Goal: Task Accomplishment & Management: Manage account settings

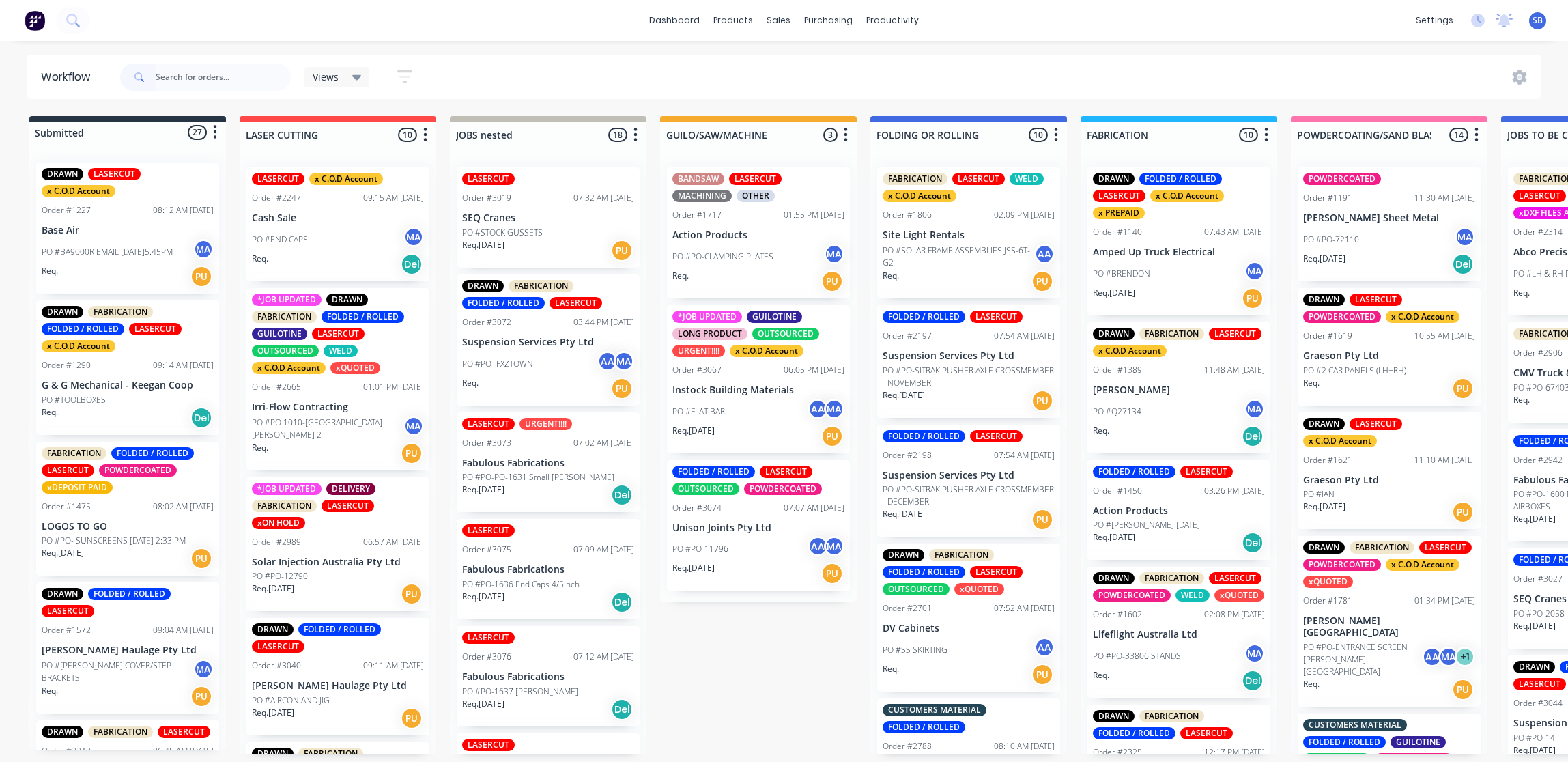
click at [204, 73] on input "text" at bounding box center [223, 77] width 135 height 27
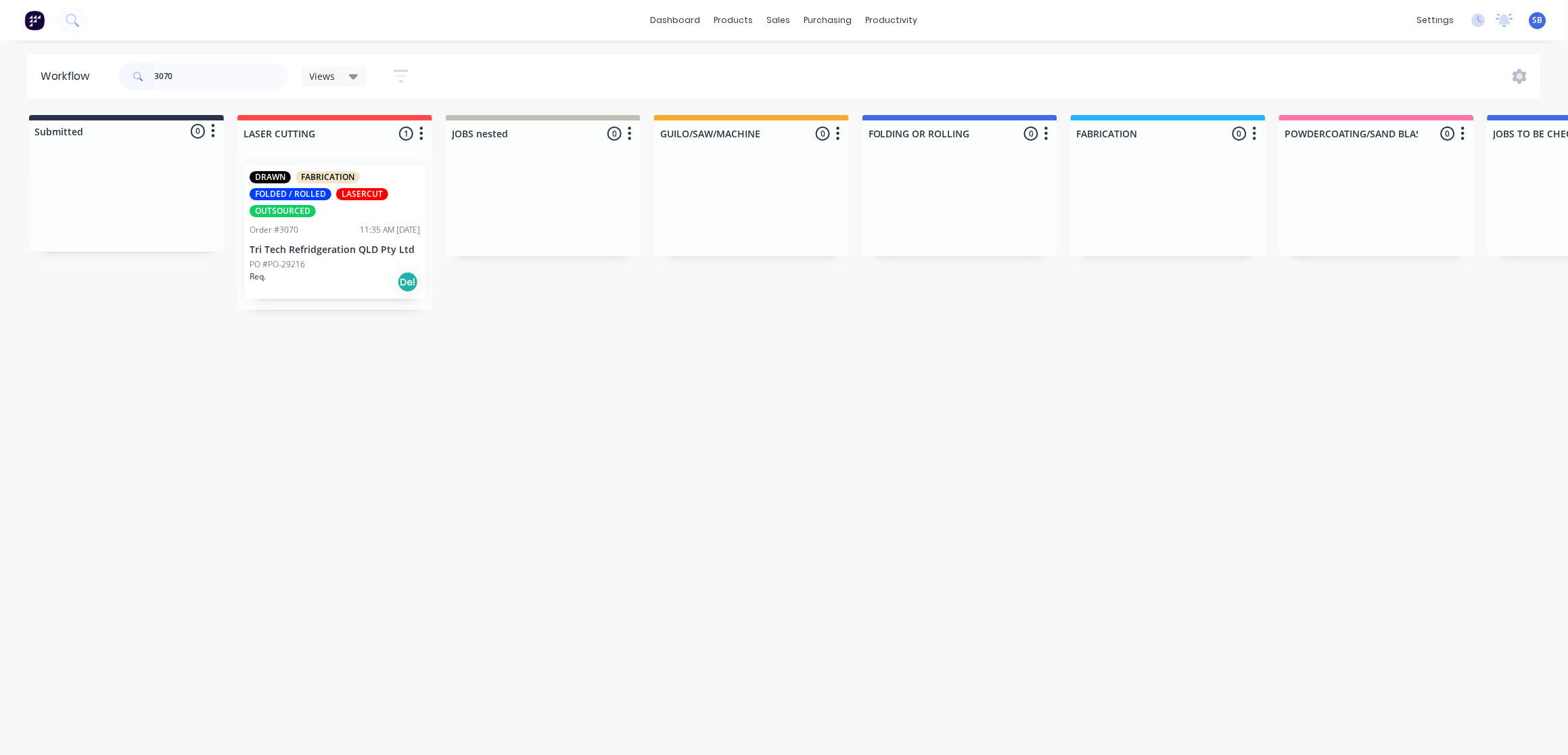
click at [349, 280] on div "Req. Del" at bounding box center [335, 282] width 171 height 23
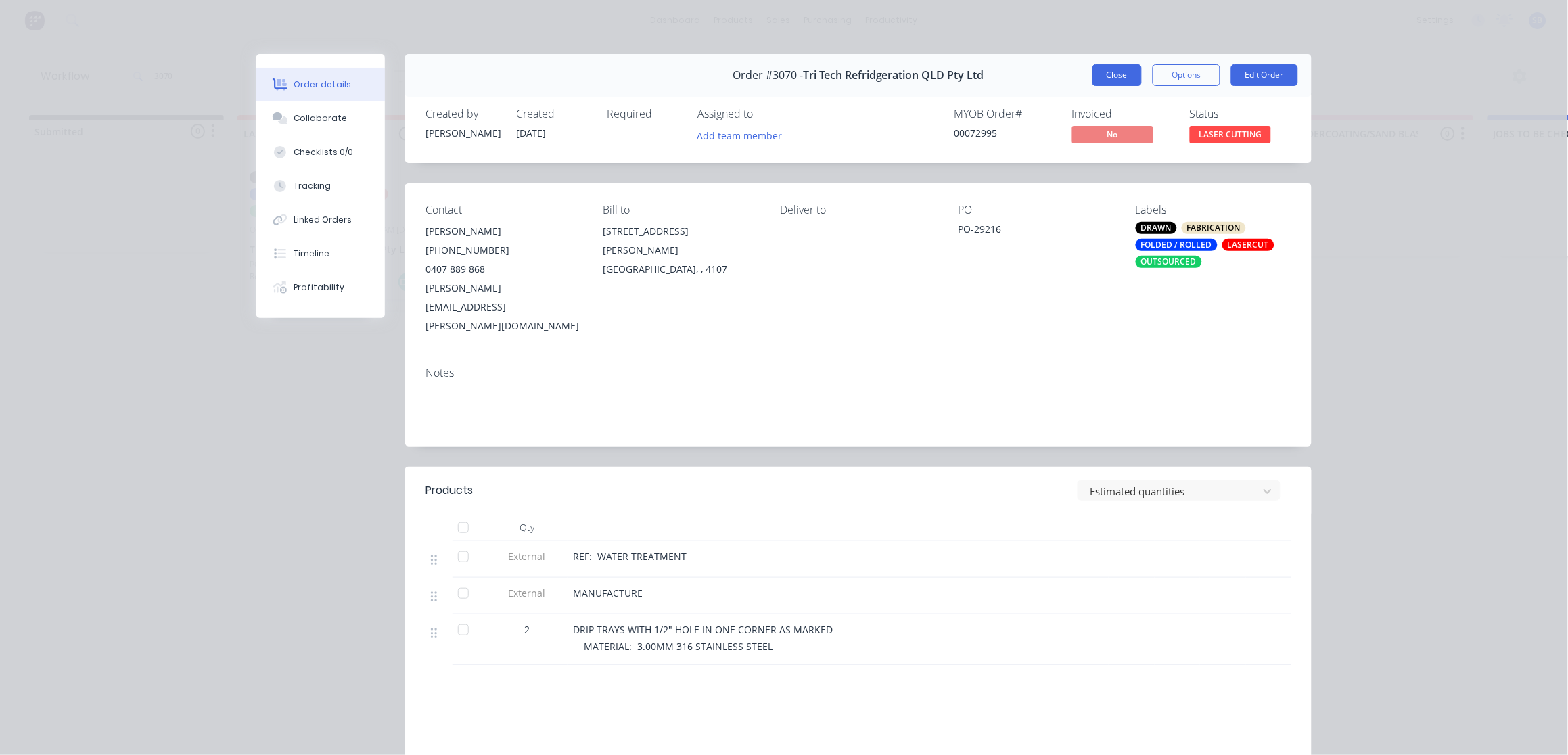
click at [1107, 75] on button "Close" at bounding box center [1117, 75] width 50 height 22
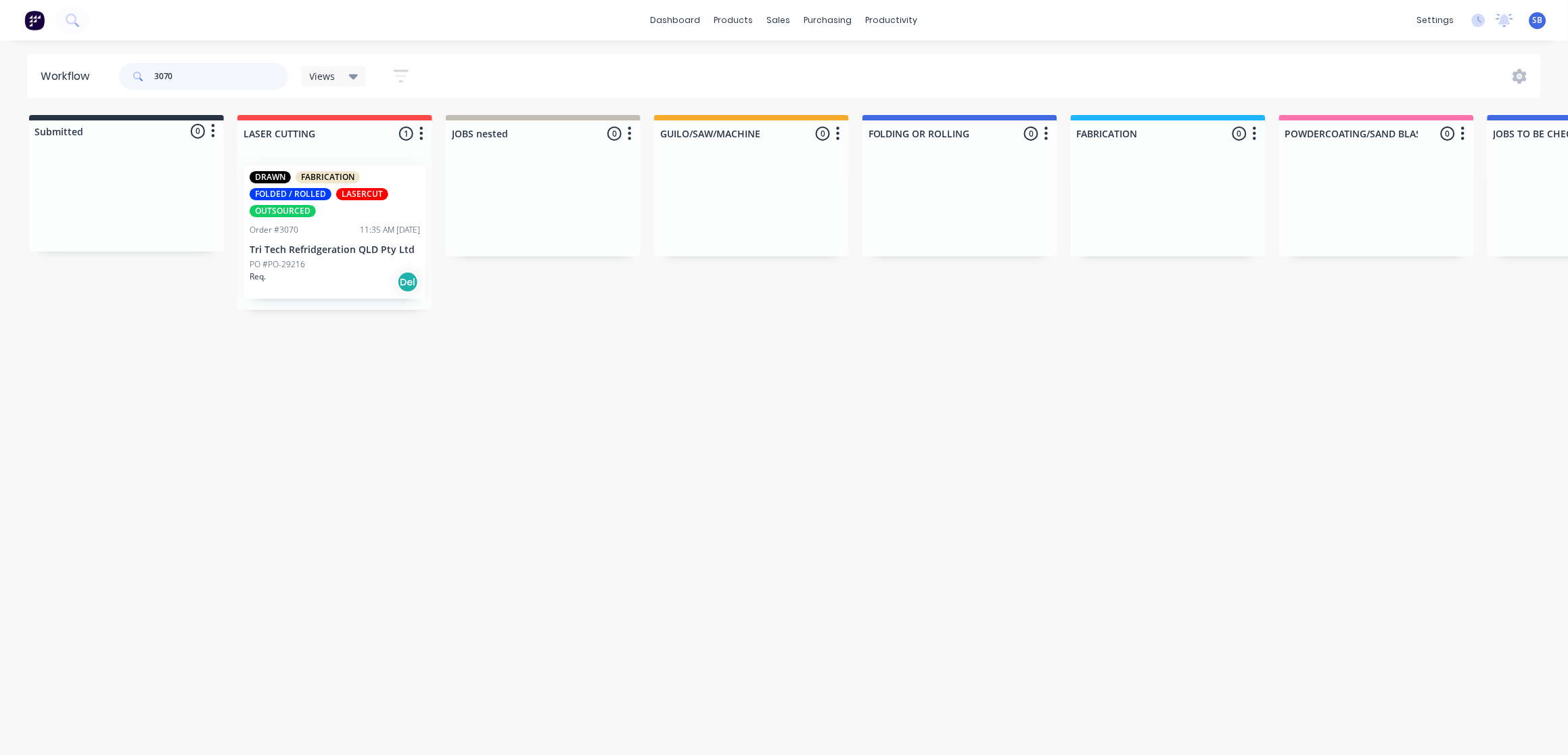
drag, startPoint x: 88, startPoint y: 71, endPoint x: 48, endPoint y: 73, distance: 40.0
click at [48, 73] on header "Workflow 3070 Views Save new view None (Default) edit Show/Hide statuses Show l…" at bounding box center [784, 76] width 1515 height 44
type input "ABCO"
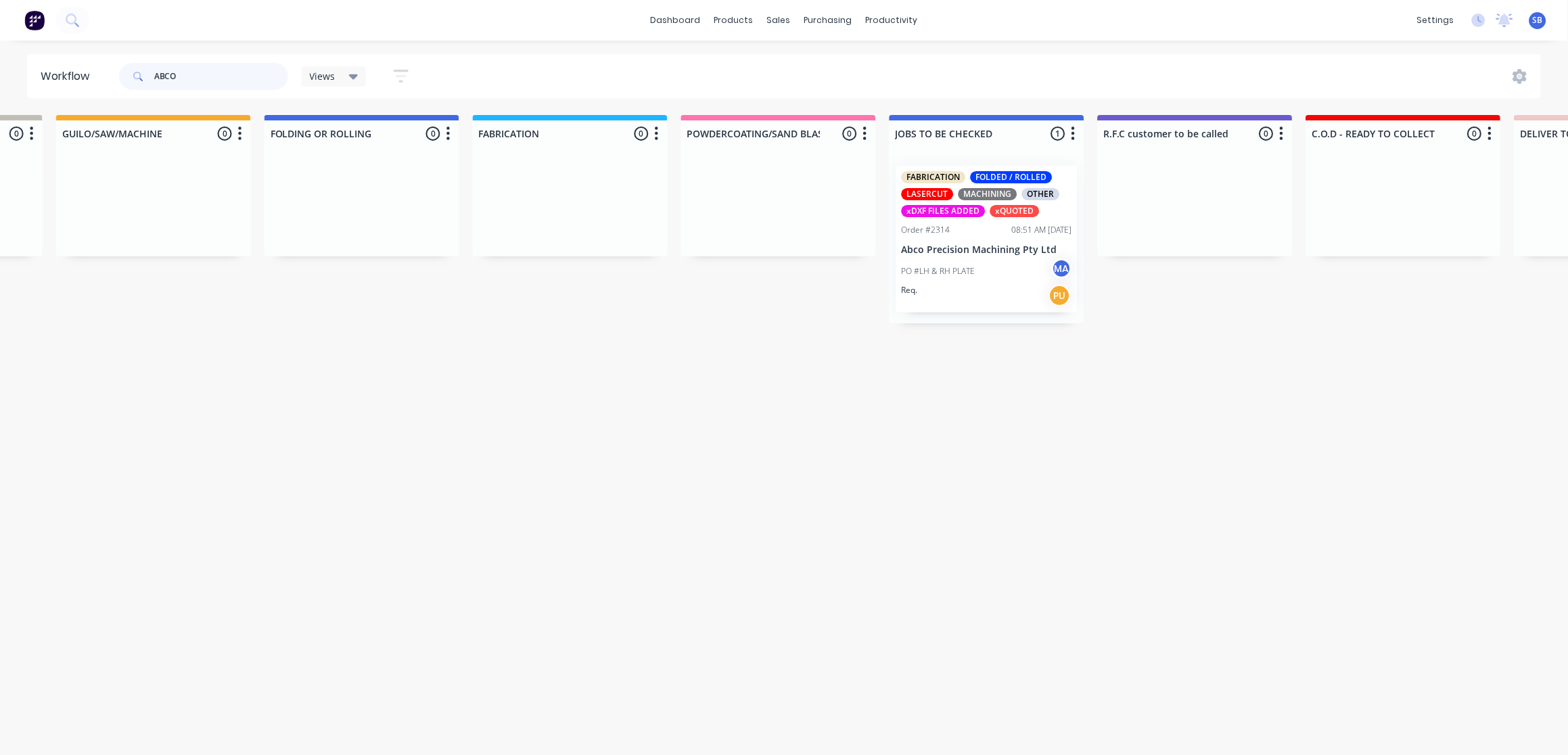
scroll to position [0, 808]
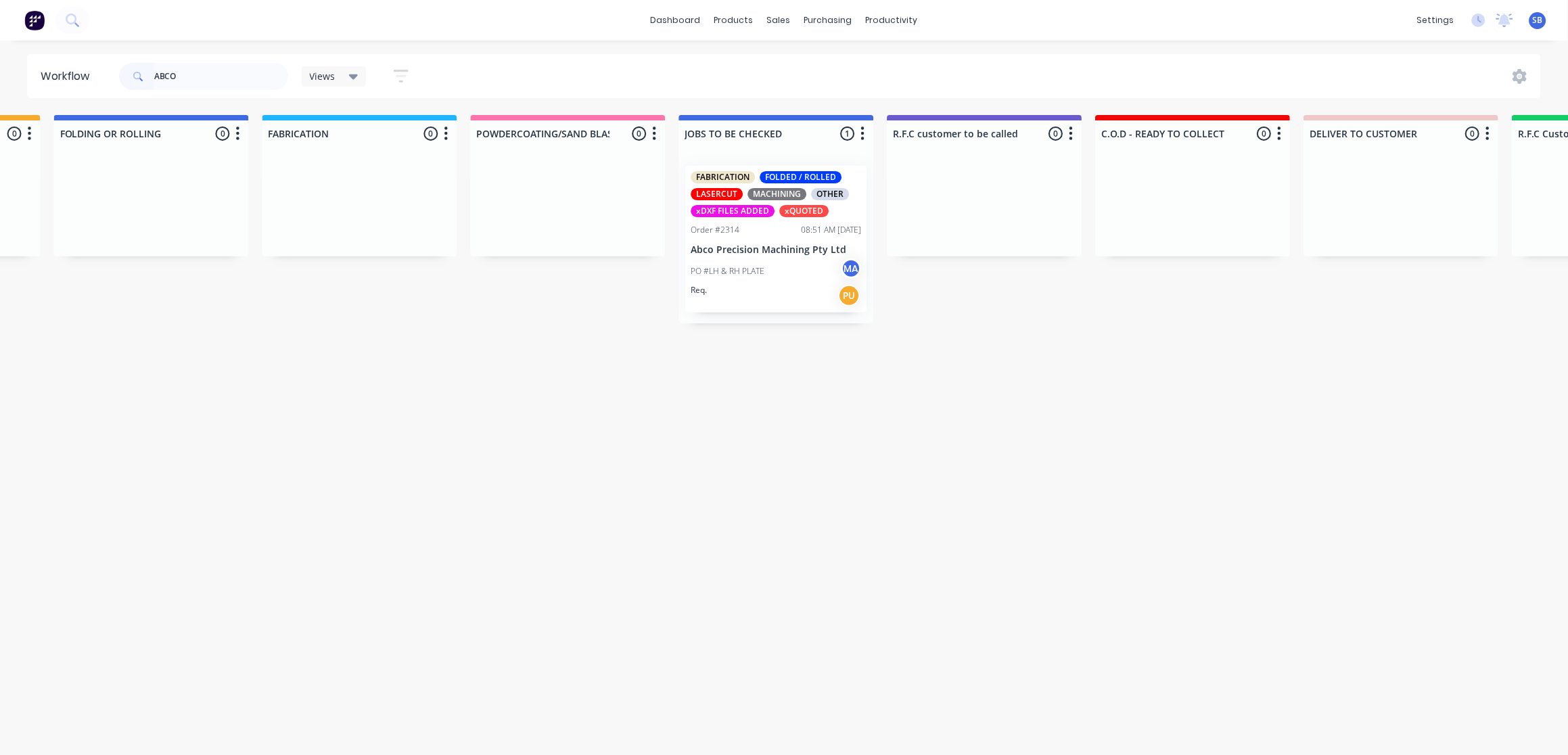
click at [762, 274] on p "PO #LH & RH PLATE" at bounding box center [728, 271] width 73 height 12
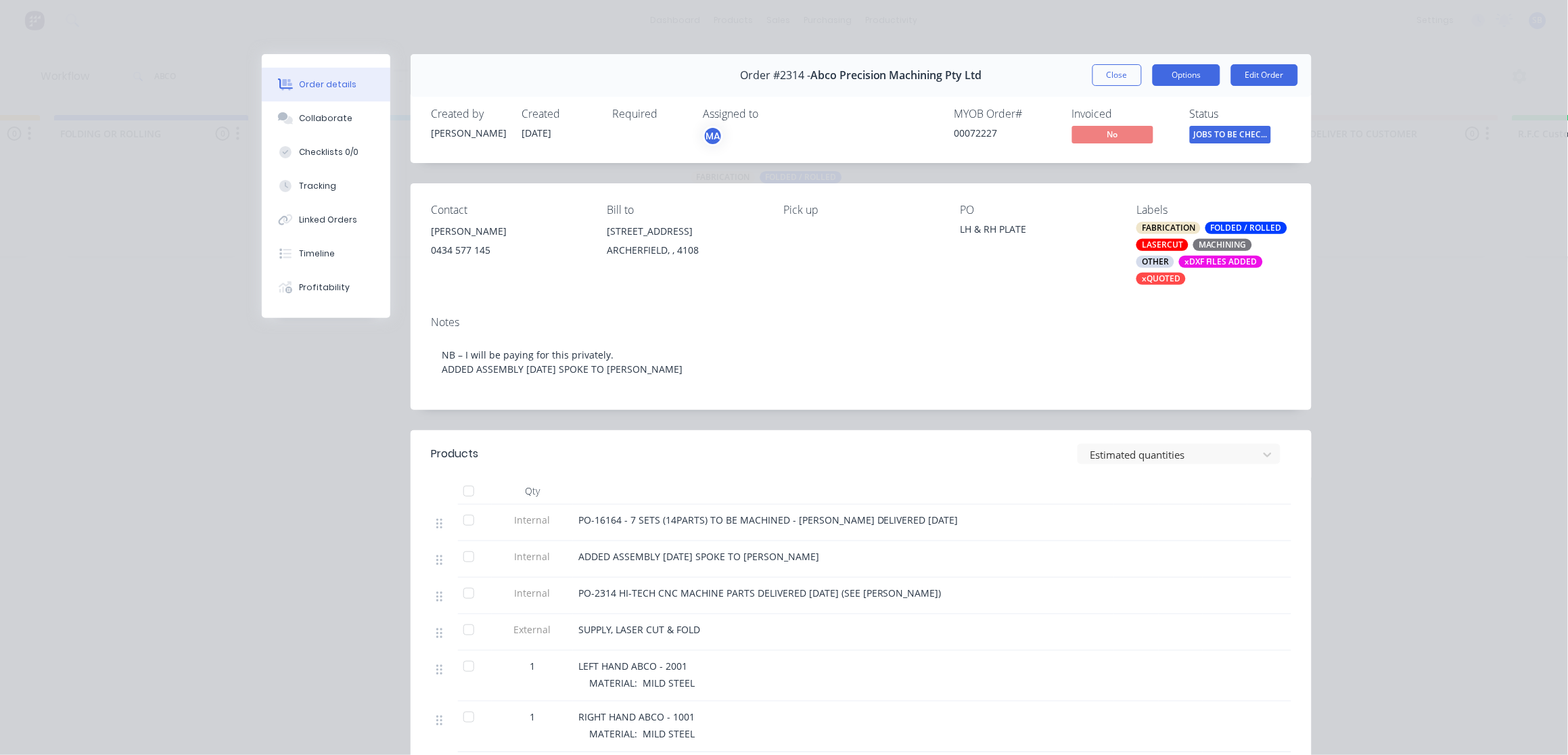
click at [1186, 78] on button "Options" at bounding box center [1186, 75] width 67 height 22
click at [1051, 263] on div "PO LH & RH PLATE" at bounding box center [1037, 244] width 155 height 81
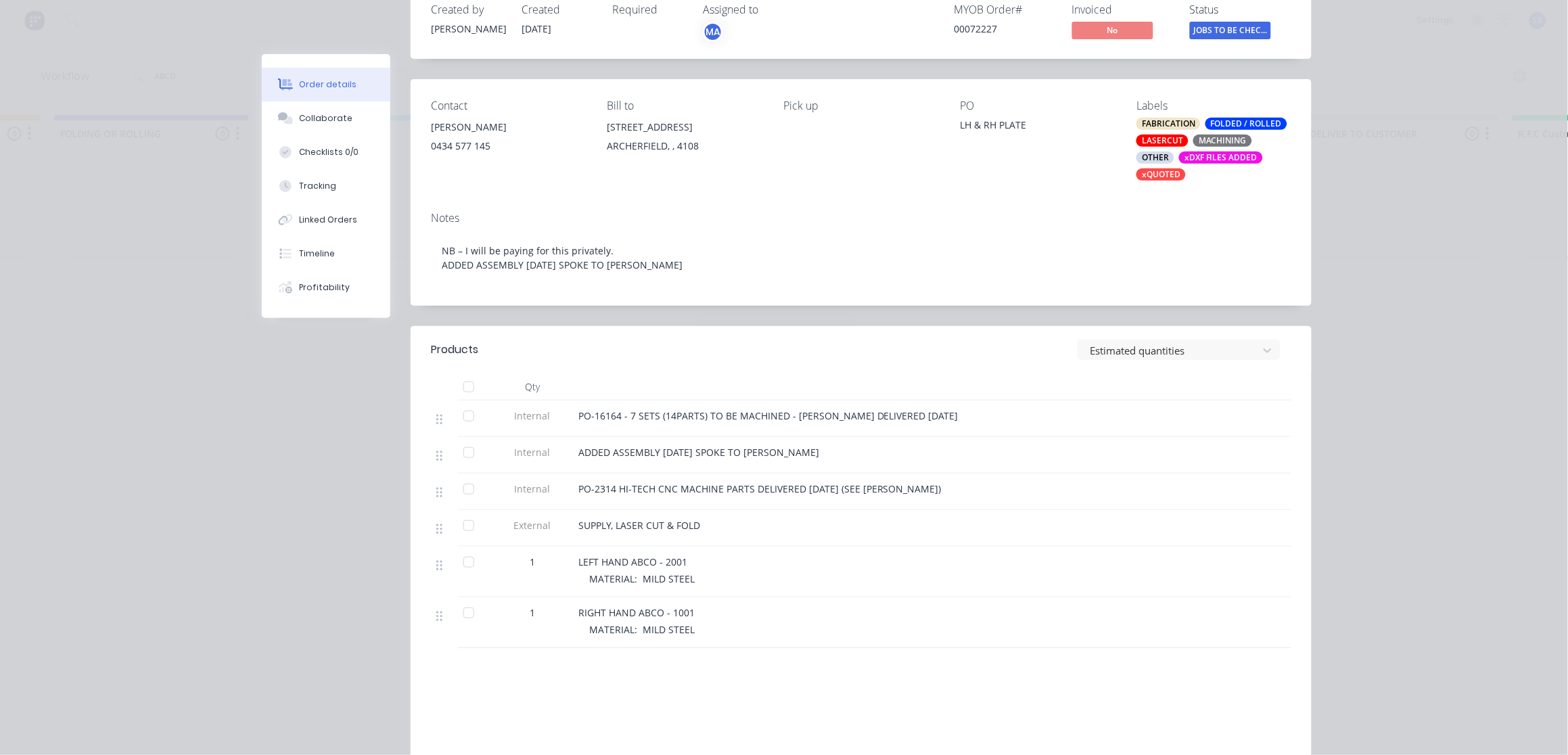
scroll to position [0, 0]
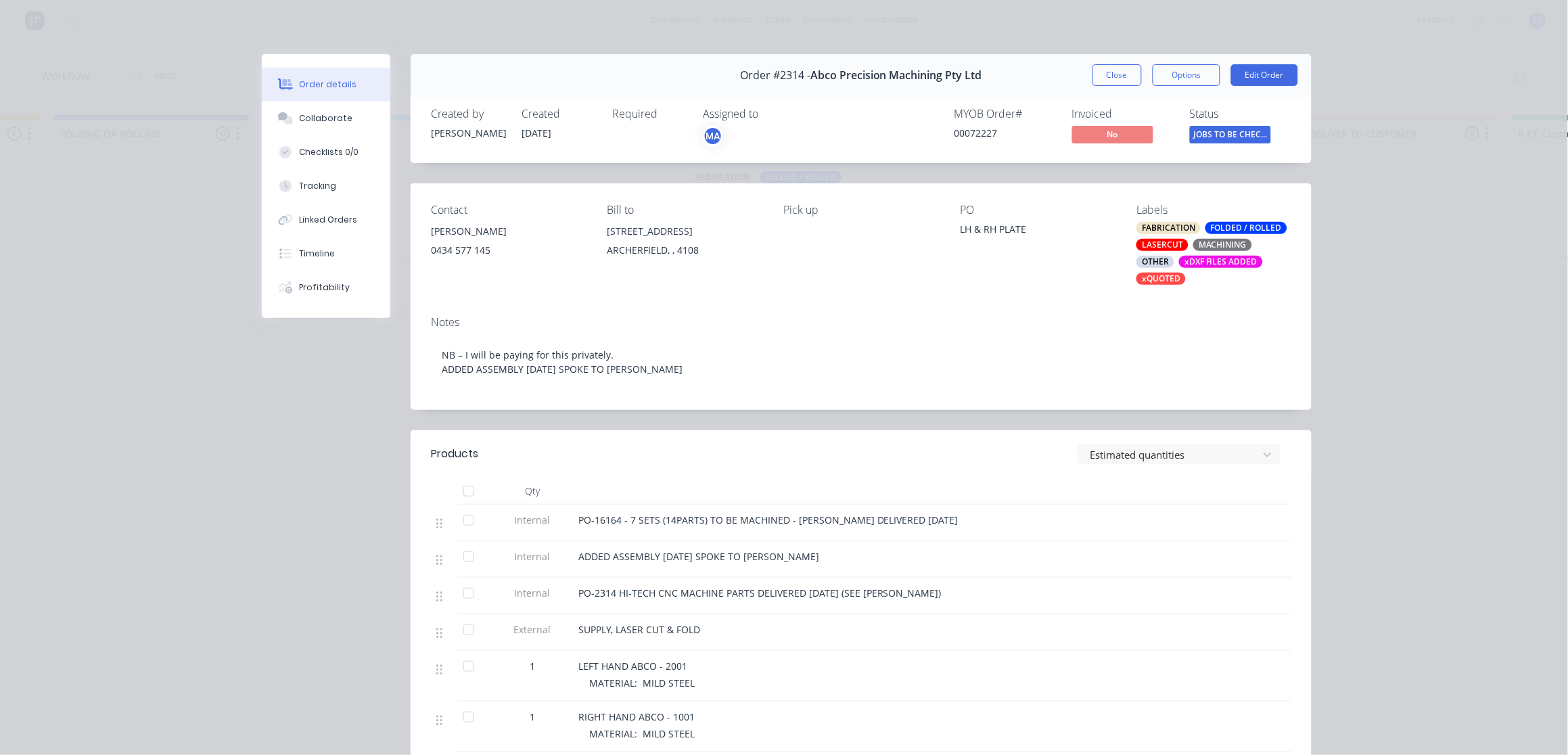
click at [796, 75] on span "Order #2314 -" at bounding box center [775, 75] width 70 height 13
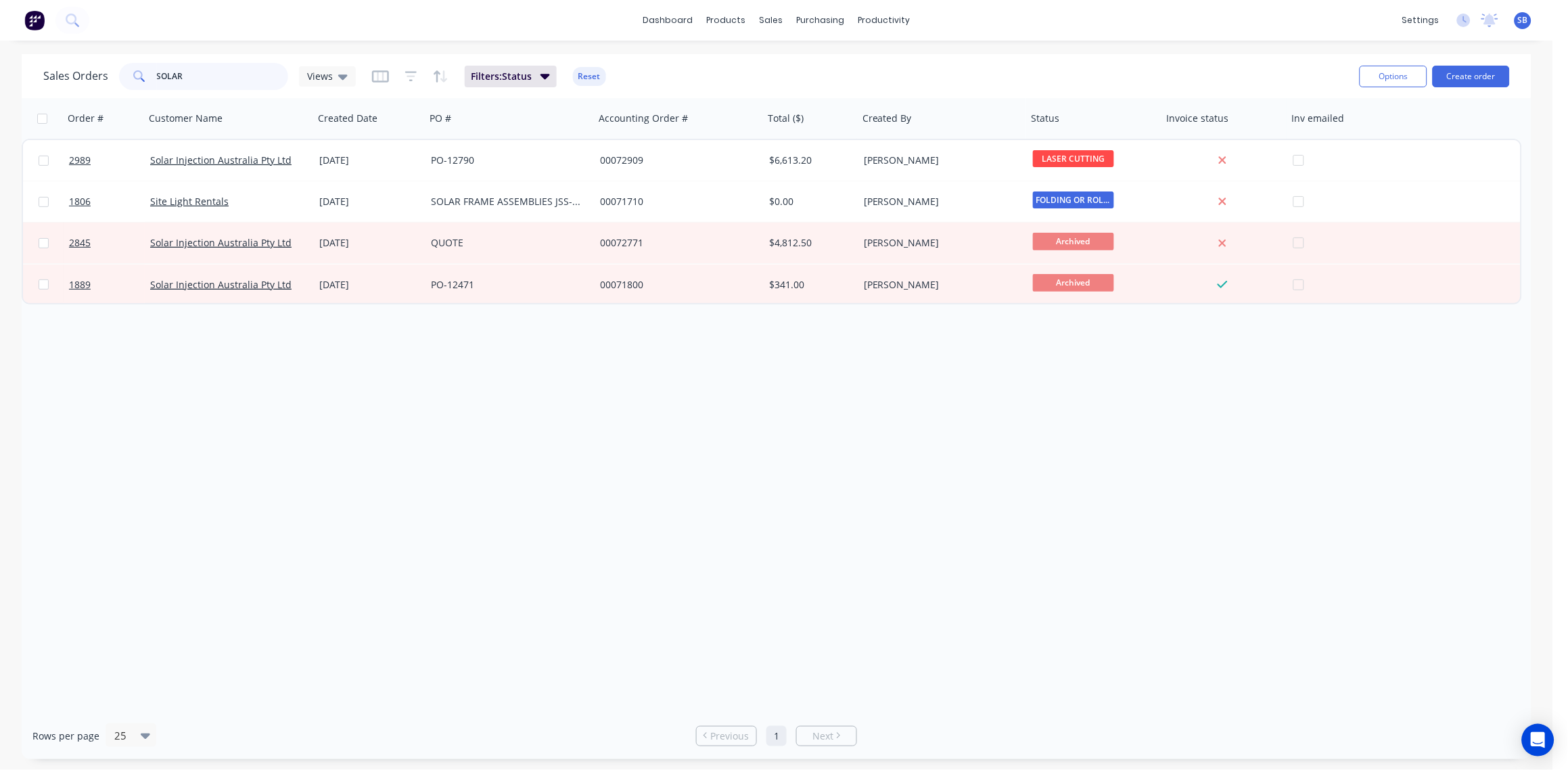
drag, startPoint x: 188, startPoint y: 73, endPoint x: -4, endPoint y: 79, distance: 192.1
click at [0, 79] on html "dashboard products sales purchasing productivity dashboard products Product Cat…" at bounding box center [784, 385] width 1568 height 770
type input "ABCO"
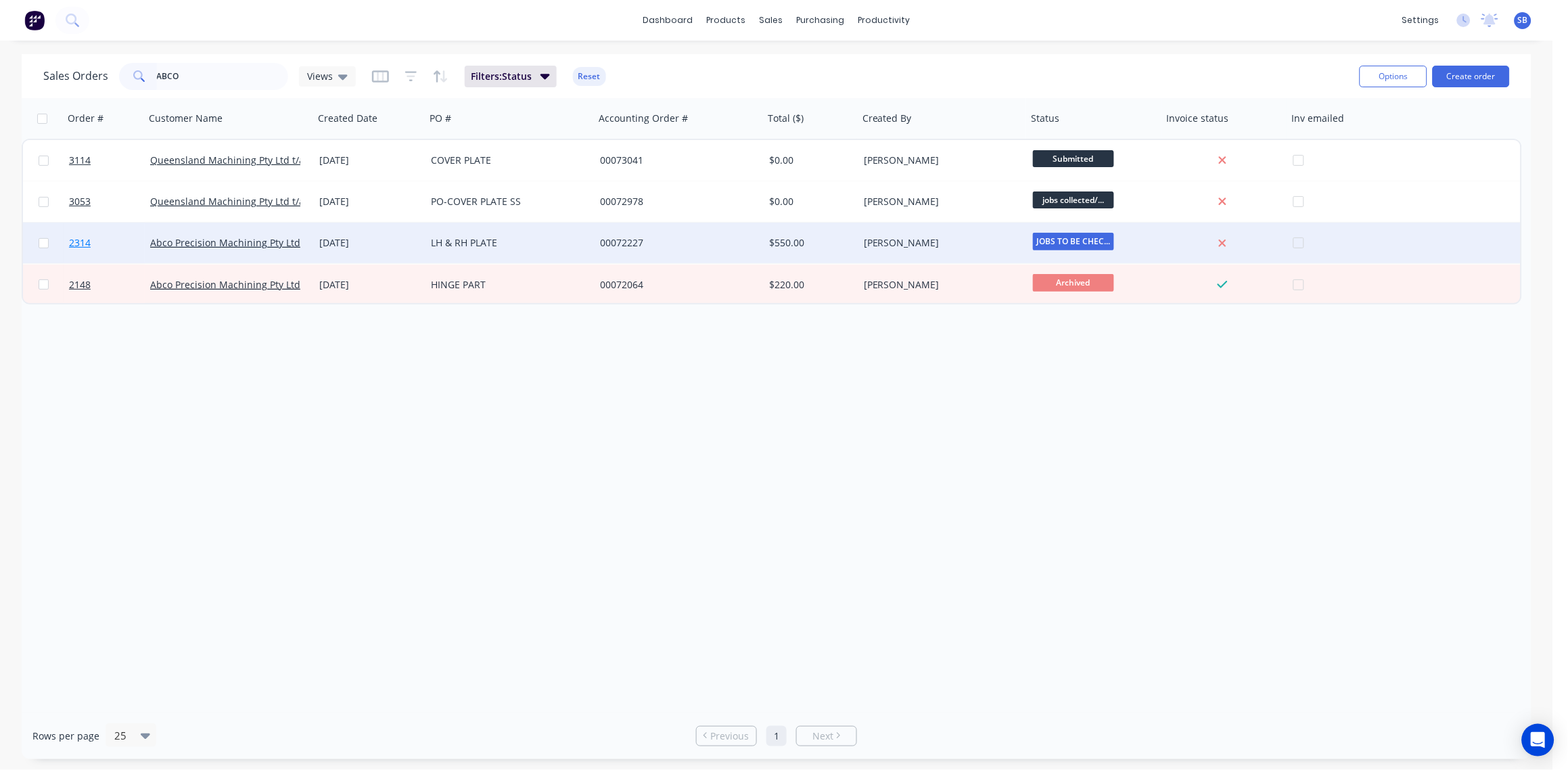
click at [79, 246] on span "2314" at bounding box center [79, 243] width 22 height 13
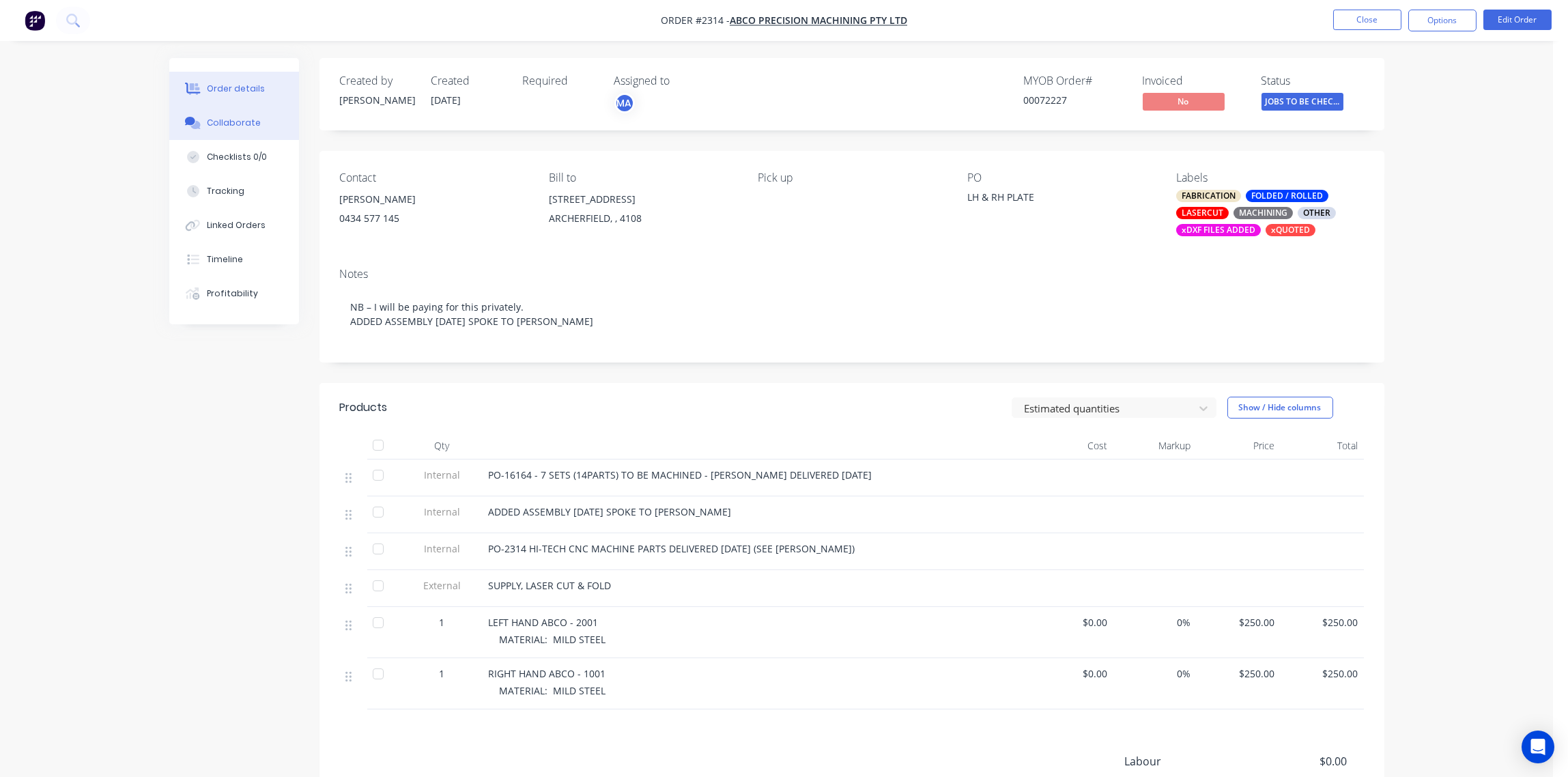
click at [234, 124] on div "Collaborate" at bounding box center [234, 123] width 54 height 12
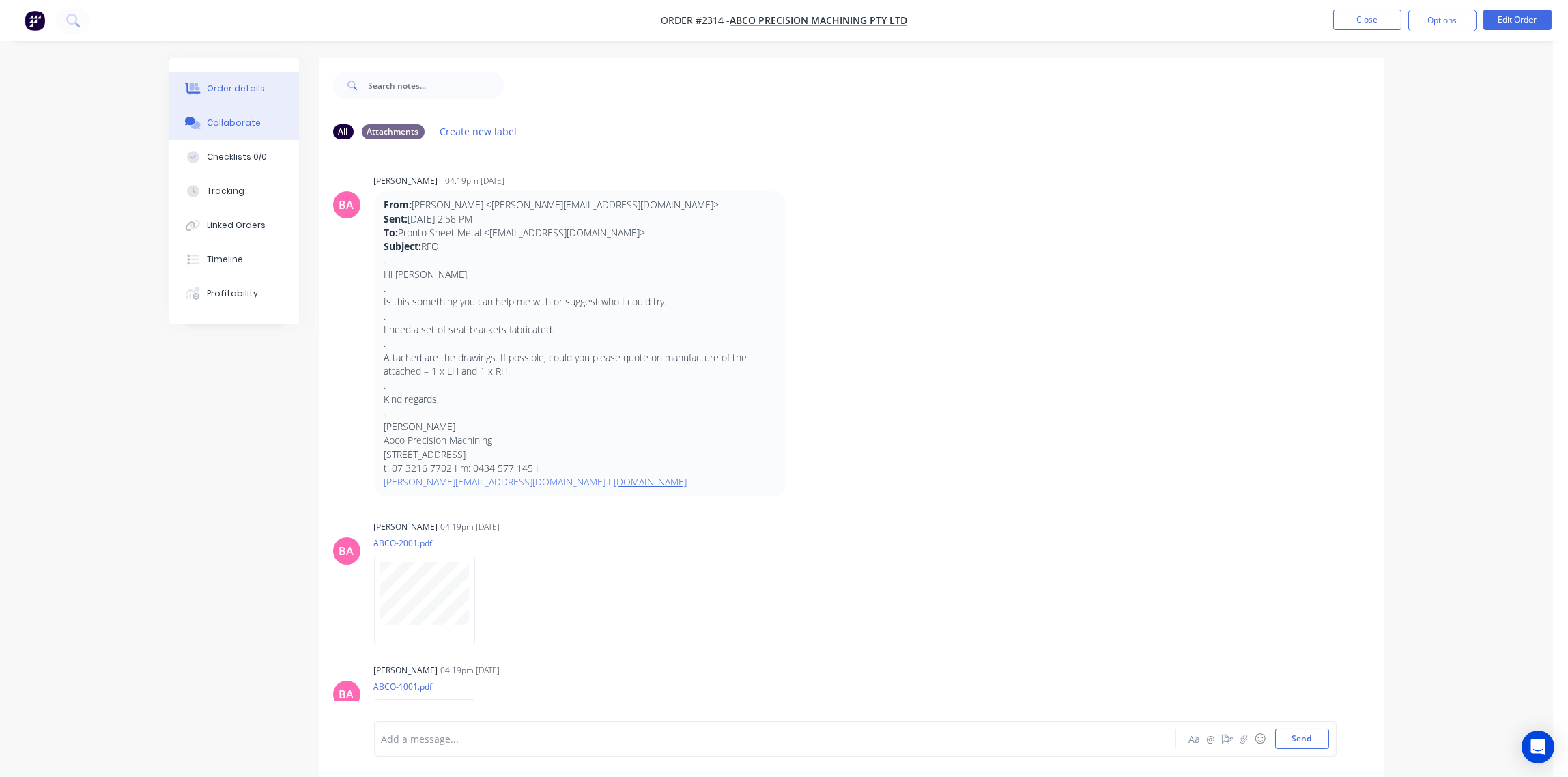
click at [240, 86] on div "Order details" at bounding box center [236, 88] width 58 height 12
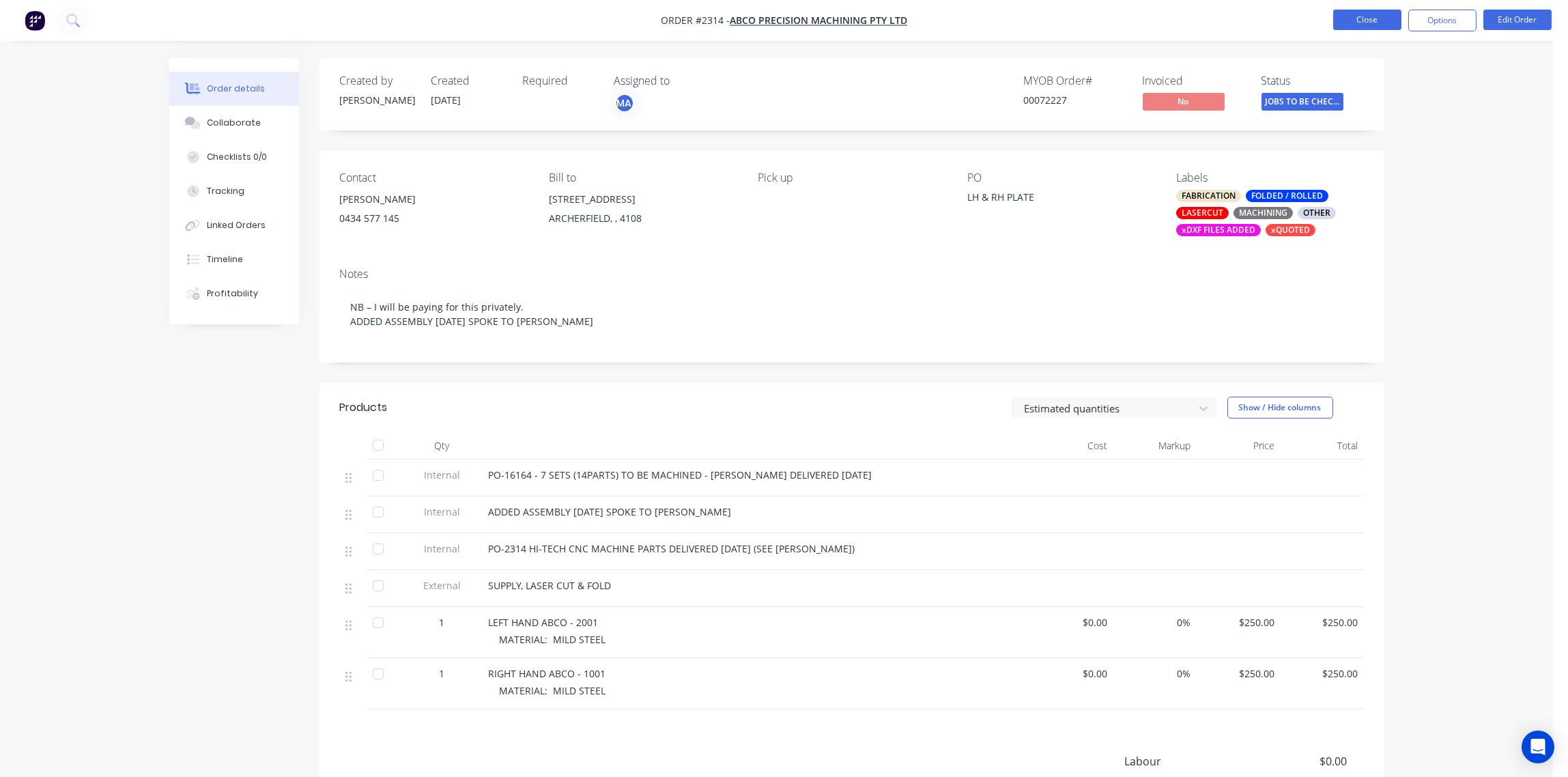
click at [1378, 19] on button "Close" at bounding box center [1367, 19] width 68 height 20
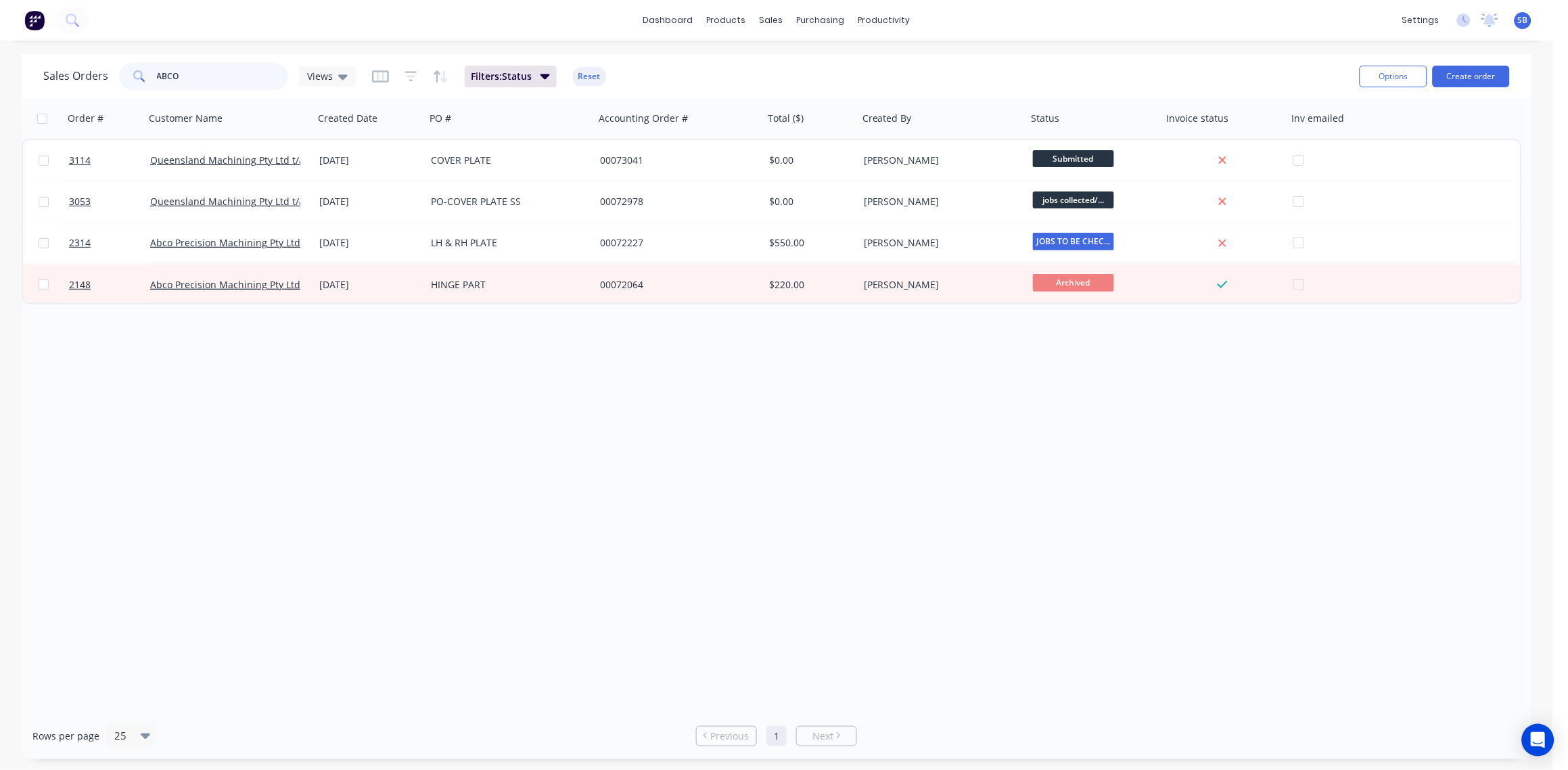
drag, startPoint x: 206, startPoint y: 84, endPoint x: -4, endPoint y: 87, distance: 210.0
click at [0, 87] on html "dashboard products sales purchasing productivity dashboard products Product Cat…" at bounding box center [784, 385] width 1568 height 770
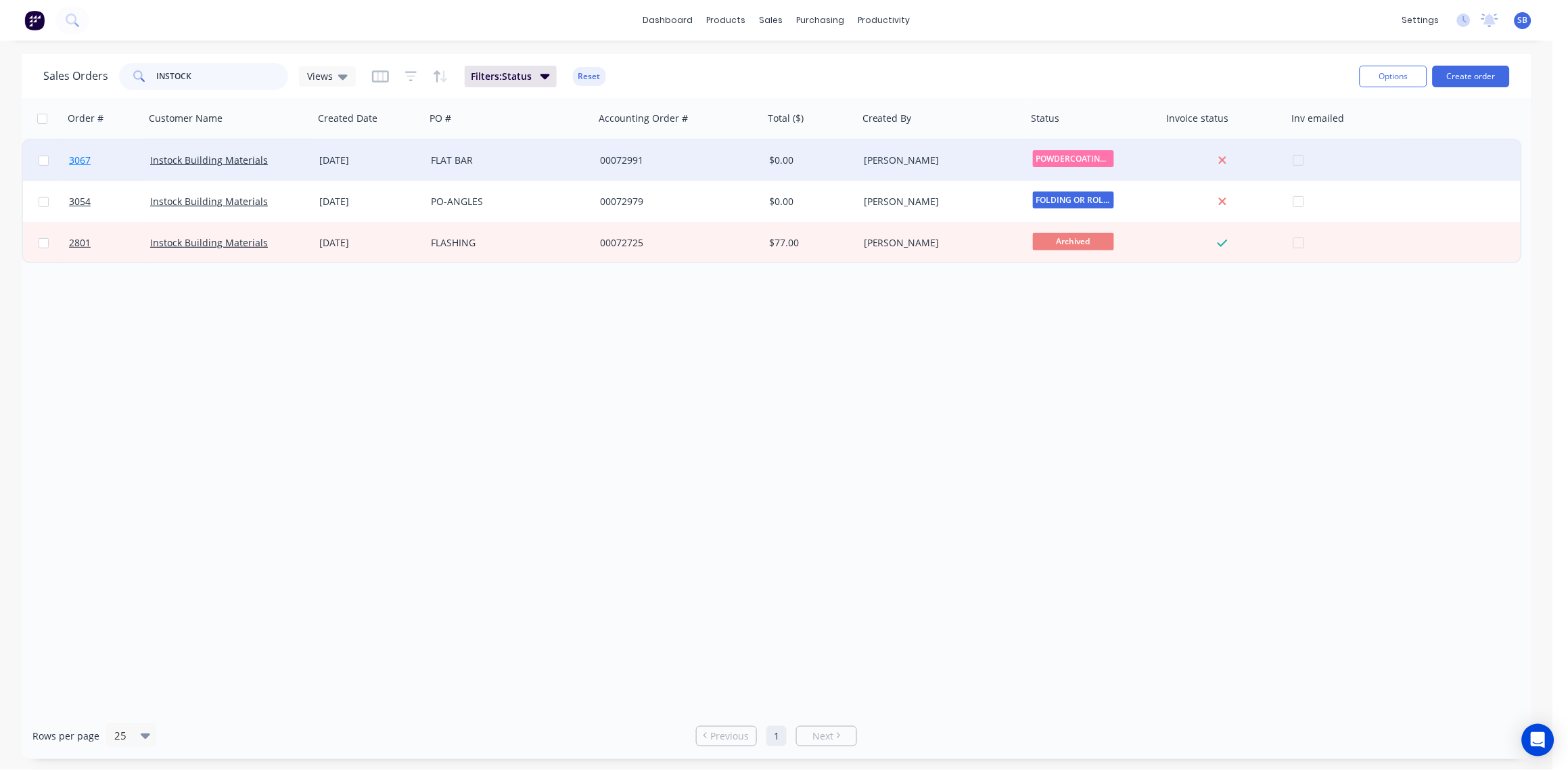
type input "INSTOCK"
click at [77, 162] on span "3067" at bounding box center [79, 160] width 22 height 13
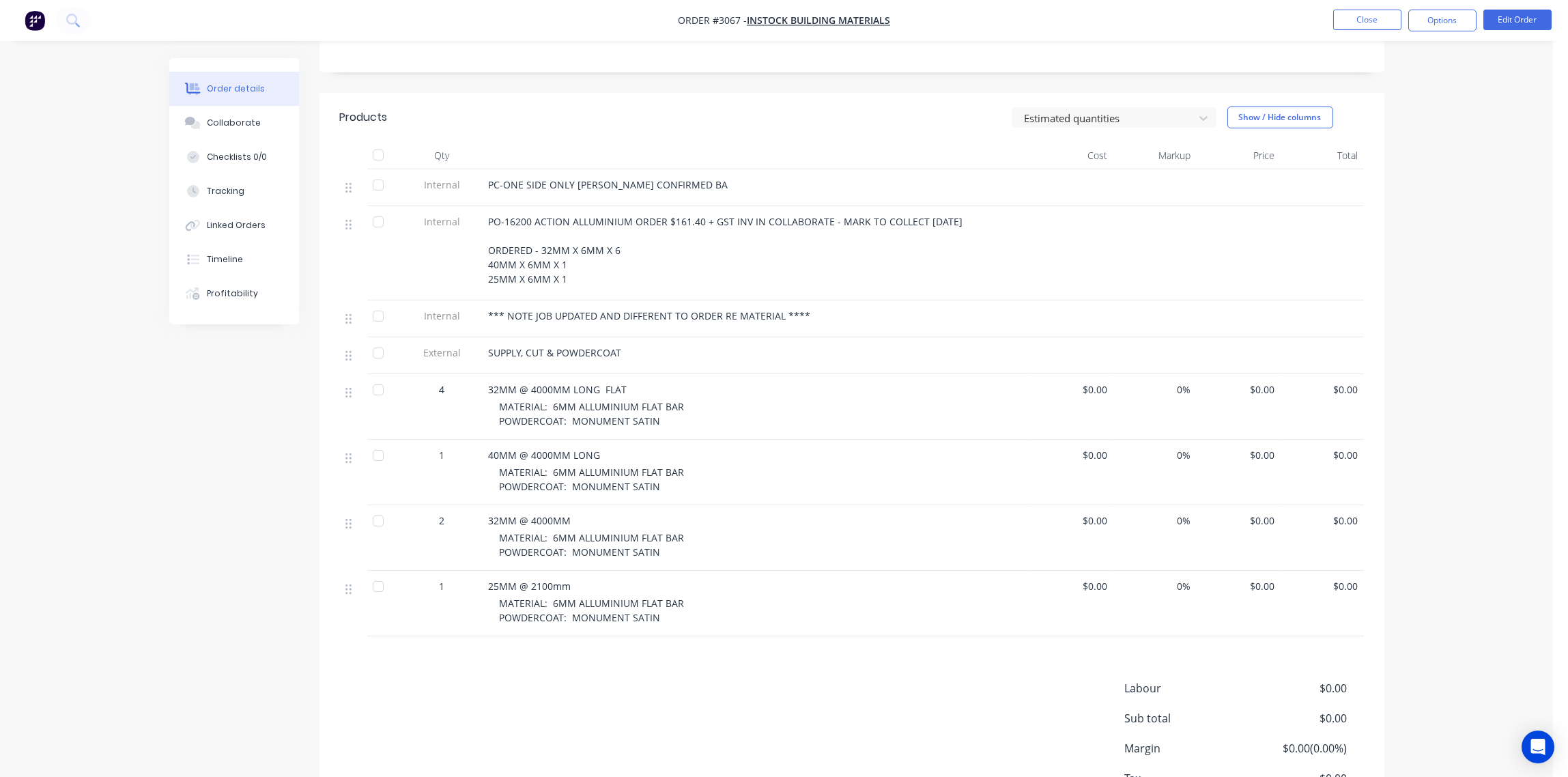
scroll to position [396, 0]
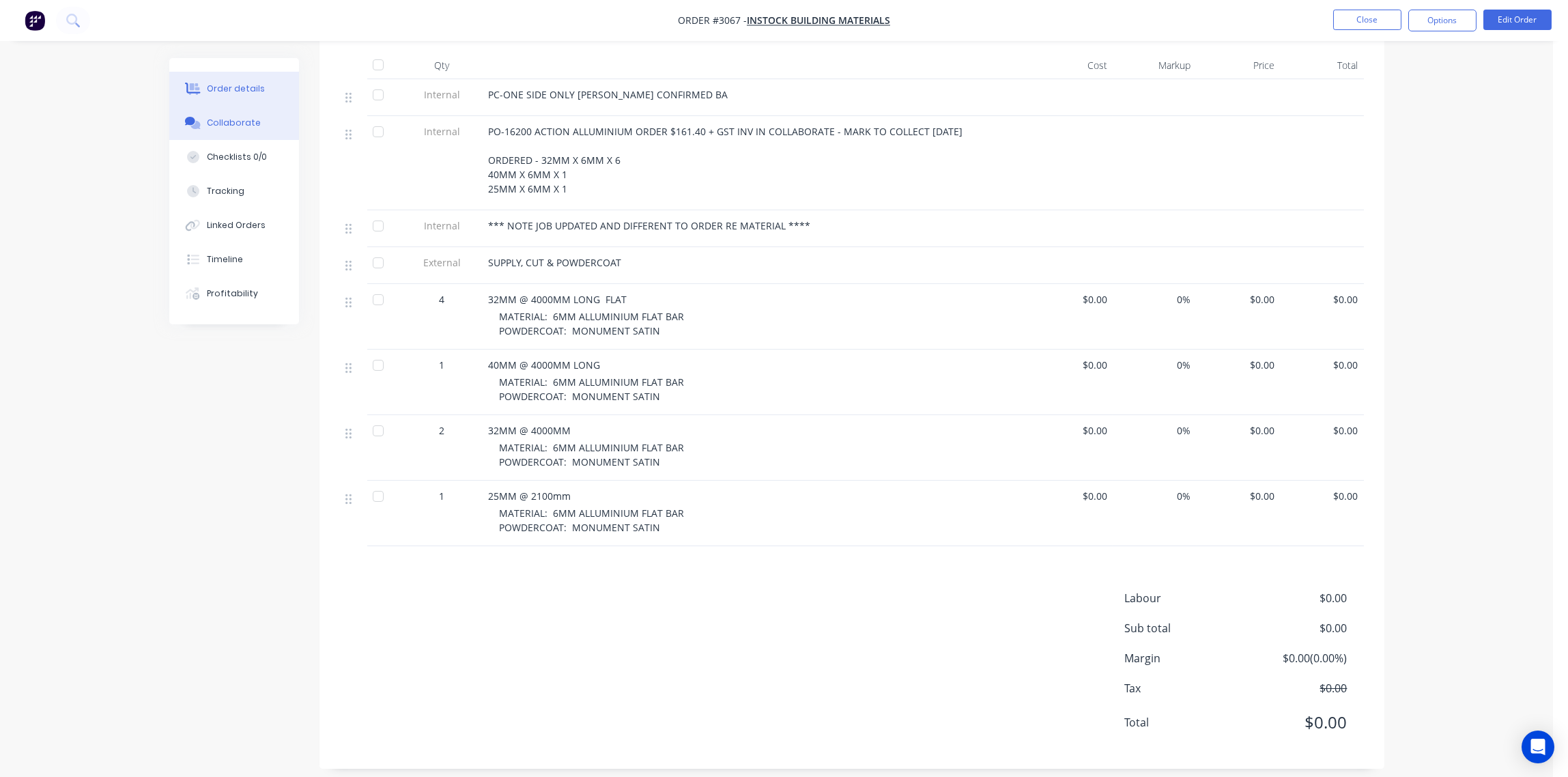
click at [238, 121] on div "Collaborate" at bounding box center [234, 123] width 54 height 12
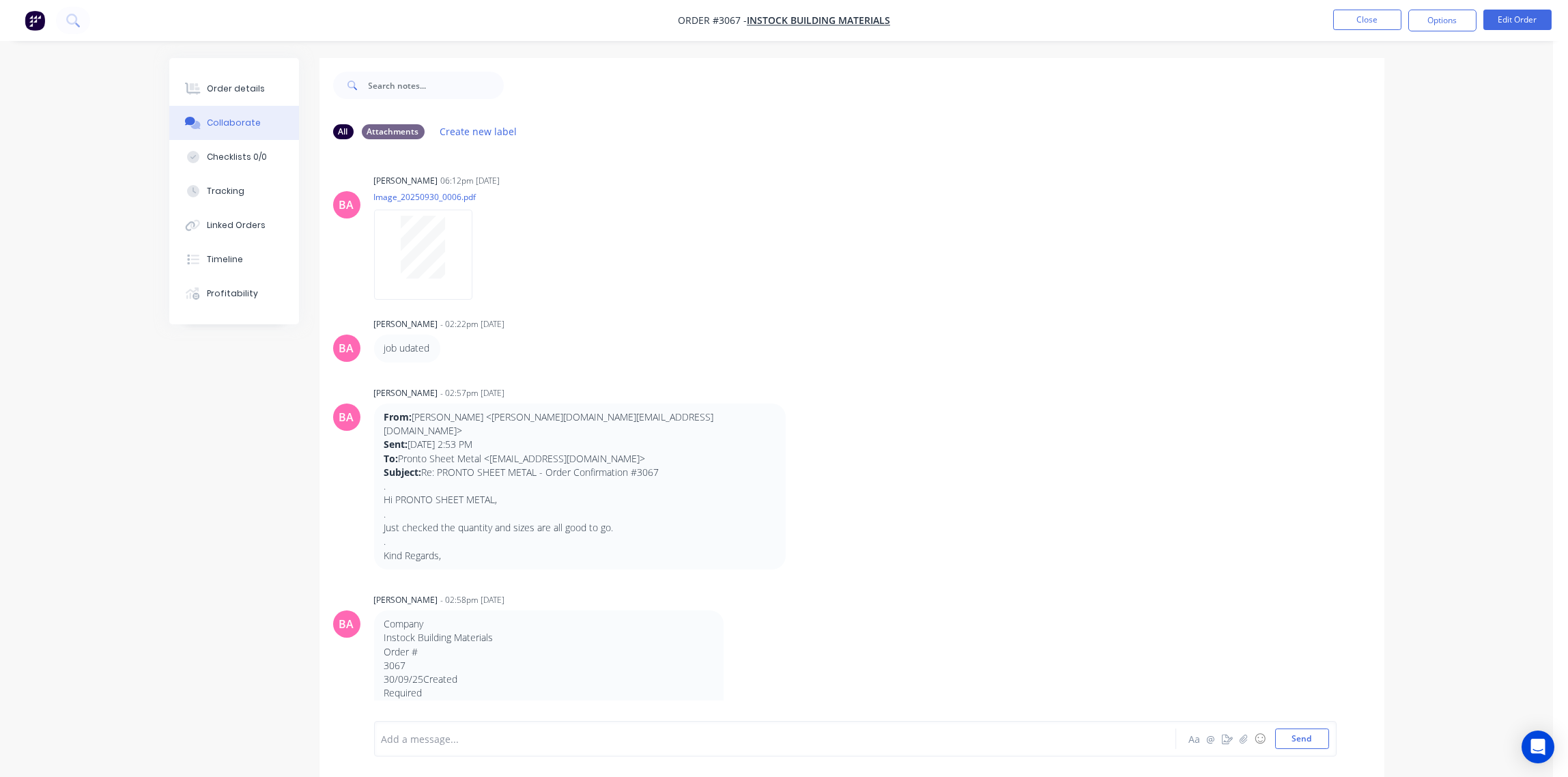
scroll to position [624, 0]
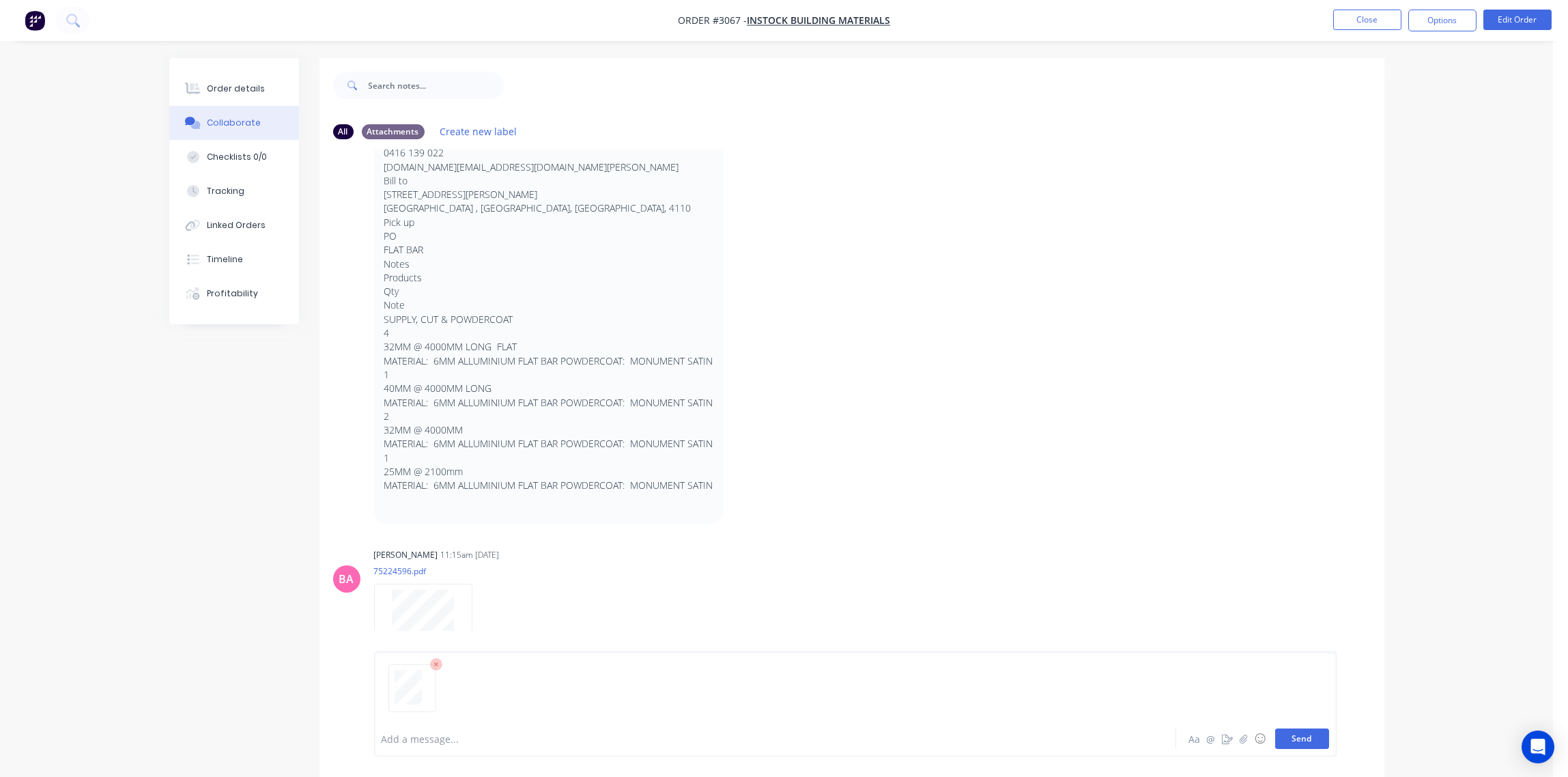
click at [1298, 741] on button "Send" at bounding box center [1302, 738] width 54 height 20
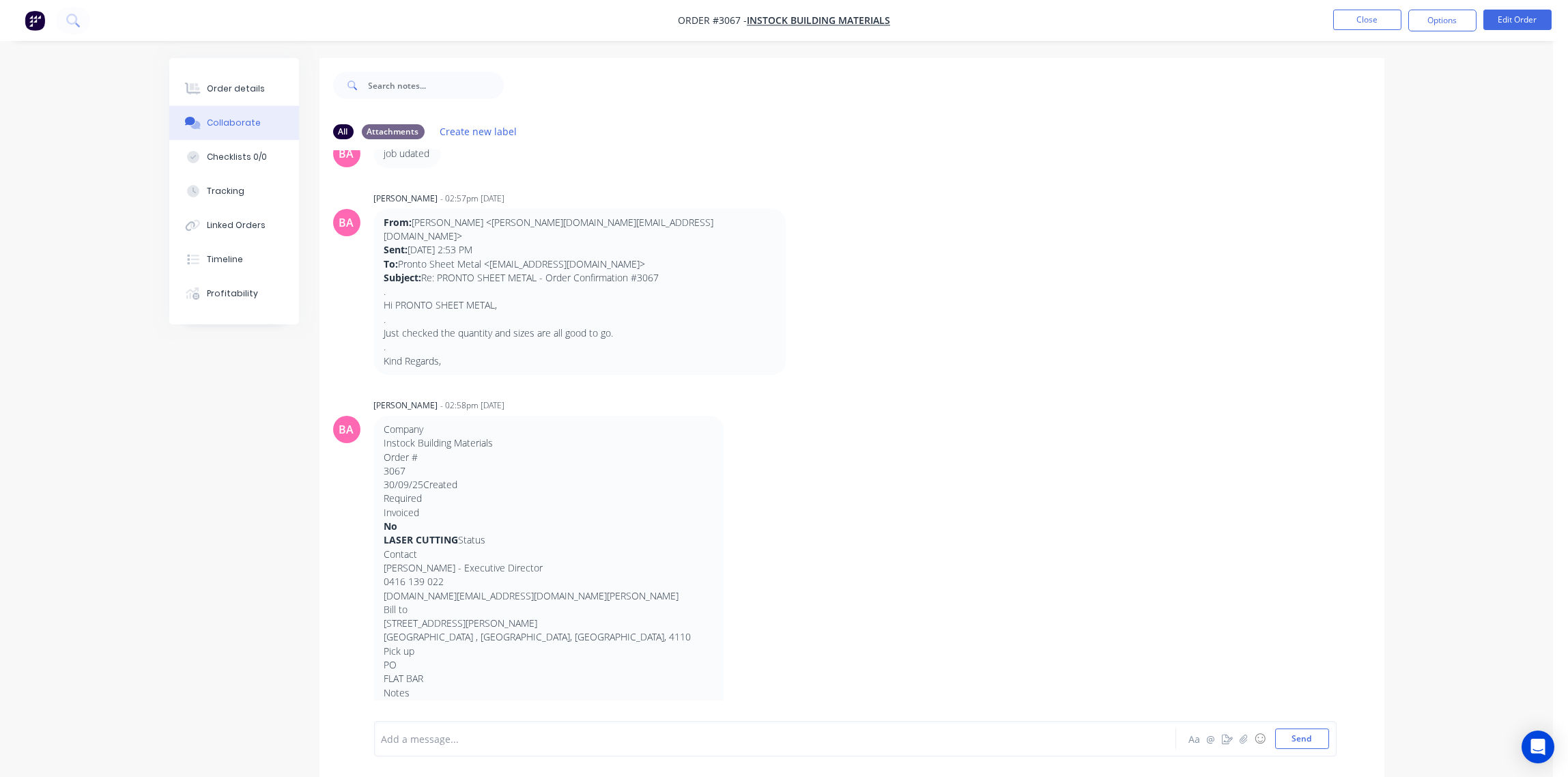
scroll to position [0, 0]
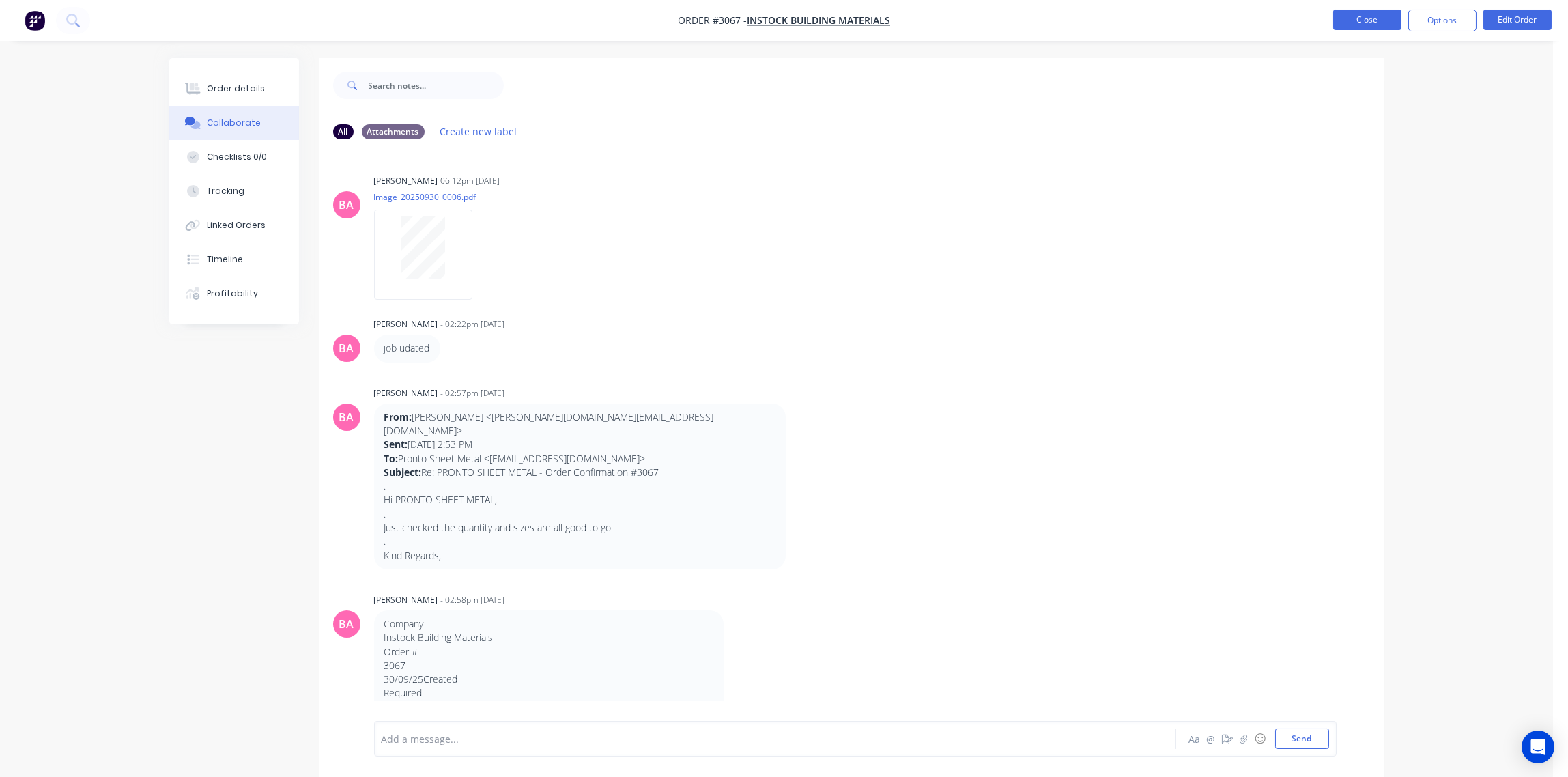
click at [1367, 20] on button "Close" at bounding box center [1367, 19] width 68 height 20
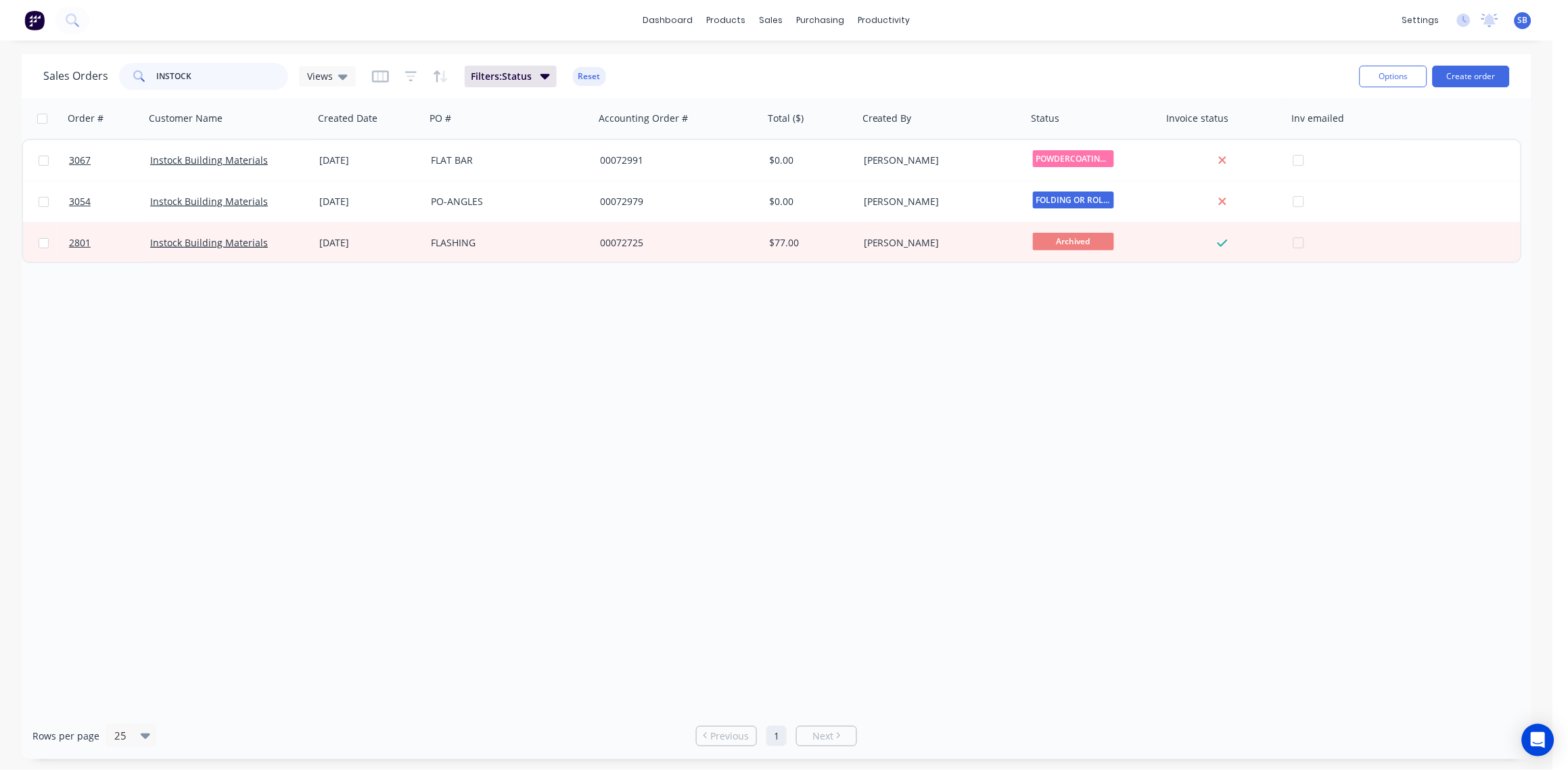
drag, startPoint x: 210, startPoint y: 74, endPoint x: 48, endPoint y: 88, distance: 162.6
click at [48, 88] on div "Sales Orders INSTOCK Views" at bounding box center [199, 76] width 312 height 27
type input "TRIDAN"
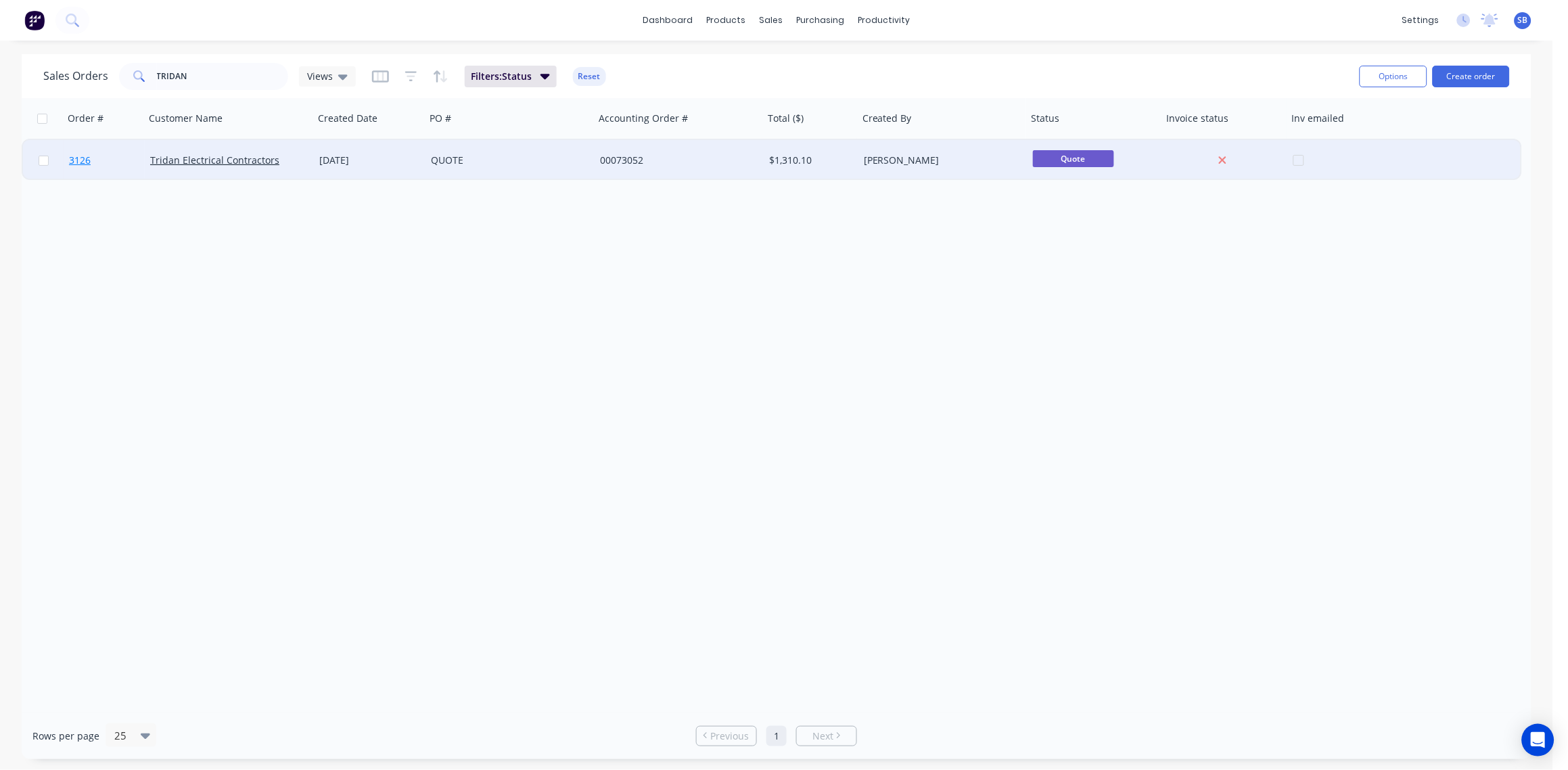
click at [76, 157] on span "3126" at bounding box center [79, 160] width 22 height 13
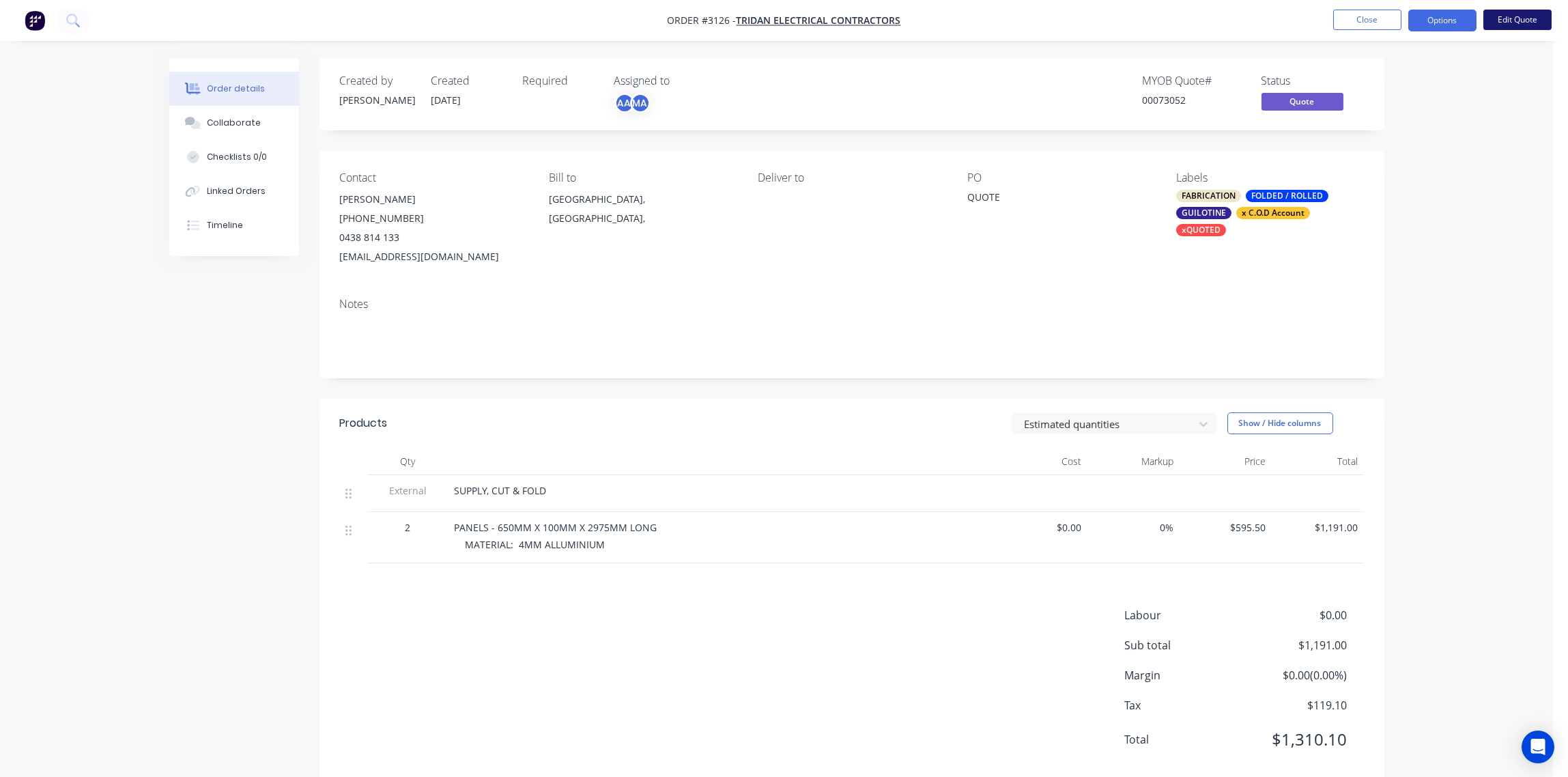
click at [1515, 19] on button "Edit Quote" at bounding box center [1517, 19] width 68 height 20
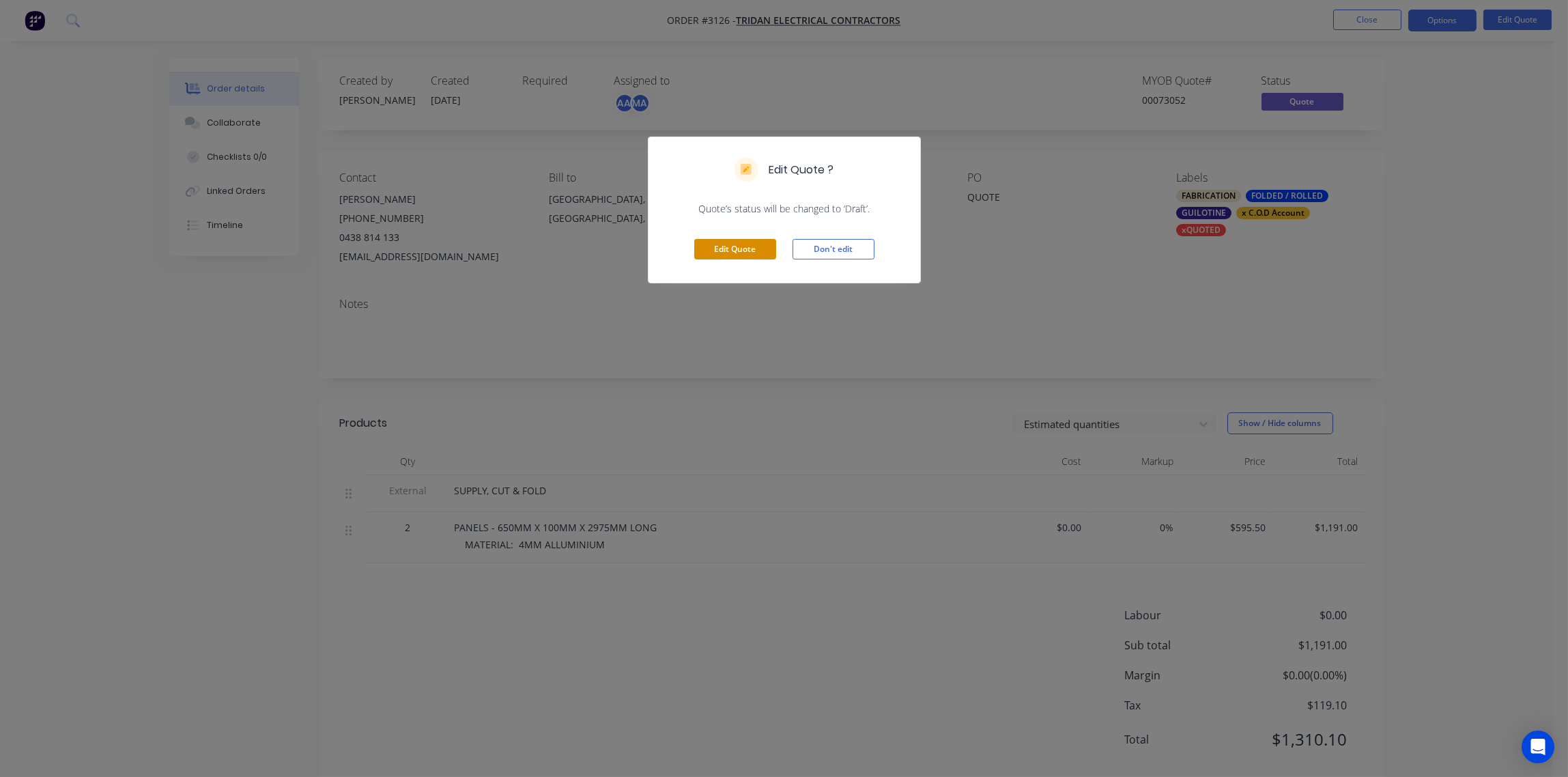
click at [731, 249] on button "Edit Quote" at bounding box center [735, 249] width 82 height 20
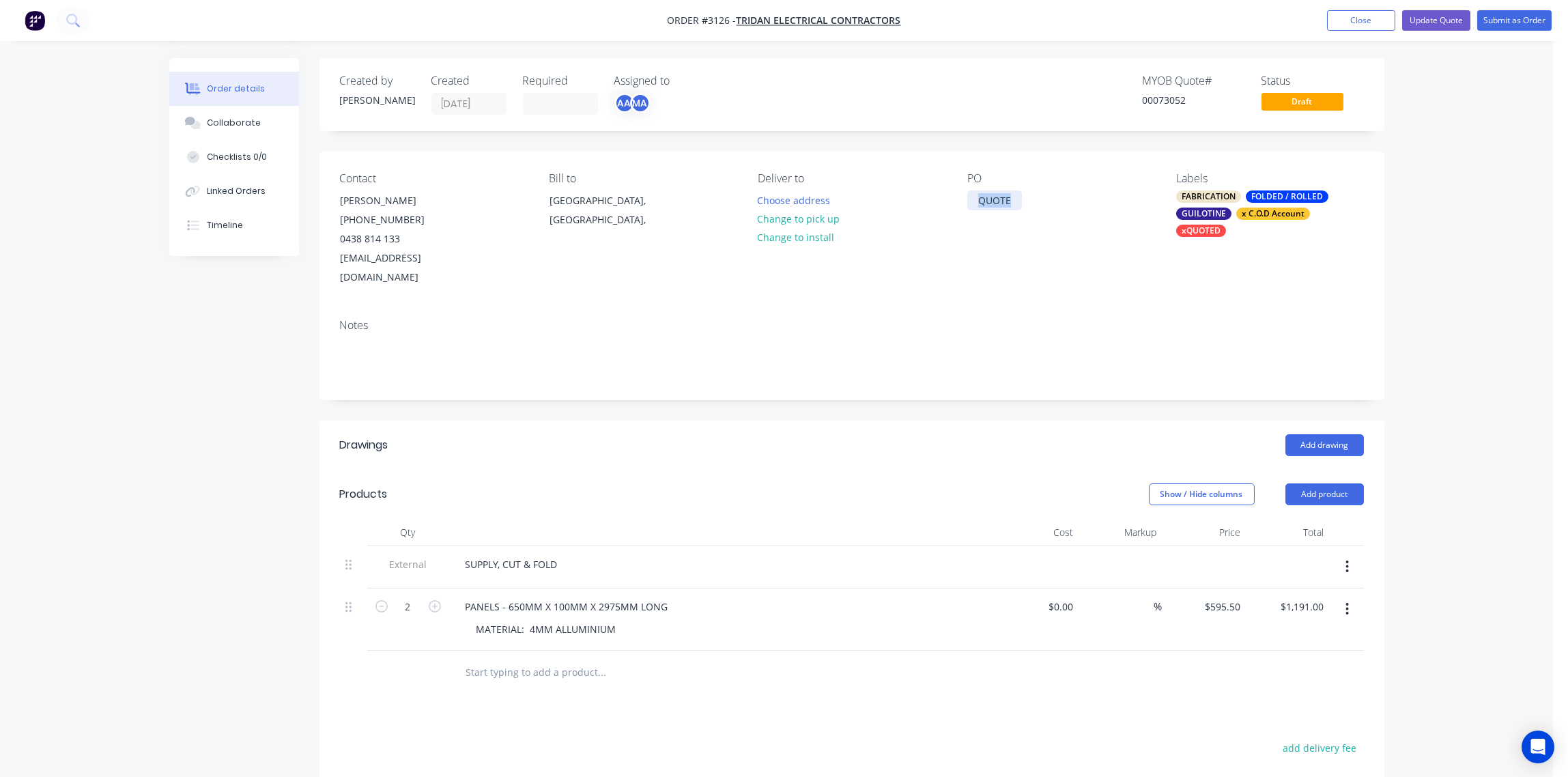
drag, startPoint x: 1021, startPoint y: 200, endPoint x: 841, endPoint y: 210, distance: 180.3
click at [855, 207] on div "Contact [PERSON_NAME] [PHONE_NUMBER] [EMAIL_ADDRESS][DOMAIN_NAME] Bill to [GEOG…" at bounding box center [852, 229] width 1065 height 156
click at [236, 119] on div "Collaborate" at bounding box center [234, 123] width 54 height 12
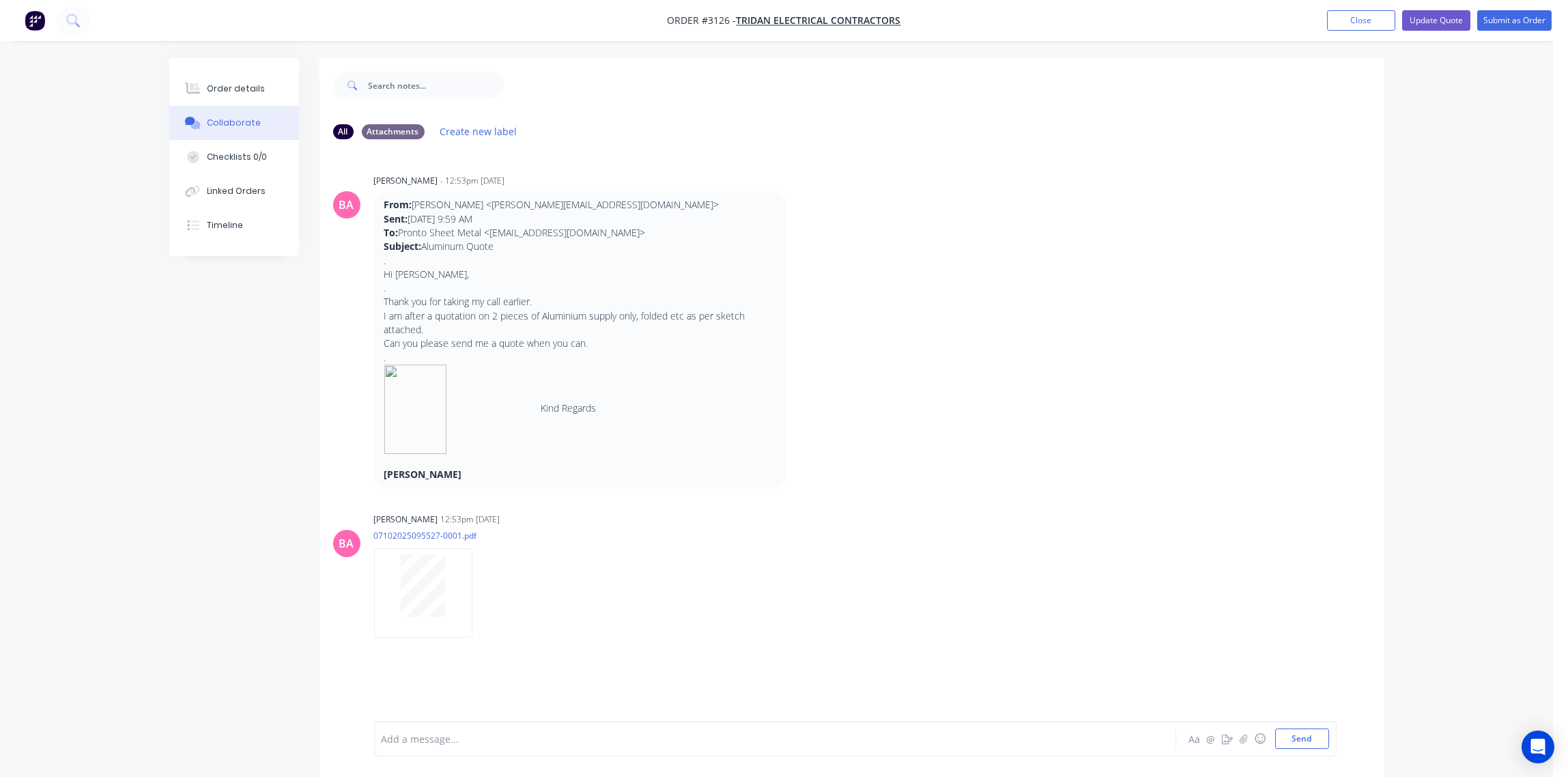
click at [469, 728] on div "Add a message..." at bounding box center [736, 738] width 710 height 20
click at [499, 739] on div at bounding box center [737, 739] width 710 height 14
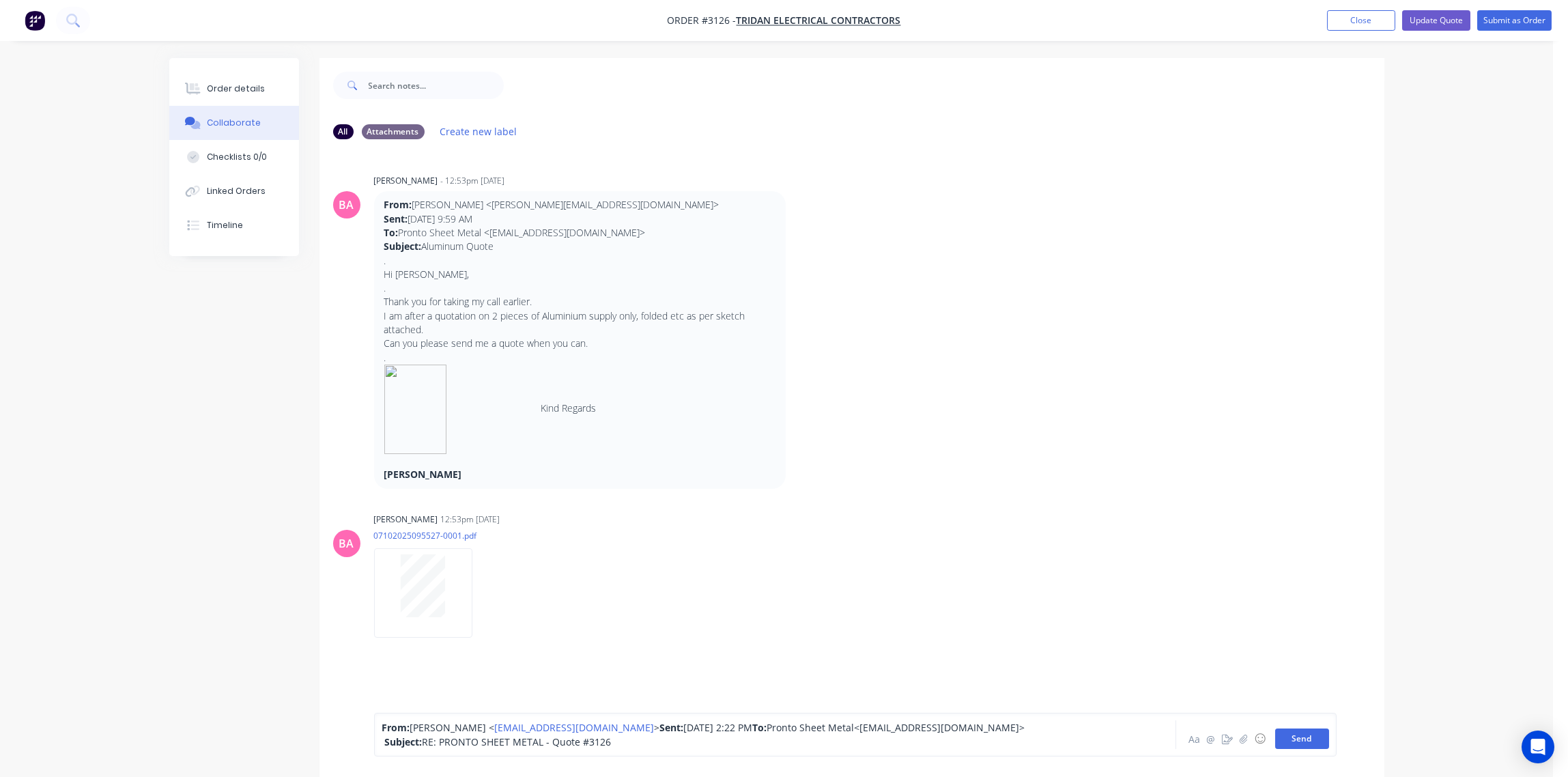
click at [1291, 731] on button "Send" at bounding box center [1302, 738] width 54 height 20
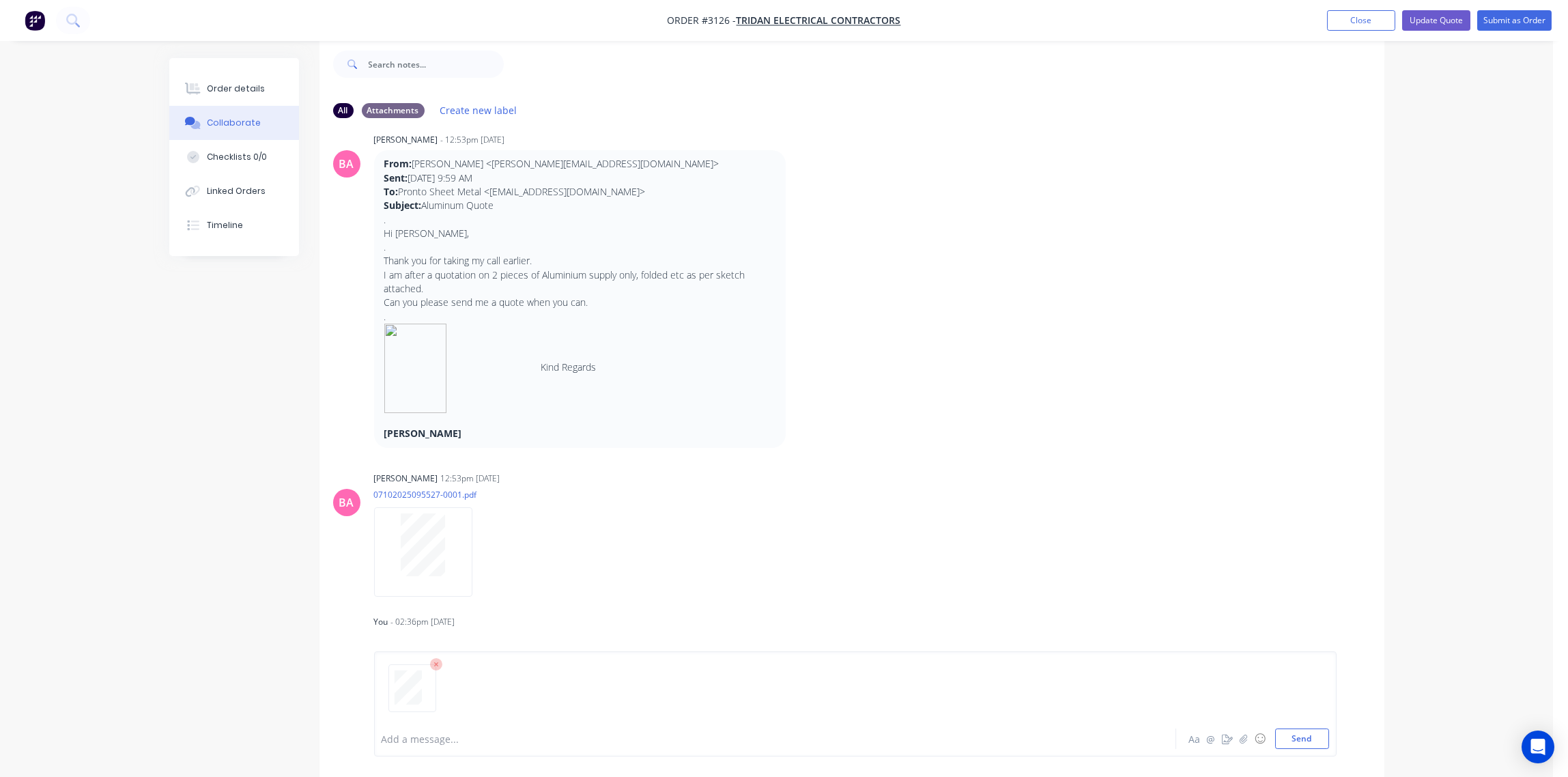
scroll to position [91, 0]
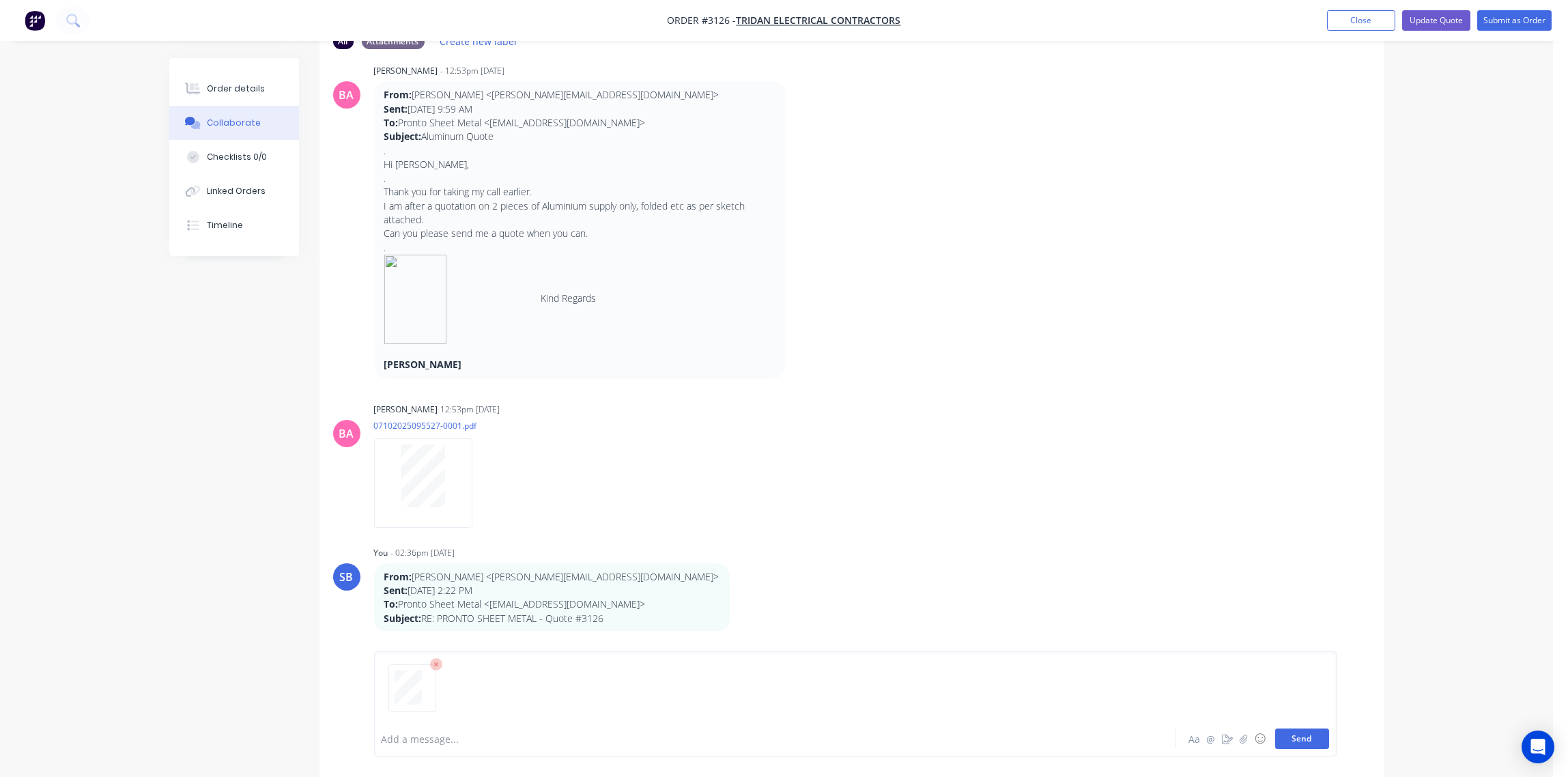
click at [1297, 743] on button "Send" at bounding box center [1302, 738] width 54 height 20
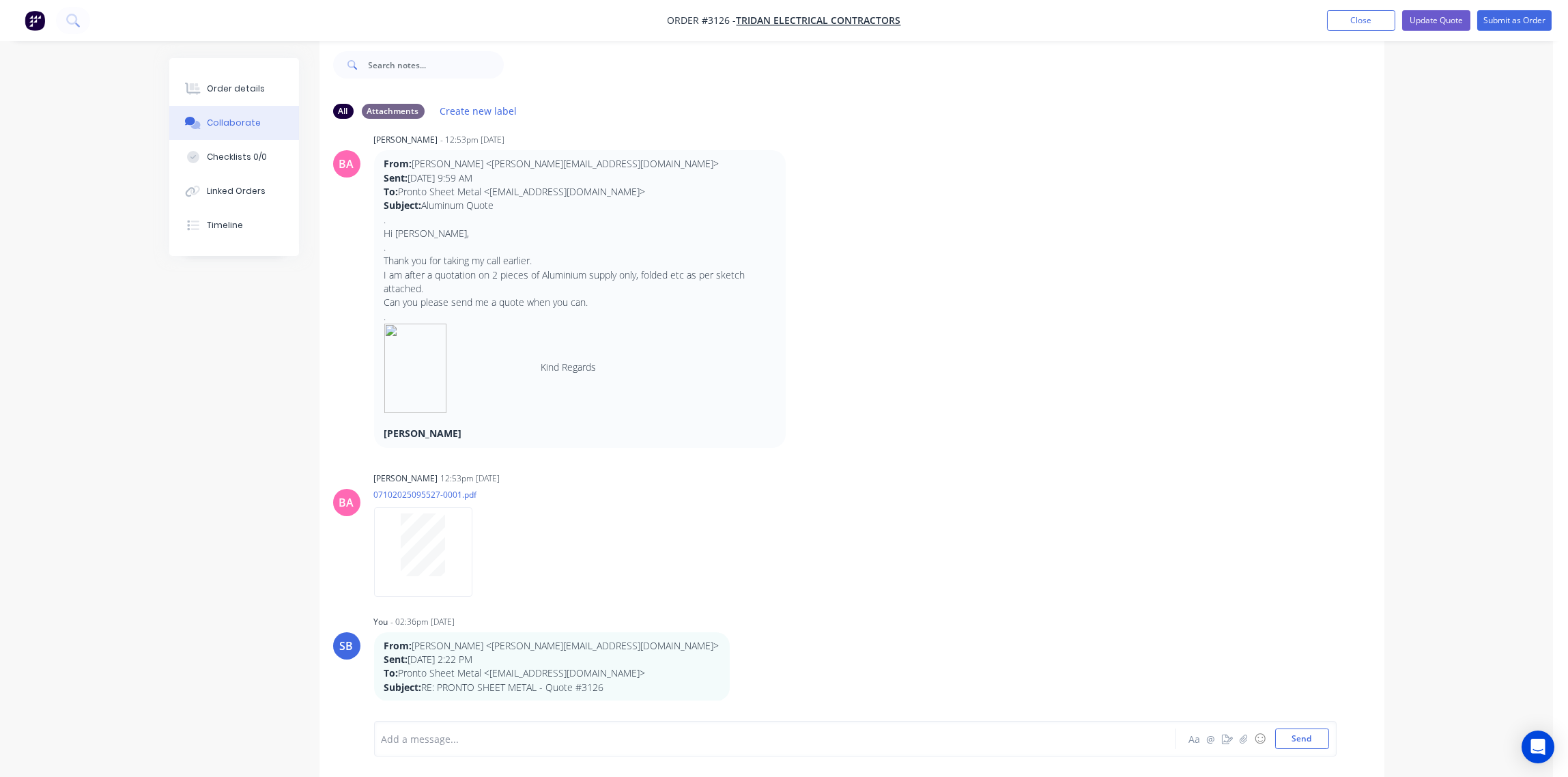
scroll to position [175, 0]
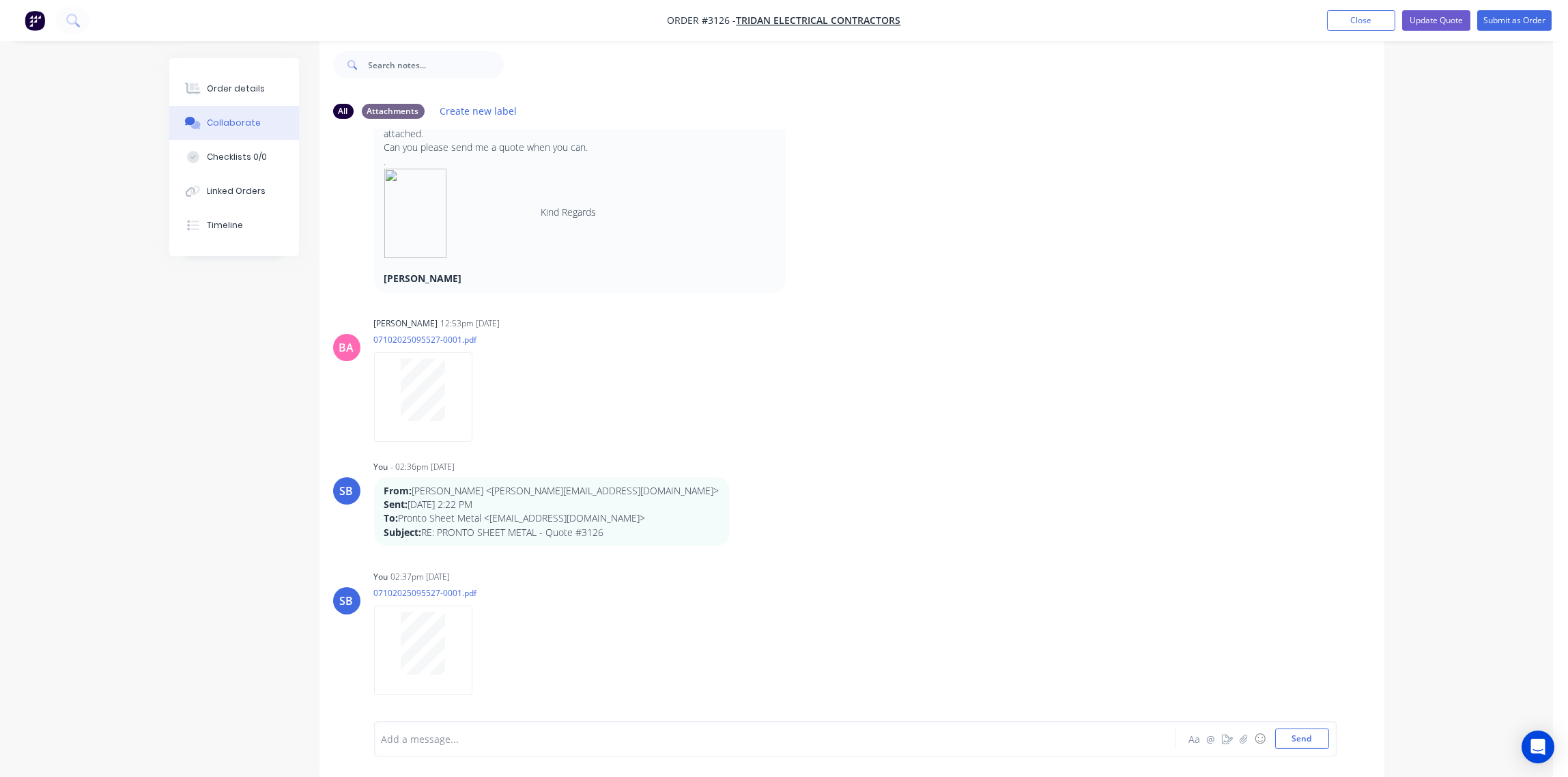
click at [471, 742] on div at bounding box center [737, 739] width 710 height 14
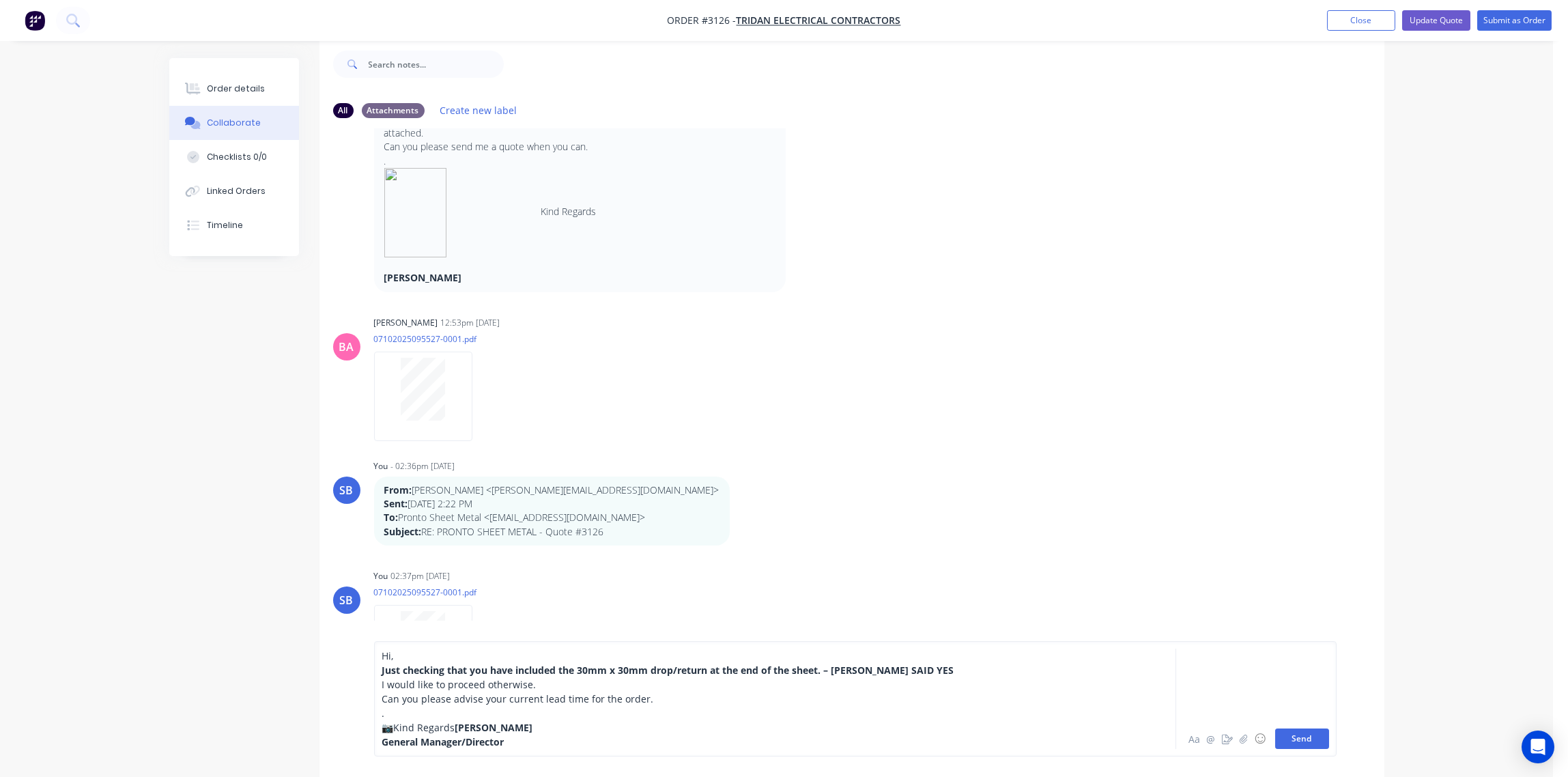
click at [1304, 742] on button "Send" at bounding box center [1302, 738] width 54 height 20
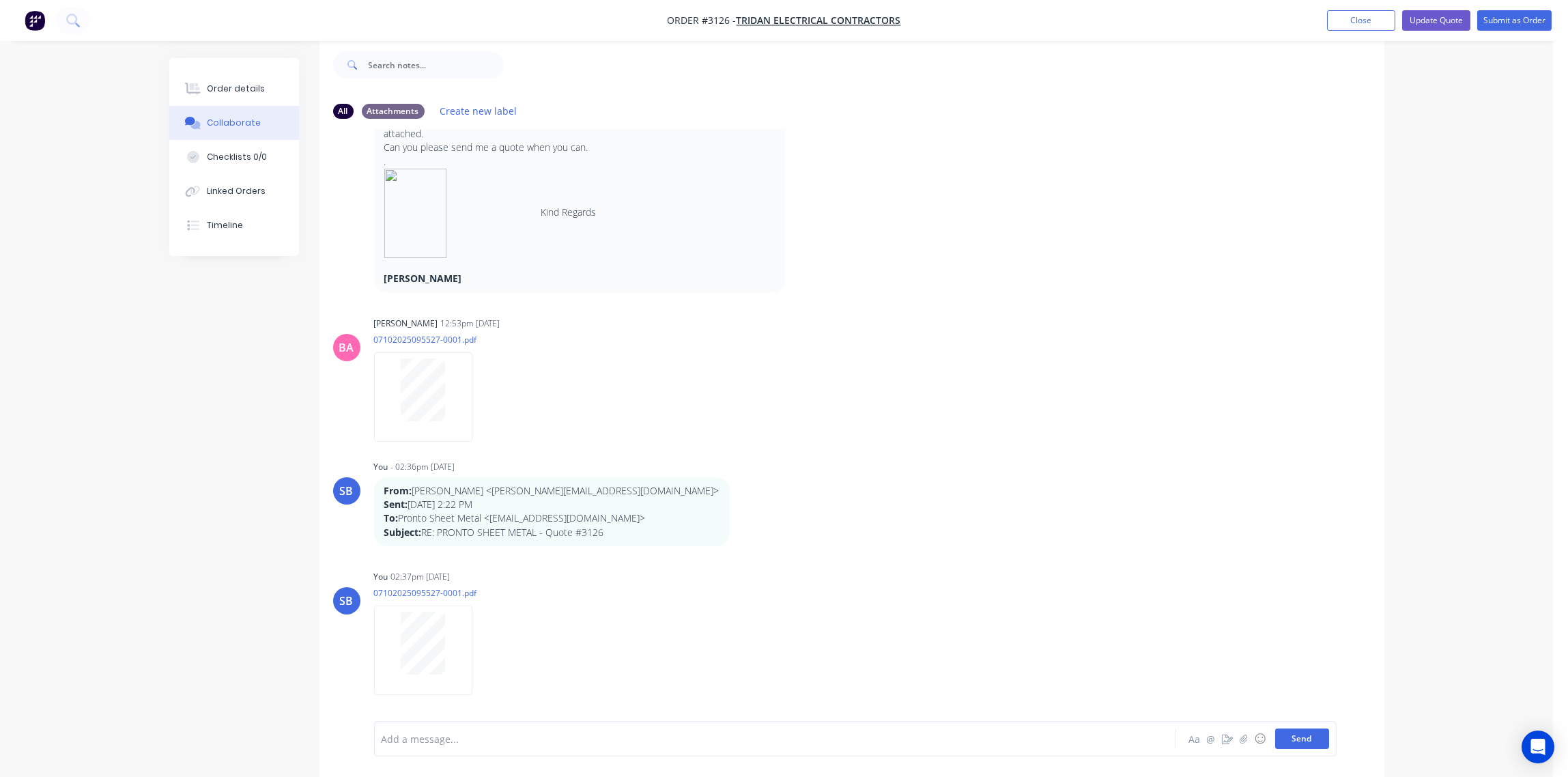
scroll to position [176, 0]
click at [1304, 742] on button "Send" at bounding box center [1302, 738] width 54 height 20
click at [237, 82] on div "Order details" at bounding box center [236, 88] width 58 height 12
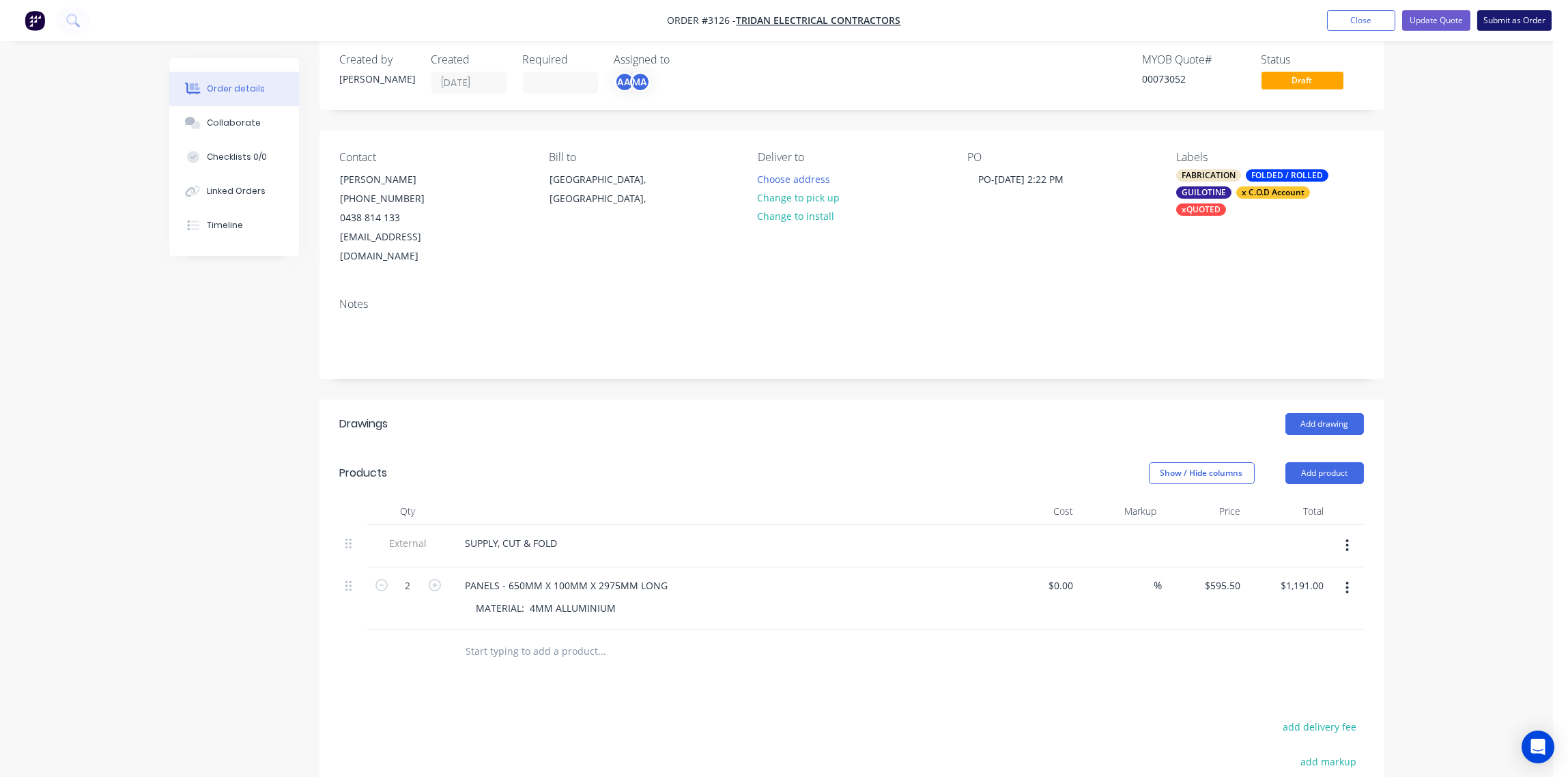
click at [1507, 16] on button "Submit as Order" at bounding box center [1514, 20] width 74 height 20
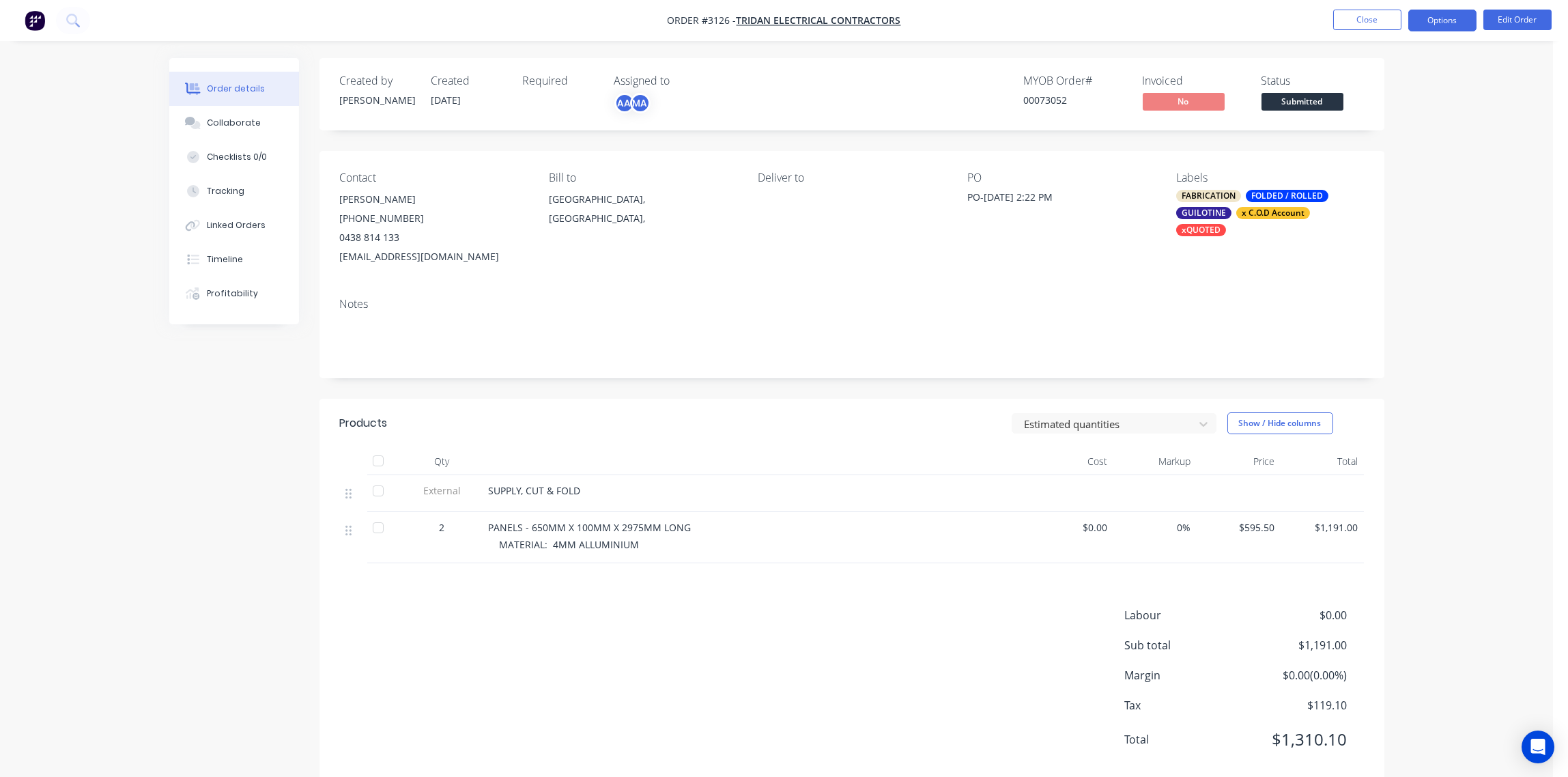
click at [1456, 25] on button "Options" at bounding box center [1442, 20] width 68 height 22
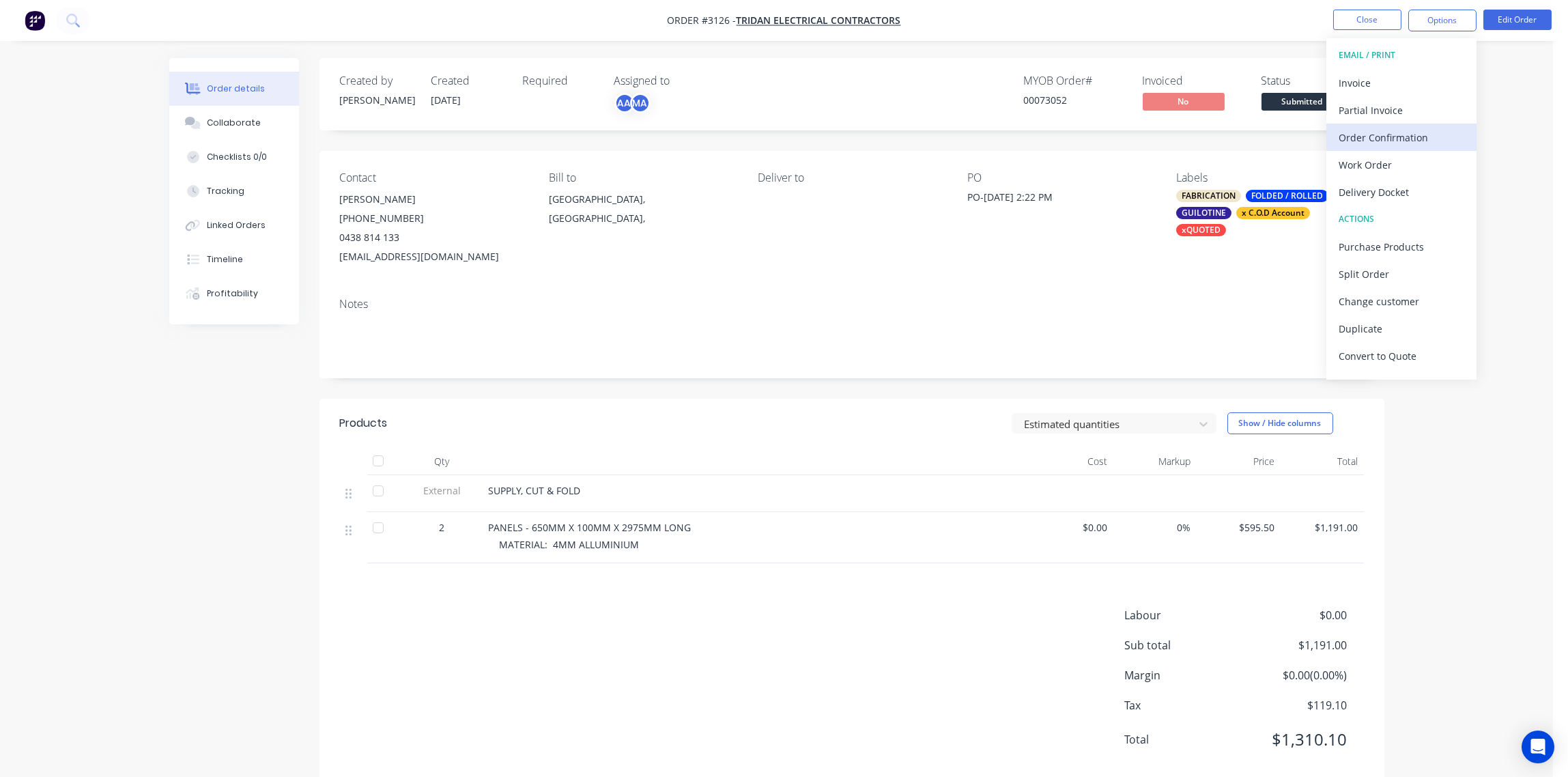
click at [1397, 138] on div "Order Confirmation" at bounding box center [1402, 138] width 126 height 19
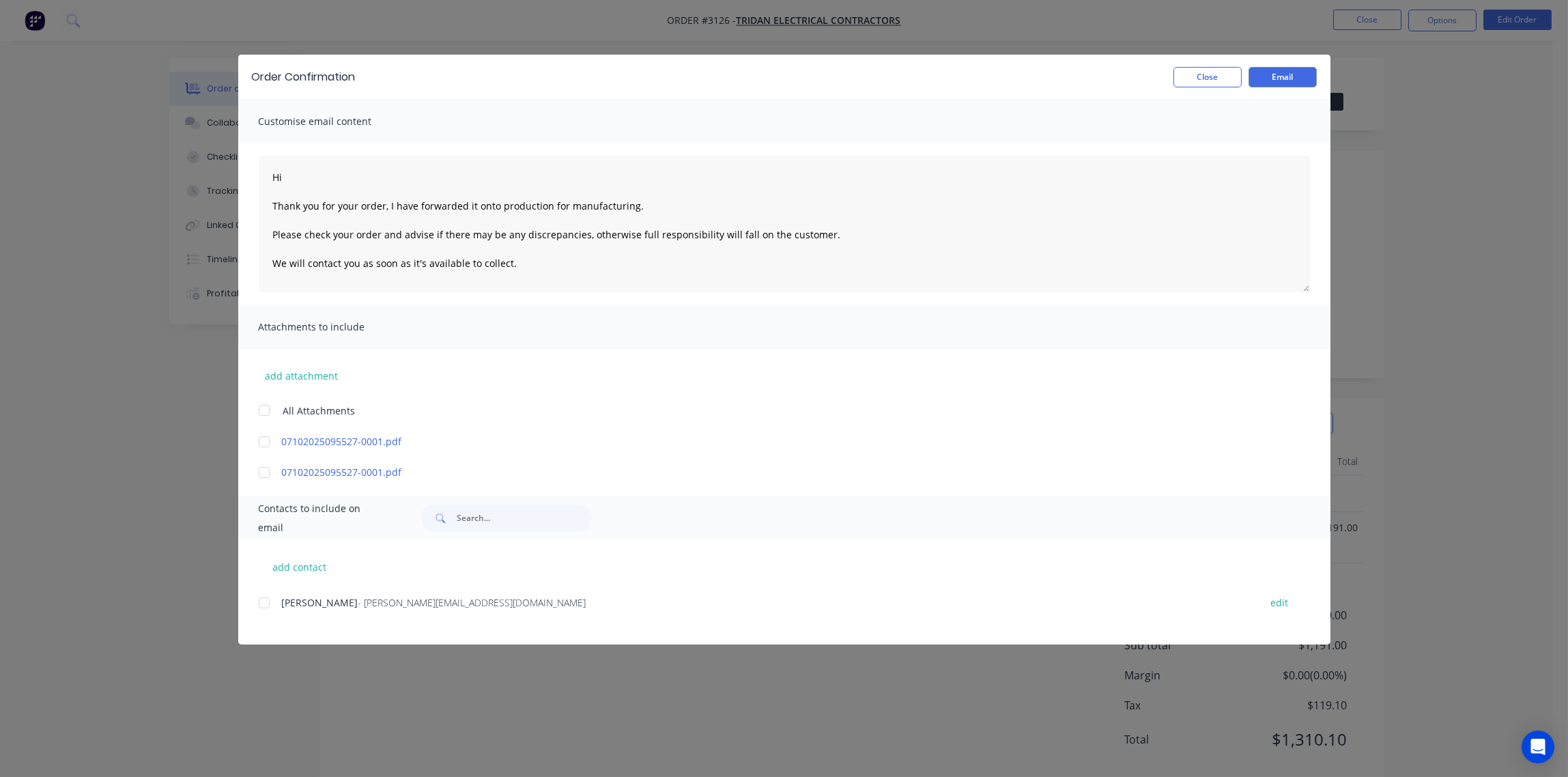
click at [268, 601] on div at bounding box center [264, 603] width 27 height 27
type textarea "Hi Thank you for your order, I have forwarded it onto production for manufactur…"
click at [1281, 81] on button "Email" at bounding box center [1282, 76] width 68 height 20
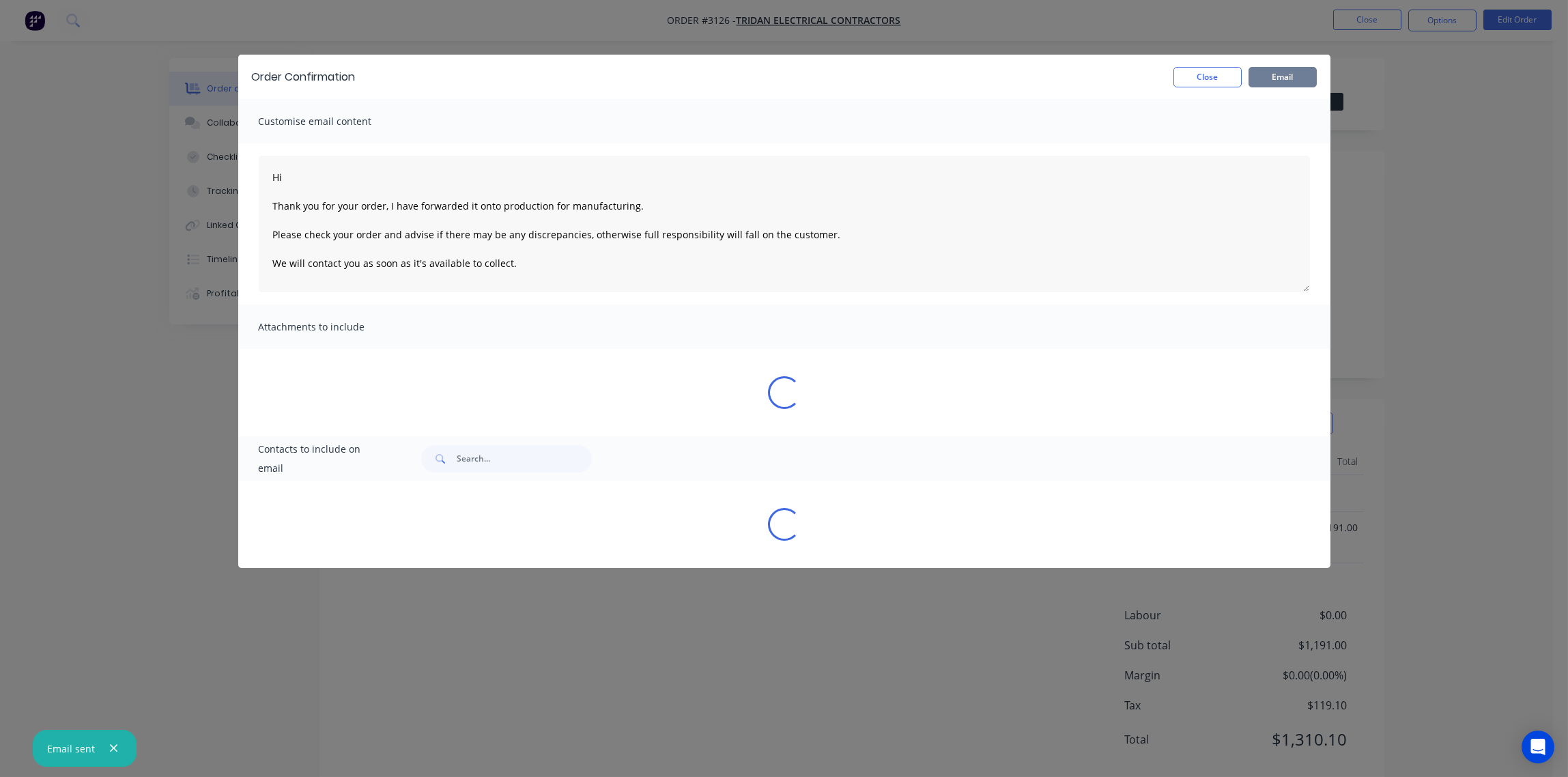
type textarea "Hi Thank you for your order, I have forwarded it onto production for manufactur…"
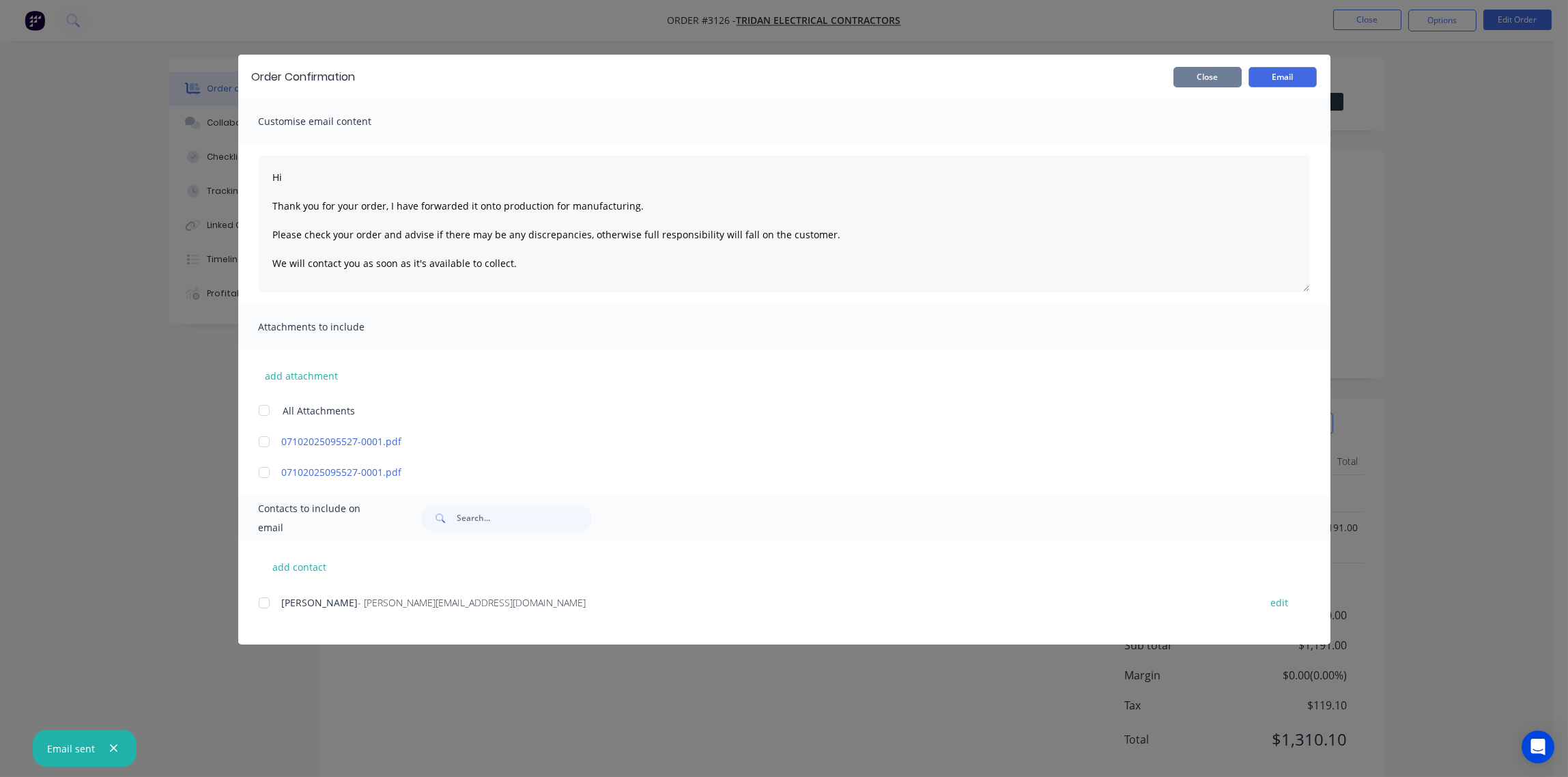
click at [1204, 82] on button "Close" at bounding box center [1207, 76] width 68 height 20
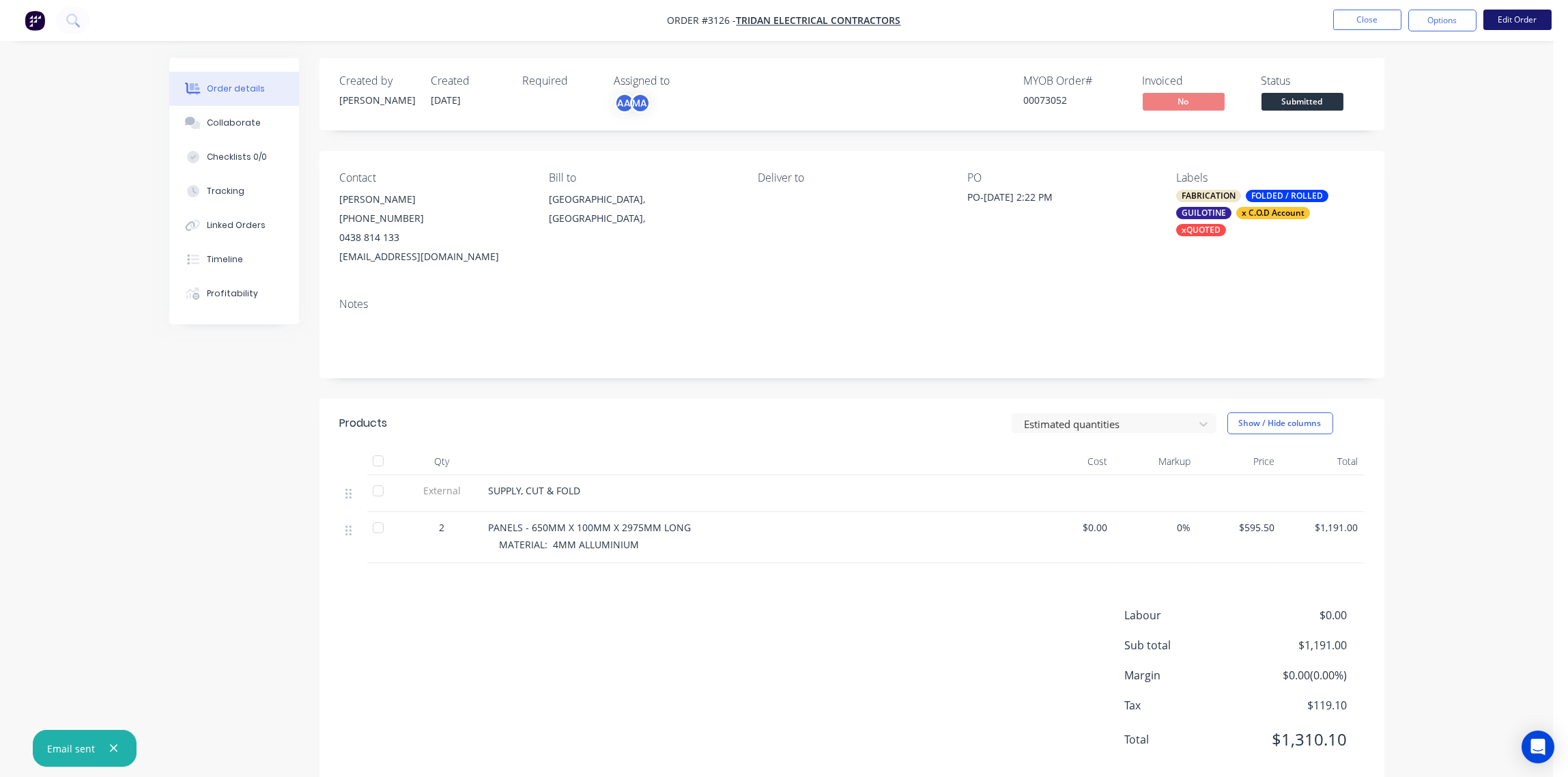
click at [1524, 19] on button "Edit Order" at bounding box center [1517, 19] width 68 height 20
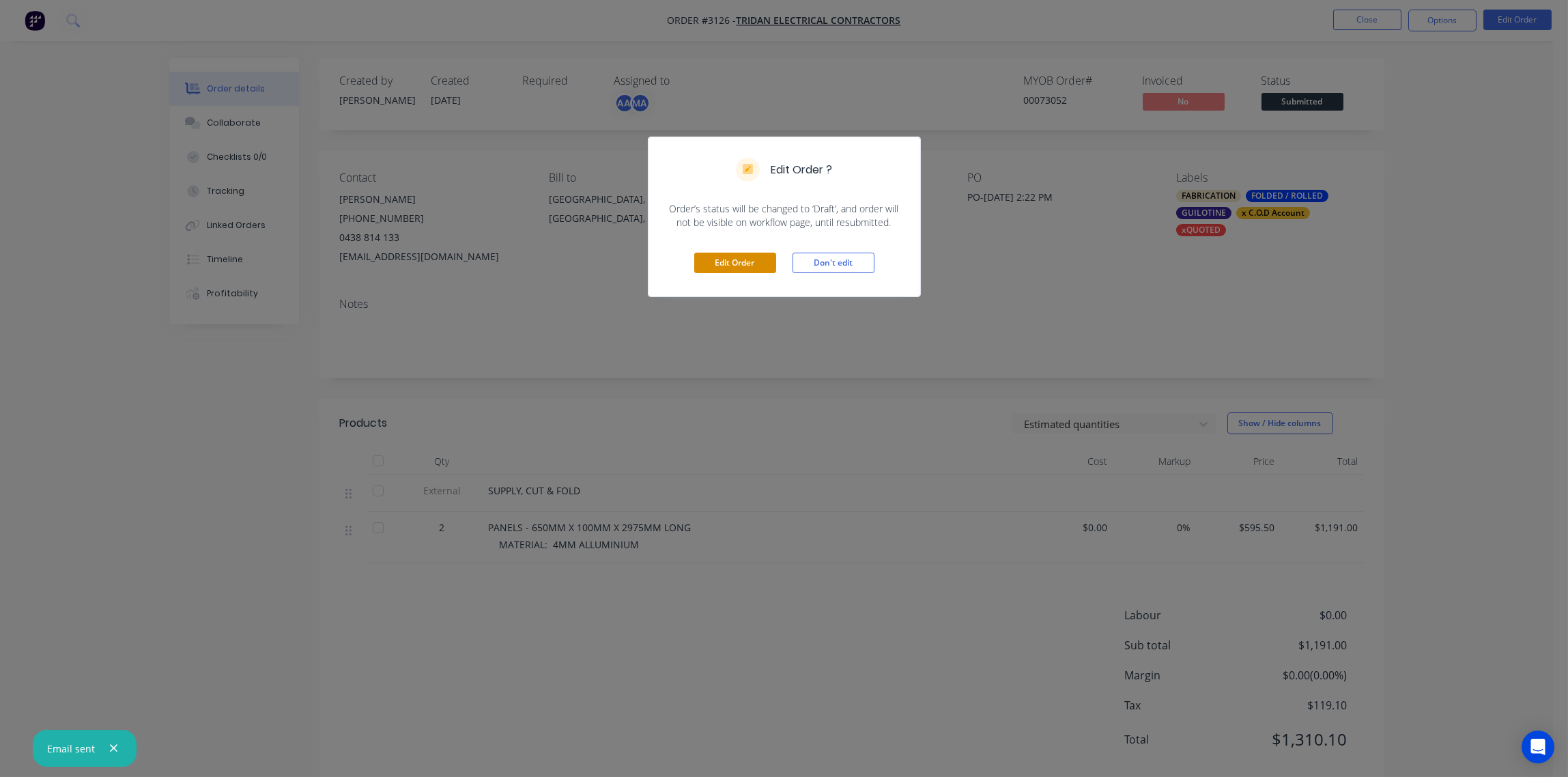
click at [740, 262] on button "Edit Order" at bounding box center [735, 262] width 82 height 20
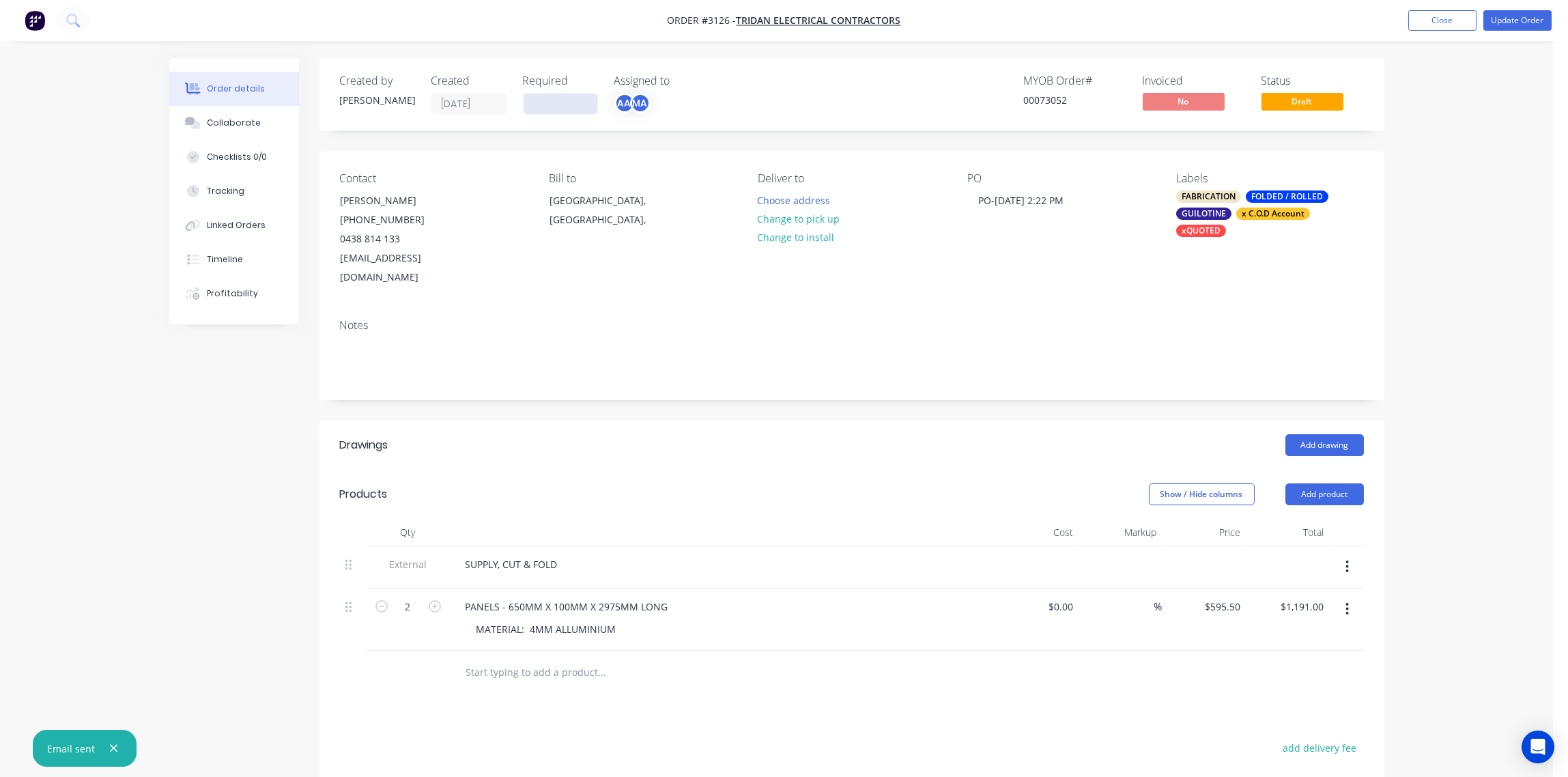
click at [570, 103] on input at bounding box center [561, 103] width 74 height 20
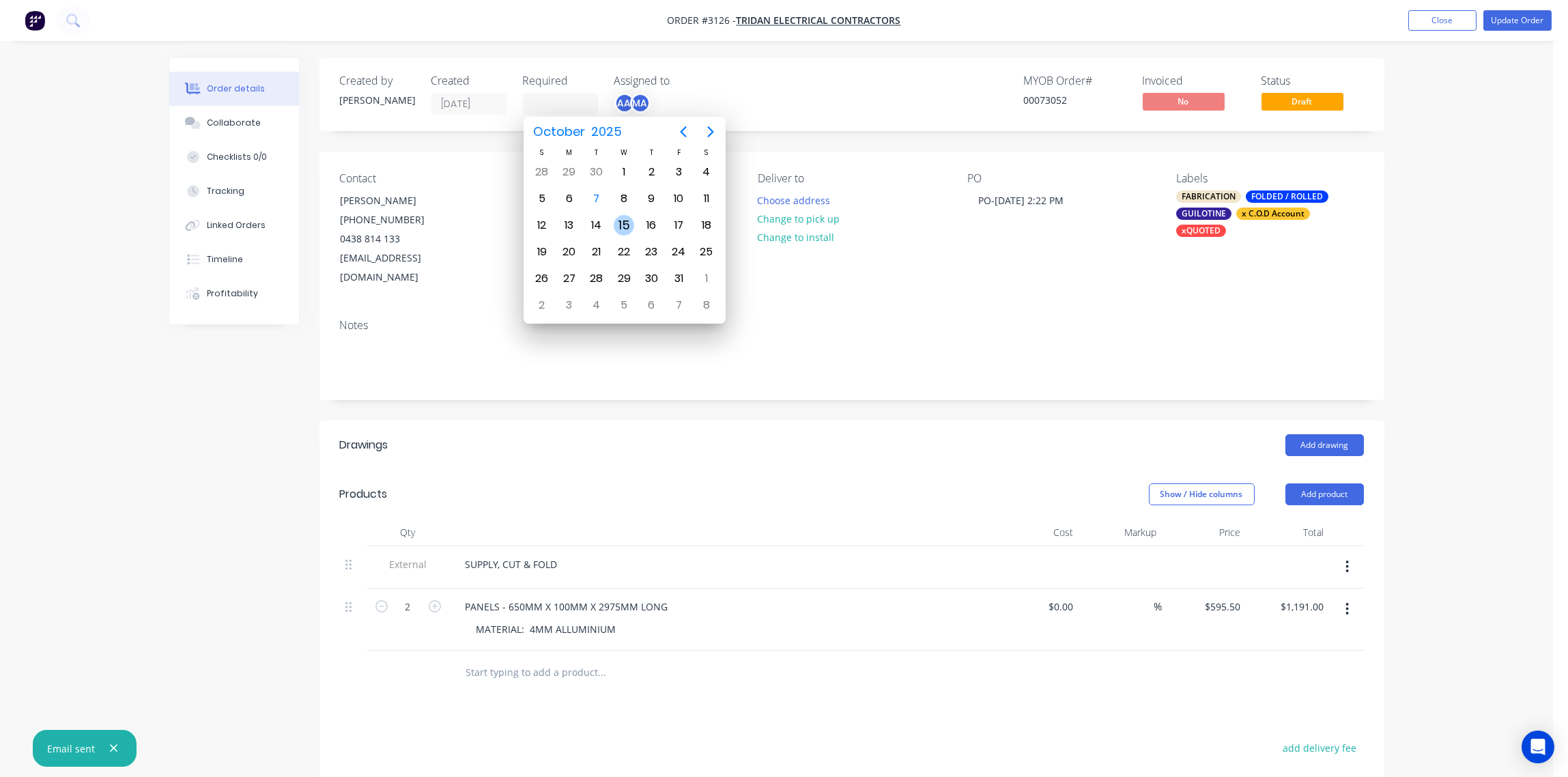
click at [623, 223] on div "15" at bounding box center [623, 225] width 20 height 20
type input "[DATE]"
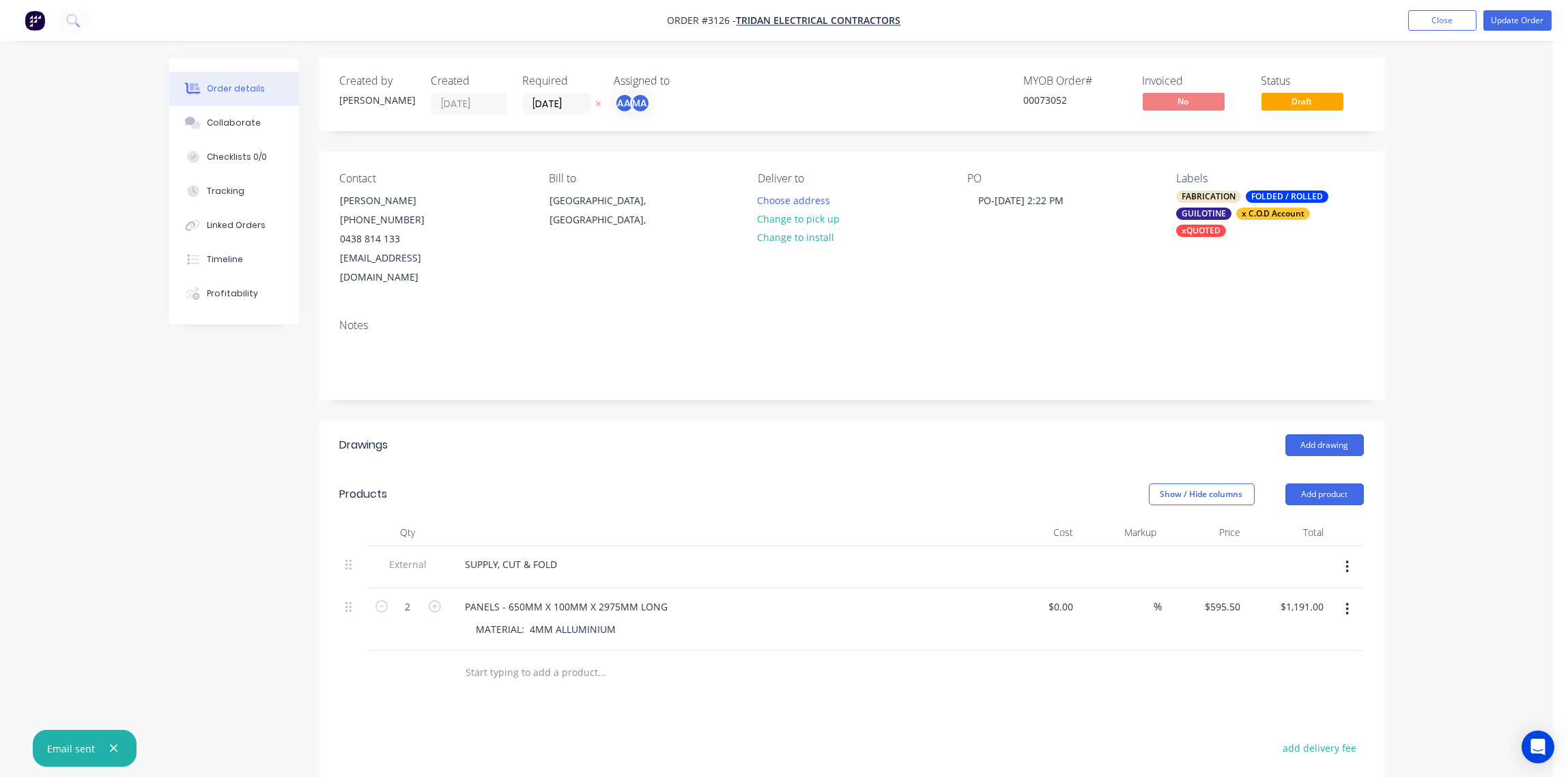
click at [1275, 215] on div "x C.O.D Account" at bounding box center [1273, 213] width 74 height 12
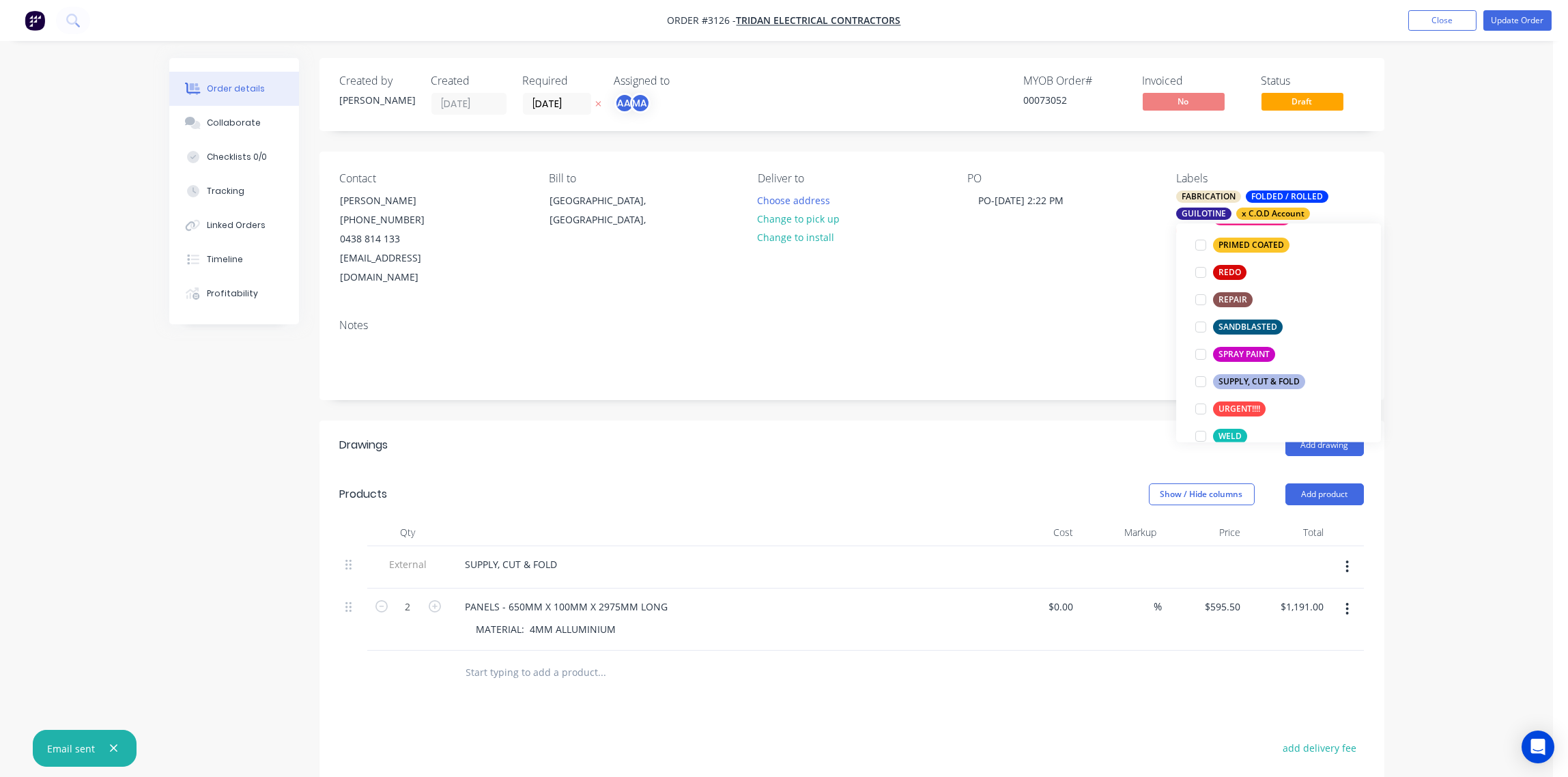
scroll to position [917, 0]
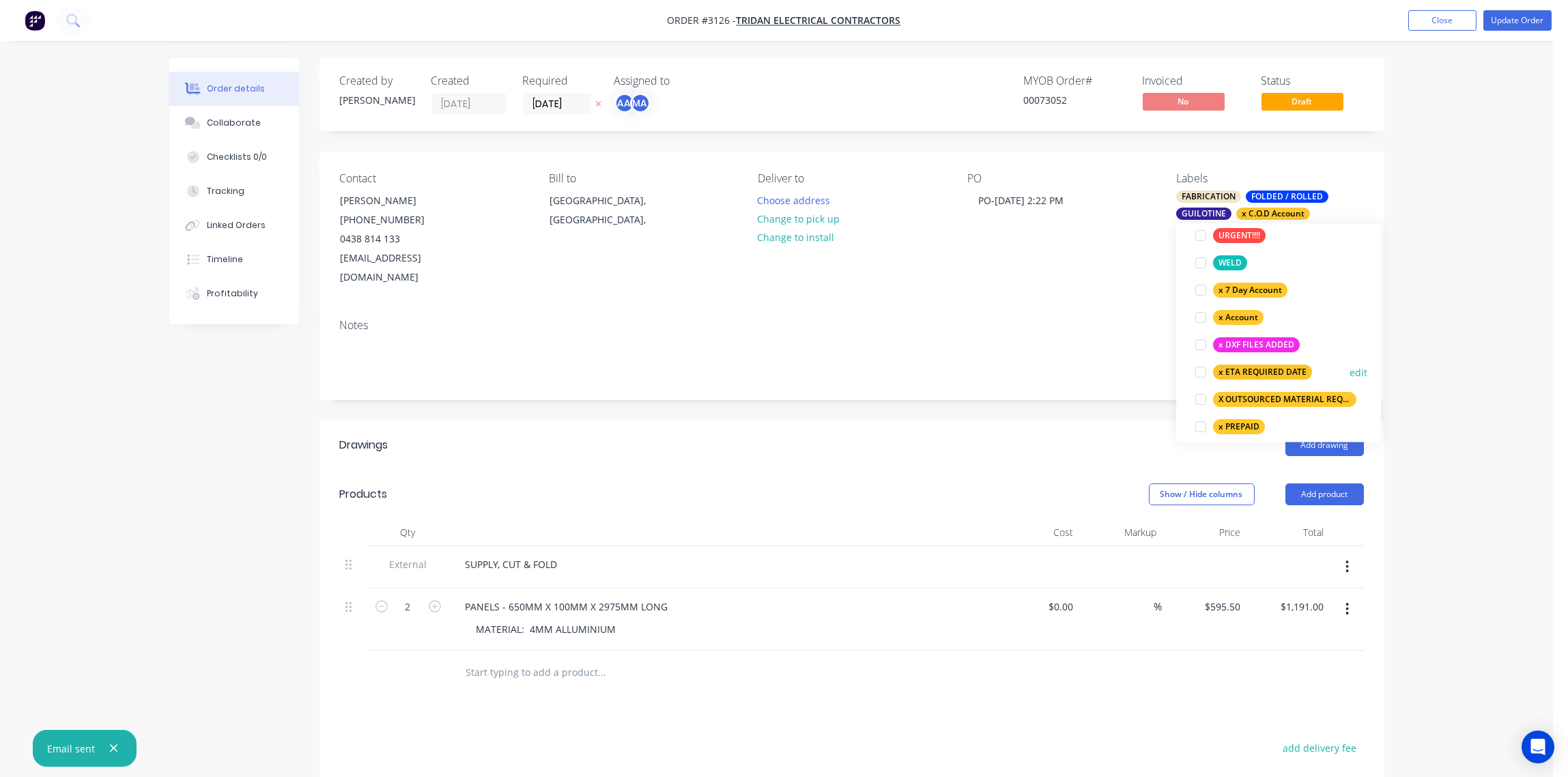
click at [1195, 373] on div at bounding box center [1201, 372] width 27 height 27
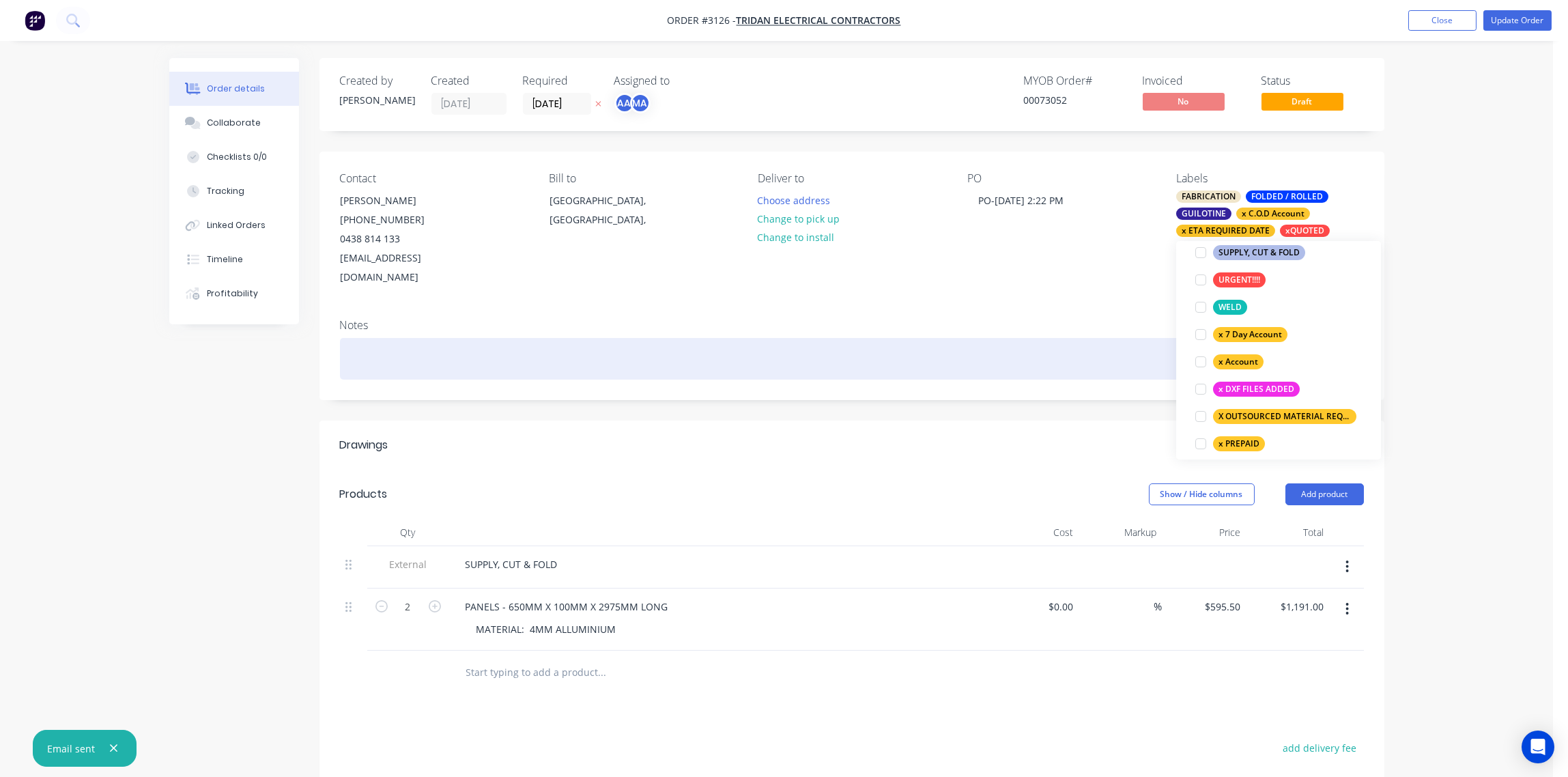
scroll to position [71, 0]
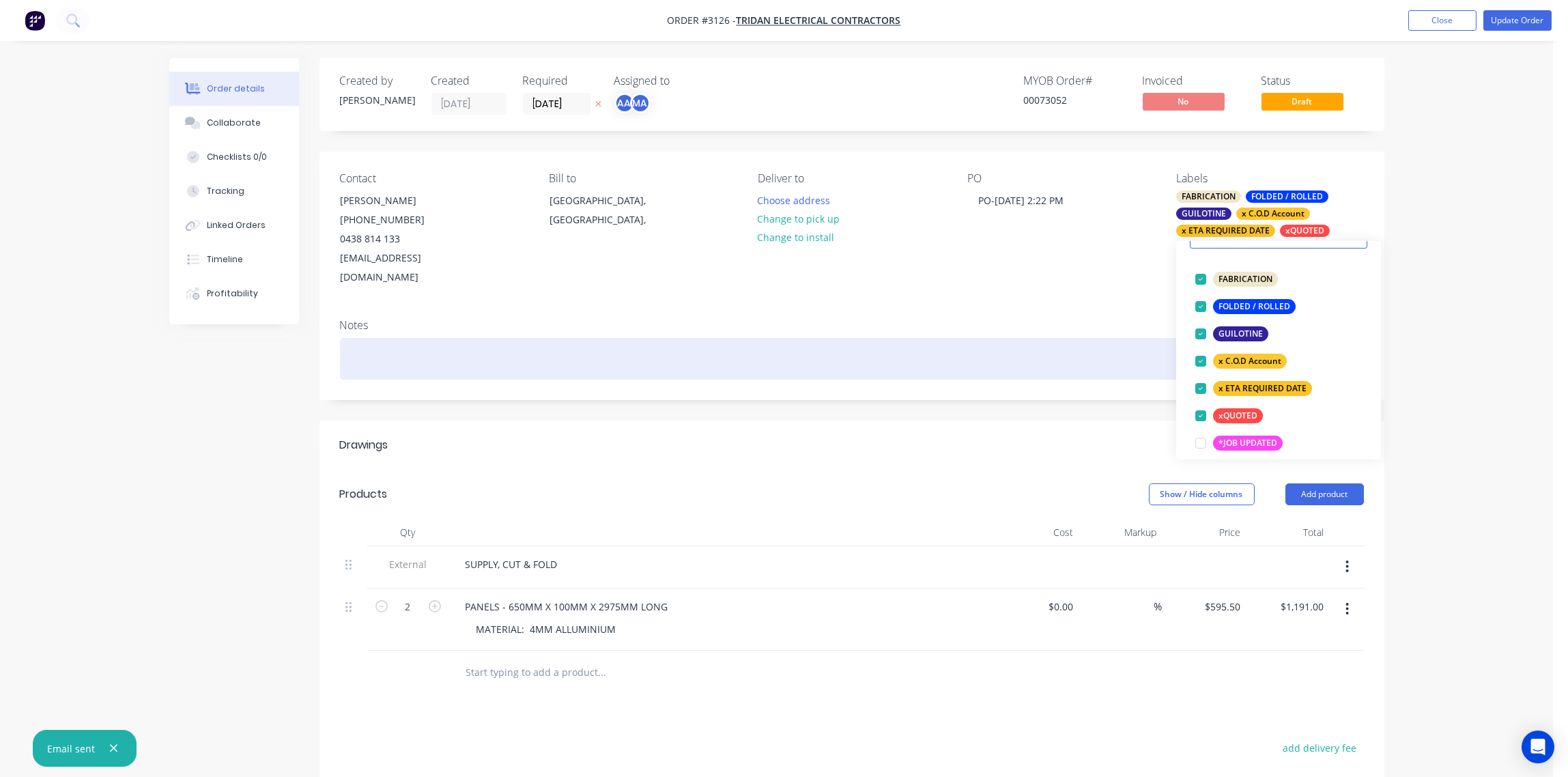
click at [1093, 338] on div at bounding box center [852, 359] width 1024 height 42
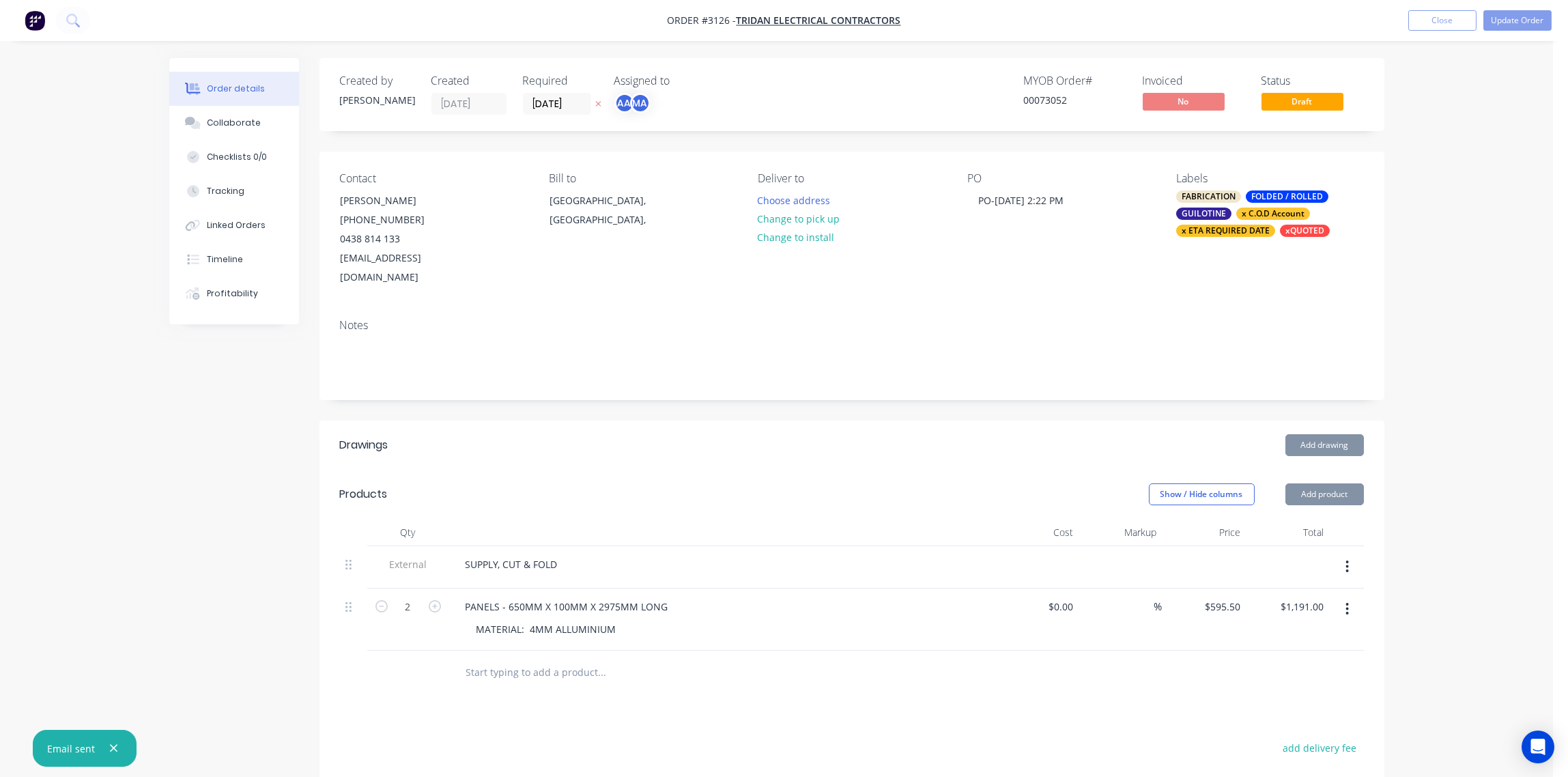
click at [1120, 275] on div "Contact [PERSON_NAME] [PHONE_NUMBER] [EMAIL_ADDRESS][DOMAIN_NAME] Bill to [GEOG…" at bounding box center [852, 229] width 1065 height 156
click at [1523, 22] on button "Update Order" at bounding box center [1517, 20] width 68 height 20
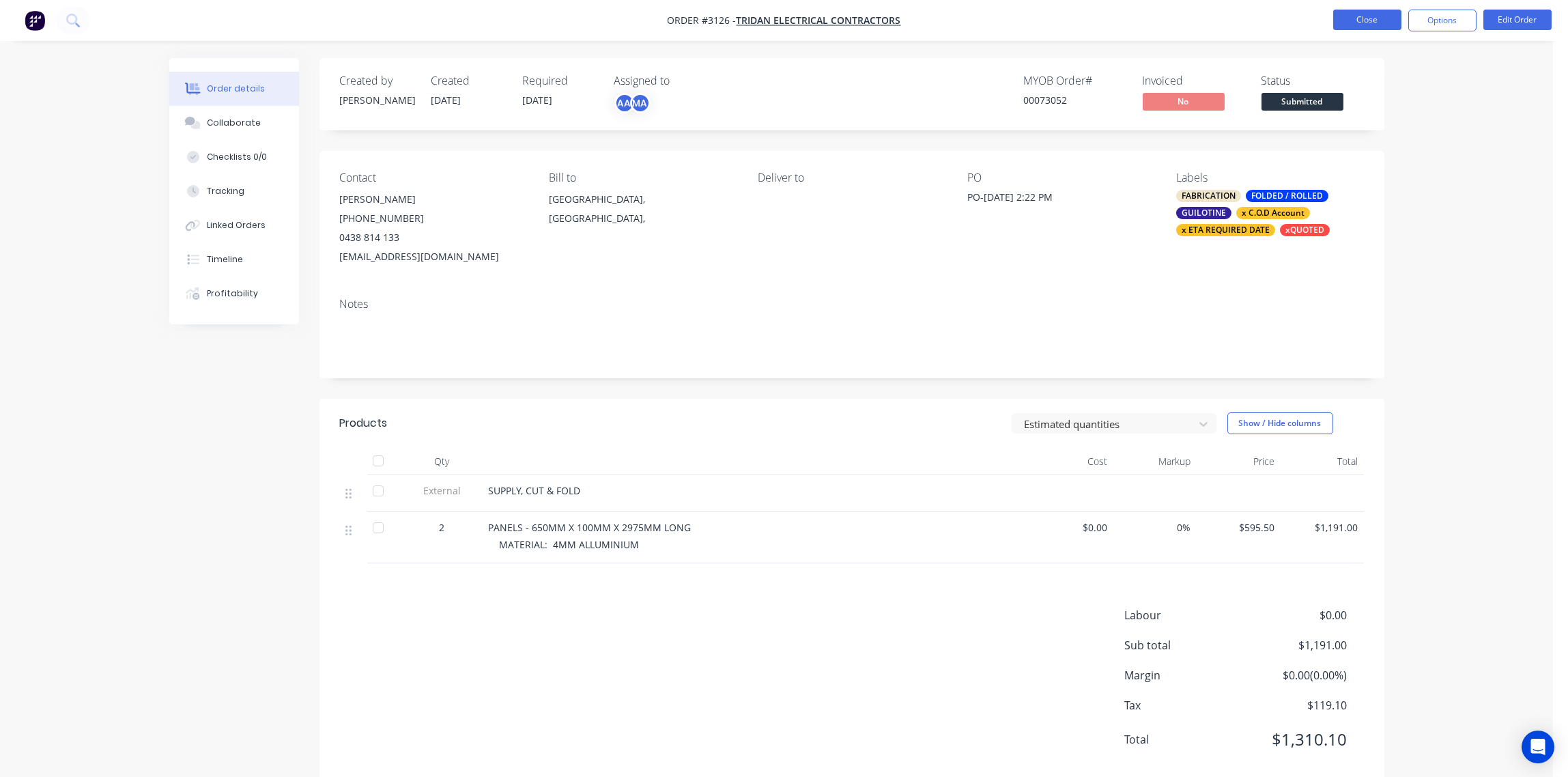
click at [1362, 26] on button "Close" at bounding box center [1367, 19] width 68 height 20
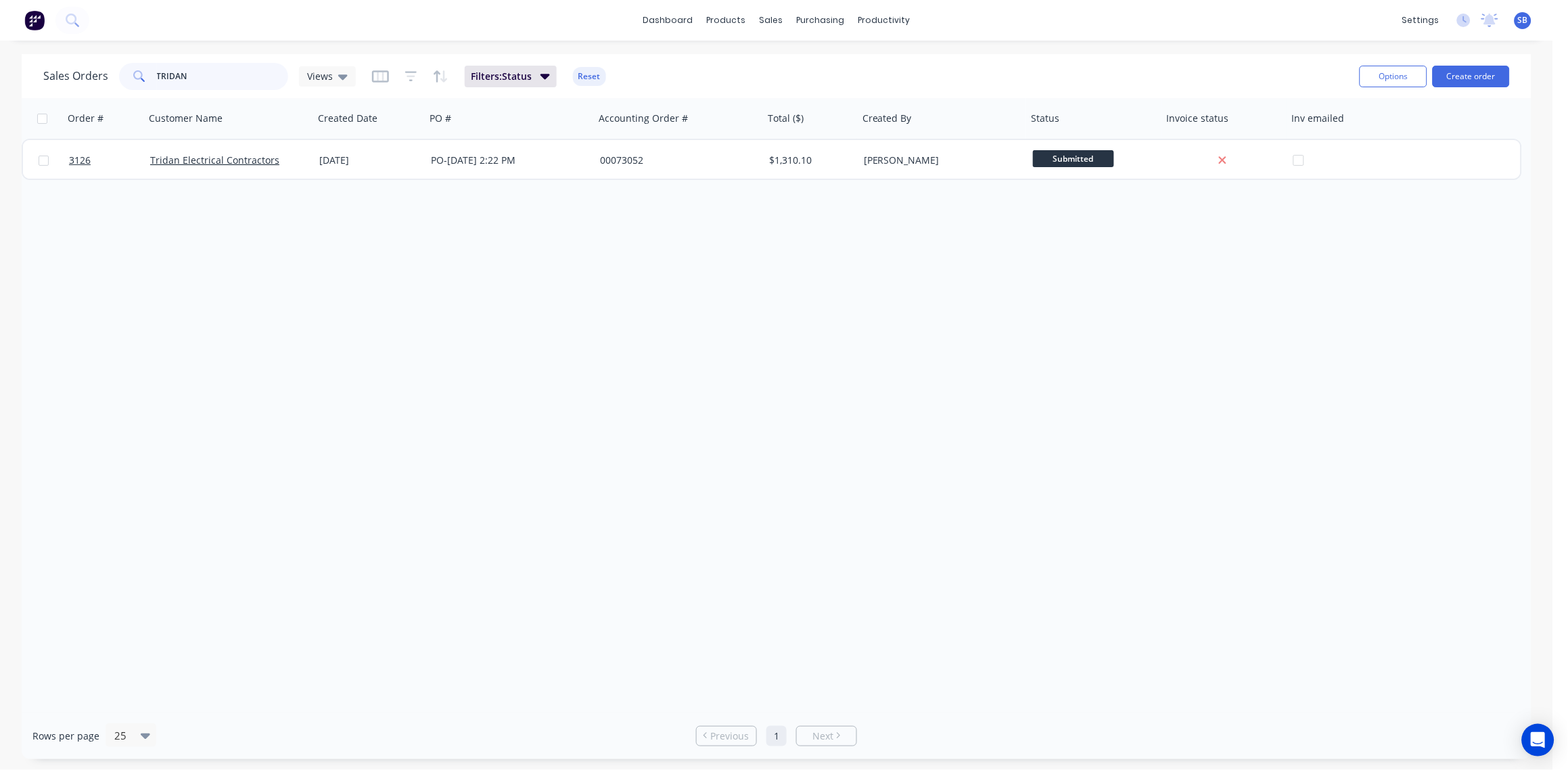
drag, startPoint x: 197, startPoint y: 72, endPoint x: 59, endPoint y: 80, distance: 138.2
click at [59, 80] on div "Sales Orders TRIDAN Views" at bounding box center [199, 76] width 312 height 27
type input "[MEDICAL_DATA]"
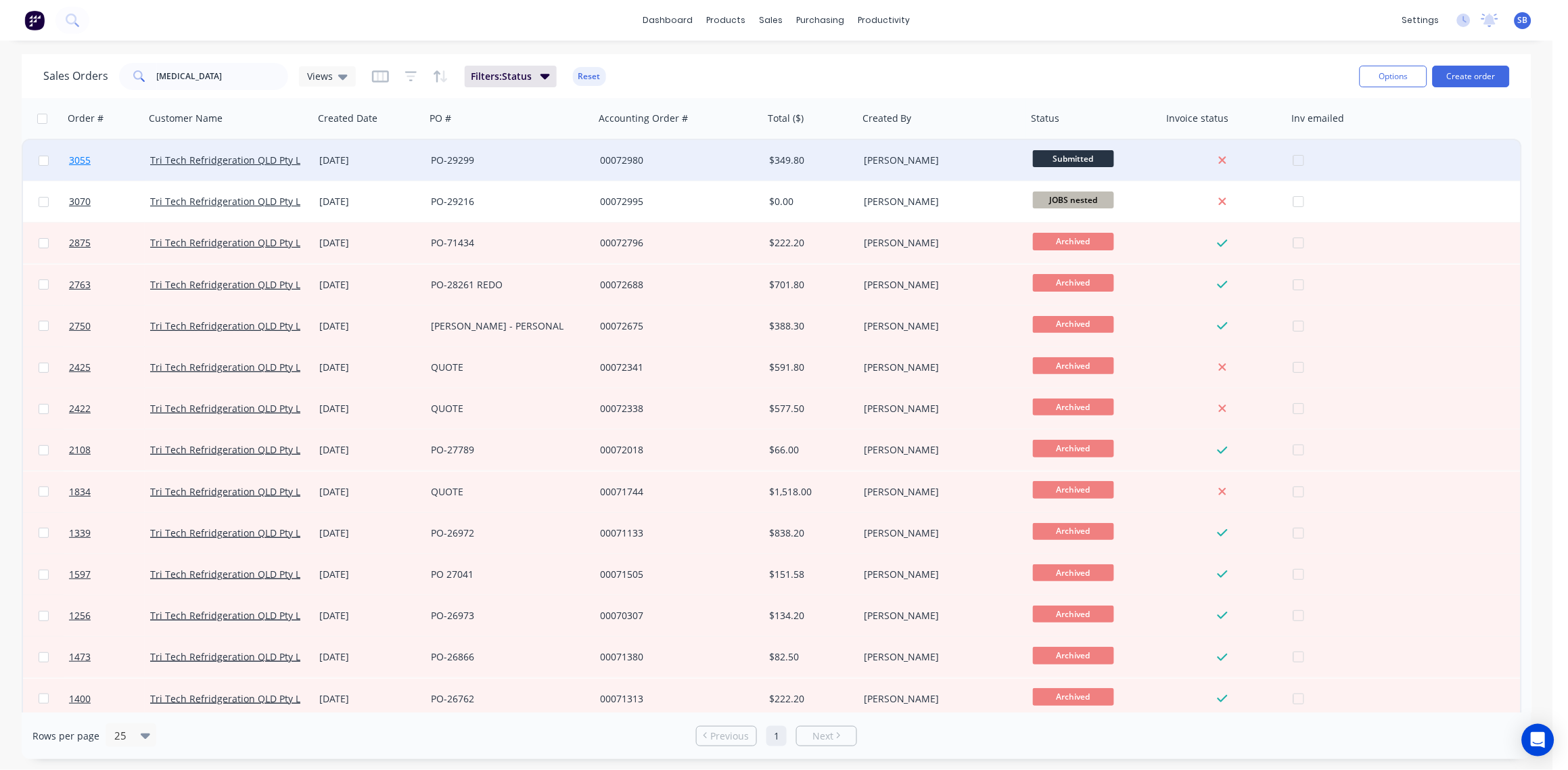
click at [81, 162] on span "3055" at bounding box center [79, 160] width 22 height 13
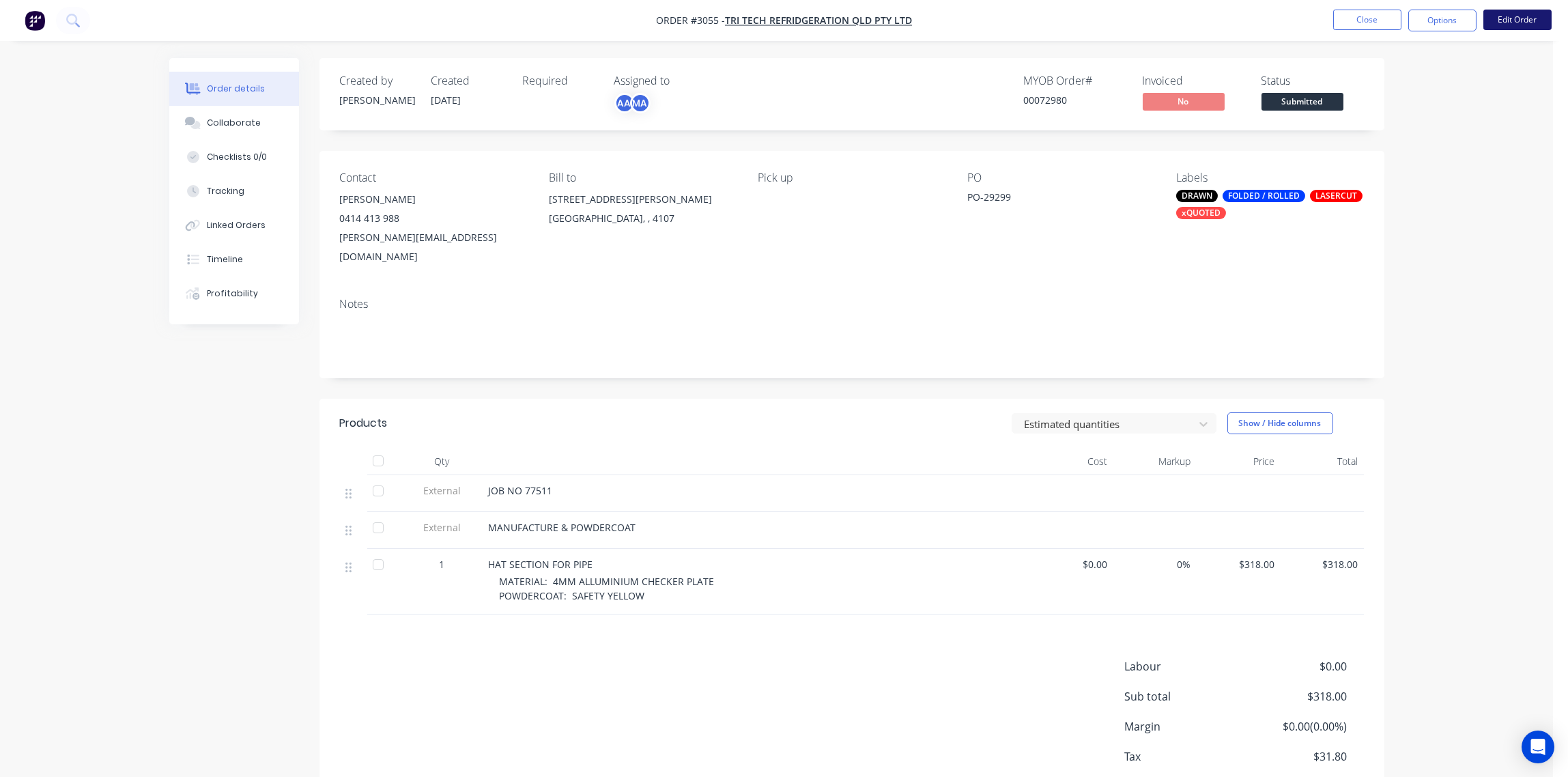
click at [1523, 27] on button "Edit Order" at bounding box center [1517, 19] width 68 height 20
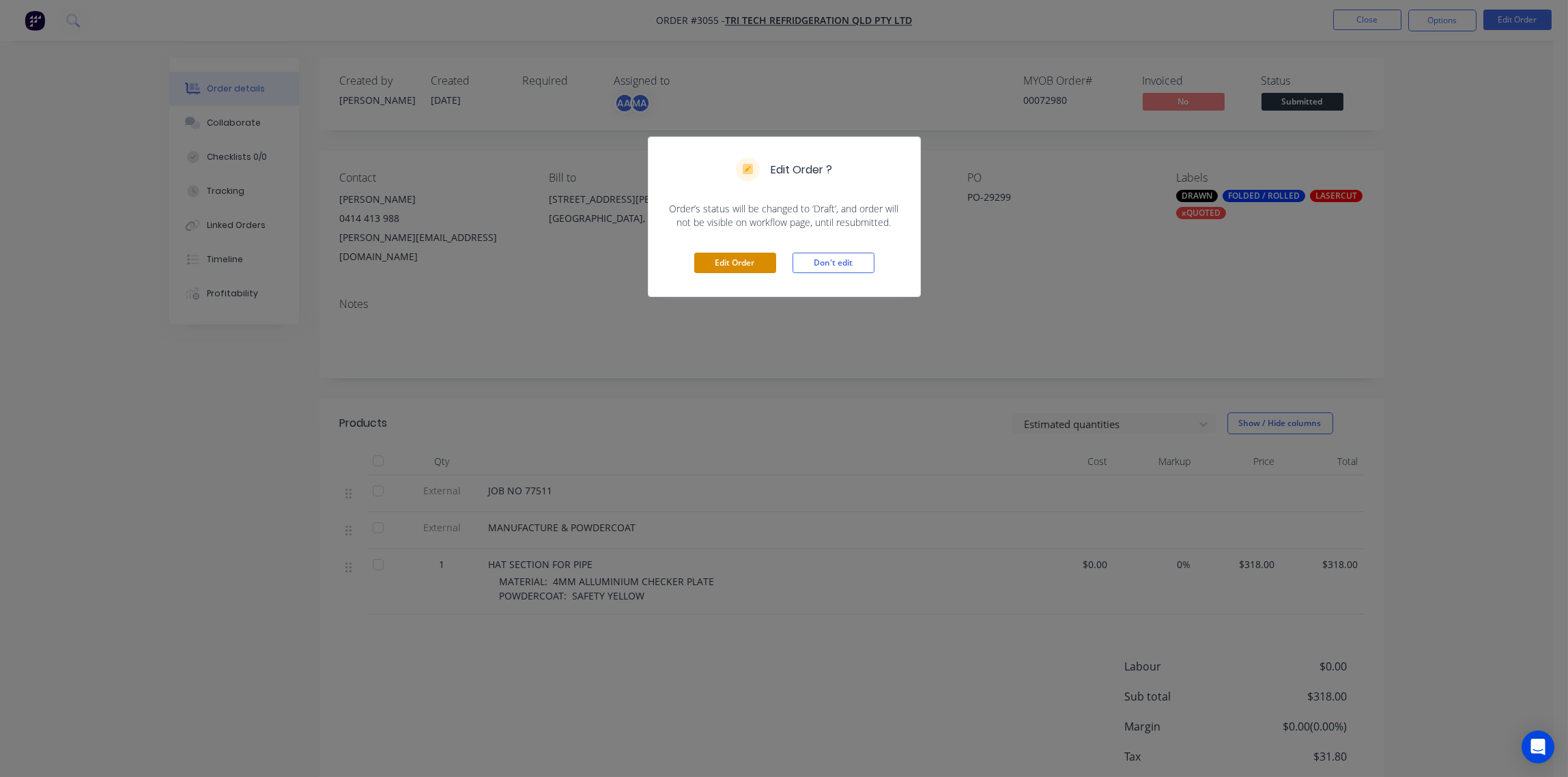
click at [742, 260] on button "Edit Order" at bounding box center [735, 262] width 82 height 20
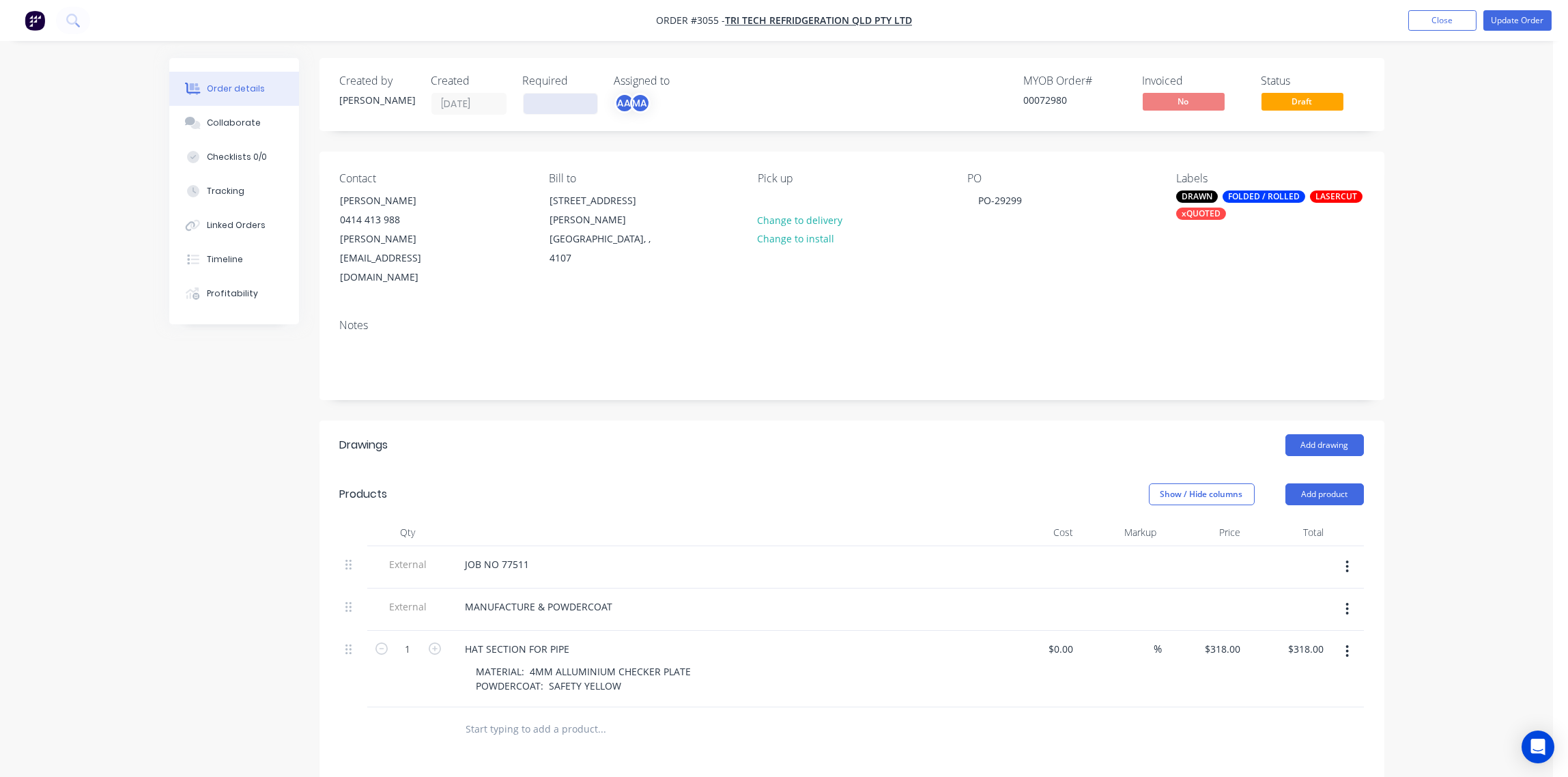
click at [561, 106] on input at bounding box center [561, 103] width 74 height 20
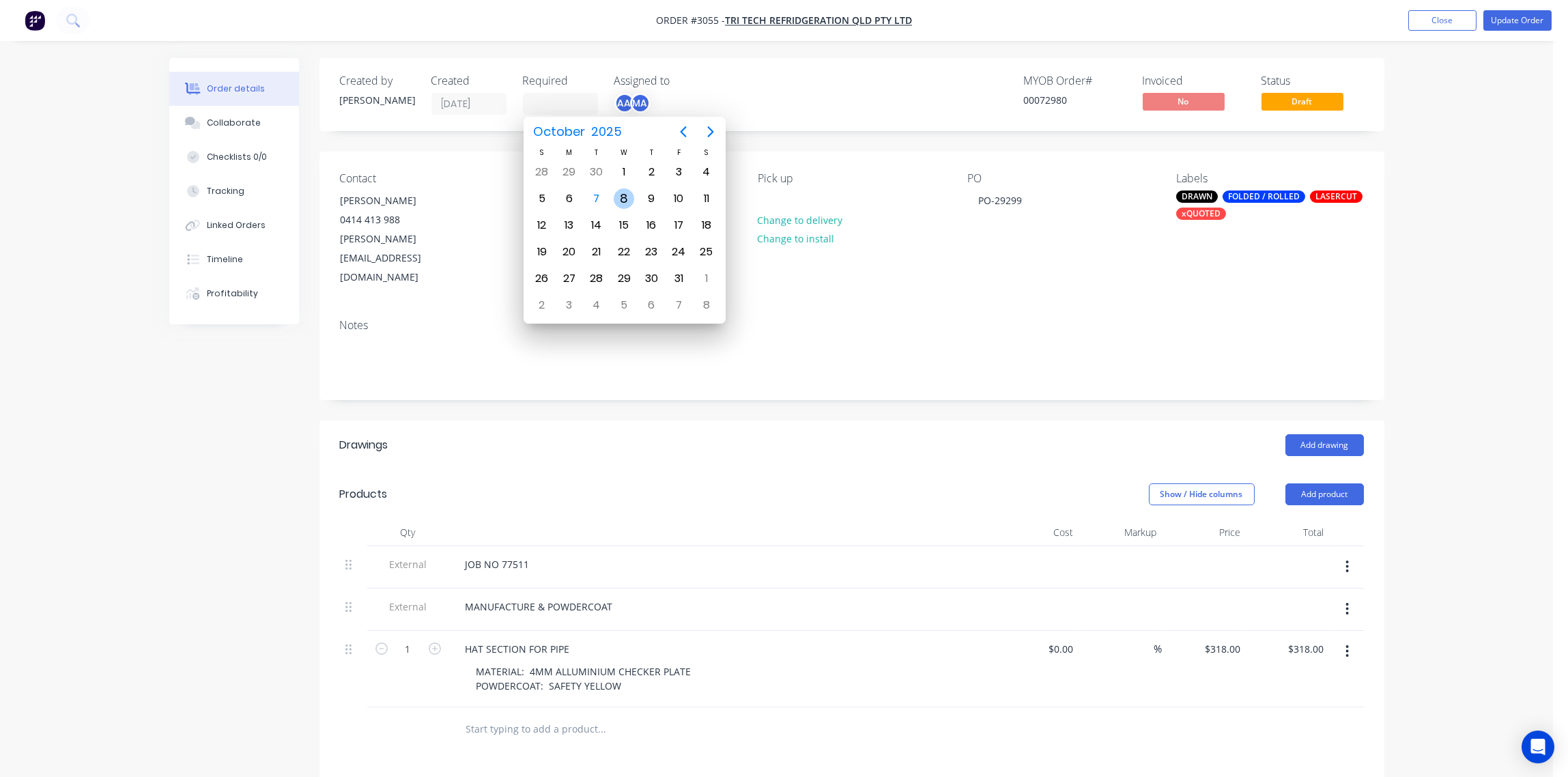
click at [623, 200] on div "8" at bounding box center [623, 198] width 20 height 20
type input "[DATE]"
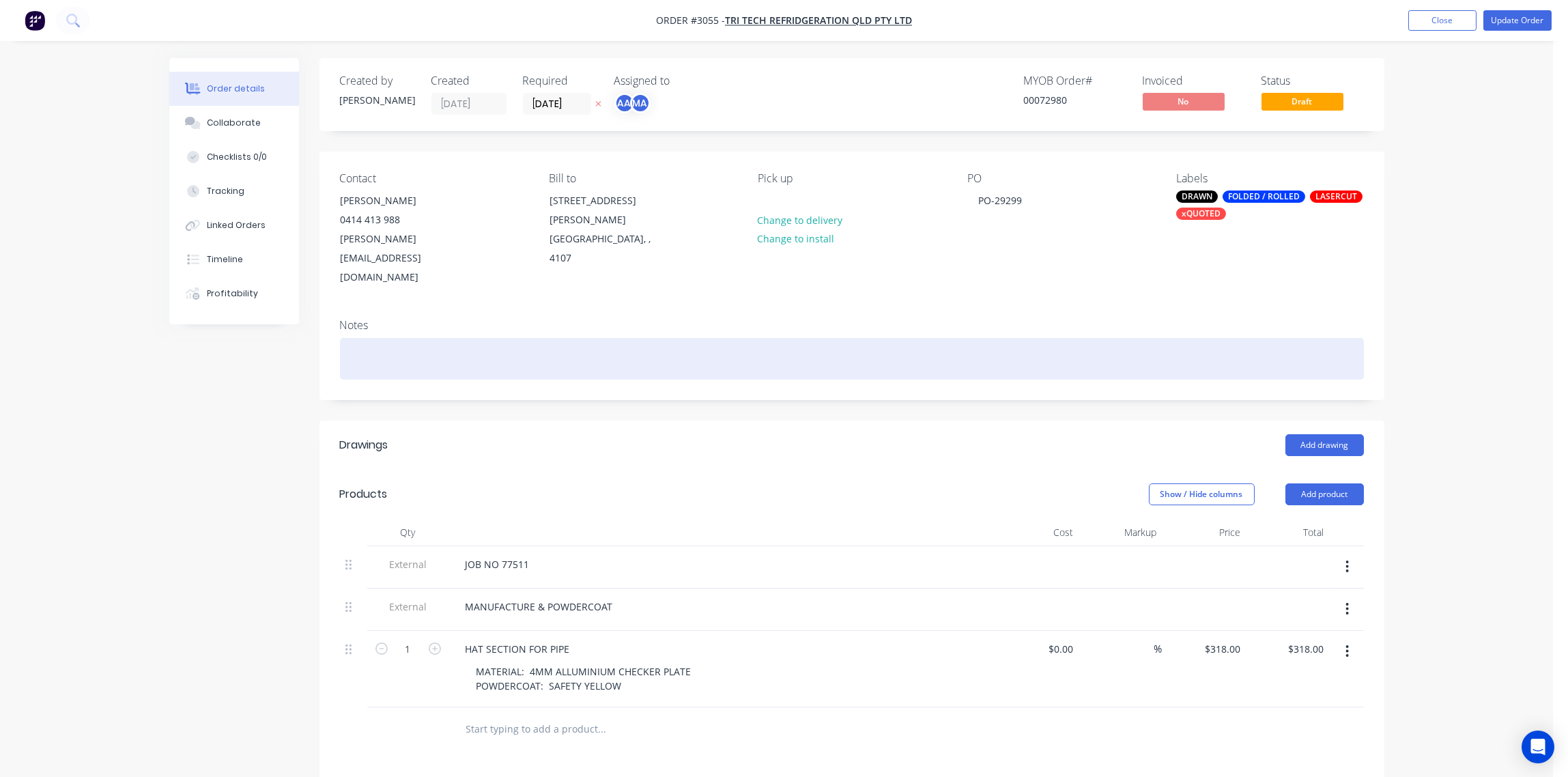
click at [452, 338] on div at bounding box center [852, 359] width 1024 height 42
drag, startPoint x: 439, startPoint y: 325, endPoint x: 254, endPoint y: 322, distance: 185.0
click at [254, 322] on div "Order details Collaborate Checklists 0/0 Tracking Linked Orders Timeline Profit…" at bounding box center [777, 579] width 1242 height 1042
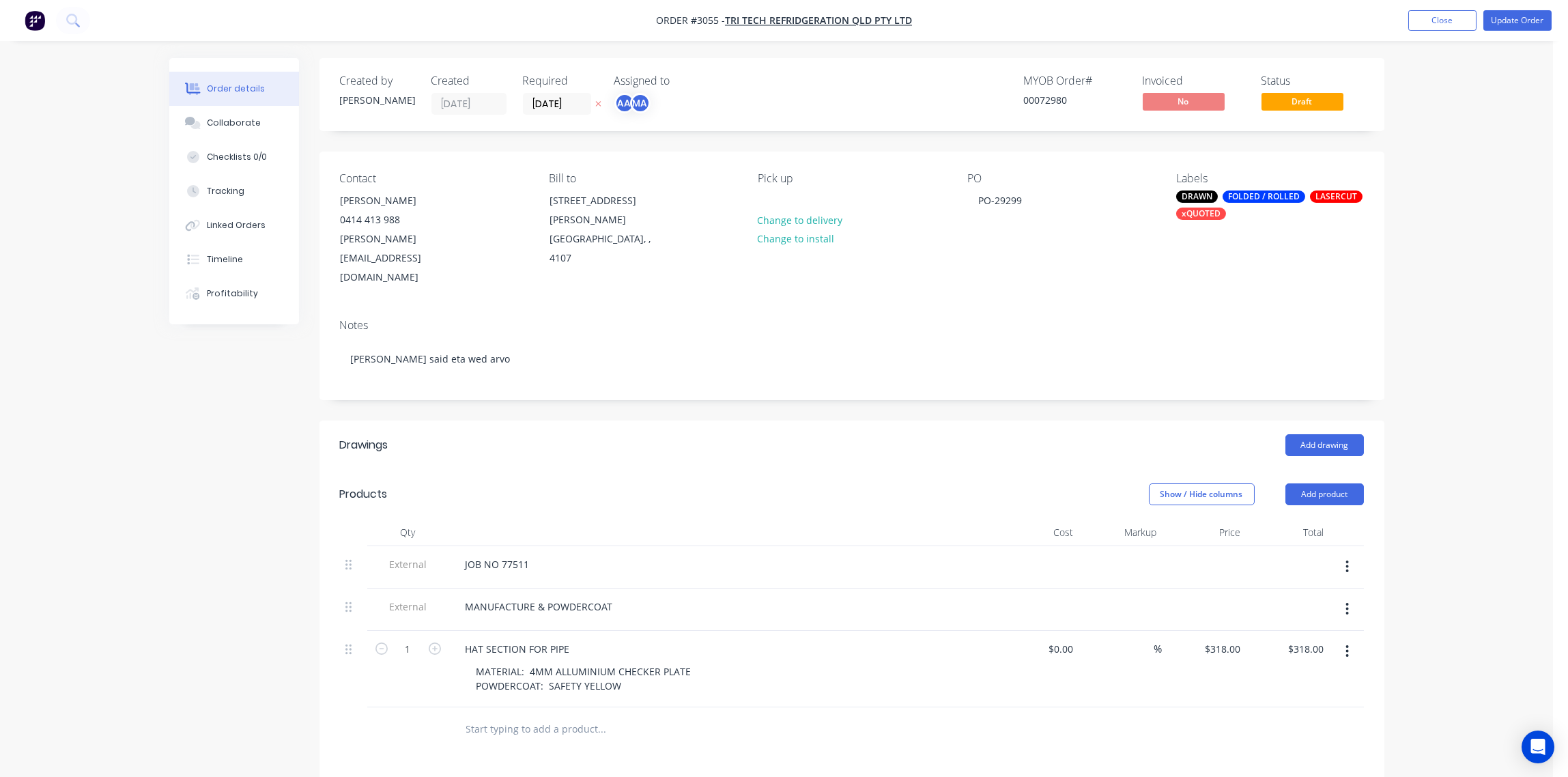
click at [668, 361] on div "Notes [PERSON_NAME] said eta wed arvo" at bounding box center [852, 353] width 1065 height 91
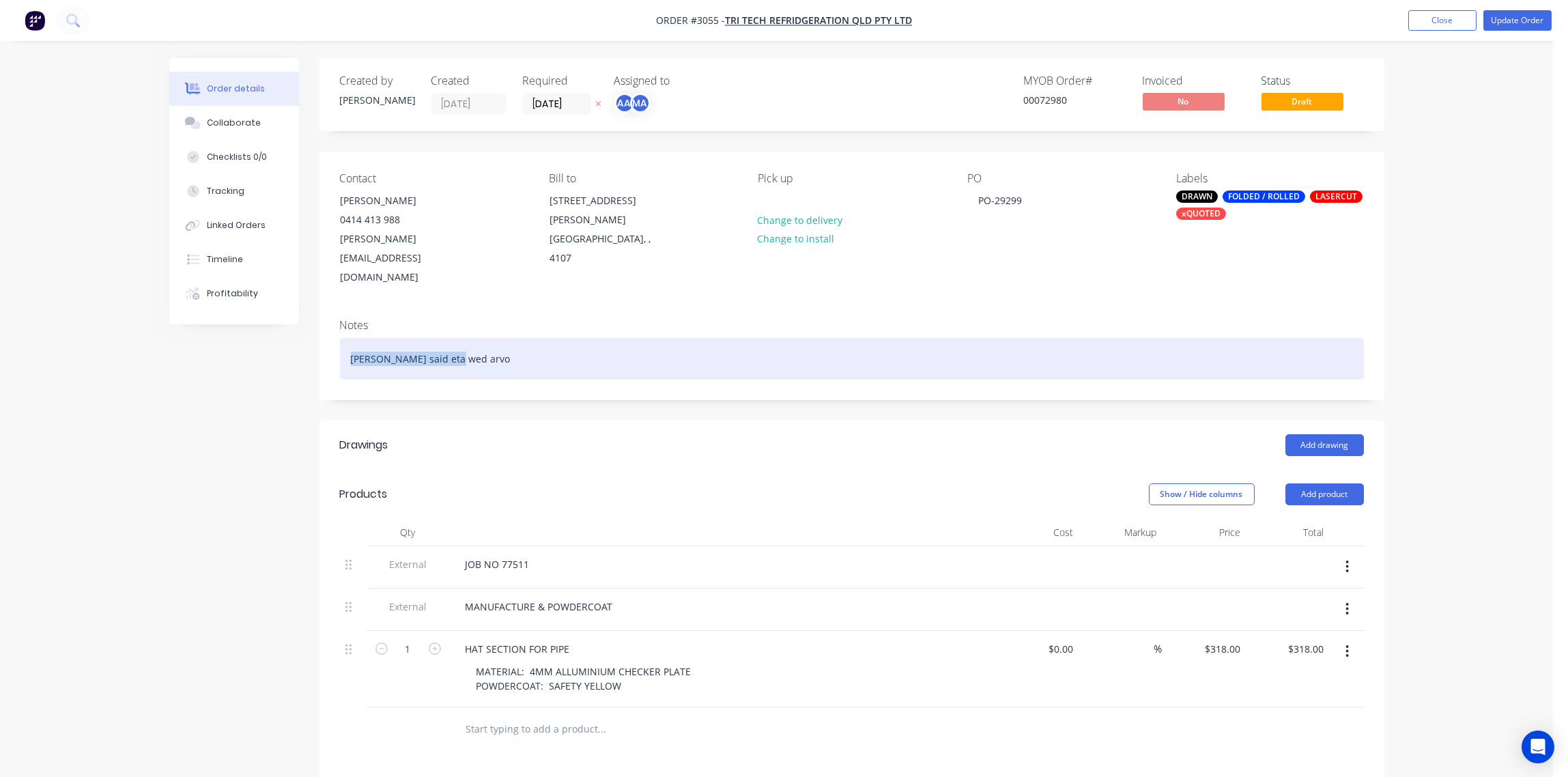
drag, startPoint x: 469, startPoint y: 323, endPoint x: 341, endPoint y: 314, distance: 128.3
click at [341, 338] on div "[PERSON_NAME] said eta wed arvo" at bounding box center [852, 359] width 1024 height 42
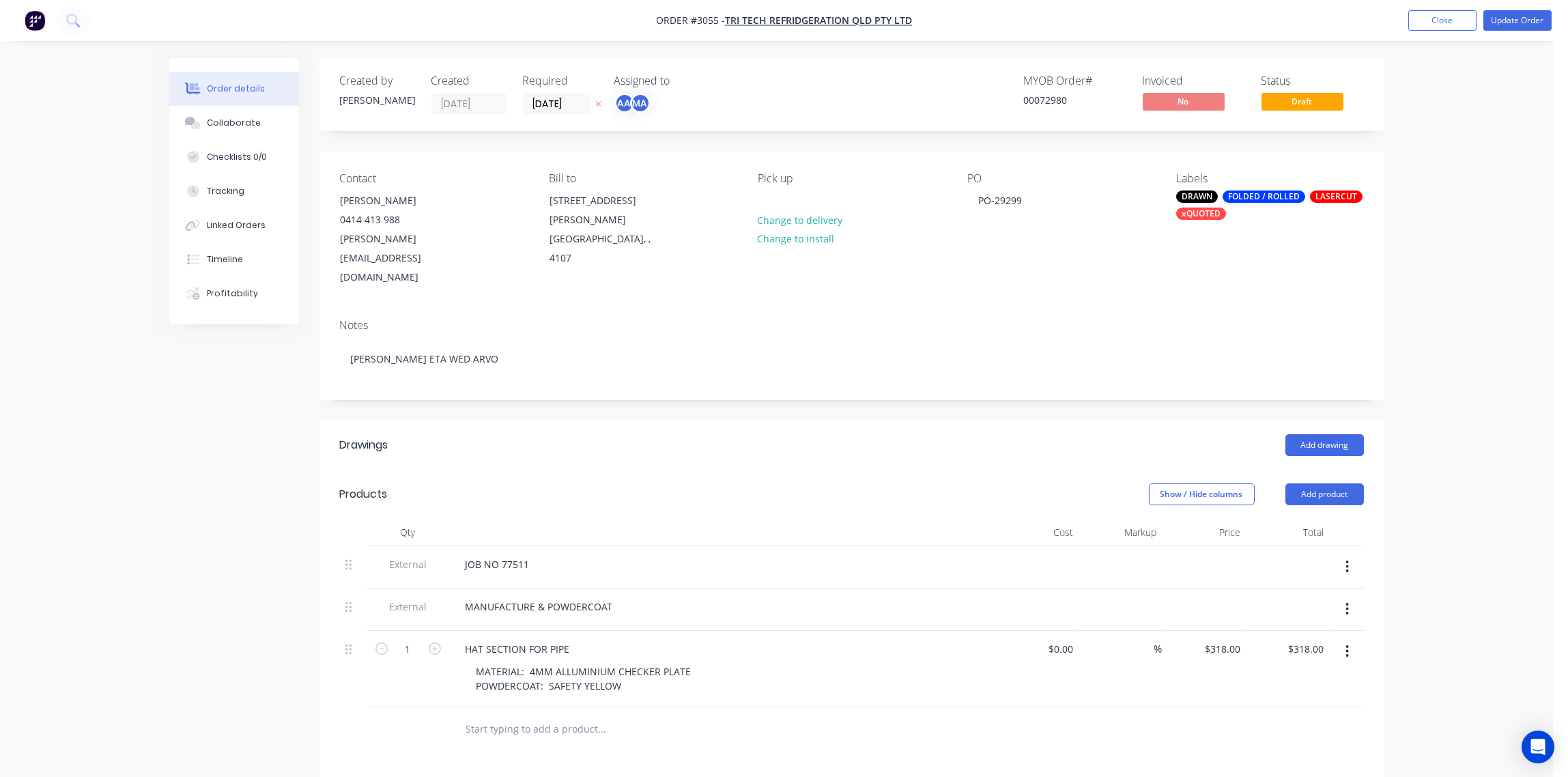
click at [1269, 202] on div "FOLDED / ROLLED" at bounding box center [1263, 196] width 82 height 12
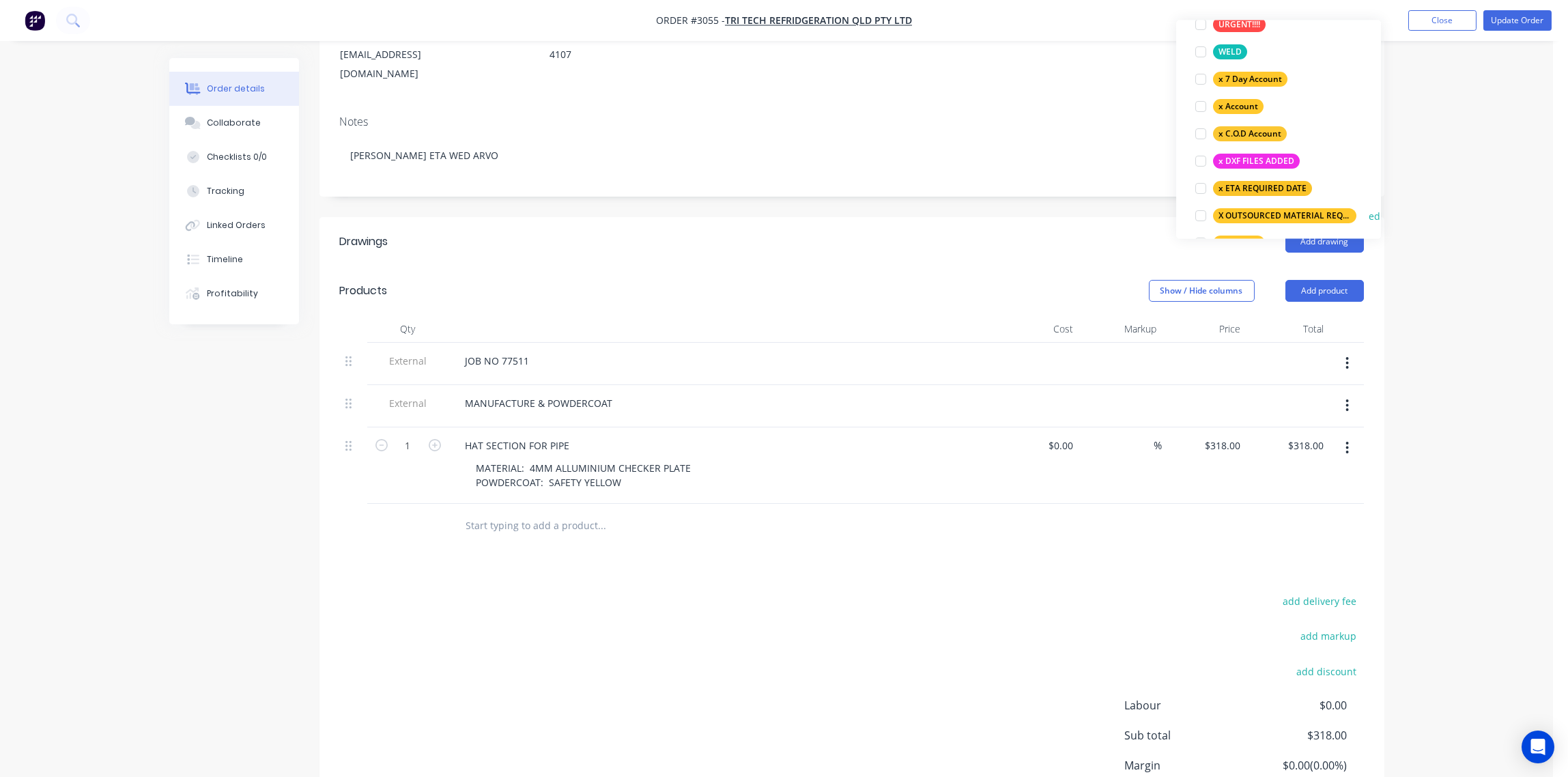
scroll to position [895, 0]
click at [1201, 187] on div at bounding box center [1201, 190] width 27 height 27
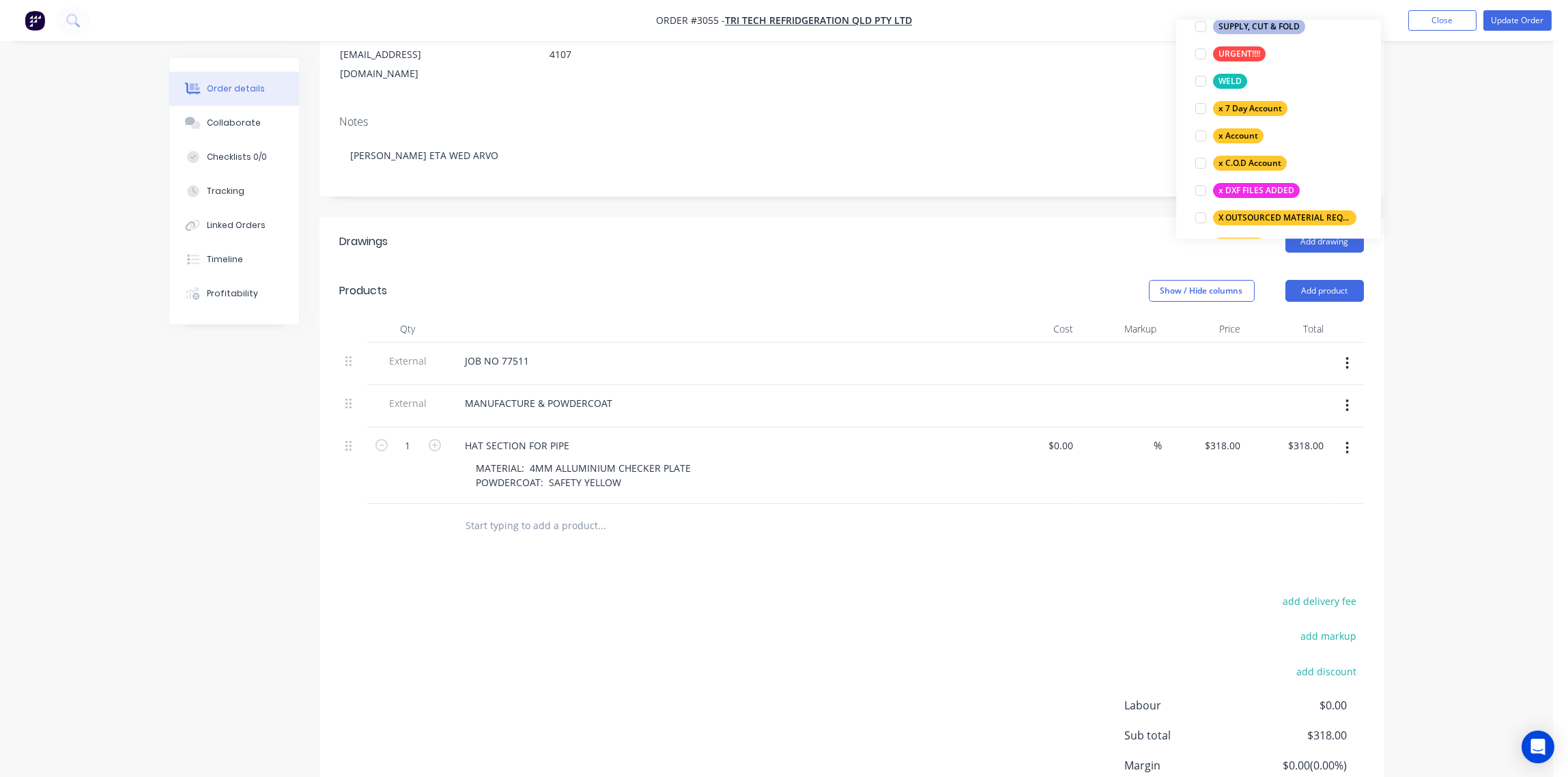
scroll to position [22, 0]
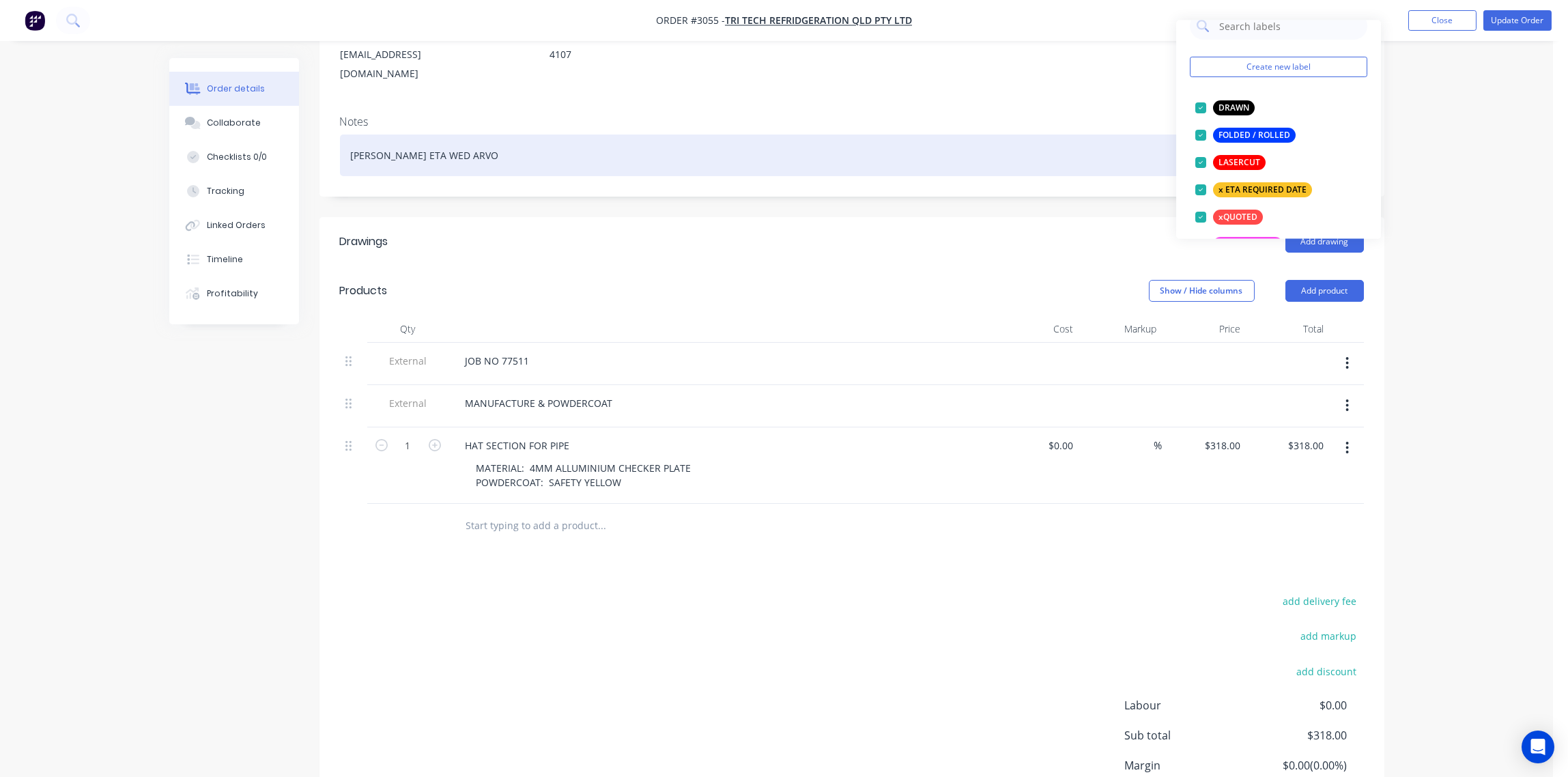
click at [1067, 135] on div "[PERSON_NAME] ETA WED ARVO" at bounding box center [852, 156] width 1024 height 42
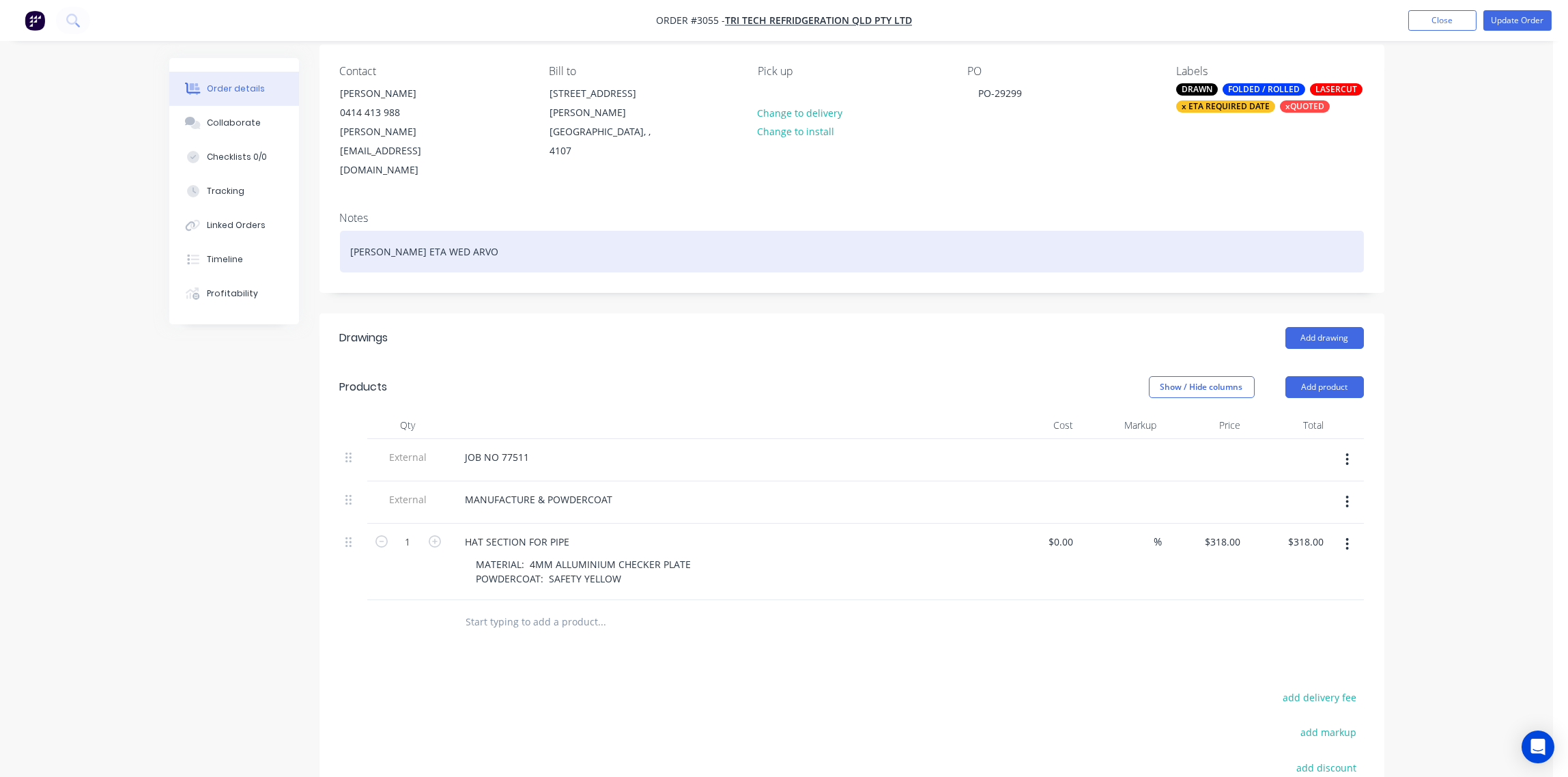
scroll to position [0, 0]
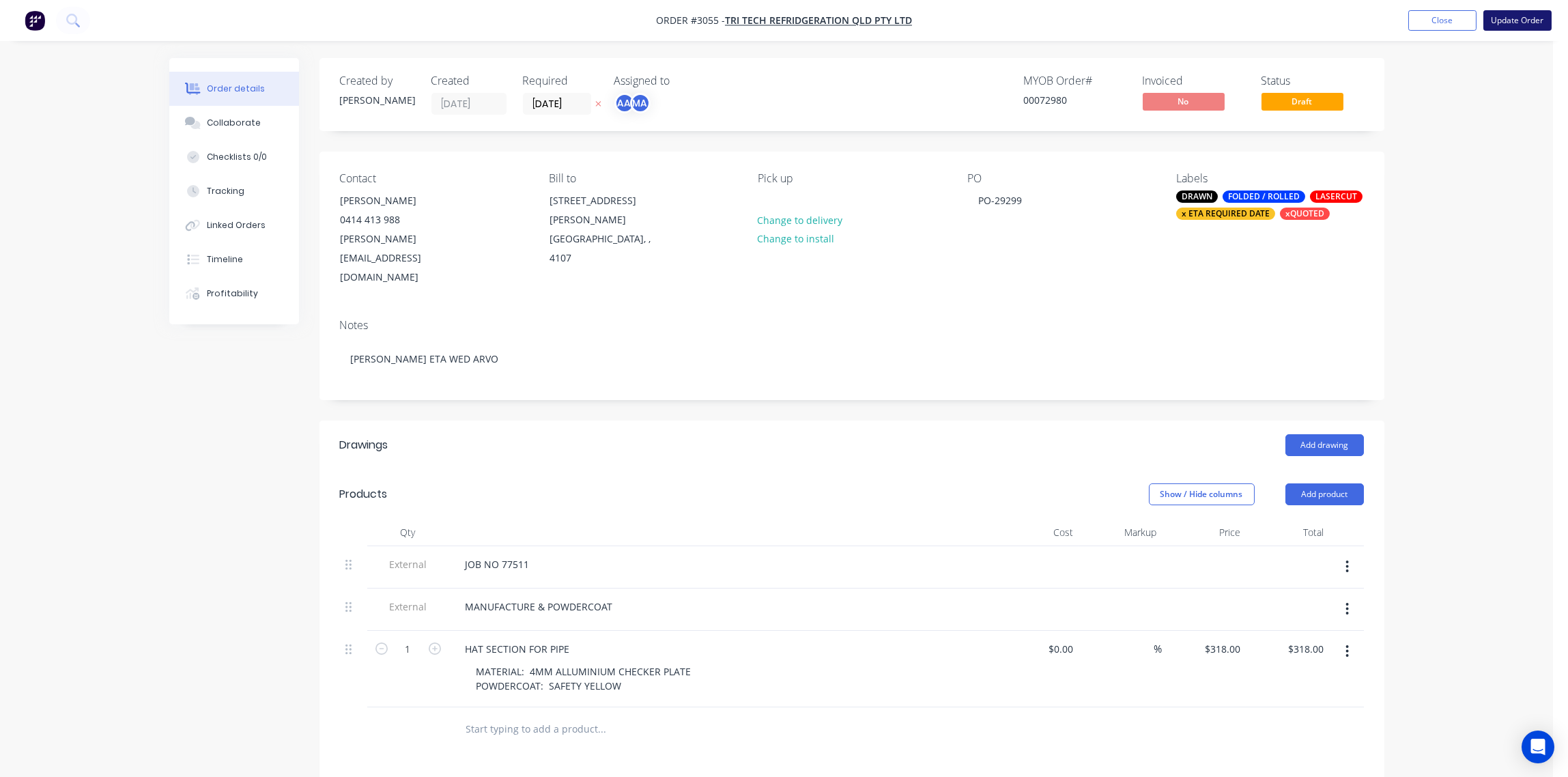
click at [1527, 21] on button "Update Order" at bounding box center [1517, 20] width 68 height 20
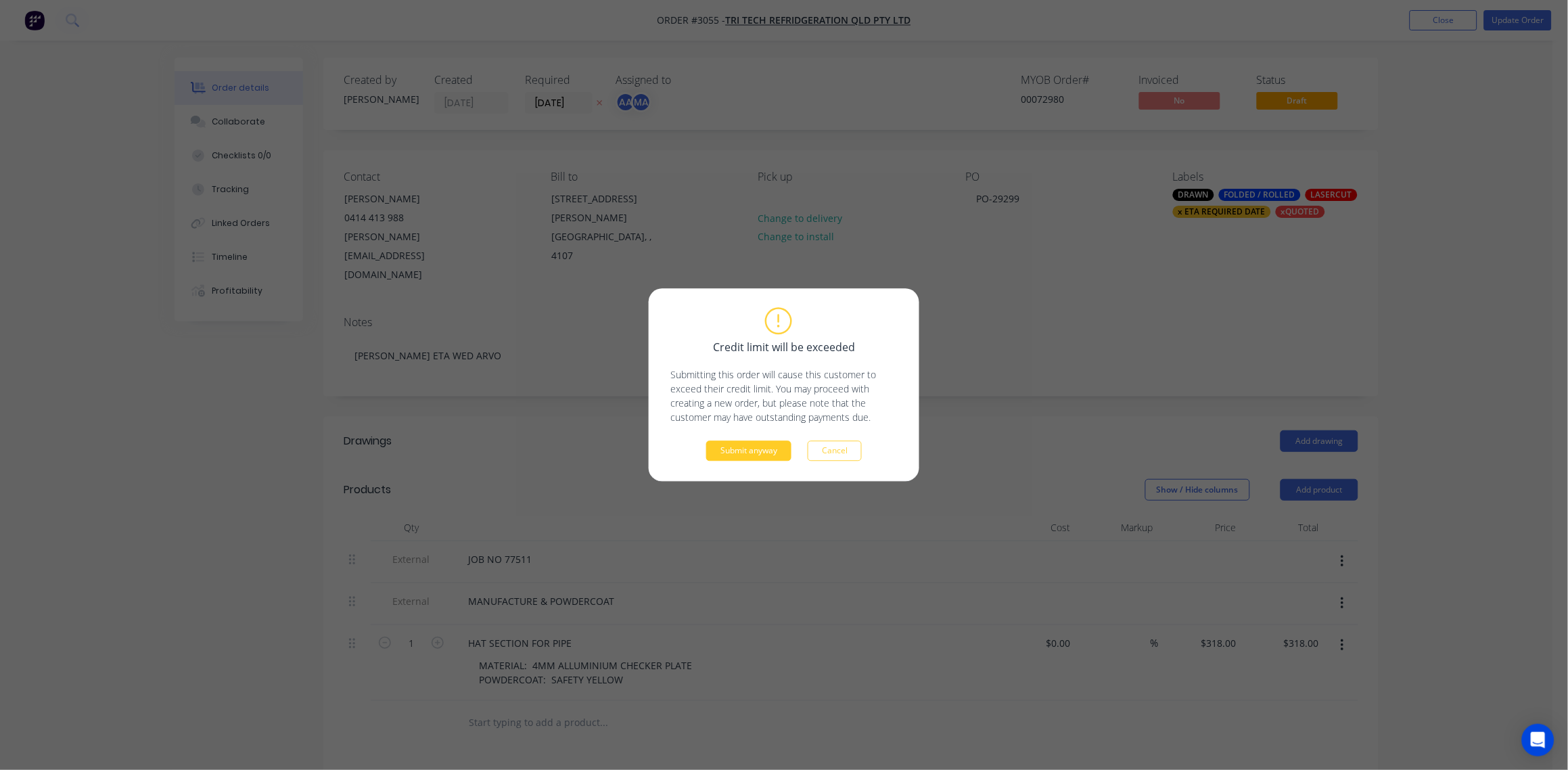
click at [751, 449] on button "Submit anyway" at bounding box center [748, 451] width 85 height 20
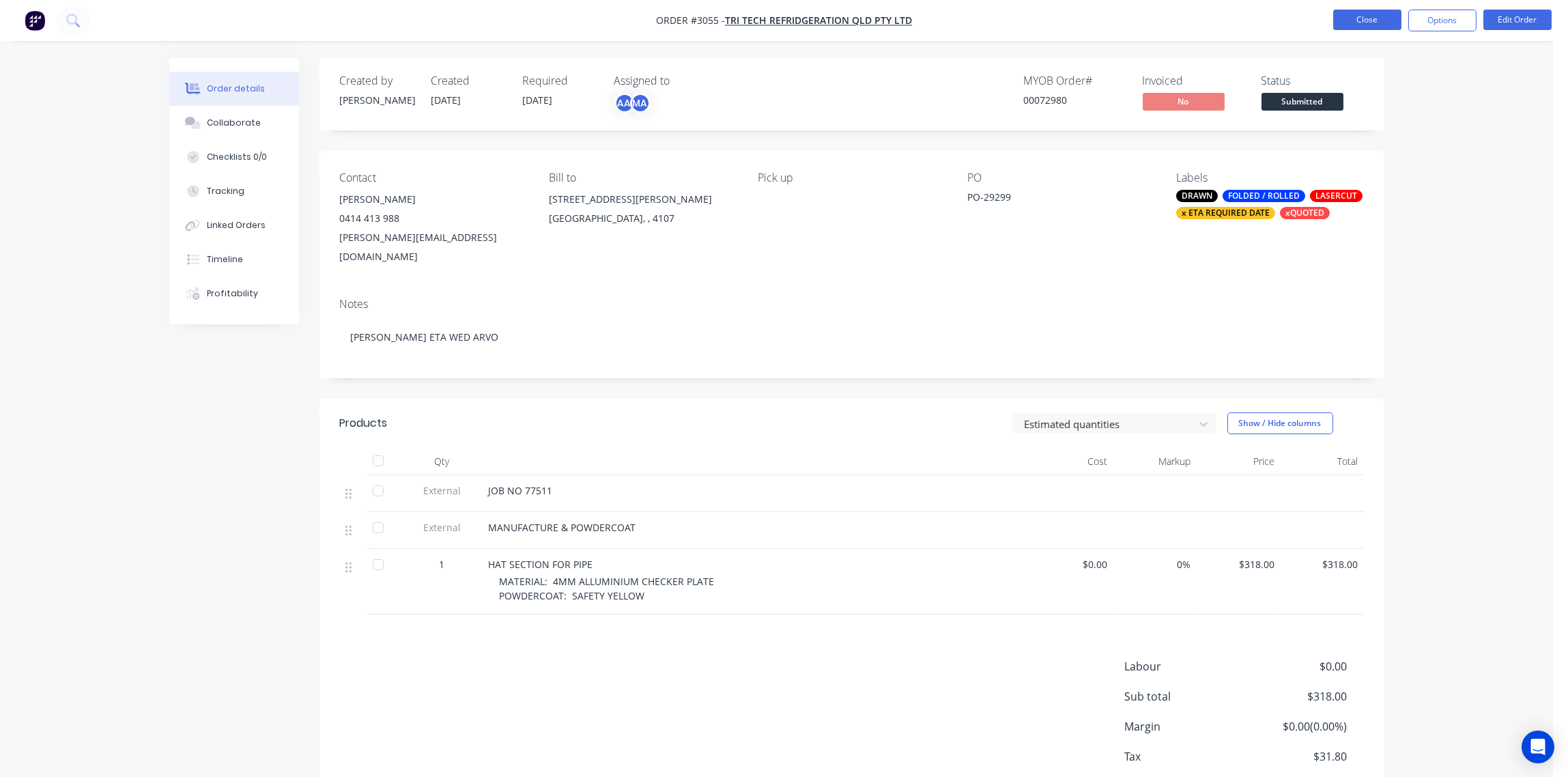
click at [1367, 22] on button "Close" at bounding box center [1367, 19] width 68 height 20
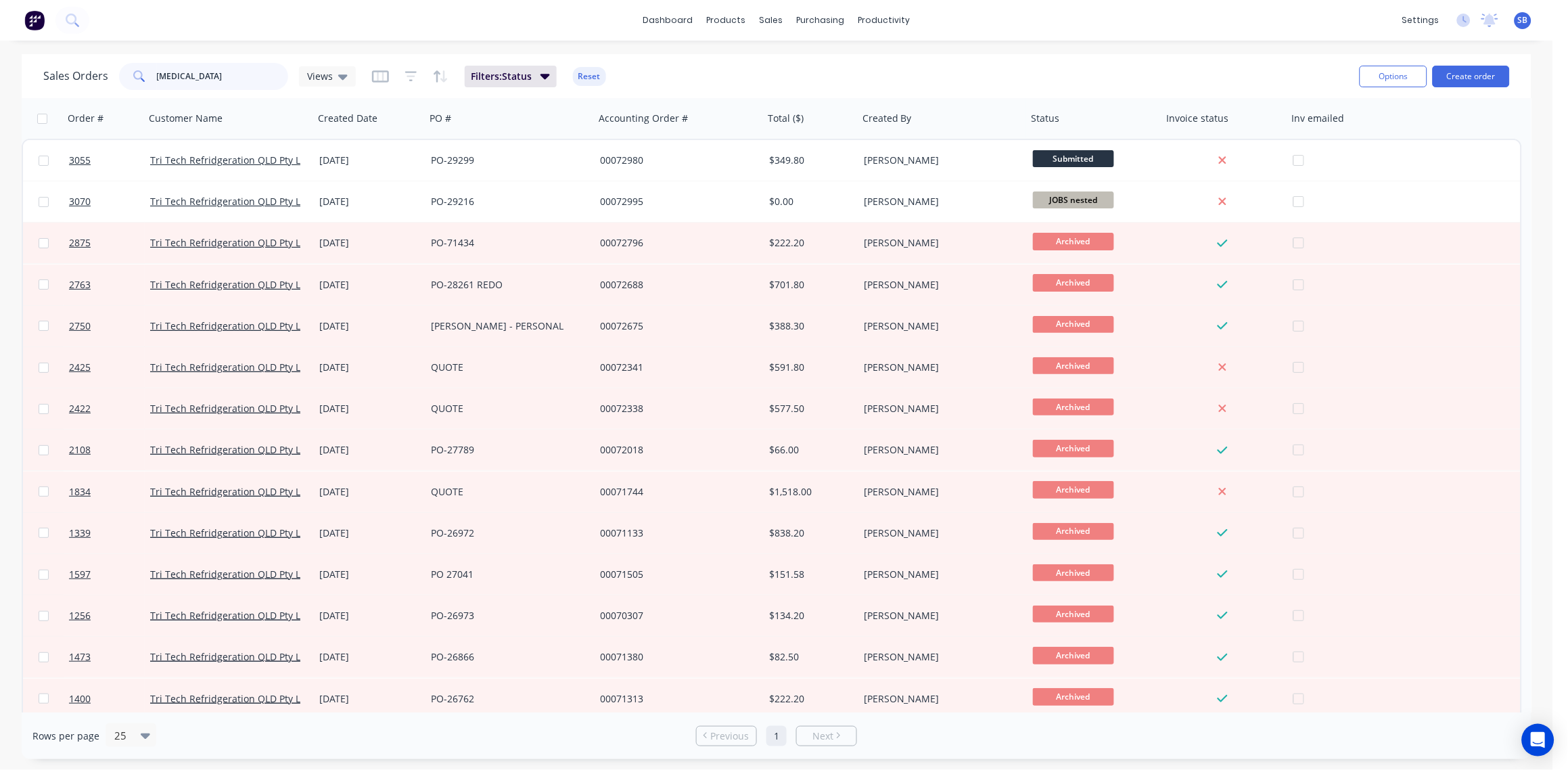
click at [0, 99] on html "dashboard products sales purchasing productivity dashboard products Product Cat…" at bounding box center [784, 385] width 1568 height 770
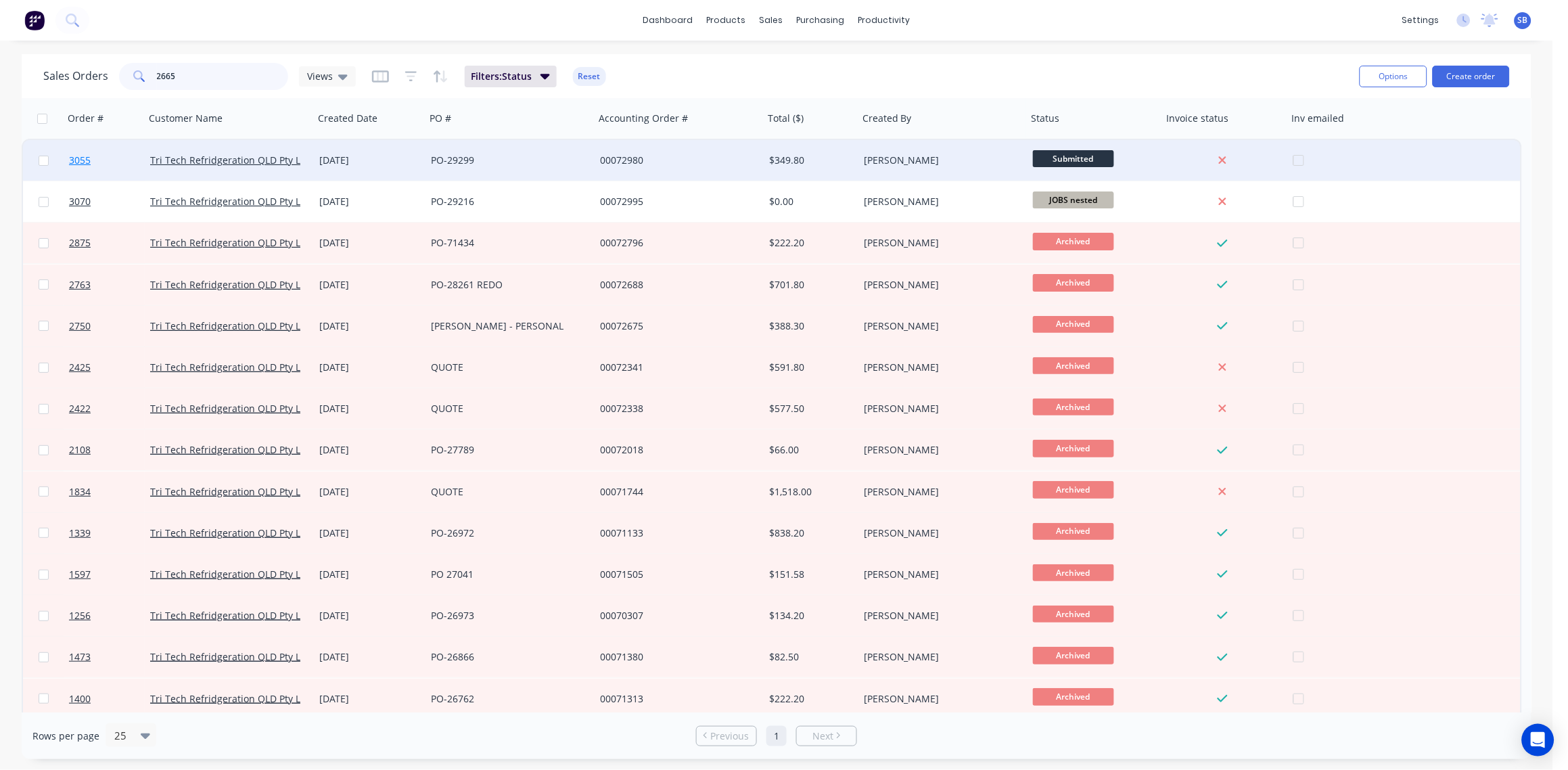
type input "2665"
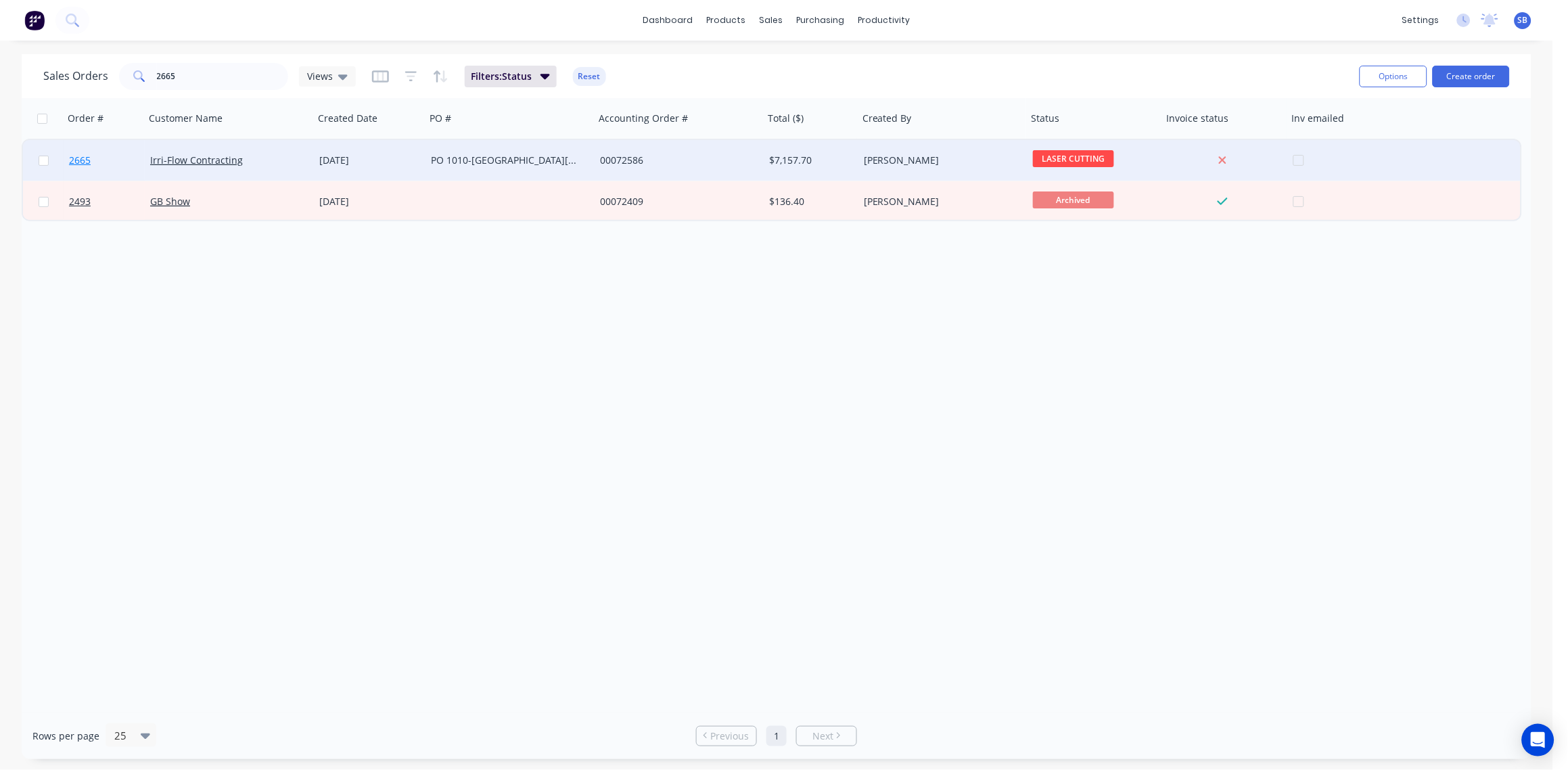
click at [81, 156] on span "2665" at bounding box center [79, 160] width 22 height 13
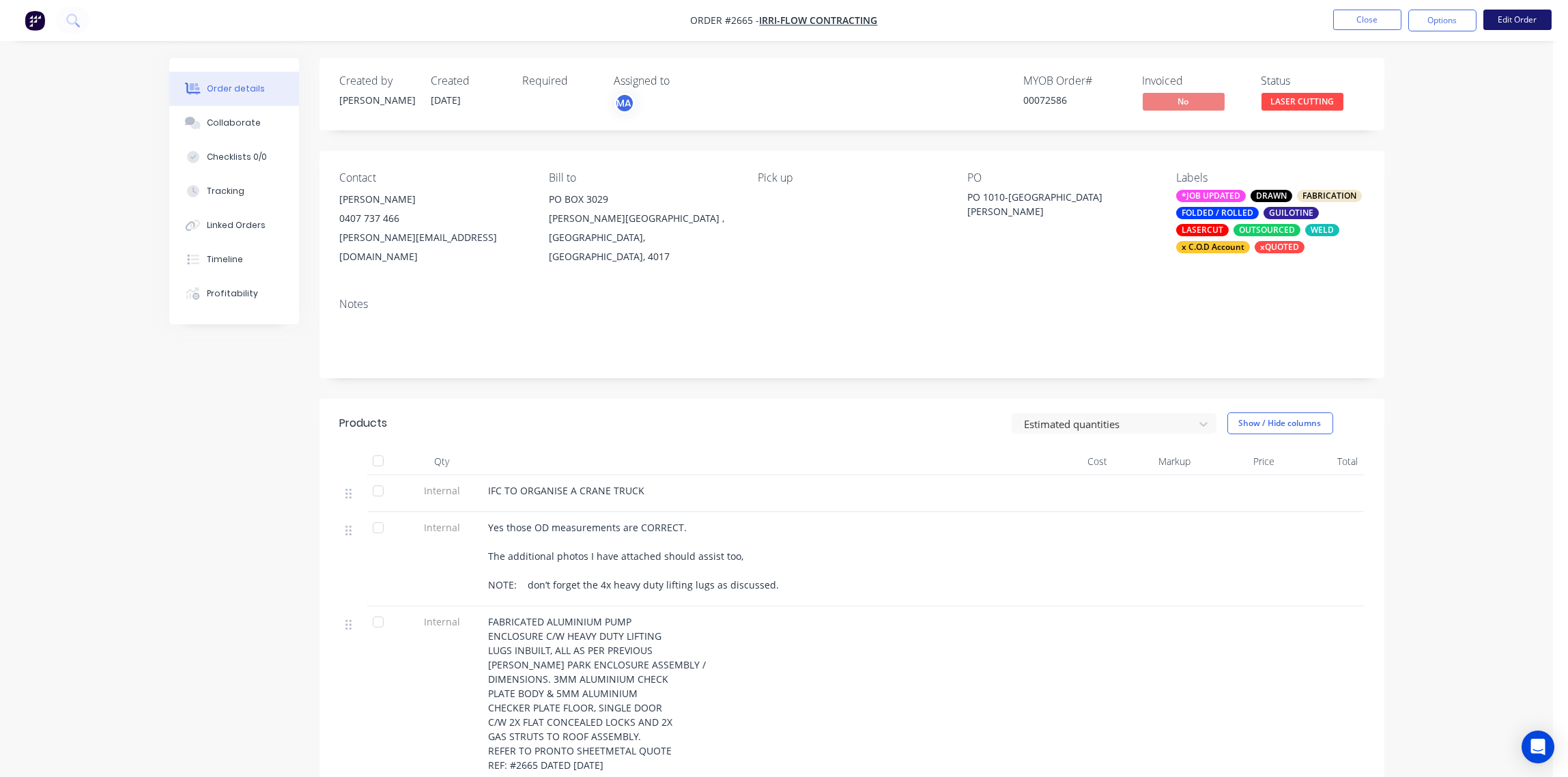
click at [1516, 21] on button "Edit Order" at bounding box center [1517, 19] width 68 height 20
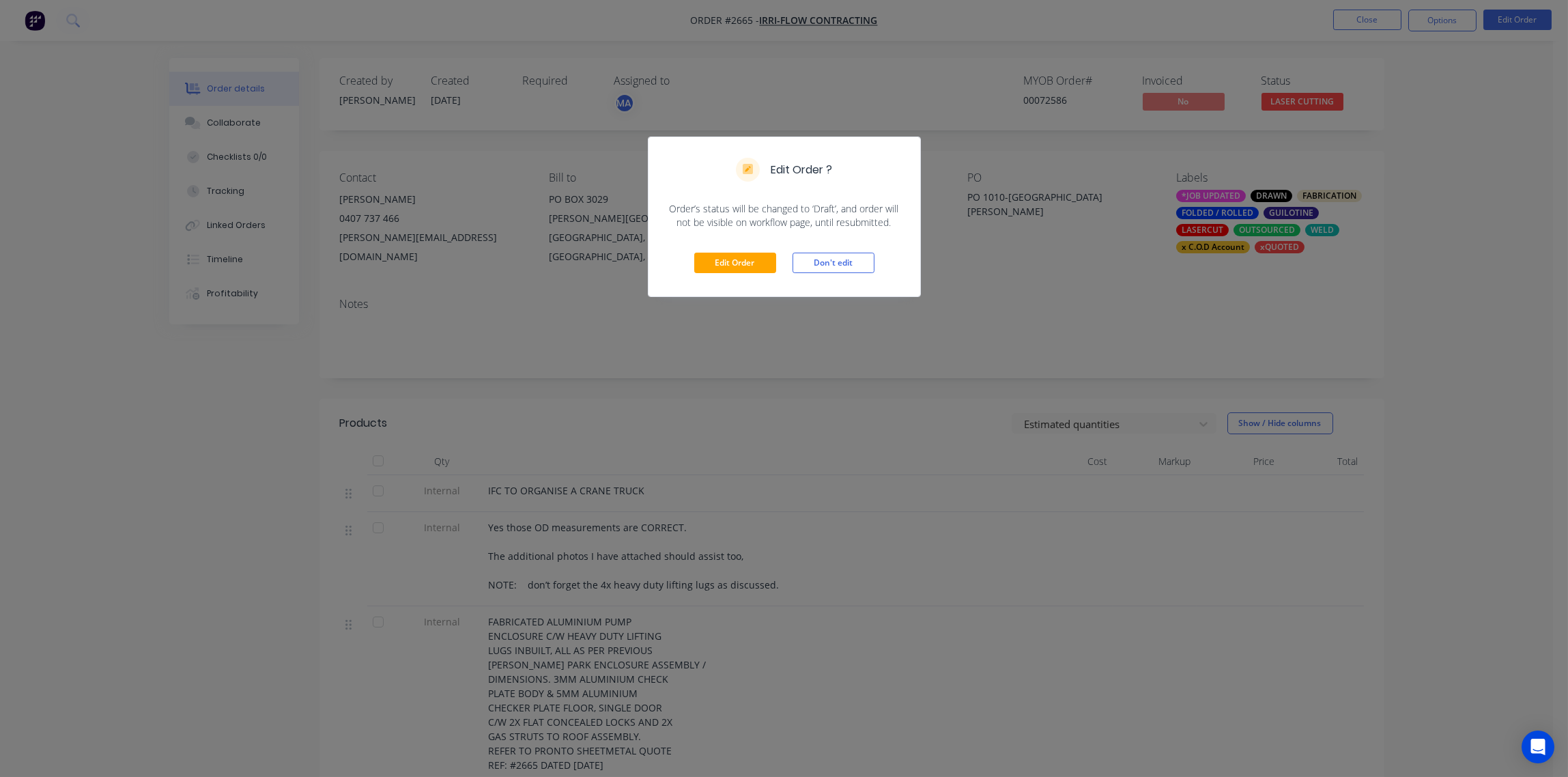
click at [755, 304] on div "Edit Order ? Order’s status will be changed to ‘Draft’, and order will not be v…" at bounding box center [784, 388] width 1568 height 777
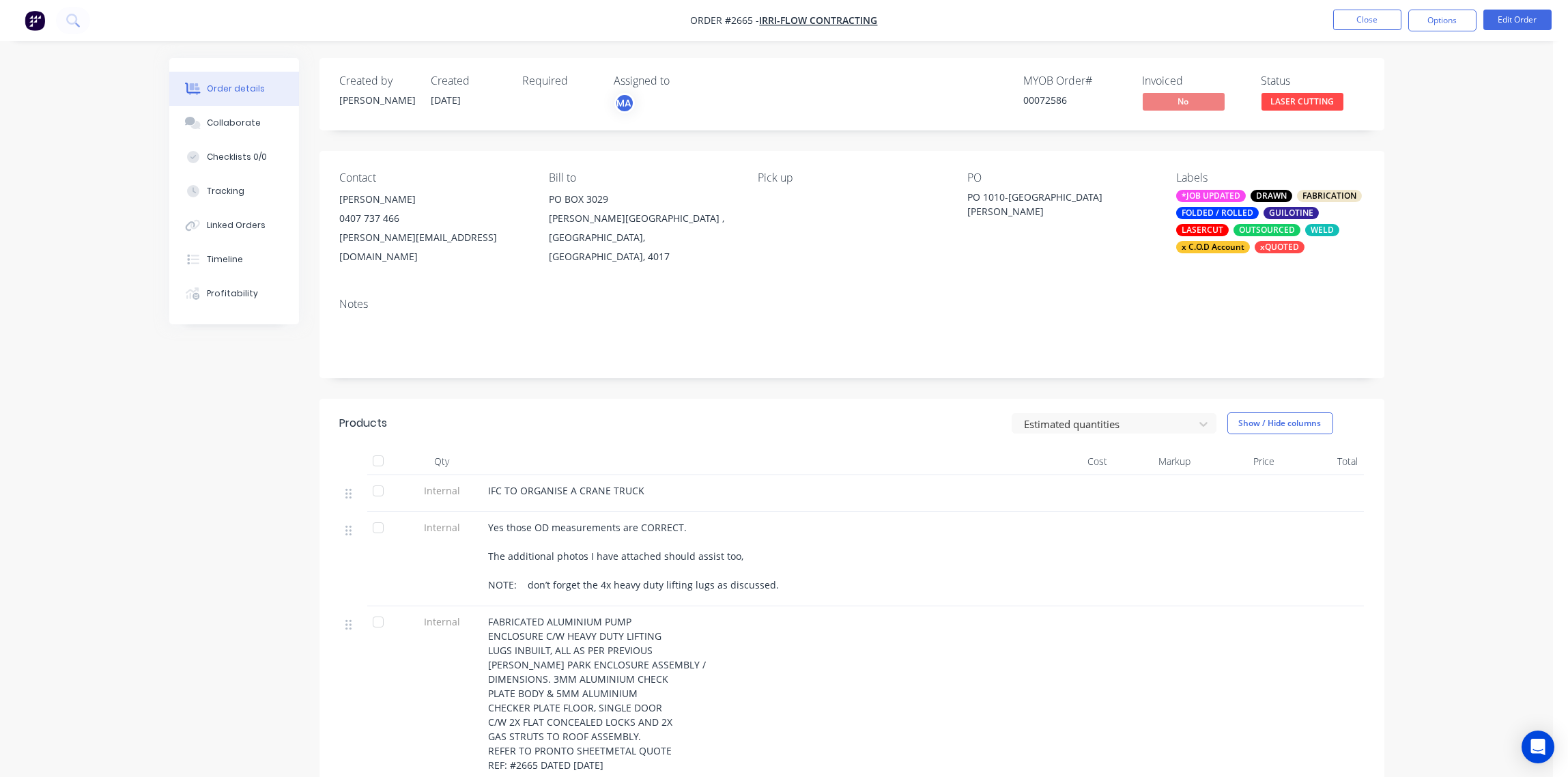
click at [1223, 252] on div "x C.O.D Account" at bounding box center [1212, 247] width 74 height 12
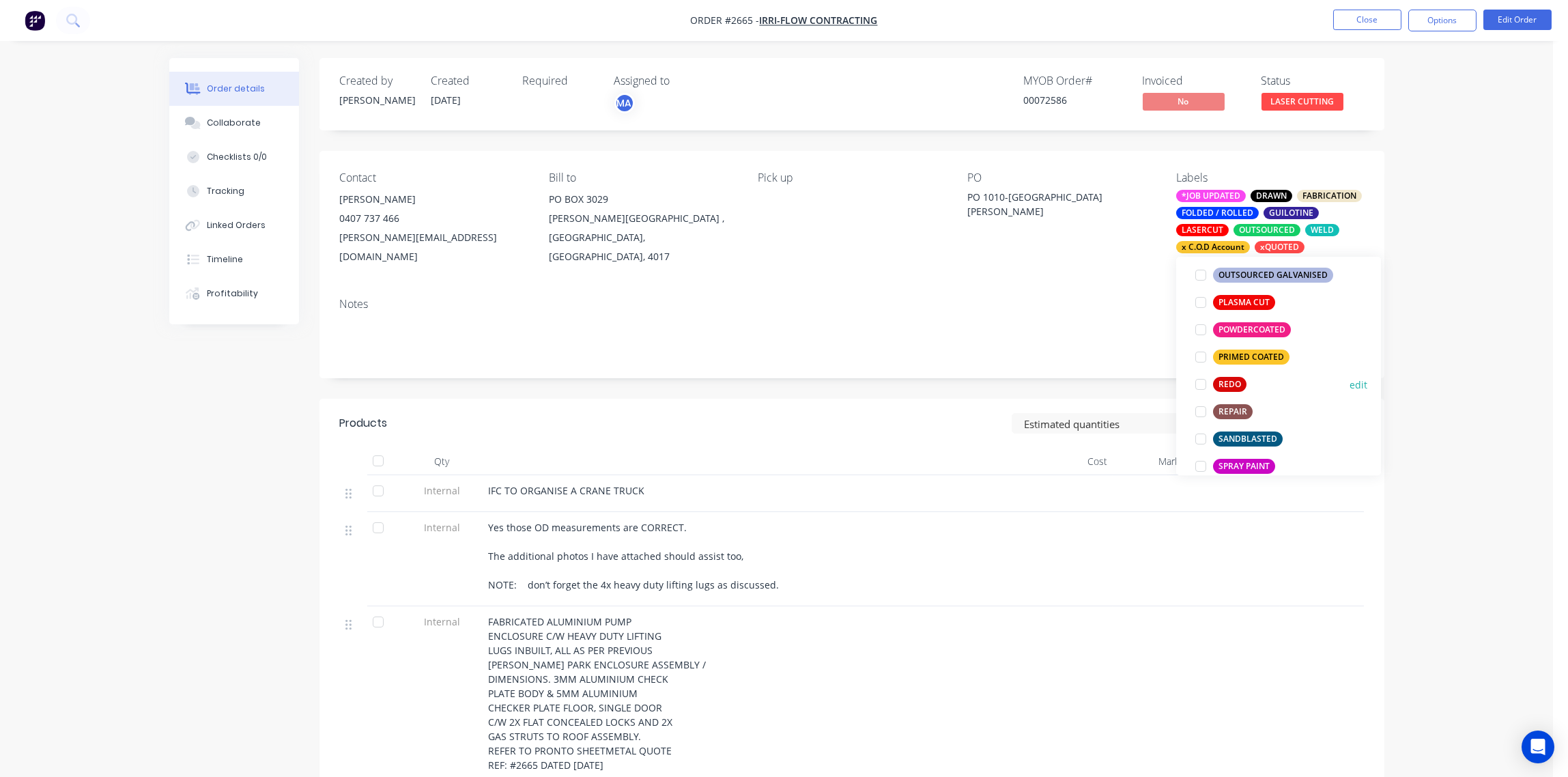
scroll to position [80, 0]
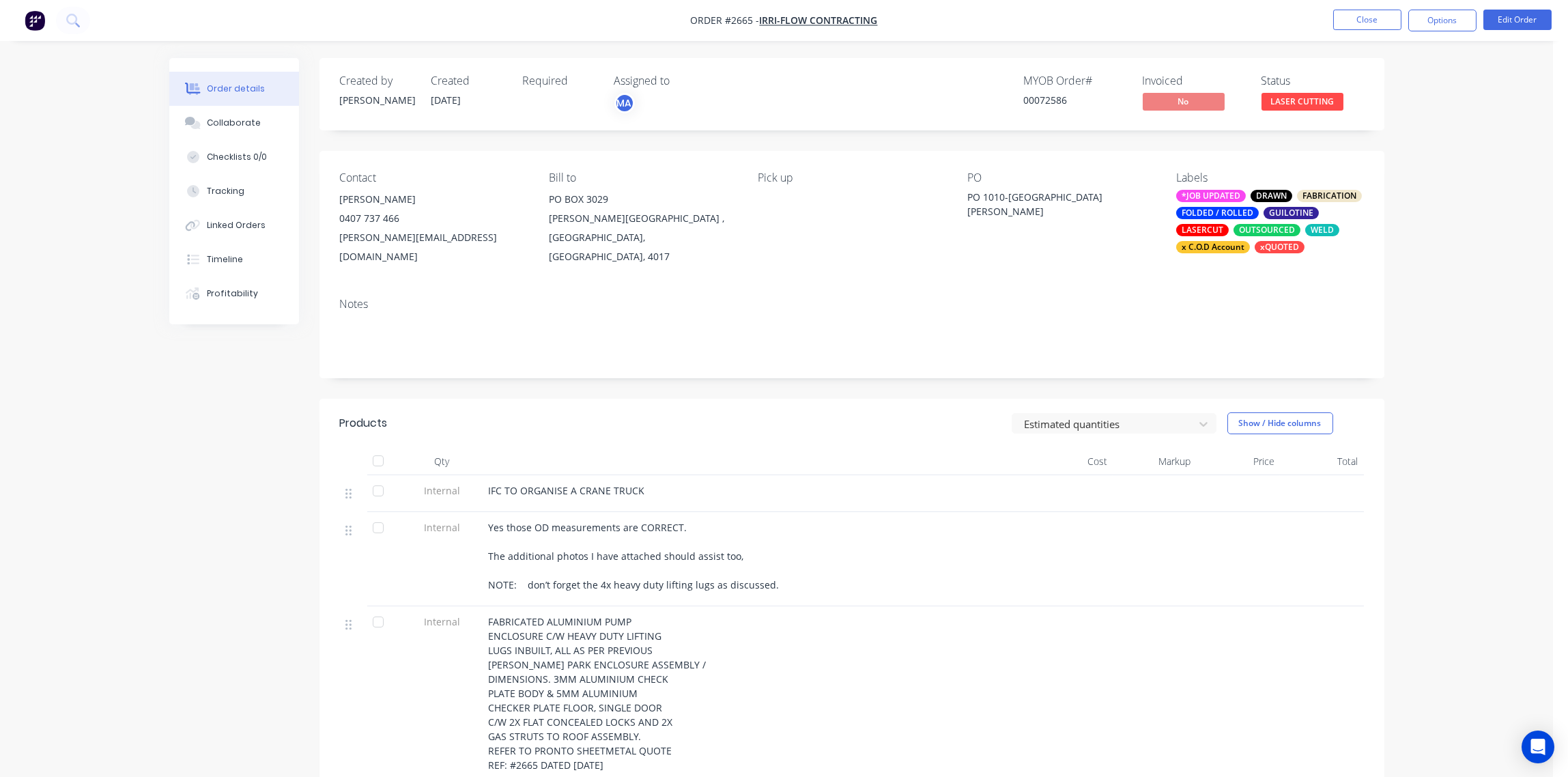
click at [1095, 298] on div "Notes" at bounding box center [852, 304] width 1024 height 13
drag, startPoint x: 1230, startPoint y: 246, endPoint x: 1211, endPoint y: 192, distance: 57.2
click at [1211, 192] on div "*JOB UPDATED" at bounding box center [1210, 196] width 70 height 12
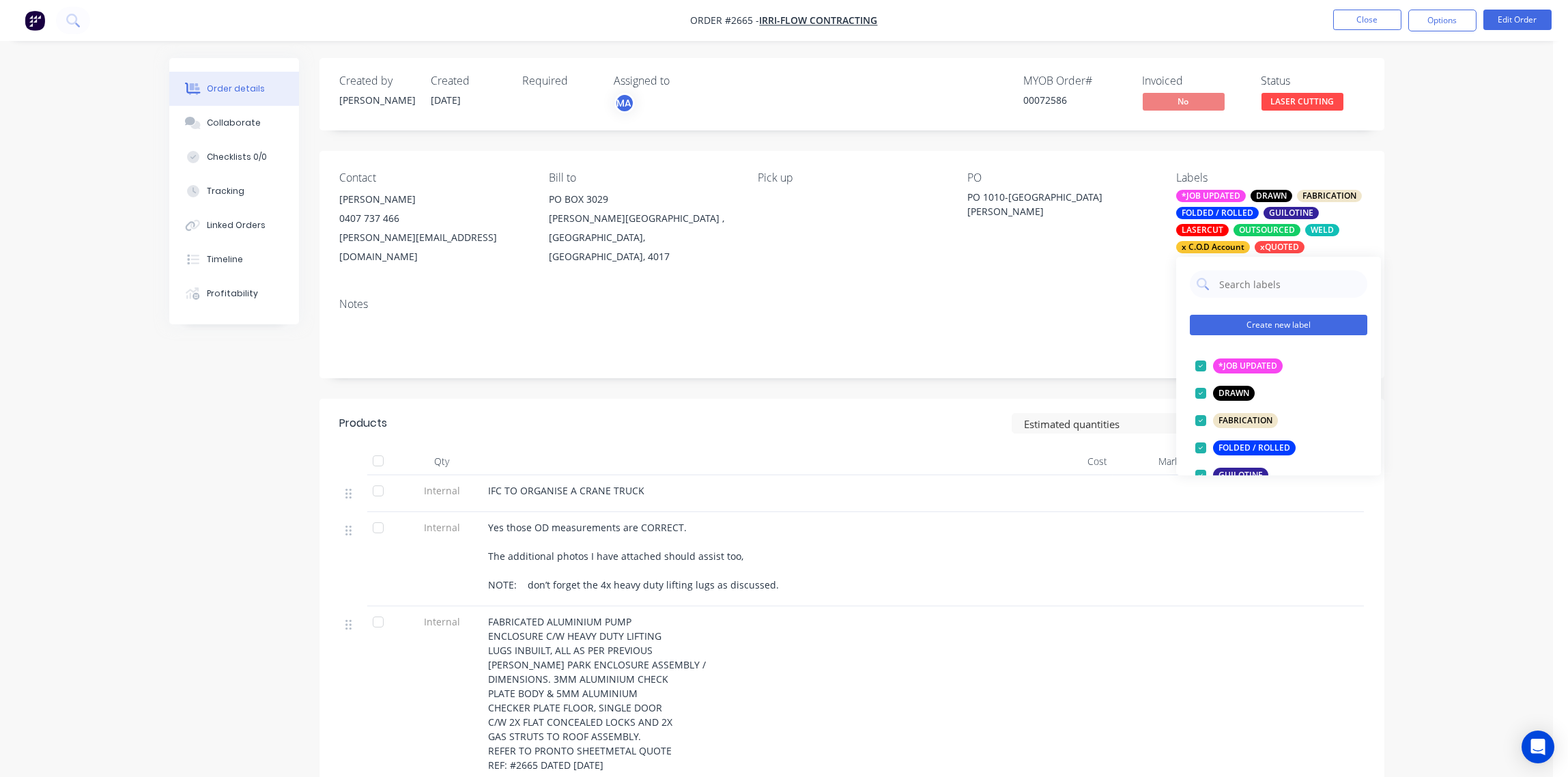
click at [1281, 329] on button "Create new label" at bounding box center [1278, 324] width 177 height 20
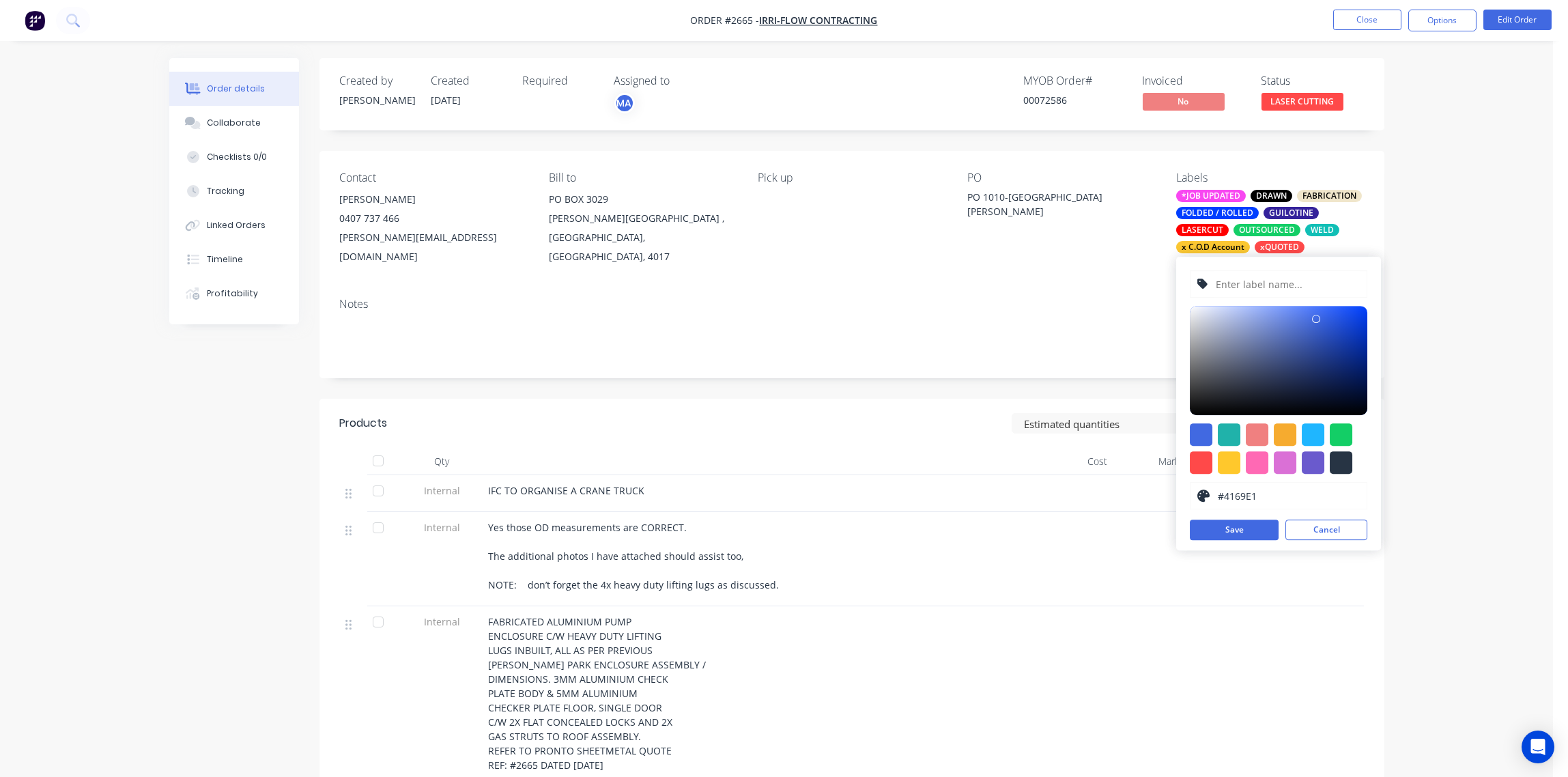
click at [1263, 275] on input "text" at bounding box center [1287, 284] width 145 height 26
type input "MATERIAL: CHECK STOCK"
click at [1228, 463] on div at bounding box center [1229, 463] width 22 height 22
type input "#FFC82C"
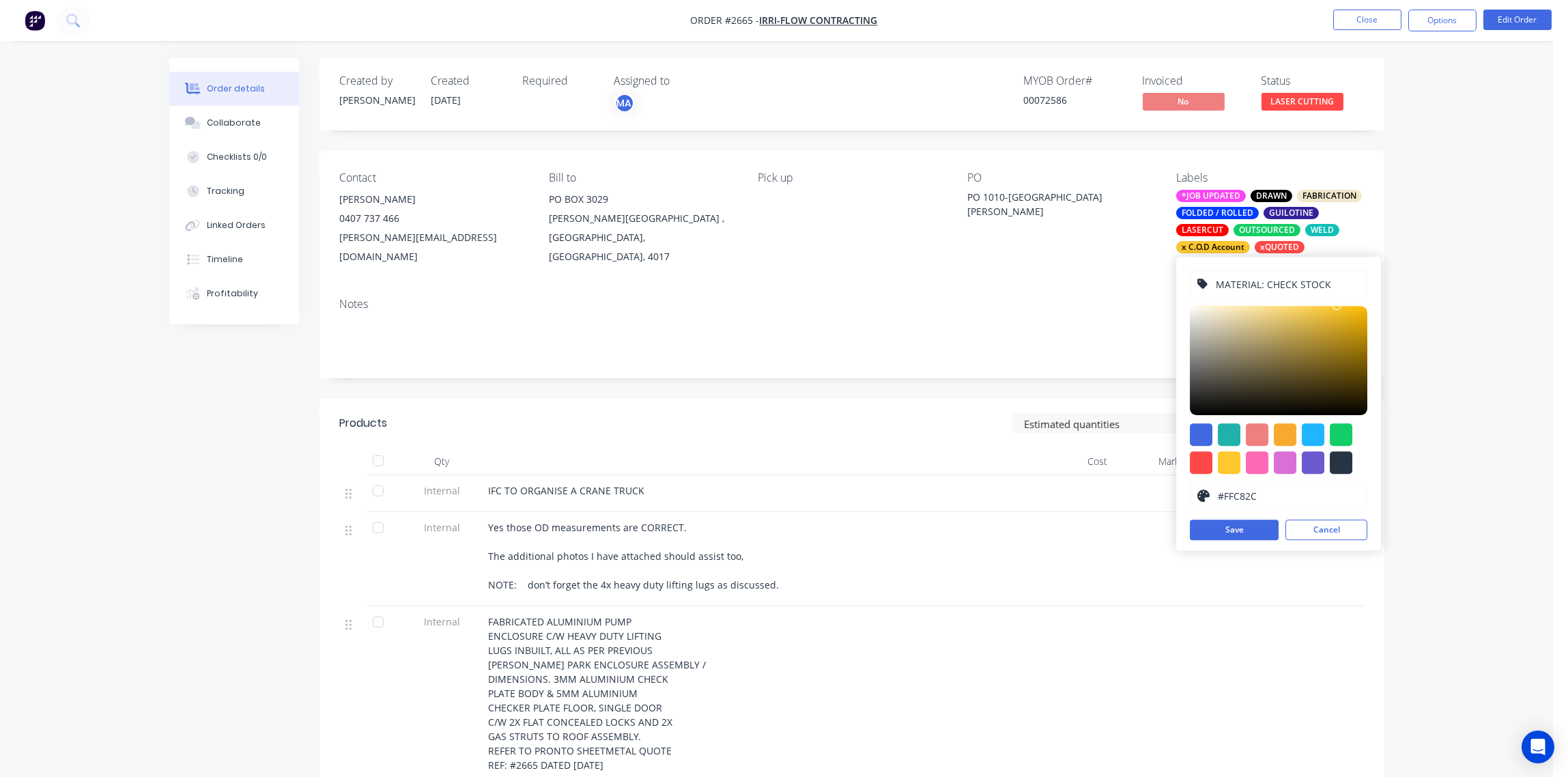
click at [1217, 284] on input "MATERIAL: CHECK STOCK" at bounding box center [1287, 284] width 145 height 26
type input "XX MATERIAL: CHECK STOCK"
click at [1240, 530] on button "Save" at bounding box center [1234, 529] width 89 height 20
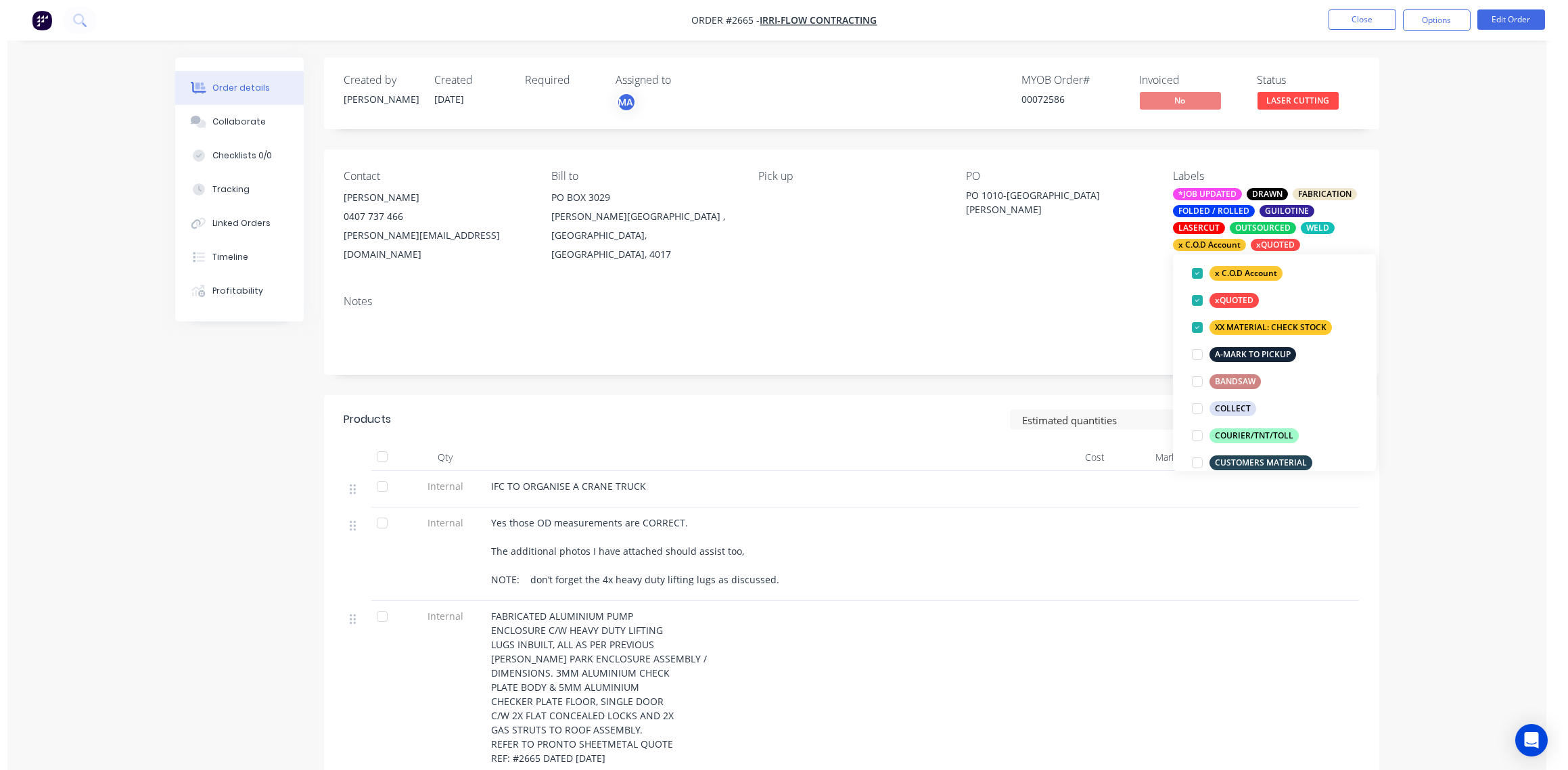
scroll to position [303, 0]
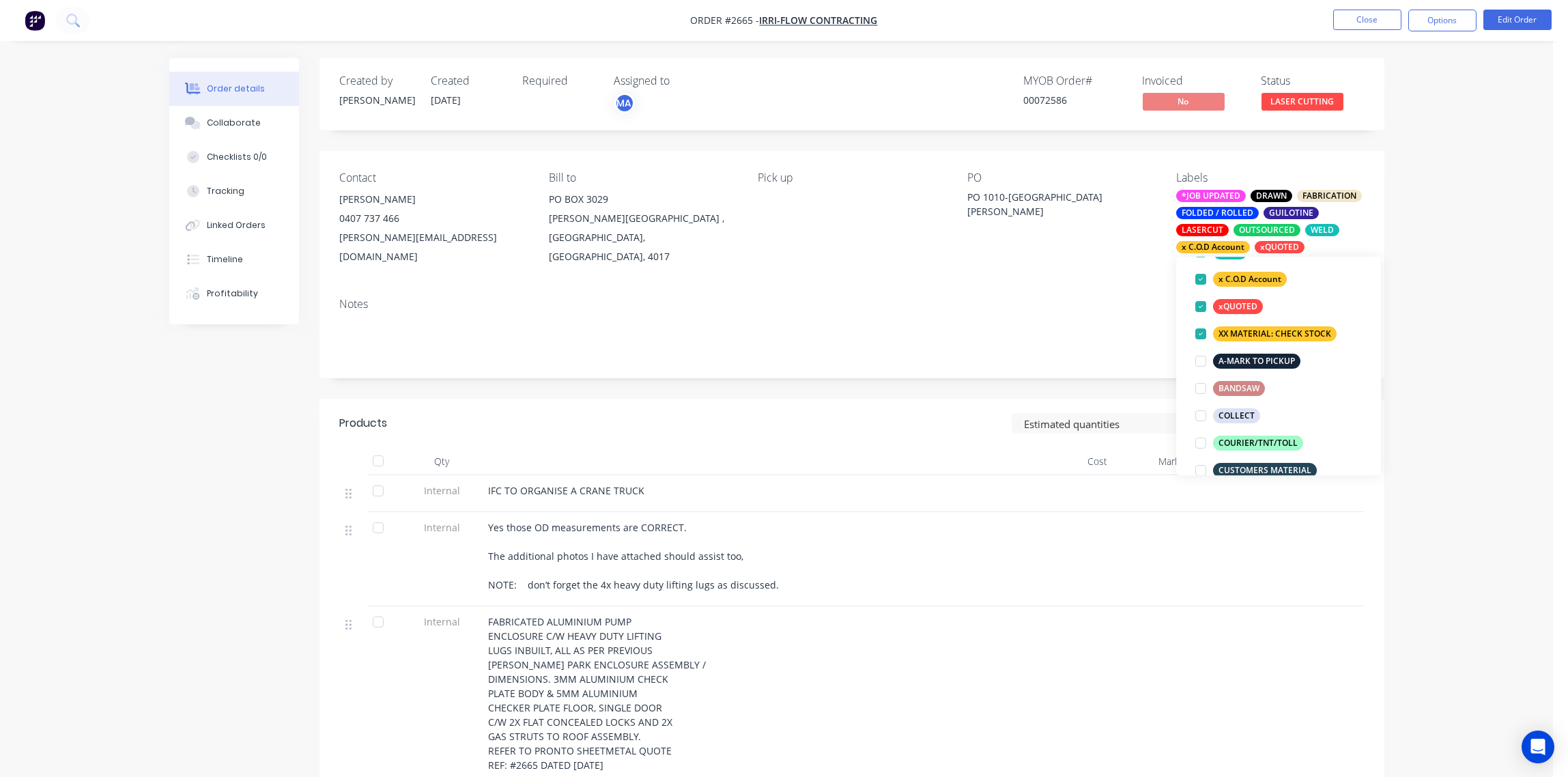
click at [1094, 276] on div "Contact [PERSON_NAME] 0407 737 466 [PERSON_NAME][EMAIL_ADDRESS][DOMAIN_NAME] Bi…" at bounding box center [852, 265] width 1065 height 228
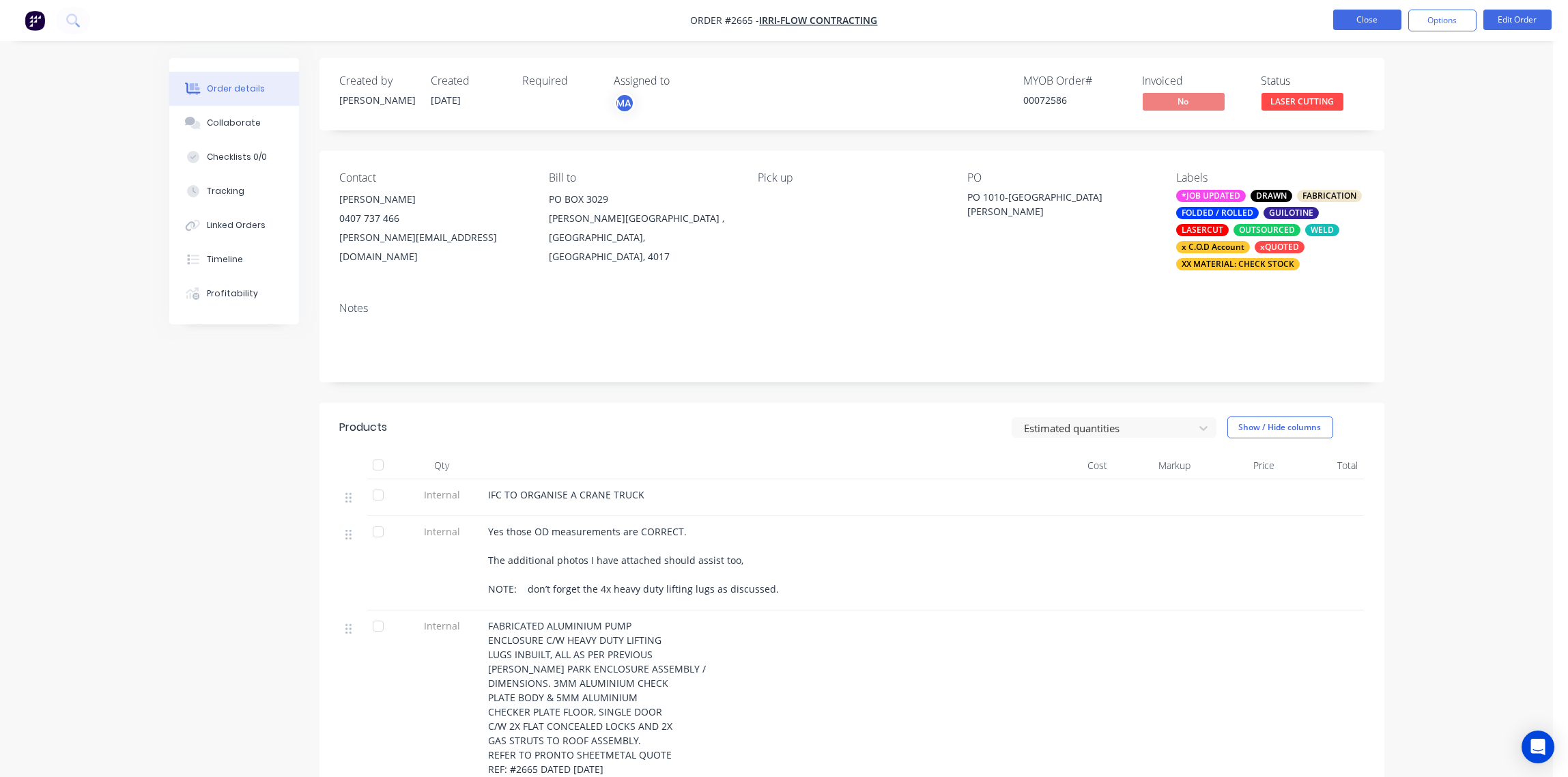
click at [1367, 21] on button "Close" at bounding box center [1367, 19] width 68 height 20
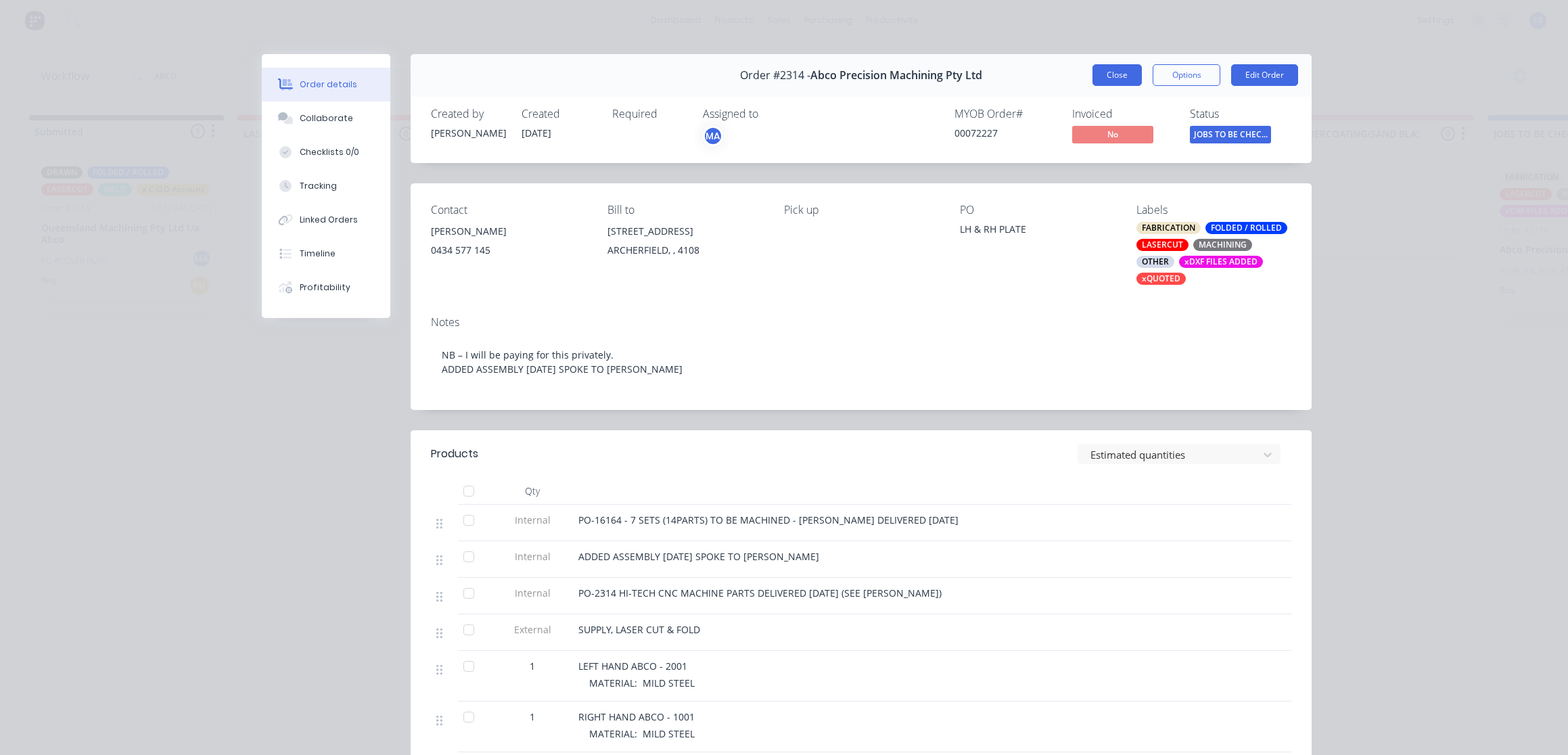
scroll to position [0, 808]
click at [1119, 73] on button "Close" at bounding box center [1117, 75] width 50 height 22
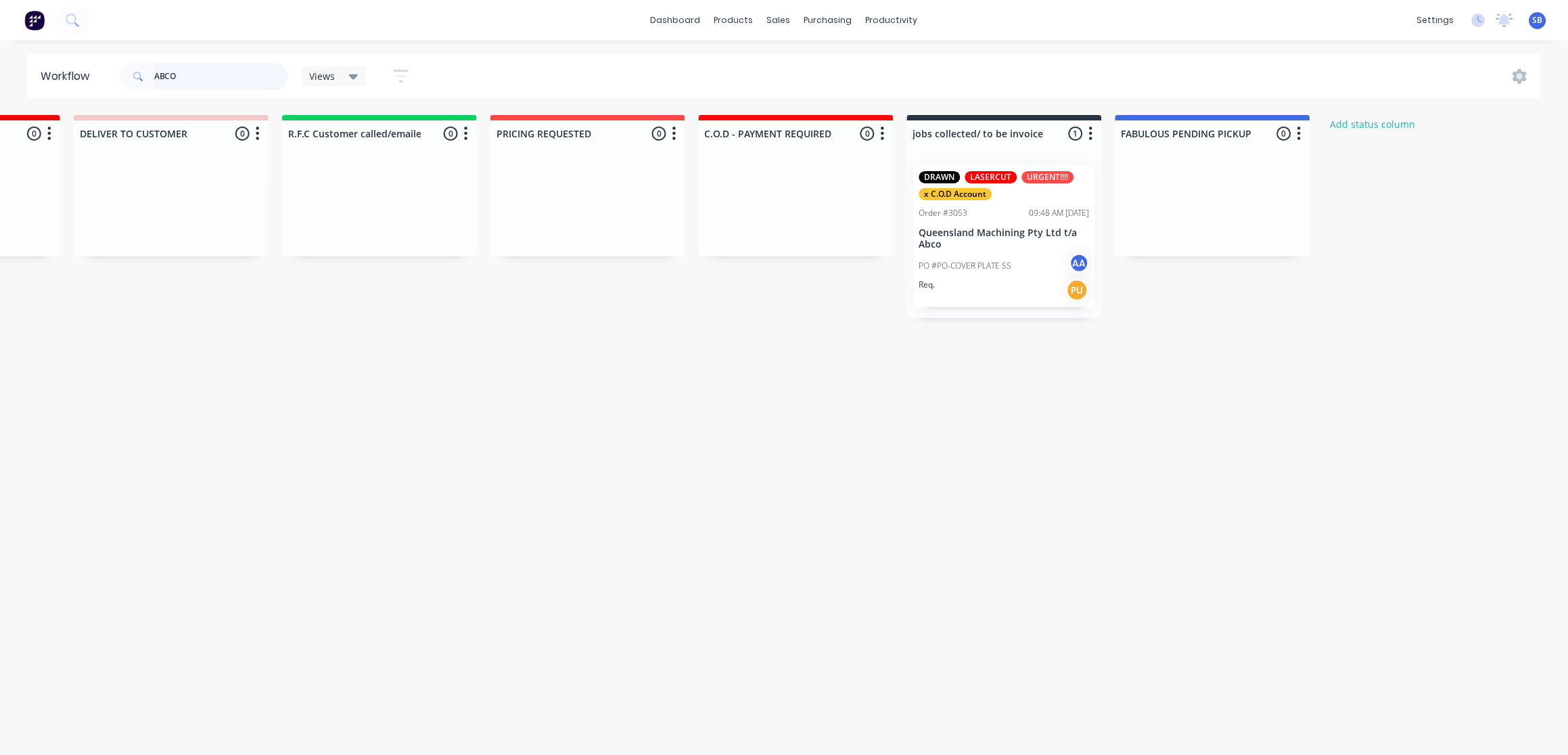
scroll to position [0, 2060]
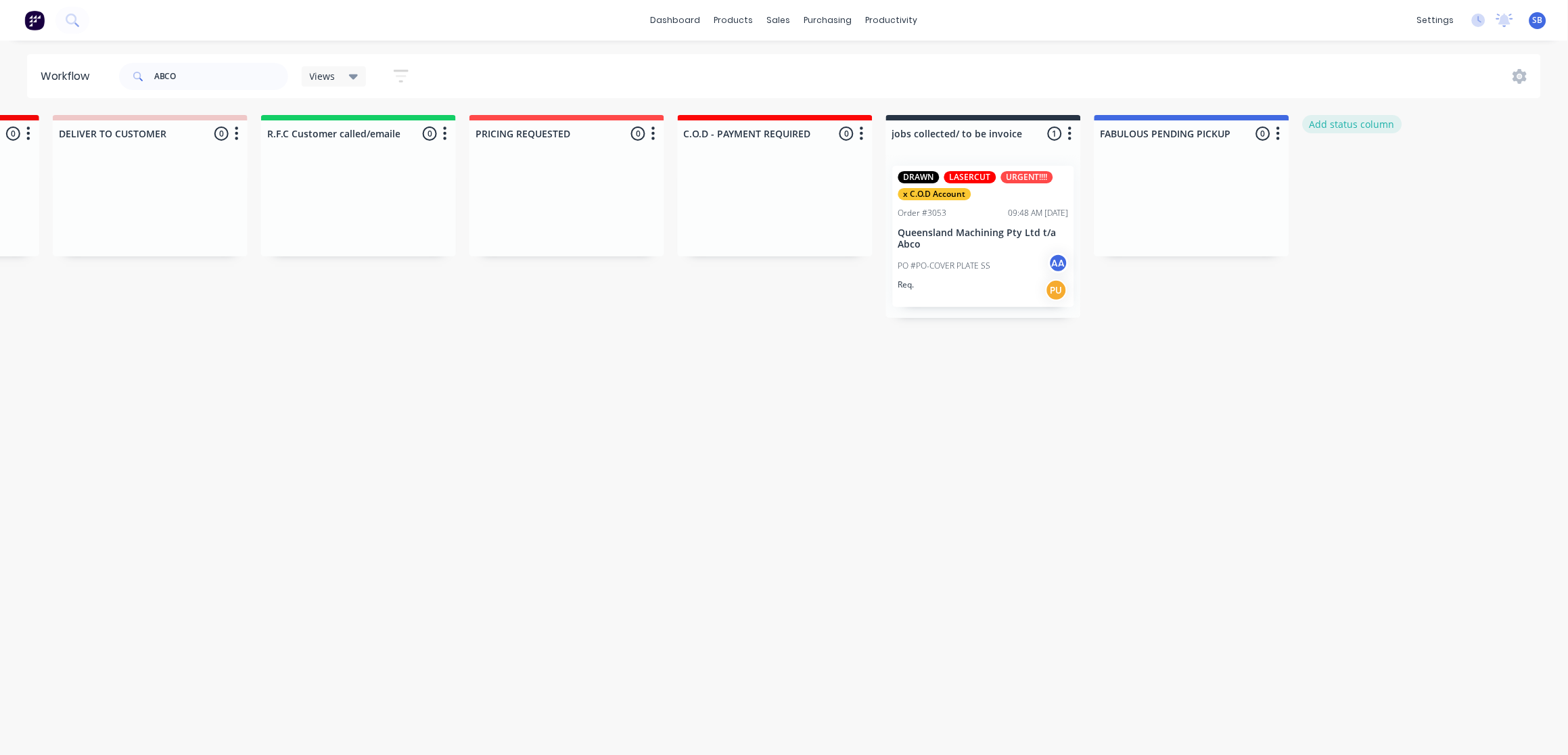
click at [1351, 128] on button "Add status column" at bounding box center [1353, 124] width 99 height 19
click at [1354, 128] on input at bounding box center [1400, 133] width 179 height 20
type input "CHECK MATERIAL - STOCK"
drag, startPoint x: 199, startPoint y: 71, endPoint x: -4, endPoint y: 93, distance: 204.2
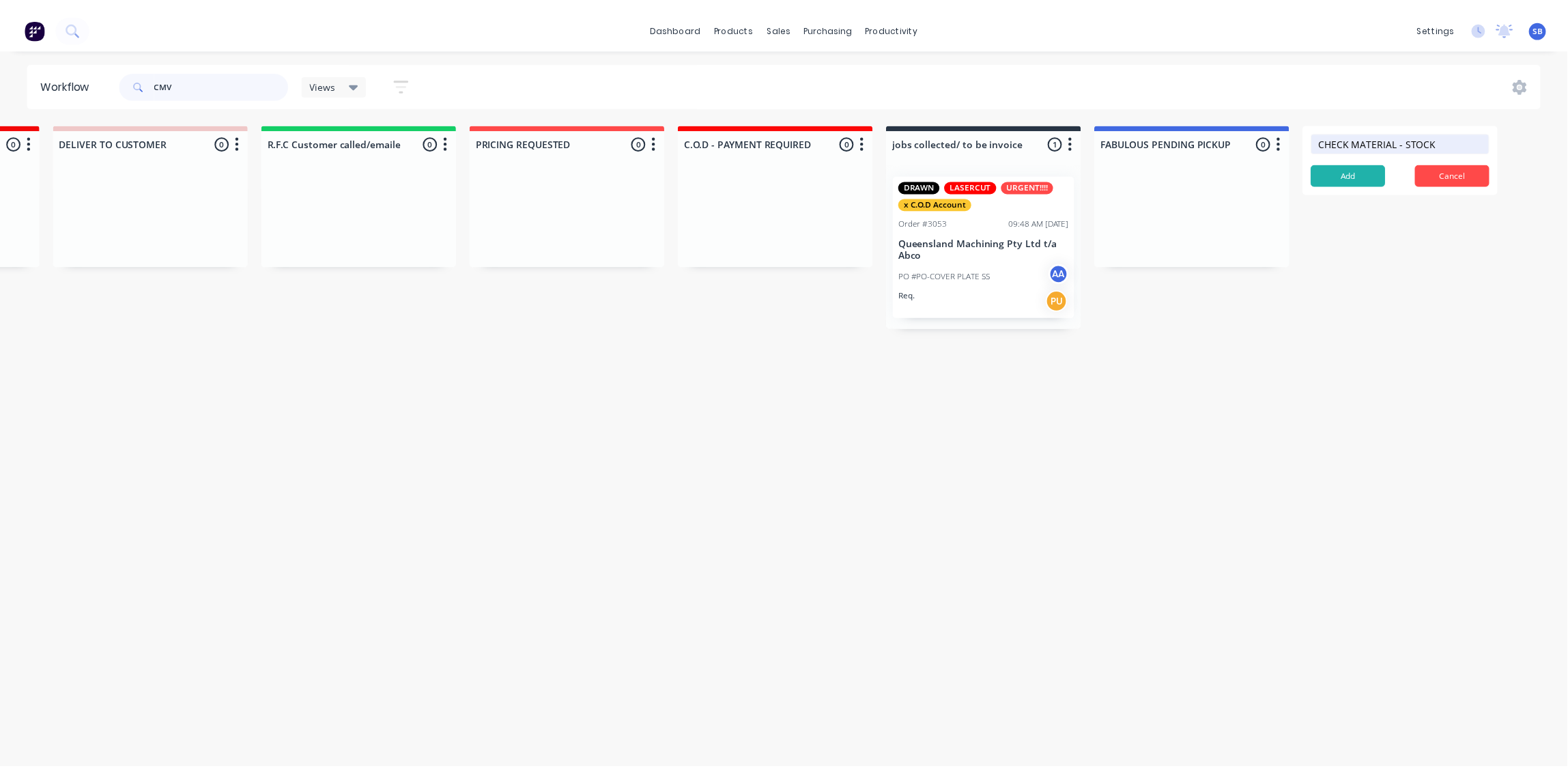
scroll to position [0, 0]
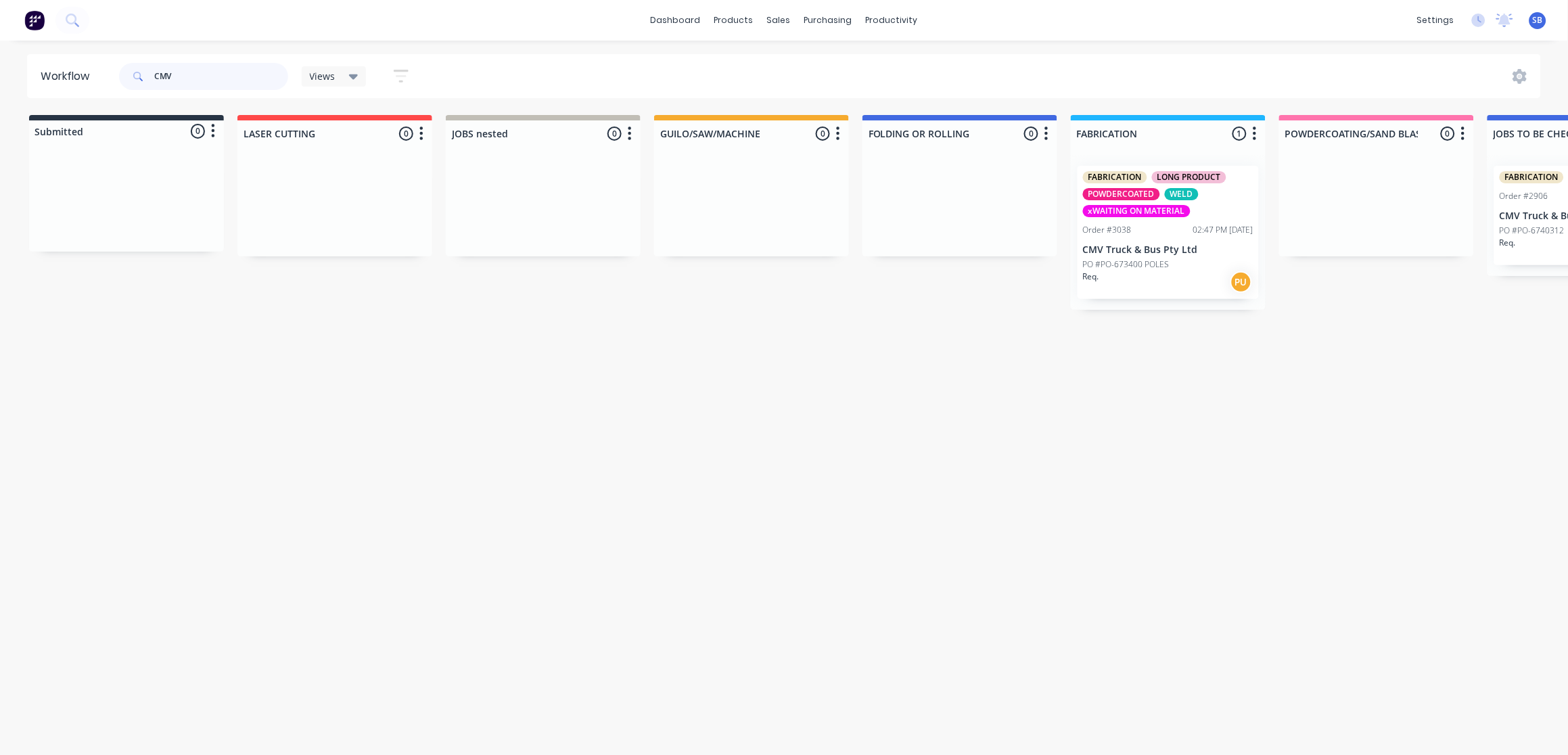
type input "CMV"
click at [1182, 271] on div "Req. PU" at bounding box center [1168, 282] width 171 height 23
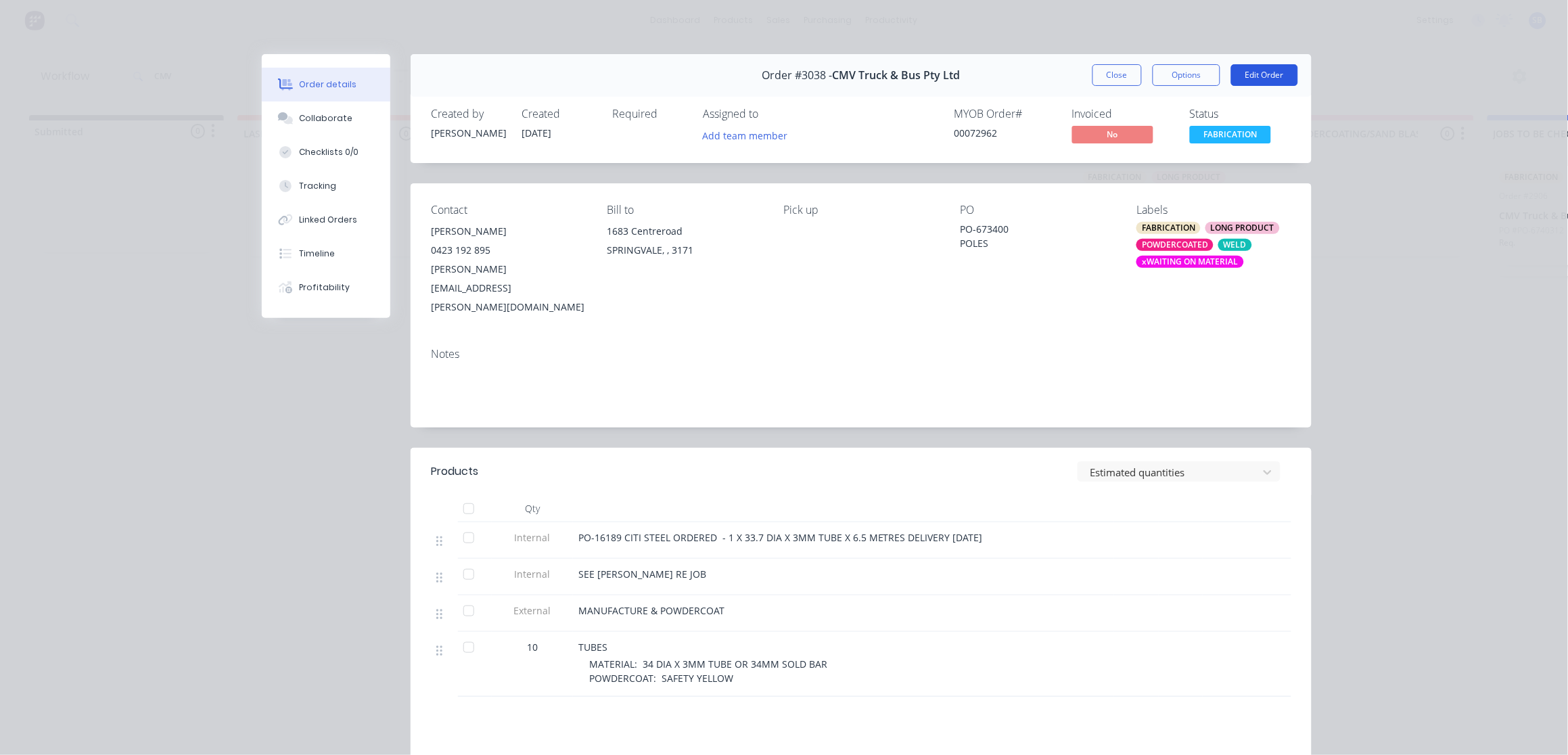
click at [1265, 78] on button "Edit Order" at bounding box center [1265, 75] width 67 height 22
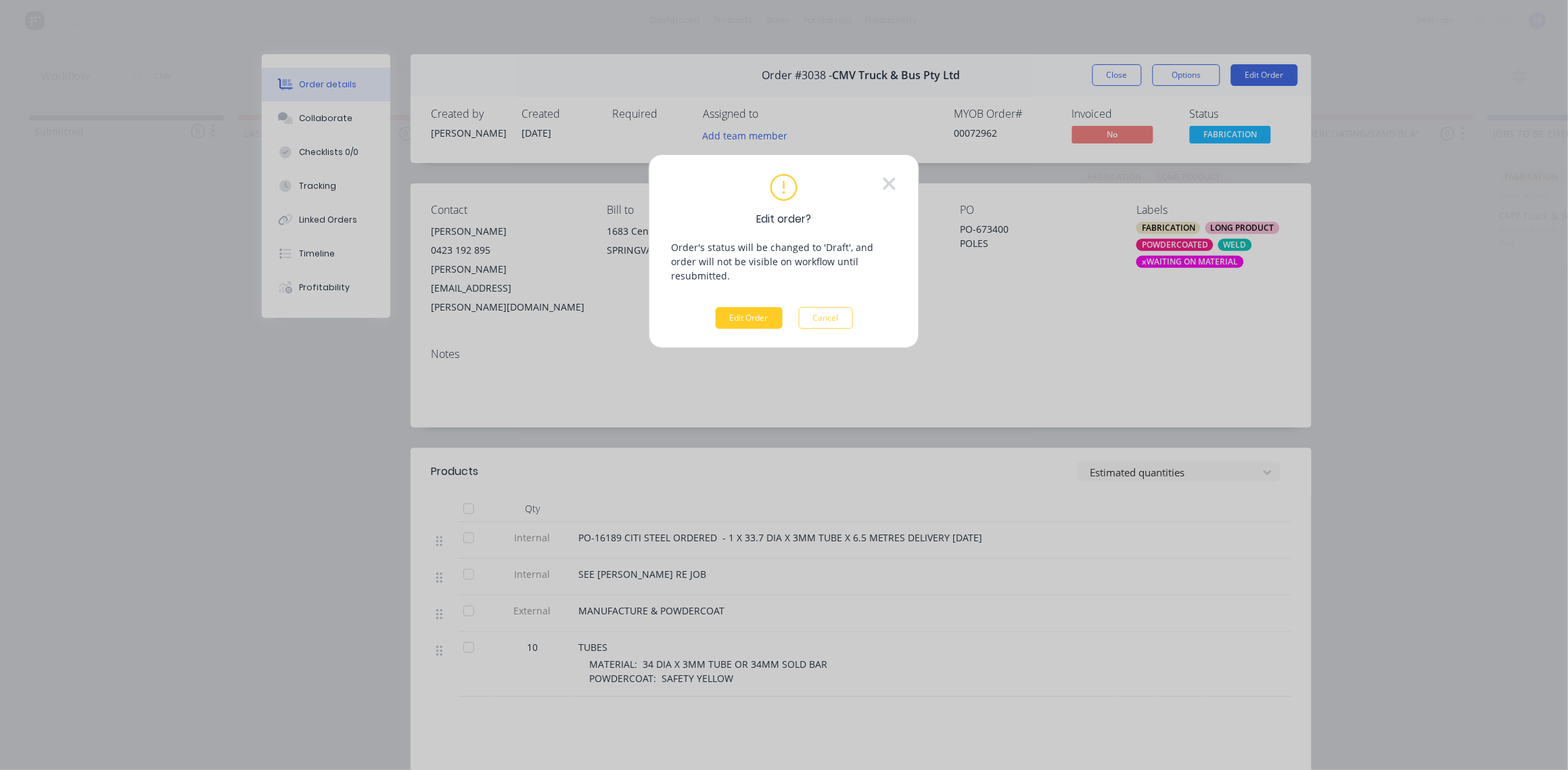
click at [757, 307] on button "Edit Order" at bounding box center [749, 317] width 67 height 22
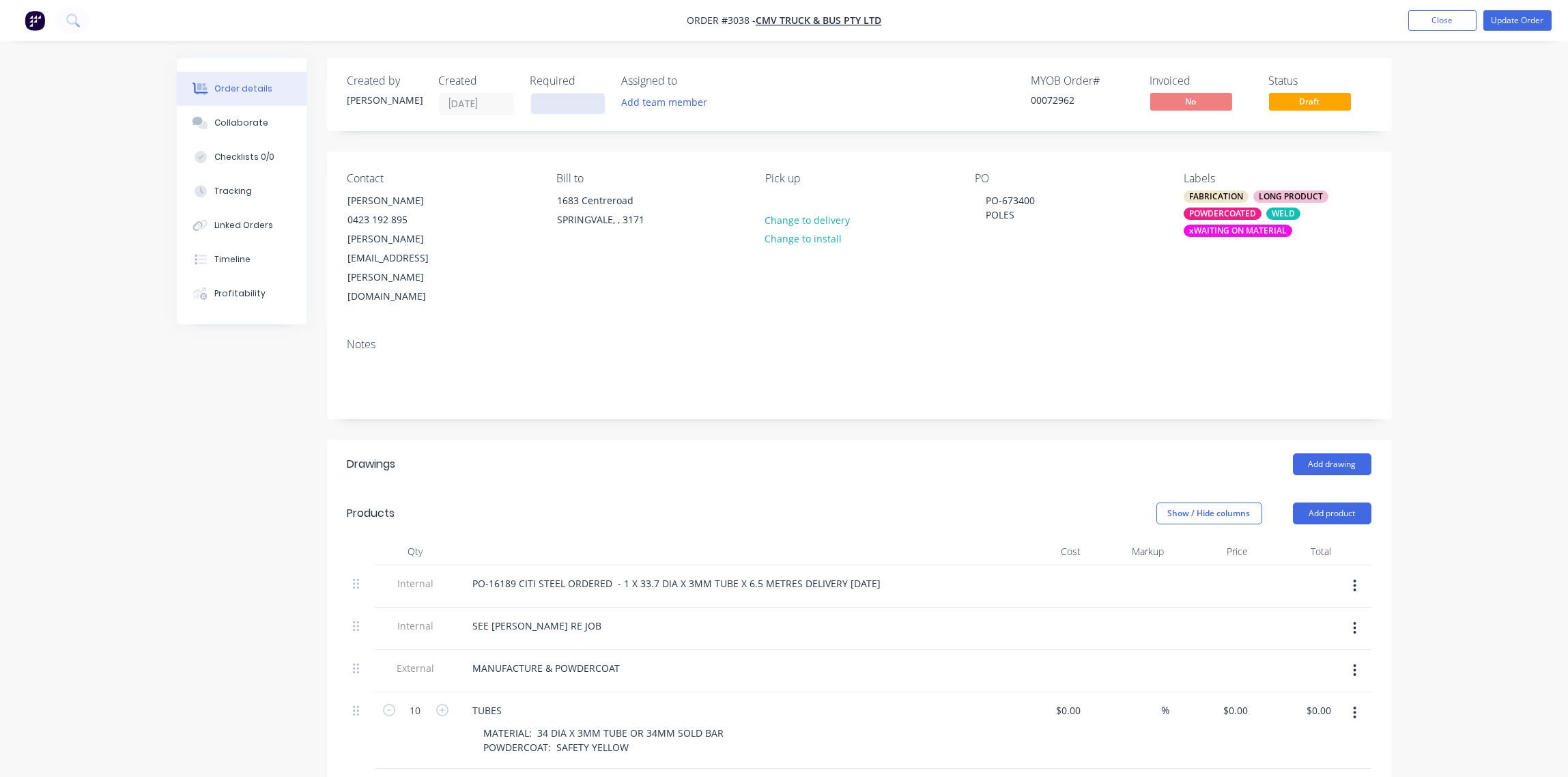
click at [555, 105] on input at bounding box center [568, 103] width 74 height 20
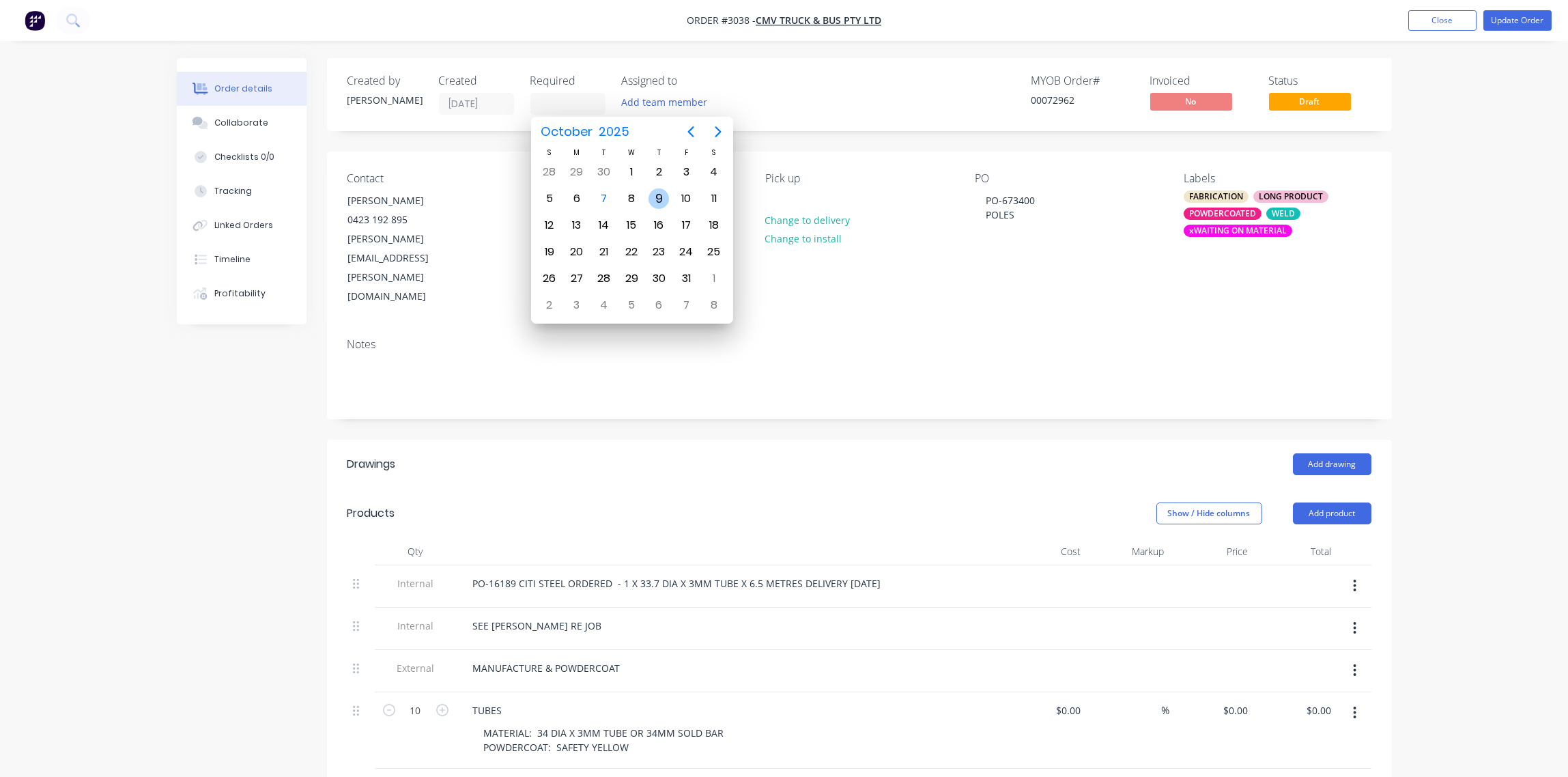
click at [653, 195] on div "9" at bounding box center [658, 198] width 20 height 20
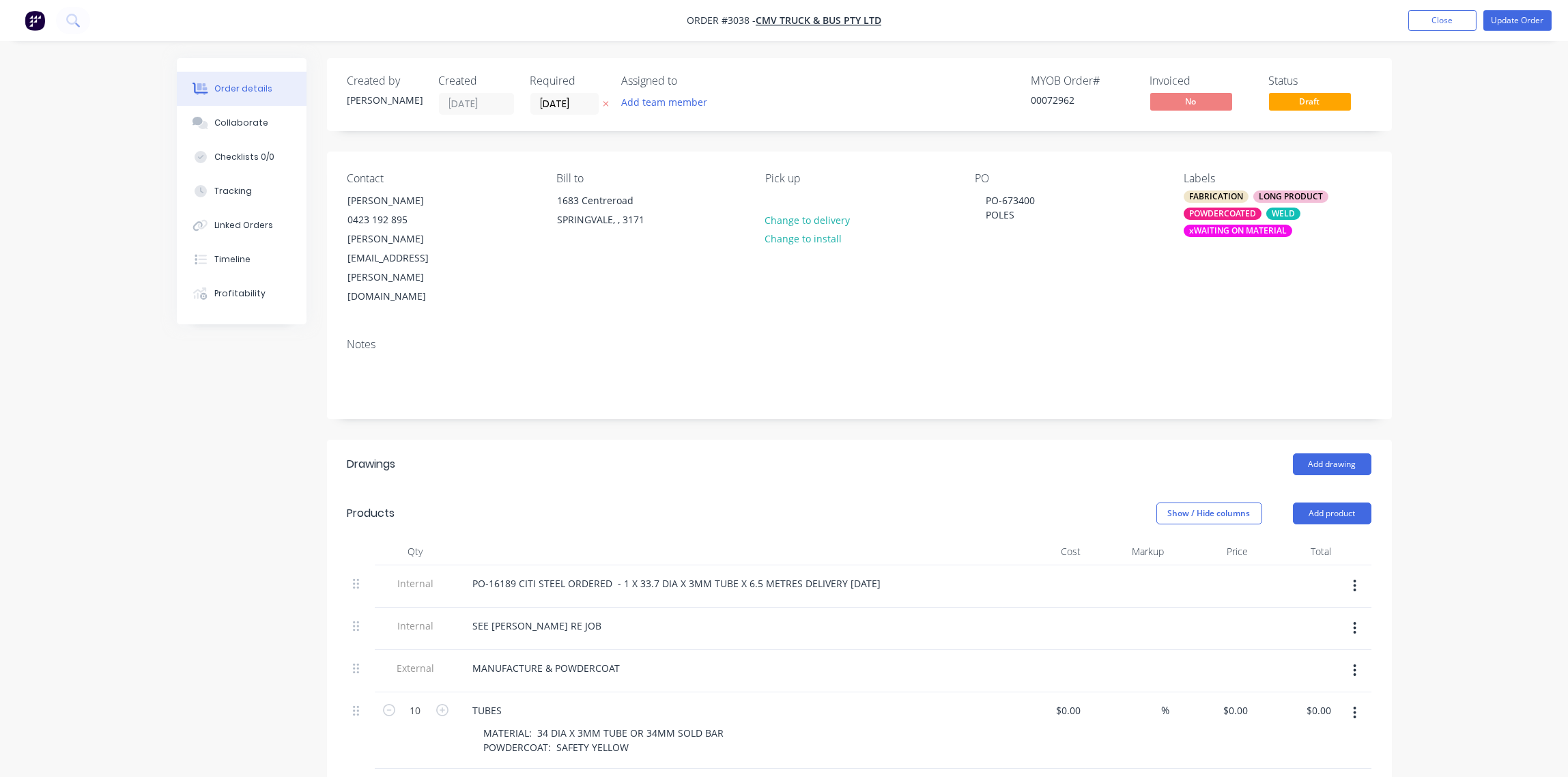
click at [1227, 235] on div "xWAITING ON MATERIAL" at bounding box center [1238, 231] width 109 height 12
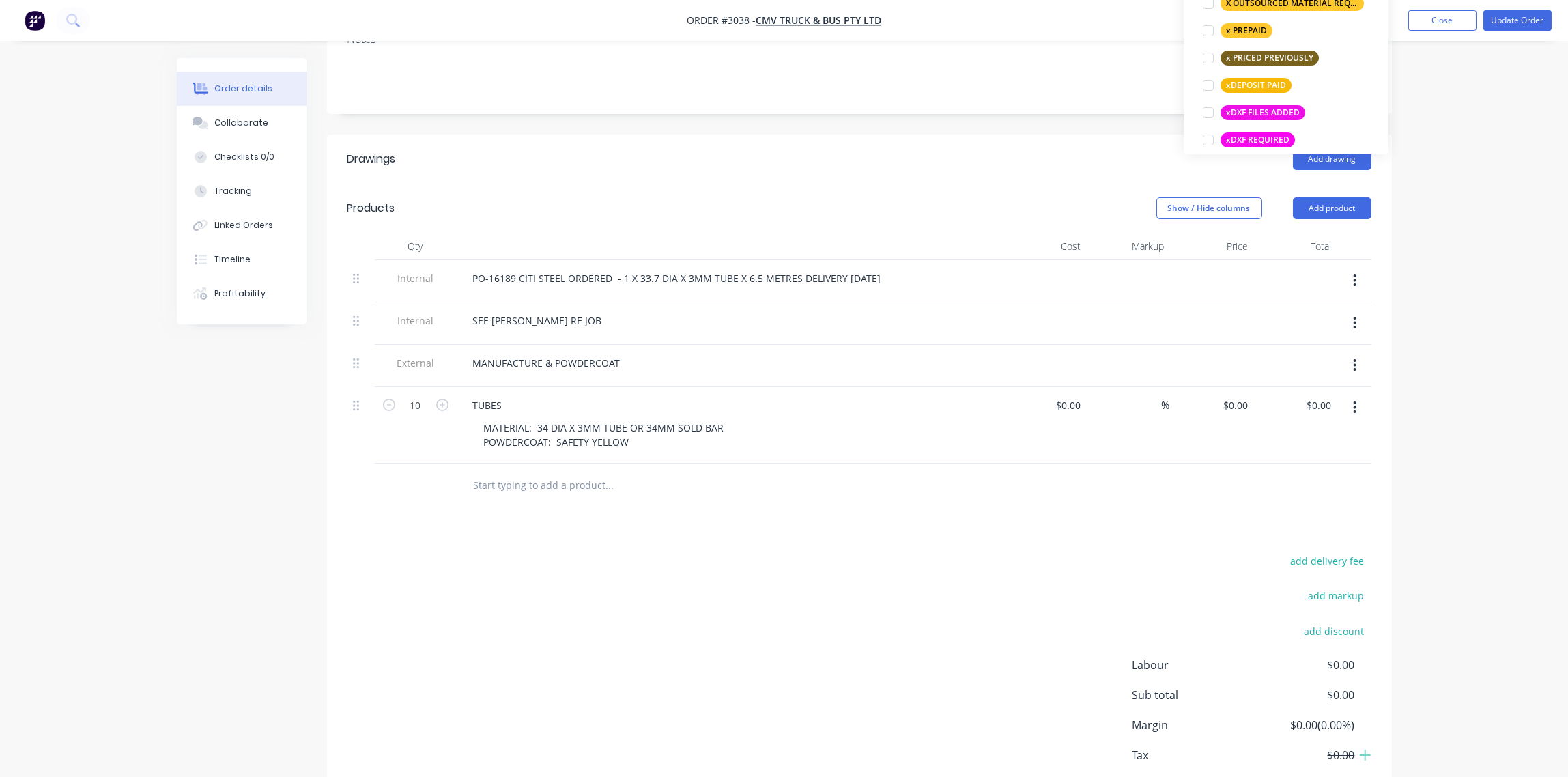
scroll to position [922, 0]
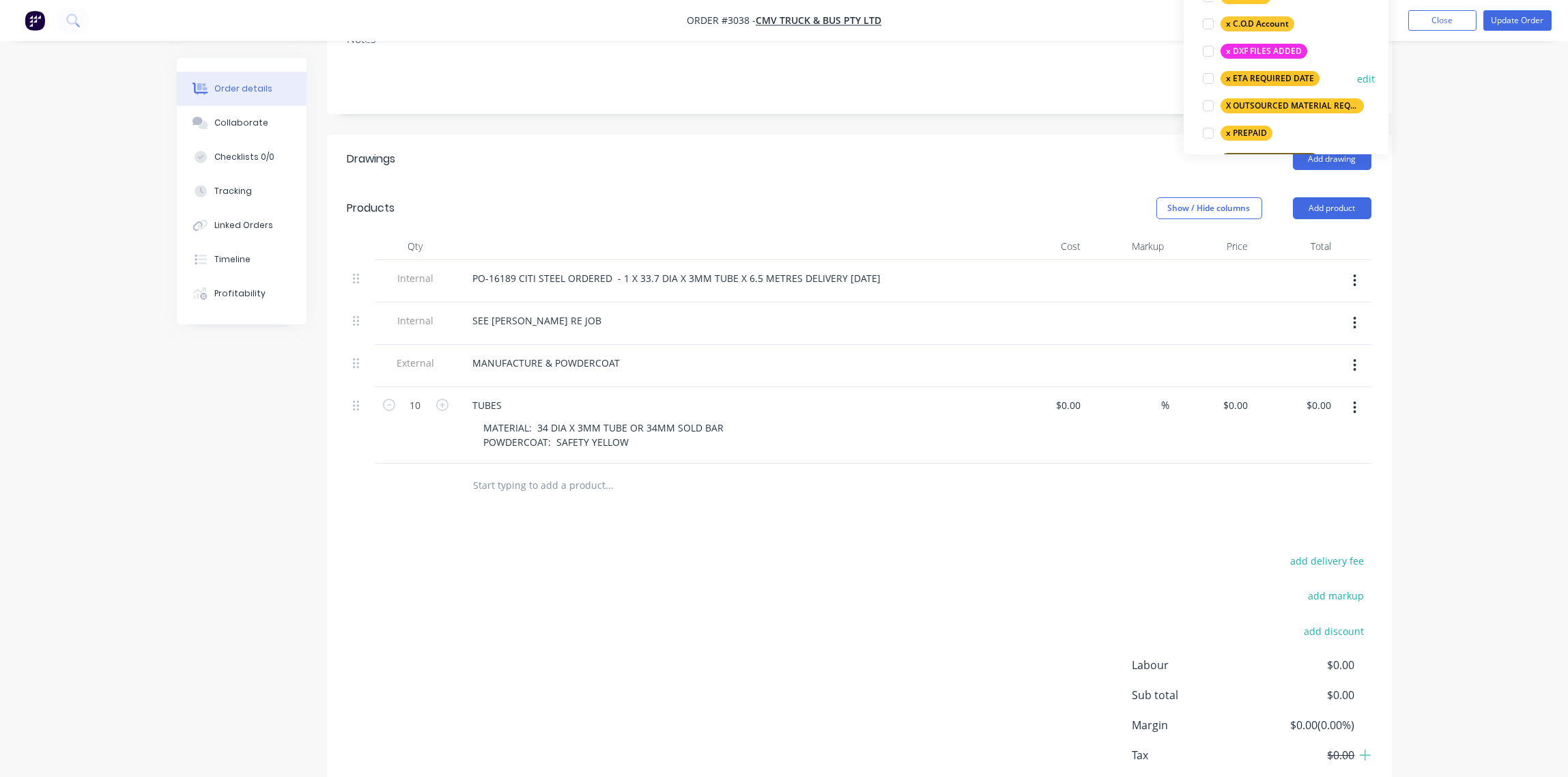
click at [1209, 76] on div at bounding box center [1208, 79] width 27 height 27
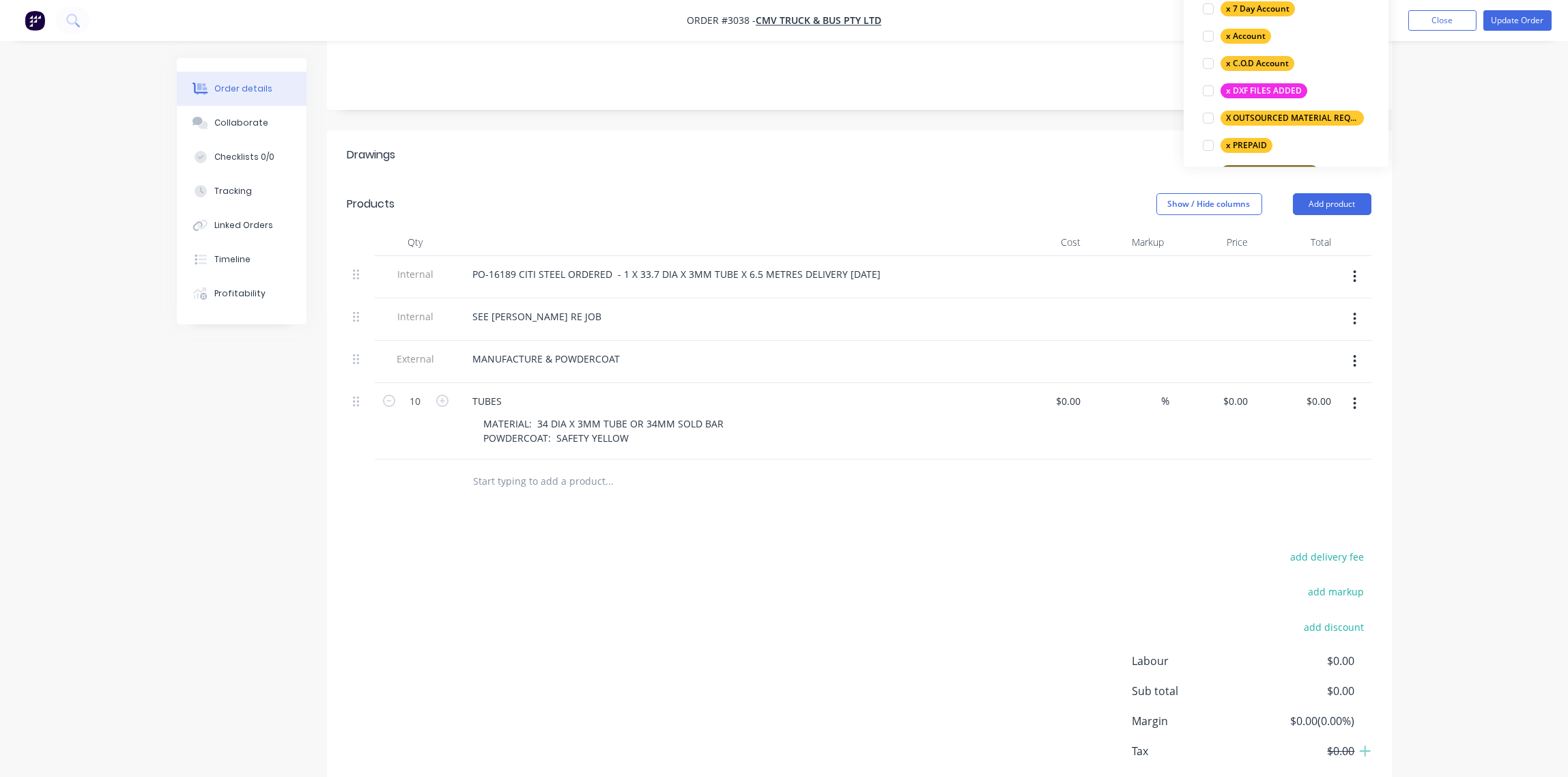
scroll to position [76, 0]
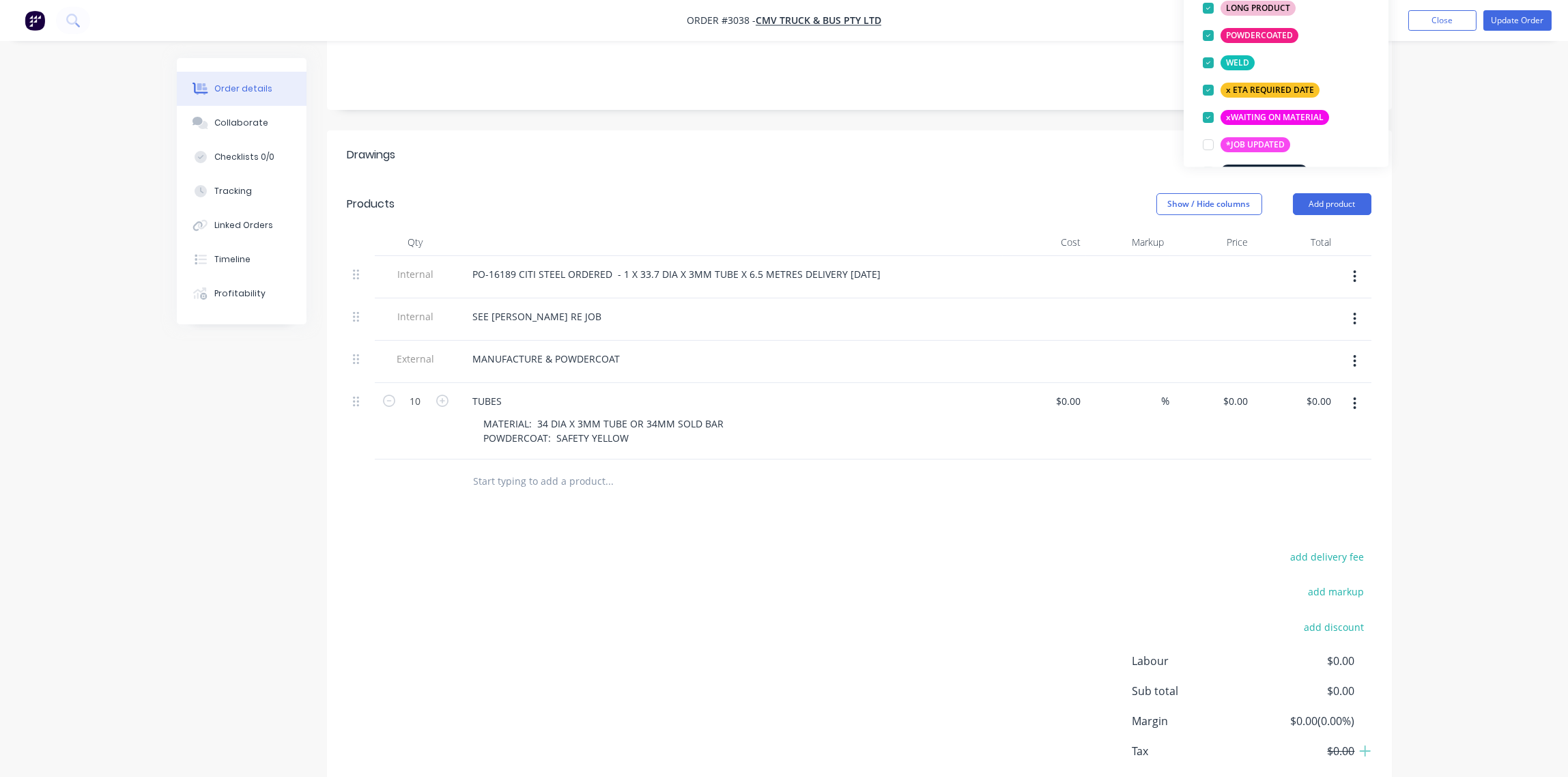
click at [1082, 144] on div "Add drawing" at bounding box center [967, 154] width 806 height 22
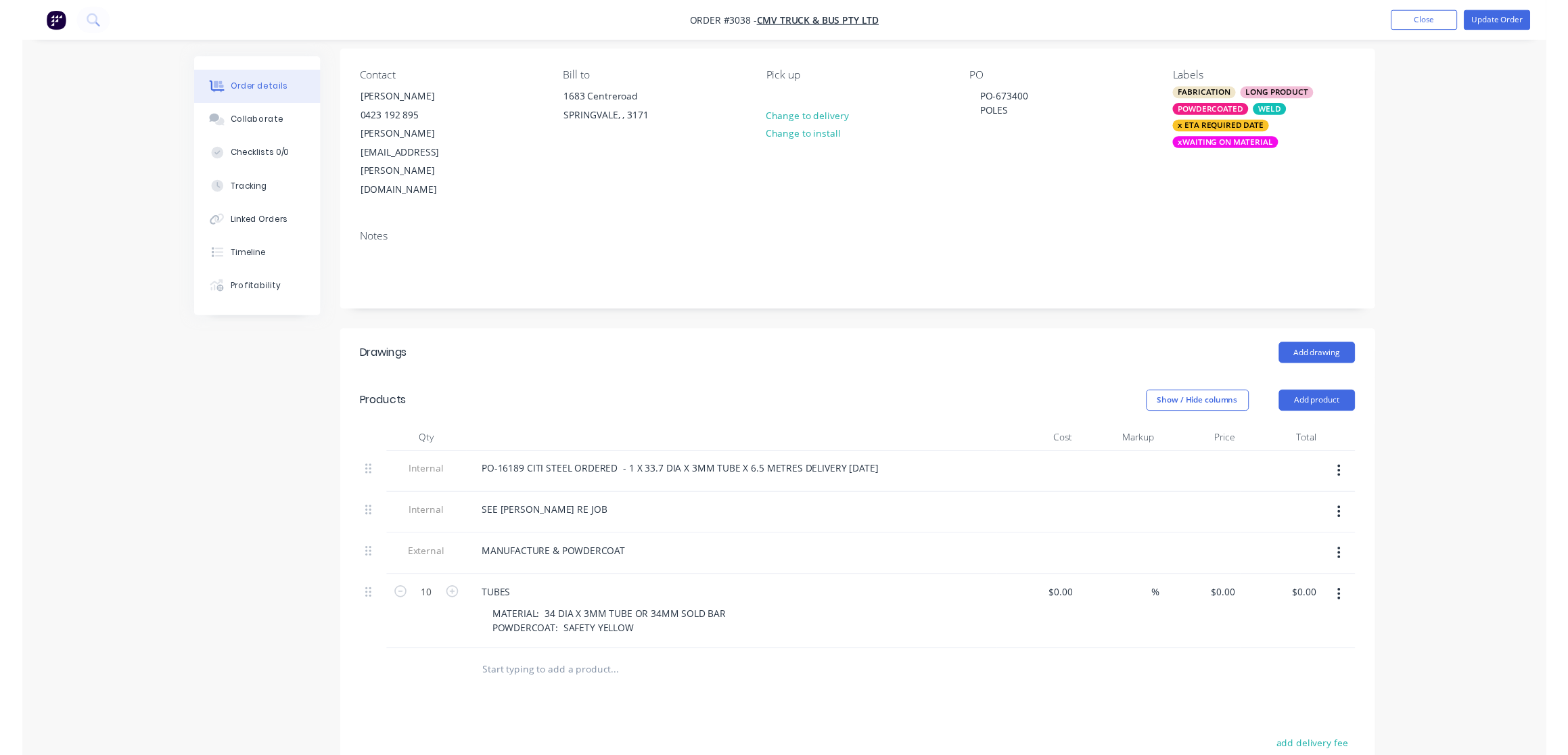
scroll to position [0, 0]
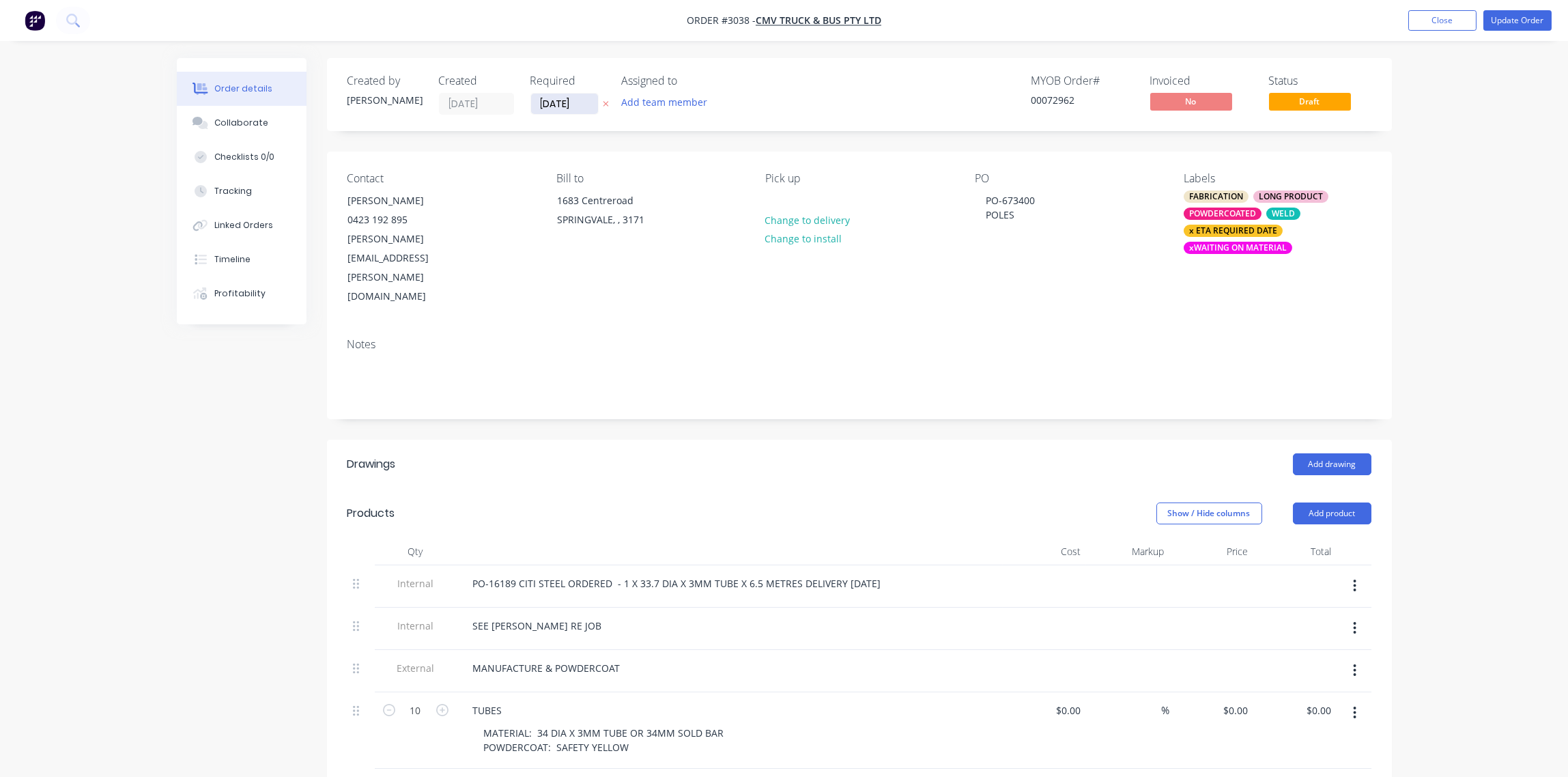
click at [591, 101] on input "09/10/25" at bounding box center [564, 103] width 67 height 20
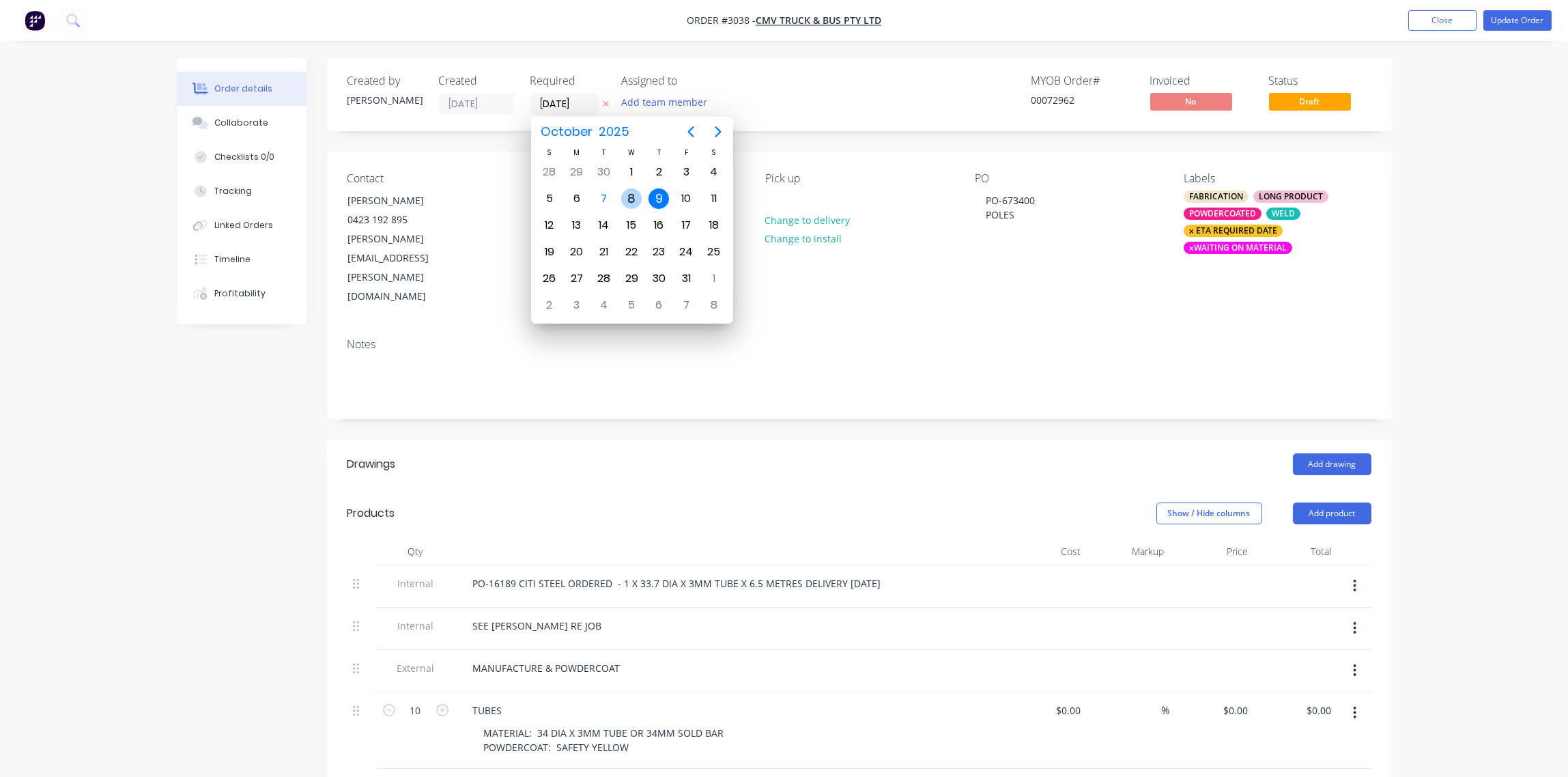
click at [626, 196] on div "8" at bounding box center [631, 198] width 20 height 20
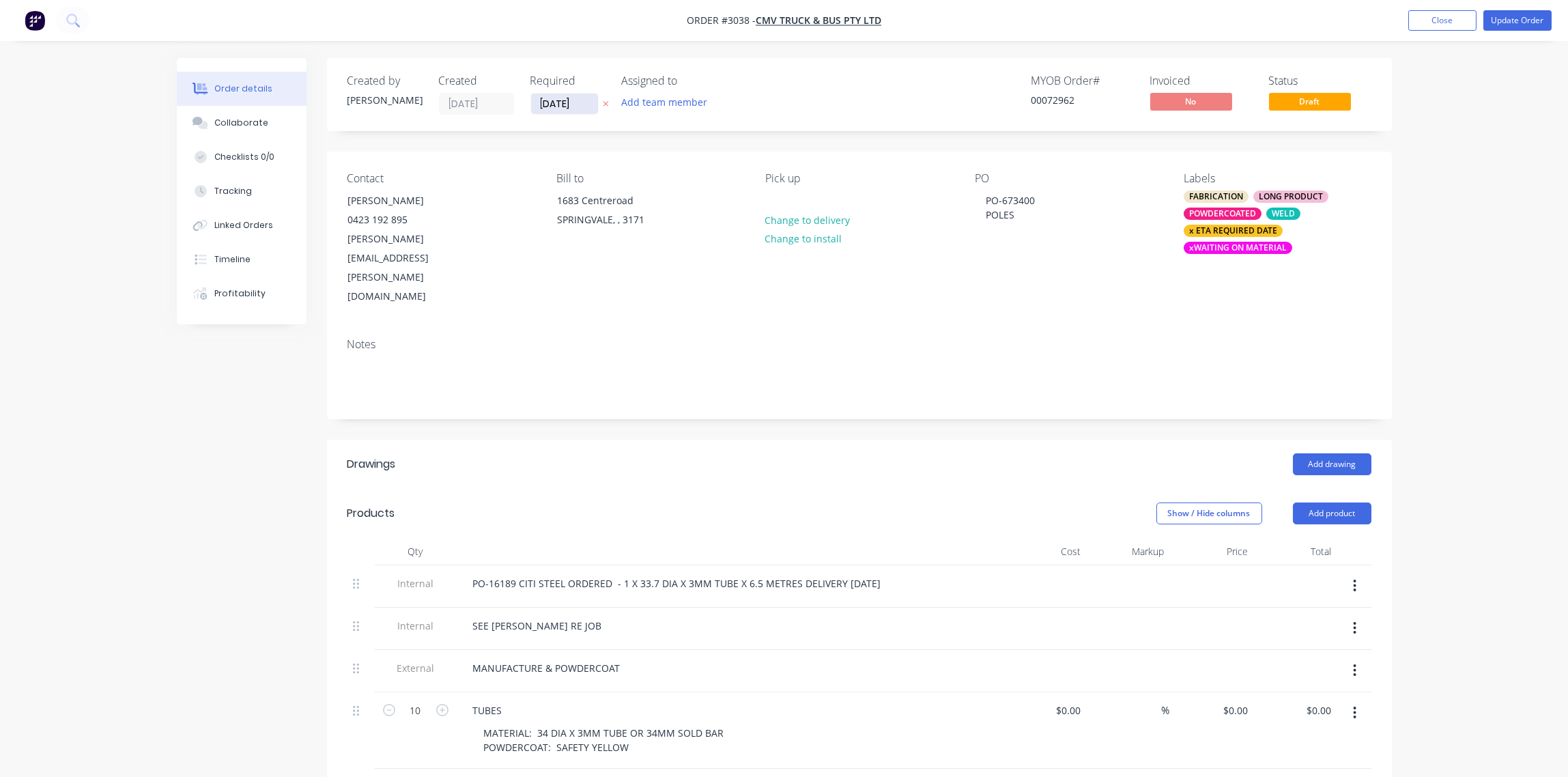
click at [585, 101] on input "[DATE]" at bounding box center [564, 103] width 67 height 20
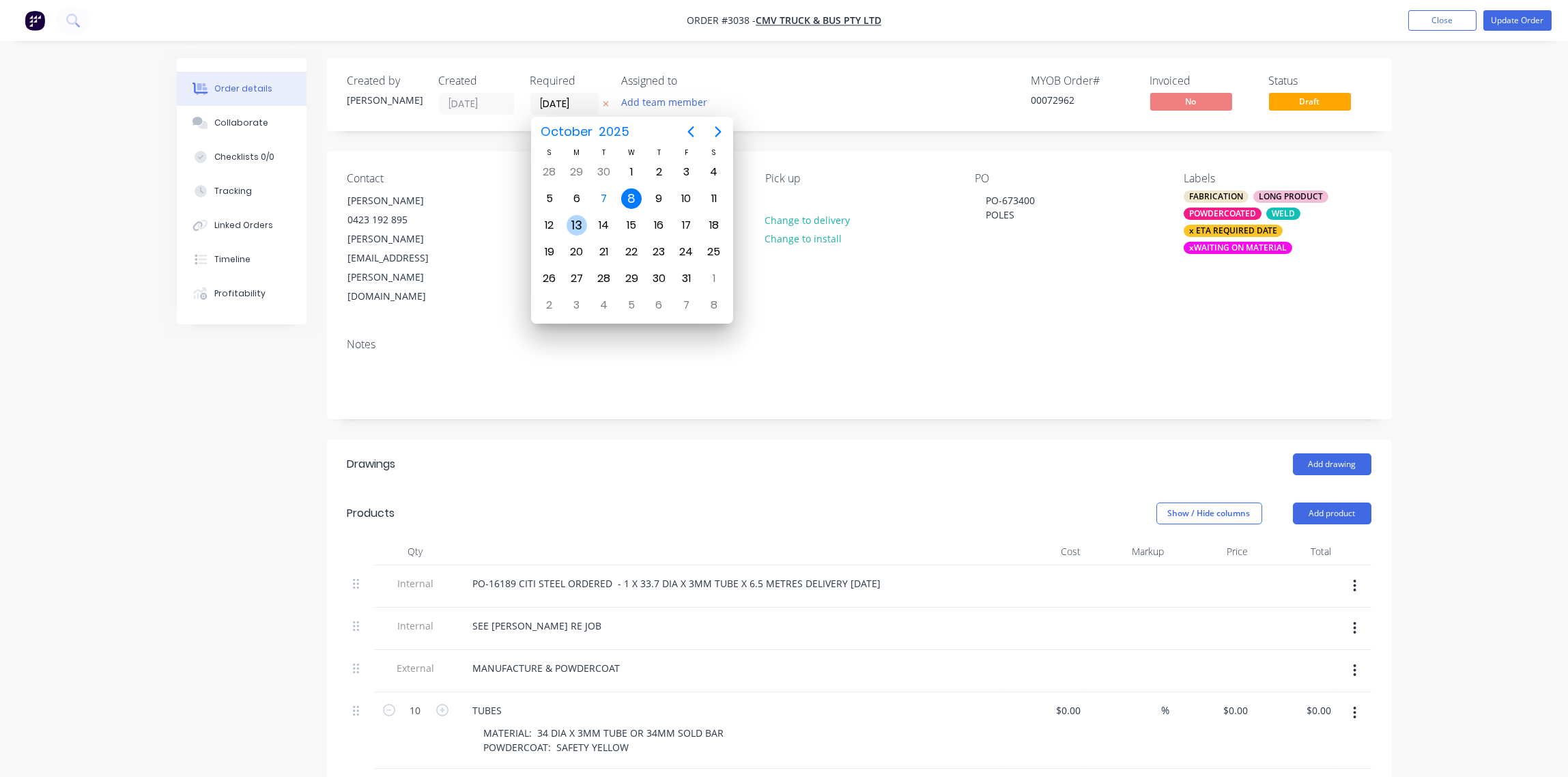
click at [574, 222] on div "13" at bounding box center [576, 225] width 20 height 20
type input "13/10/25"
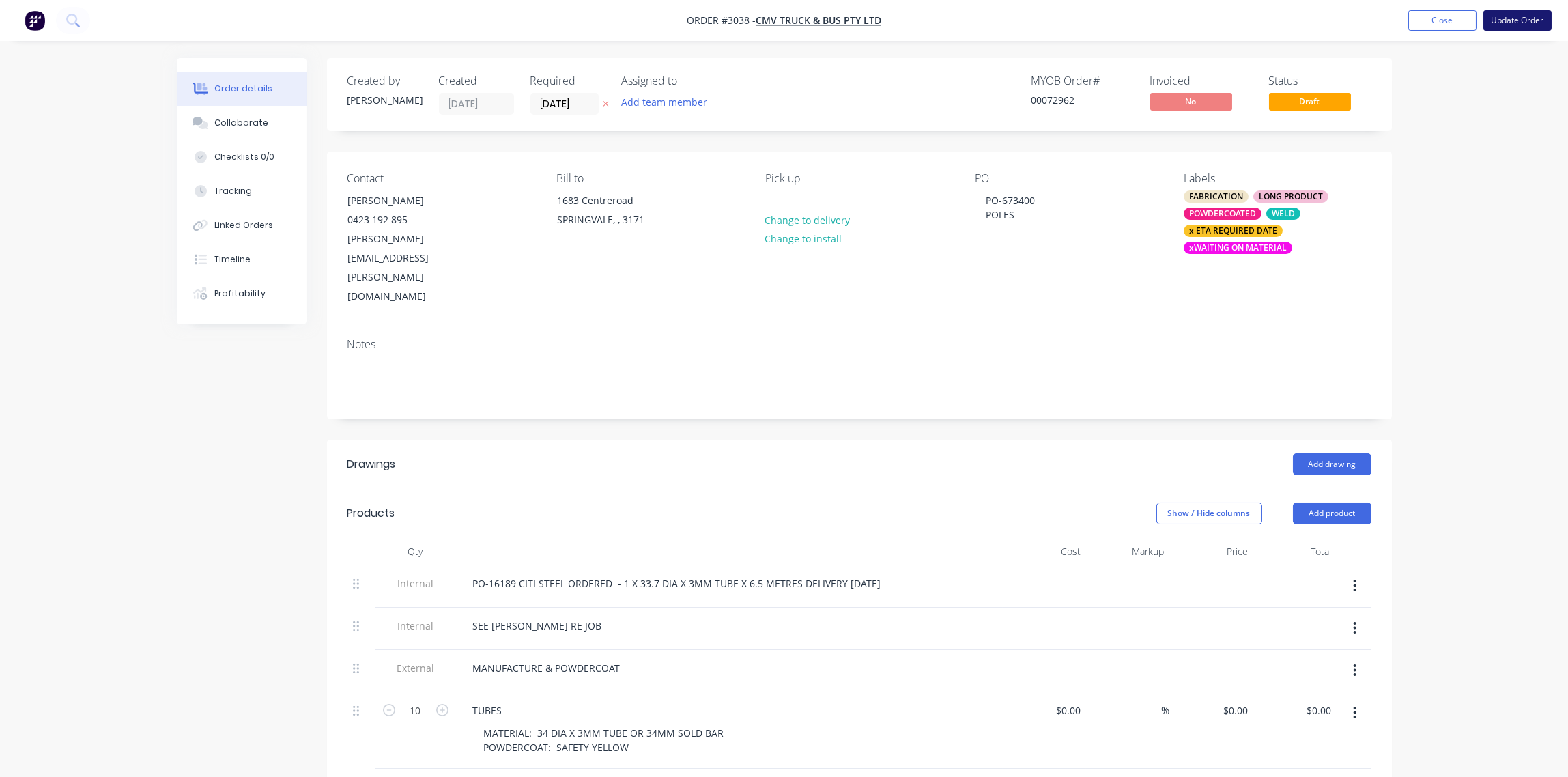
click at [1522, 22] on button "Update Order" at bounding box center [1517, 20] width 68 height 20
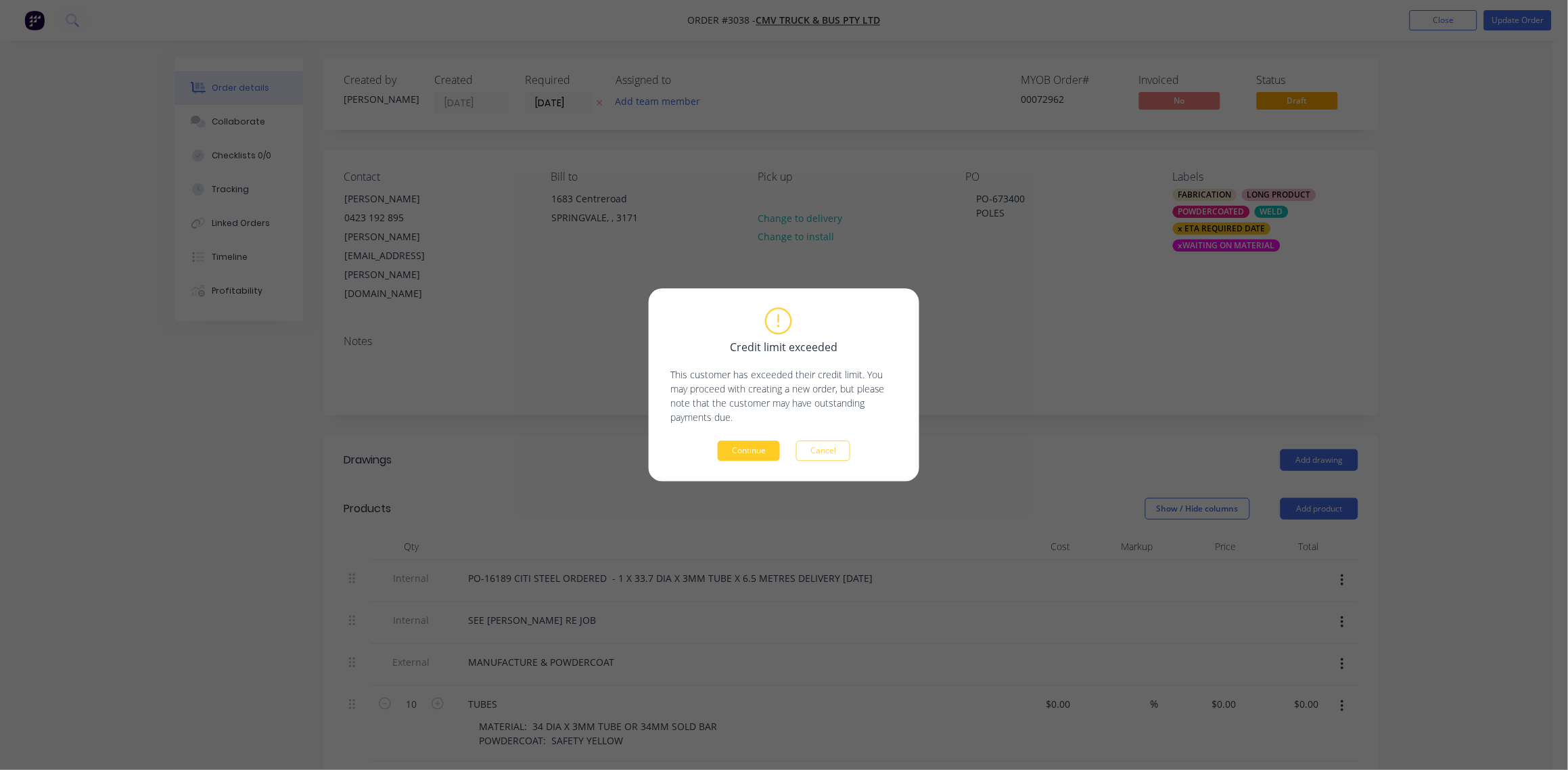
click at [748, 447] on button "Continue" at bounding box center [749, 451] width 62 height 20
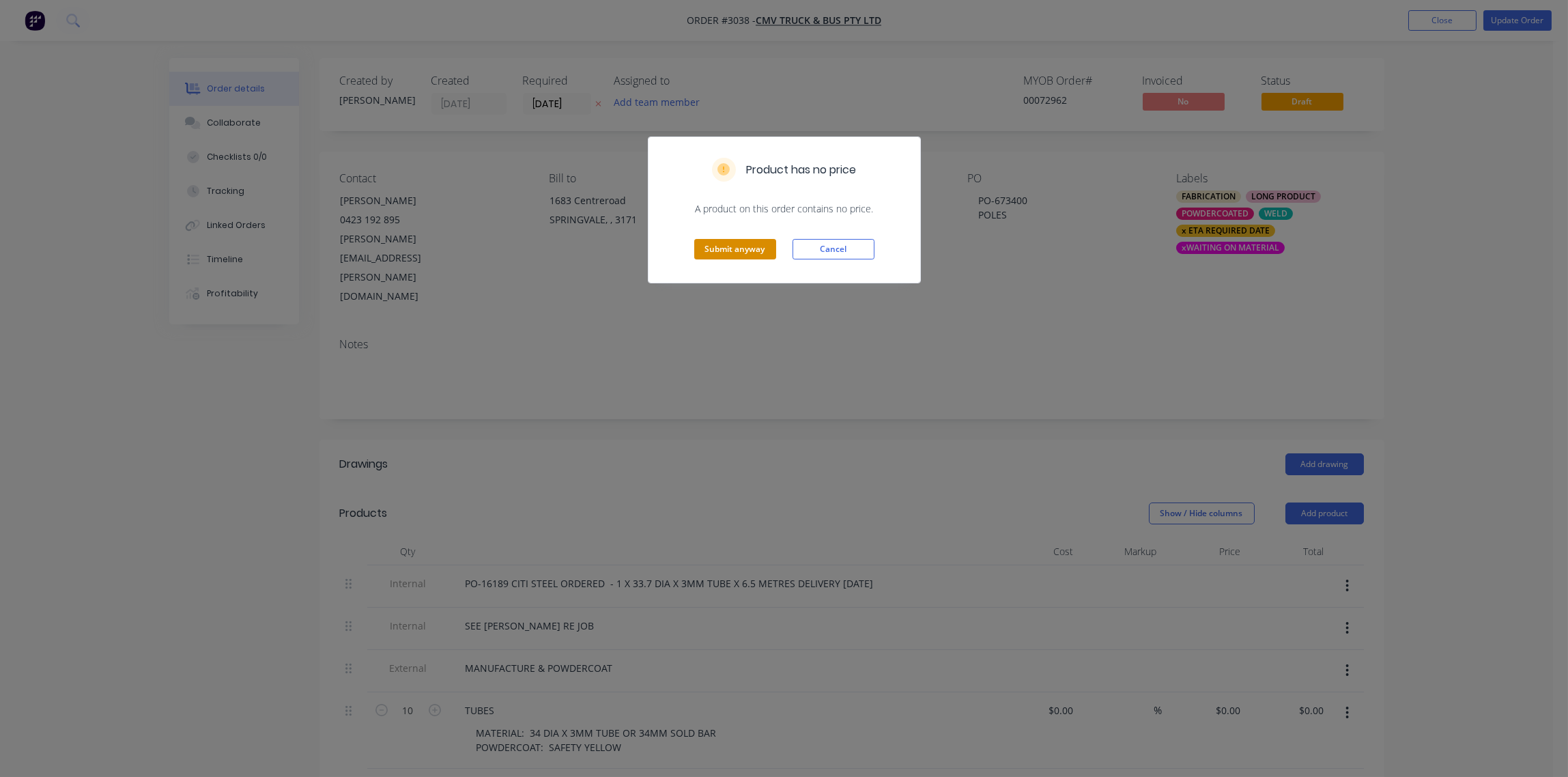
click at [733, 247] on button "Submit anyway" at bounding box center [735, 249] width 82 height 20
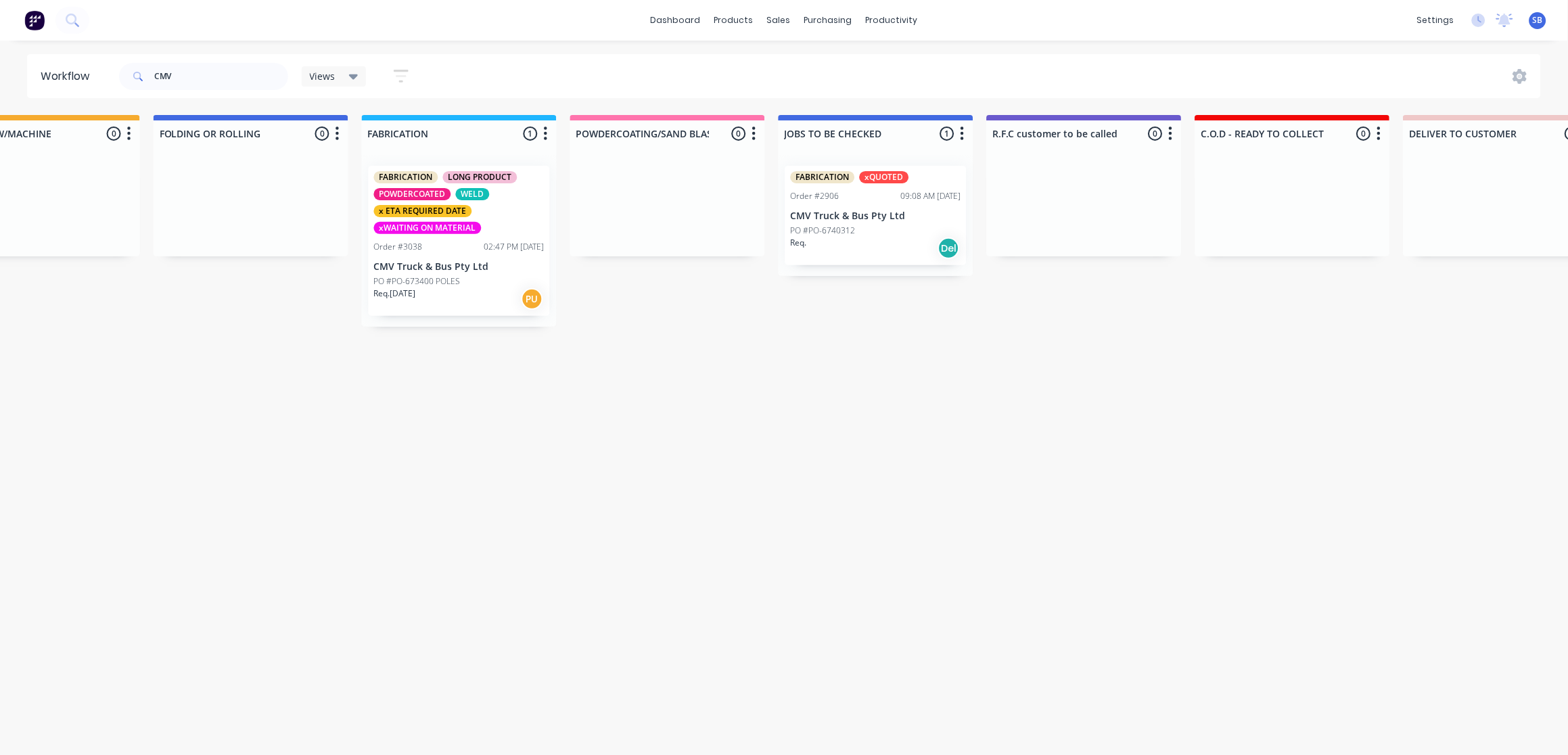
scroll to position [0, 713]
click at [881, 237] on div "Req. Del" at bounding box center [872, 248] width 171 height 23
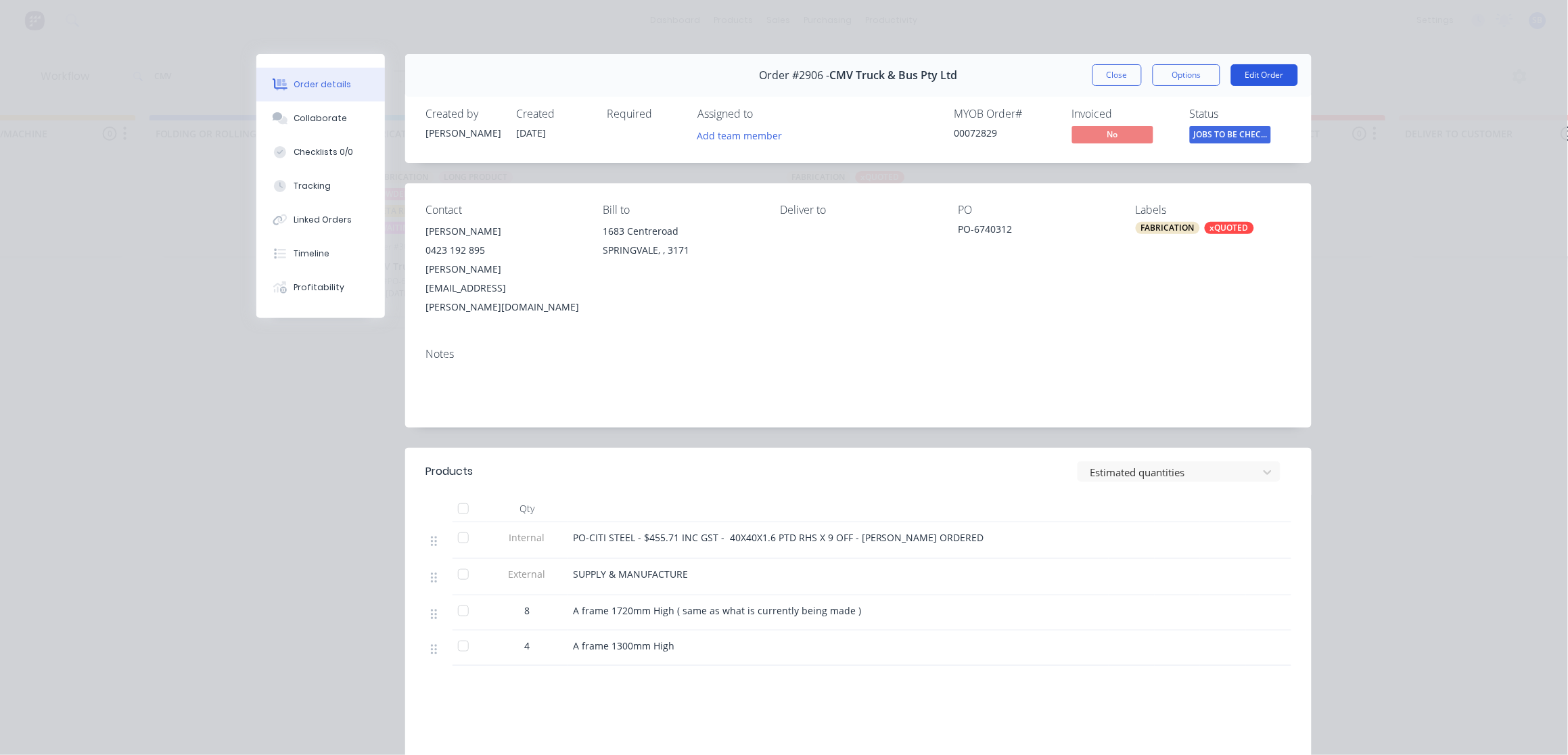
click at [1264, 73] on button "Edit Order" at bounding box center [1265, 75] width 67 height 22
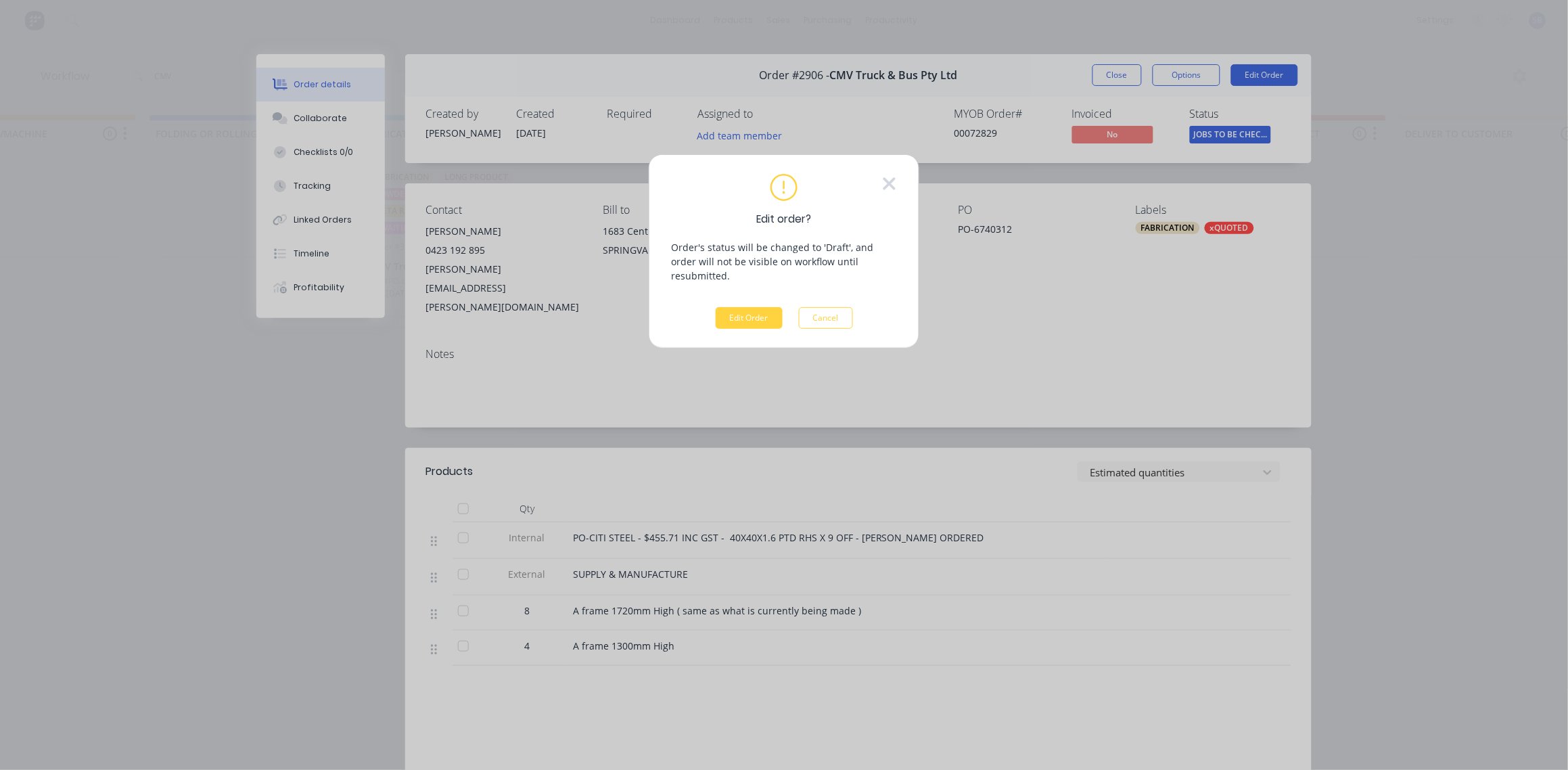
drag, startPoint x: 748, startPoint y: 311, endPoint x: 725, endPoint y: 278, distance: 40.2
click at [748, 311] on button "Edit Order" at bounding box center [749, 317] width 67 height 22
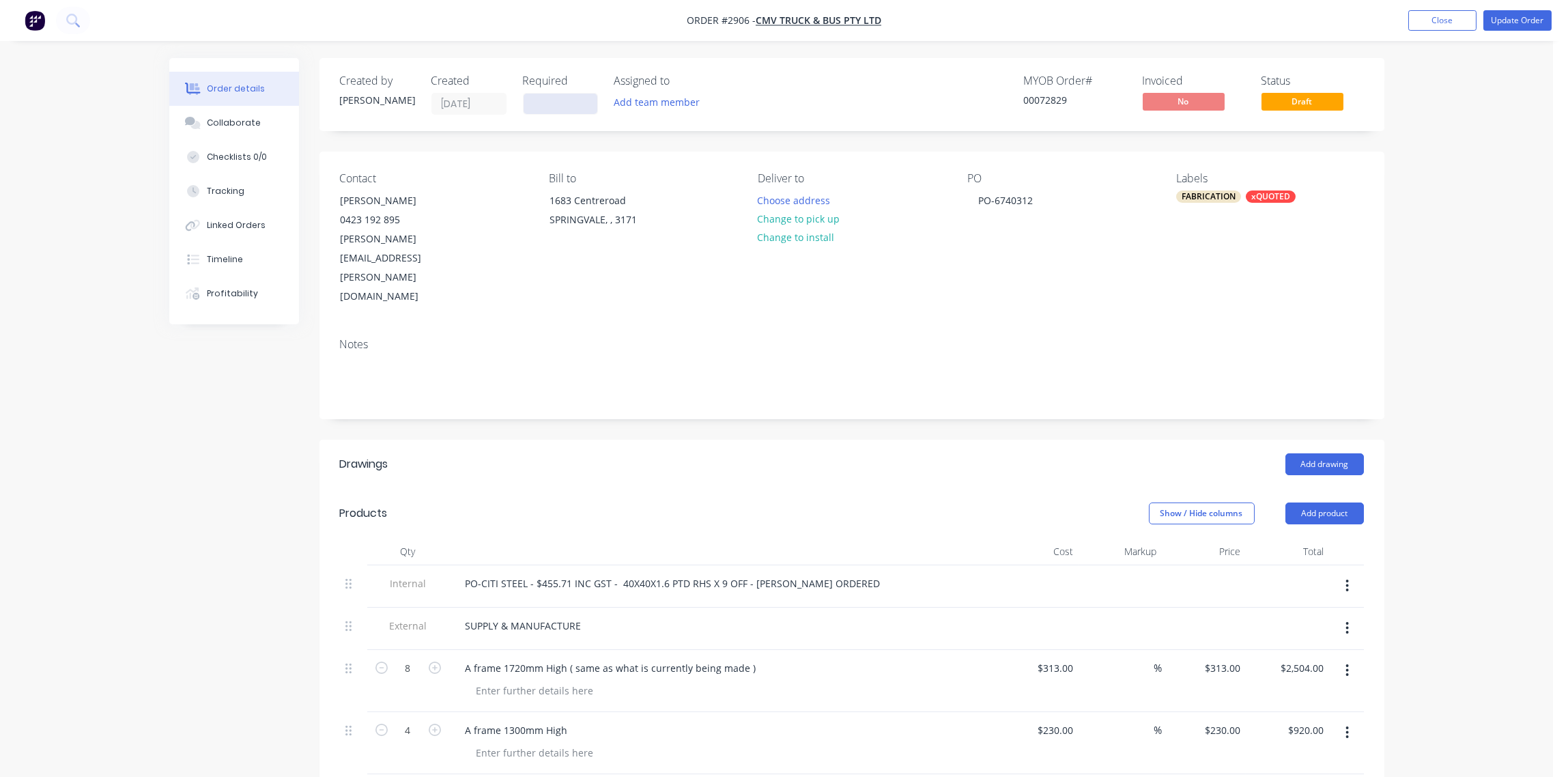
click at [552, 109] on input at bounding box center [561, 103] width 74 height 20
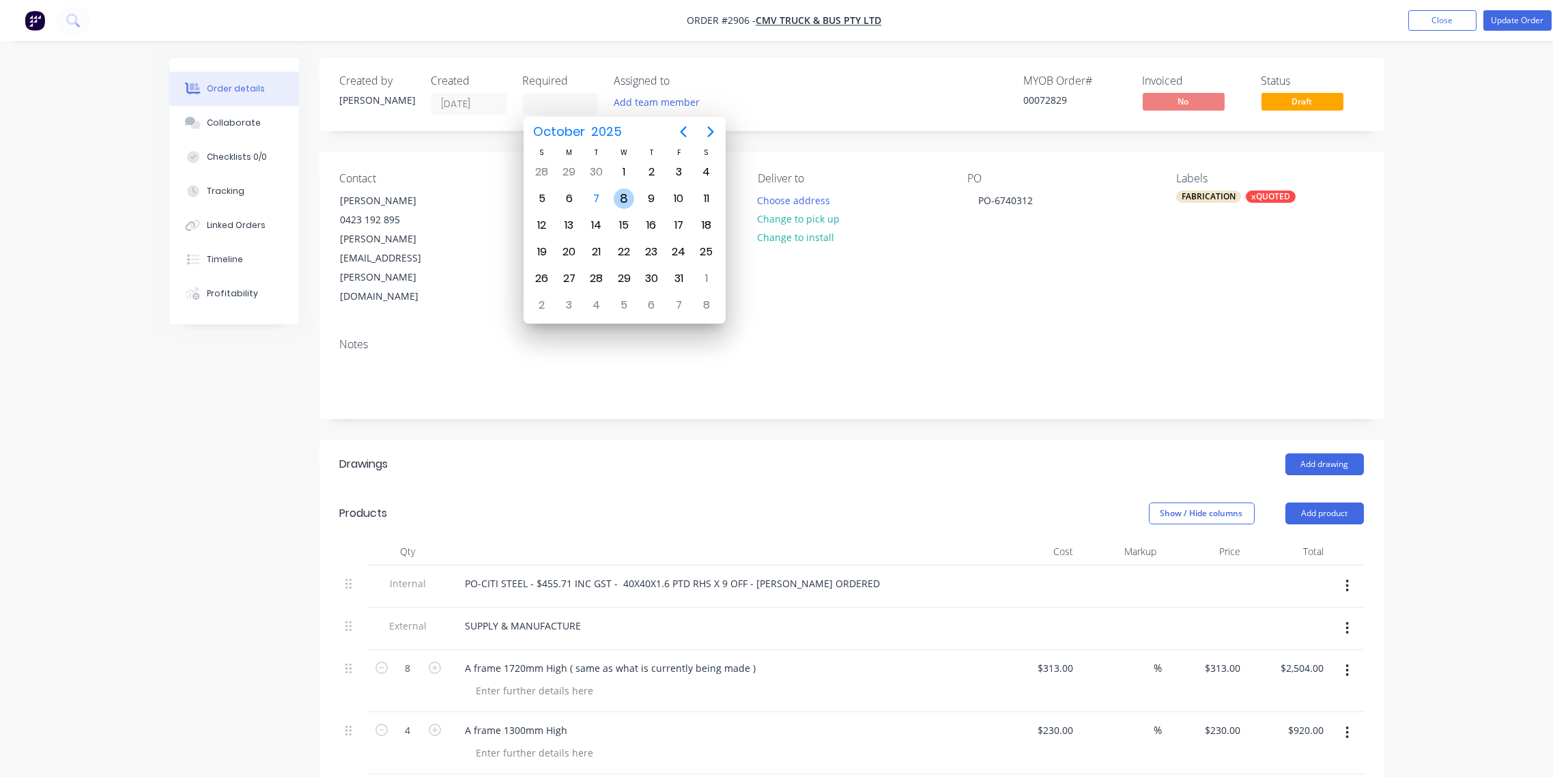
click at [625, 197] on div "8" at bounding box center [623, 198] width 20 height 20
type input "[DATE]"
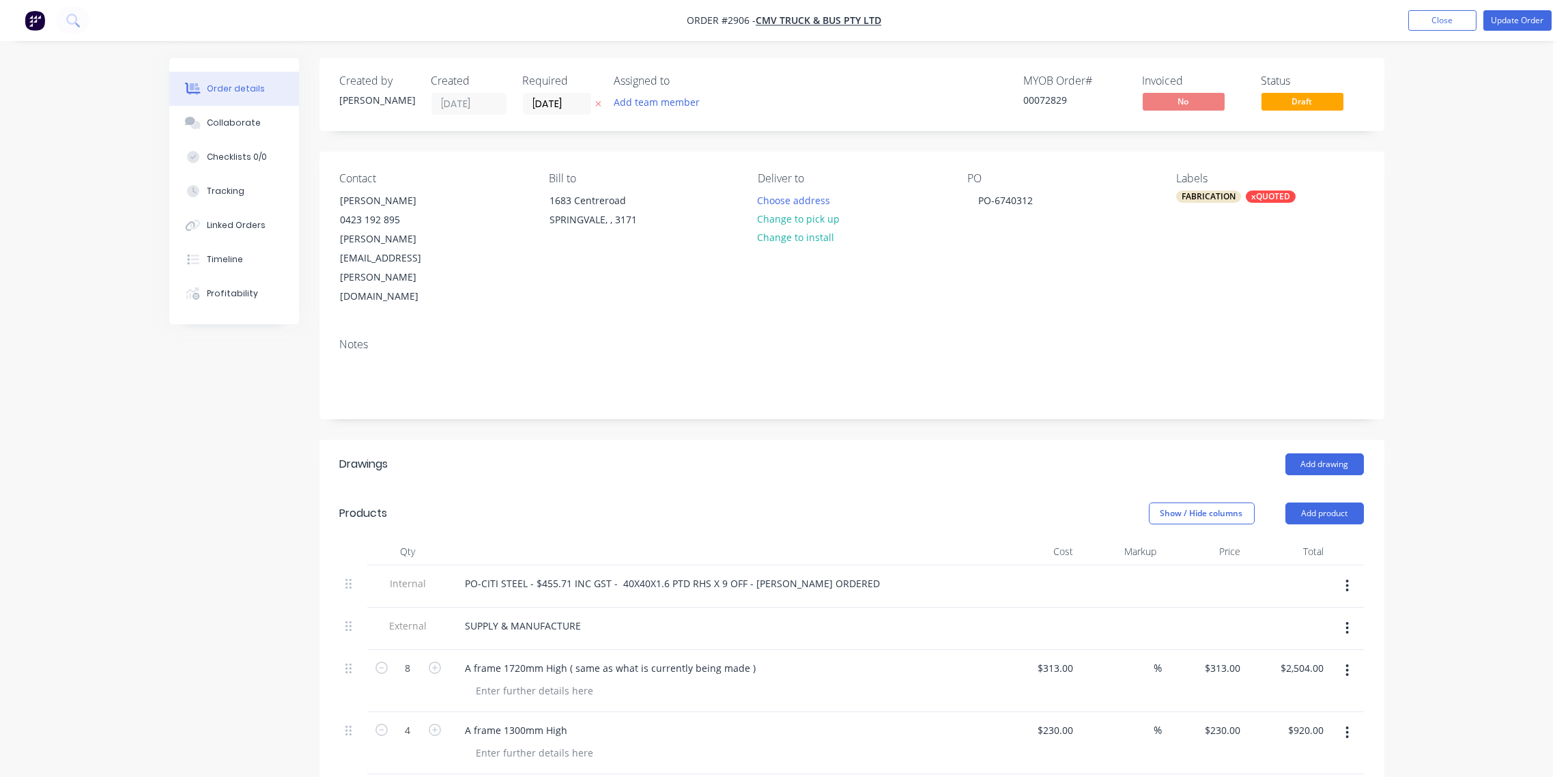
click at [1211, 200] on div "FABRICATION" at bounding box center [1208, 196] width 65 height 12
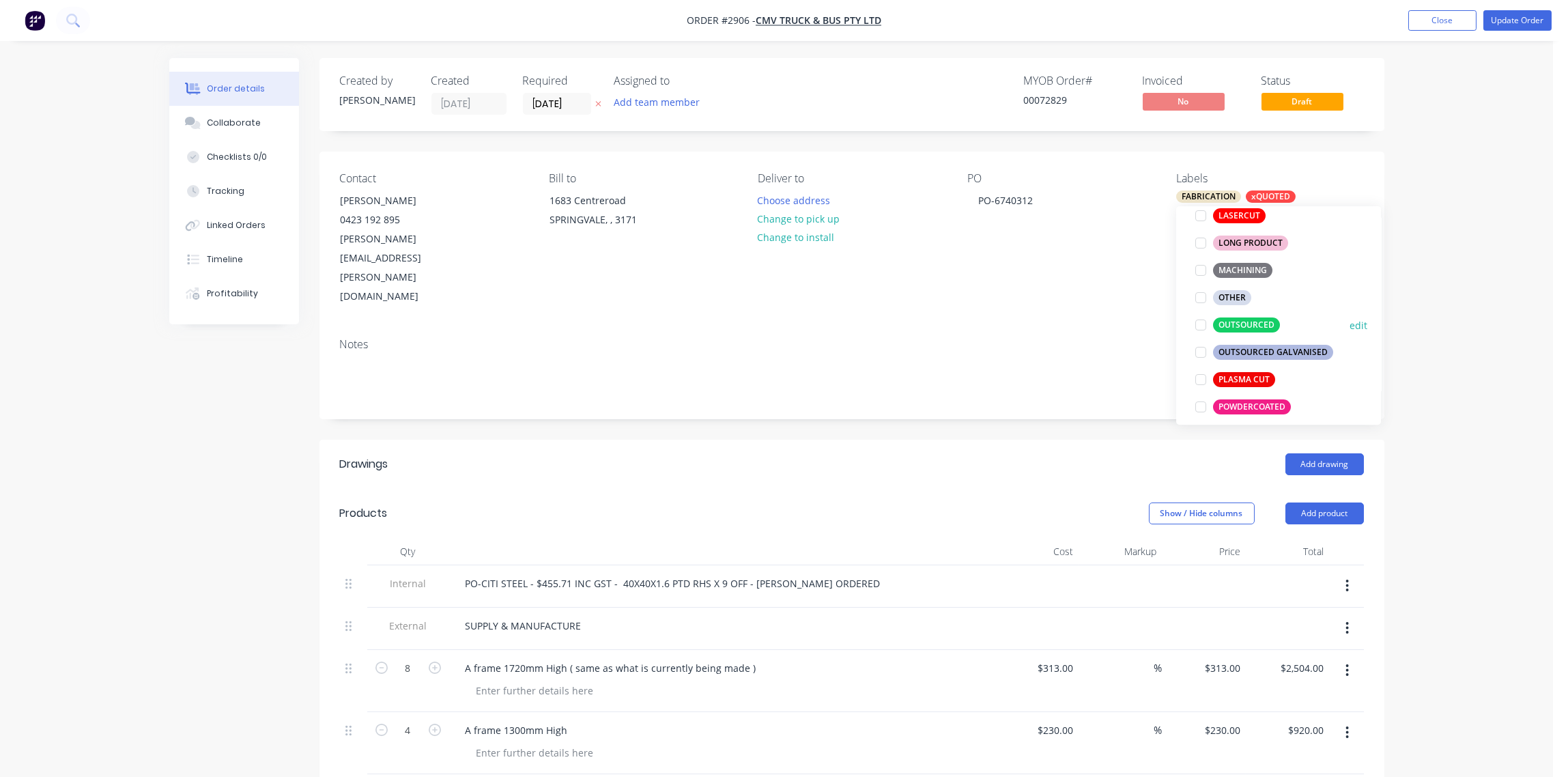
scroll to position [1019, 0]
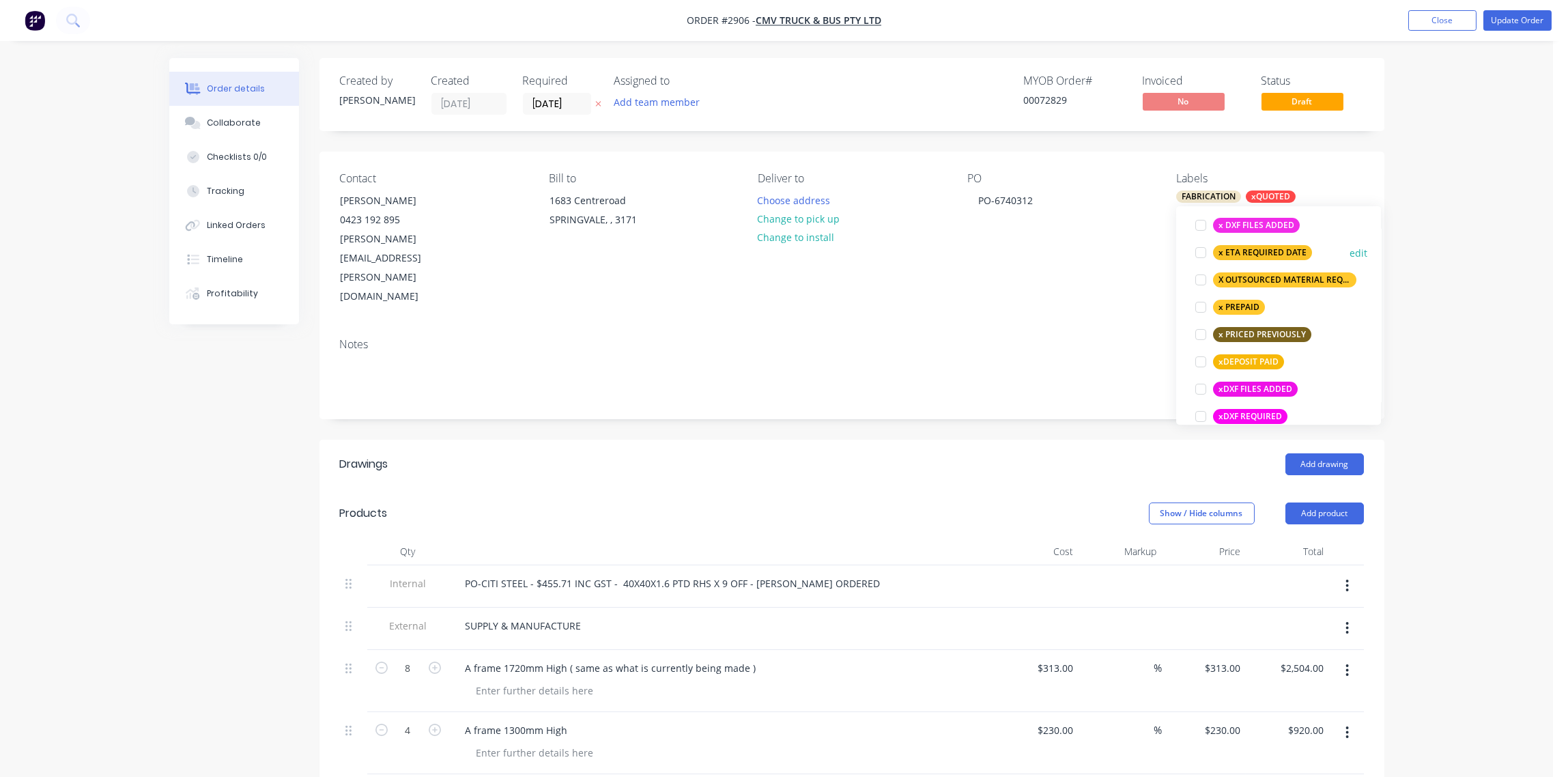
click at [1203, 254] on div at bounding box center [1201, 252] width 27 height 27
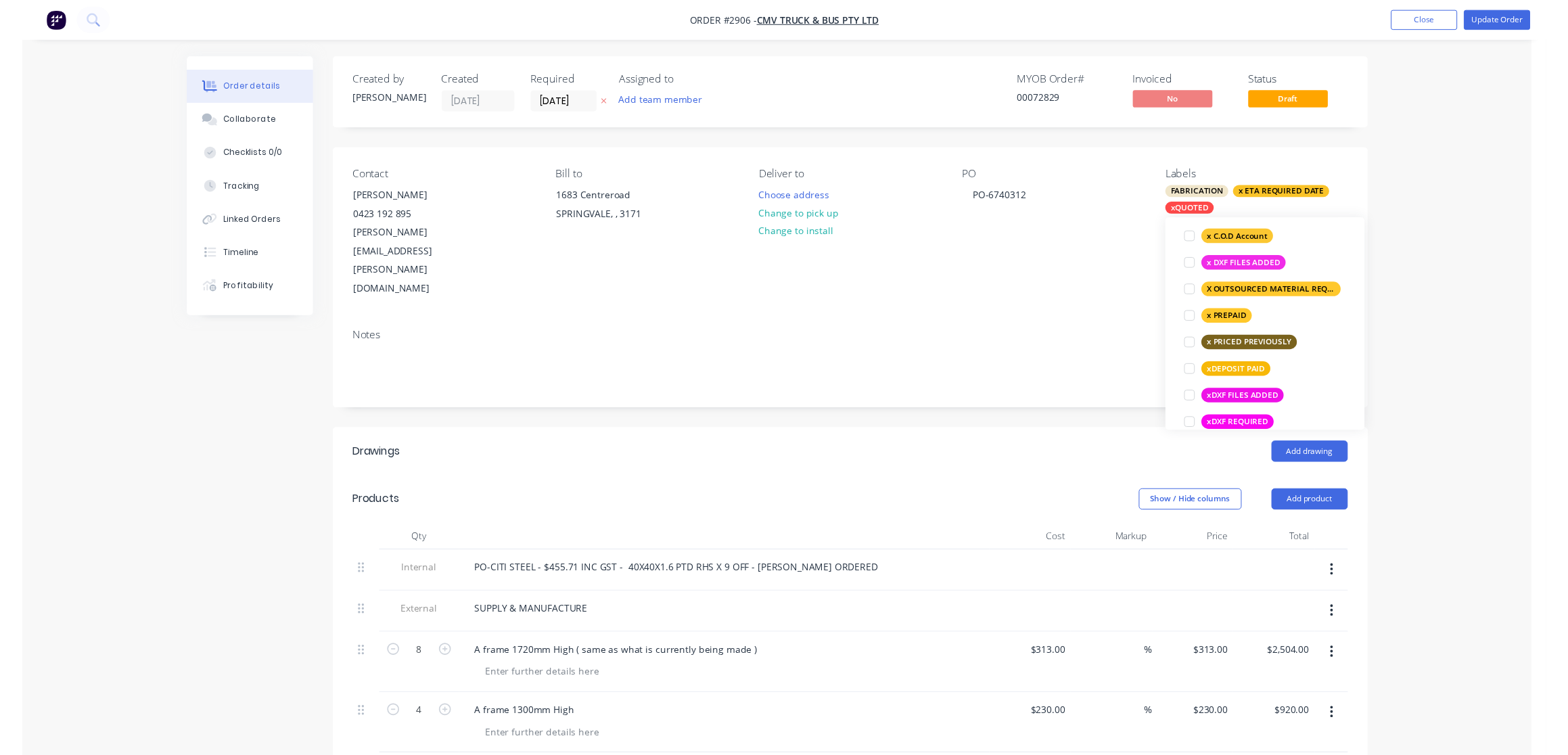
scroll to position [90, 0]
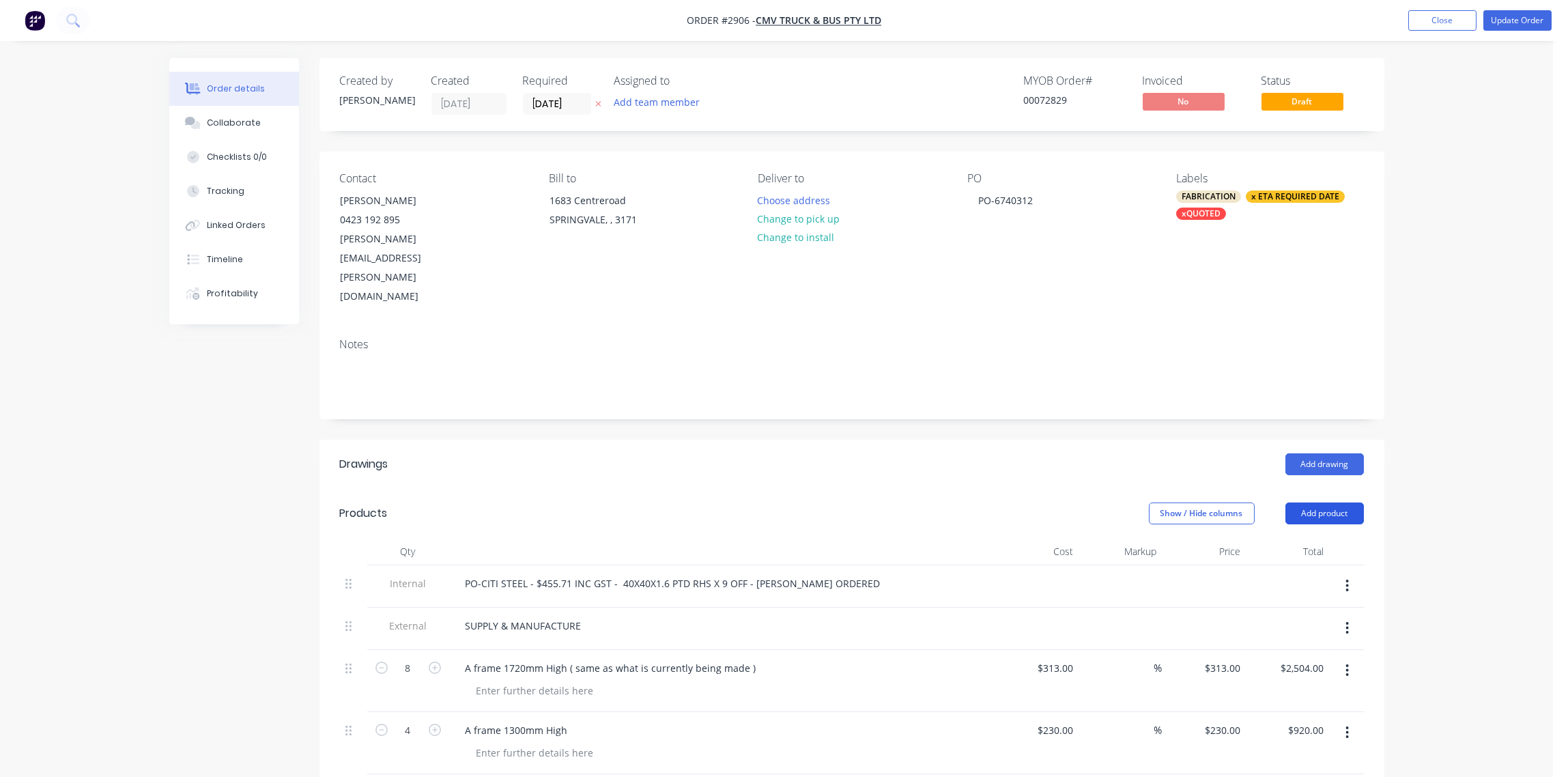
click at [1317, 502] on button "Add product" at bounding box center [1324, 513] width 79 height 22
click at [1076, 240] on div "PO PO-6740312" at bounding box center [1061, 240] width 187 height 135
drag, startPoint x: 1444, startPoint y: 22, endPoint x: 1433, endPoint y: 11, distance: 15.6
click at [1440, 19] on button "Close" at bounding box center [1442, 20] width 68 height 20
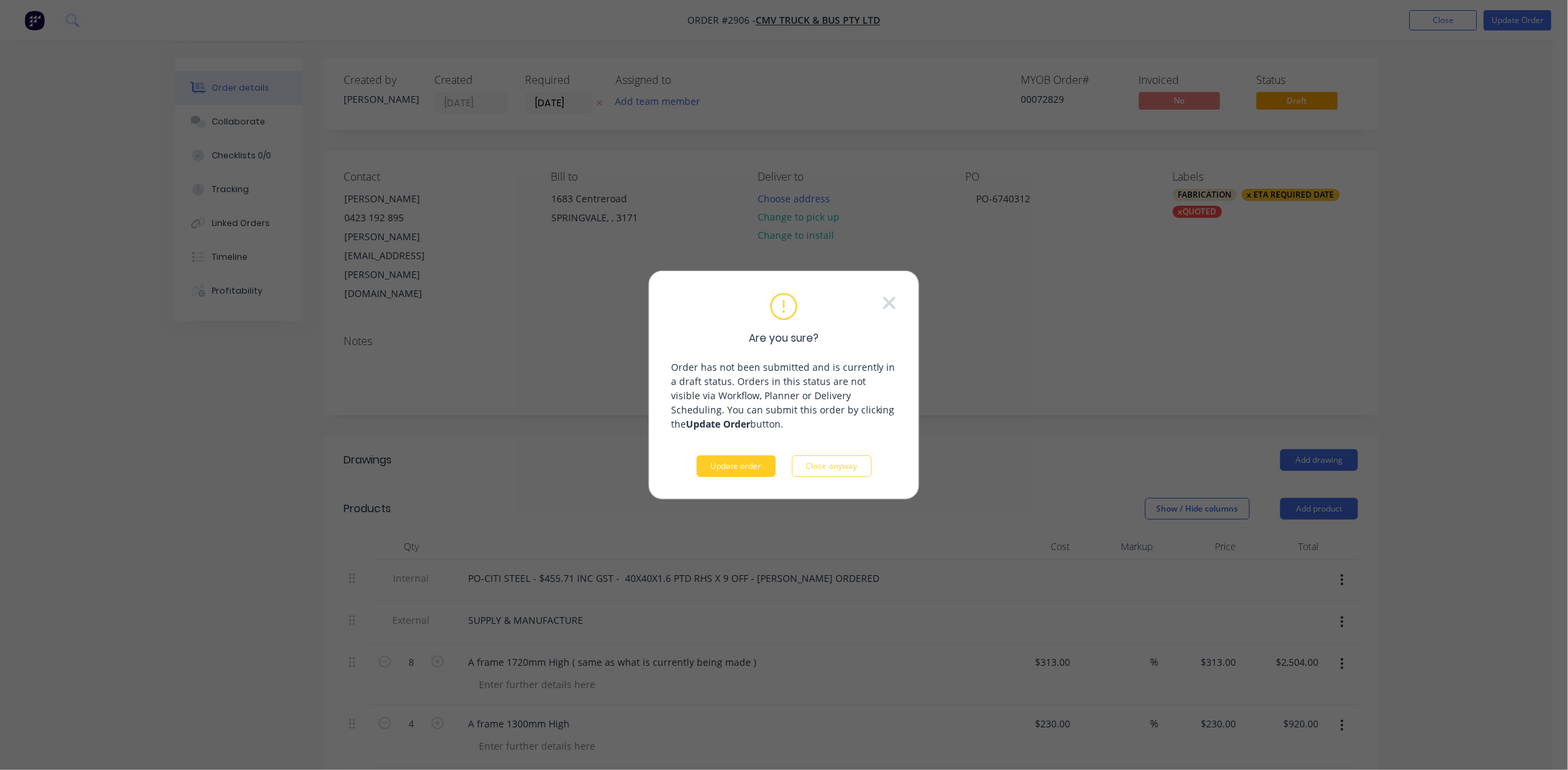
click at [751, 460] on button "Update order" at bounding box center [736, 466] width 79 height 22
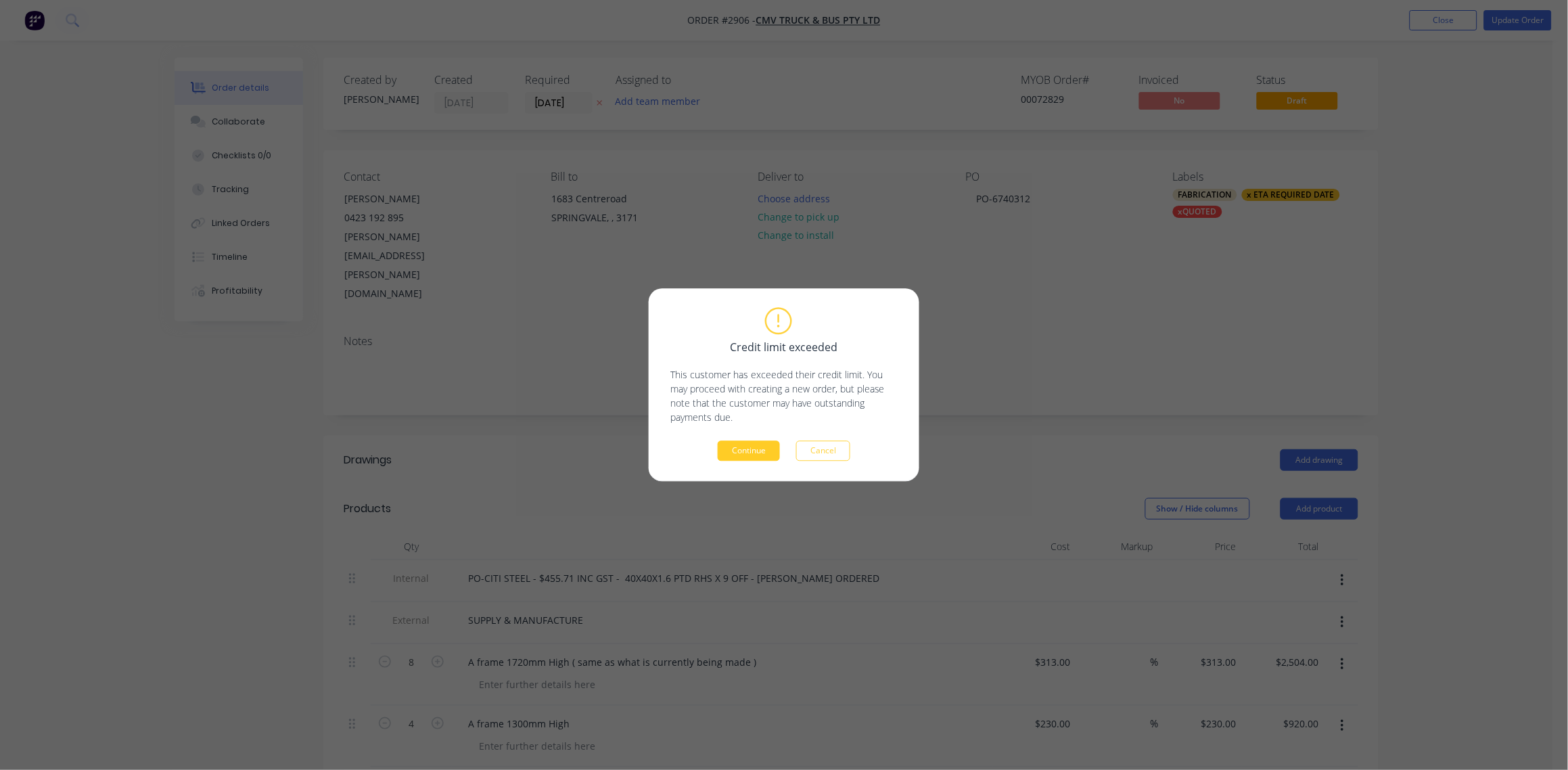
click at [754, 445] on button "Continue" at bounding box center [749, 451] width 62 height 20
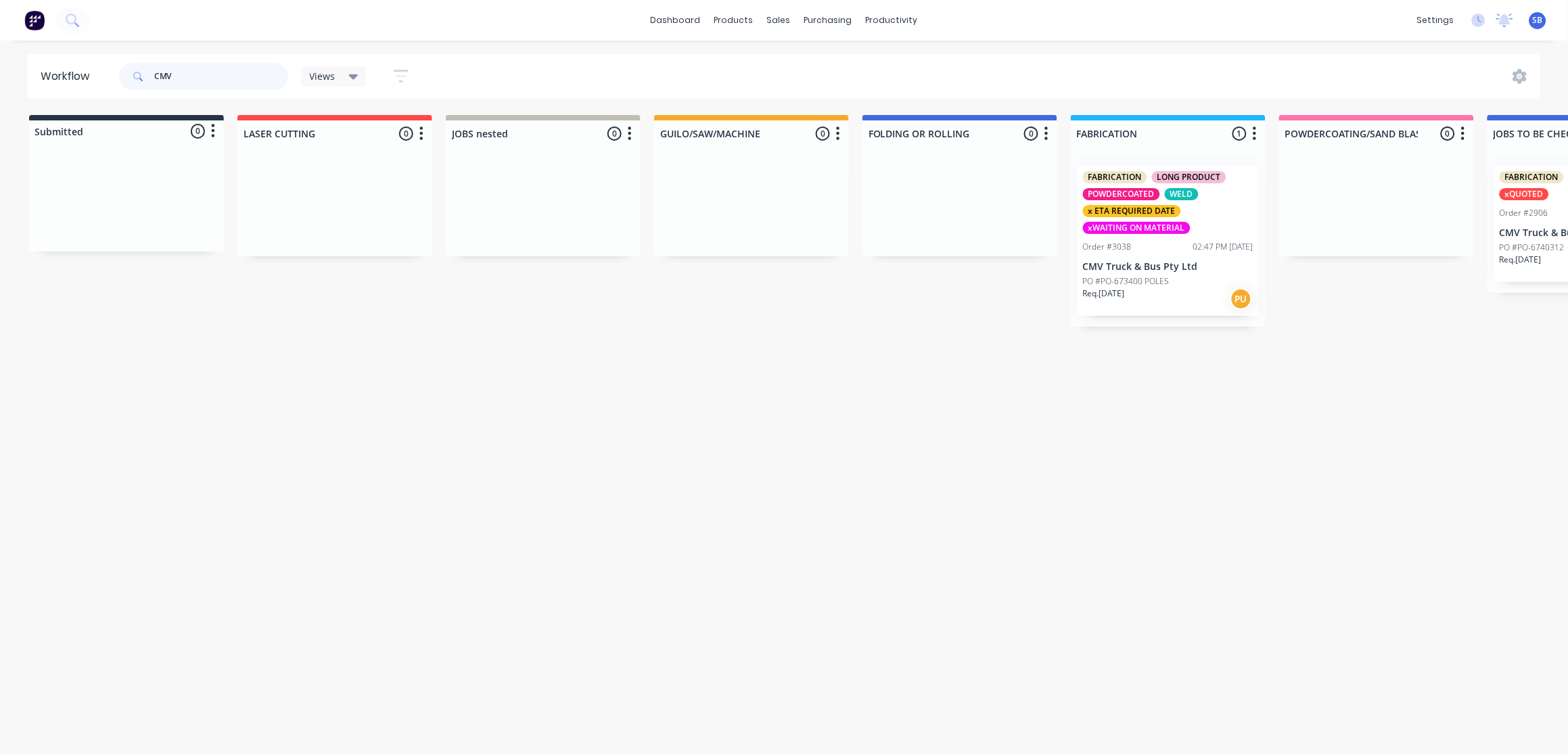
drag, startPoint x: 188, startPoint y: 71, endPoint x: 4, endPoint y: 78, distance: 184.1
click at [24, 74] on div "Workflow CMV Views Save new view None (Default) edit Show/Hide statuses Show li…" at bounding box center [784, 76] width 1568 height 44
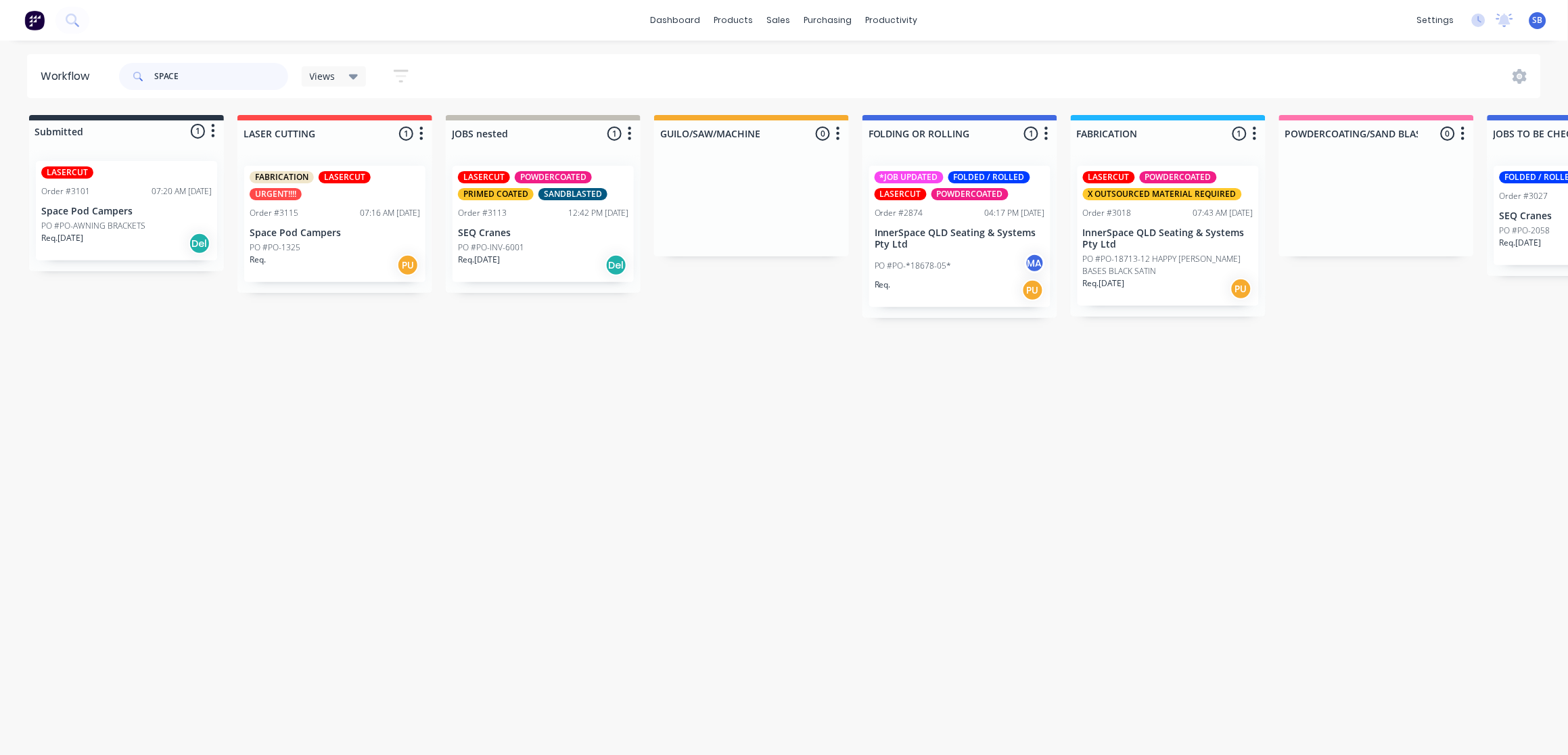
type input "SPACE"
click at [334, 266] on div "Req. PU" at bounding box center [335, 265] width 171 height 23
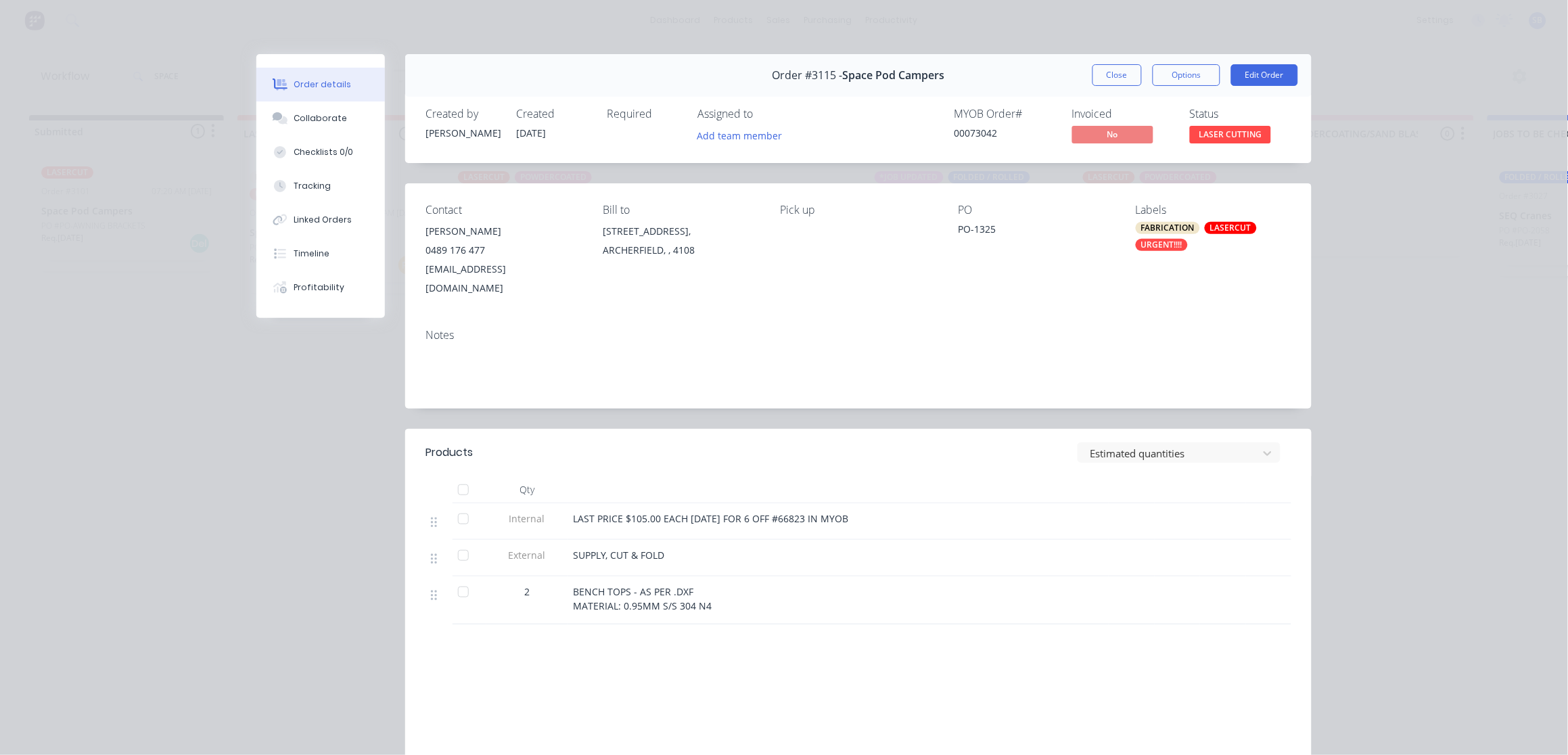
click at [1160, 246] on div "URGENT!!!!" at bounding box center [1162, 245] width 52 height 12
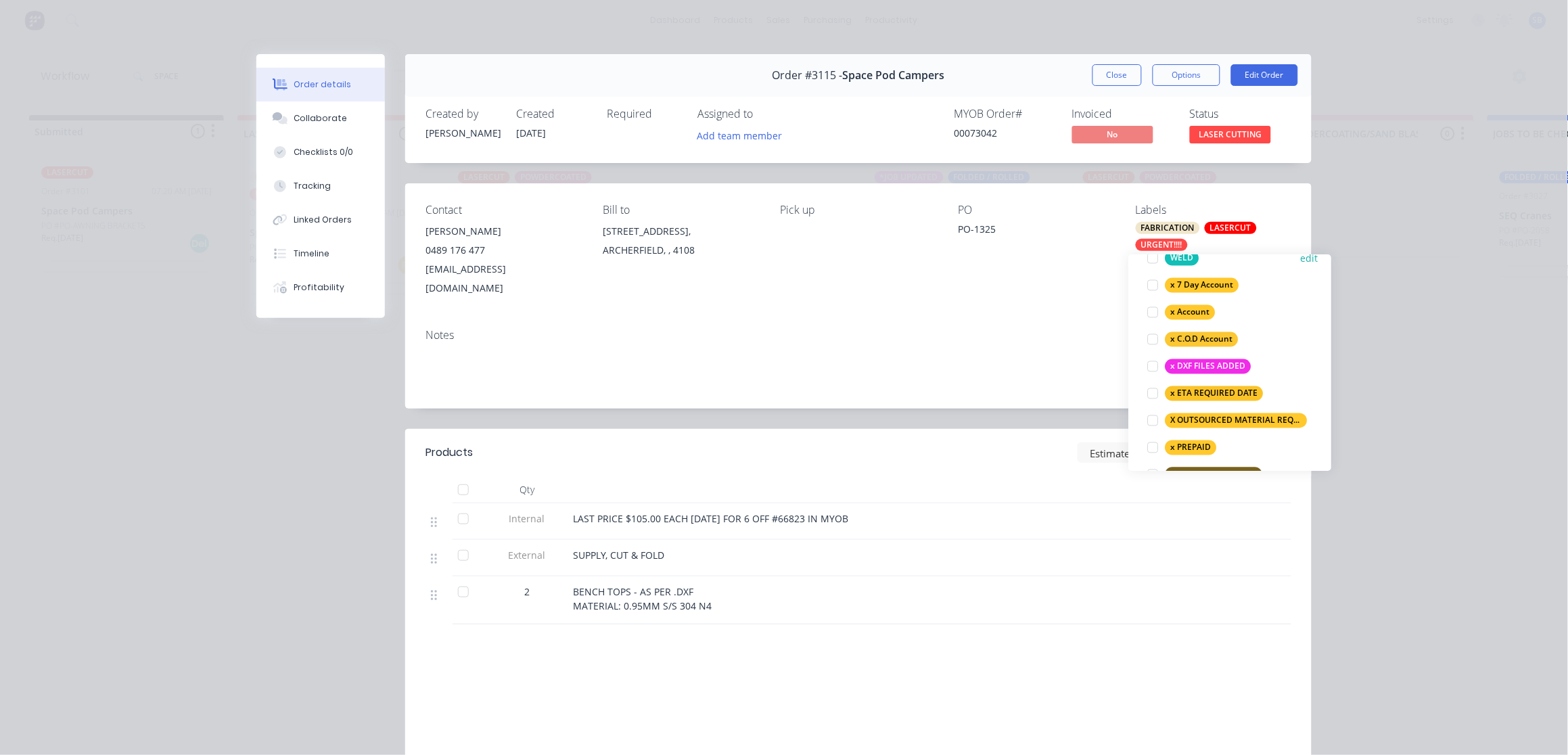
scroll to position [1009, 0]
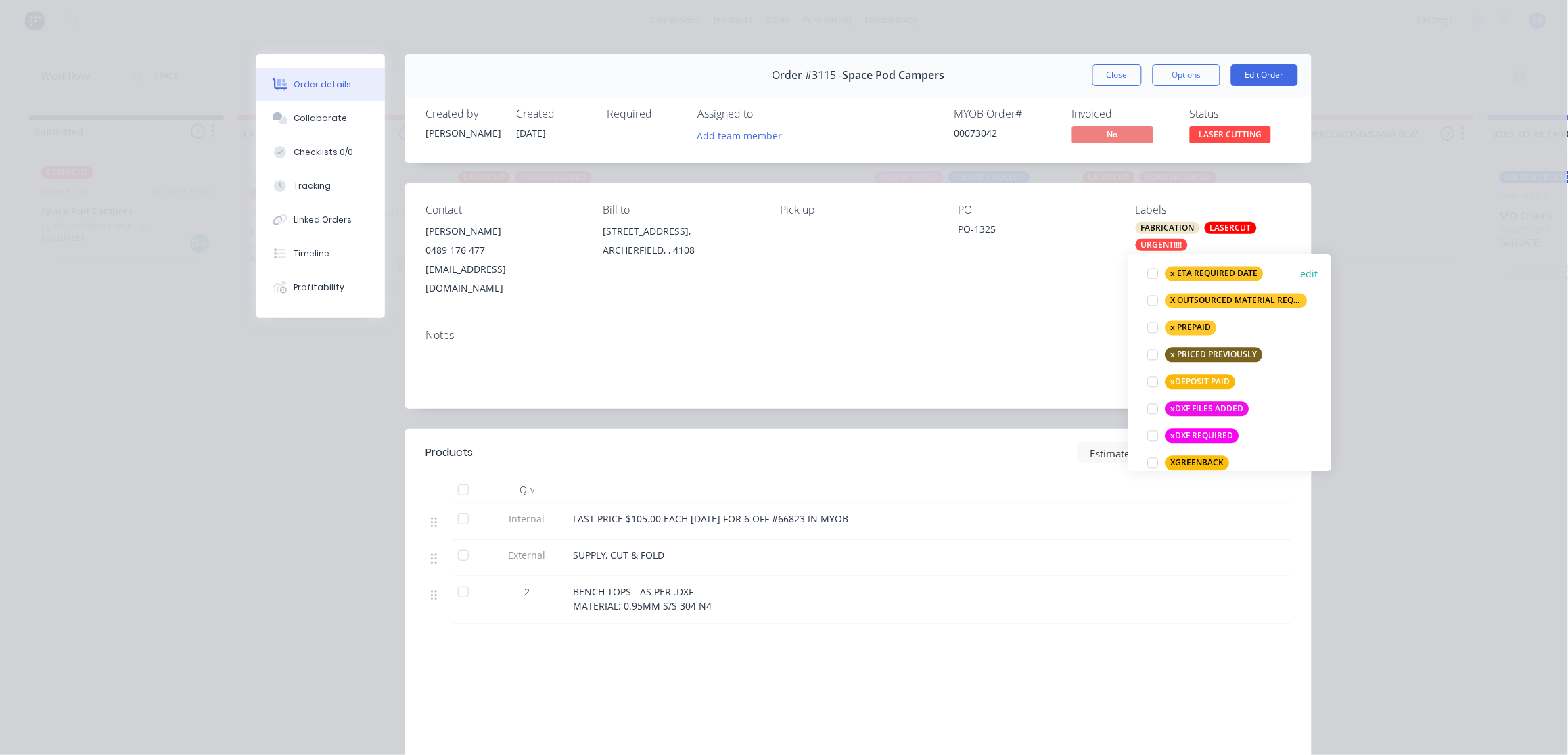
click at [1154, 273] on div at bounding box center [1153, 273] width 27 height 27
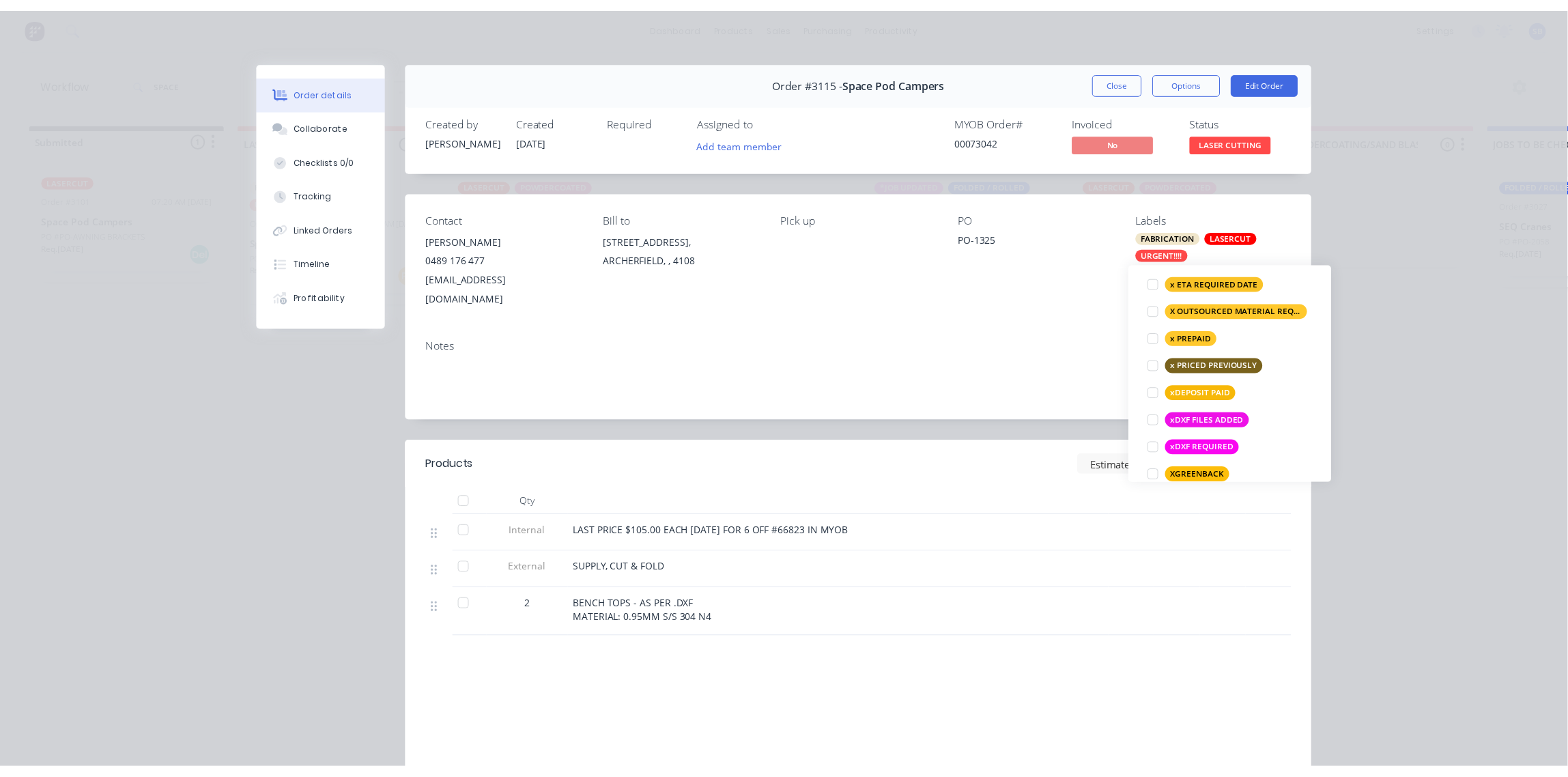
scroll to position [173, 0]
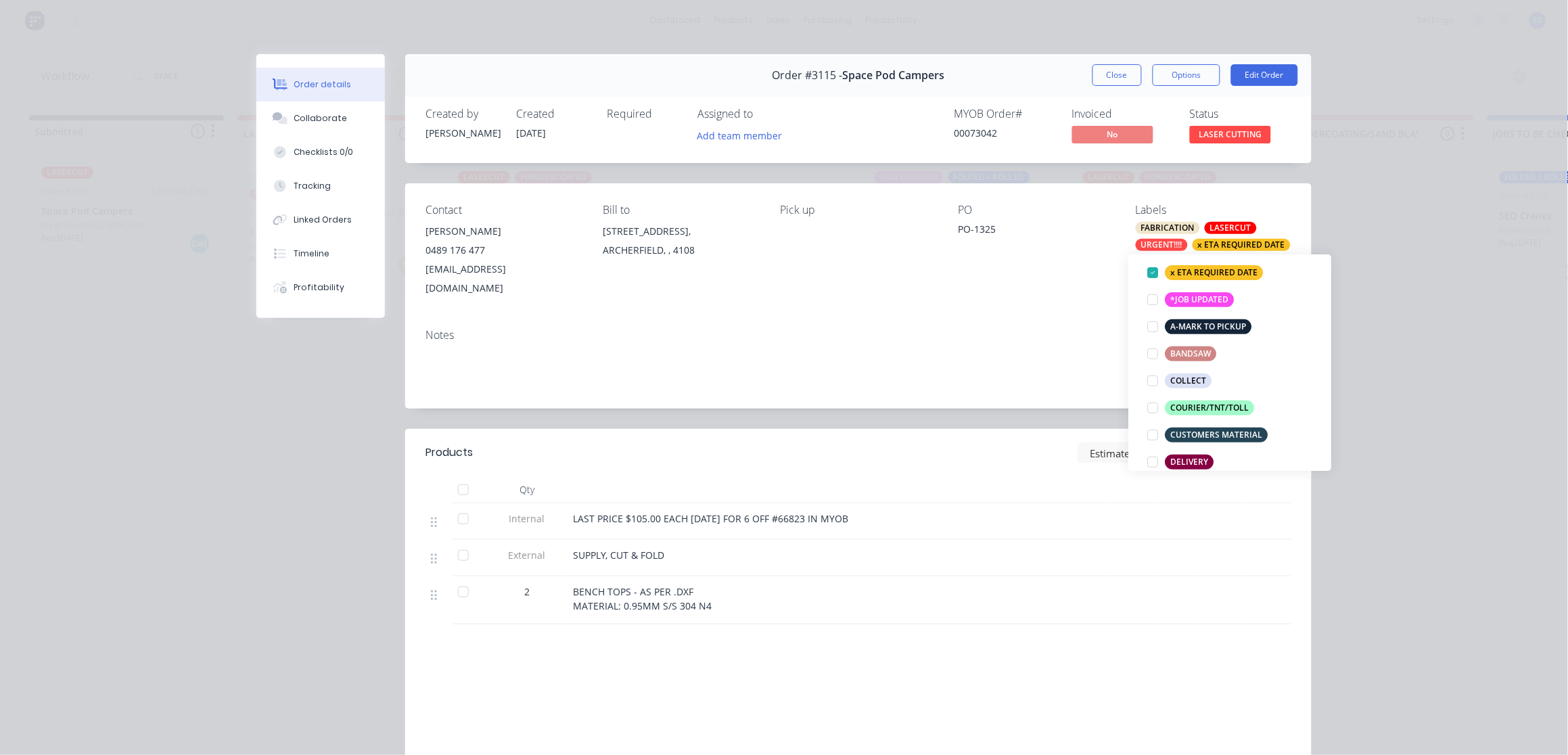
click at [1018, 329] on div "Notes" at bounding box center [858, 334] width 866 height 13
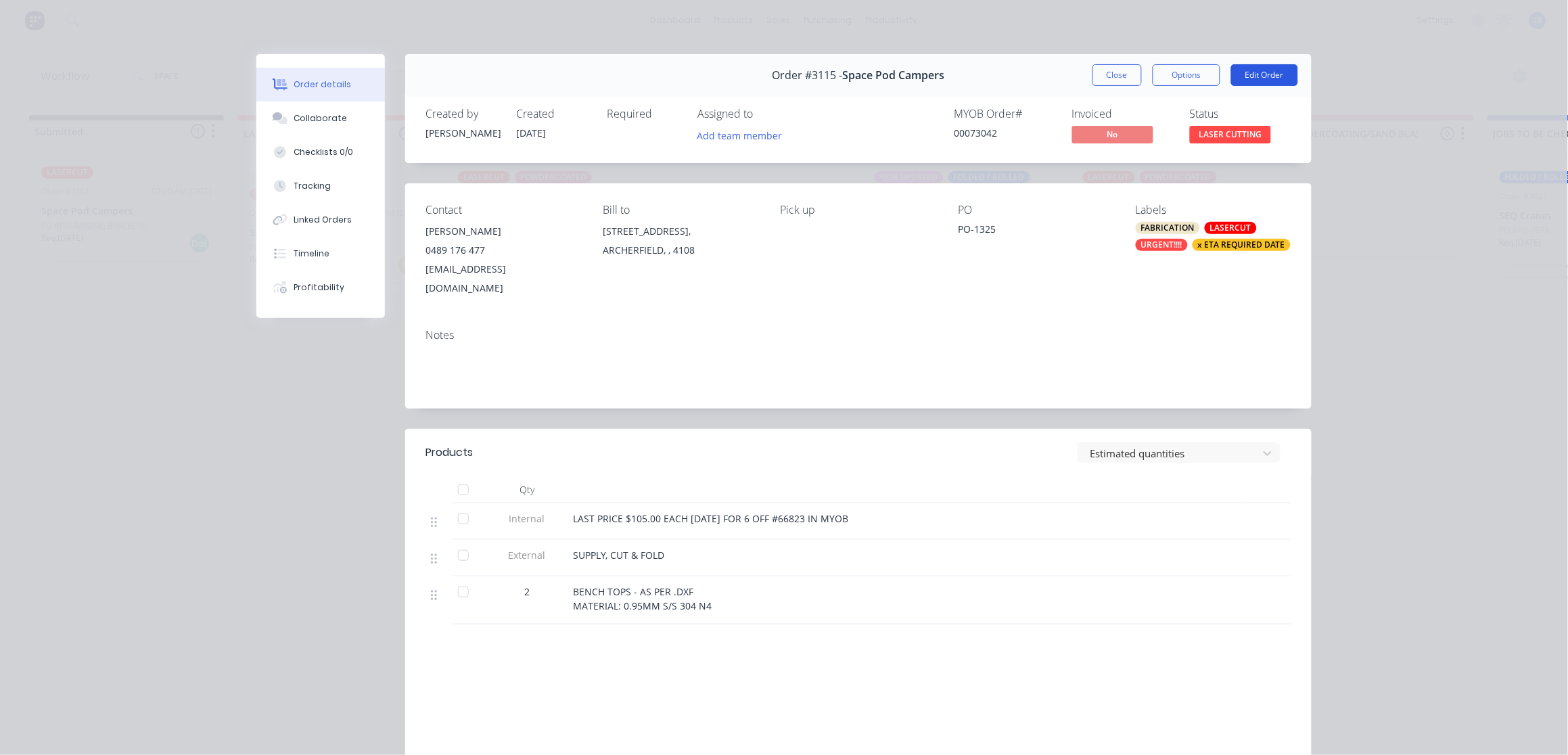
click at [1267, 77] on button "Edit Order" at bounding box center [1265, 75] width 67 height 22
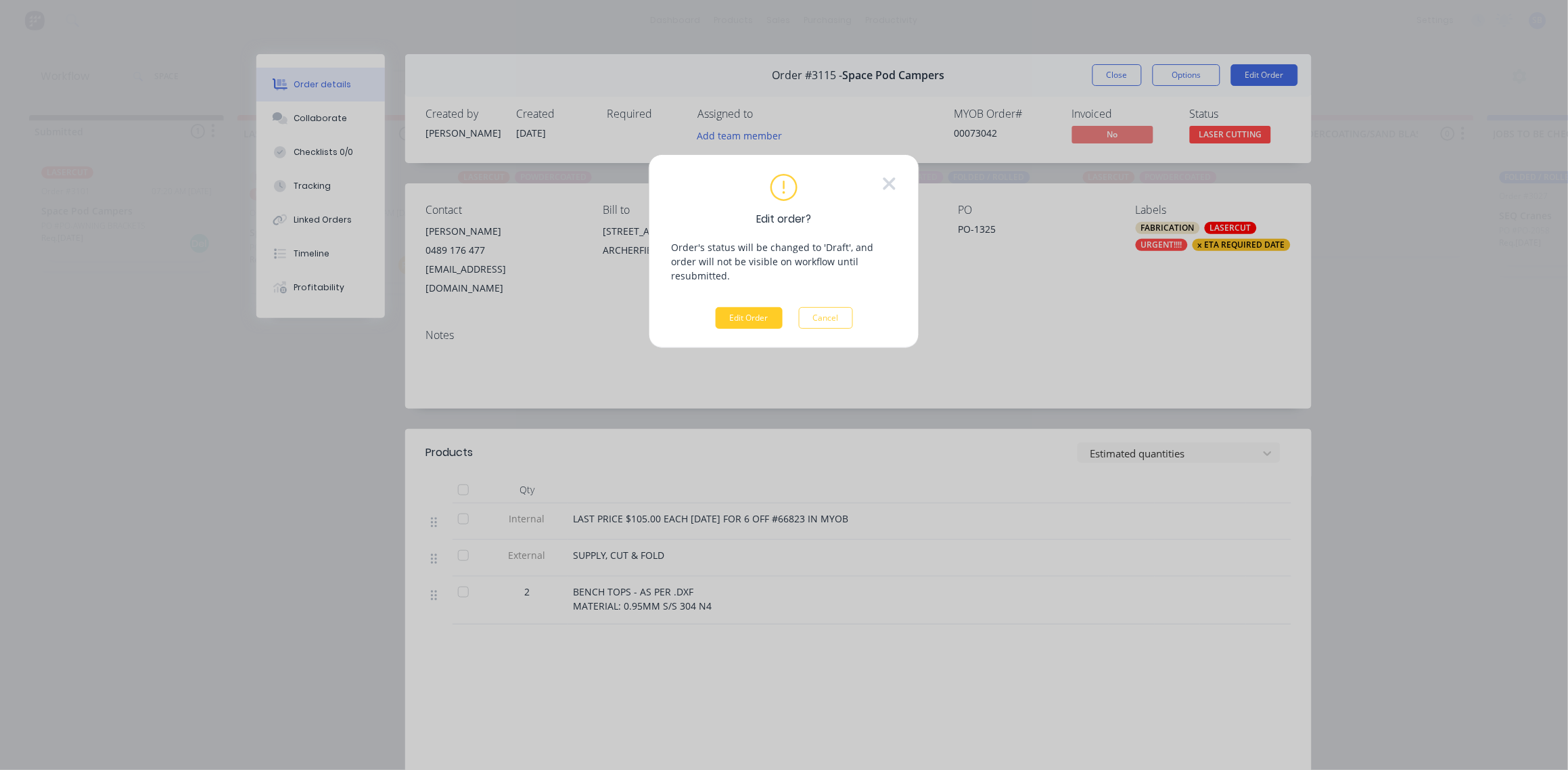
click at [751, 307] on button "Edit Order" at bounding box center [749, 317] width 67 height 22
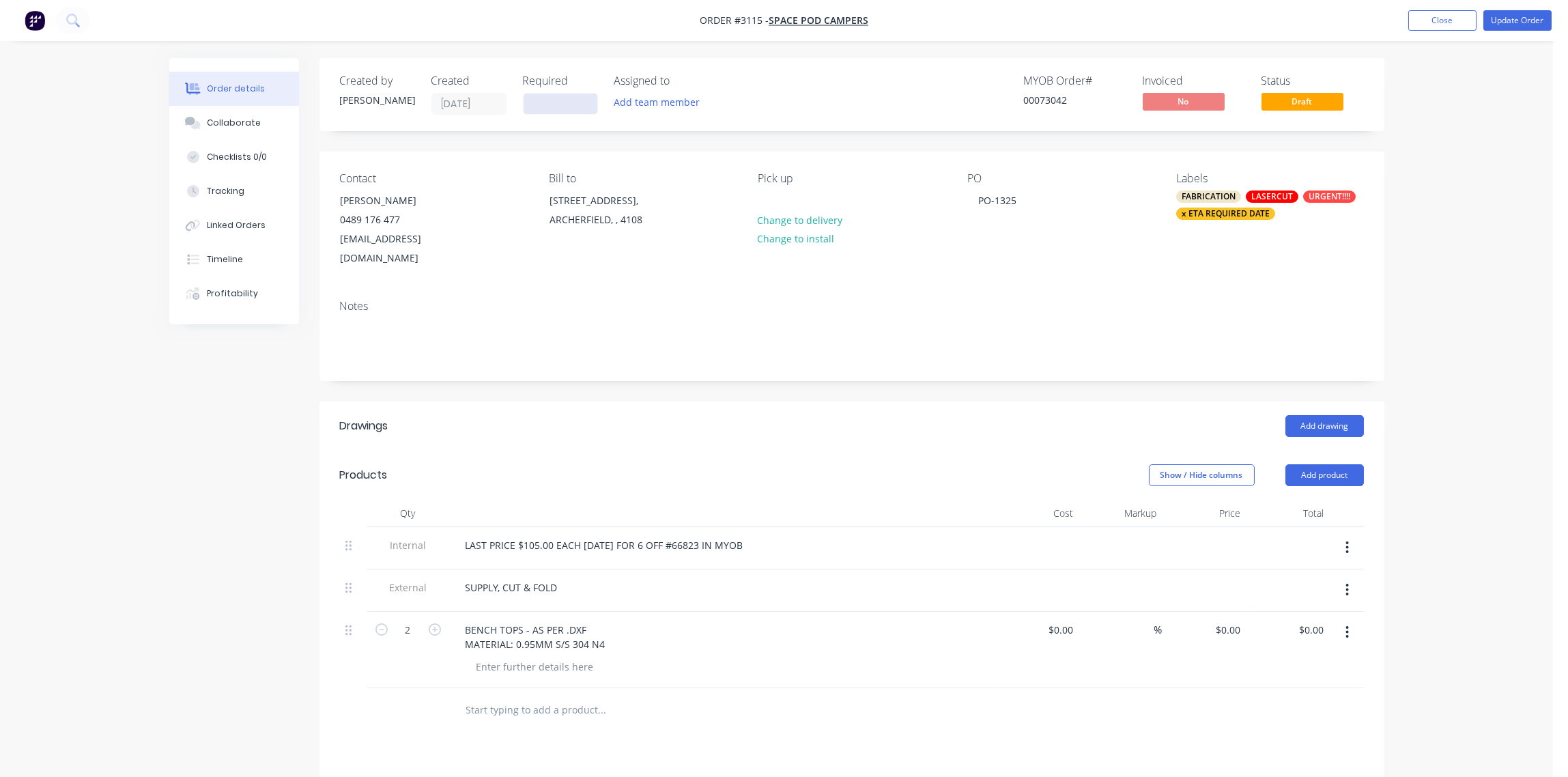
click at [557, 105] on input at bounding box center [561, 103] width 74 height 20
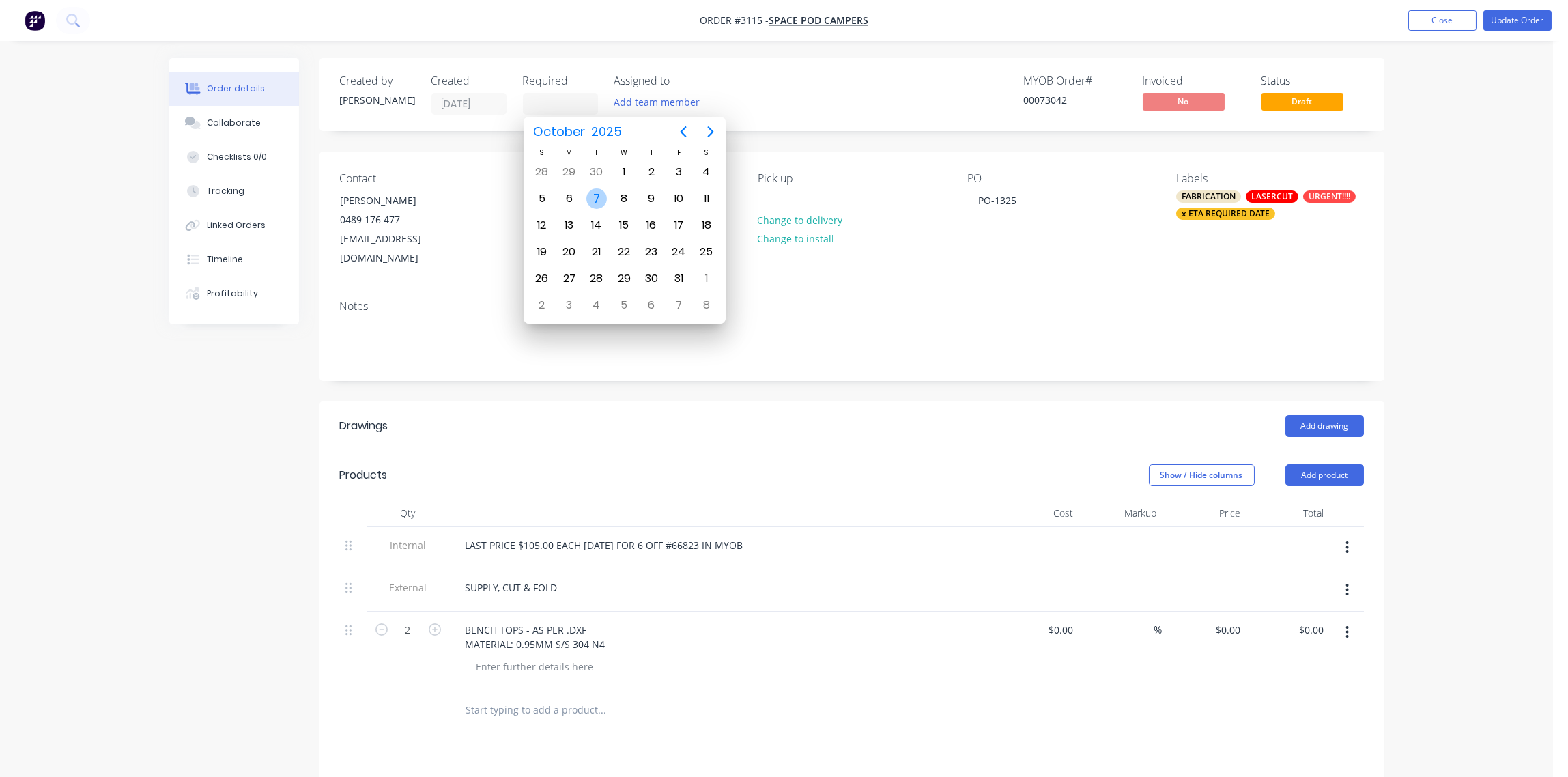
click at [591, 200] on div "7" at bounding box center [596, 198] width 20 height 20
type input "[DATE]"
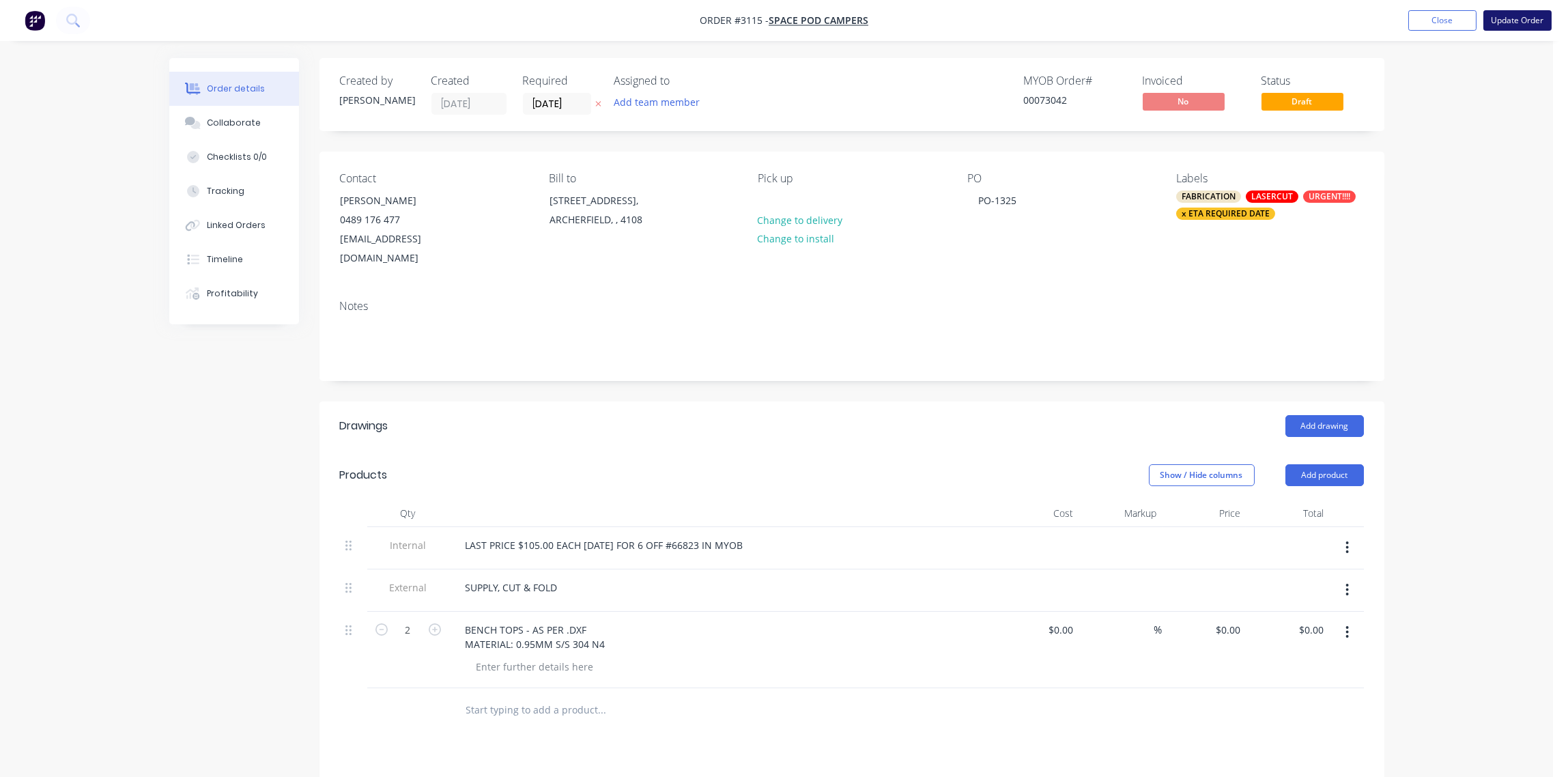
click at [1518, 19] on button "Update Order" at bounding box center [1517, 20] width 68 height 20
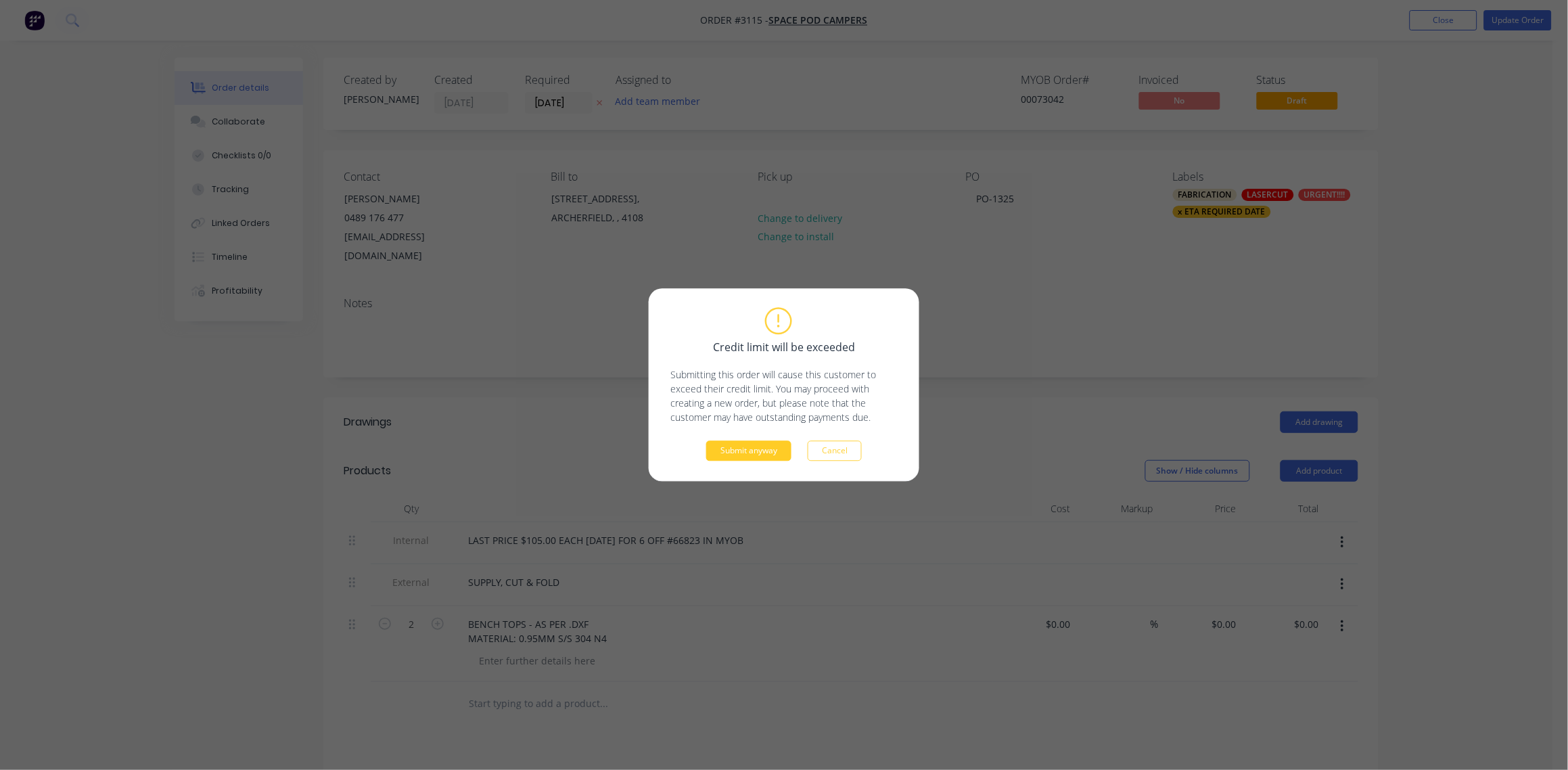
click at [758, 457] on button "Submit anyway" at bounding box center [748, 451] width 85 height 20
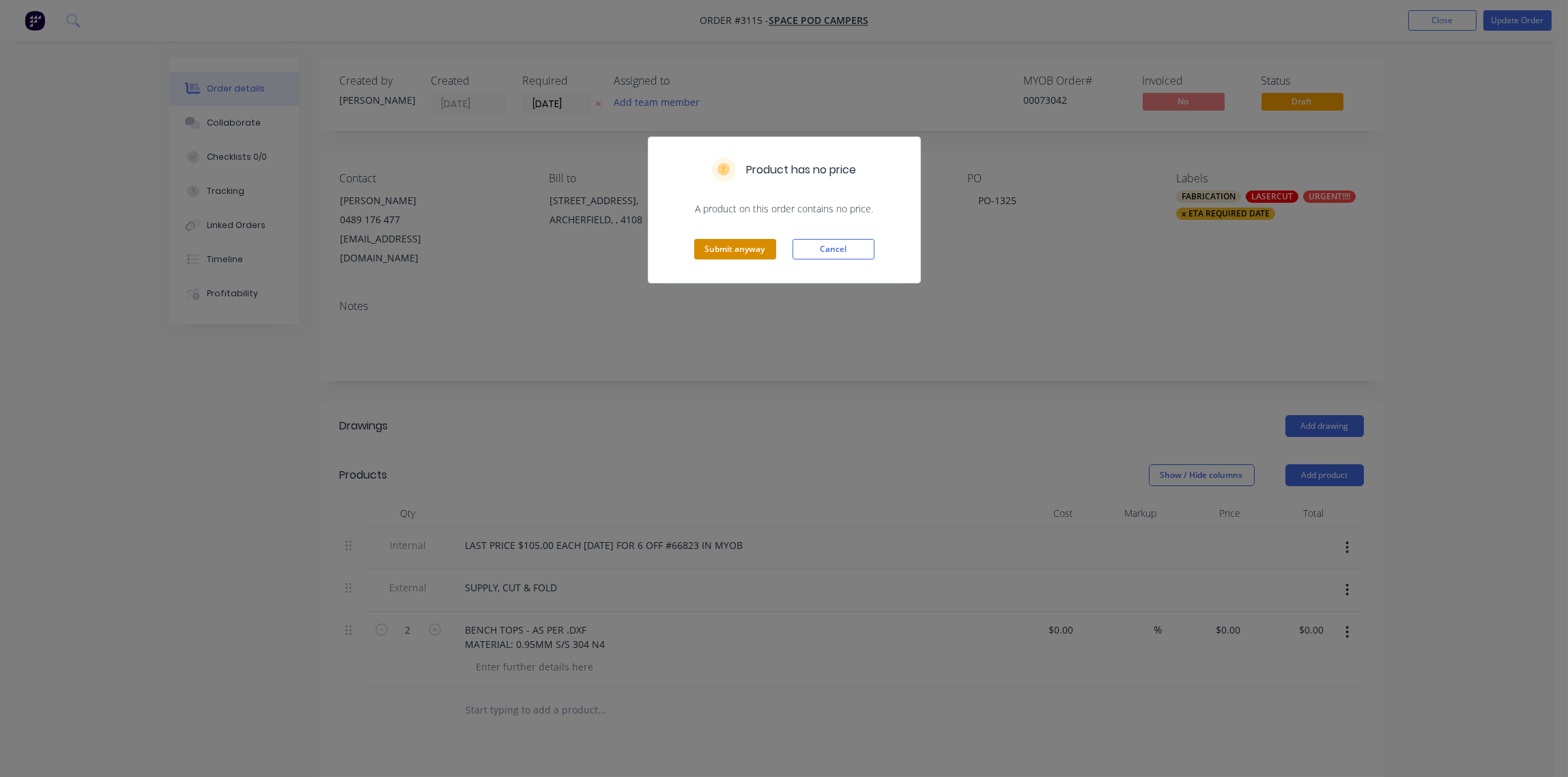
click at [726, 244] on button "Submit anyway" at bounding box center [735, 249] width 82 height 20
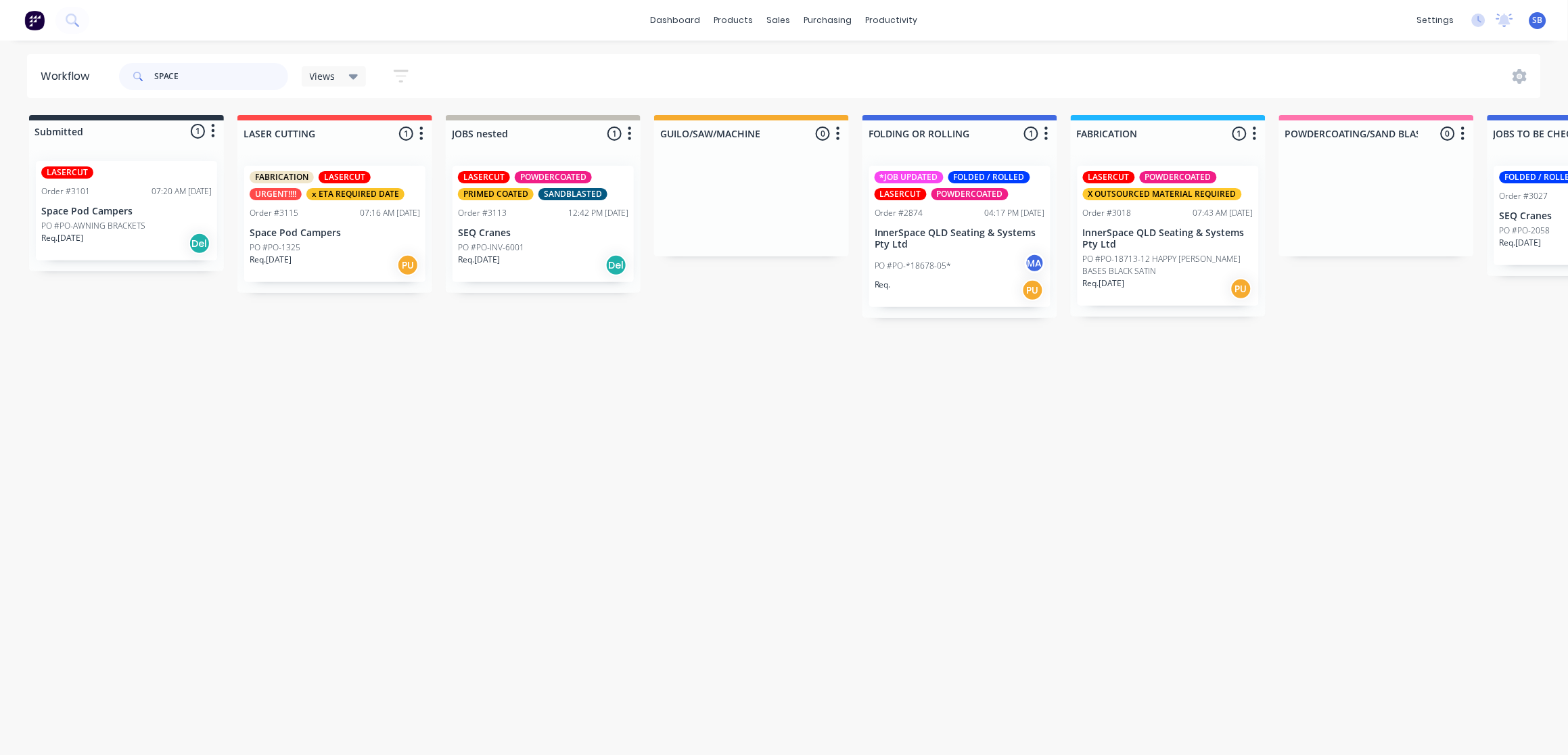
drag, startPoint x: 190, startPoint y: 76, endPoint x: 102, endPoint y: 74, distance: 88.0
click at [102, 74] on header "Workflow SPACE Views Save new view None (Default) edit Show/Hide statuses Show …" at bounding box center [784, 76] width 1515 height 44
type input "3108"
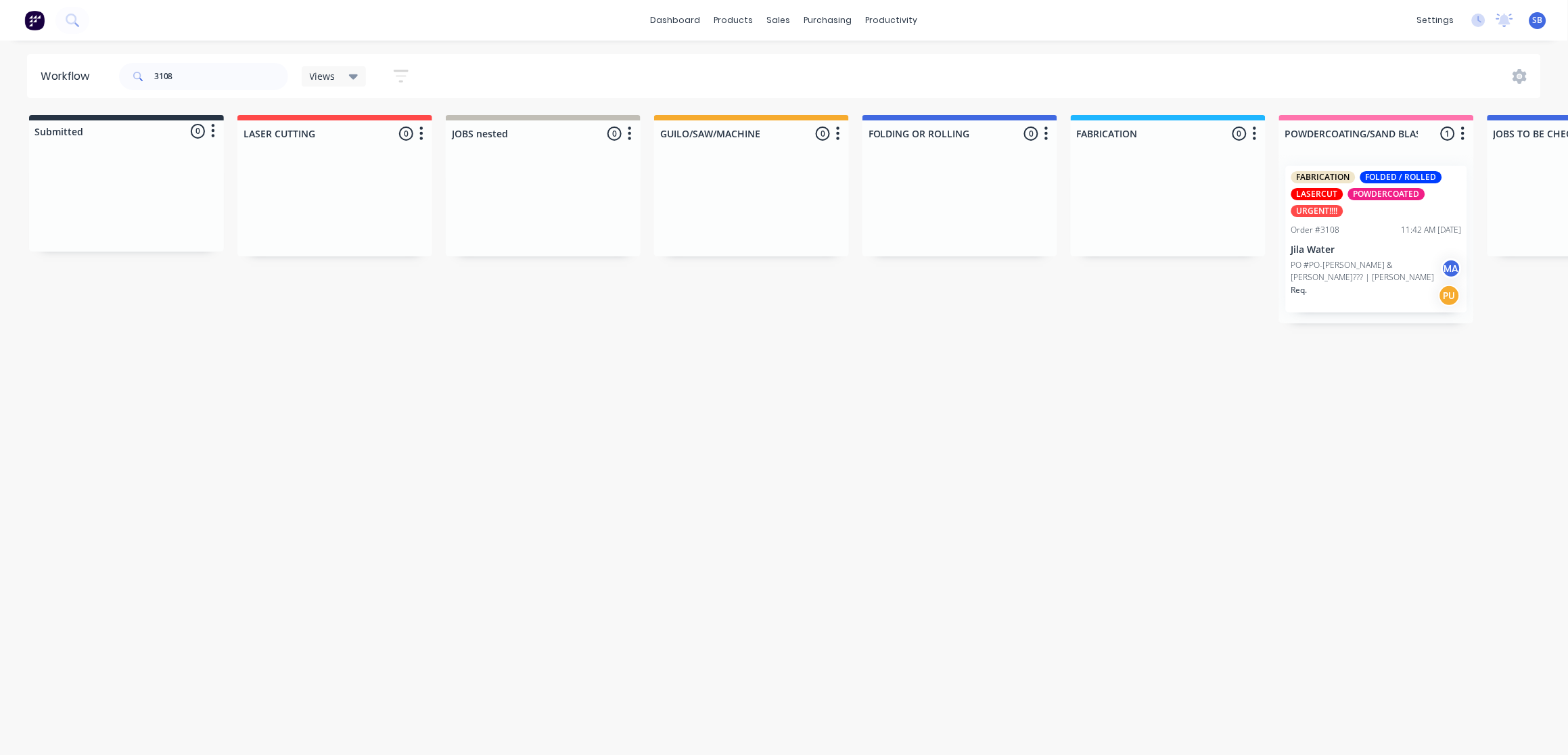
click at [1389, 244] on p "Jila Water" at bounding box center [1377, 250] width 171 height 12
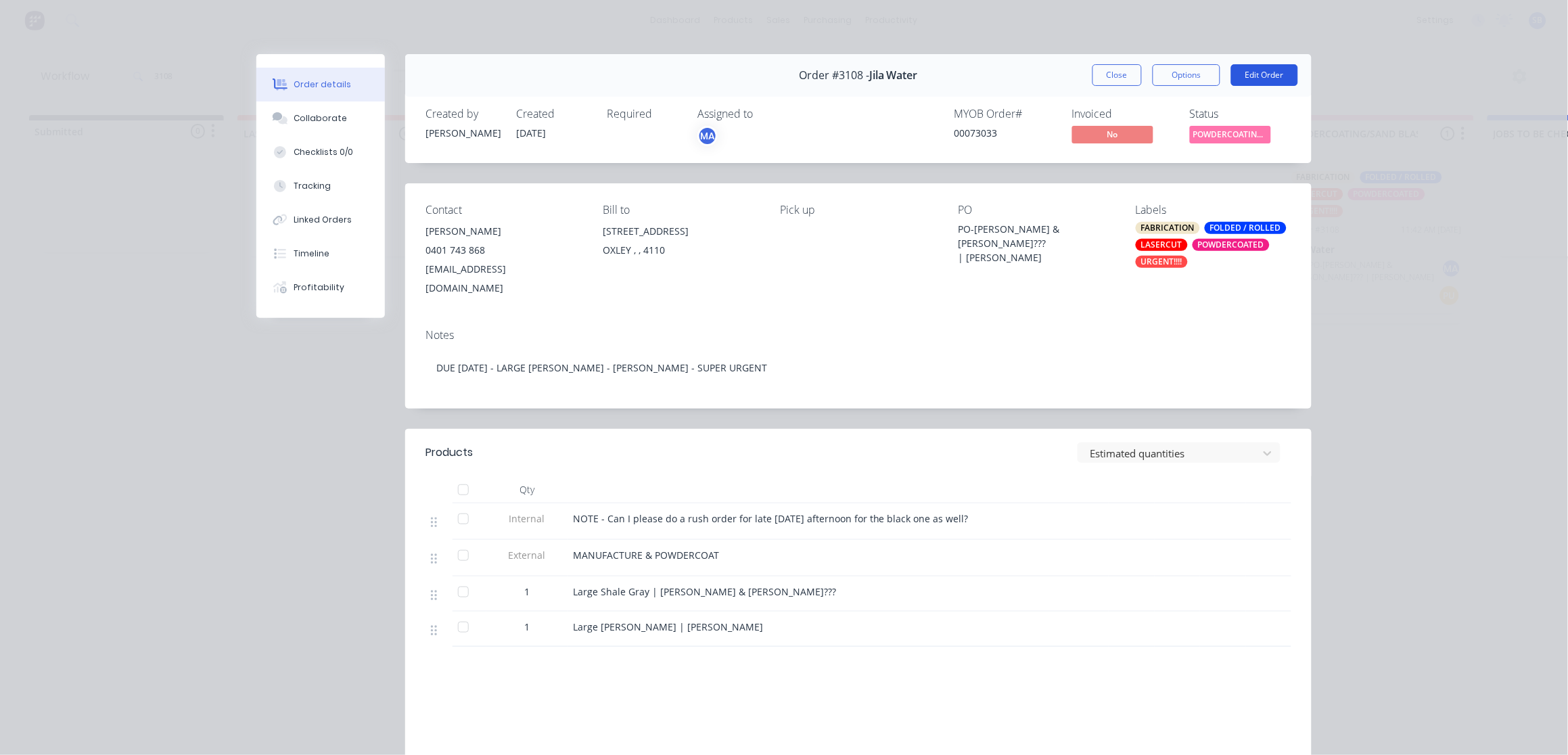
click at [1263, 73] on button "Edit Order" at bounding box center [1265, 75] width 67 height 22
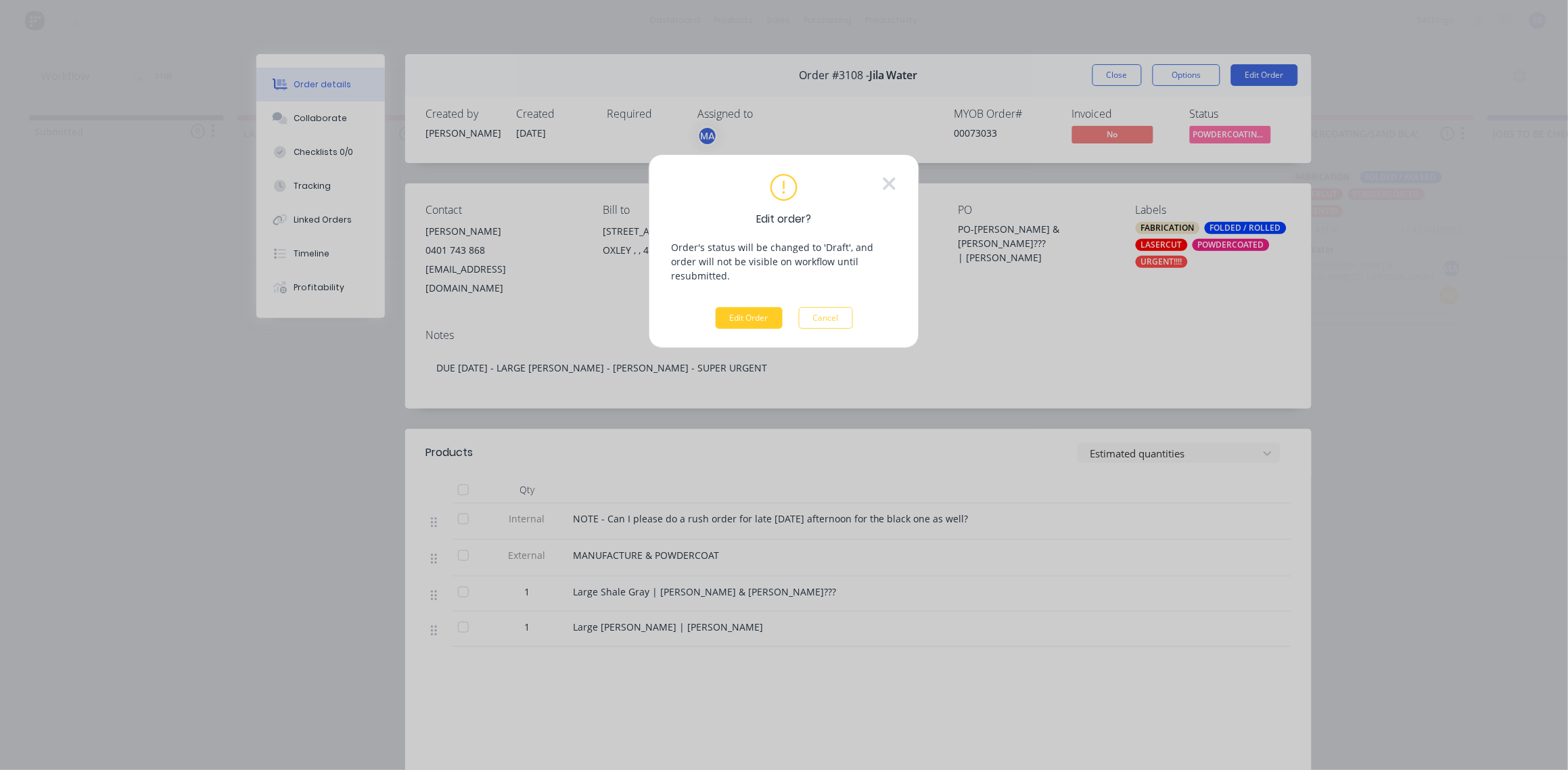
click at [754, 307] on button "Edit Order" at bounding box center [749, 317] width 67 height 22
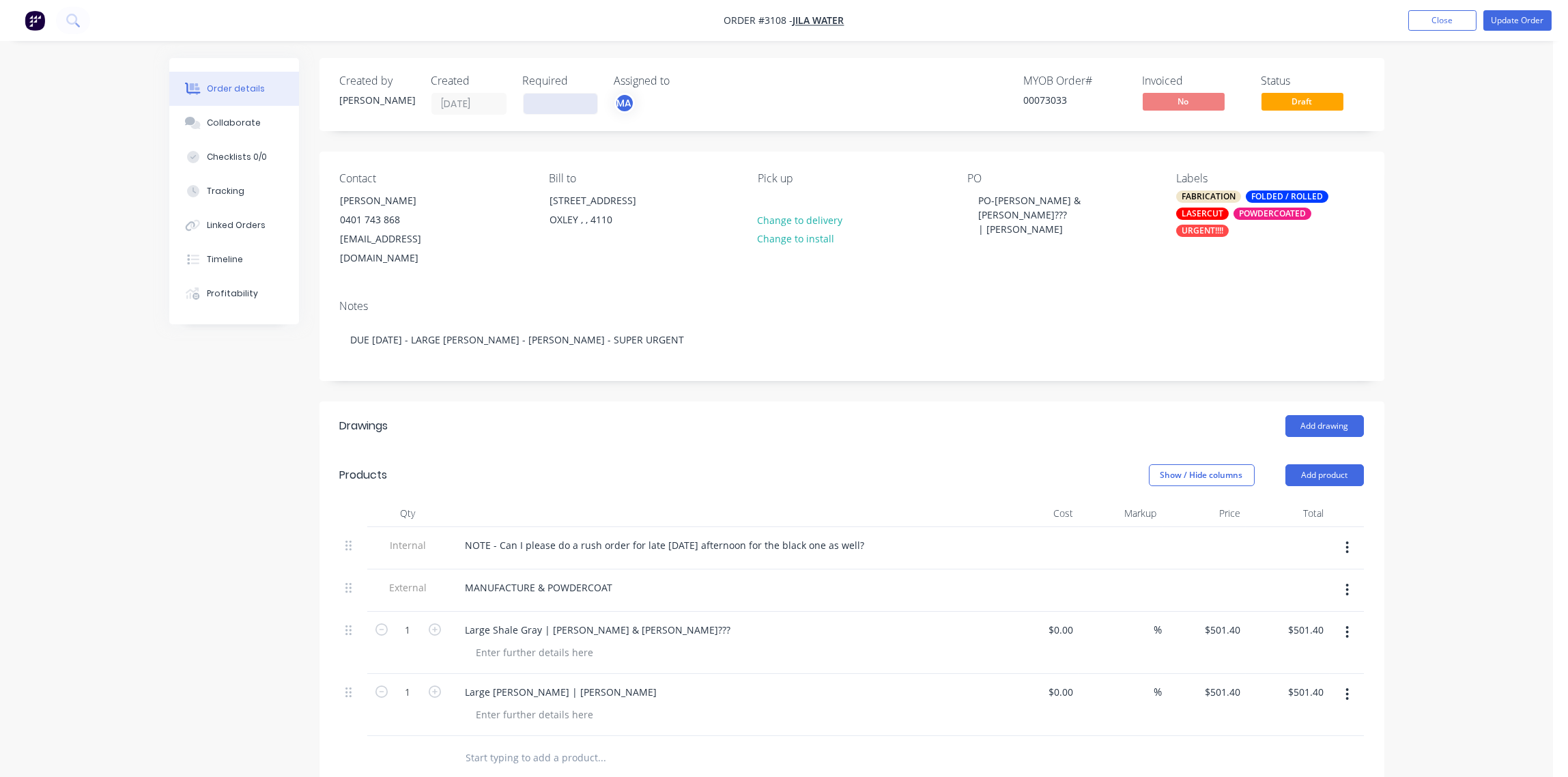
click at [557, 104] on input at bounding box center [561, 103] width 74 height 20
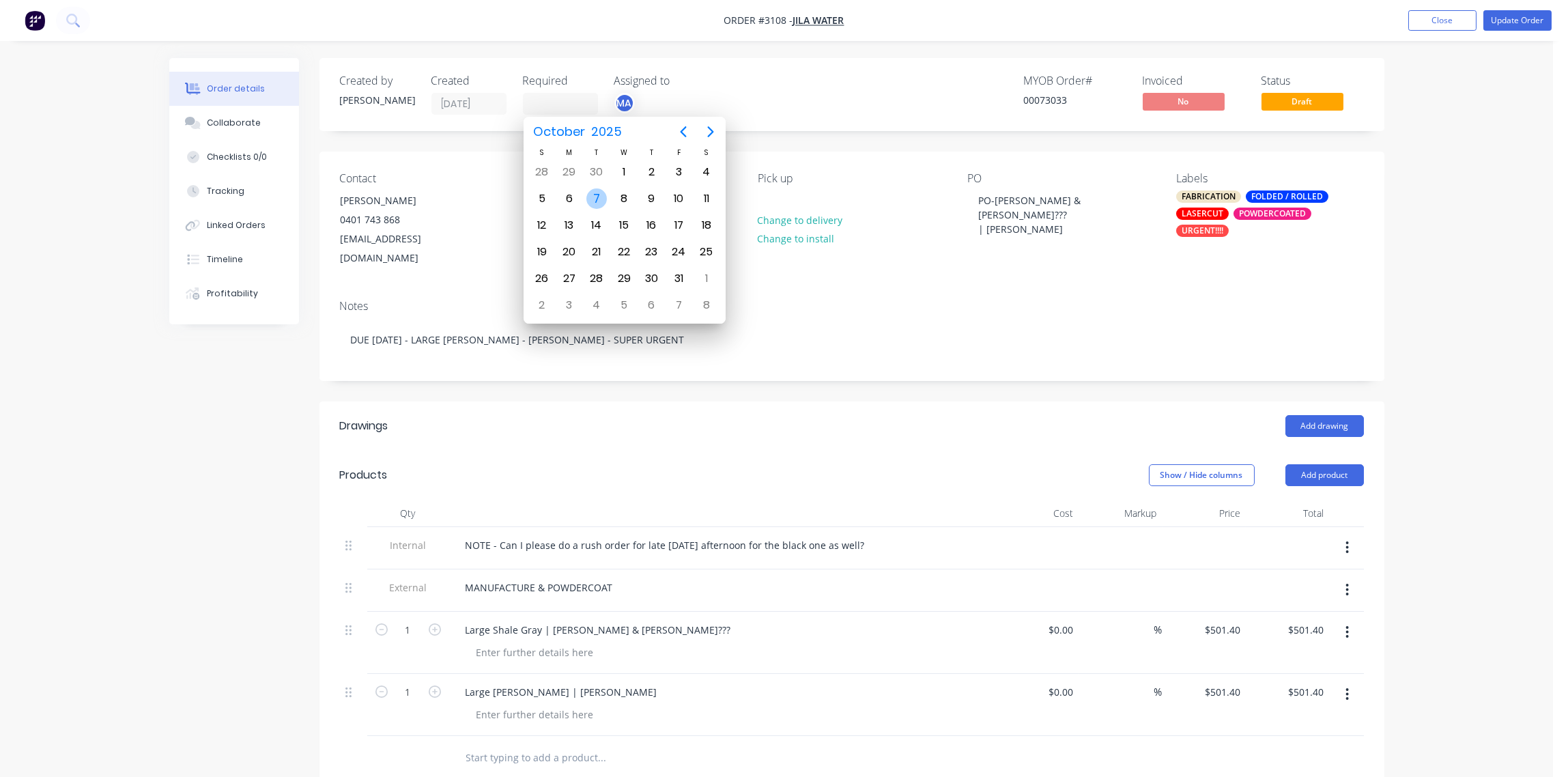
click at [595, 198] on div "7" at bounding box center [596, 198] width 20 height 20
type input "[DATE]"
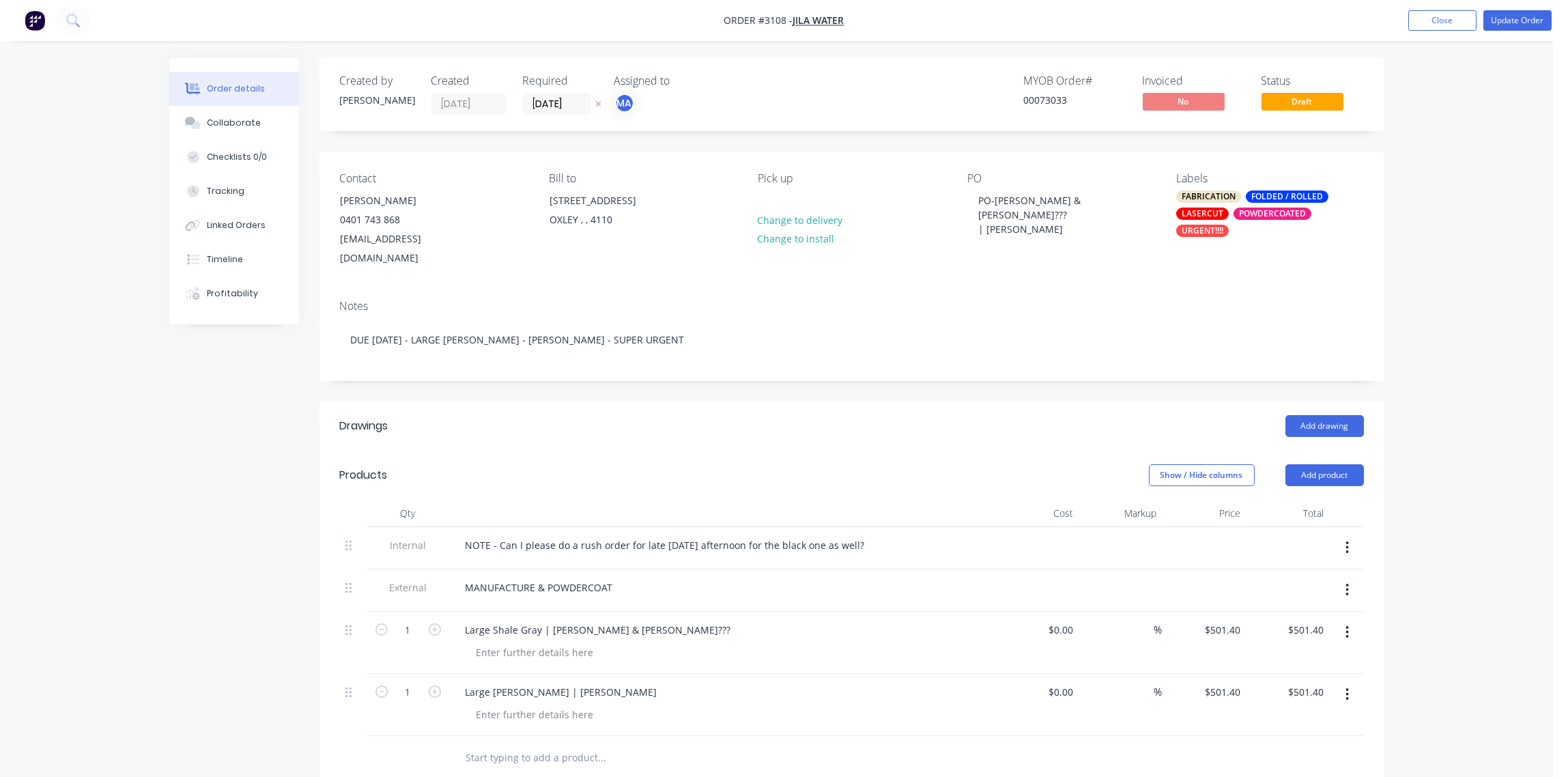
click at [1269, 218] on div "POWDERCOATED" at bounding box center [1272, 213] width 78 height 12
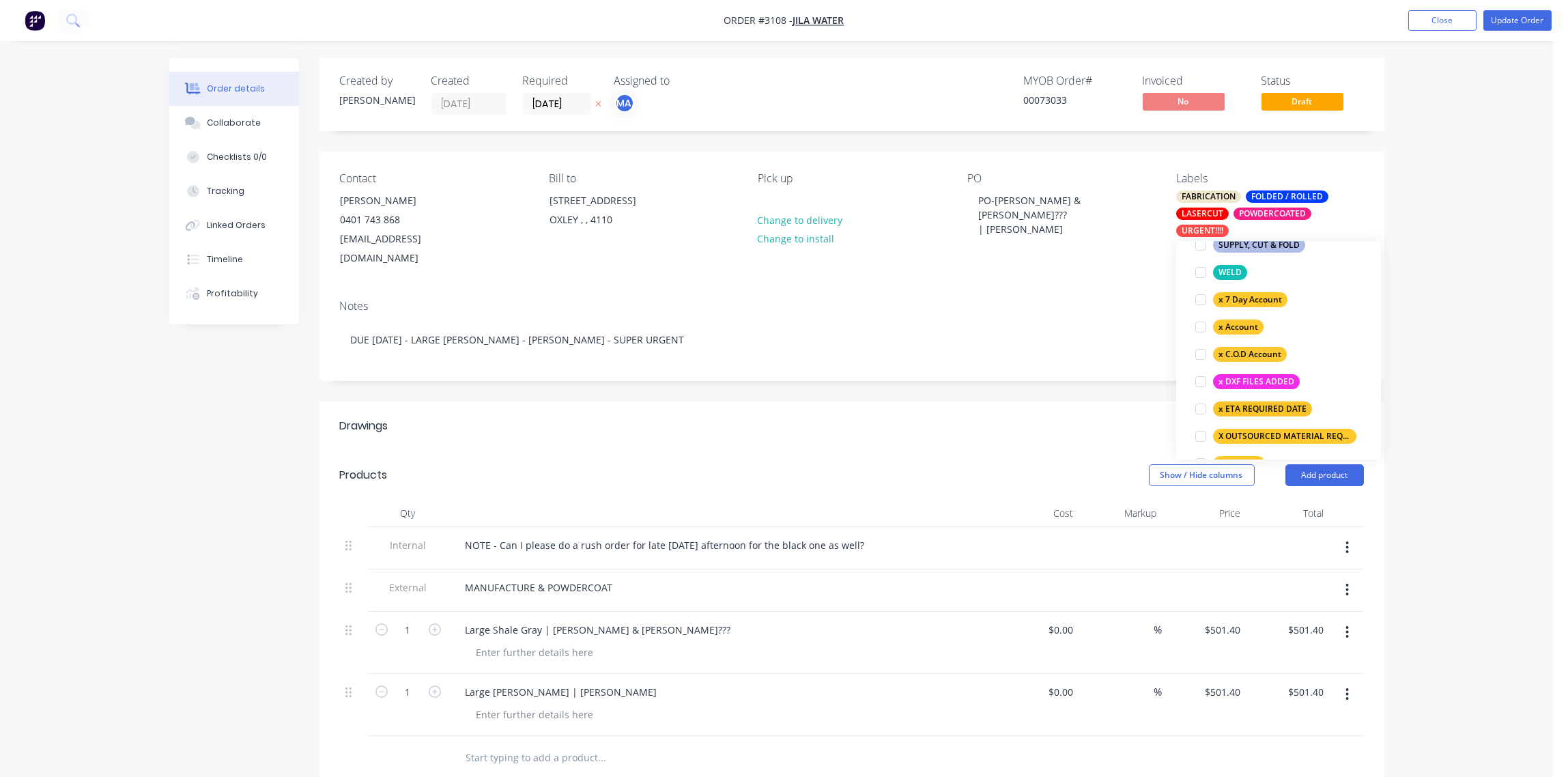
scroll to position [917, 0]
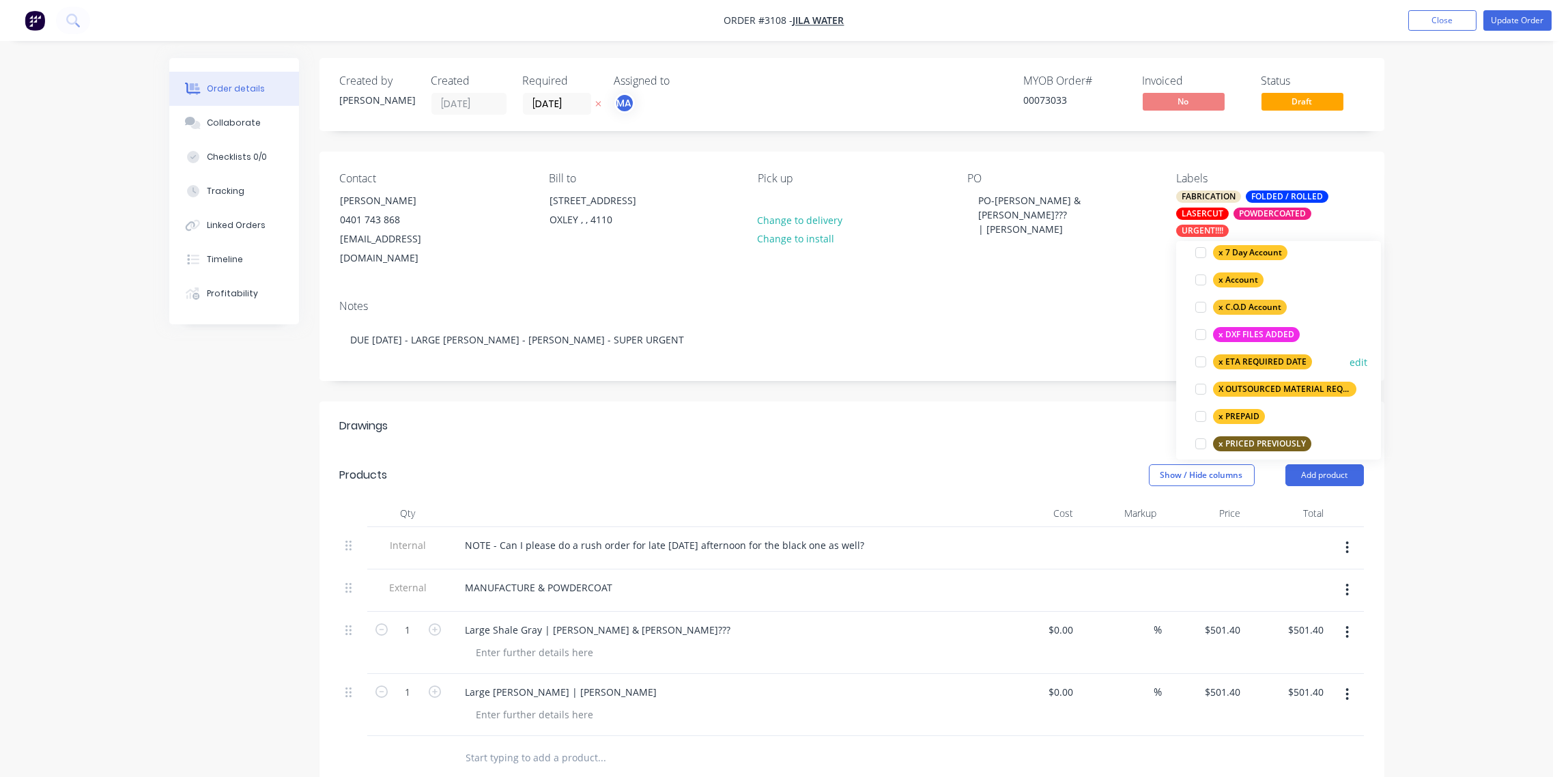
click at [1199, 358] on div at bounding box center [1201, 362] width 27 height 27
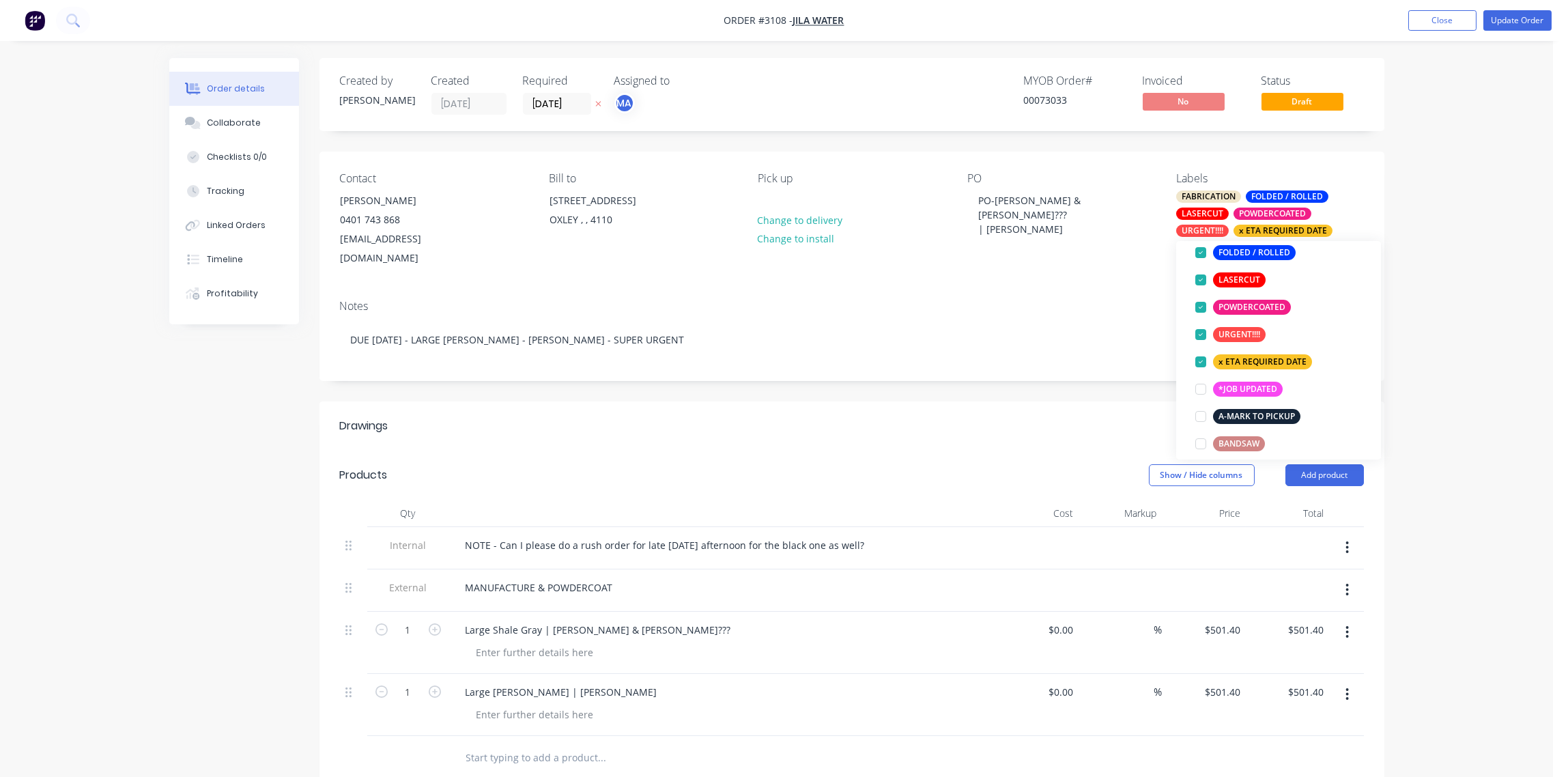
click at [992, 299] on div "Notes" at bounding box center [852, 305] width 1024 height 13
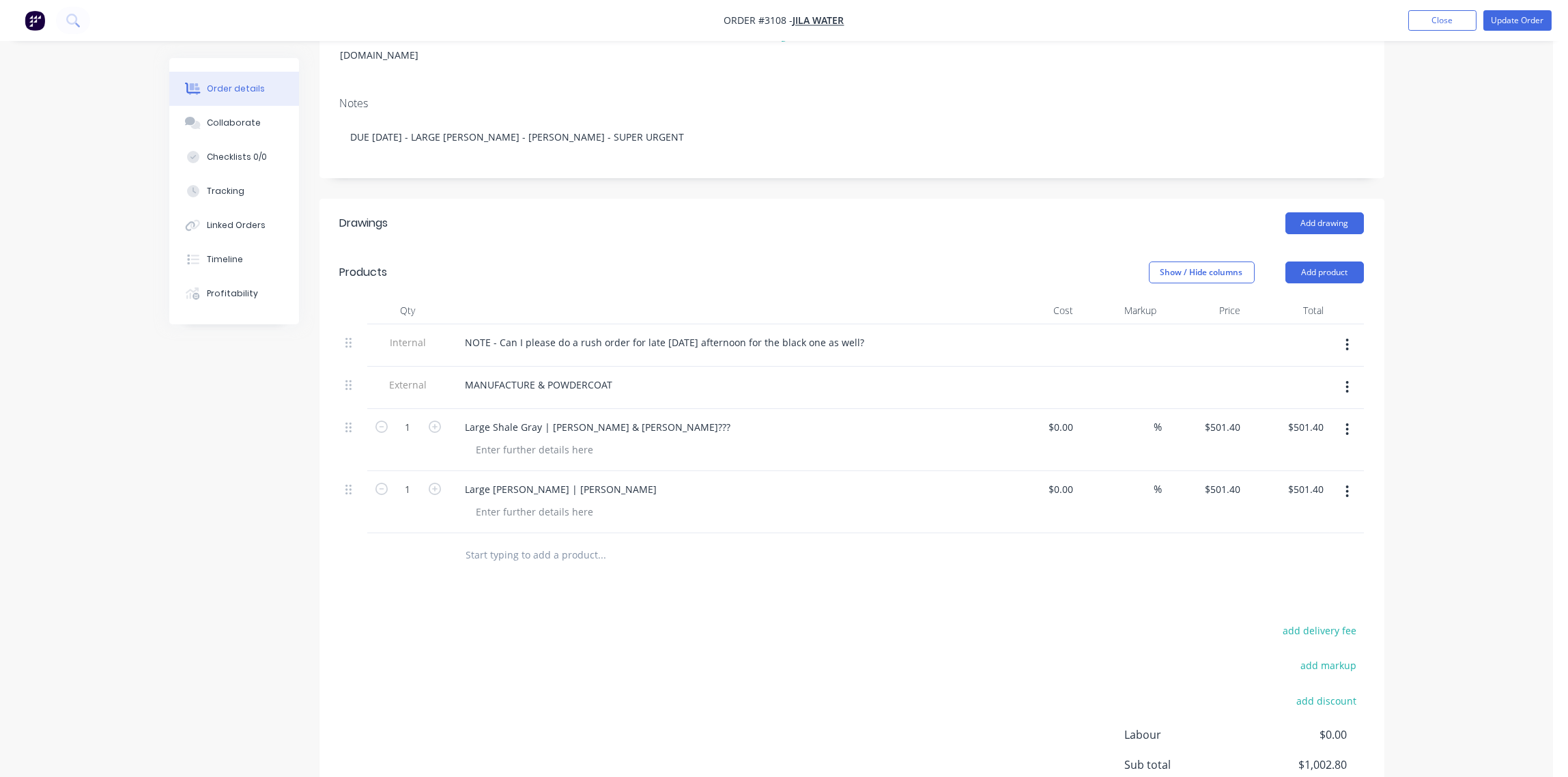
scroll to position [204, 0]
drag, startPoint x: 625, startPoint y: 472, endPoint x: 586, endPoint y: 487, distance: 41.8
click at [606, 479] on div "Large Matt Black | Ashley Rozen" at bounding box center [722, 488] width 535 height 19
click at [617, 478] on div "Large Matt Black | Ashley Rozen" at bounding box center [722, 488] width 535 height 19
click at [614, 478] on div "Large Matt Black | Ashley Rozen" at bounding box center [561, 488] width 213 height 19
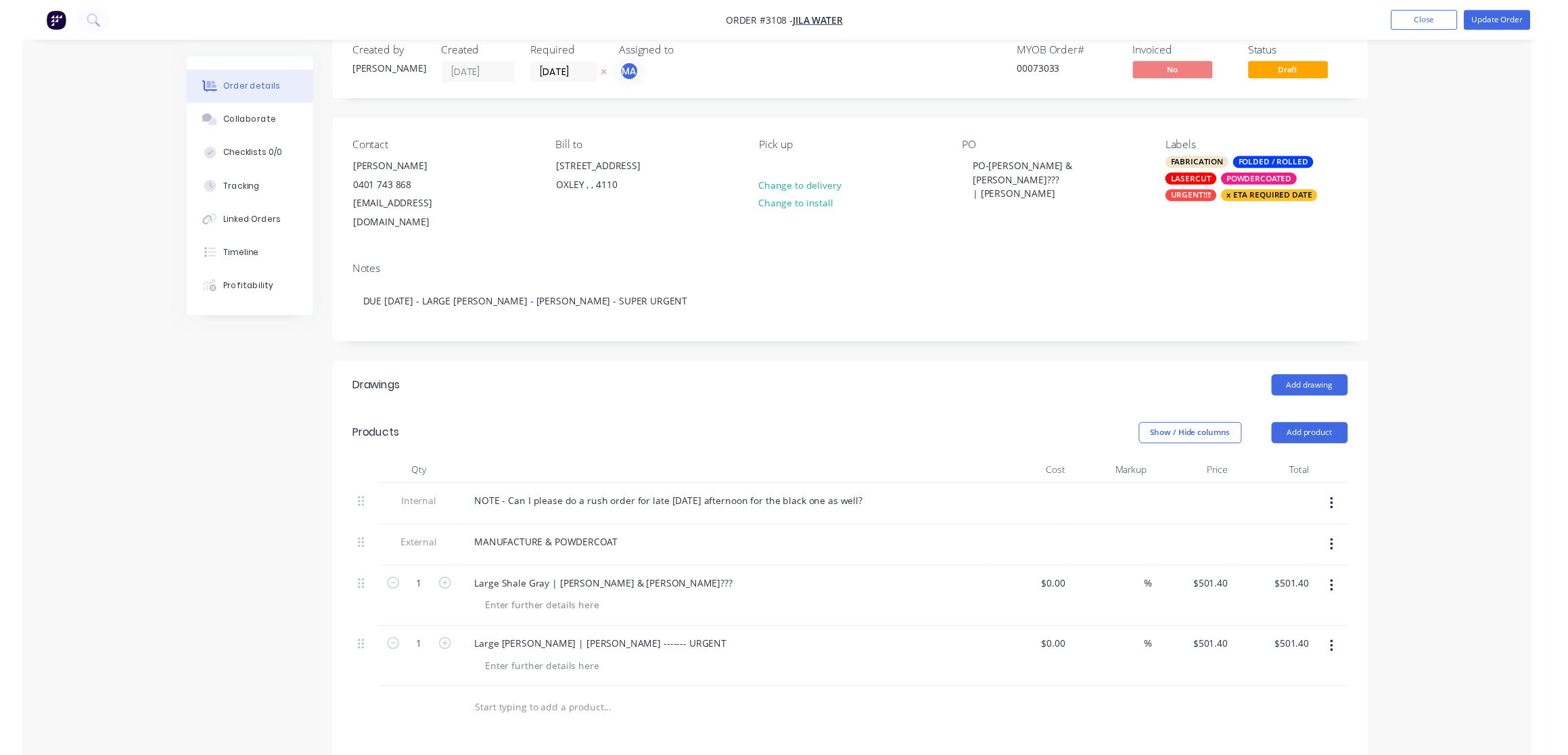
scroll to position [0, 0]
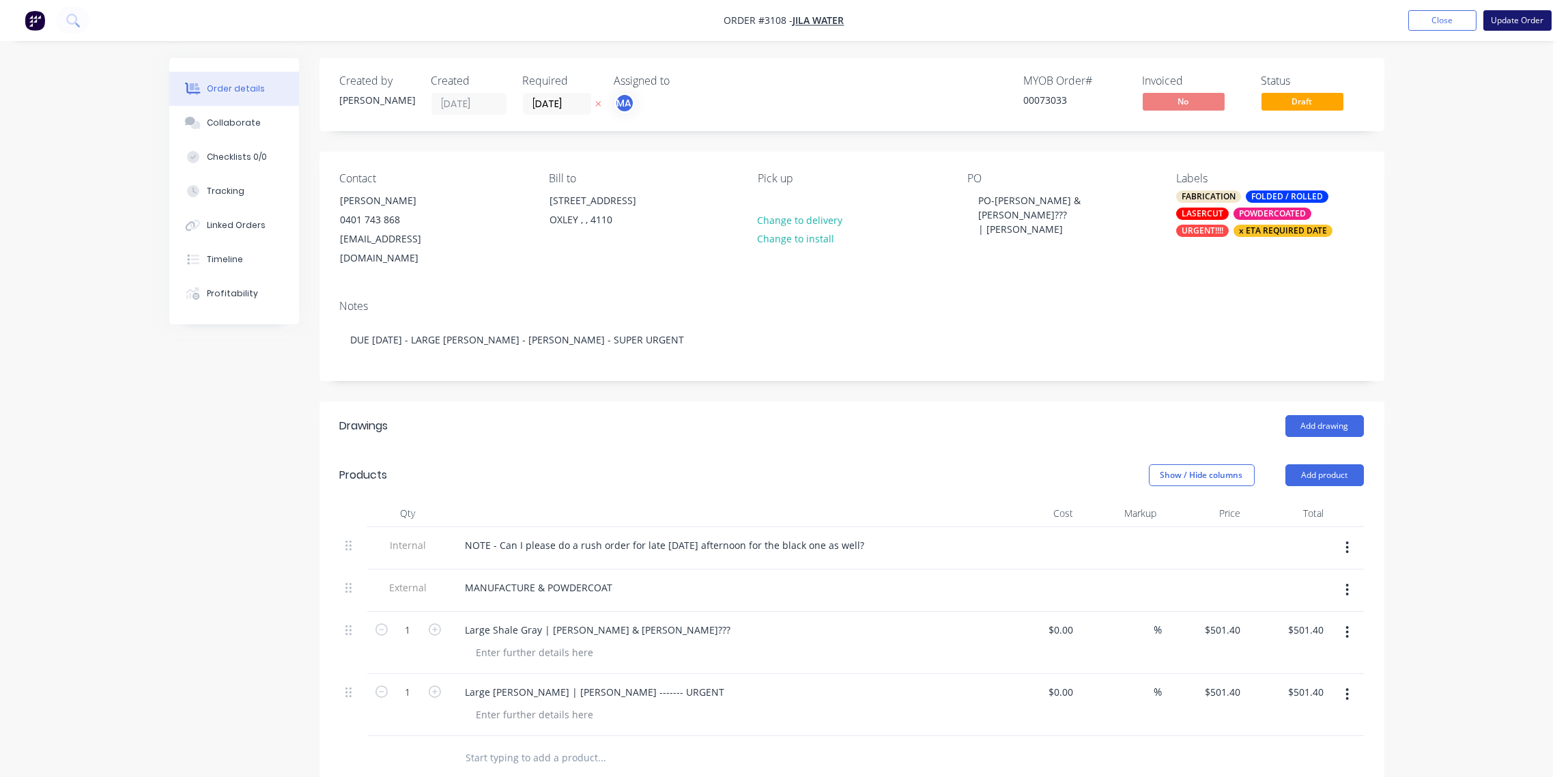
click at [1513, 19] on button "Update Order" at bounding box center [1517, 20] width 68 height 20
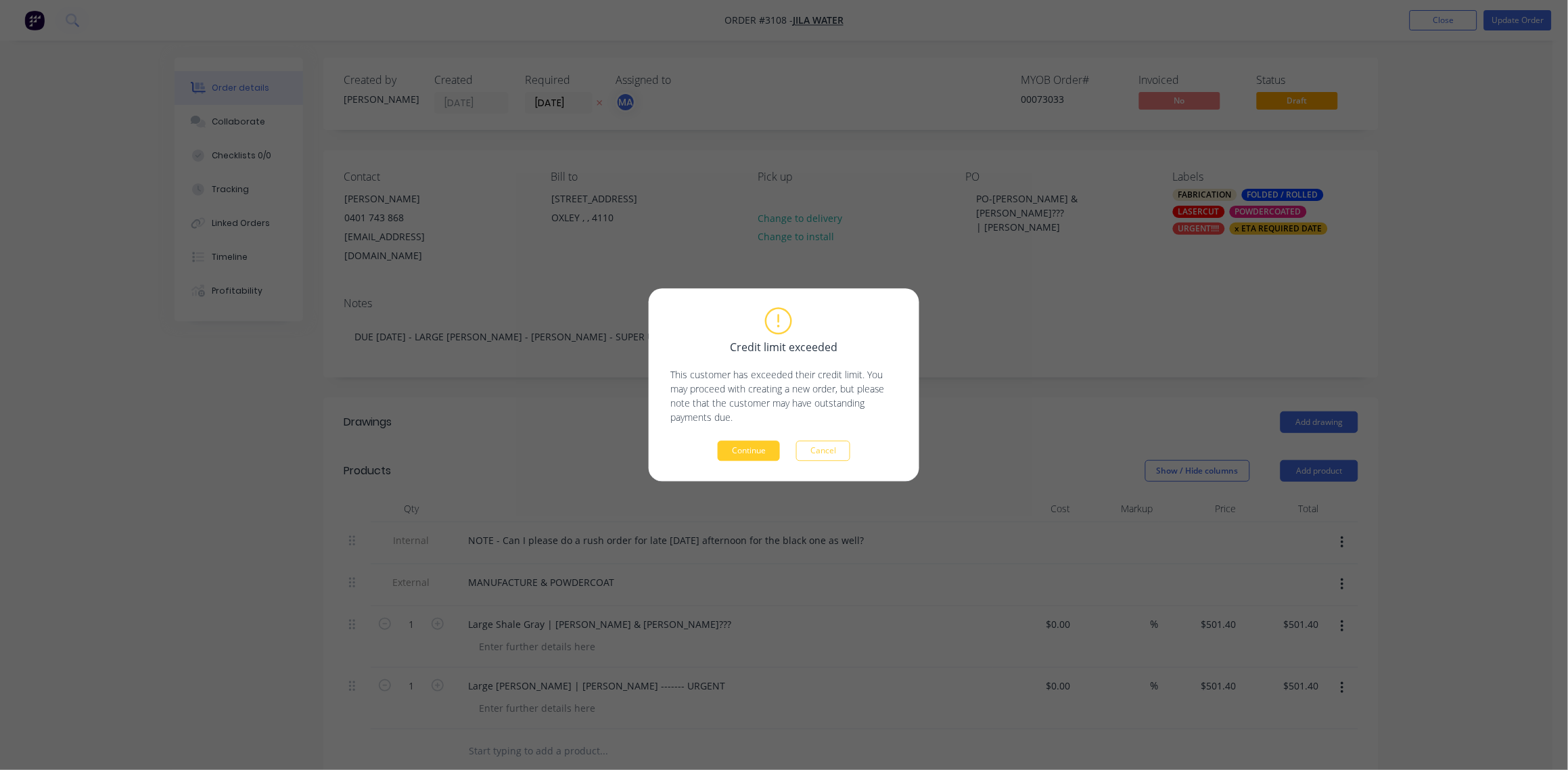
click at [751, 447] on button "Continue" at bounding box center [749, 451] width 62 height 20
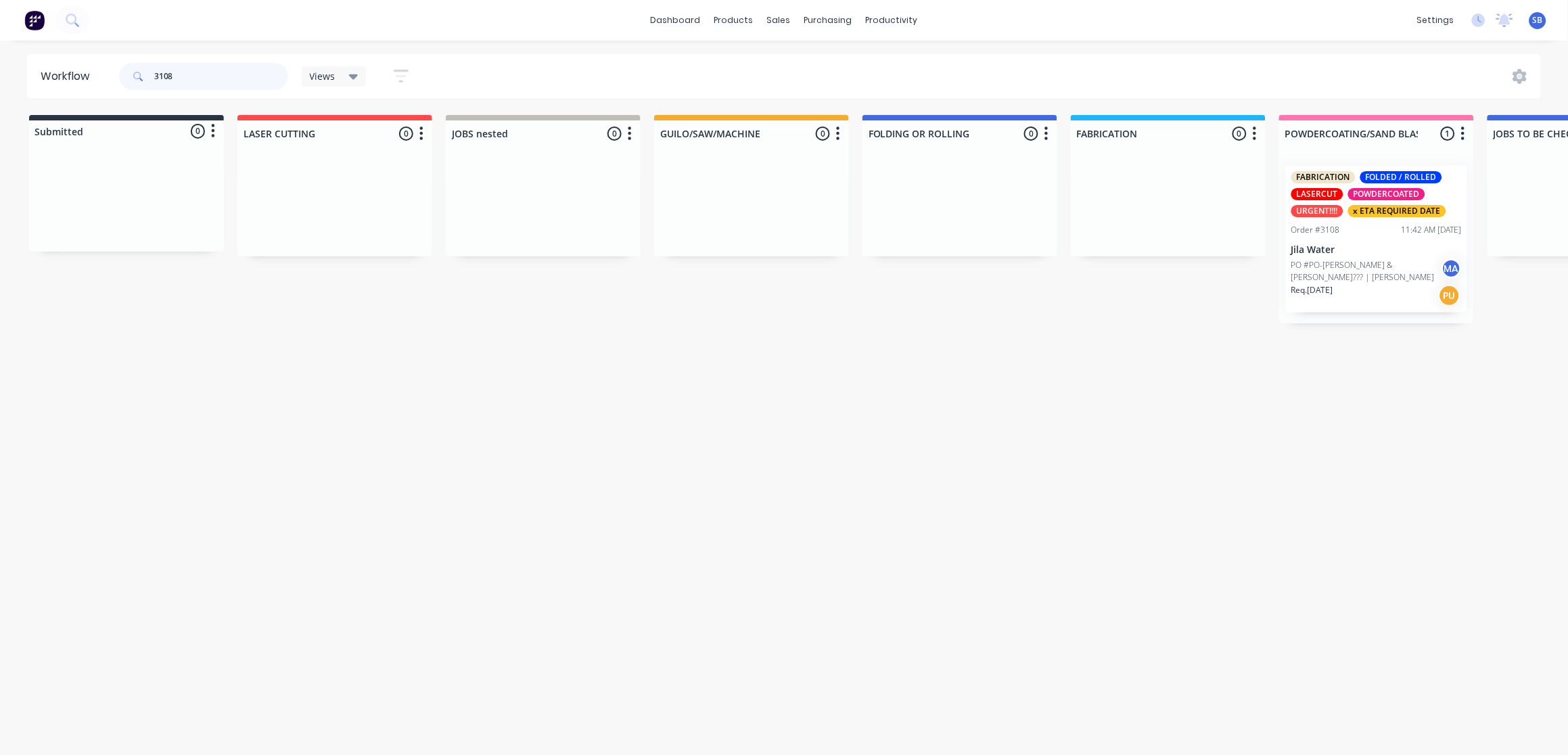
drag, startPoint x: 191, startPoint y: 77, endPoint x: 74, endPoint y: 79, distance: 117.0
click at [74, 79] on header "Workflow 3108 Views Save new view None (Default) edit Show/Hide statuses Show l…" at bounding box center [784, 76] width 1515 height 44
type input "INSTOCK"
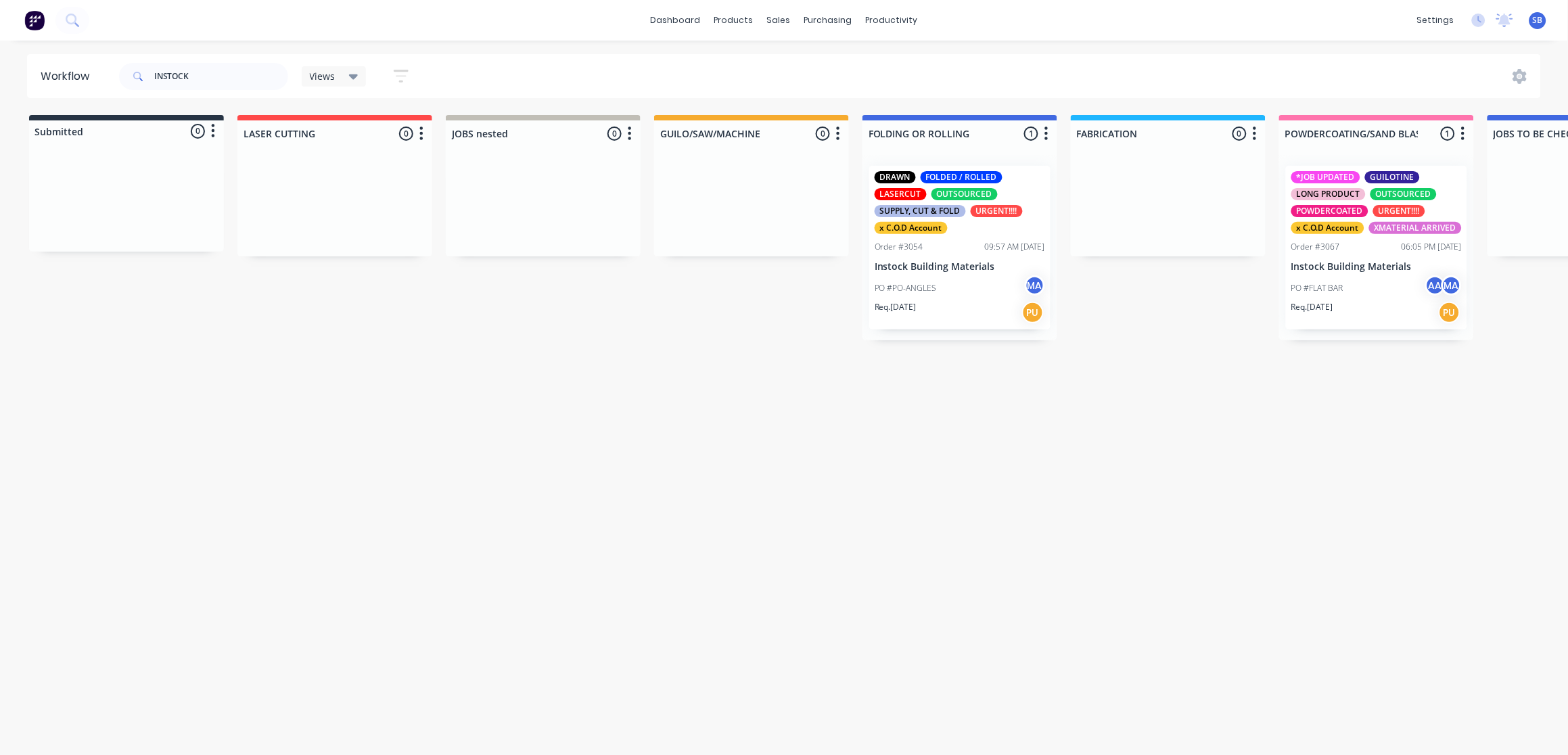
click at [968, 248] on div "Order #3054 09:57 AM 30/09/25" at bounding box center [960, 247] width 171 height 12
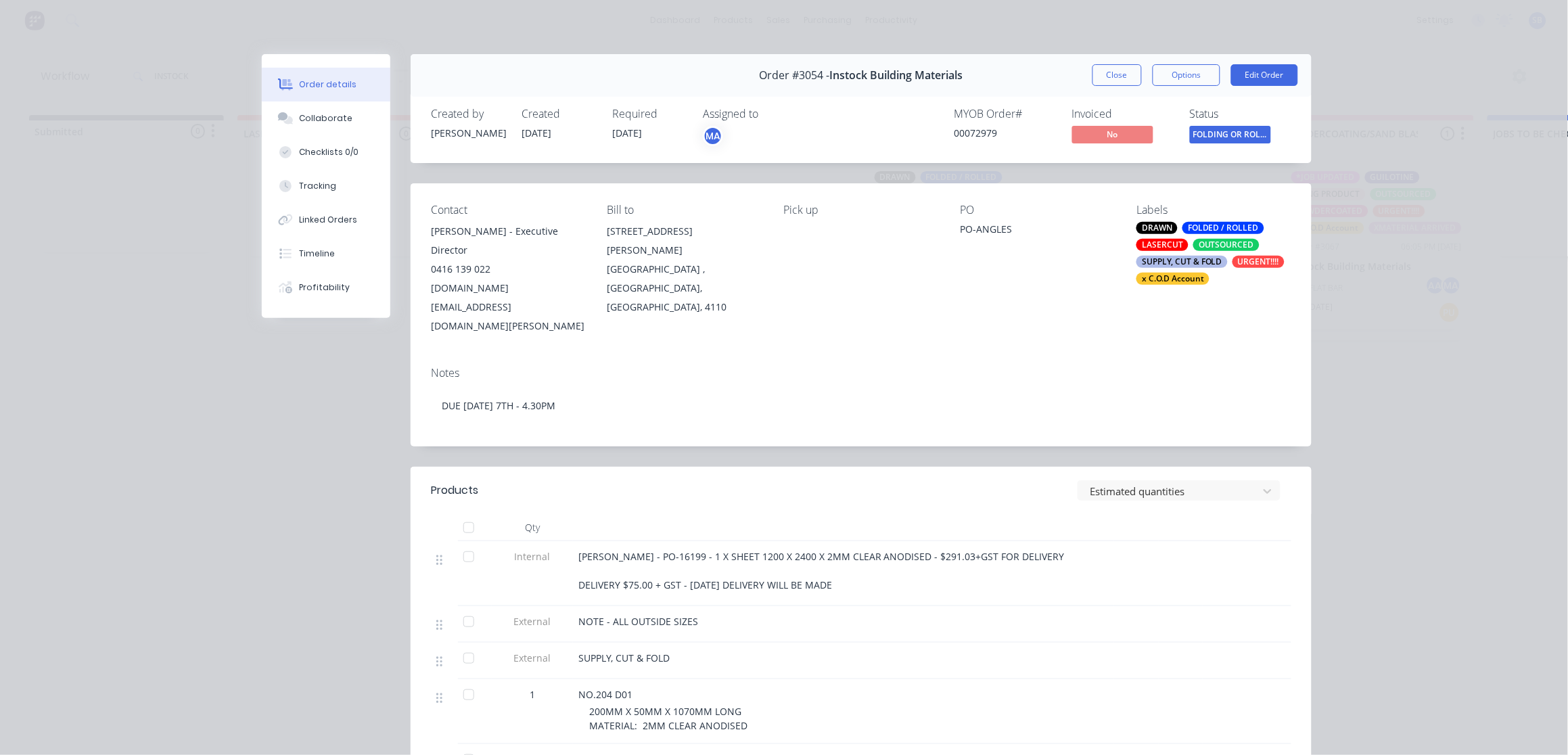
click at [1216, 263] on div "SUPPLY, CUT & FOLD" at bounding box center [1182, 262] width 91 height 12
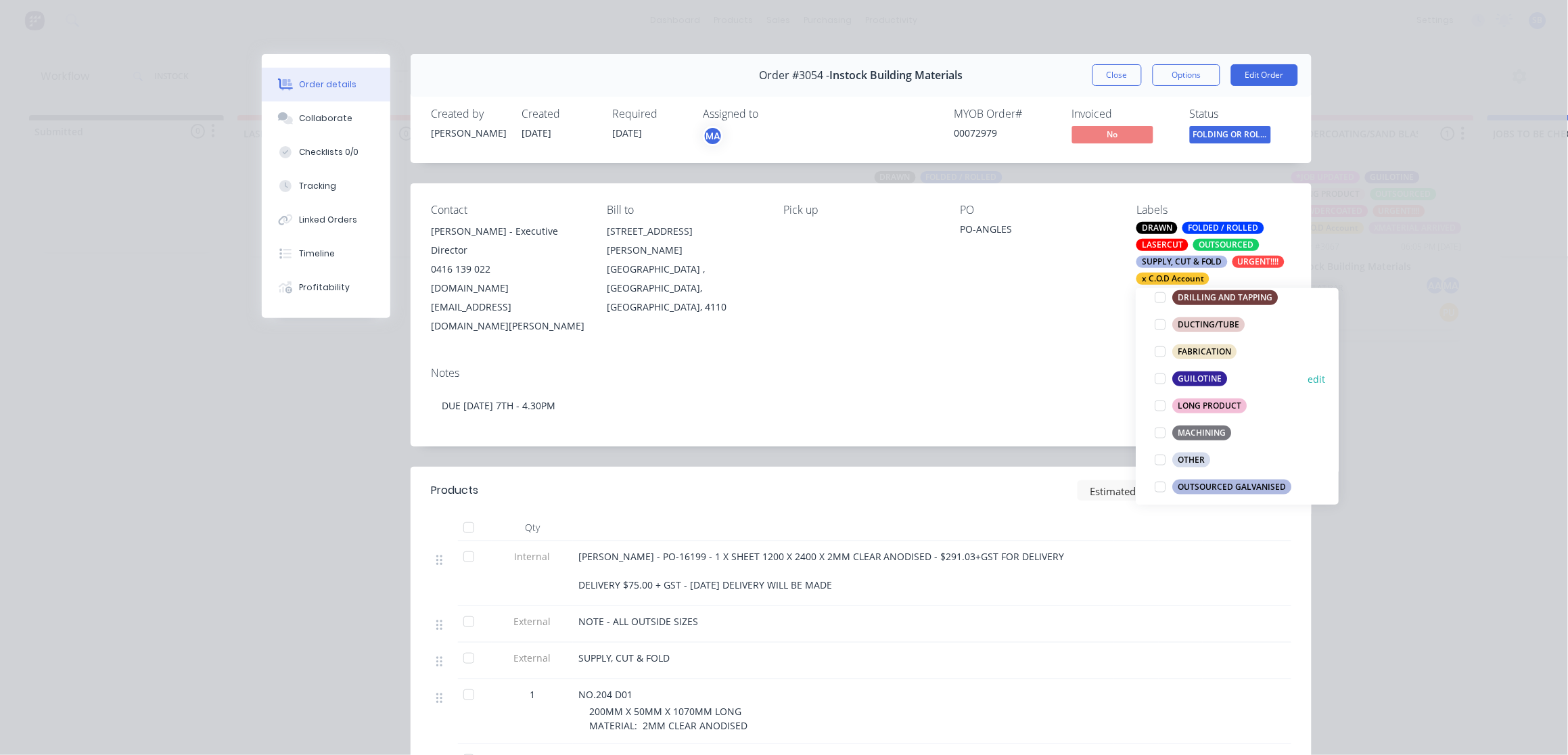
scroll to position [909, 0]
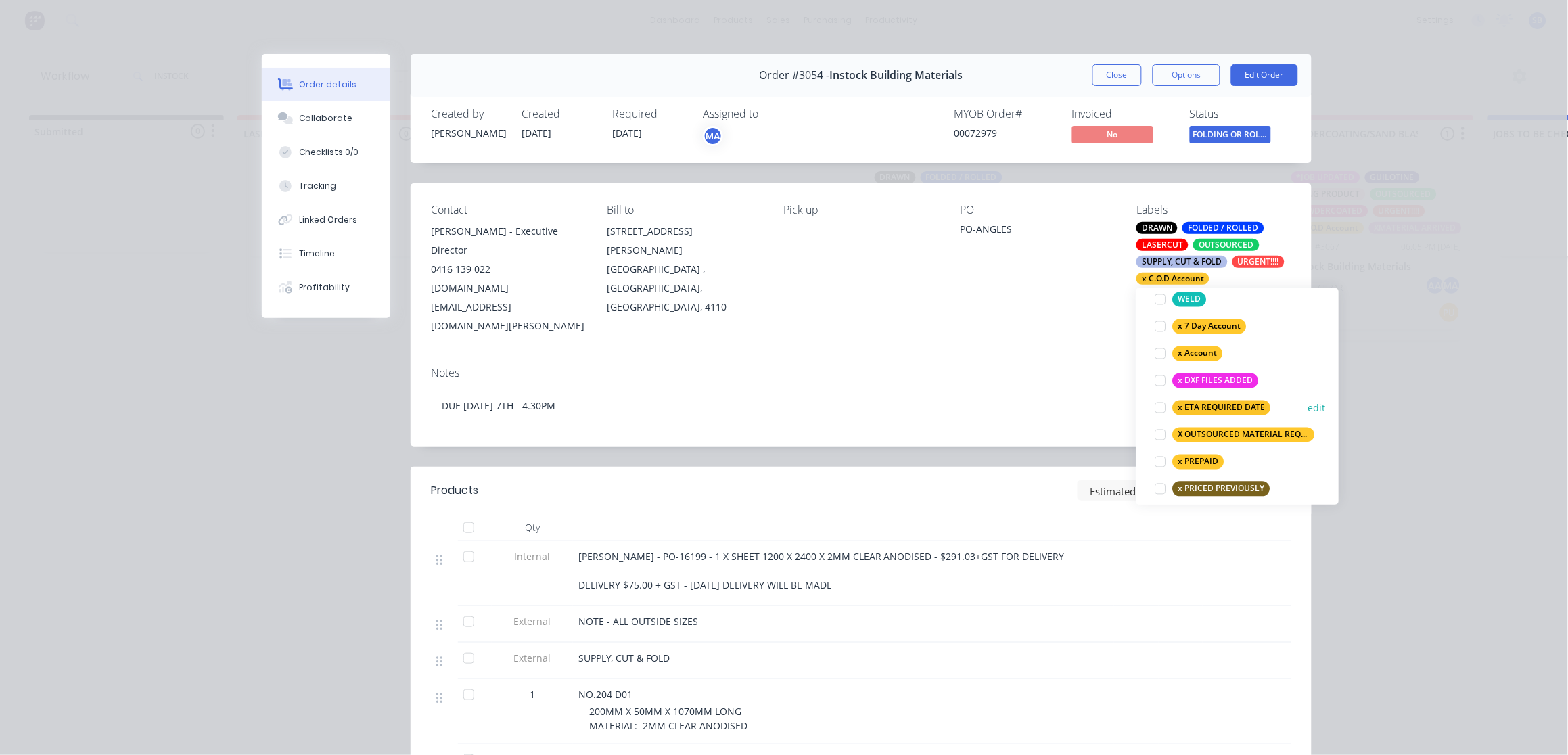
click at [1167, 400] on div at bounding box center [1160, 408] width 27 height 27
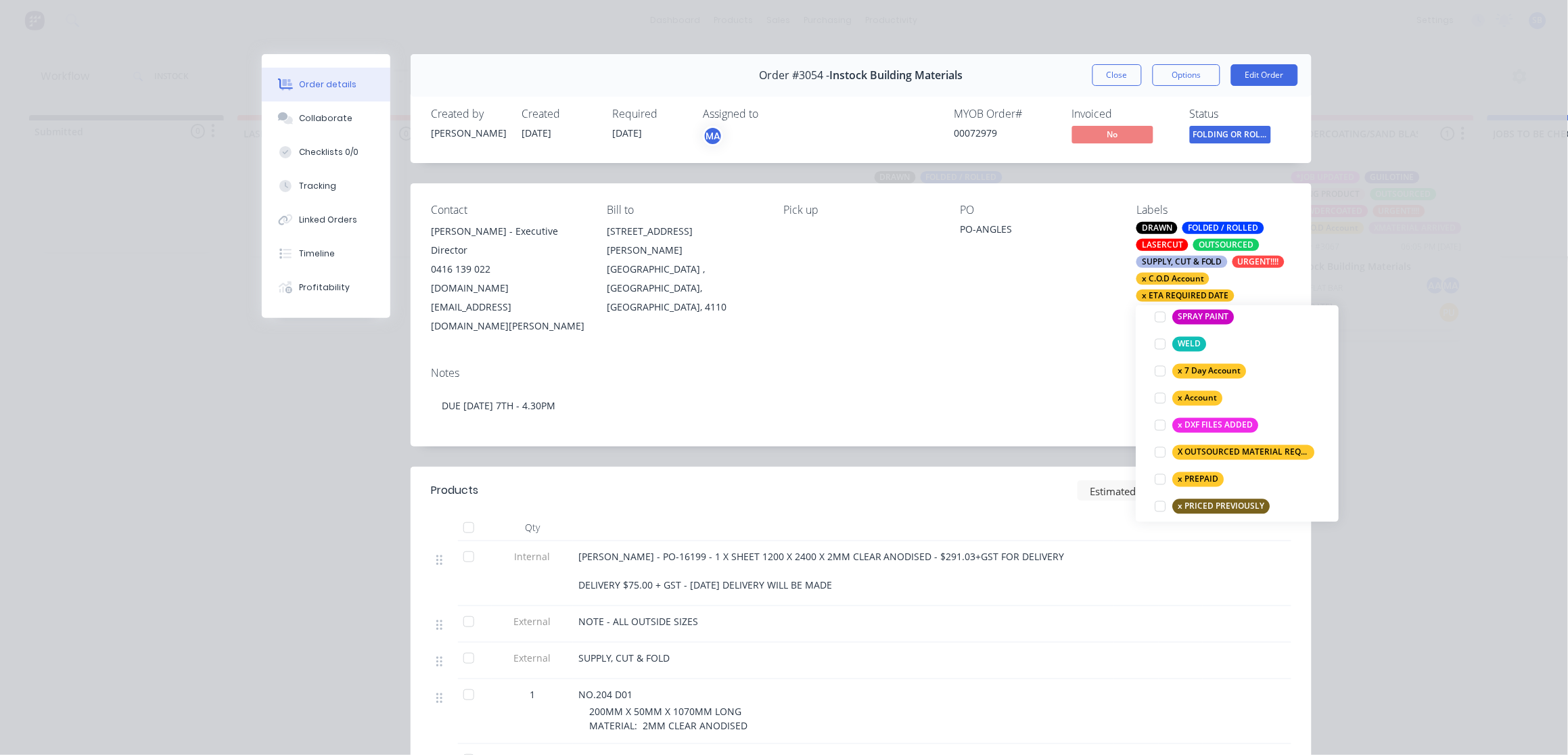
scroll to position [178, 0]
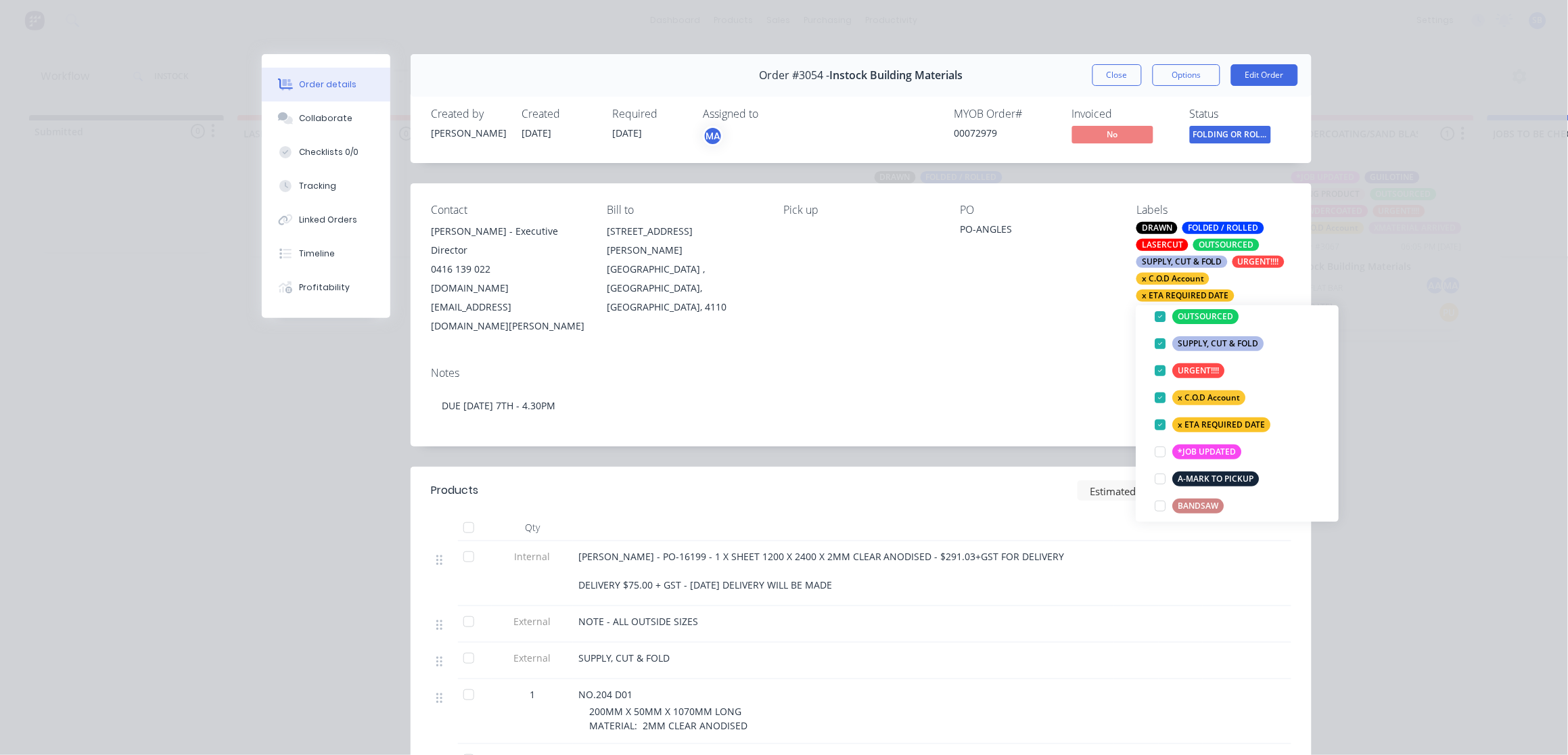
click at [892, 286] on div "Pick up" at bounding box center [861, 270] width 155 height 132
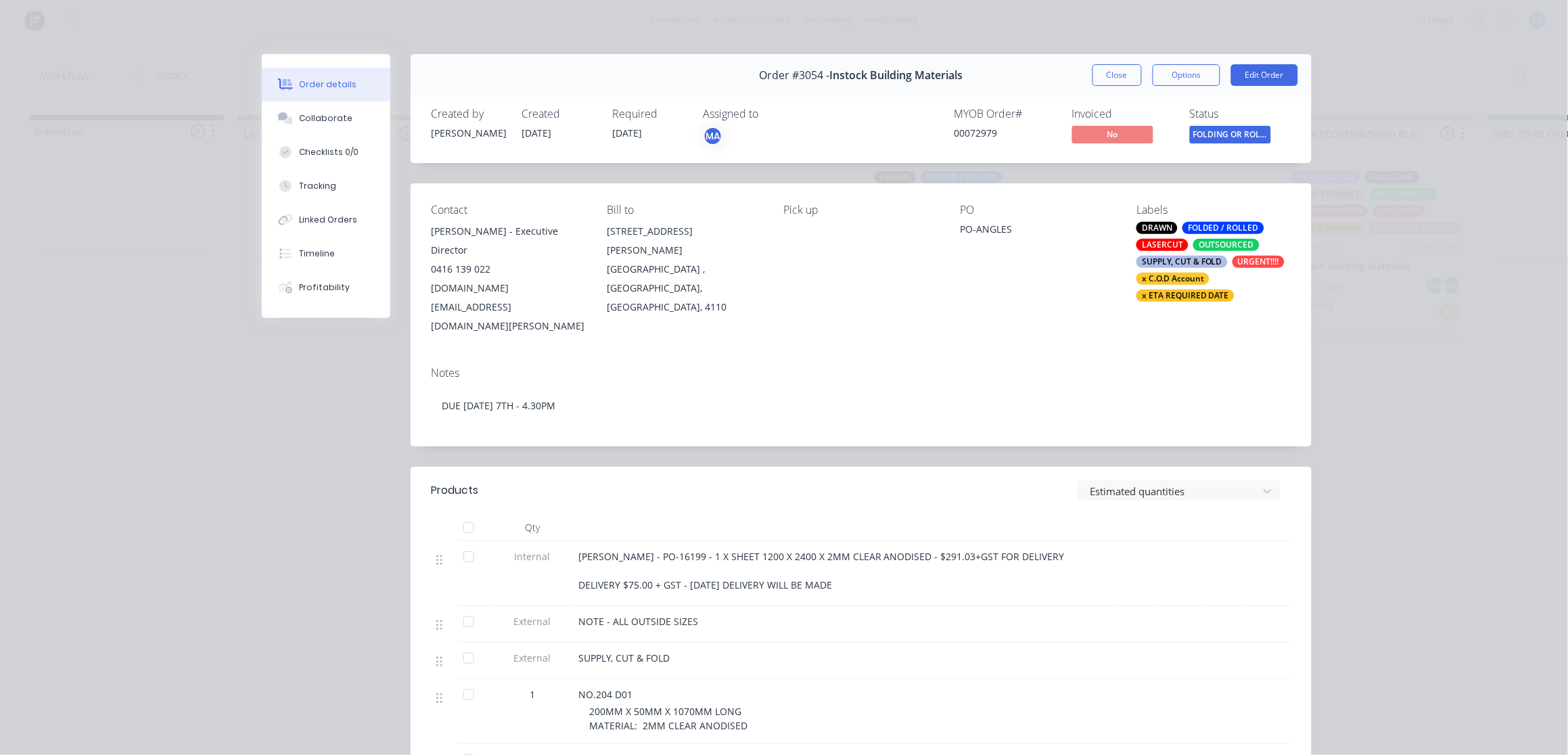
click at [1098, 76] on button "Close" at bounding box center [1117, 75] width 50 height 22
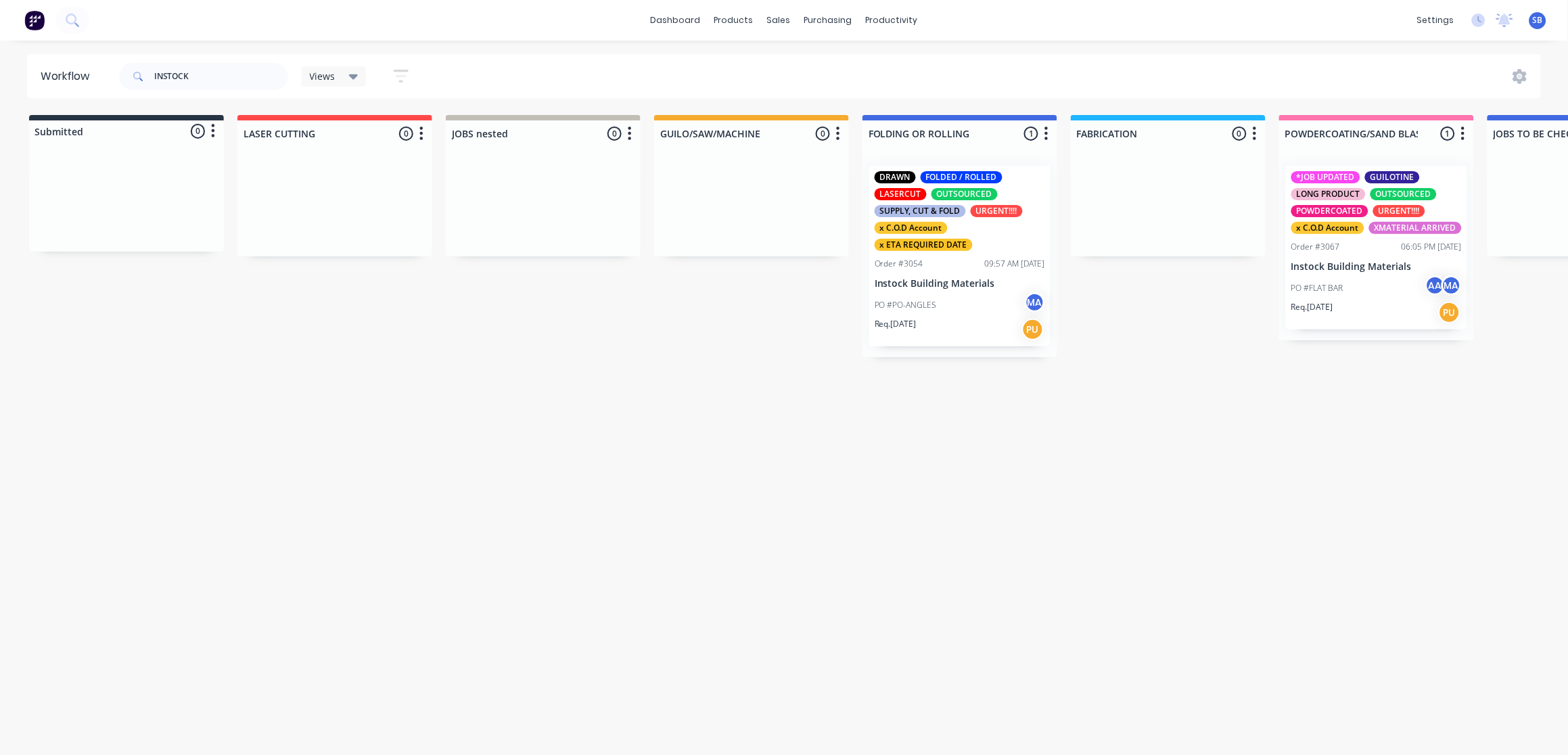
click at [1374, 308] on div "Req. 07/10/25 PU" at bounding box center [1377, 312] width 171 height 23
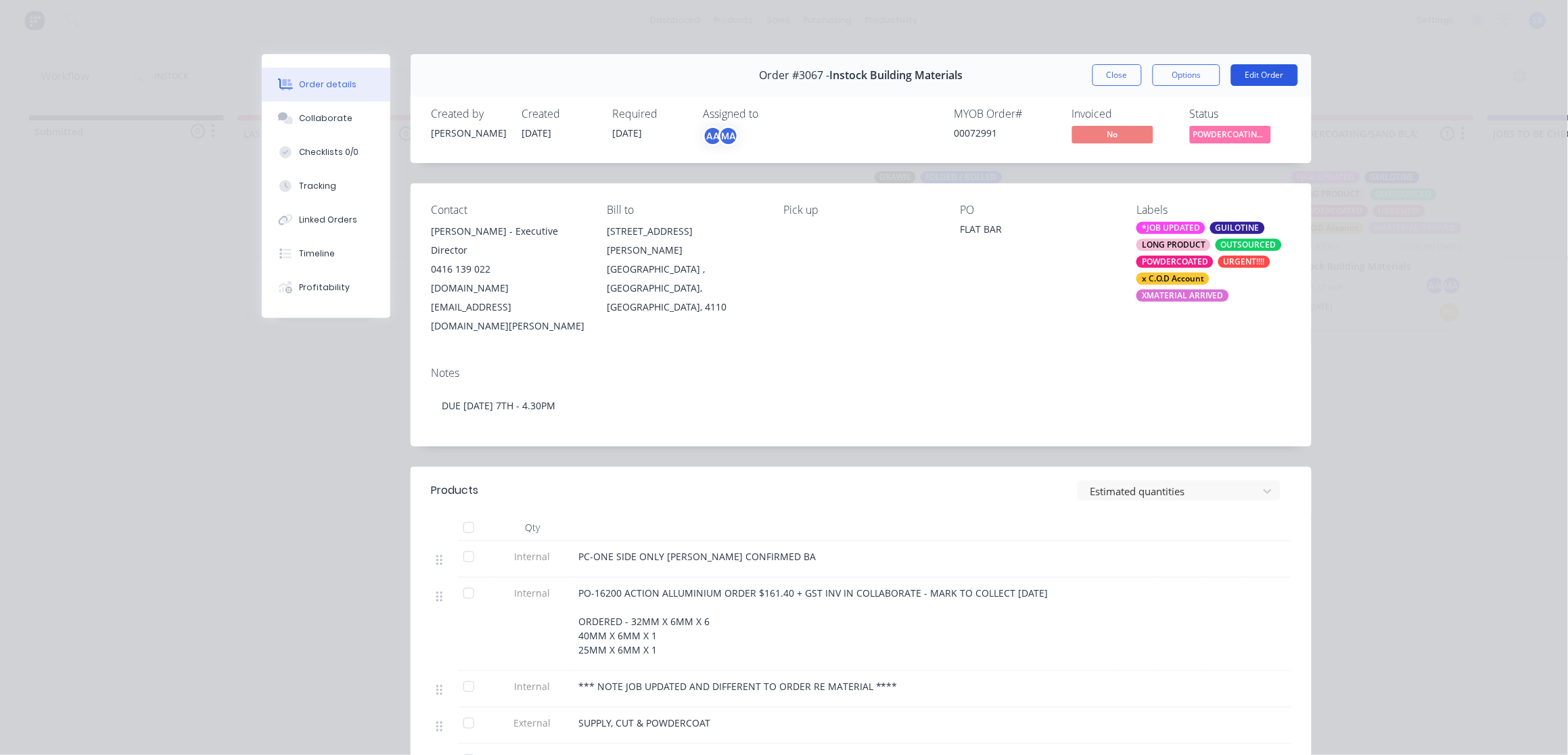
click at [1258, 77] on button "Edit Order" at bounding box center [1265, 75] width 67 height 22
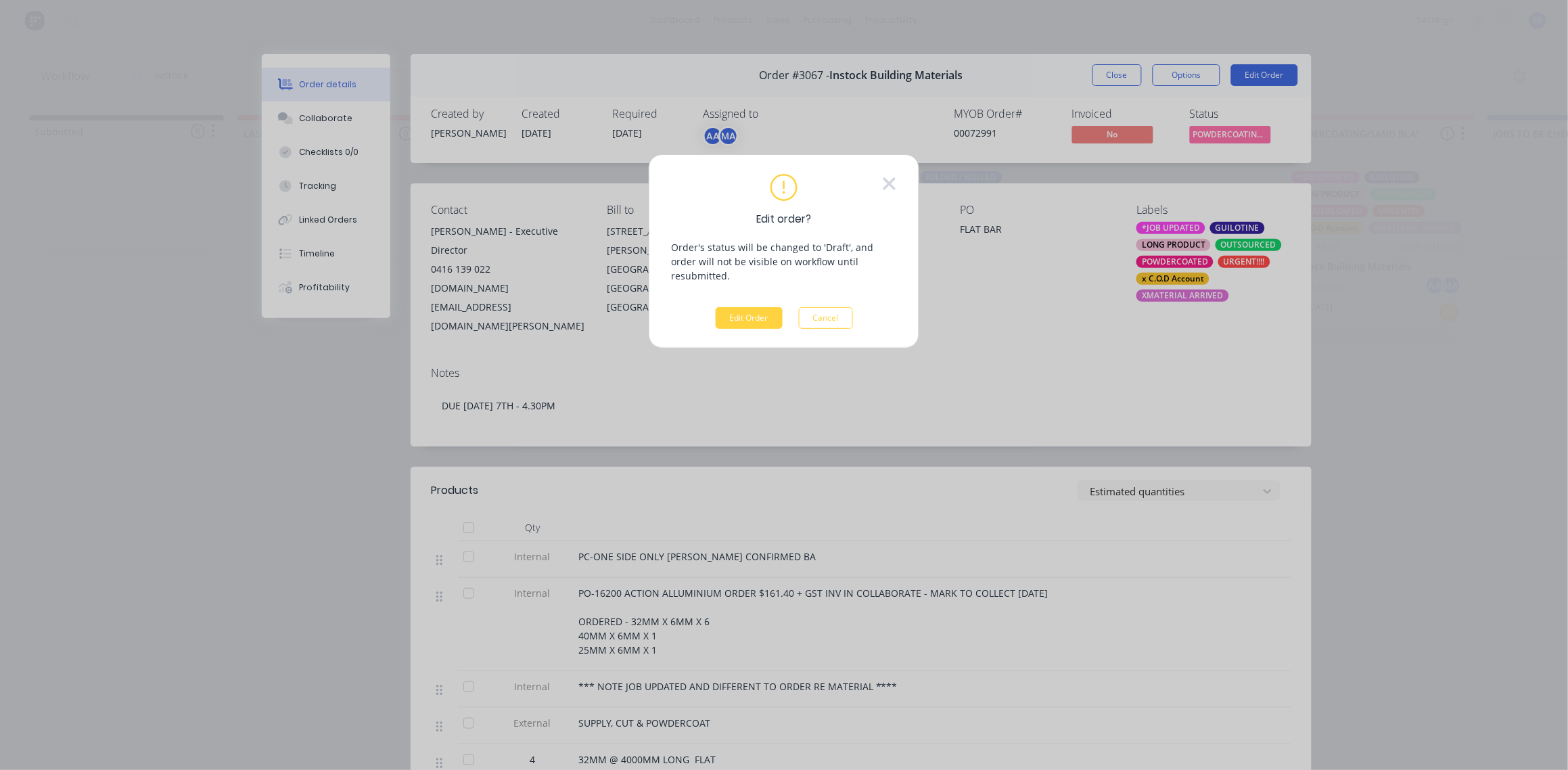
drag, startPoint x: 1089, startPoint y: 216, endPoint x: 1097, endPoint y: 193, distance: 24.4
click at [1087, 214] on div "Edit order? Order's status will be changed to 'Draft', and order will not be vi…" at bounding box center [784, 385] width 1568 height 770
click at [886, 185] on icon at bounding box center [889, 183] width 15 height 20
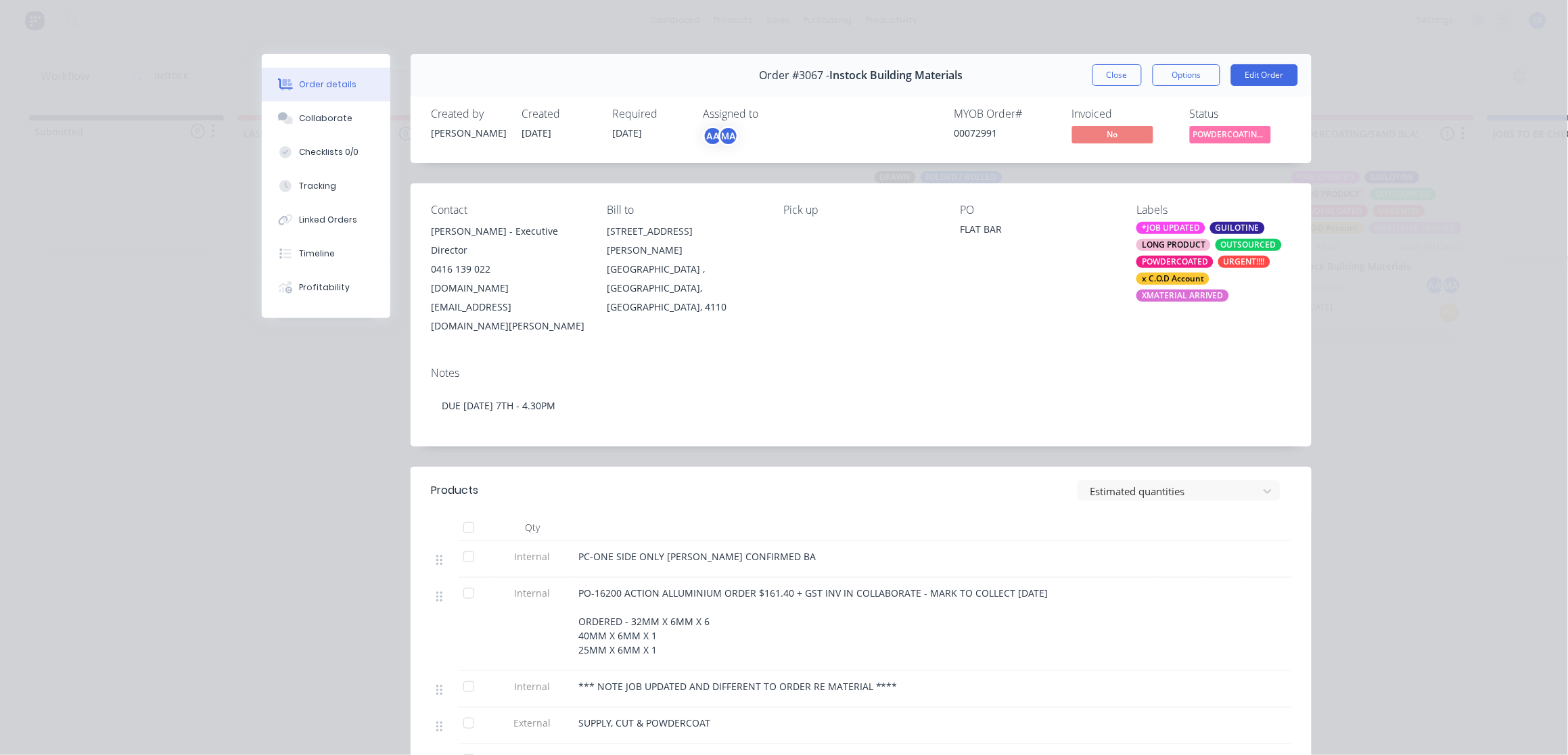
click at [1175, 294] on div "XMATERIAL ARRIVED" at bounding box center [1182, 295] width 93 height 12
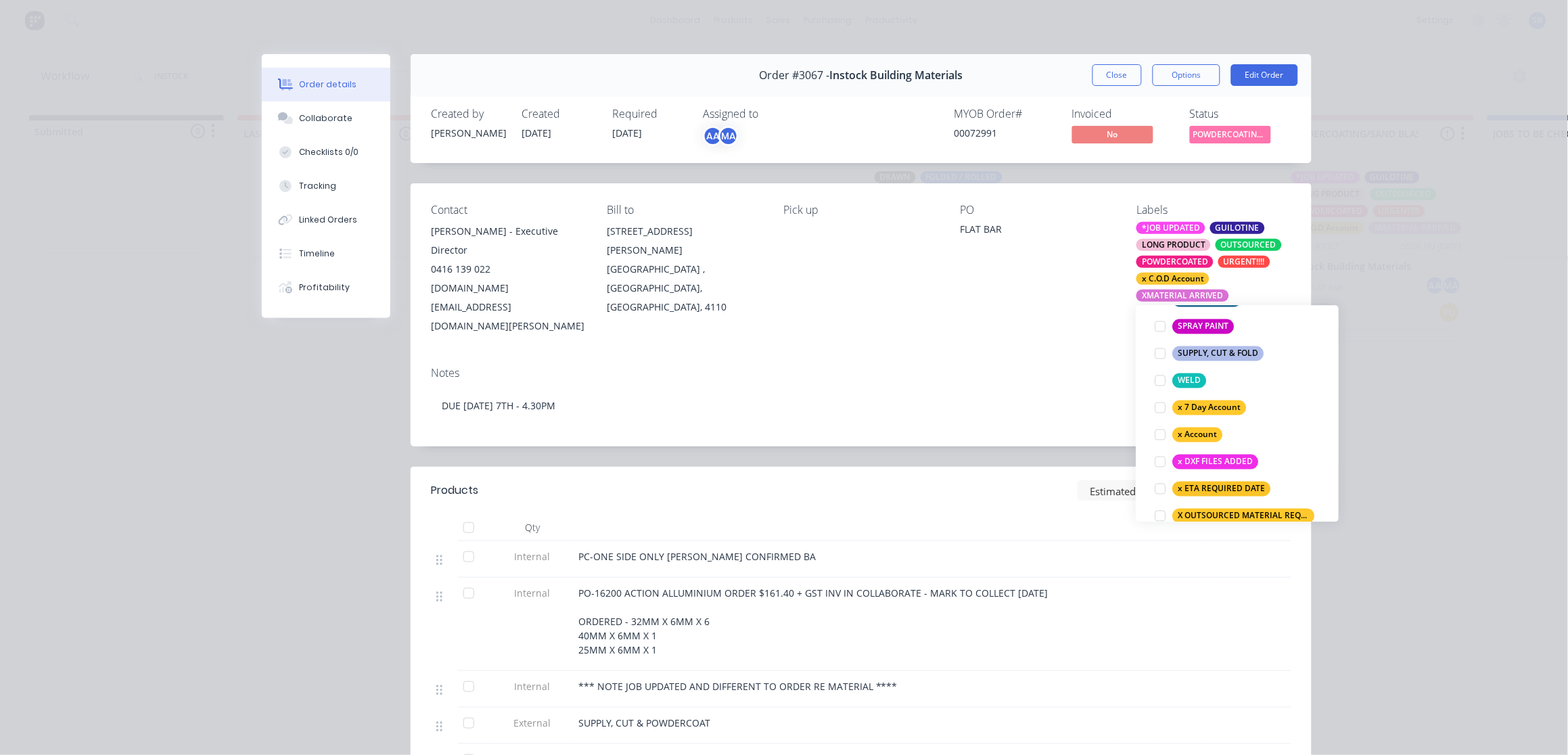
scroll to position [909, 0]
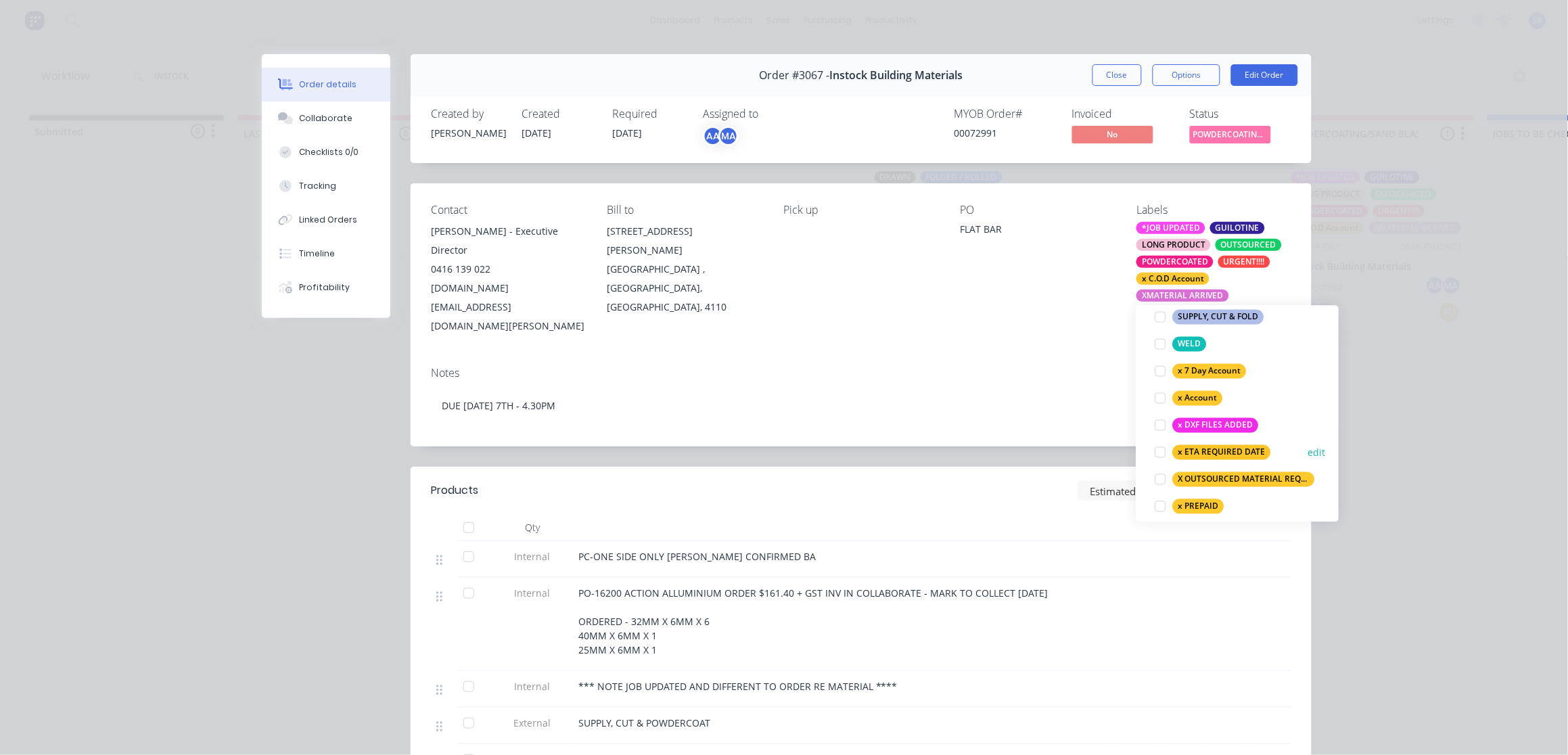
drag, startPoint x: 1158, startPoint y: 449, endPoint x: 1124, endPoint y: 411, distance: 51.0
click at [1158, 448] on div at bounding box center [1160, 452] width 27 height 27
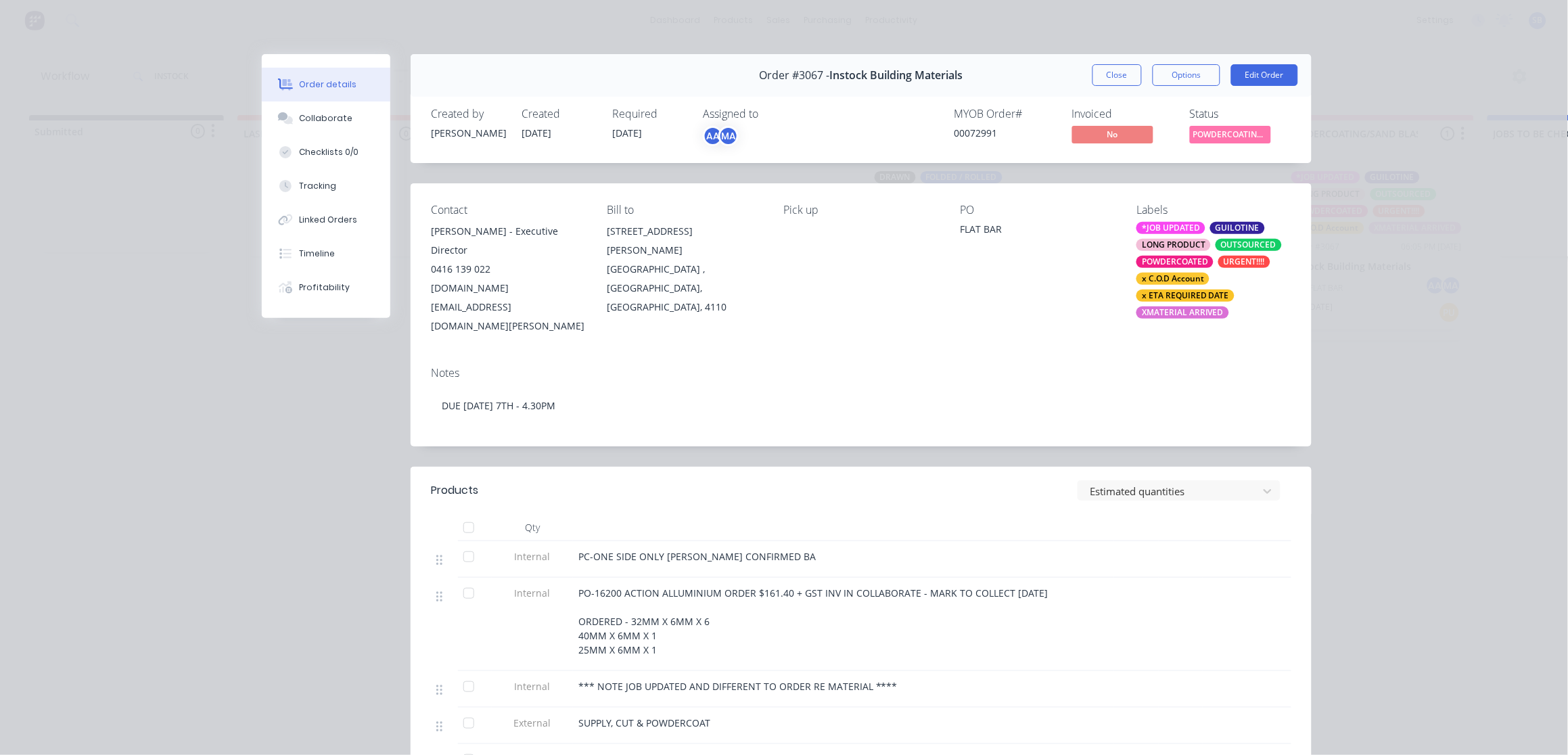
click at [1017, 366] on div "Notes" at bounding box center [861, 372] width 860 height 13
click at [1110, 79] on button "Close" at bounding box center [1117, 75] width 50 height 22
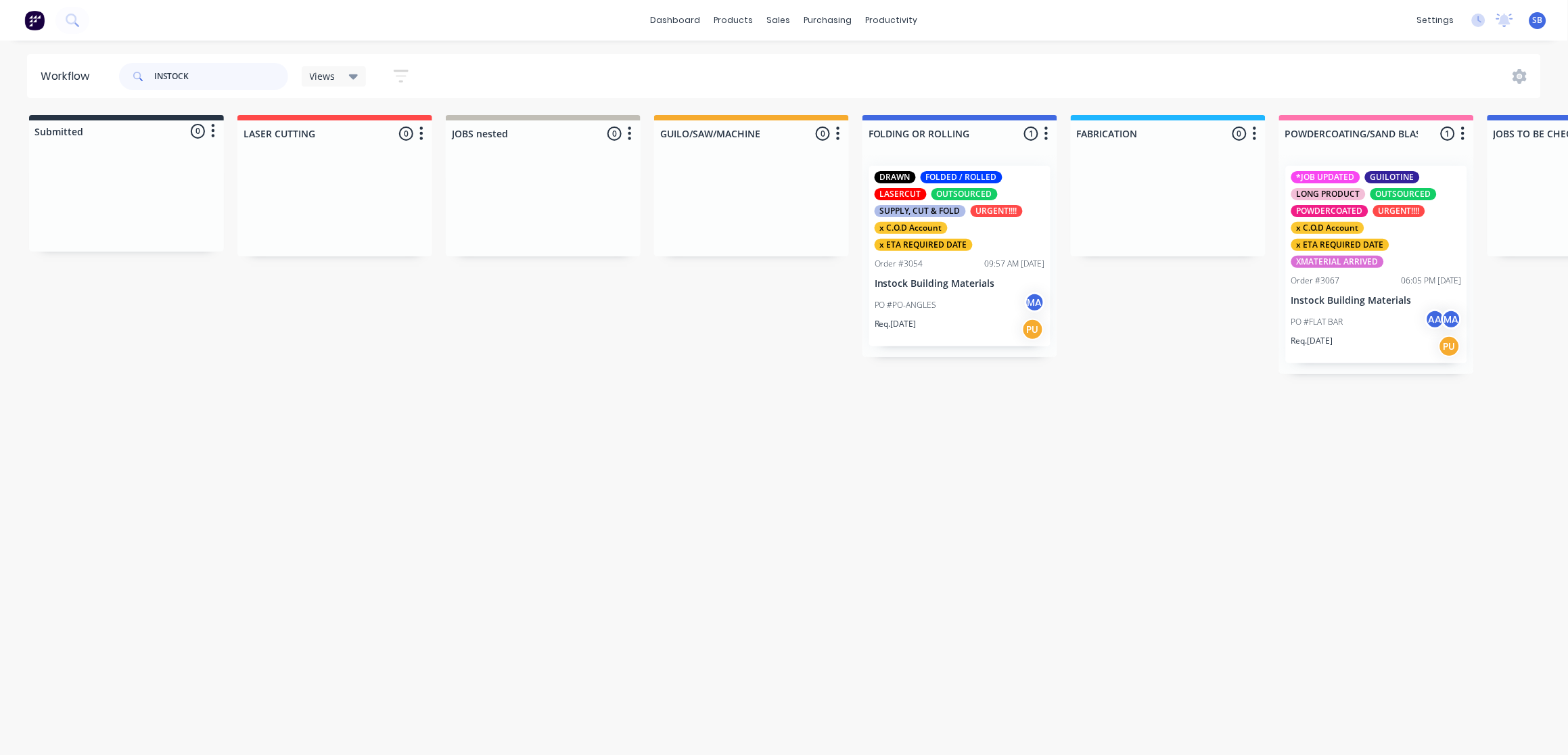
drag, startPoint x: 201, startPoint y: 71, endPoint x: 36, endPoint y: 70, distance: 165.0
click at [41, 74] on header "Workflow INSTOCK Views Save new view None (Default) edit Show/Hide statuses Sho…" at bounding box center [784, 76] width 1515 height 44
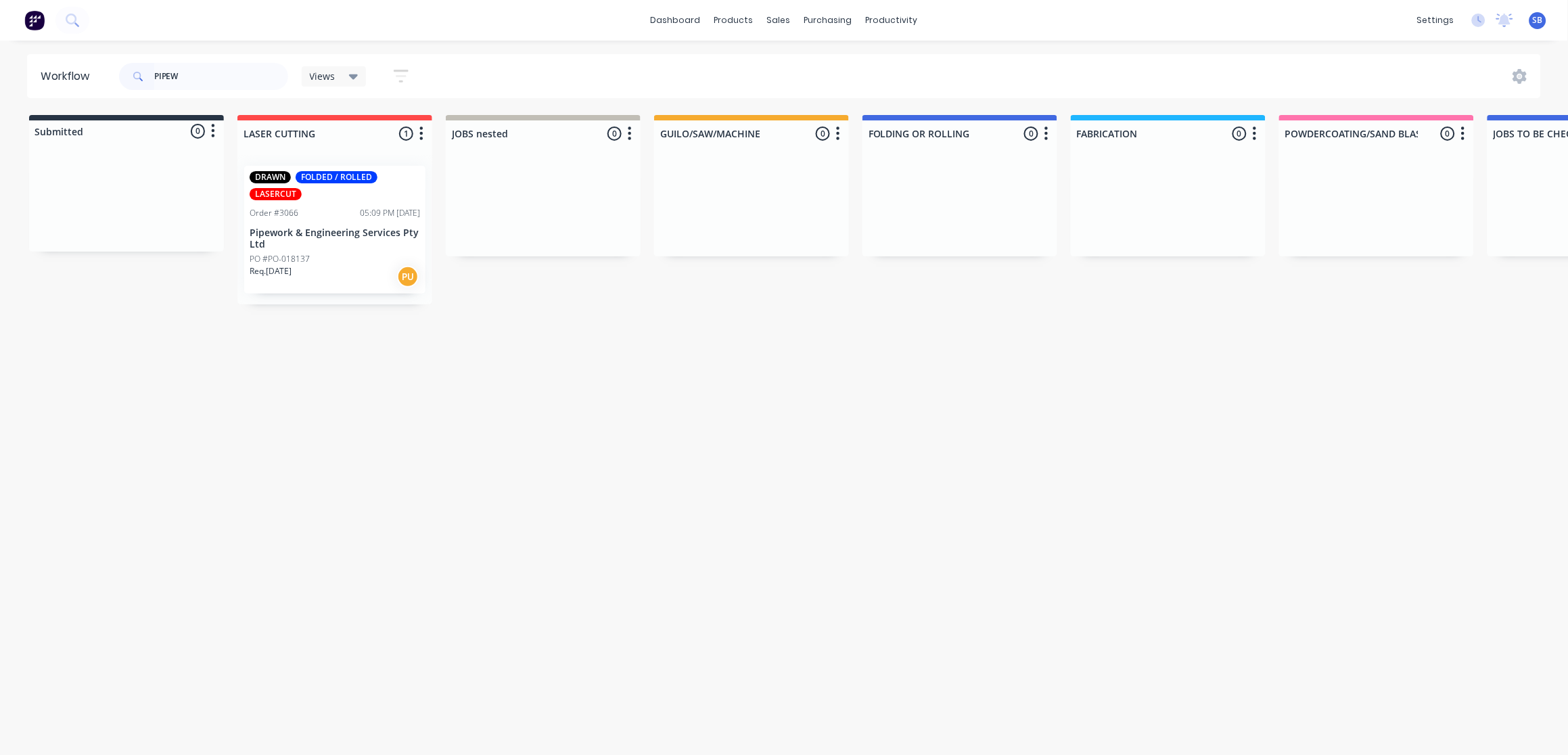
click at [340, 271] on div "Req. 14/09/25 PU" at bounding box center [335, 277] width 171 height 23
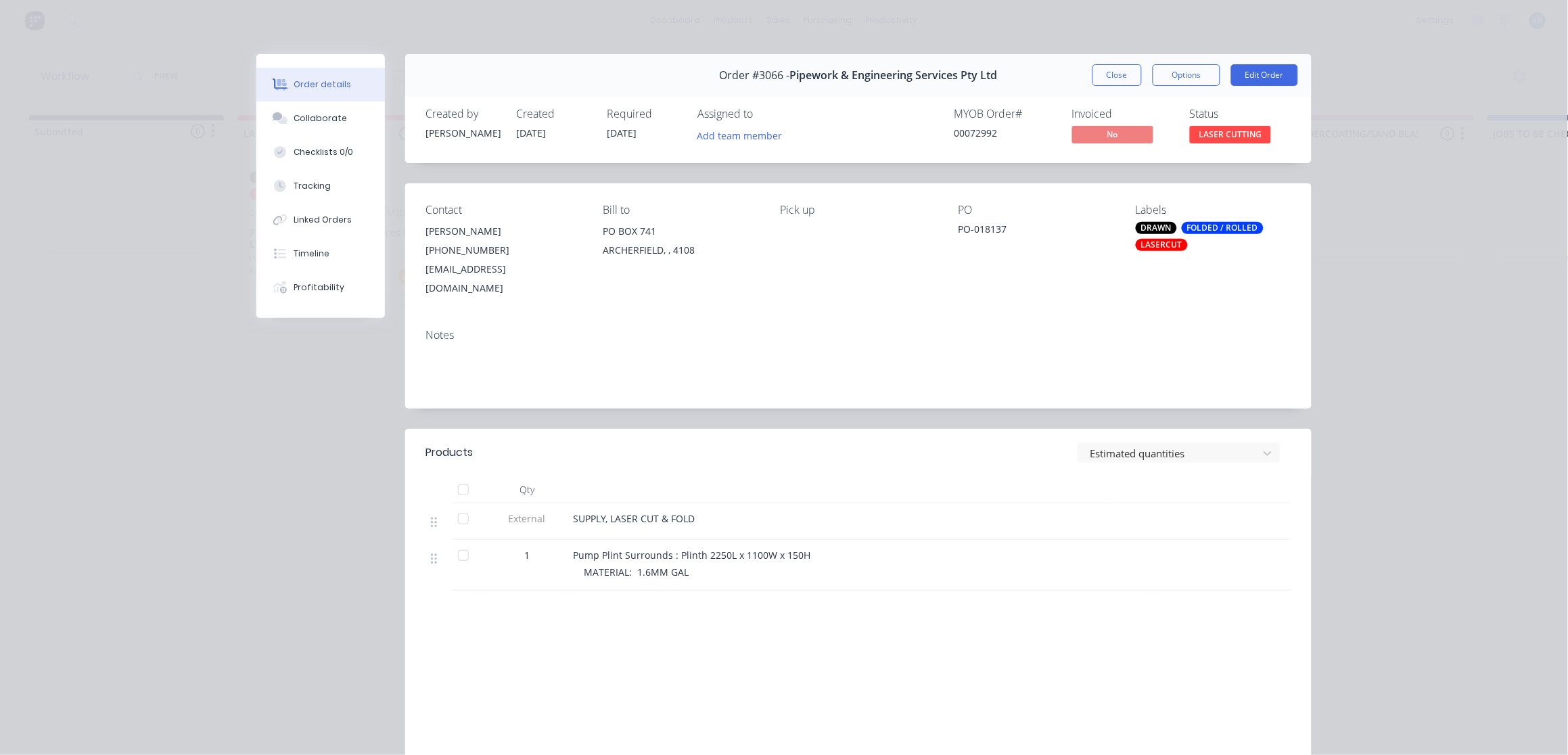
click at [1150, 246] on div "LASERCUT" at bounding box center [1162, 245] width 52 height 12
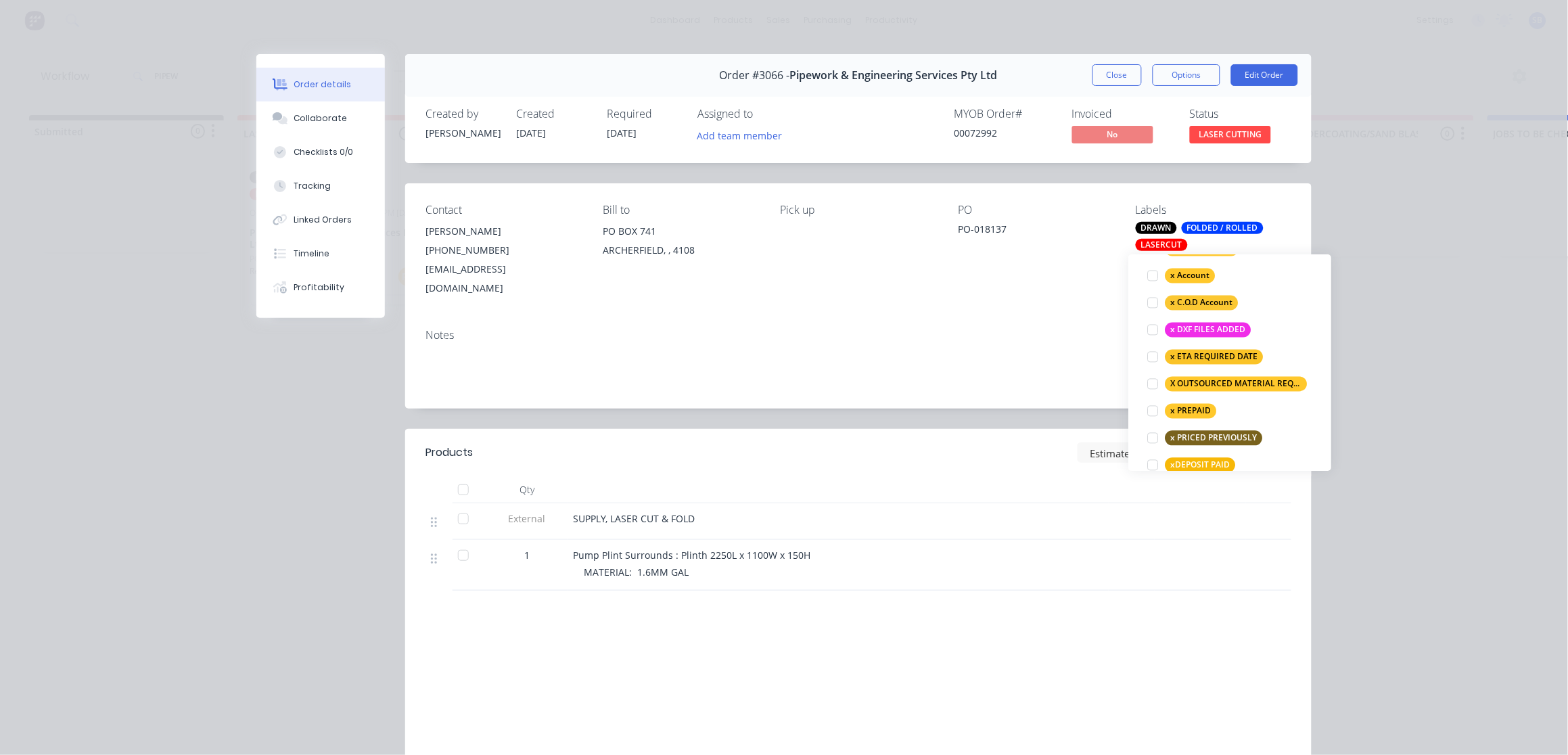
scroll to position [1009, 0]
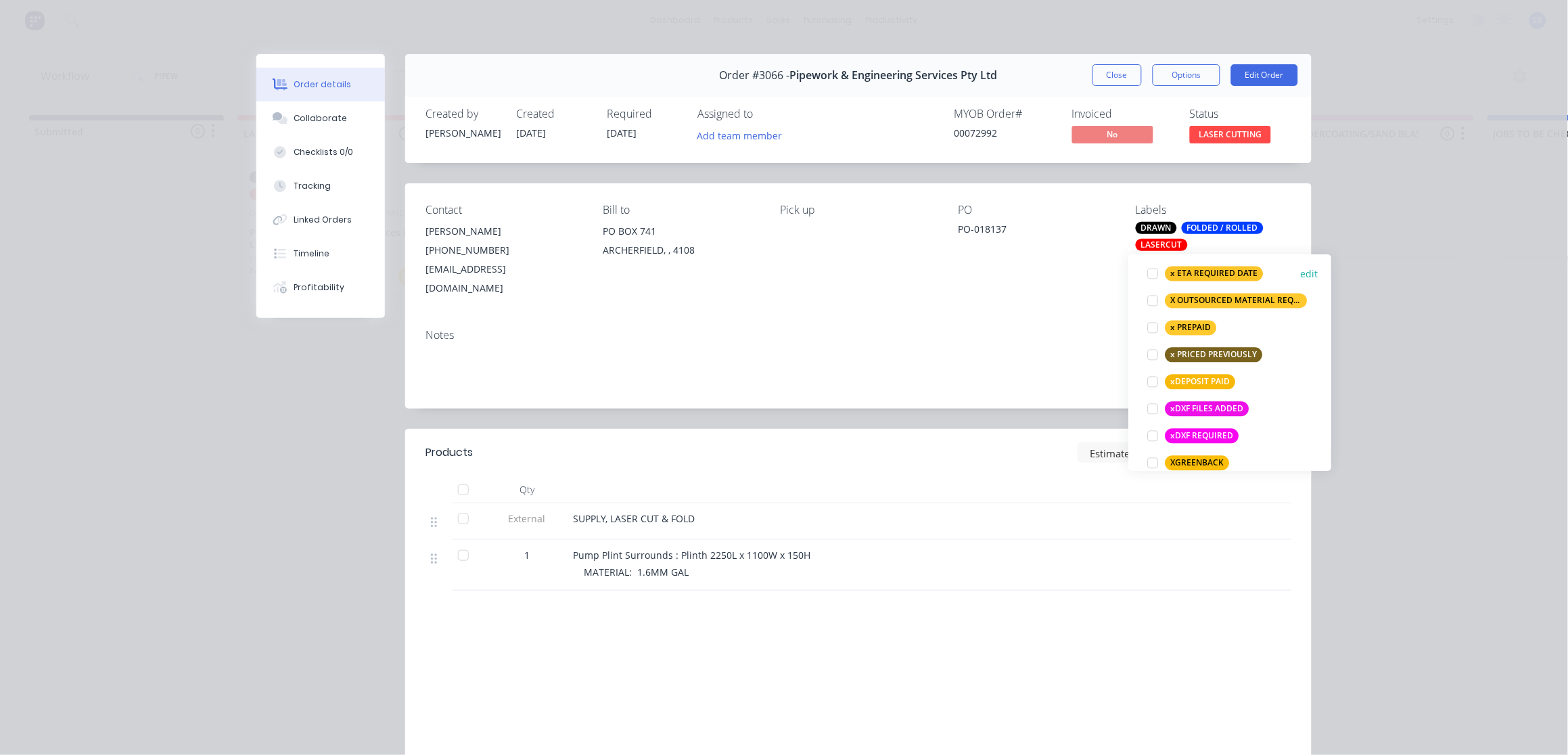
click at [1154, 271] on div at bounding box center [1153, 273] width 27 height 27
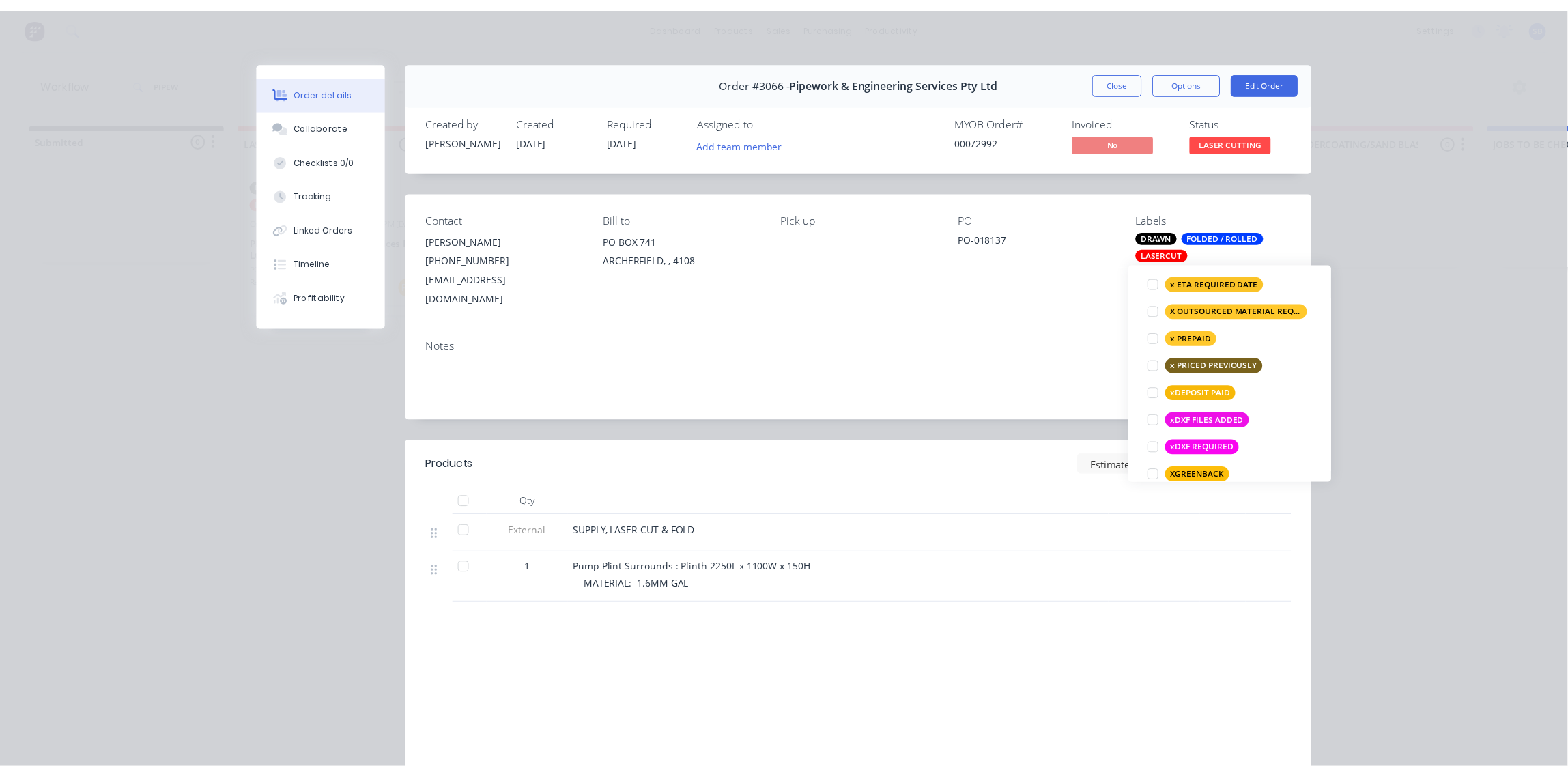
scroll to position [173, 0]
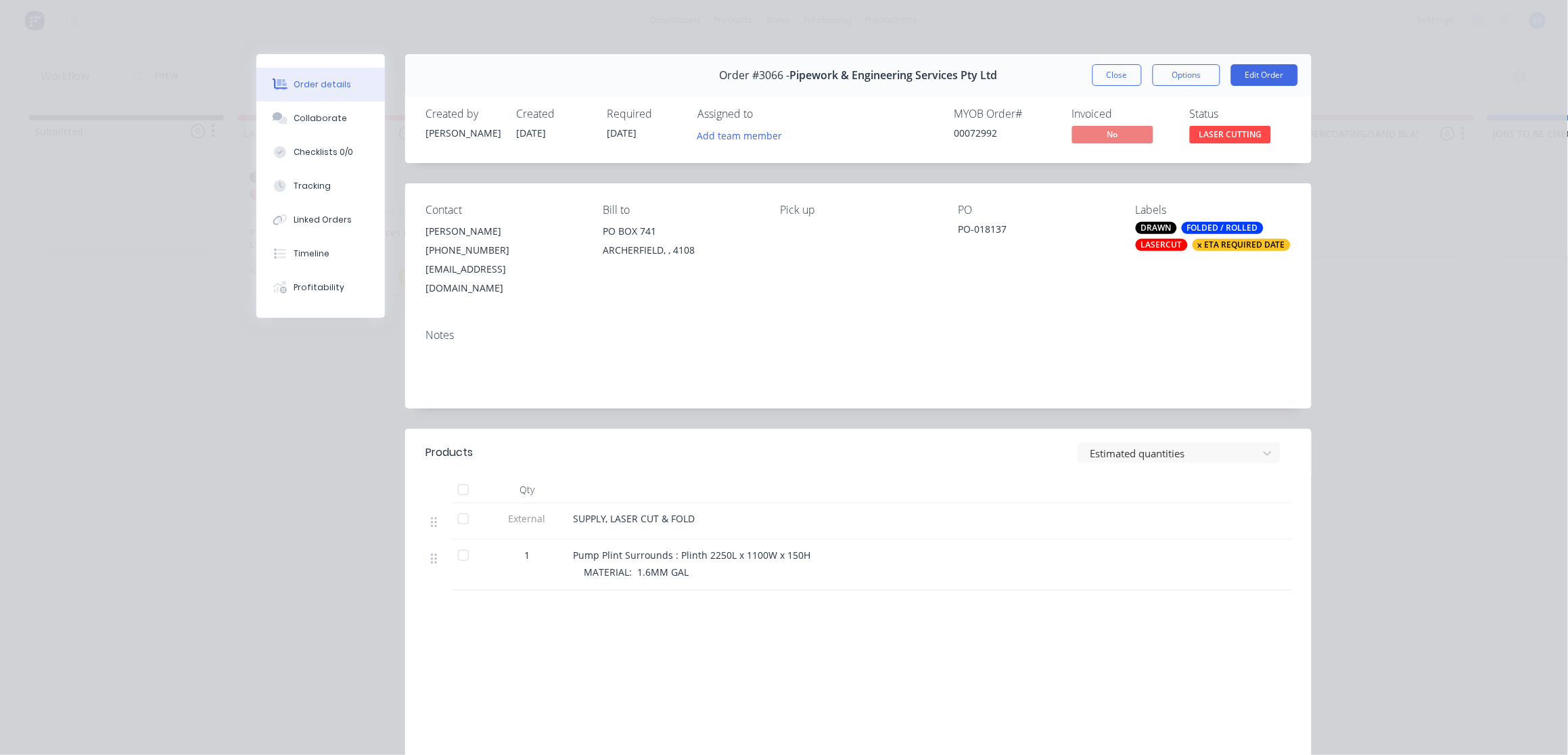
click at [872, 325] on div "Notes" at bounding box center [858, 363] width 906 height 90
click at [1108, 76] on button "Close" at bounding box center [1117, 75] width 50 height 22
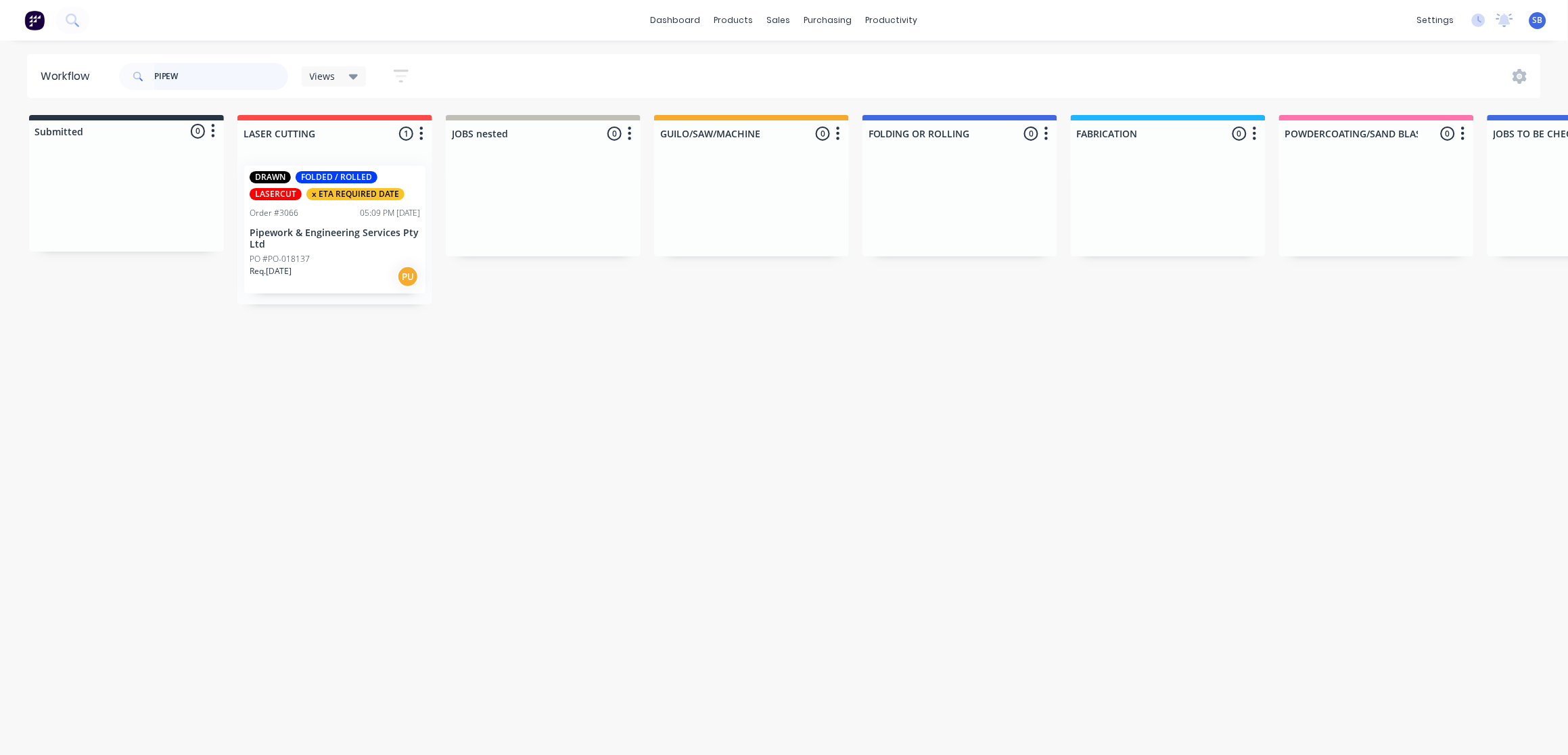
drag, startPoint x: 197, startPoint y: 77, endPoint x: 47, endPoint y: 76, distance: 150.0
click at [48, 75] on header "Workflow PIPEW Views Save new view None (Default) edit Show/Hide statuses Show …" at bounding box center [784, 76] width 1515 height 44
type input "3106"
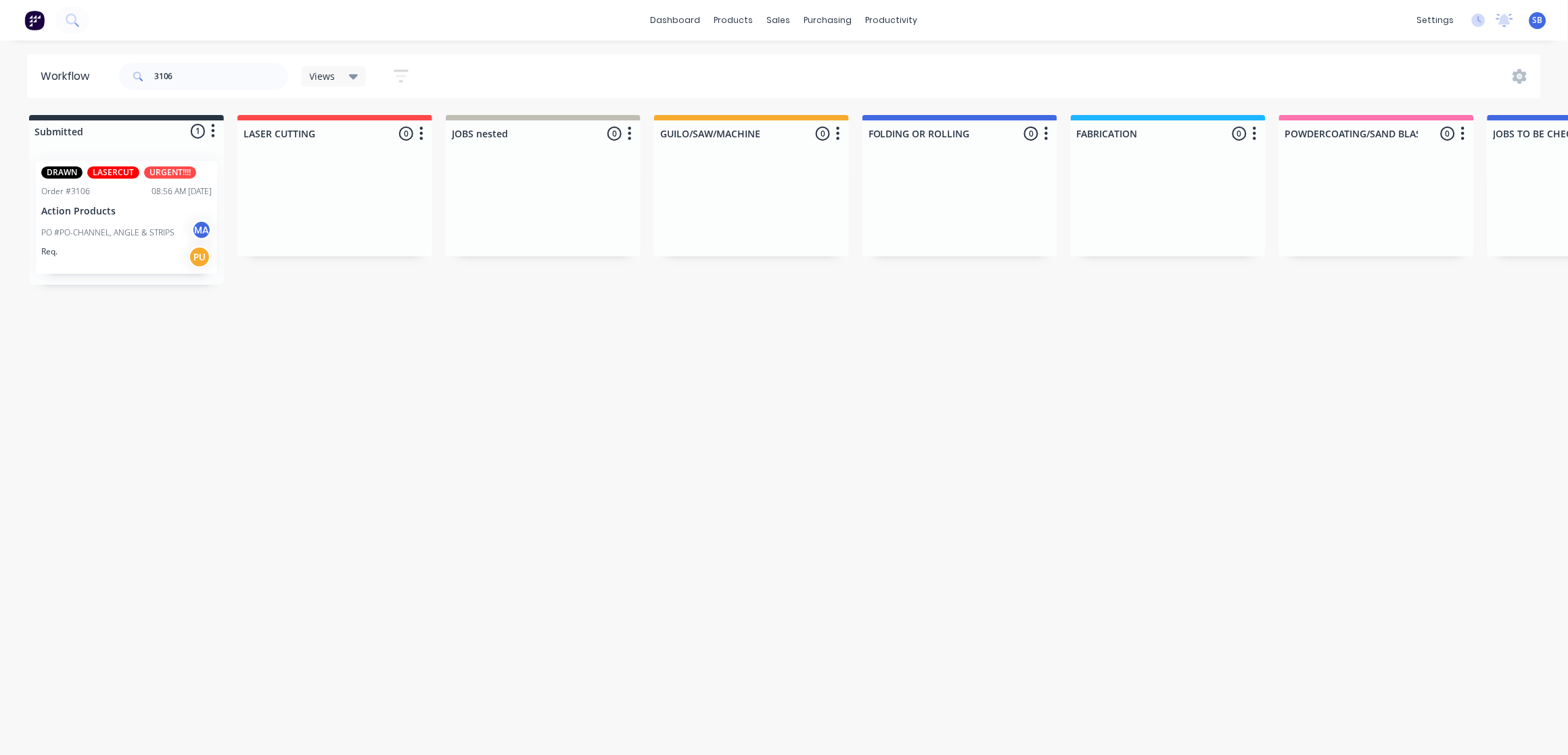
click at [102, 257] on div "Req. PU" at bounding box center [127, 257] width 171 height 23
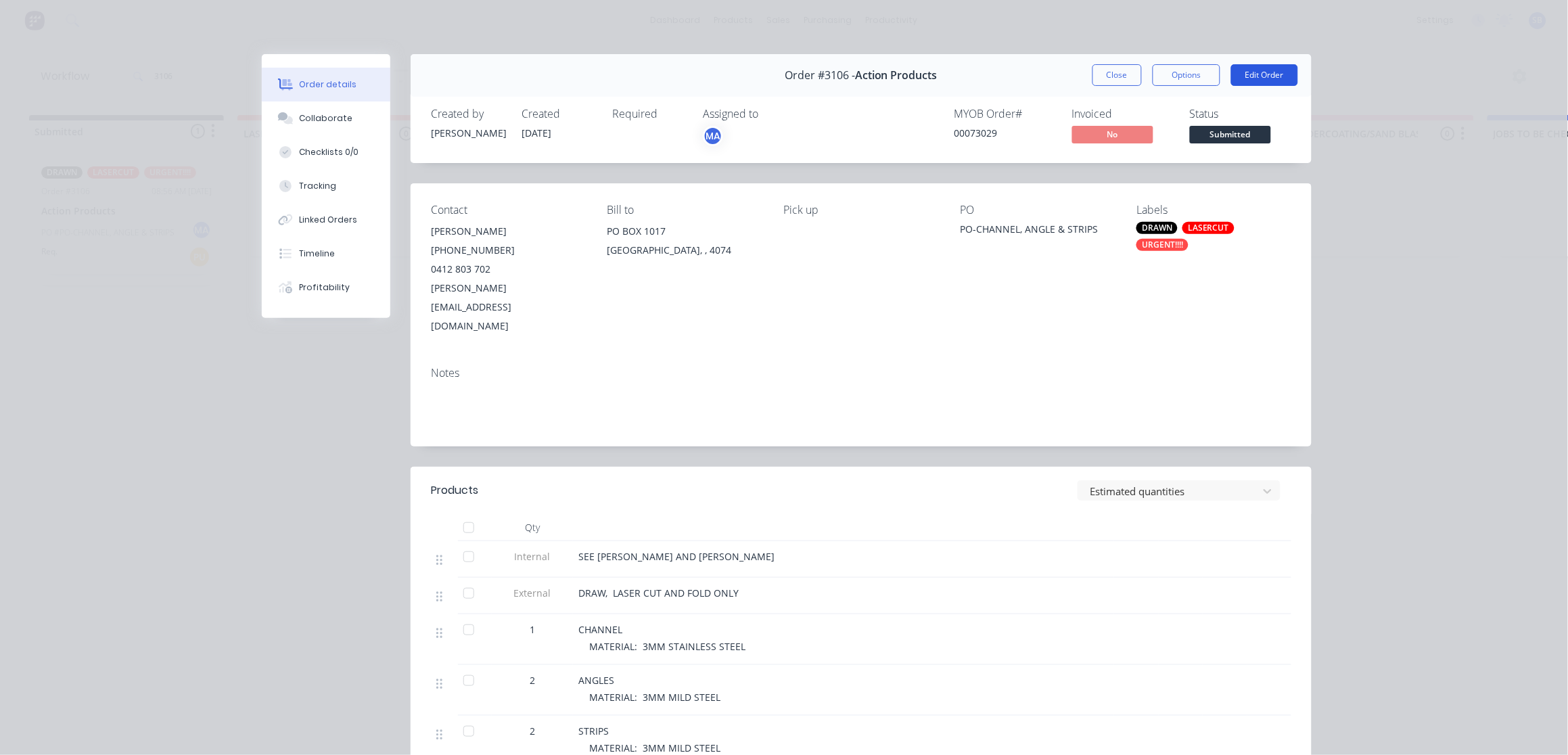
click at [1259, 81] on button "Edit Order" at bounding box center [1265, 75] width 67 height 22
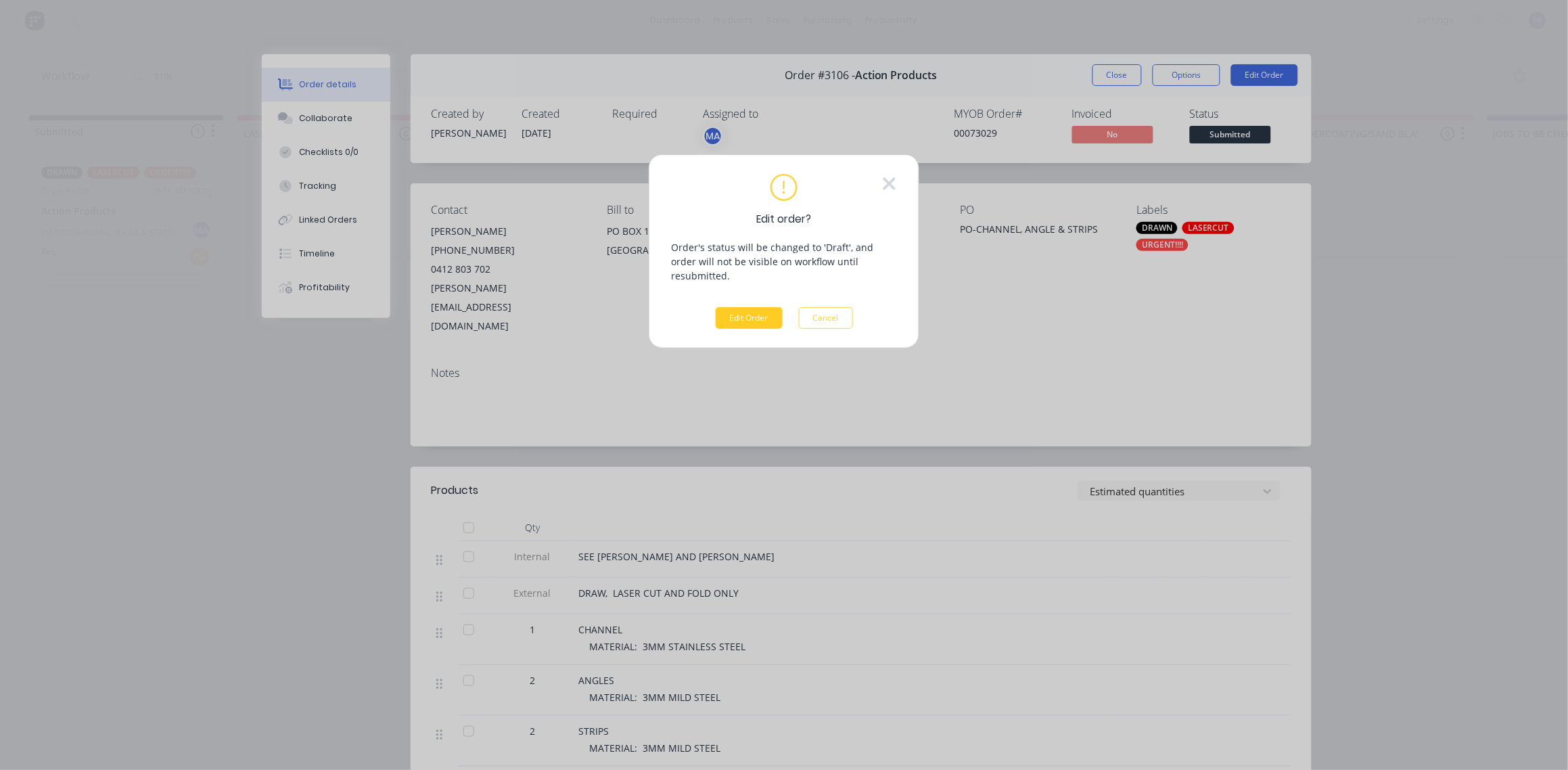
click at [744, 307] on button "Edit Order" at bounding box center [749, 317] width 67 height 22
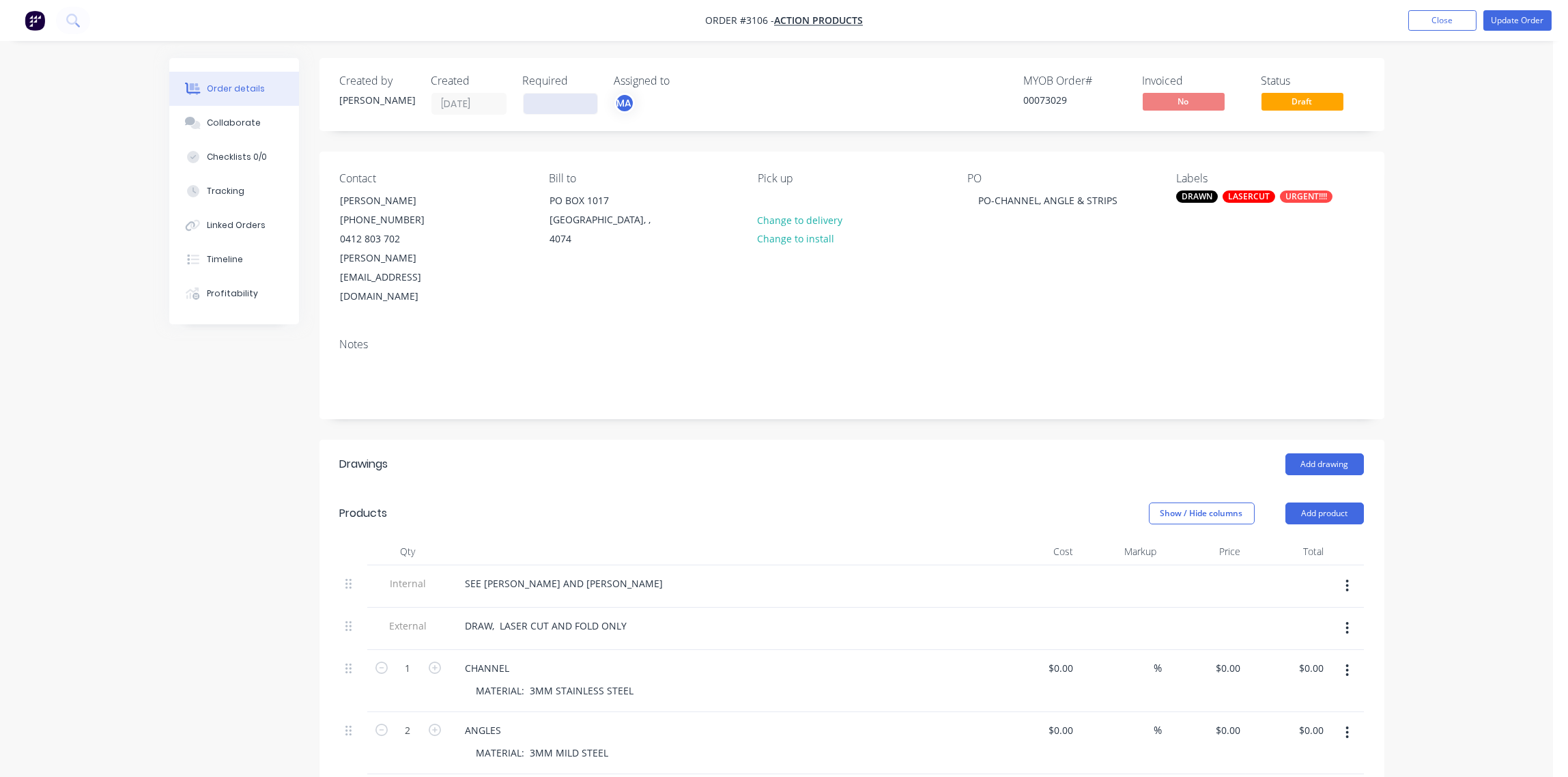
click at [563, 104] on input at bounding box center [561, 103] width 74 height 20
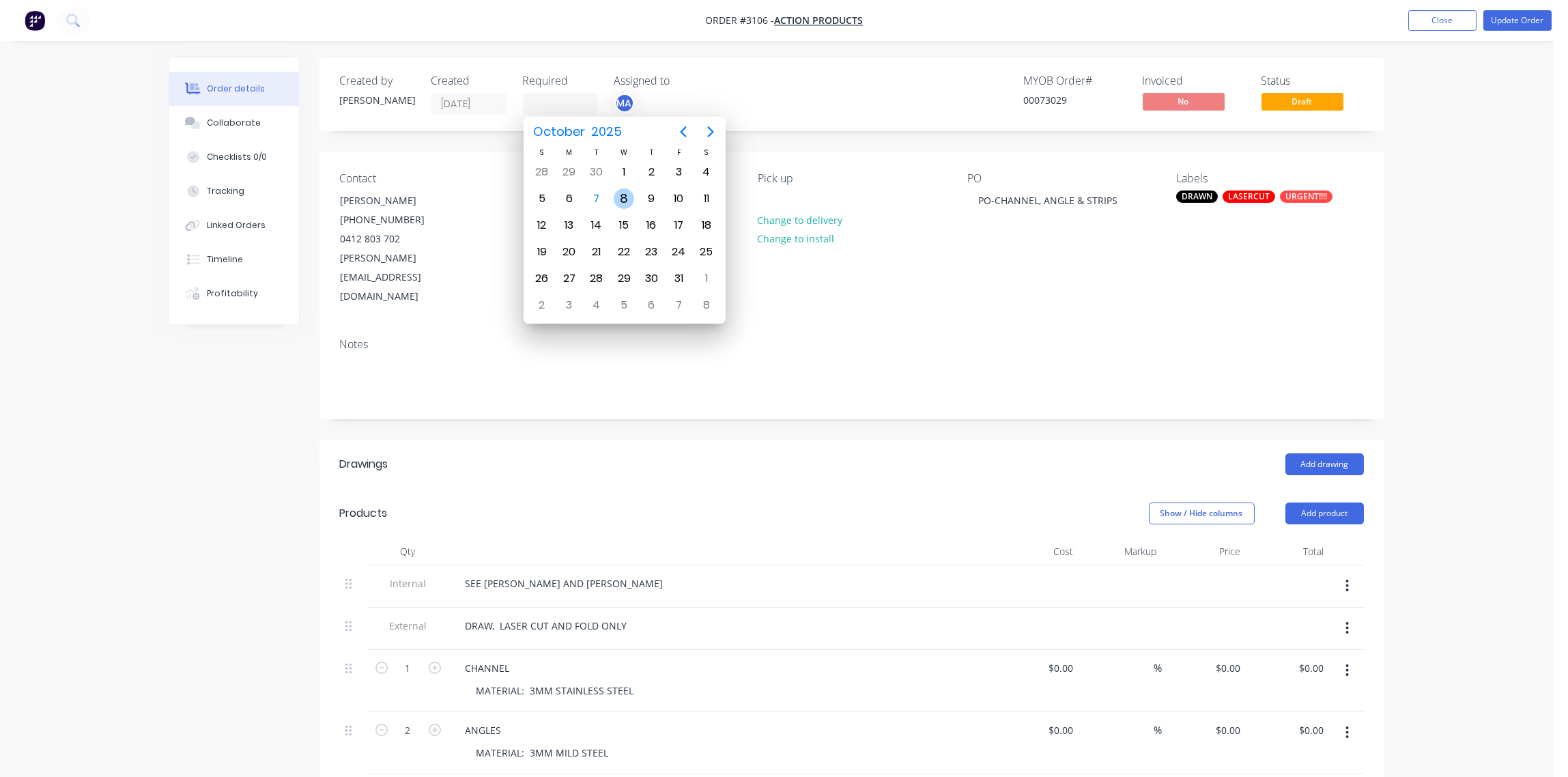
click at [625, 200] on div "8" at bounding box center [623, 198] width 20 height 20
type input "[DATE]"
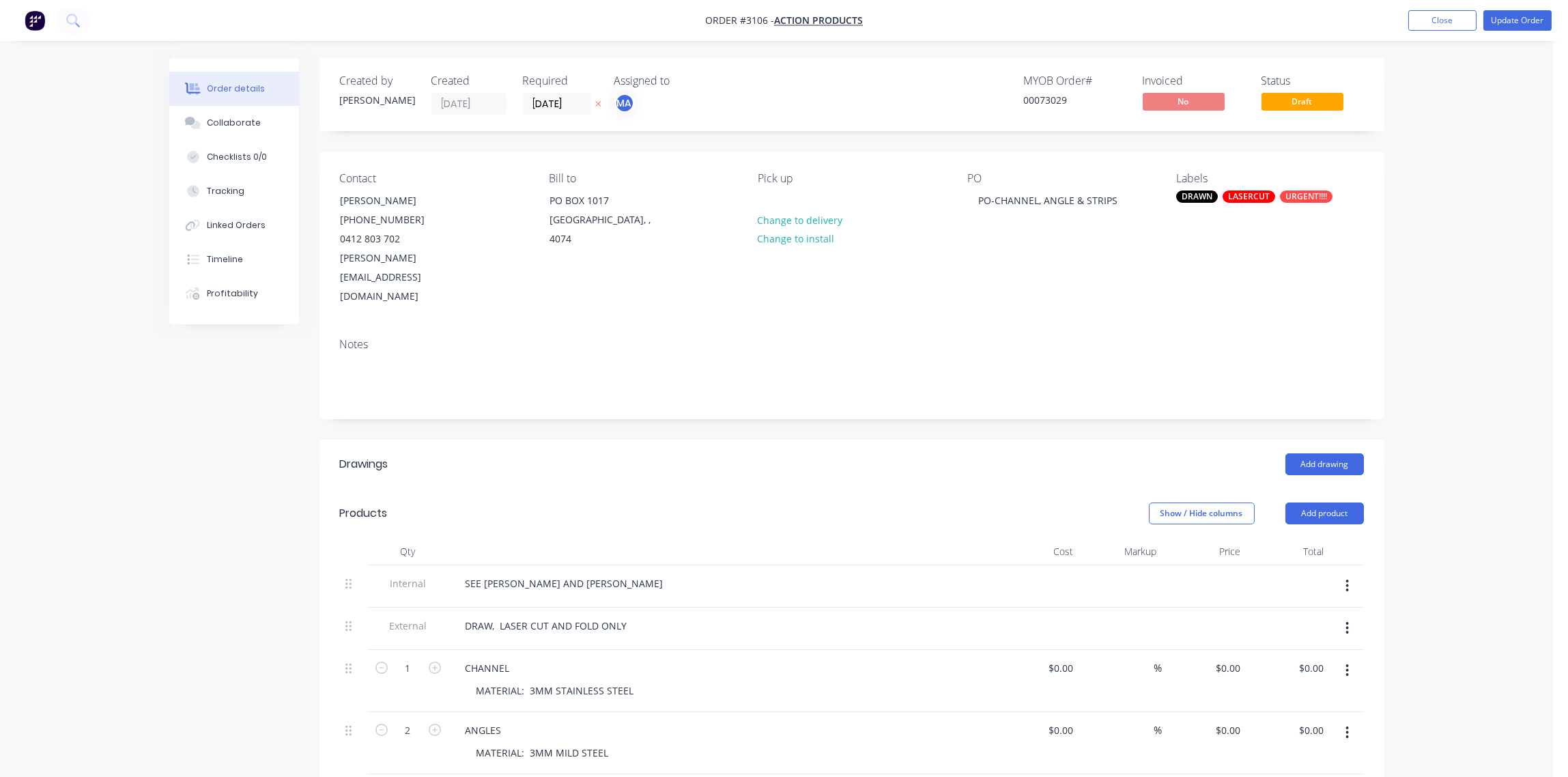
click at [1243, 193] on div "LASERCUT" at bounding box center [1248, 196] width 52 height 12
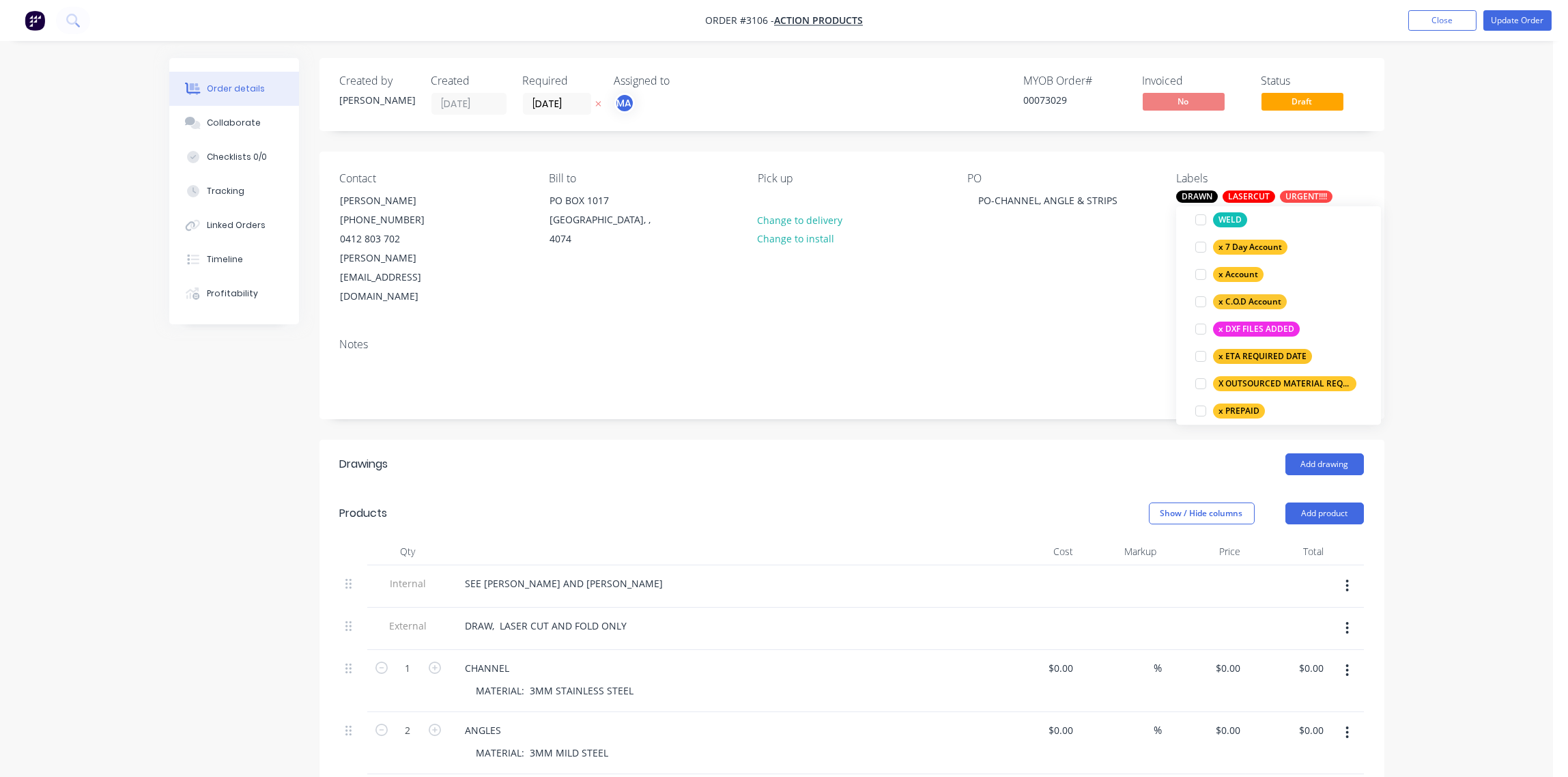
scroll to position [1019, 0]
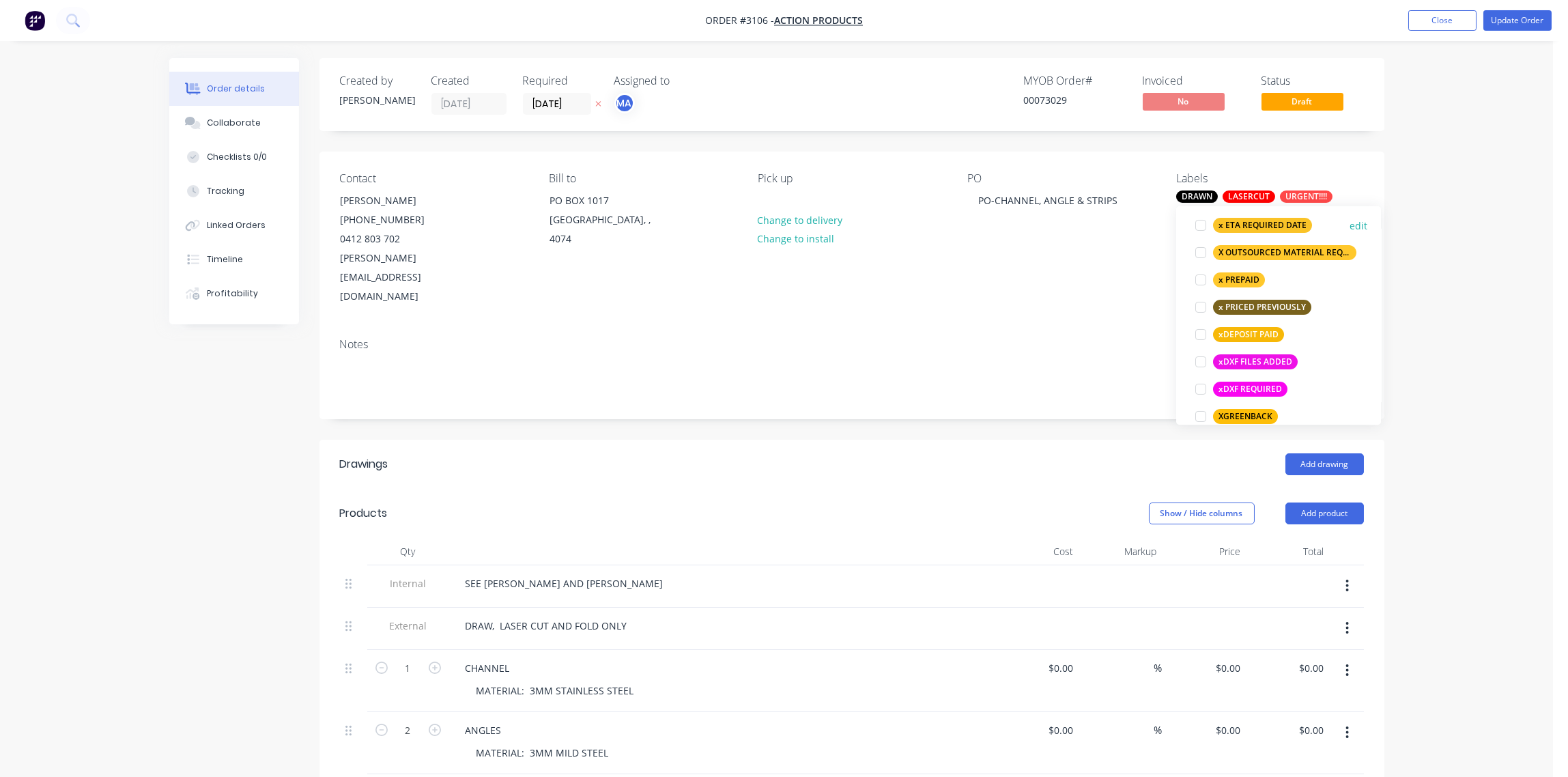
click at [1200, 227] on div at bounding box center [1201, 225] width 27 height 27
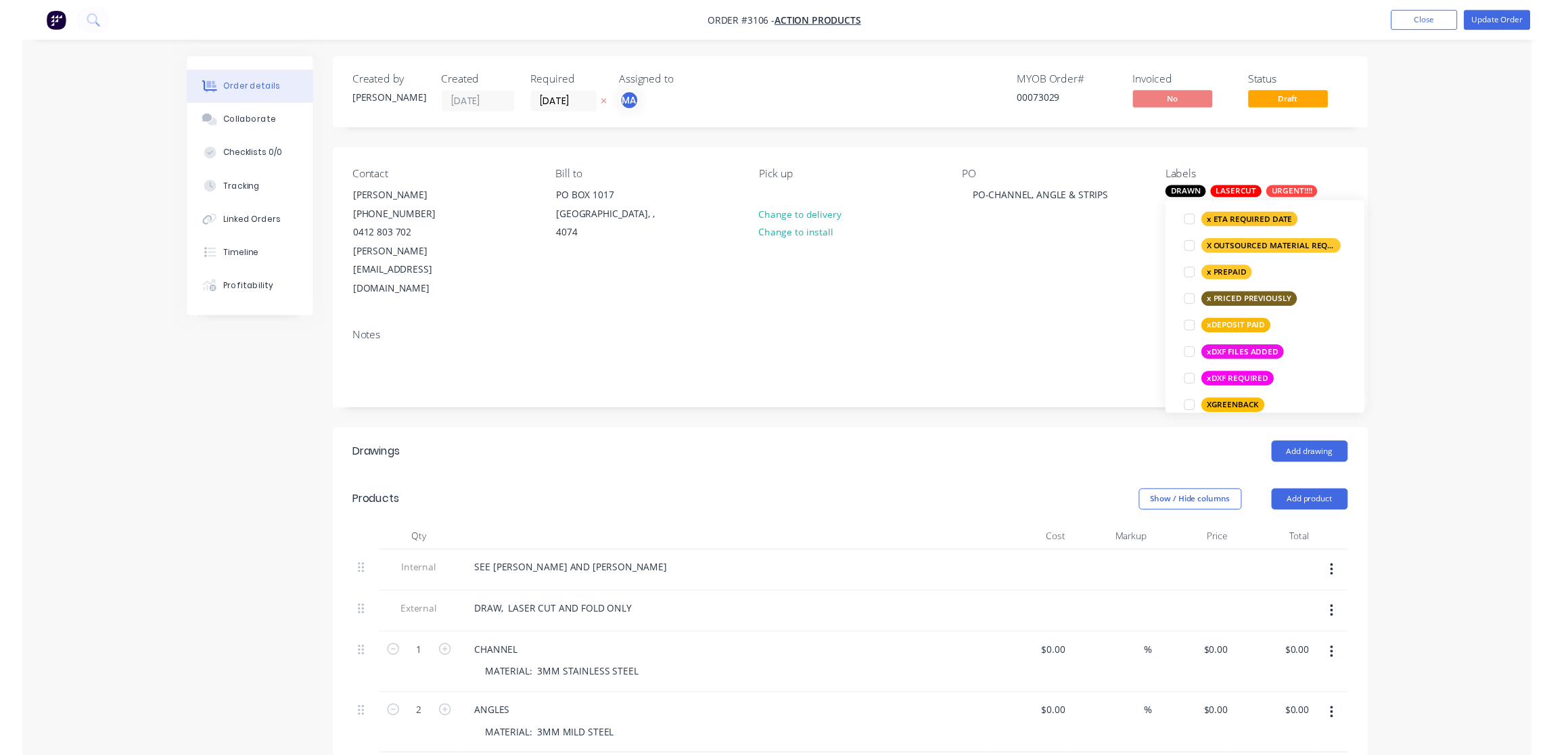
scroll to position [171, 0]
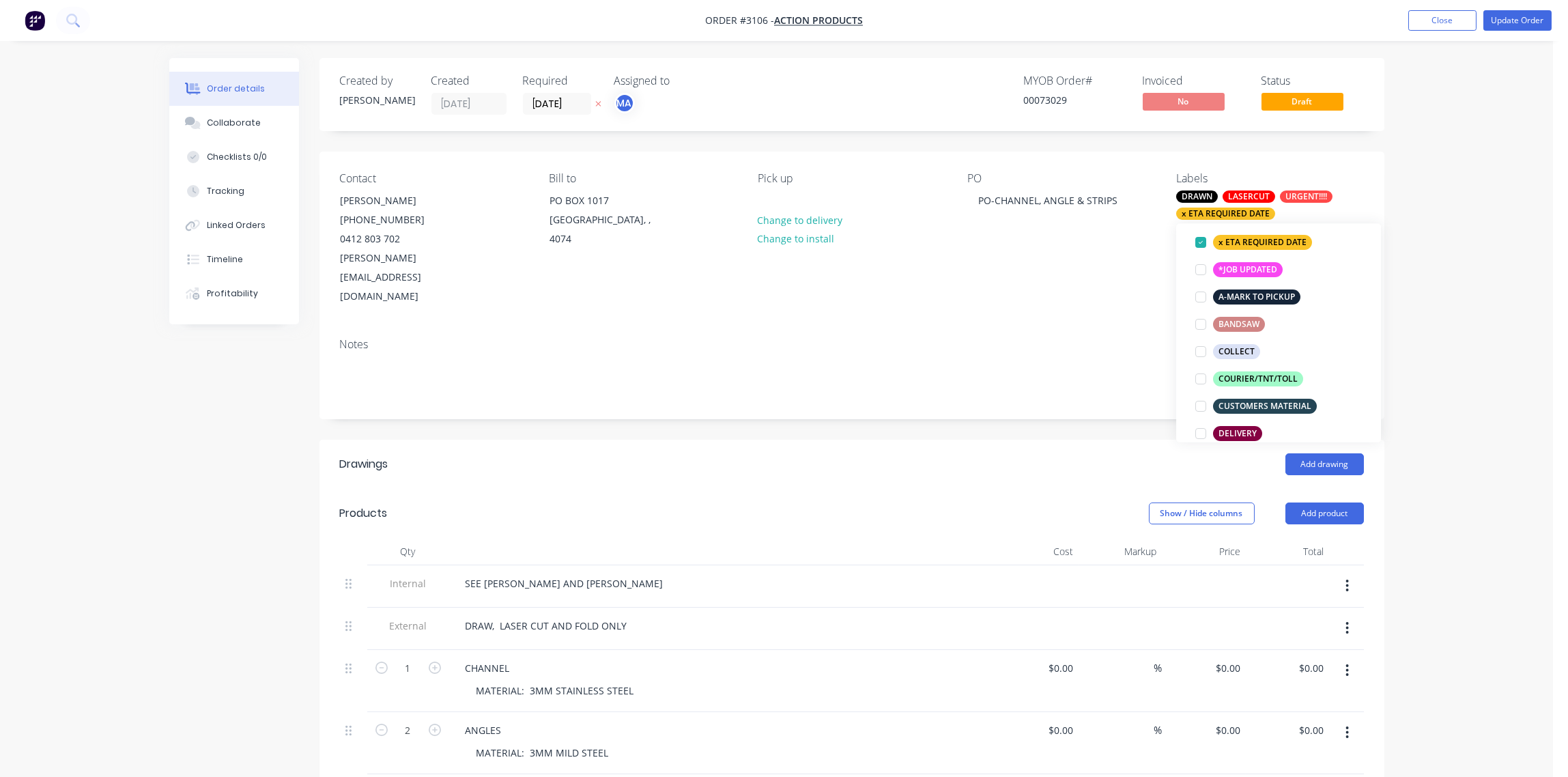
click at [1054, 338] on div "Notes" at bounding box center [852, 344] width 1024 height 13
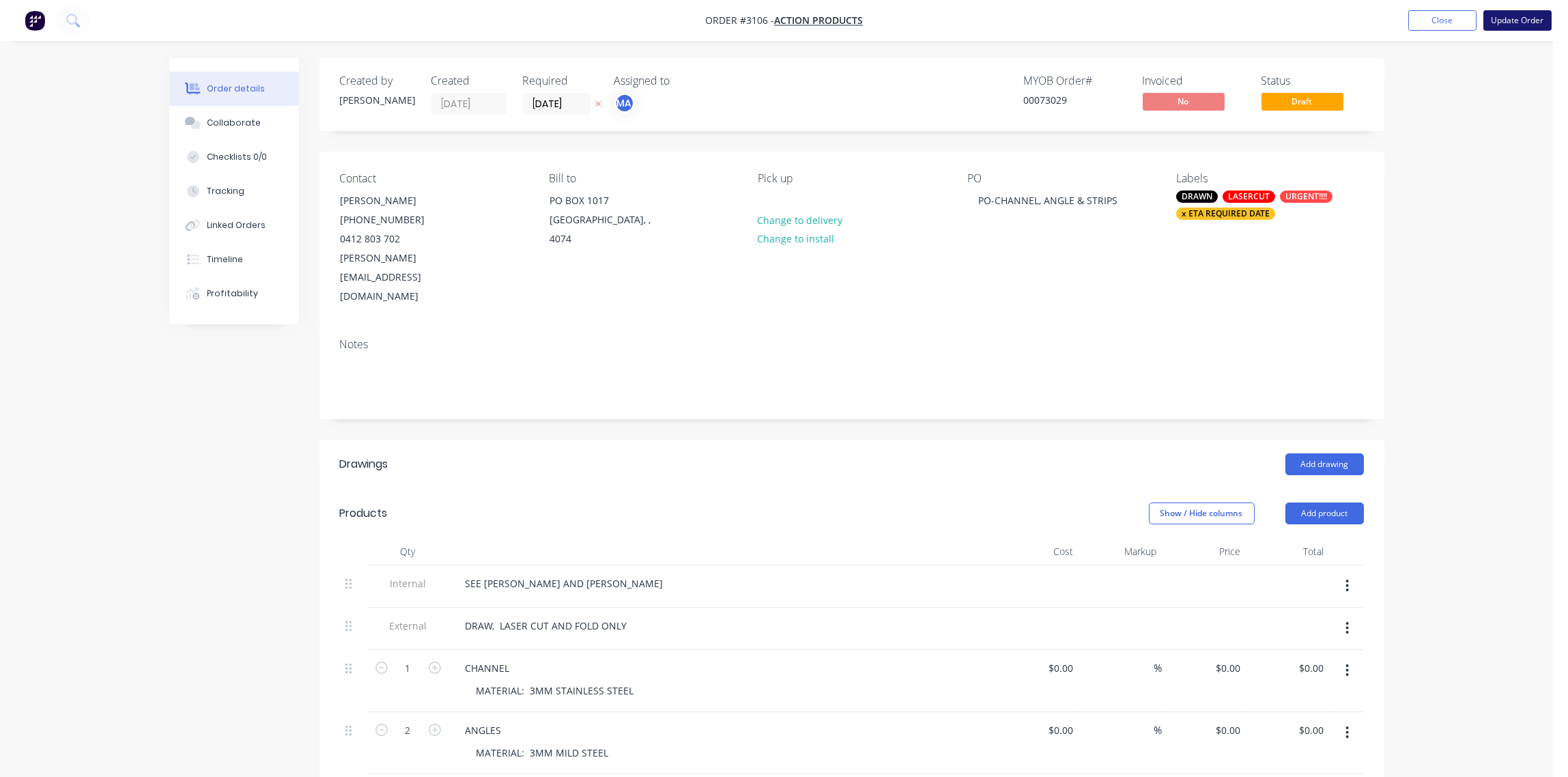
click at [1519, 20] on button "Update Order" at bounding box center [1517, 20] width 68 height 20
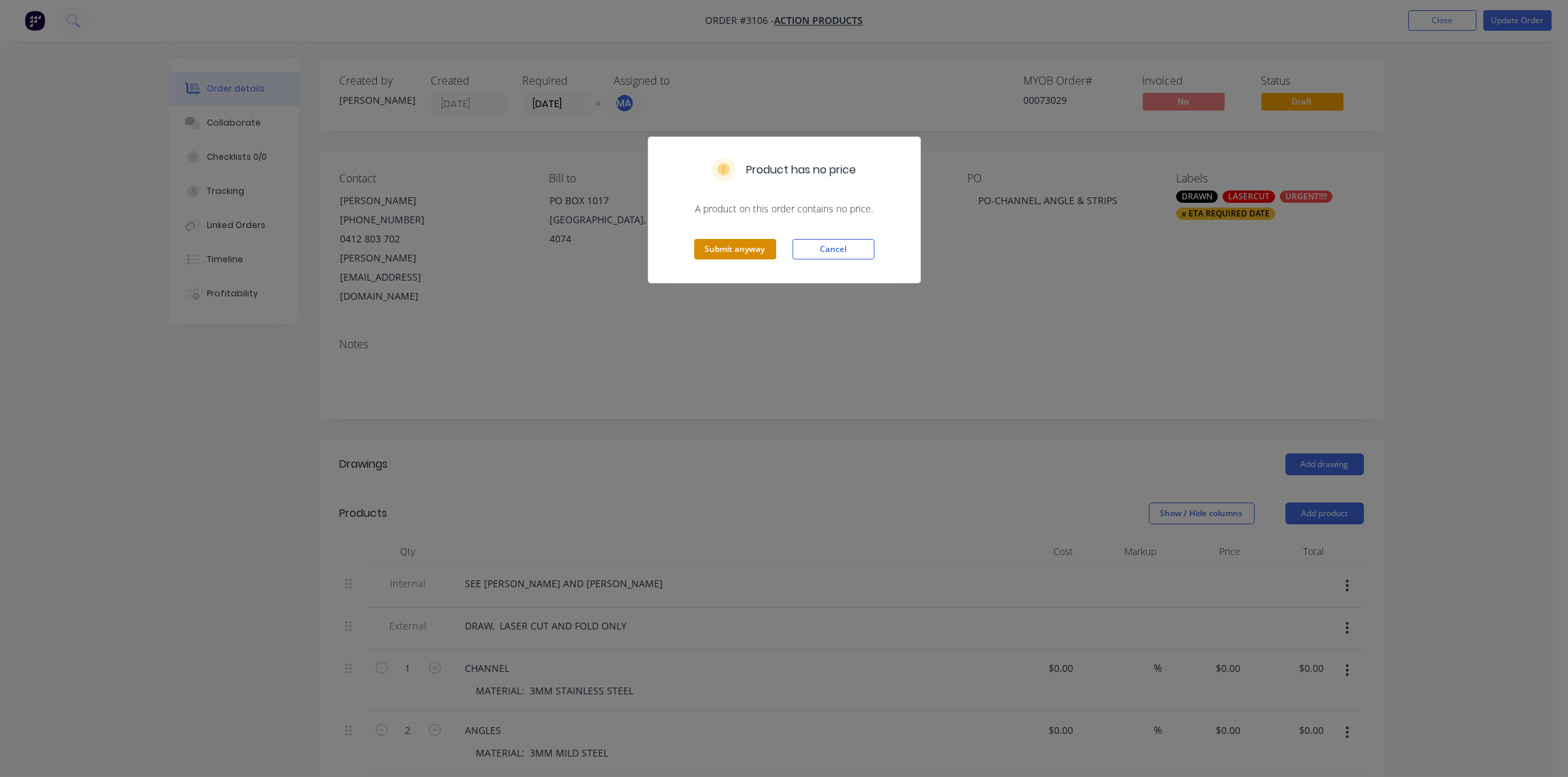
click at [745, 252] on button "Submit anyway" at bounding box center [735, 249] width 82 height 20
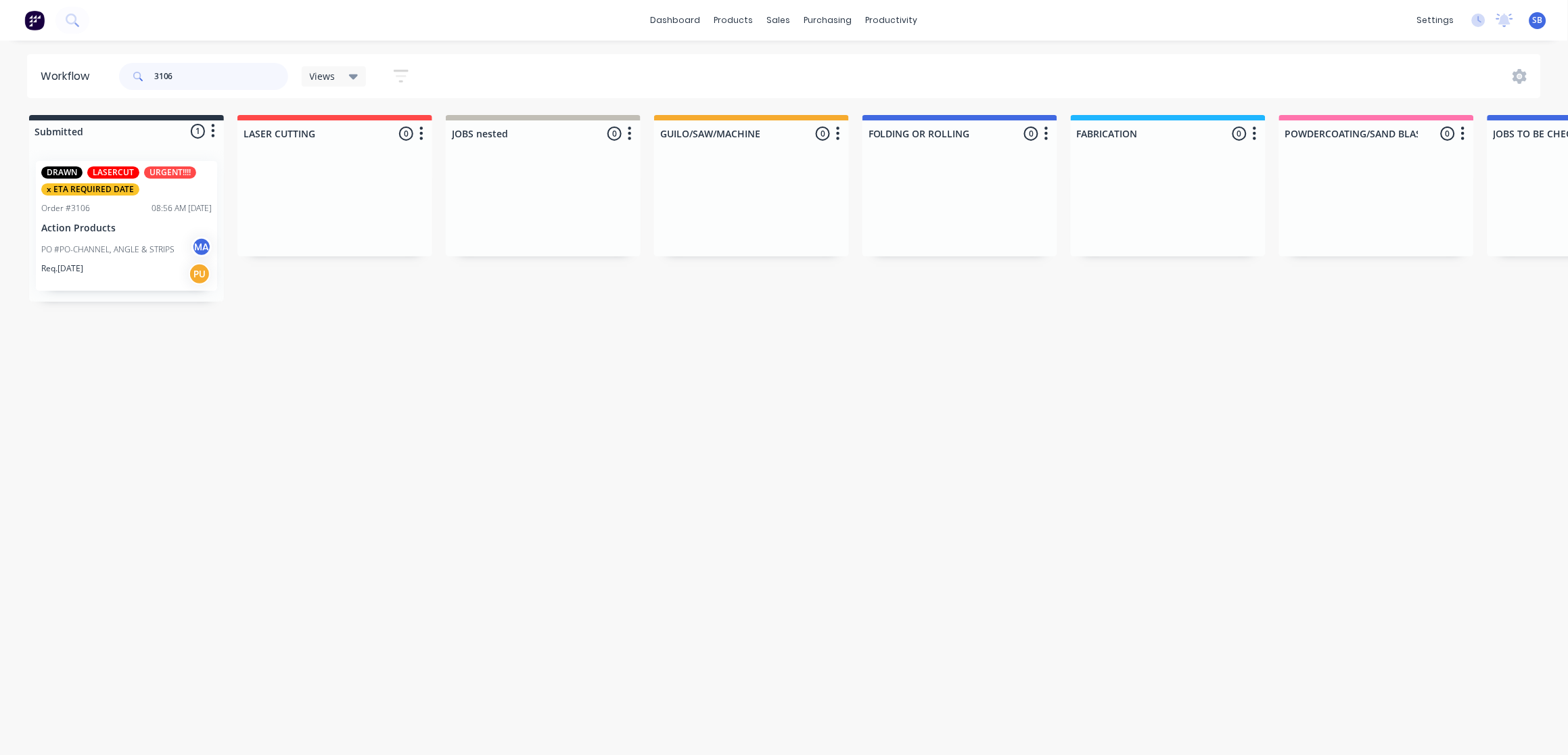
drag, startPoint x: 202, startPoint y: 75, endPoint x: 18, endPoint y: 67, distance: 184.2
click at [29, 68] on header "Workflow 3106 Views Save new view None (Default) edit Show/Hide statuses Show l…" at bounding box center [784, 76] width 1515 height 44
type input "3068"
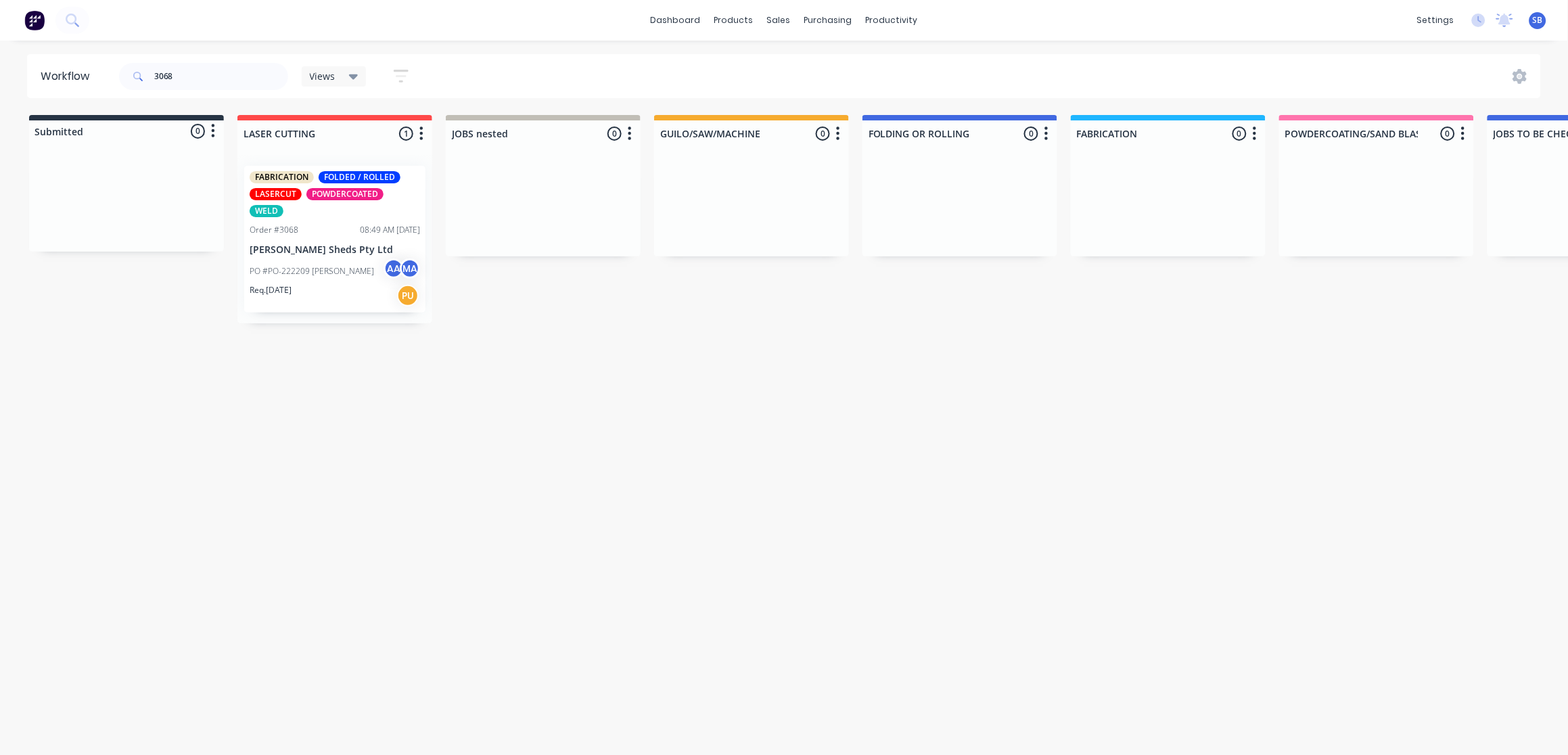
click at [331, 284] on div "Req. 16/10/25 PU" at bounding box center [335, 295] width 171 height 23
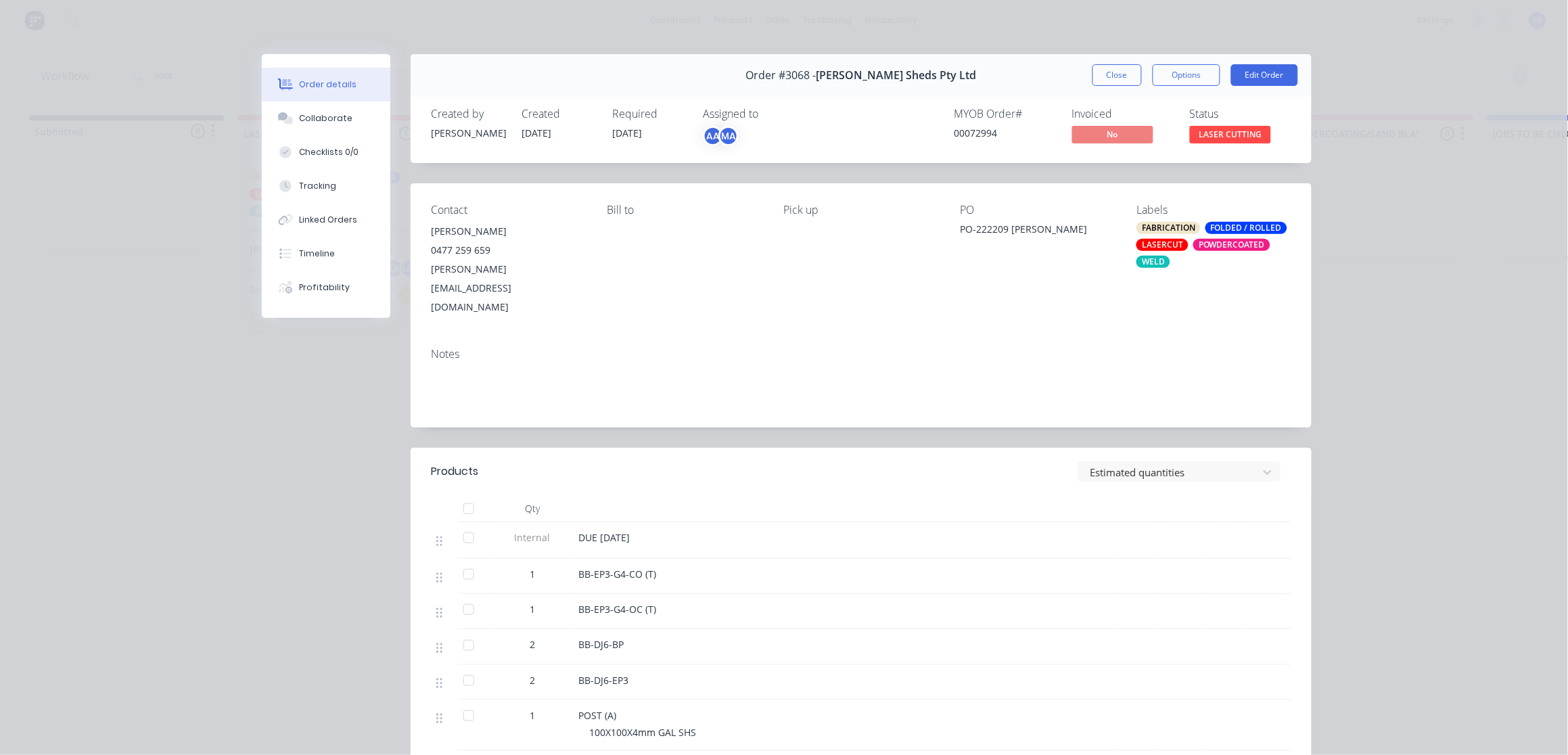
click at [1208, 247] on div "POWDERCOATED" at bounding box center [1232, 245] width 77 height 12
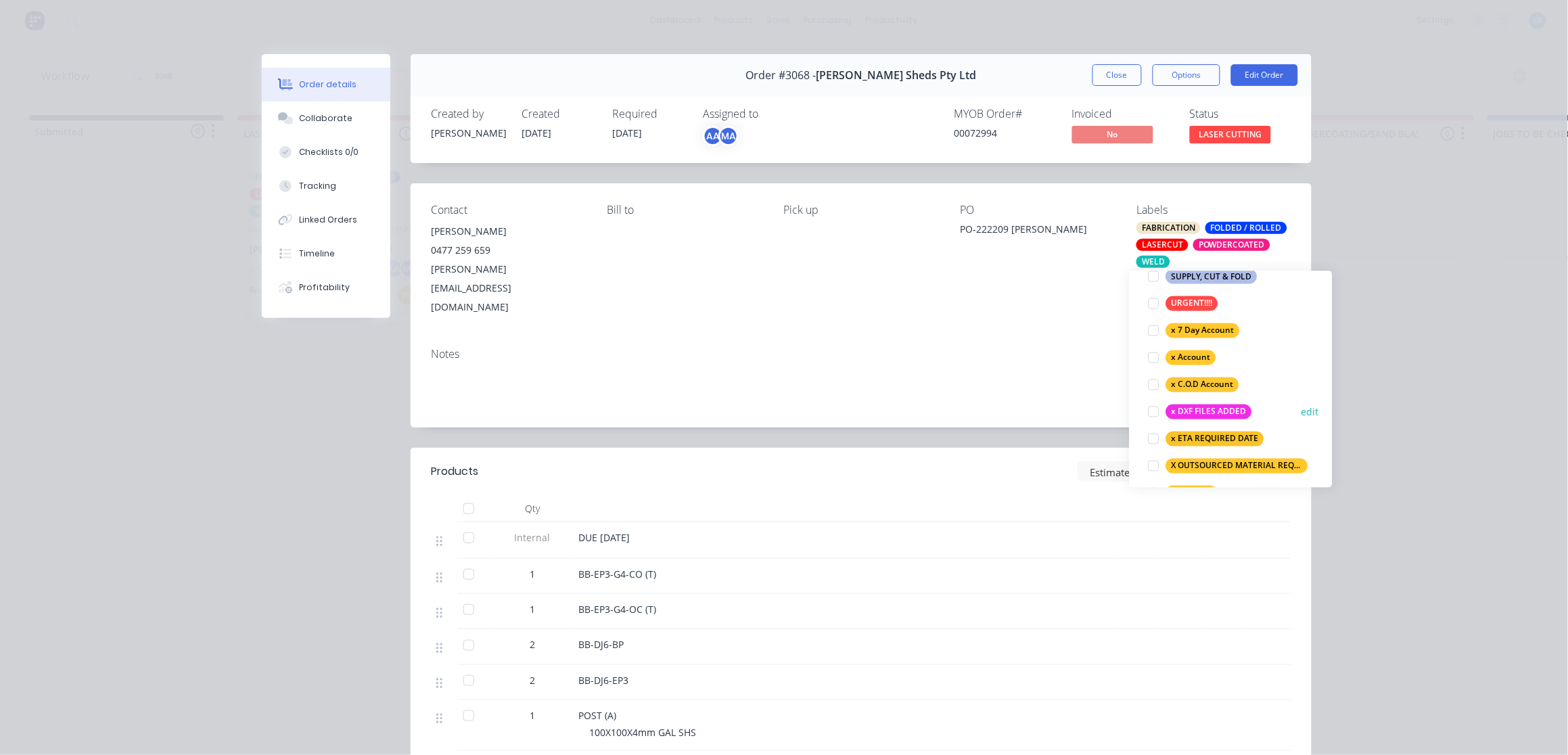
scroll to position [909, 0]
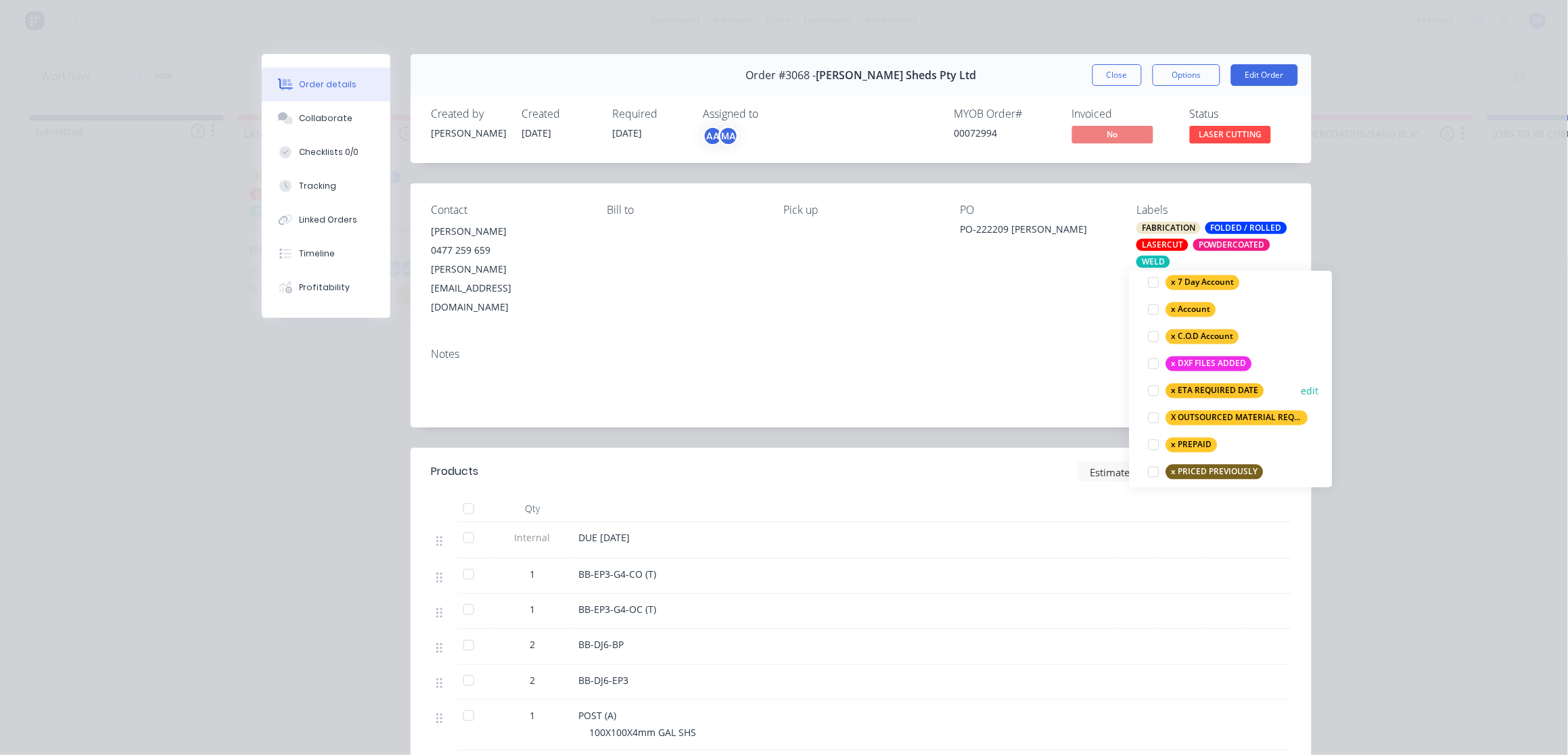
click at [1150, 390] on div at bounding box center [1154, 390] width 27 height 27
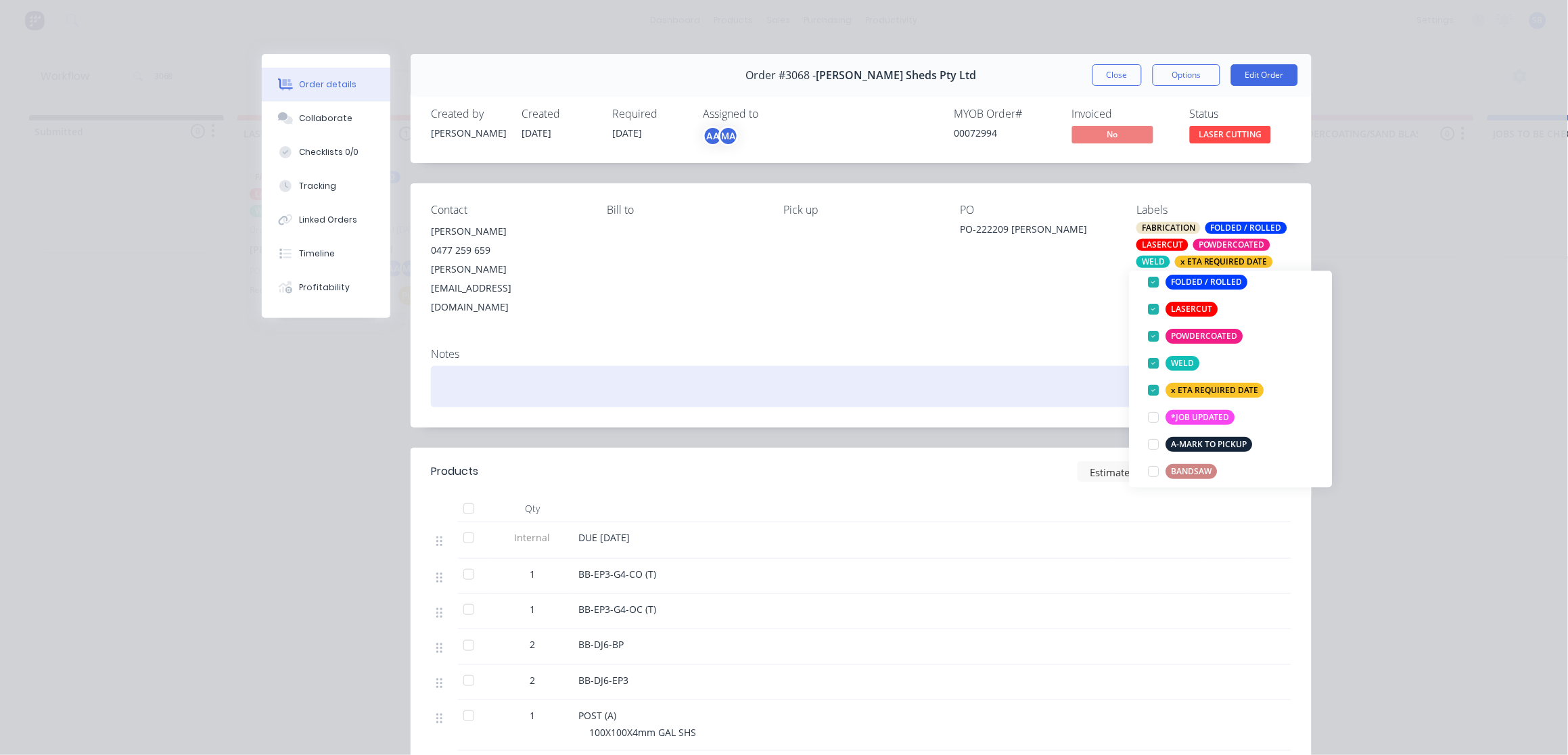
click at [983, 366] on div at bounding box center [861, 386] width 860 height 42
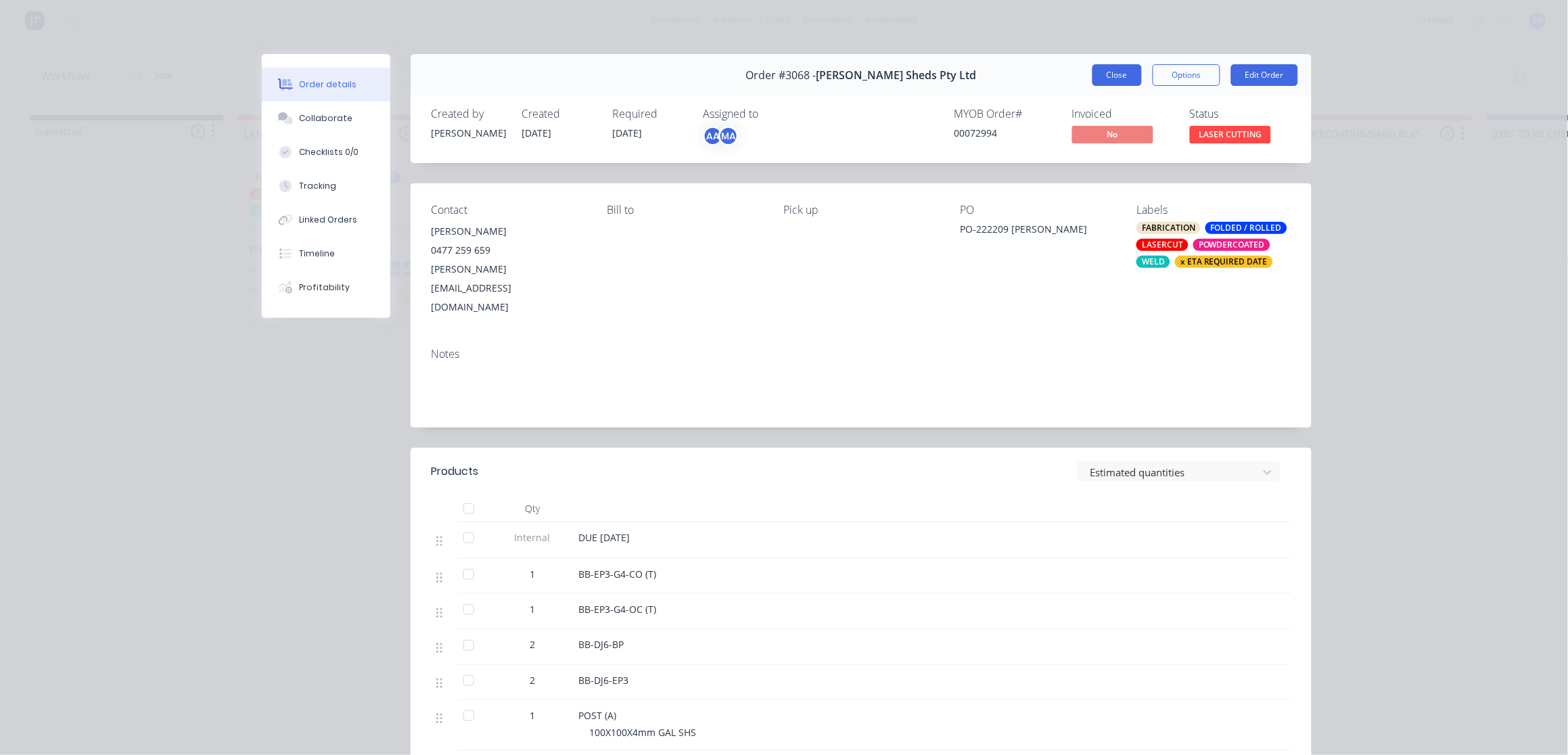
click at [1113, 72] on button "Close" at bounding box center [1117, 75] width 50 height 22
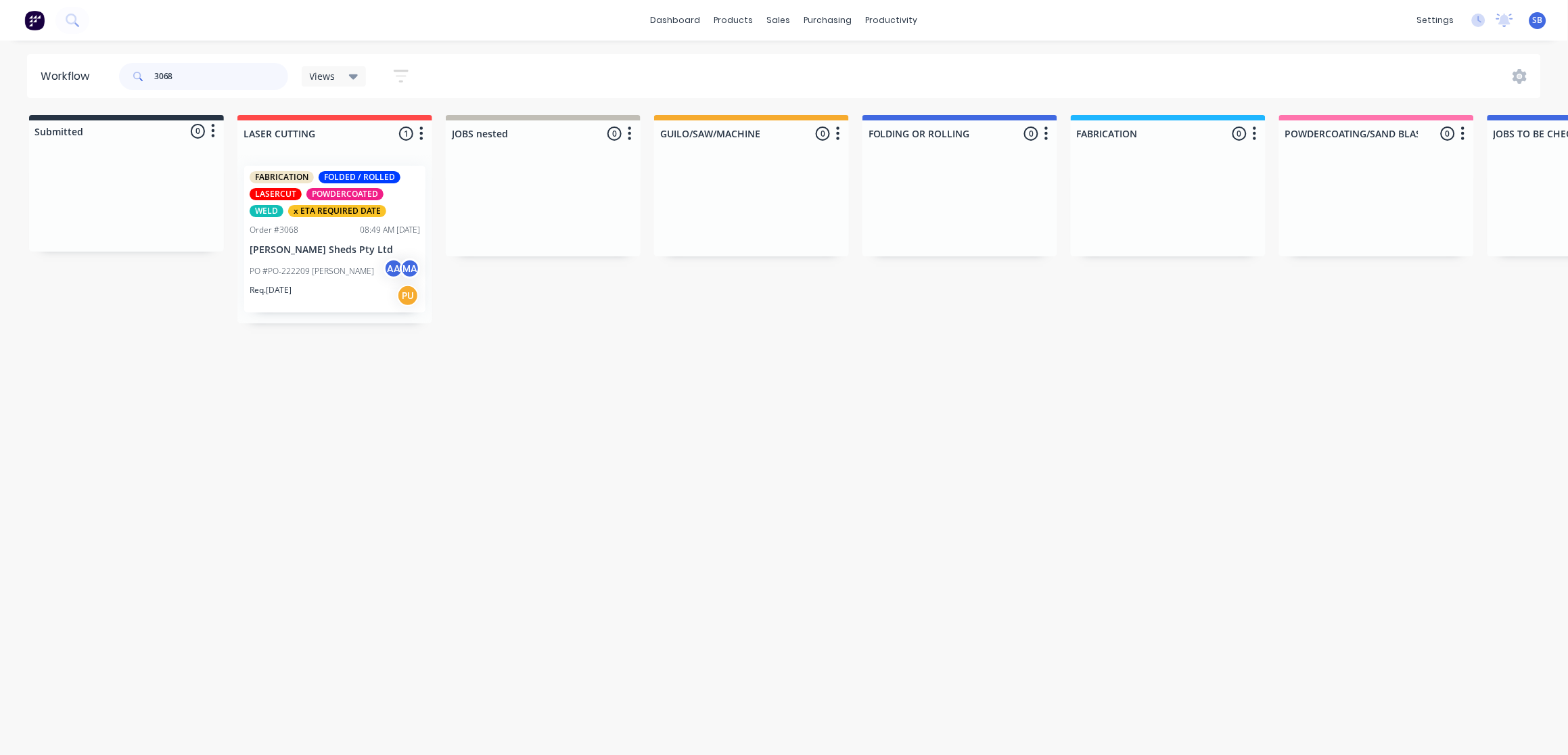
drag, startPoint x: 183, startPoint y: 73, endPoint x: 1, endPoint y: 83, distance: 182.3
click at [1, 83] on div "Workflow 3068 Views Save new view None (Default) edit Show/Hide statuses Show l…" at bounding box center [784, 76] width 1568 height 44
type input "2962"
click at [197, 73] on input "2962" at bounding box center [221, 76] width 134 height 27
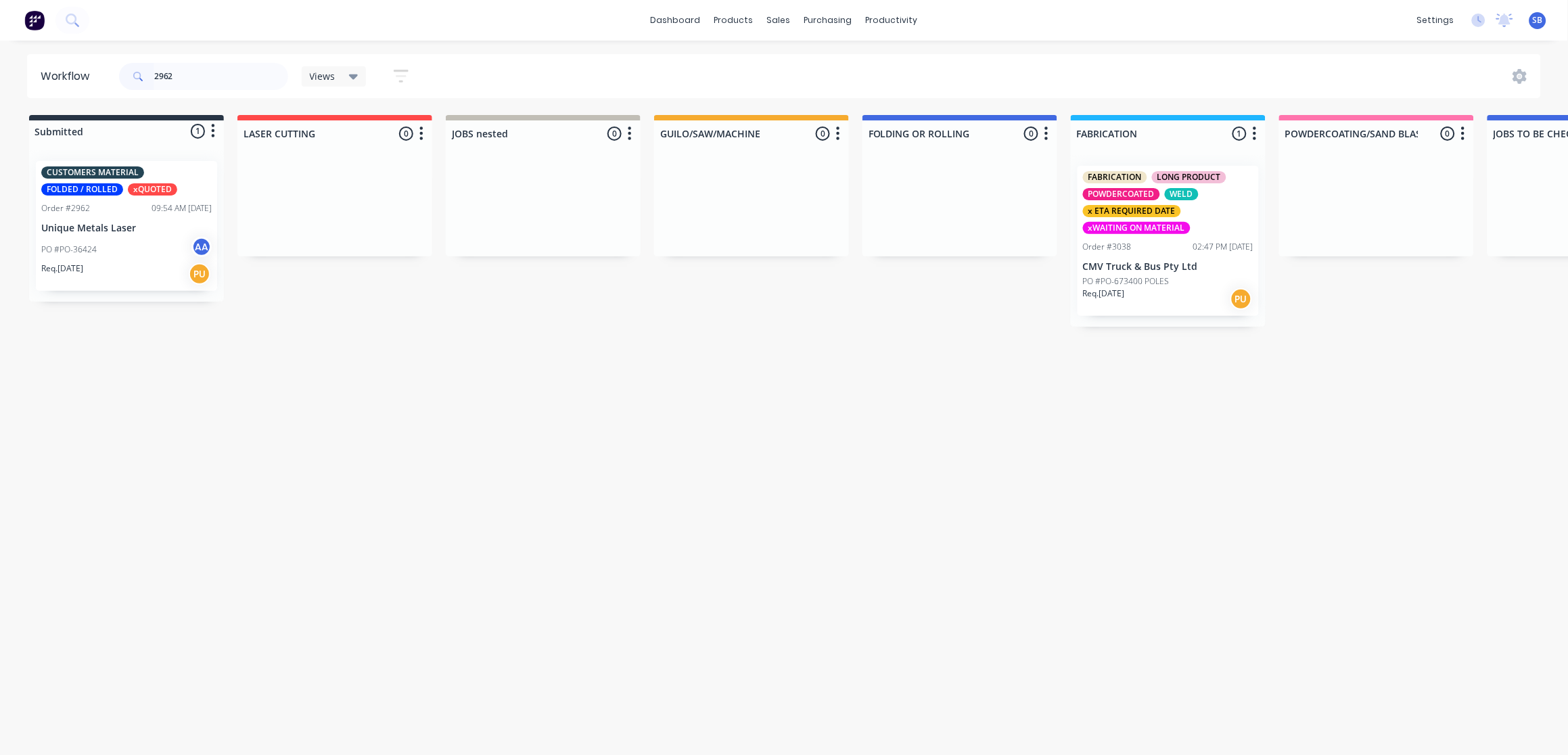
click at [105, 271] on div "Req. 09/10/25 PU" at bounding box center [127, 274] width 171 height 23
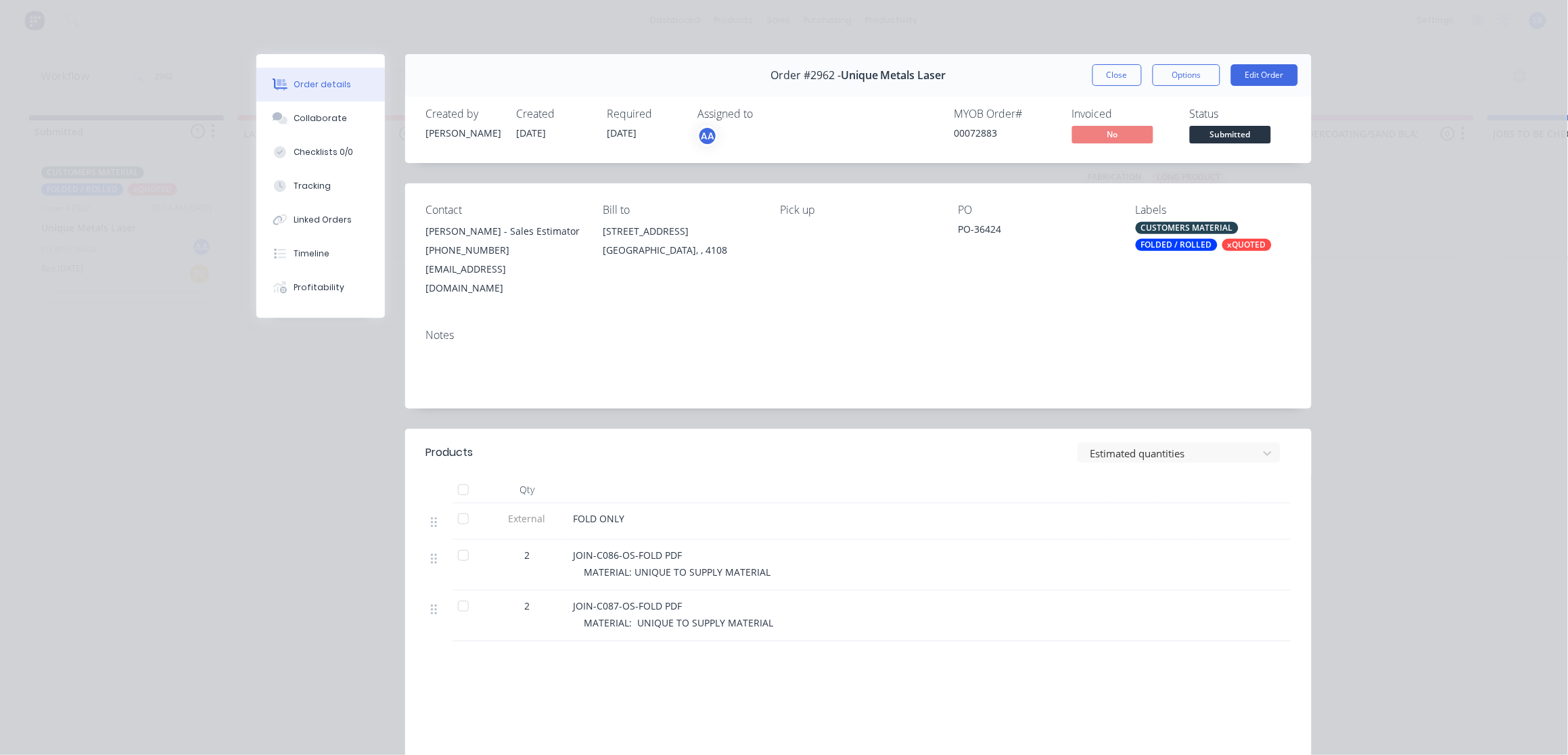
click at [1181, 243] on div "FOLDED / ROLLED" at bounding box center [1176, 245] width 82 height 12
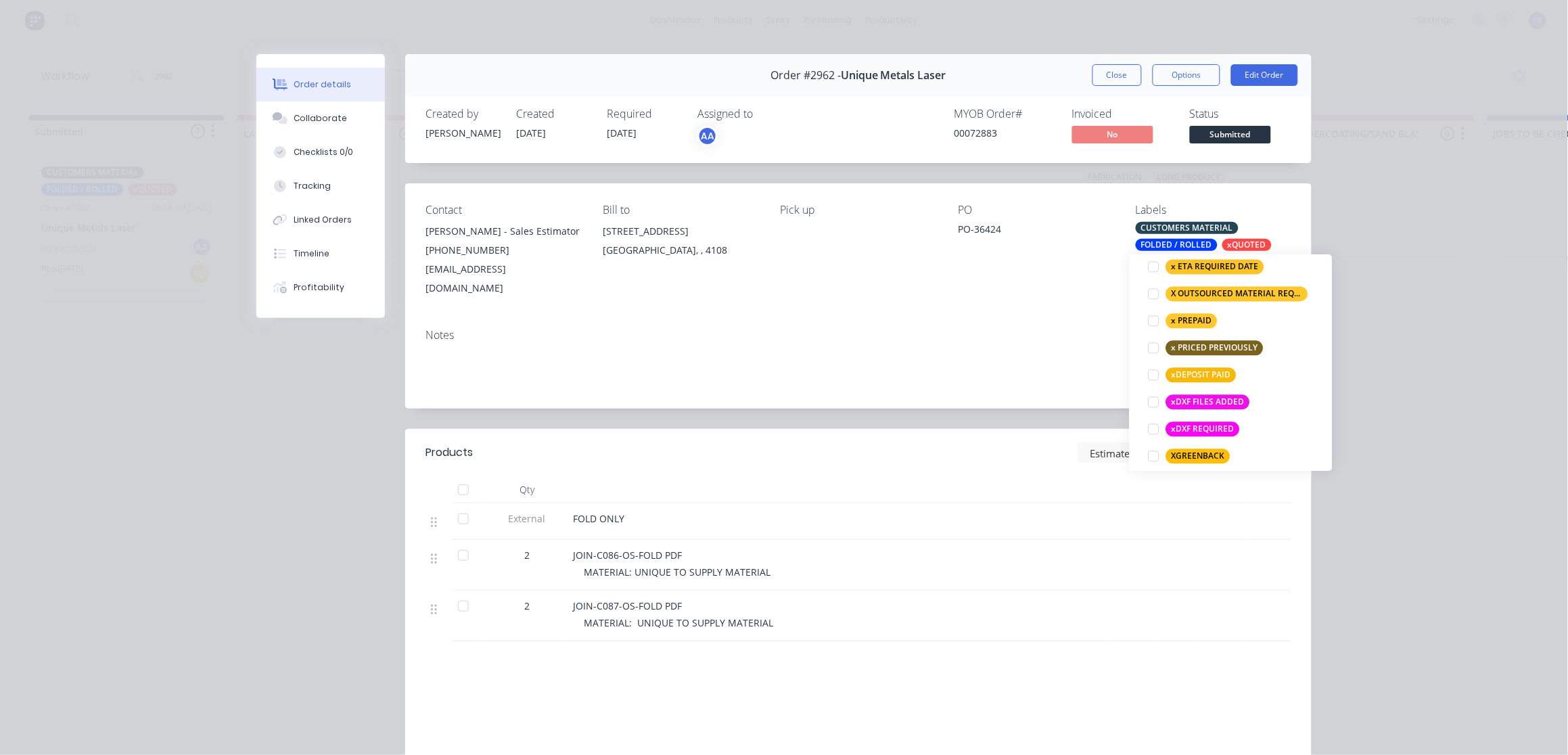
scroll to position [1015, 0]
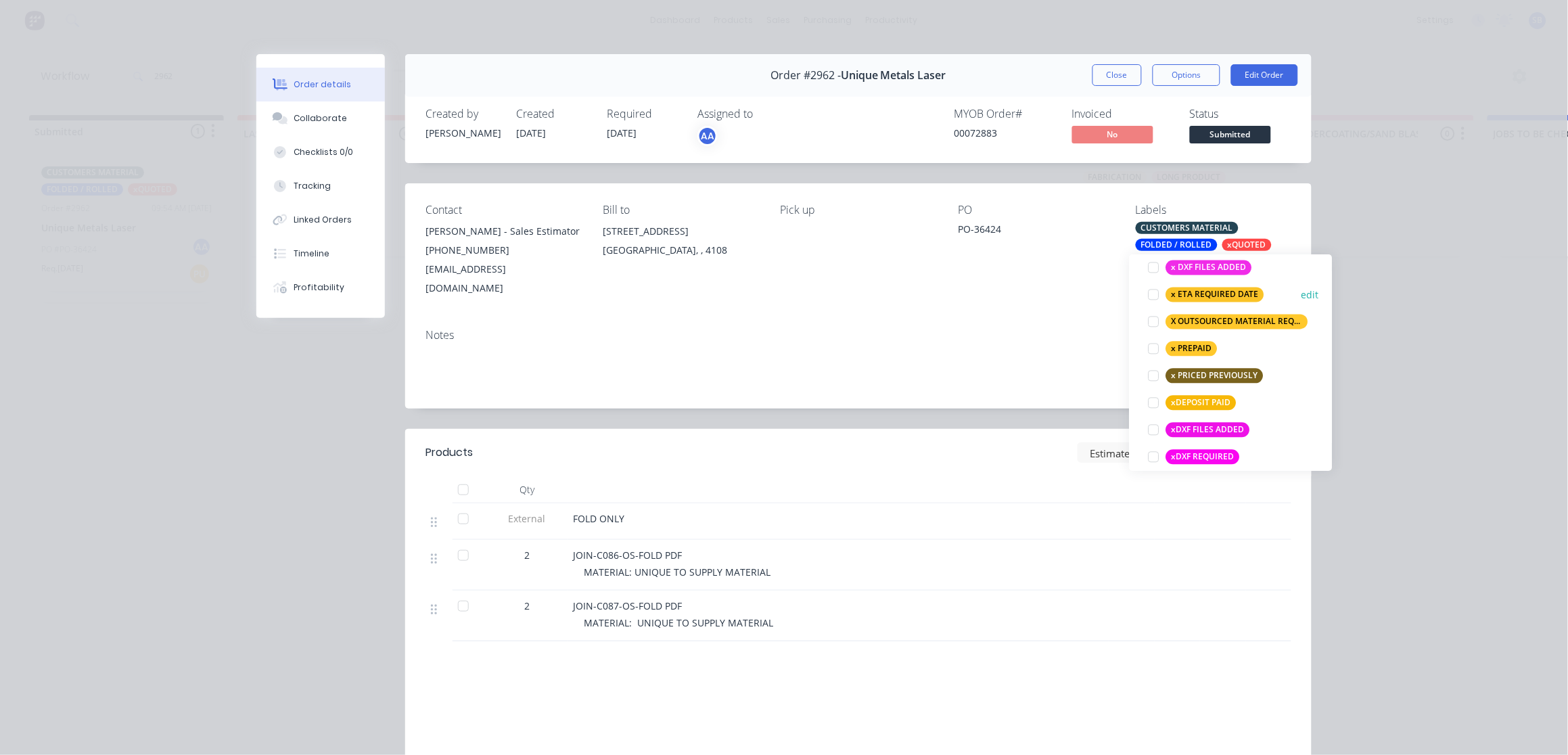
click at [1153, 297] on div at bounding box center [1154, 294] width 27 height 27
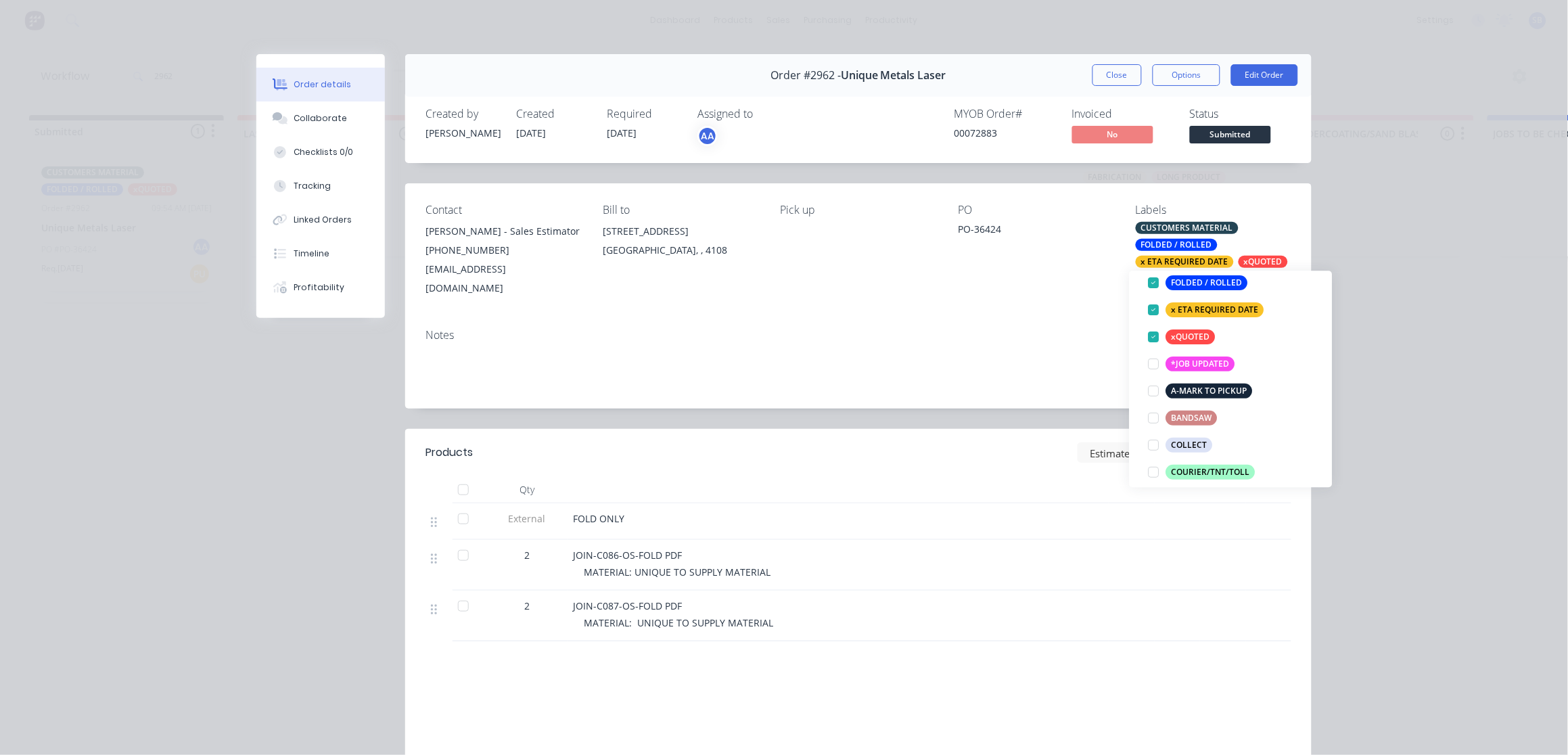
click at [1032, 329] on div "Notes" at bounding box center [858, 334] width 866 height 13
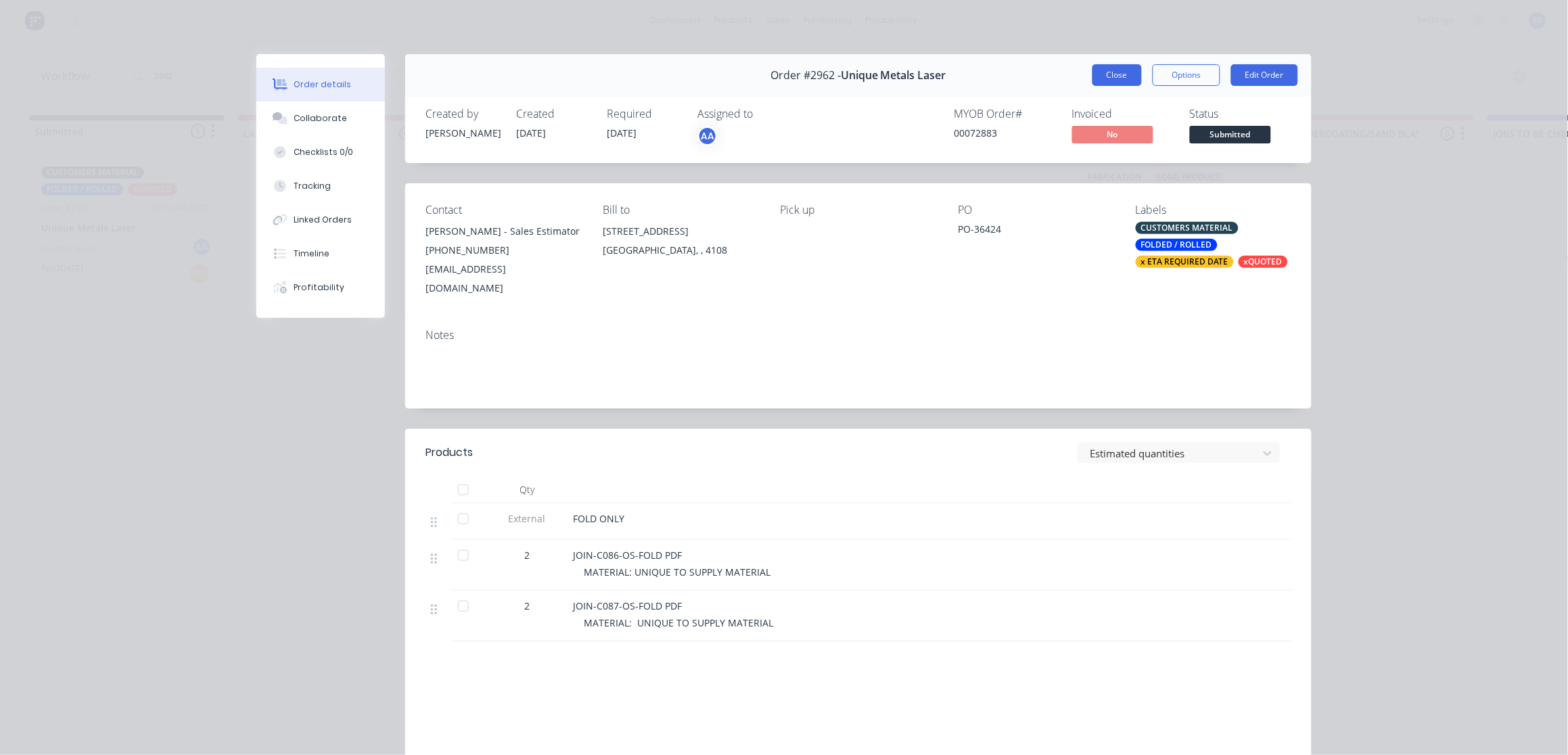
click at [1112, 73] on button "Close" at bounding box center [1117, 75] width 50 height 22
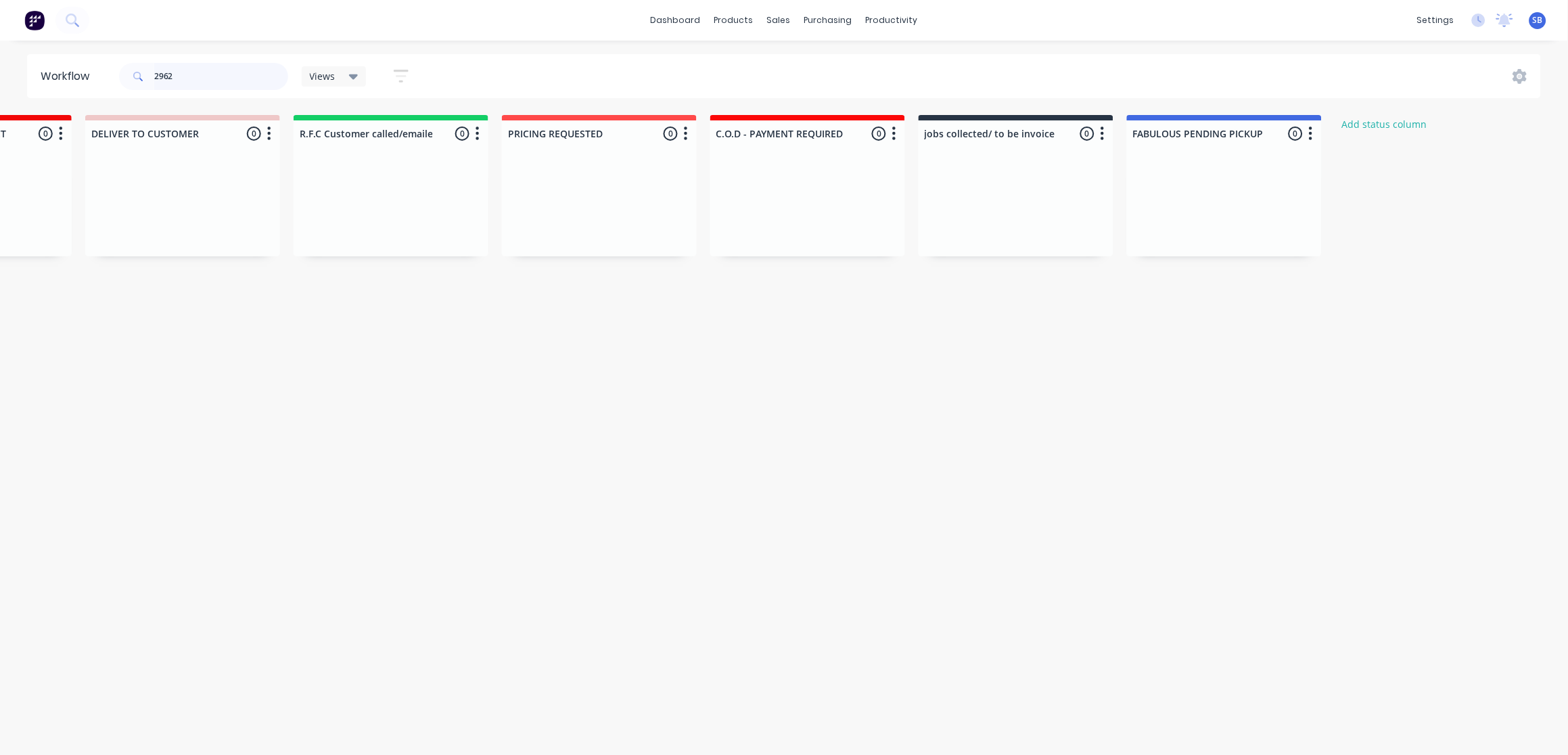
scroll to position [0, 2060]
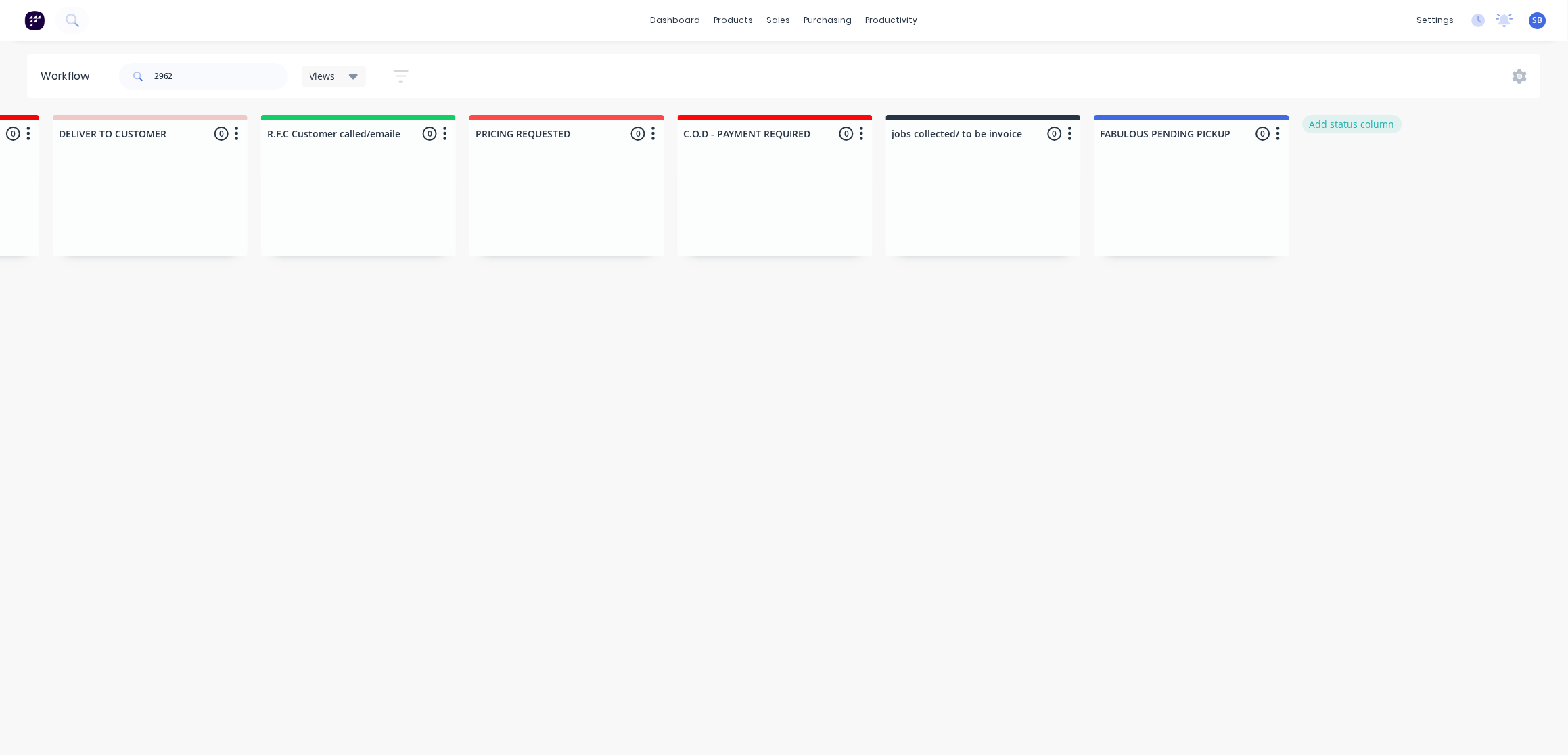
click at [1354, 129] on button "Add status column" at bounding box center [1353, 124] width 99 height 19
click at [1356, 132] on input at bounding box center [1400, 133] width 179 height 20
type input "MATERIAL CHECK"
click at [1366, 168] on button "Add" at bounding box center [1348, 165] width 74 height 22
click at [1374, 139] on div at bounding box center [1400, 133] width 195 height 27
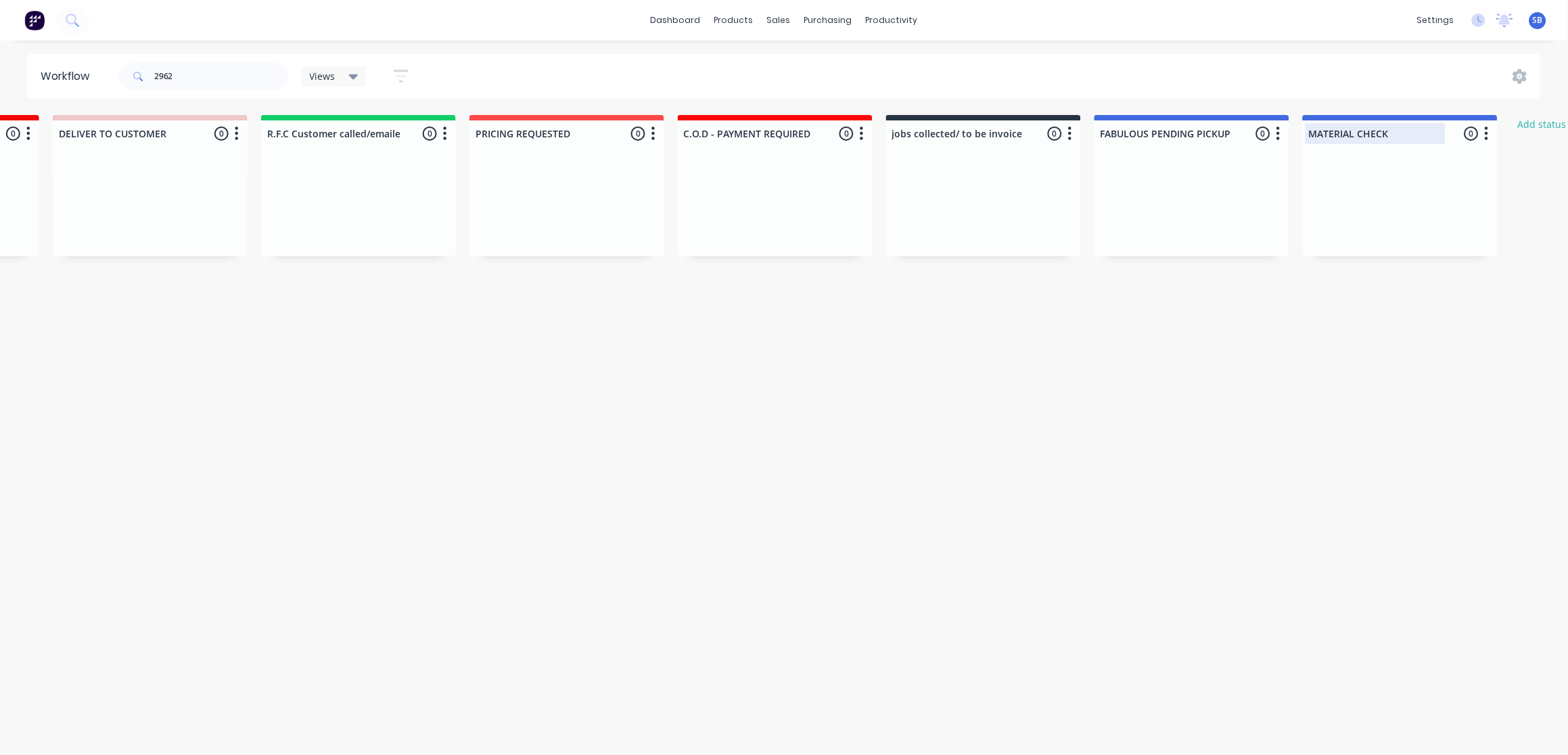
click at [1418, 129] on input "MATERIAL CHECK" at bounding box center [1376, 133] width 134 height 14
click at [1402, 132] on input "MATERIAL CHECK" at bounding box center [1376, 133] width 134 height 14
click at [1489, 133] on button "button" at bounding box center [1487, 134] width 16 height 16
click at [1396, 162] on span "Status colour" at bounding box center [1403, 162] width 59 height 14
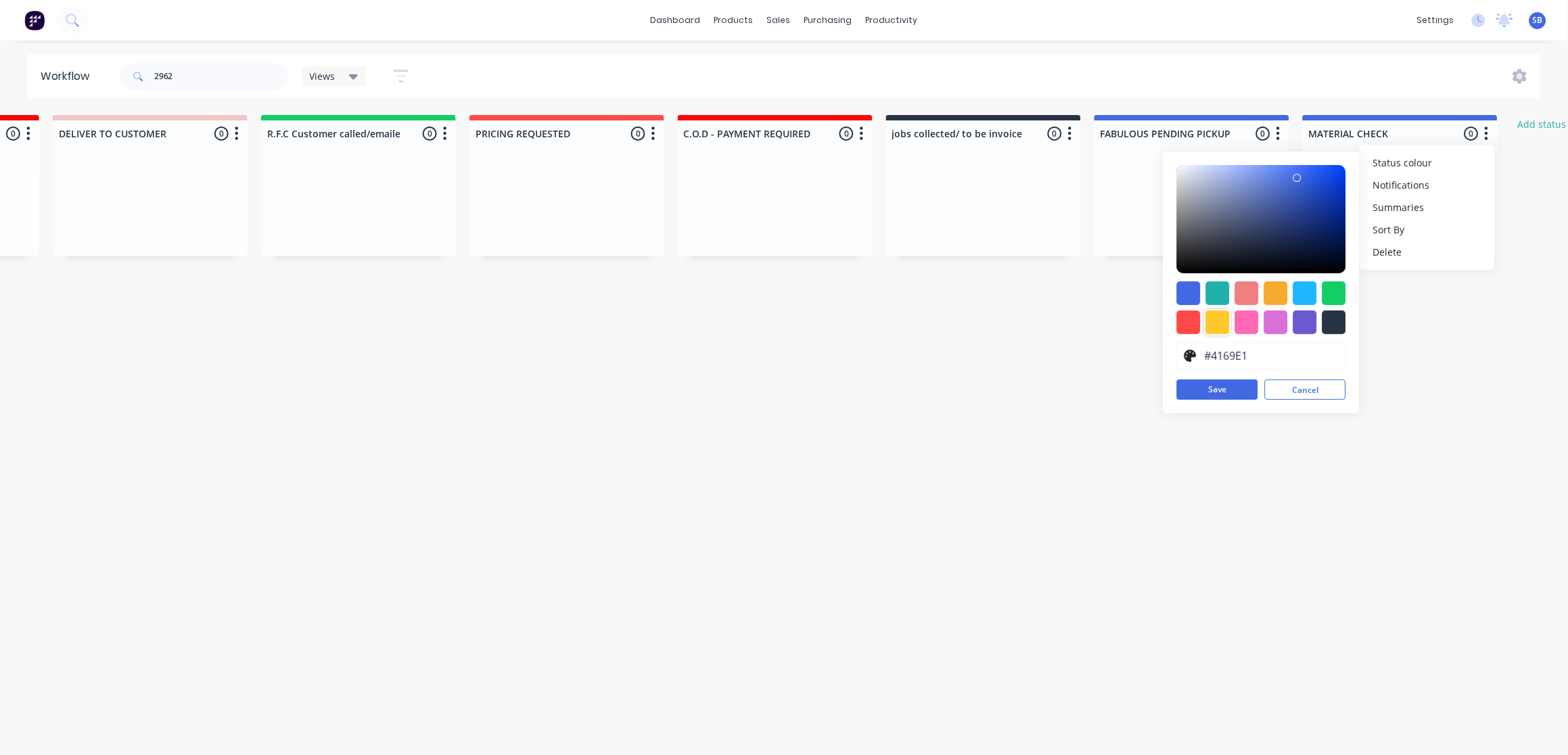
click at [1216, 323] on div at bounding box center [1218, 323] width 24 height 24
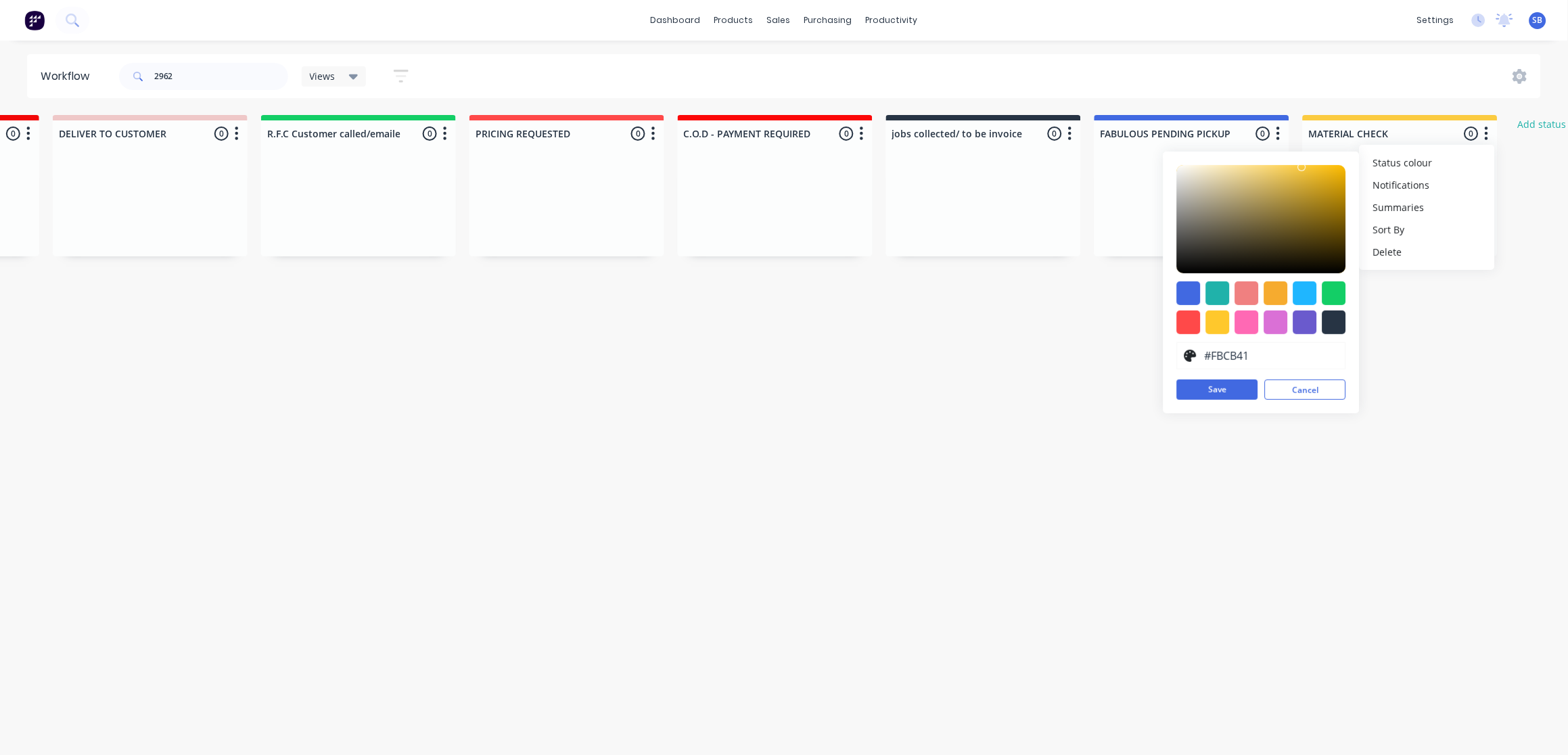
click at [1302, 166] on div at bounding box center [1262, 220] width 169 height 108
click at [1327, 165] on div at bounding box center [1262, 220] width 169 height 108
click at [1182, 319] on div at bounding box center [1189, 323] width 24 height 24
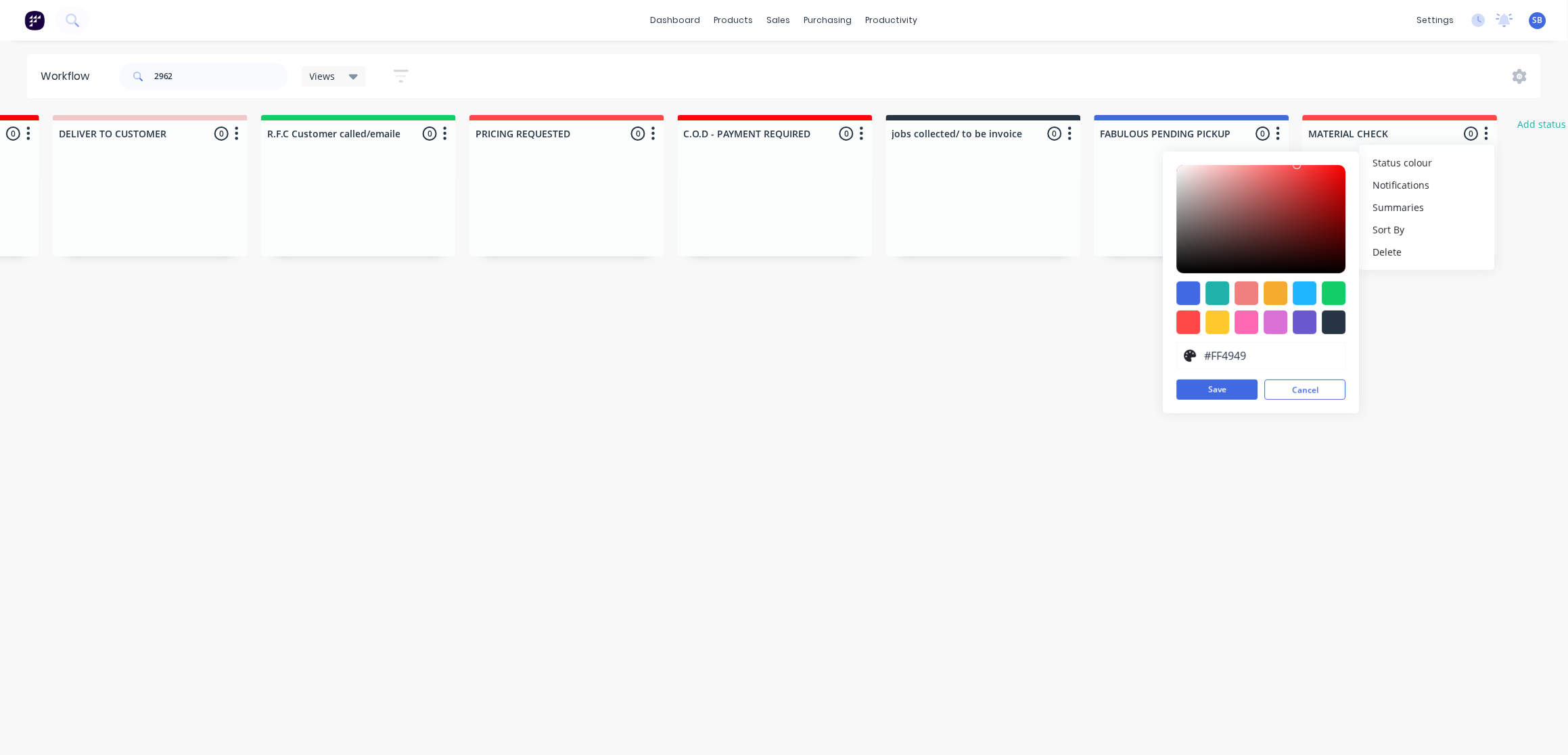
type input "#FF1818"
click at [1329, 165] on div at bounding box center [1262, 220] width 169 height 108
click at [1231, 388] on button "Save" at bounding box center [1217, 389] width 81 height 20
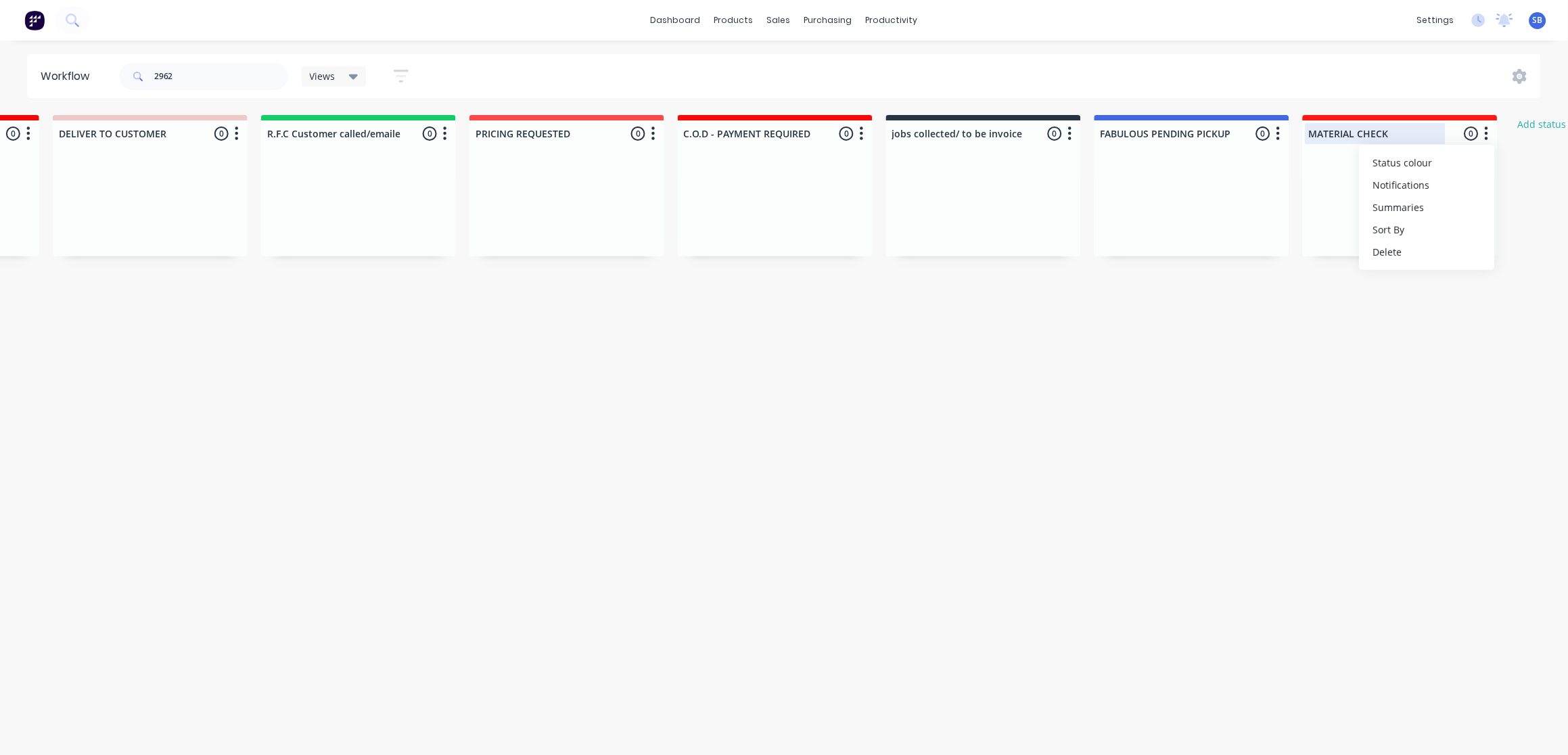
click at [1377, 127] on div at bounding box center [1400, 133] width 195 height 27
drag, startPoint x: 1446, startPoint y: 122, endPoint x: 1297, endPoint y: 133, distance: 149.4
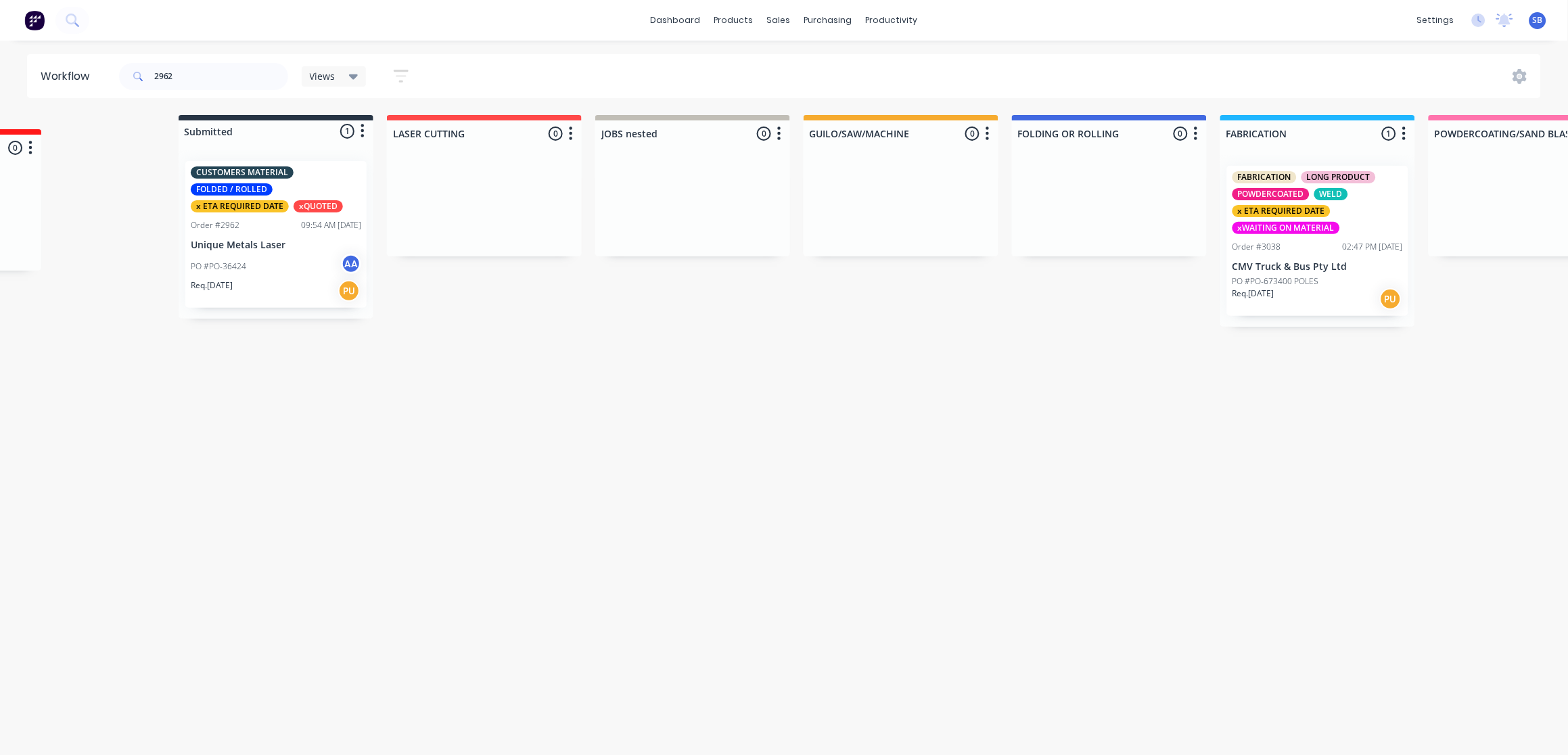
scroll to position [0, 0]
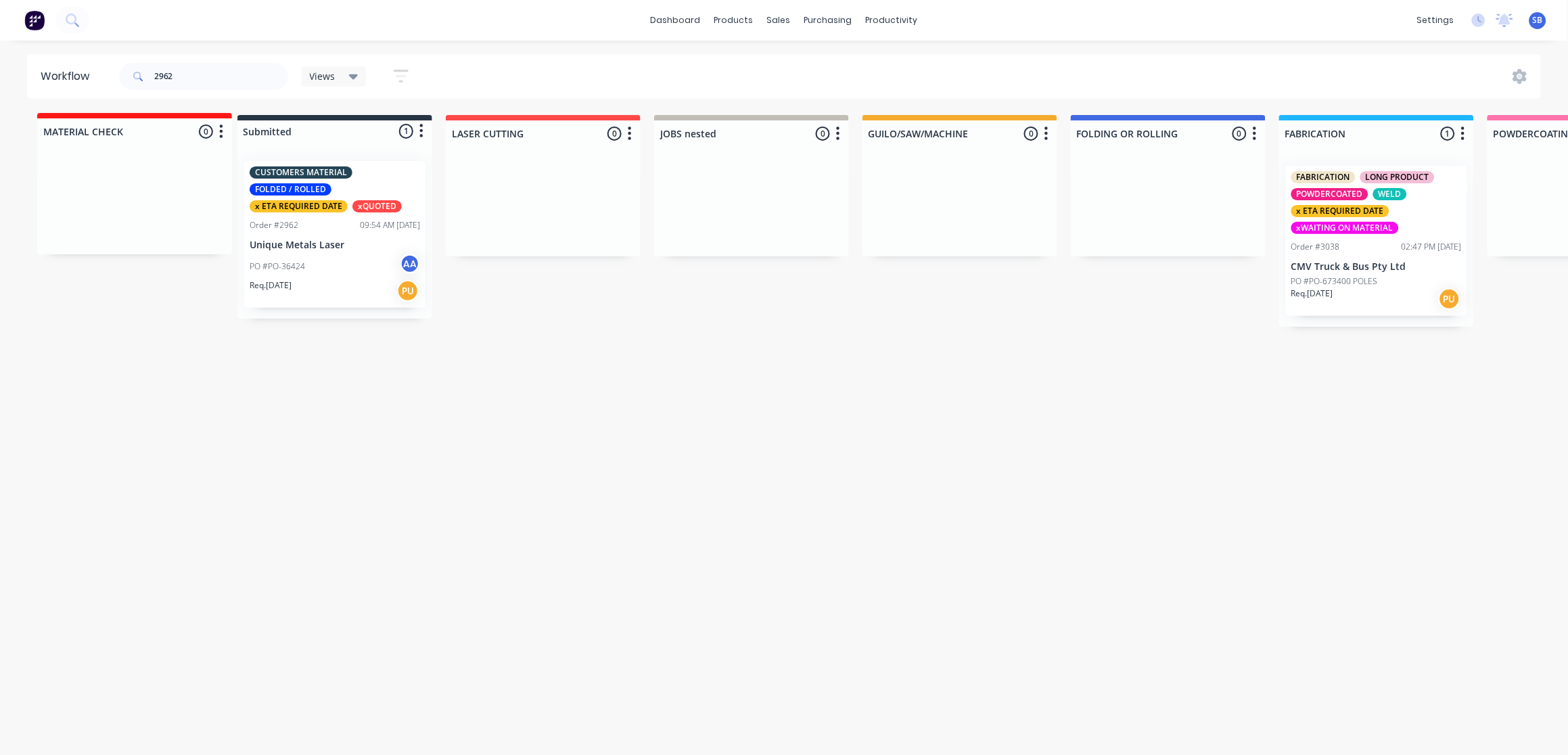
drag, startPoint x: 1455, startPoint y: 128, endPoint x: 187, endPoint y: 131, distance: 1268.0
drag, startPoint x: 204, startPoint y: 79, endPoint x: 55, endPoint y: 82, distance: 149.0
click at [55, 82] on header "Workflow 2962 Views Save new view None (Default) edit Show/Hide statuses Show l…" at bounding box center [784, 76] width 1515 height 44
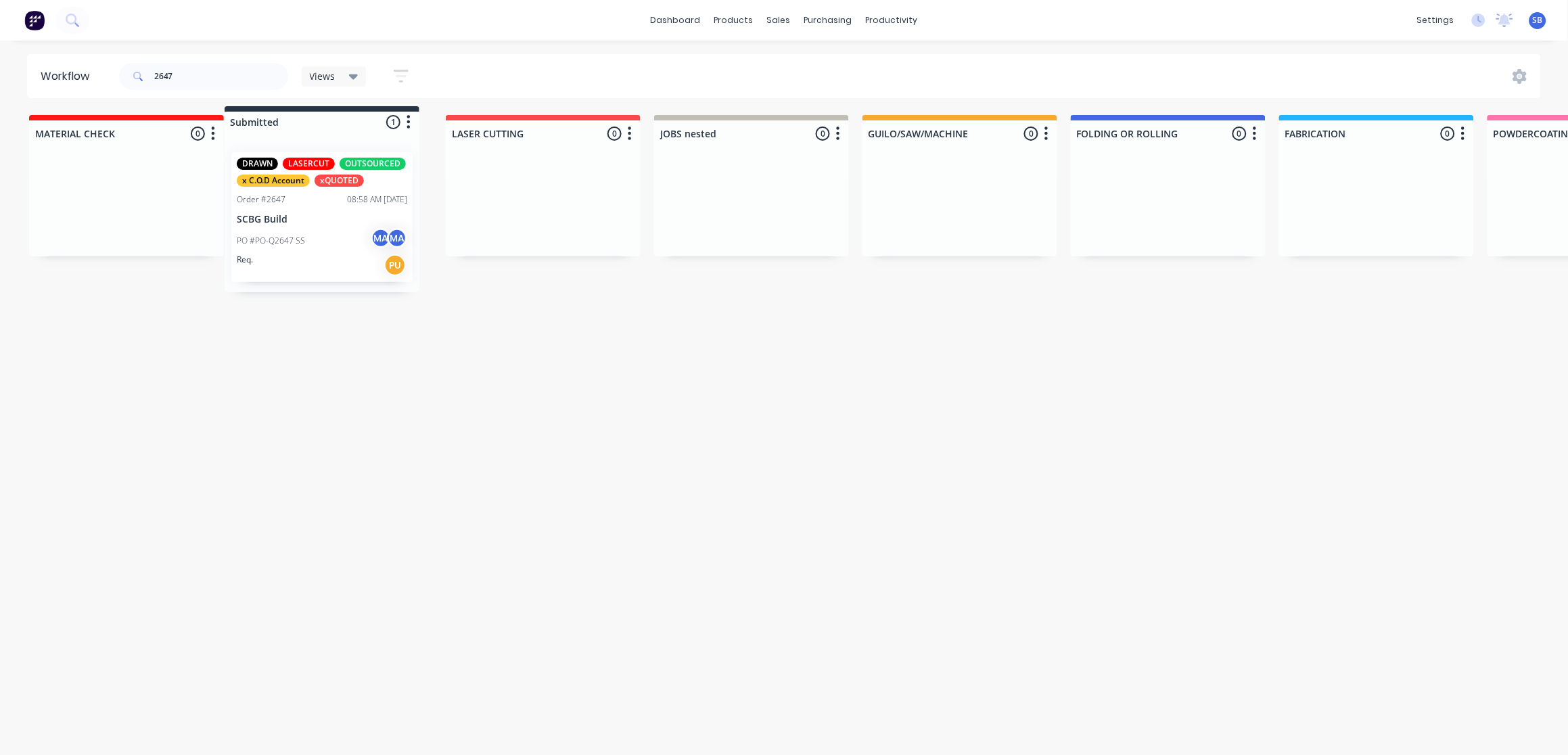
drag, startPoint x: 335, startPoint y: 136, endPoint x: 312, endPoint y: 181, distance: 50.5
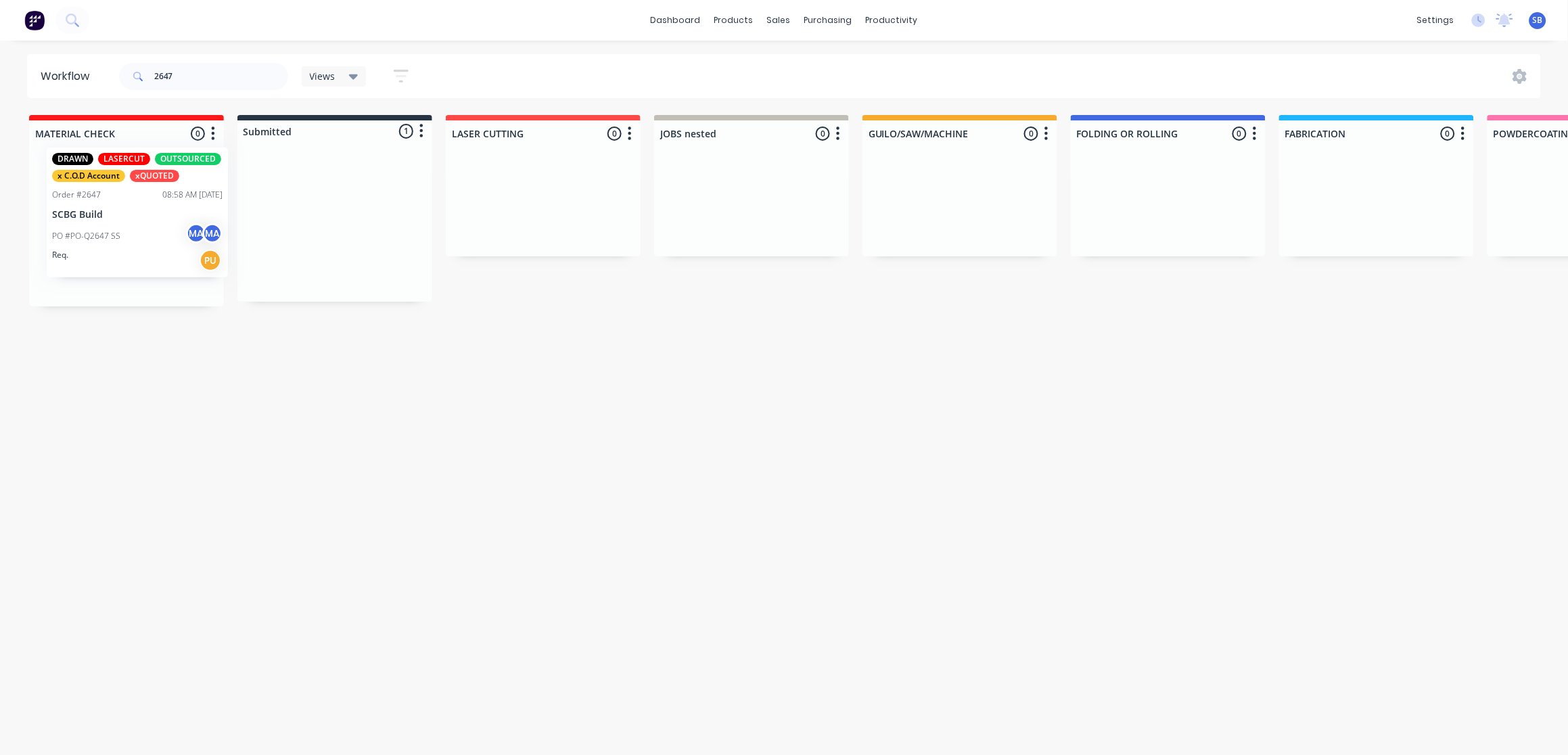
drag, startPoint x: 329, startPoint y: 239, endPoint x: 123, endPoint y: 228, distance: 206.3
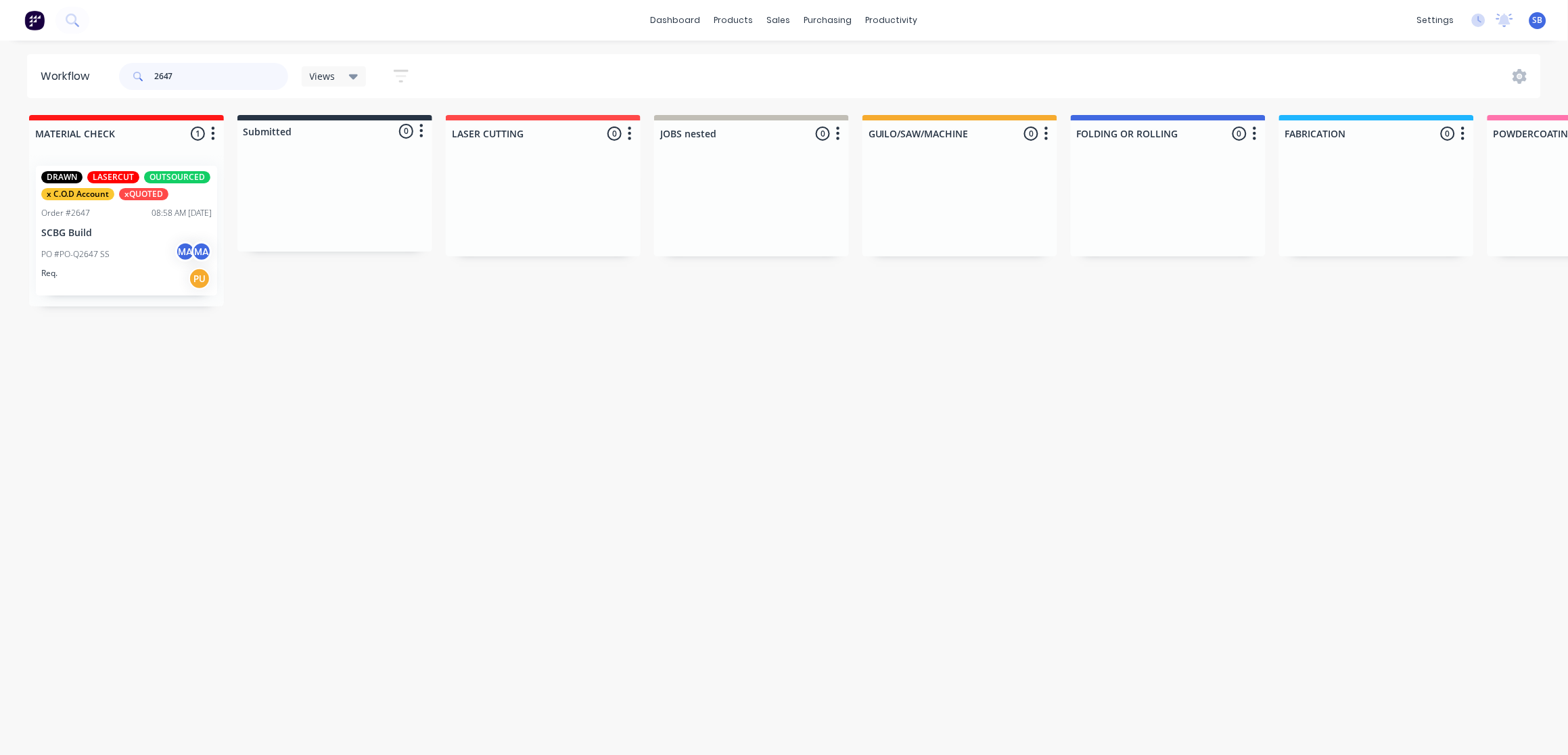
drag, startPoint x: 191, startPoint y: 75, endPoint x: 90, endPoint y: 73, distance: 101.0
click at [90, 72] on header "Workflow 2647 Views Save new view None (Default) edit Show/Hide statuses Show l…" at bounding box center [784, 76] width 1515 height 44
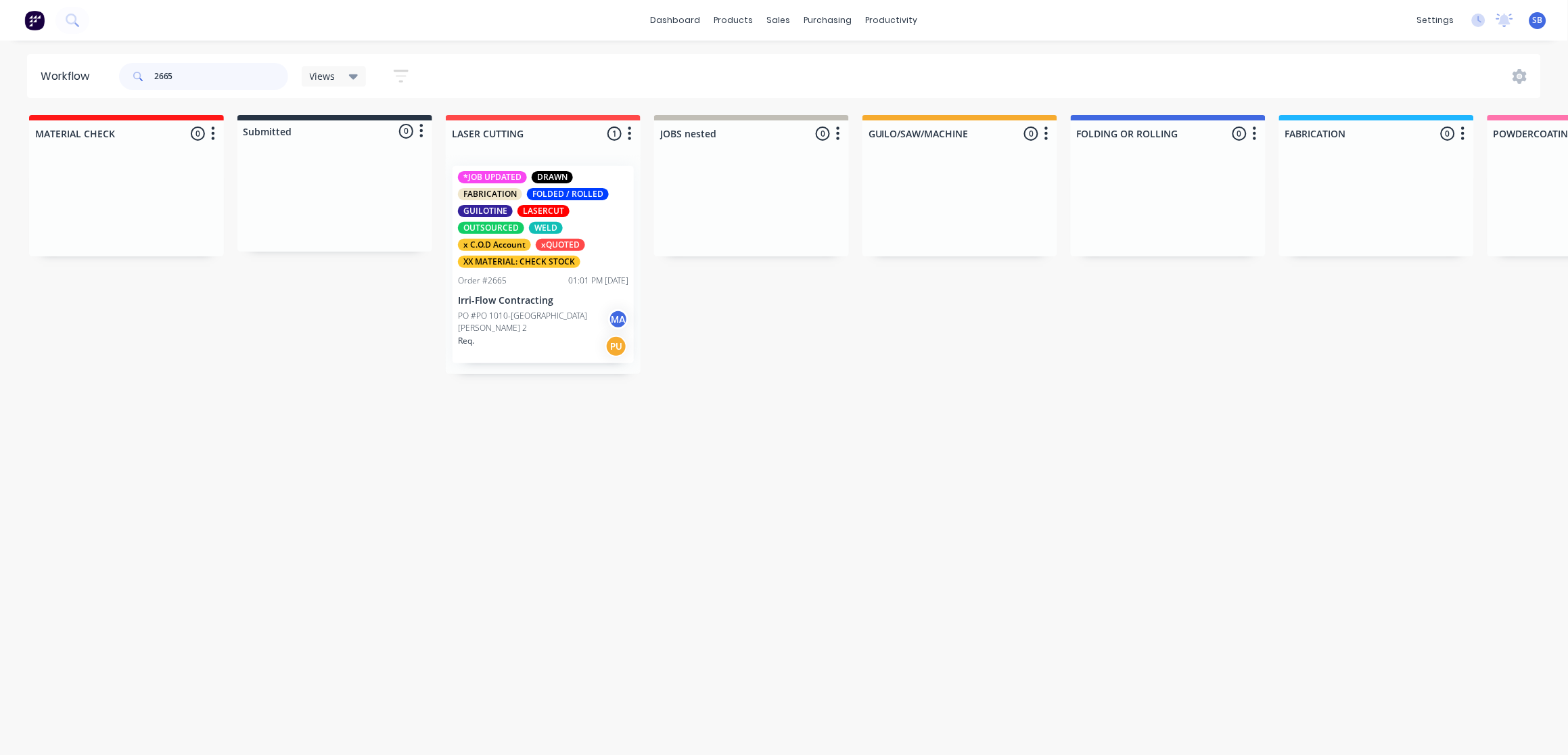
drag, startPoint x: 187, startPoint y: 79, endPoint x: 42, endPoint y: 83, distance: 145.1
click at [42, 83] on header "Workflow 2665 Views Save new view None (Default) edit Show/Hide statuses Show l…" at bounding box center [784, 76] width 1515 height 44
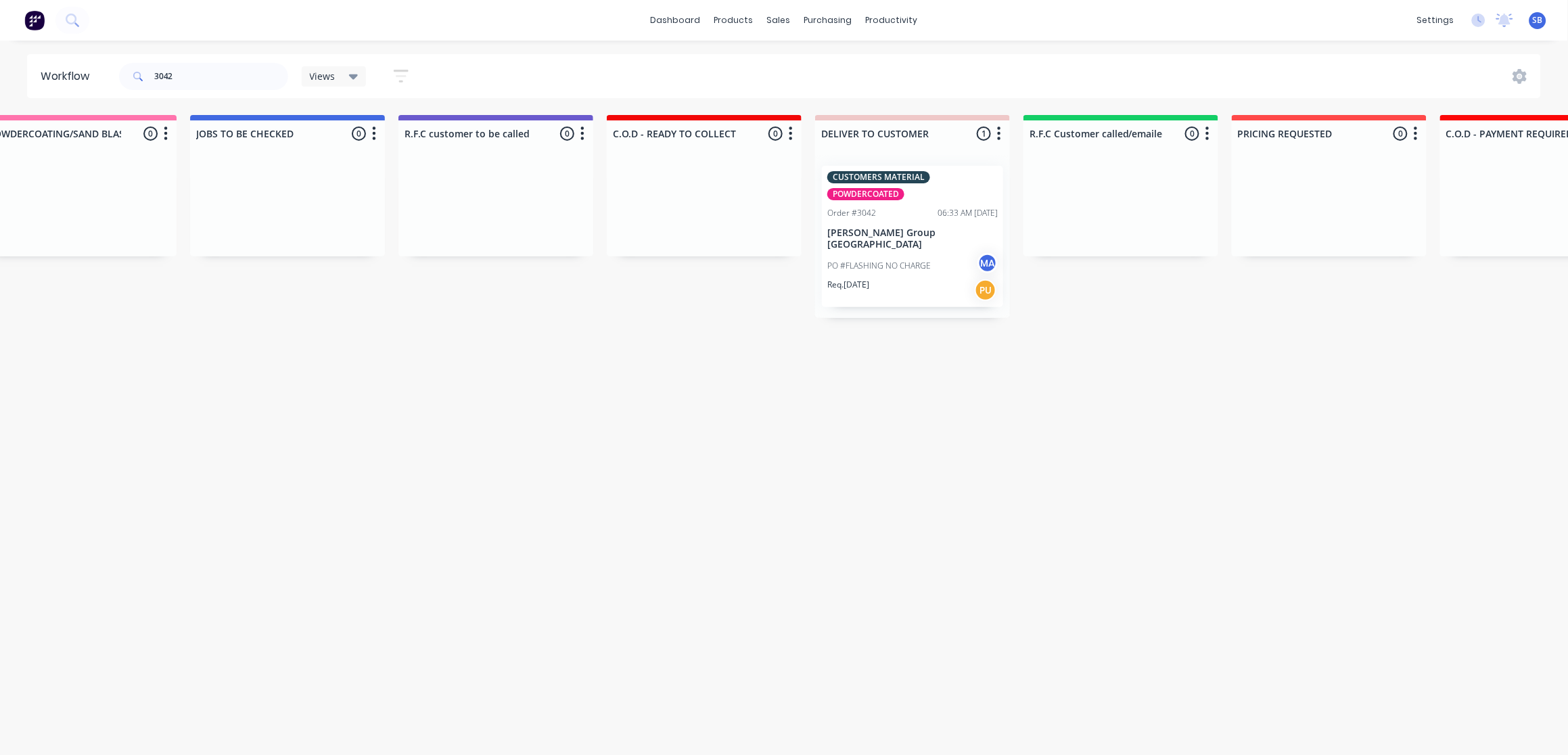
scroll to position [0, 1512]
click at [904, 283] on div "Req. 30/09/25 PU" at bounding box center [906, 290] width 171 height 23
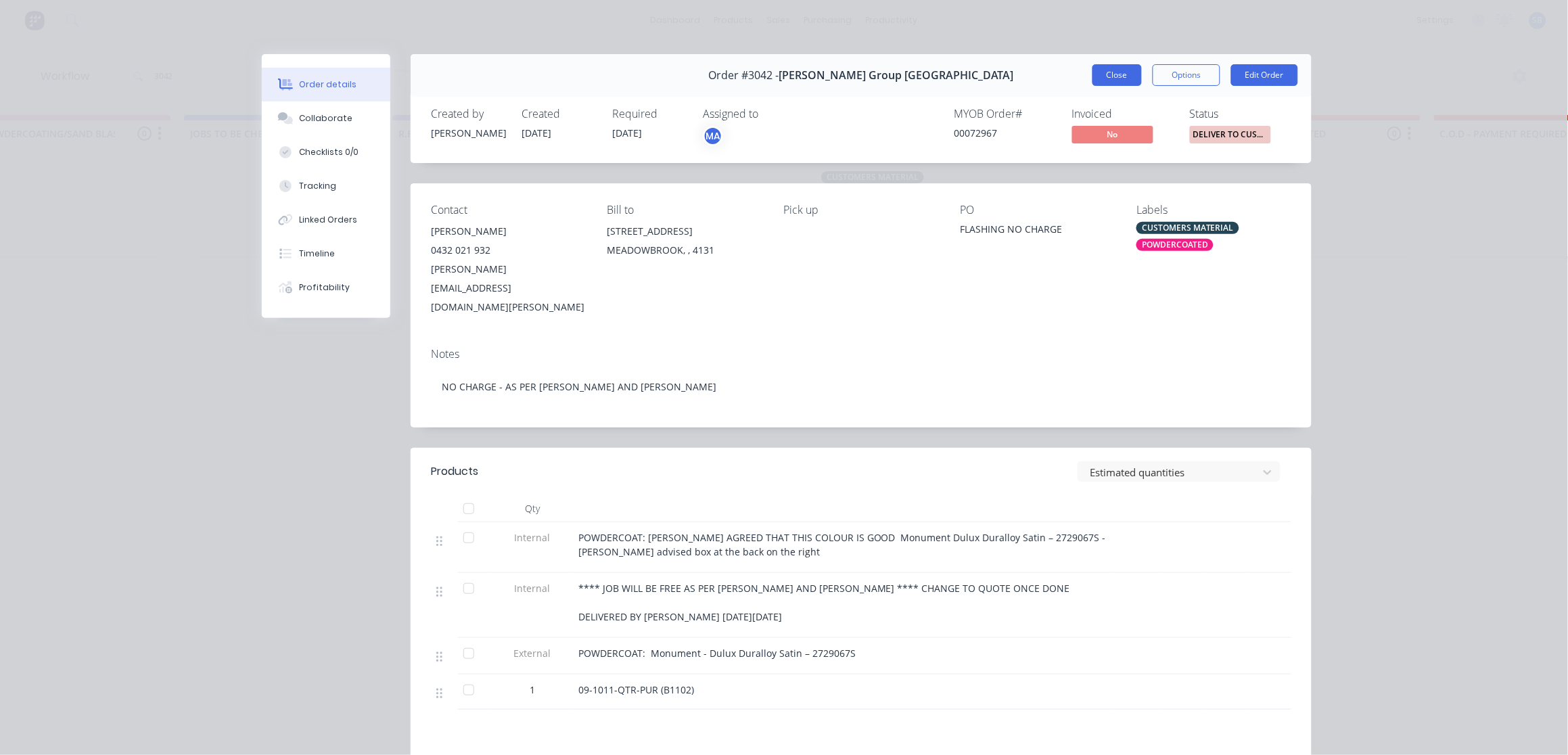
click at [1093, 79] on button "Close" at bounding box center [1117, 75] width 50 height 22
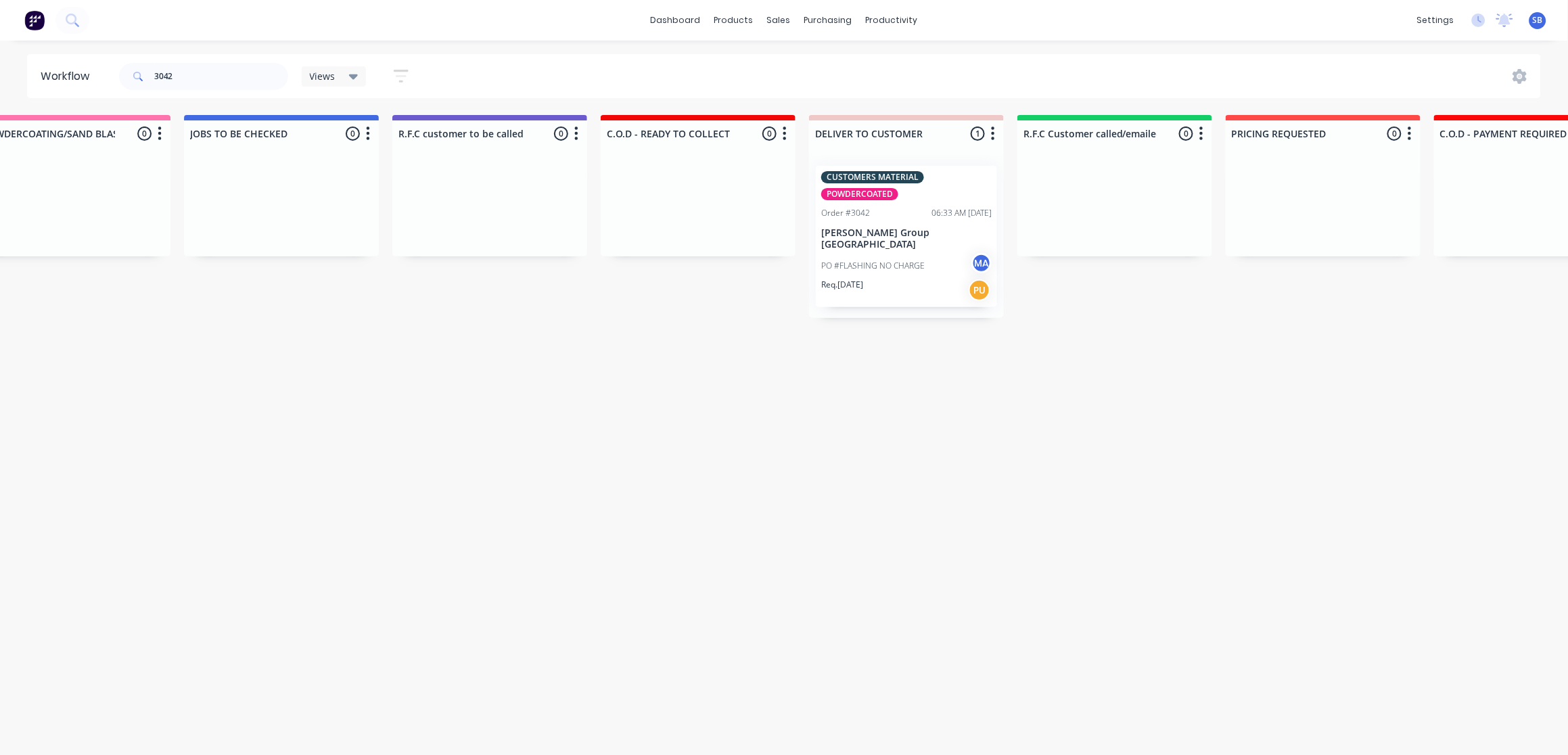
drag, startPoint x: 215, startPoint y: 72, endPoint x: 94, endPoint y: 79, distance: 121.2
click at [94, 79] on header "Workflow 3042 Views Save new view None (Default) edit Show/Hide statuses Show l…" at bounding box center [784, 76] width 1515 height 44
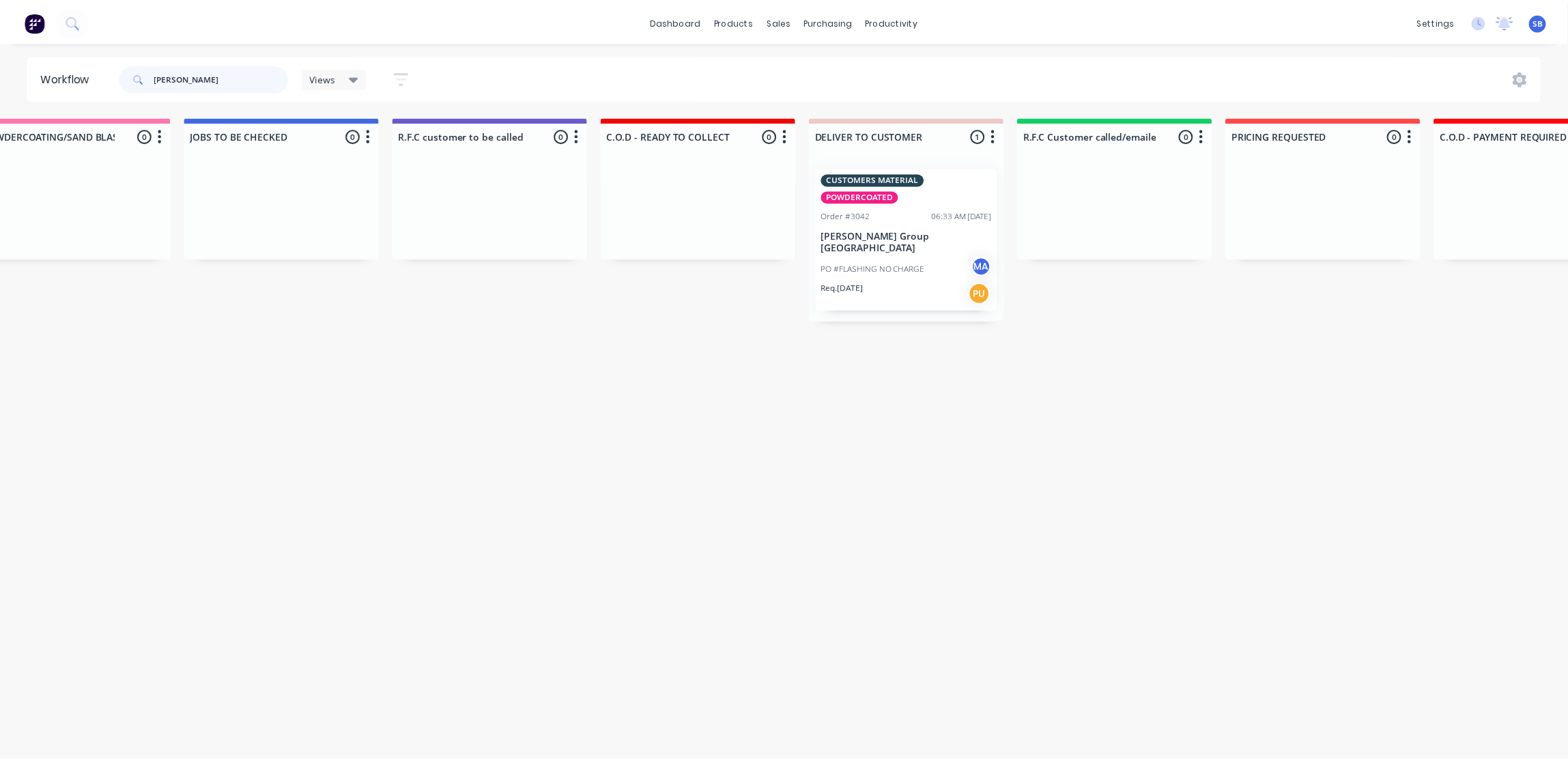
scroll to position [0, 0]
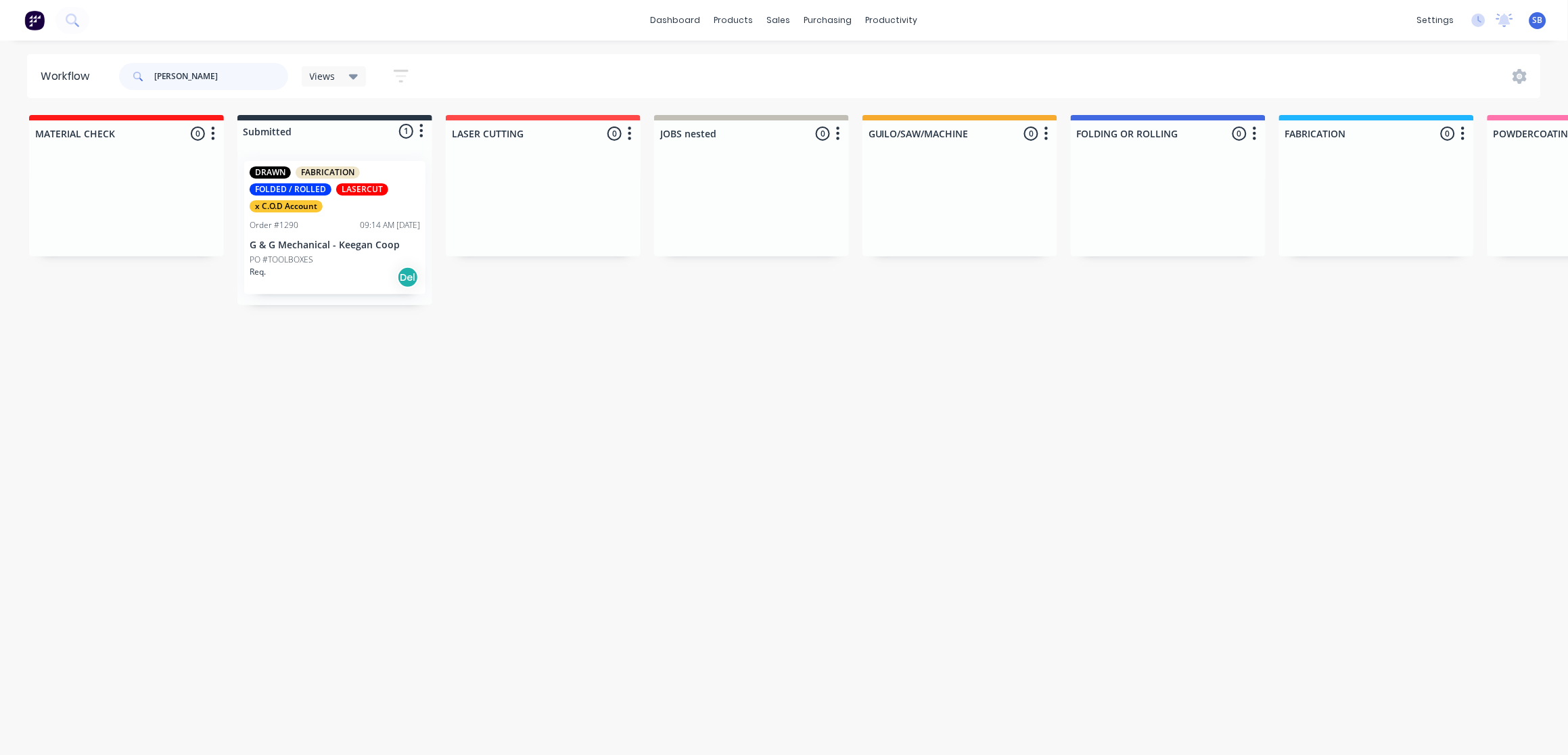
drag, startPoint x: 204, startPoint y: 80, endPoint x: 0, endPoint y: 79, distance: 204.0
click at [0, 82] on html "dashboard products sales purchasing productivity dashboard products Product Cat…" at bounding box center [784, 337] width 1568 height 673
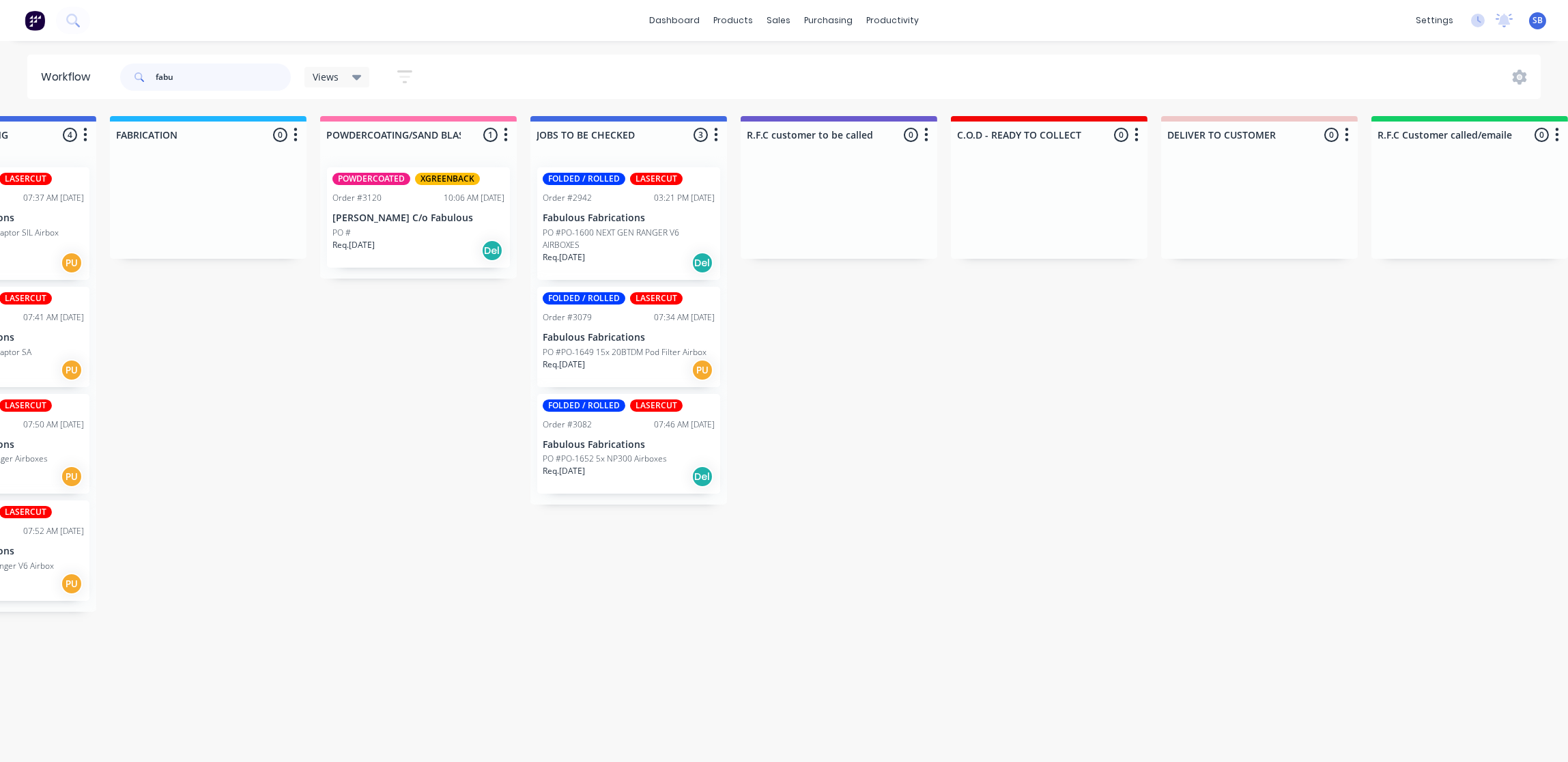
scroll to position [7, 1188]
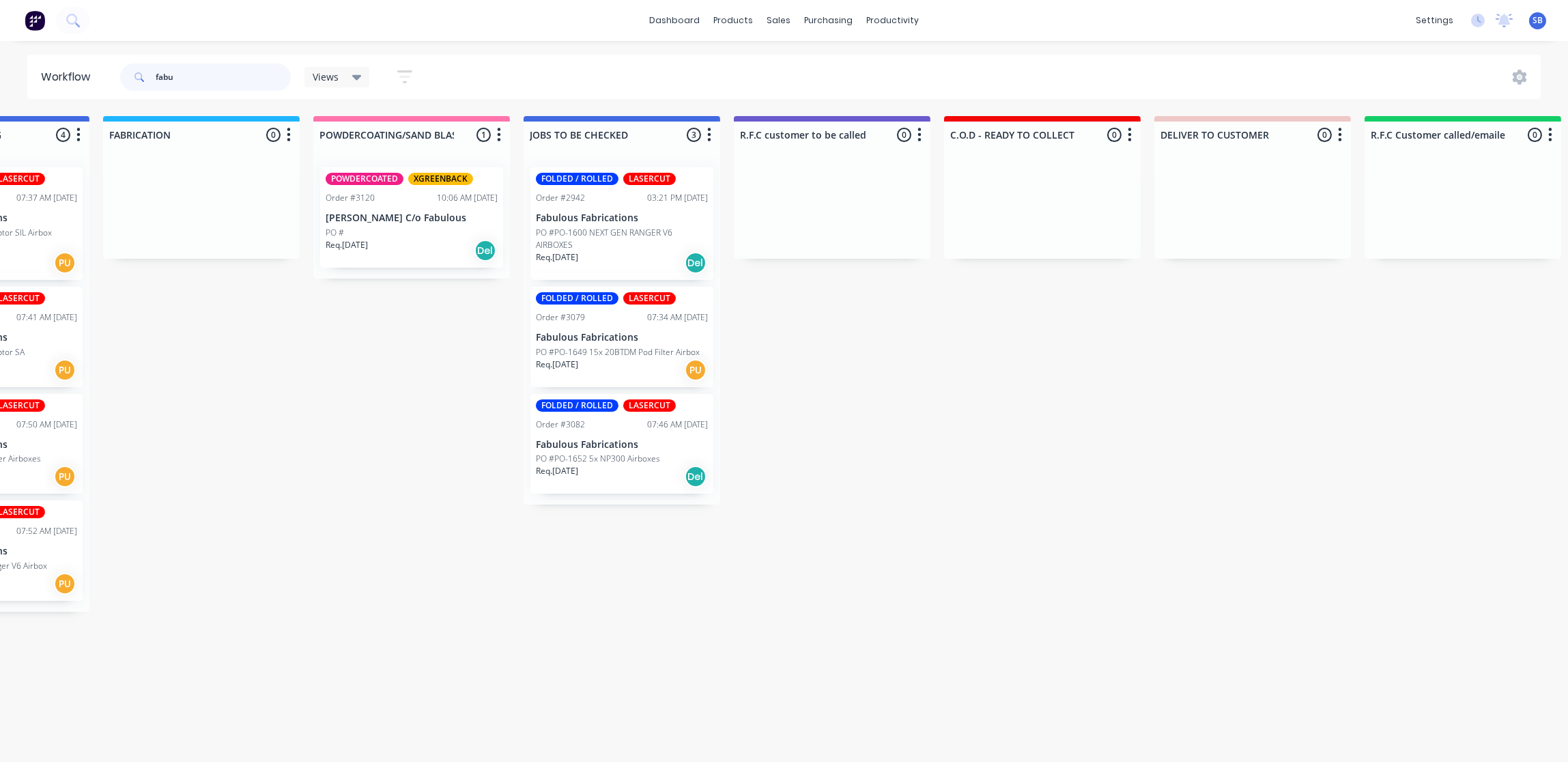
type input "fabu"
click at [611, 346] on p "PO #PO-1649 15x 20BTDM Pod Filter Airbox" at bounding box center [617, 352] width 164 height 12
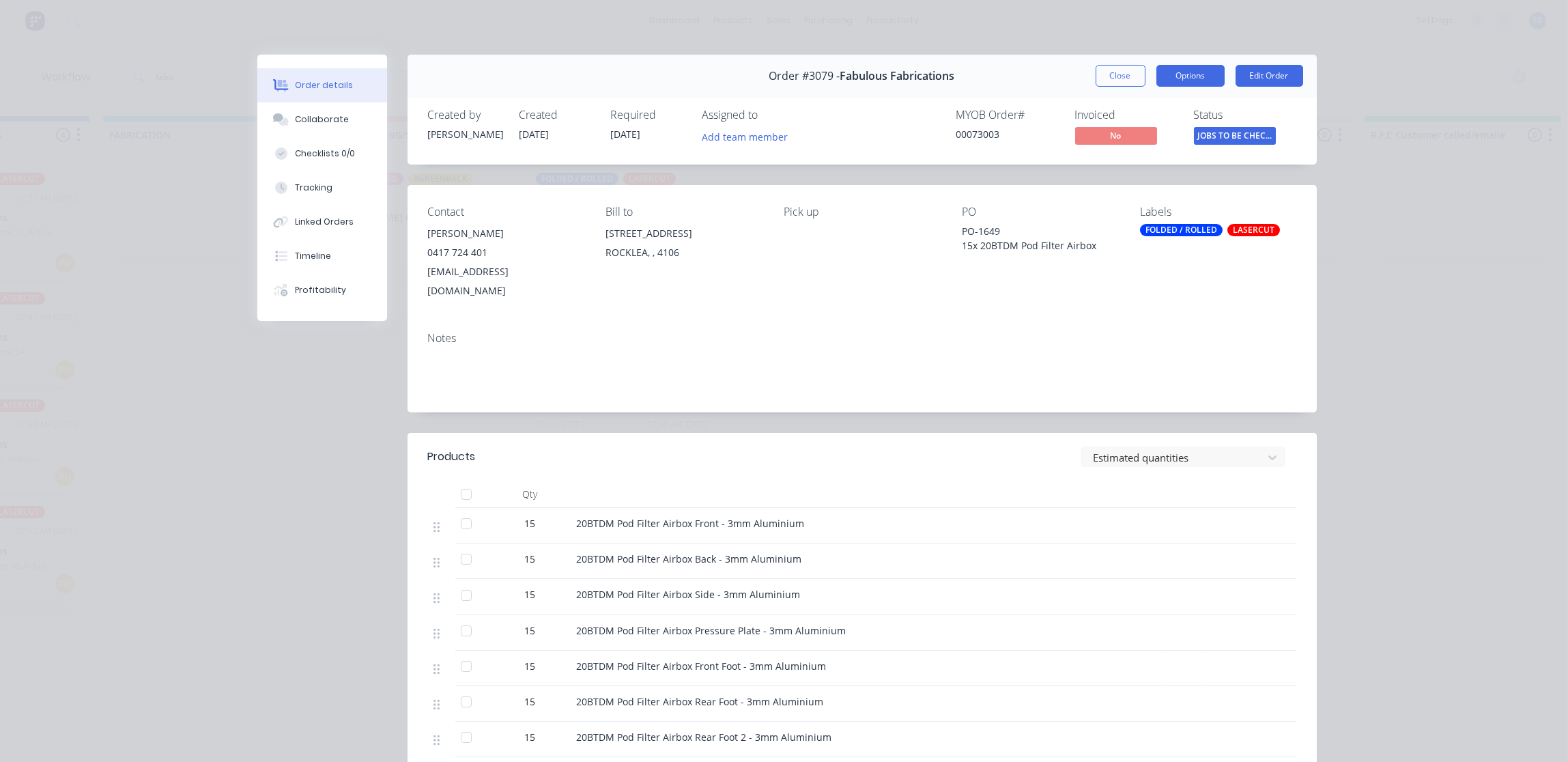
click at [1180, 79] on button "Options" at bounding box center [1190, 76] width 68 height 22
click at [1161, 173] on div "Delivery Docket" at bounding box center [1153, 165] width 119 height 19
click at [1161, 173] on div "Standard" at bounding box center [1153, 165] width 119 height 19
click at [1229, 294] on div "Contact NATHAN 0417 724 401 fabulousfabrications@hotmail.com Bill to Unit 9/115…" at bounding box center [861, 252] width 909 height 135
click at [1236, 130] on span "JOBS TO BE CHEC..." at bounding box center [1234, 135] width 82 height 17
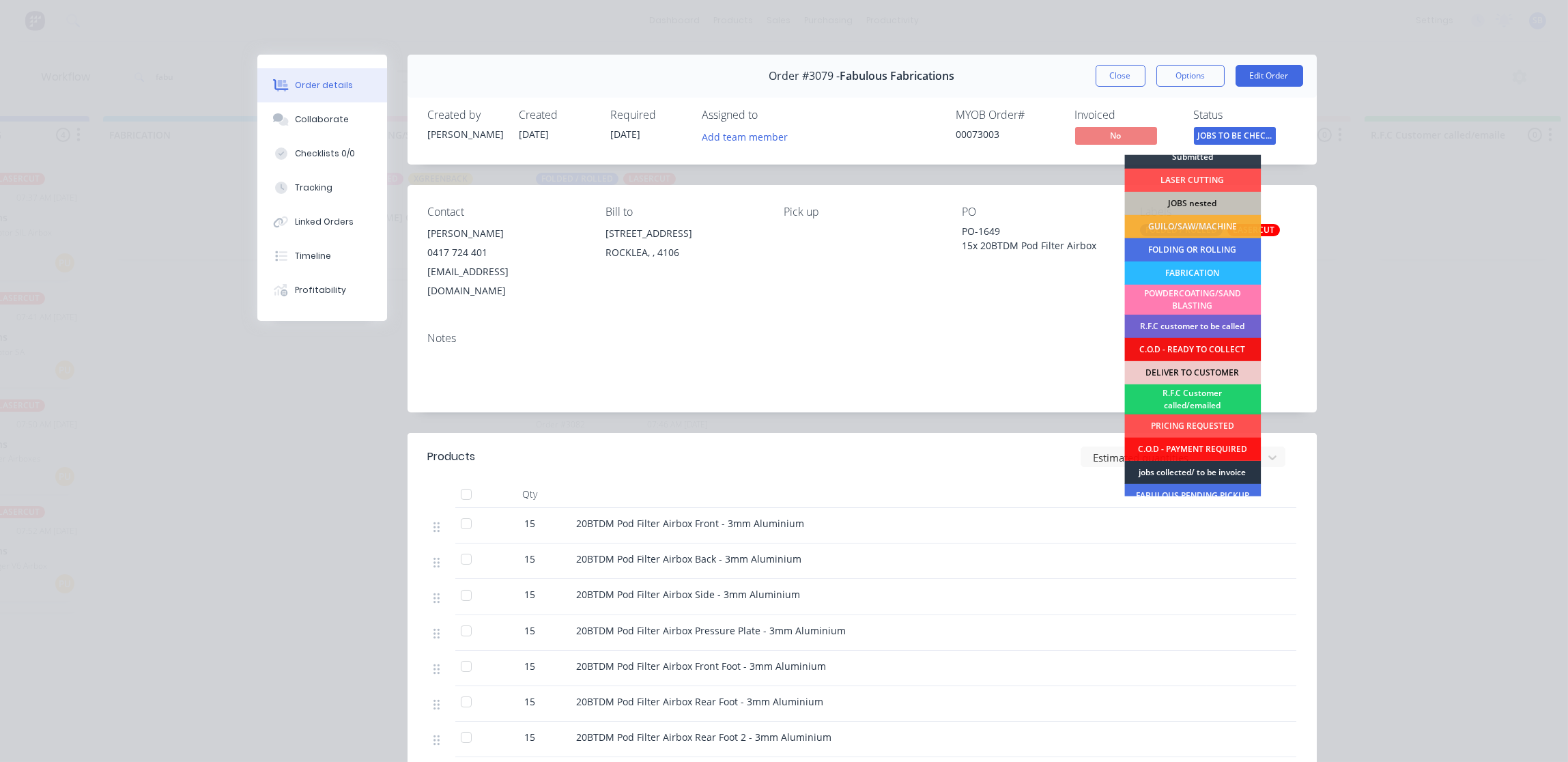
scroll to position [90, 0]
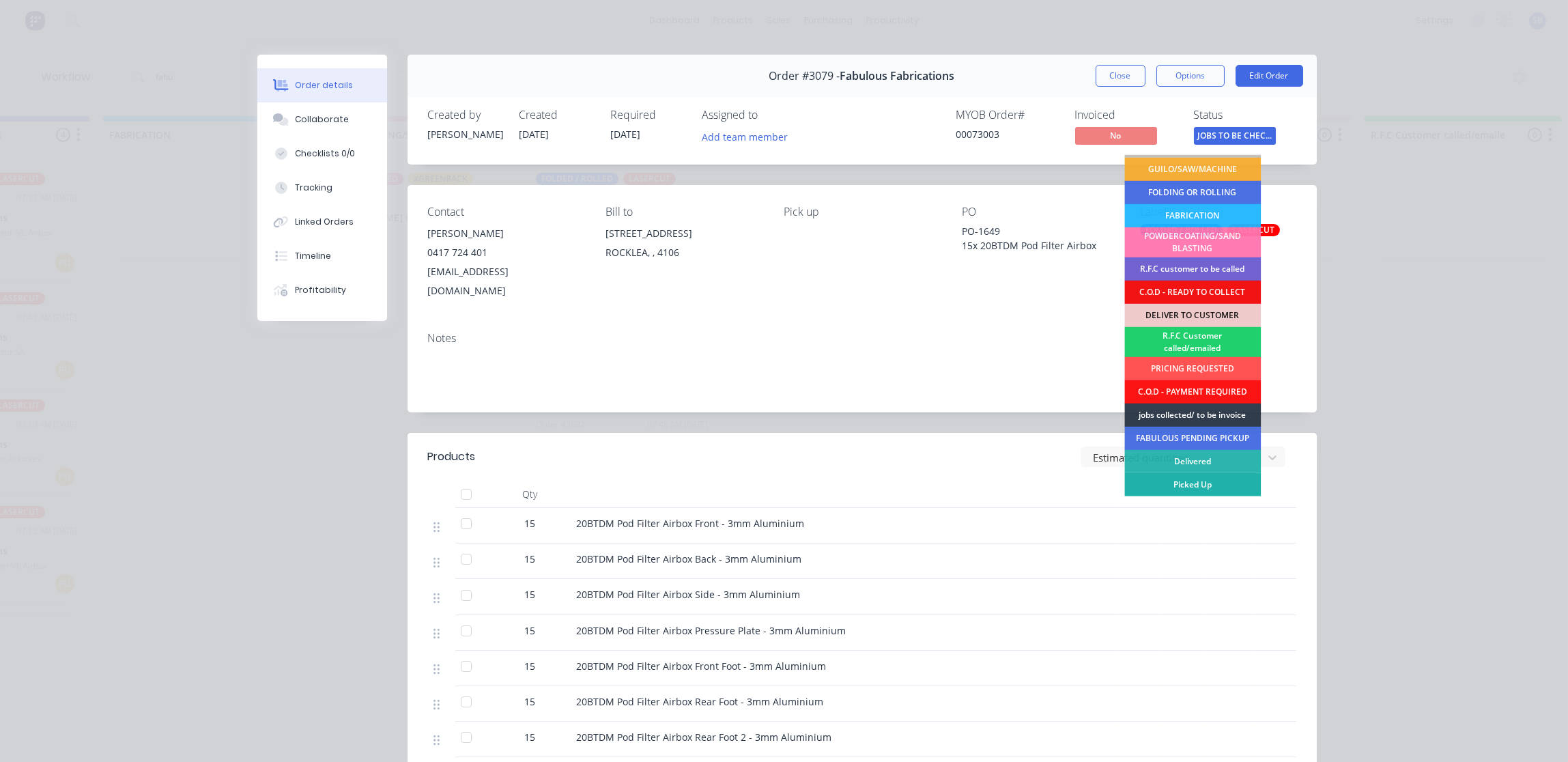
click at [1200, 479] on div "Picked Up" at bounding box center [1192, 484] width 136 height 23
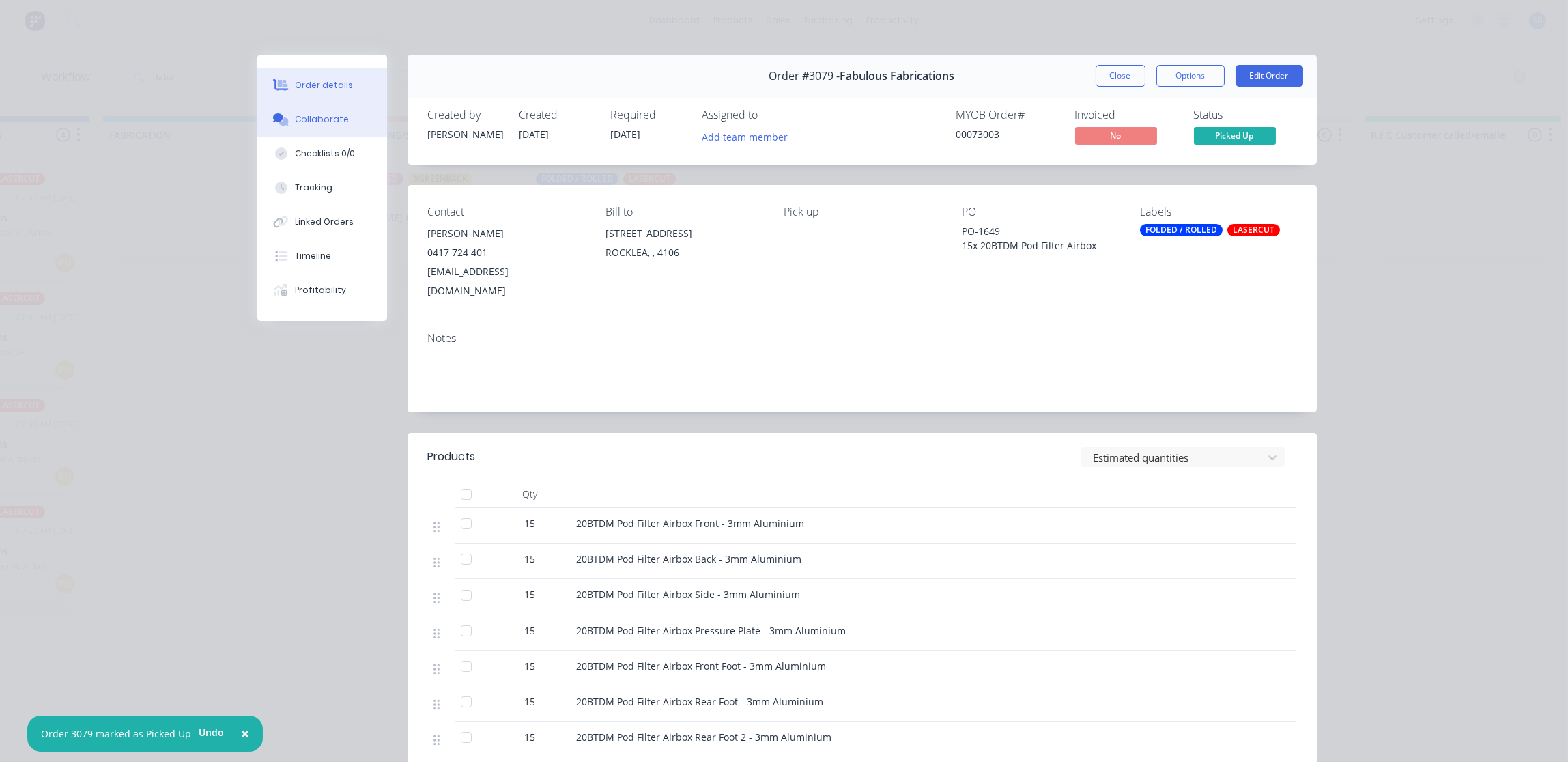
click at [295, 115] on div "Collaborate" at bounding box center [322, 119] width 54 height 12
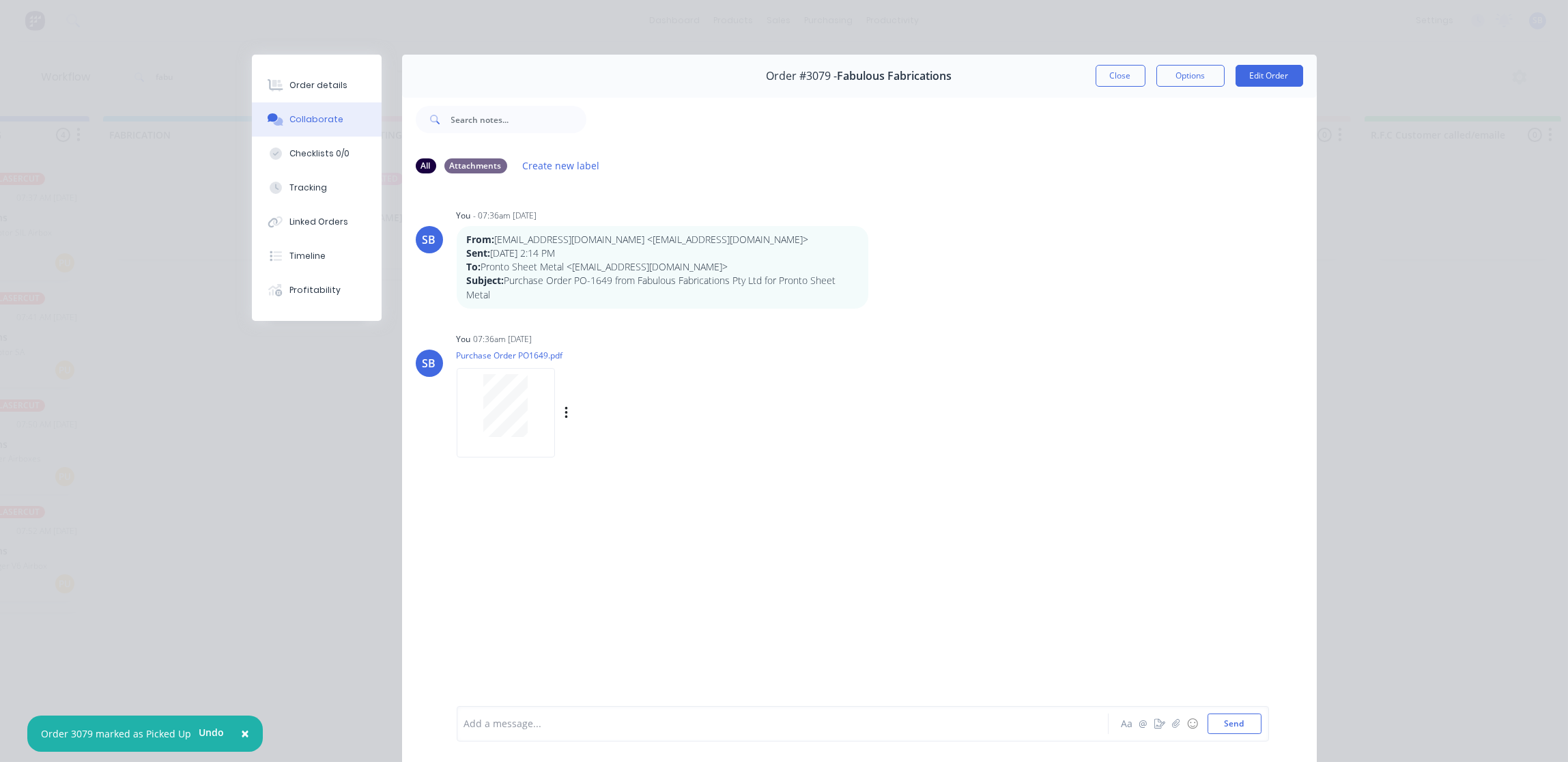
click at [463, 402] on div at bounding box center [505, 406] width 86 height 63
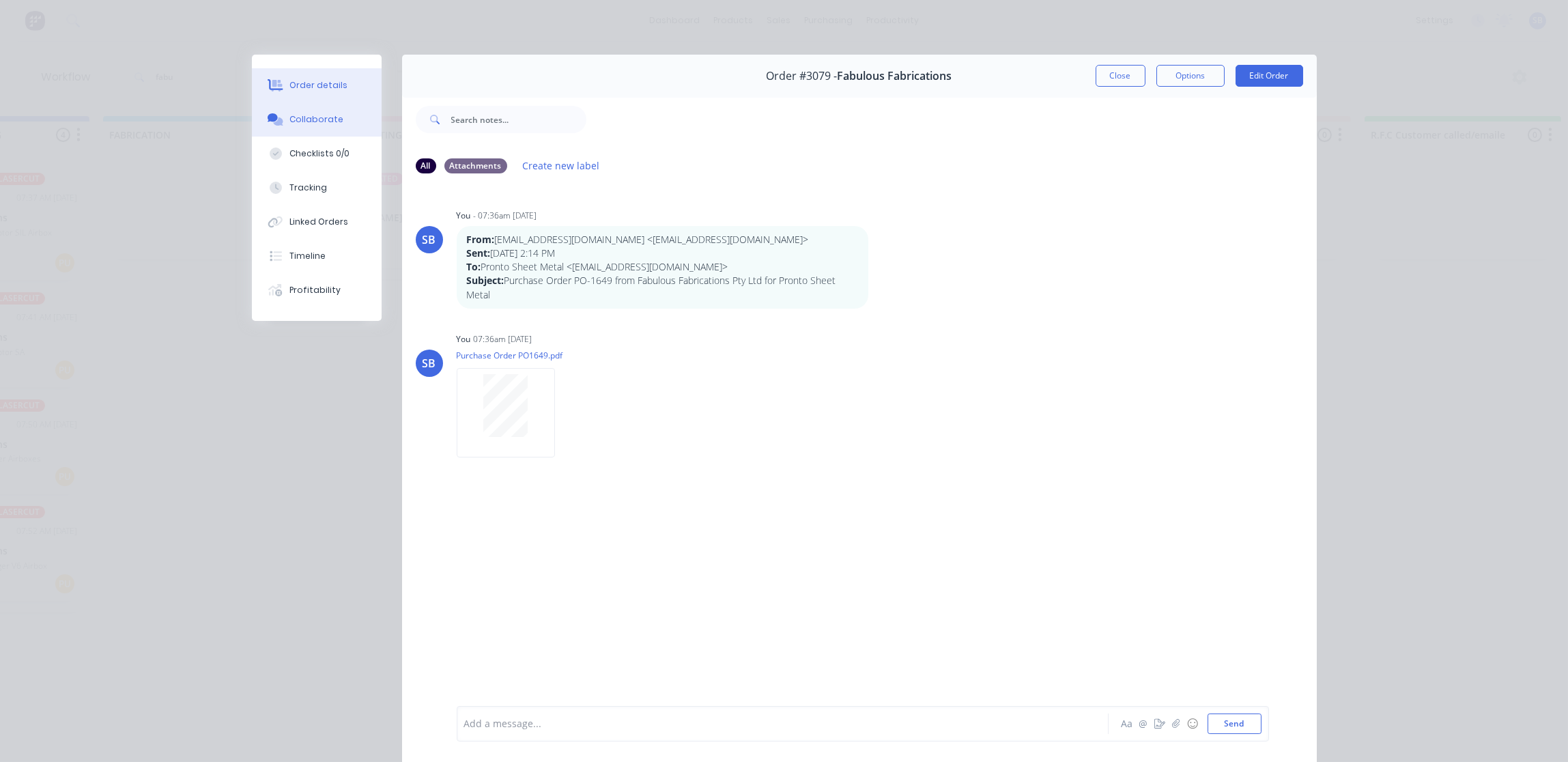
click at [304, 78] on button "Order details" at bounding box center [317, 85] width 129 height 34
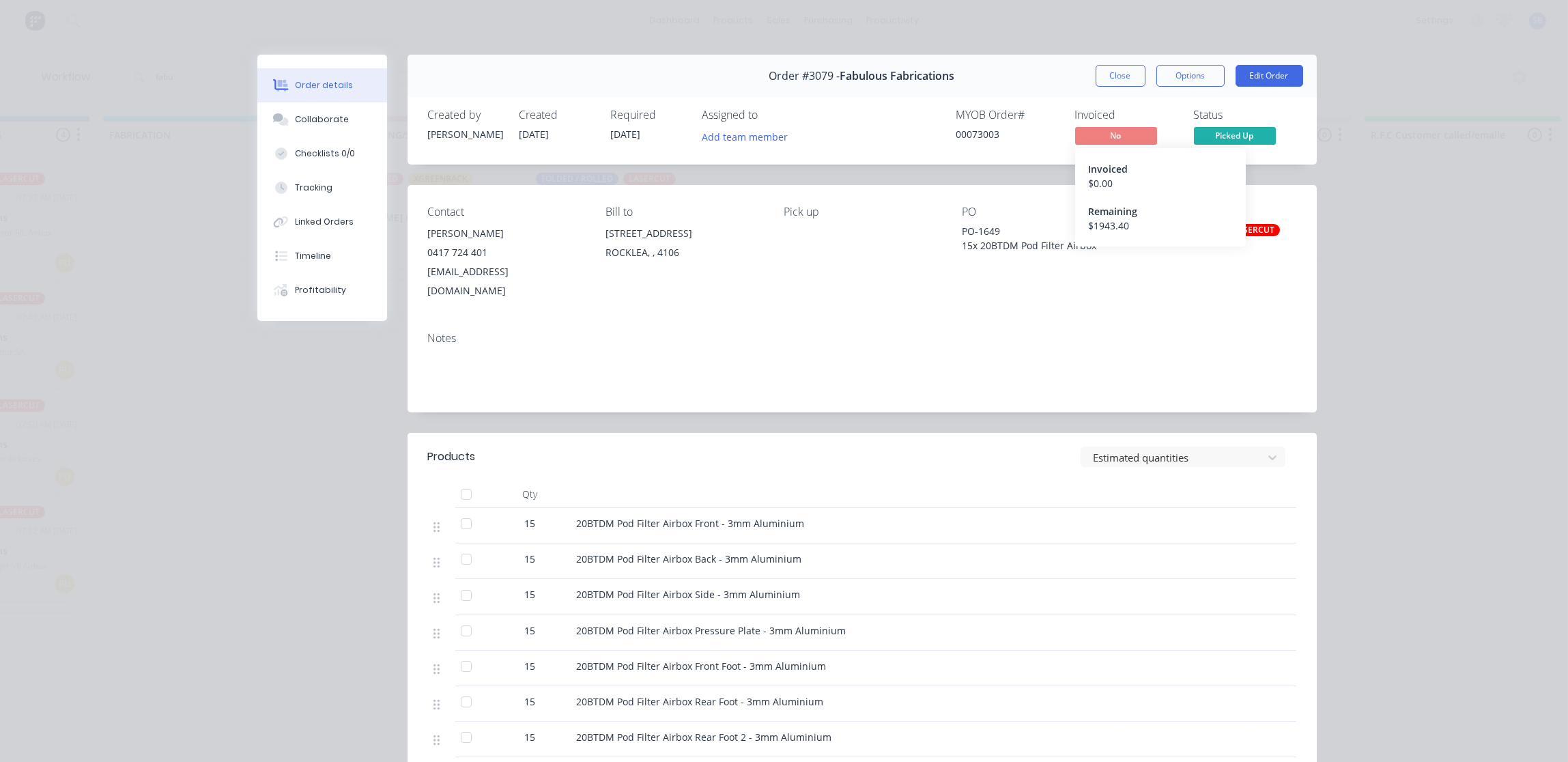
click at [1123, 131] on span "No" at bounding box center [1115, 135] width 82 height 17
click at [1124, 133] on span "No" at bounding box center [1115, 135] width 82 height 17
click at [1190, 78] on button "Options" at bounding box center [1190, 76] width 68 height 22
click at [1453, 168] on div "Order details Collaborate Checklists 0/0 Tracking Linked Orders Timeline Profit…" at bounding box center [784, 381] width 1568 height 762
drag, startPoint x: 827, startPoint y: 74, endPoint x: 800, endPoint y: 75, distance: 27.0
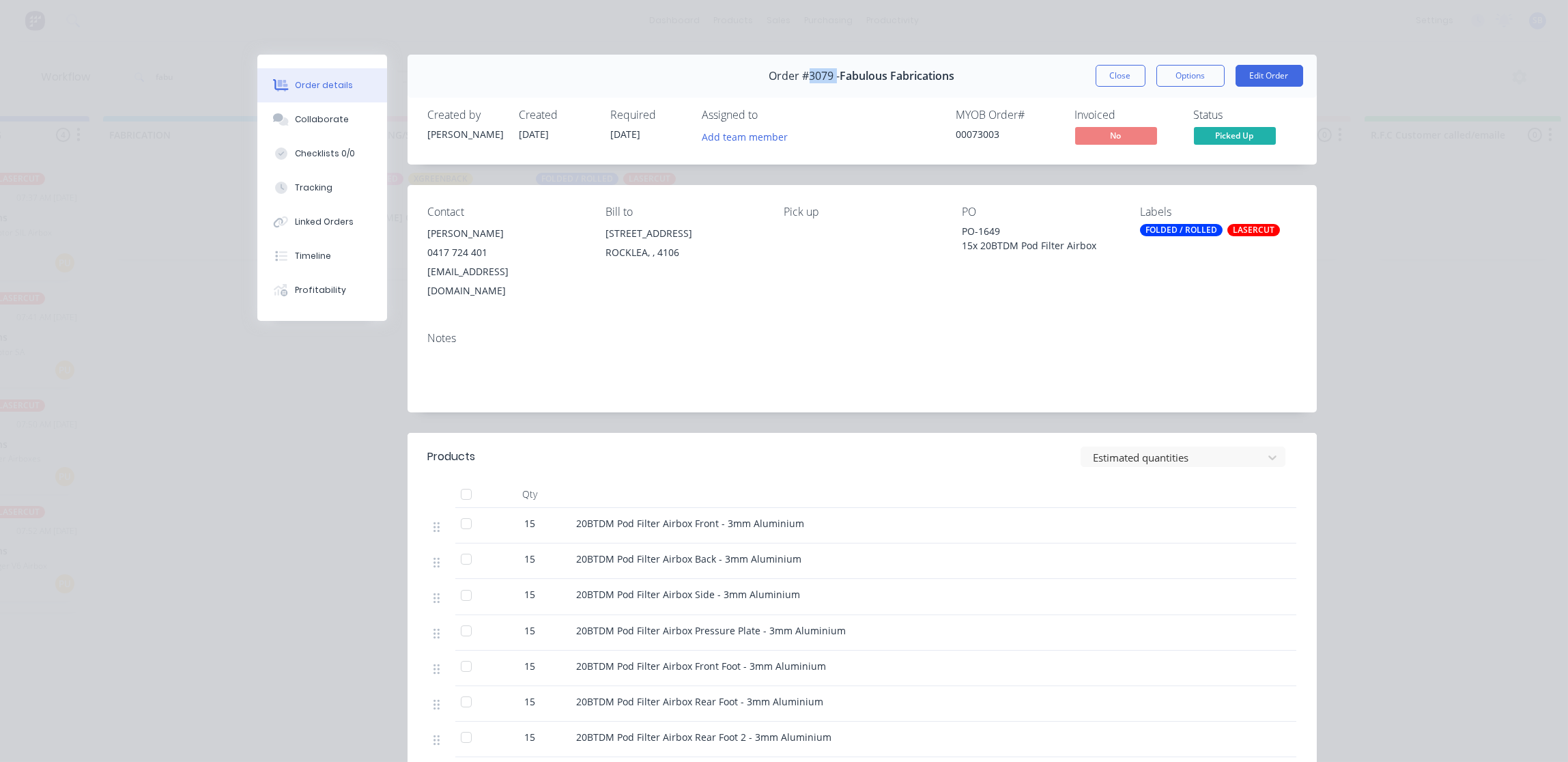
click at [800, 75] on span "Order #3079 -" at bounding box center [805, 76] width 71 height 13
drag, startPoint x: 800, startPoint y: 75, endPoint x: 808, endPoint y: 76, distance: 8.1
copy span "3079"
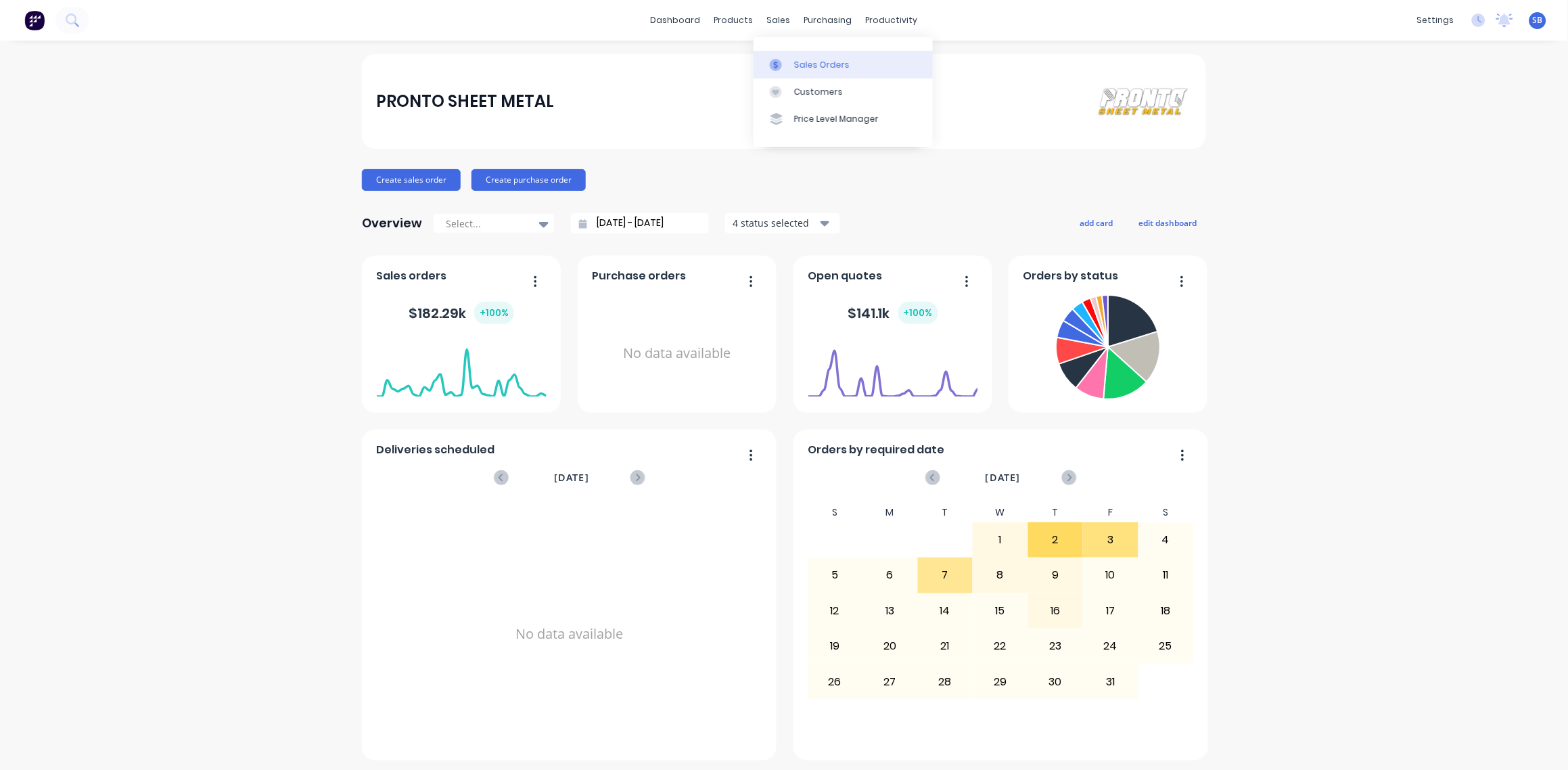
click at [818, 63] on div "Sales Orders" at bounding box center [822, 65] width 56 height 12
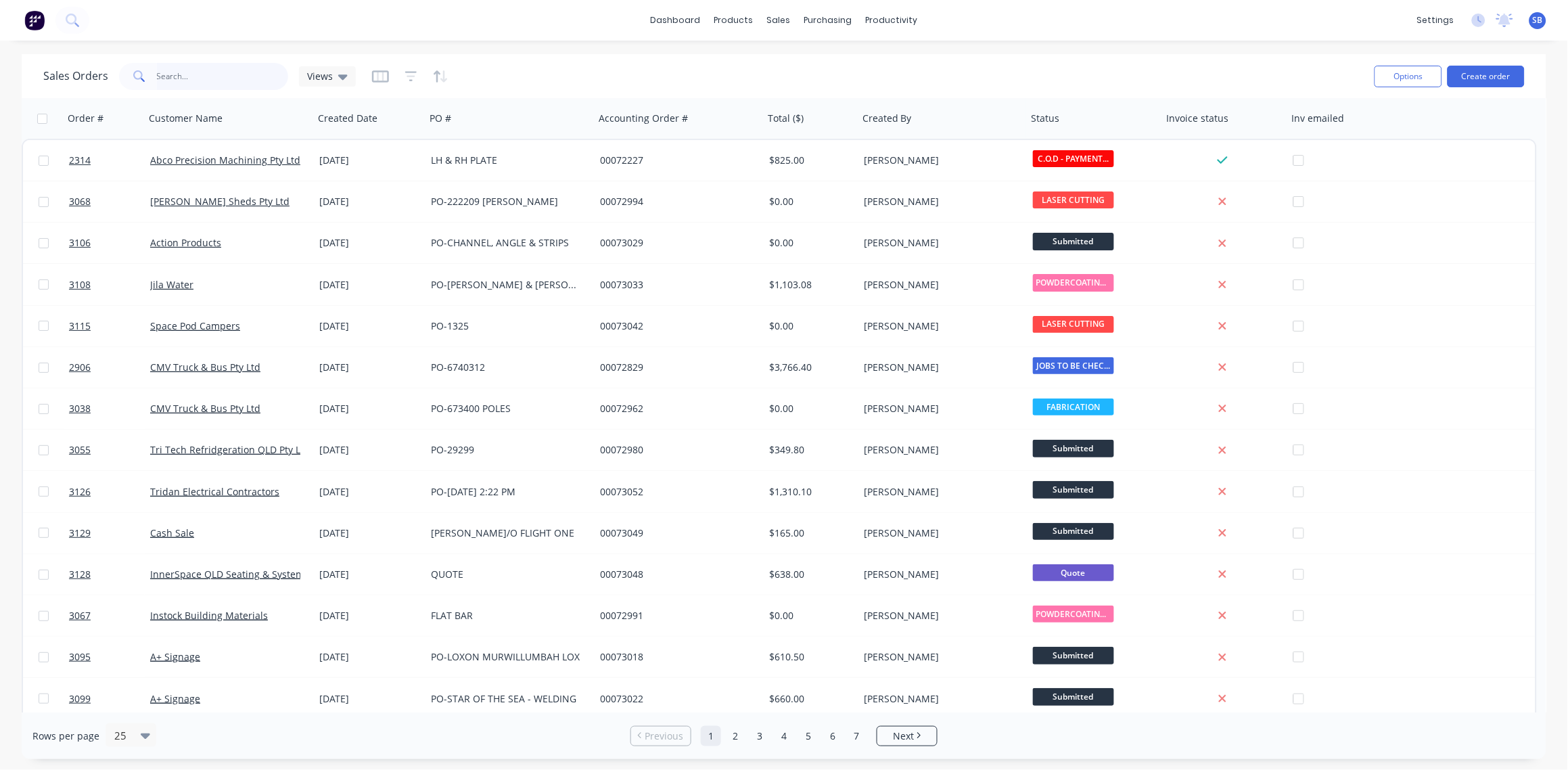
click at [186, 79] on input "text" at bounding box center [223, 76] width 132 height 27
paste input "3079"
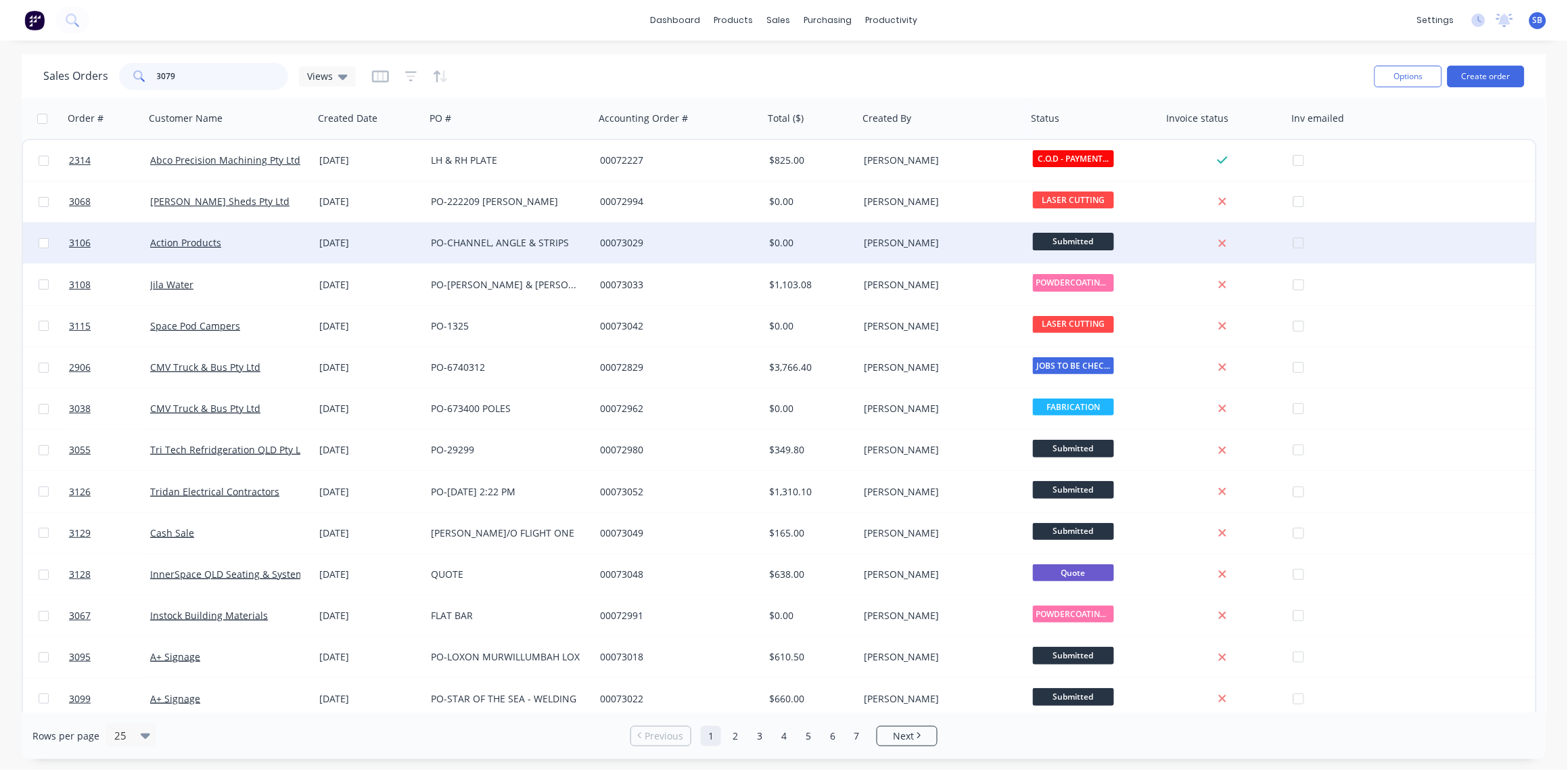
type input "3079"
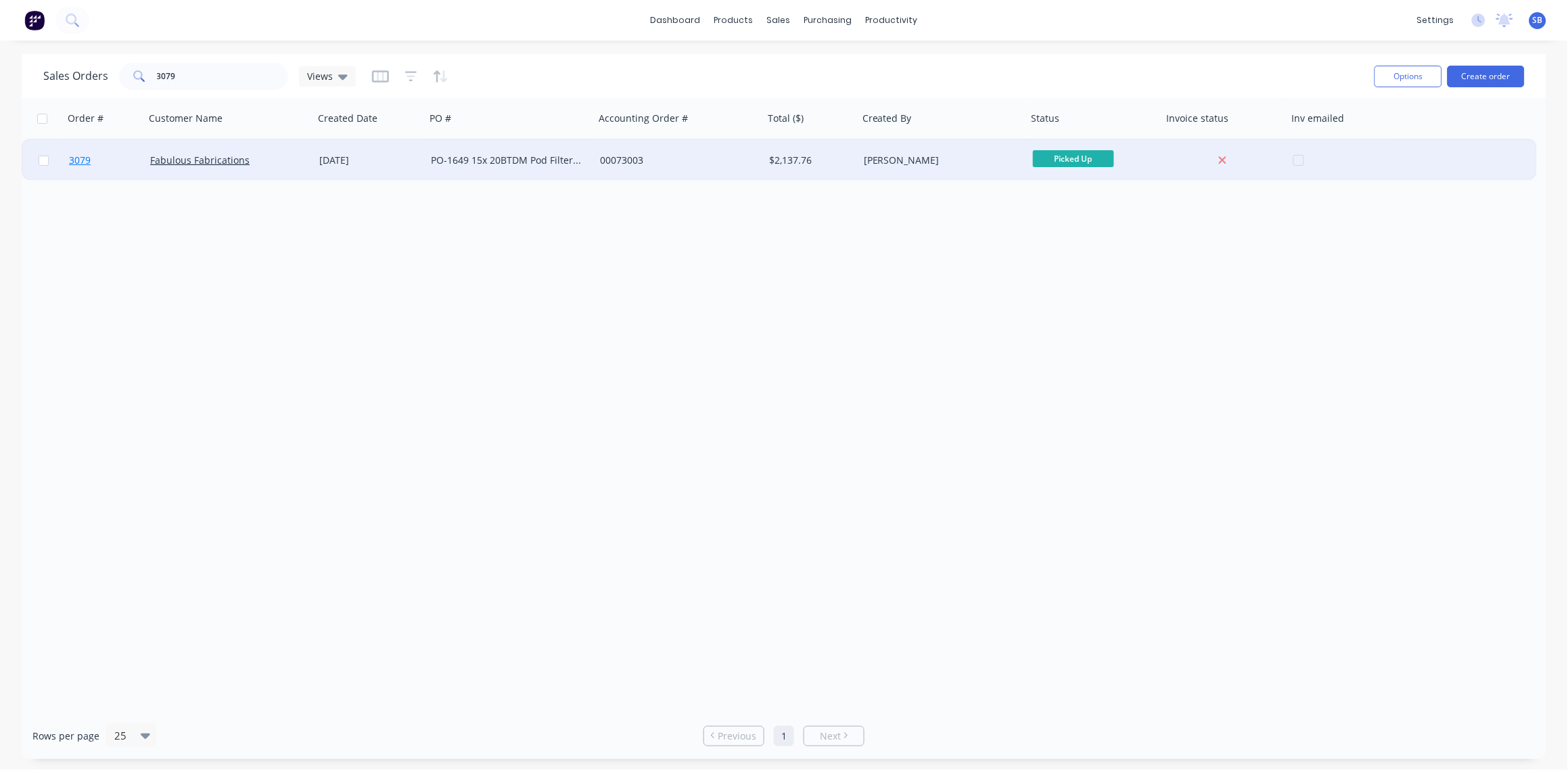
click at [73, 157] on span "3079" at bounding box center [79, 160] width 22 height 13
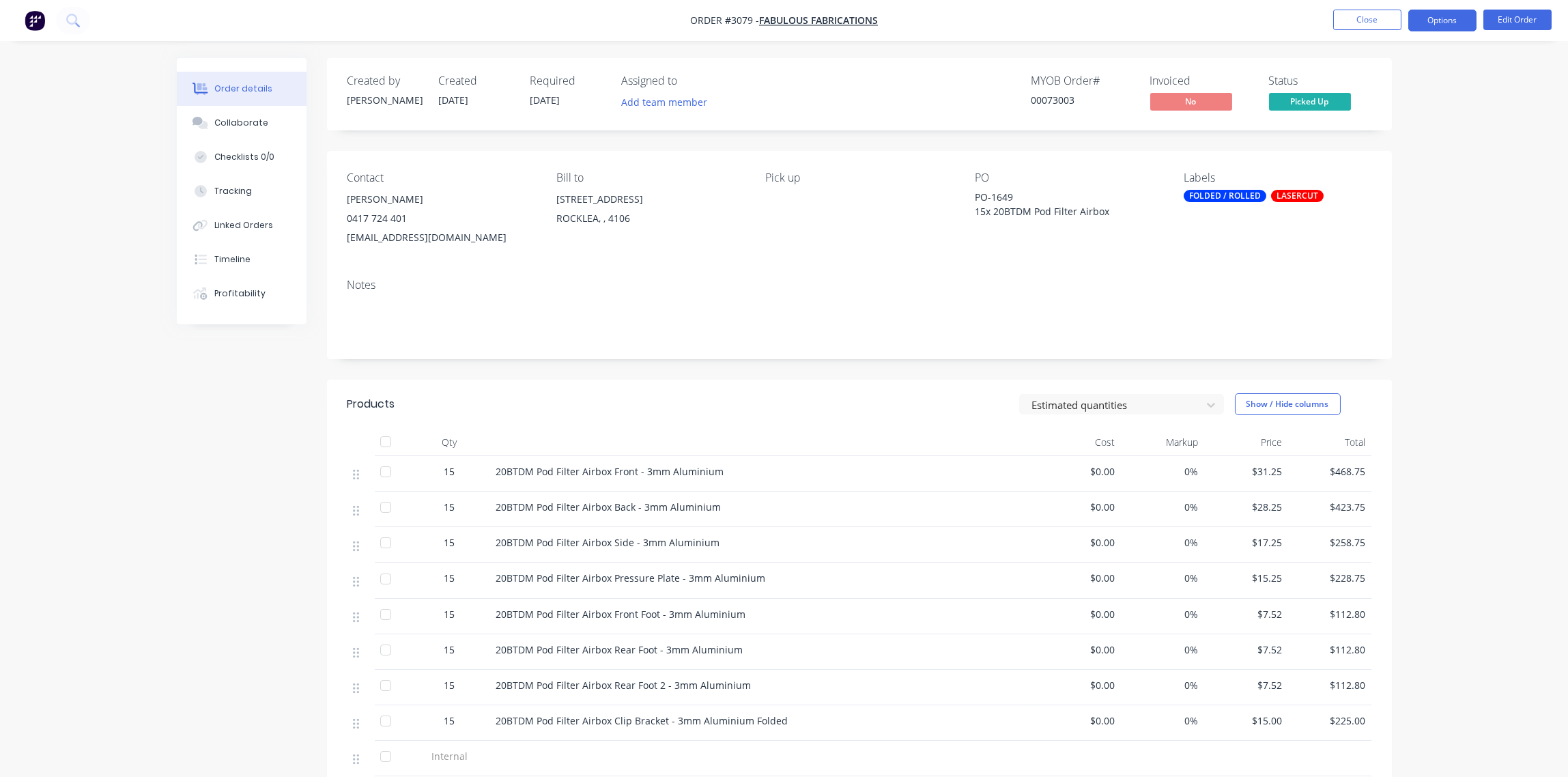
click at [1444, 21] on button "Options" at bounding box center [1442, 20] width 68 height 22
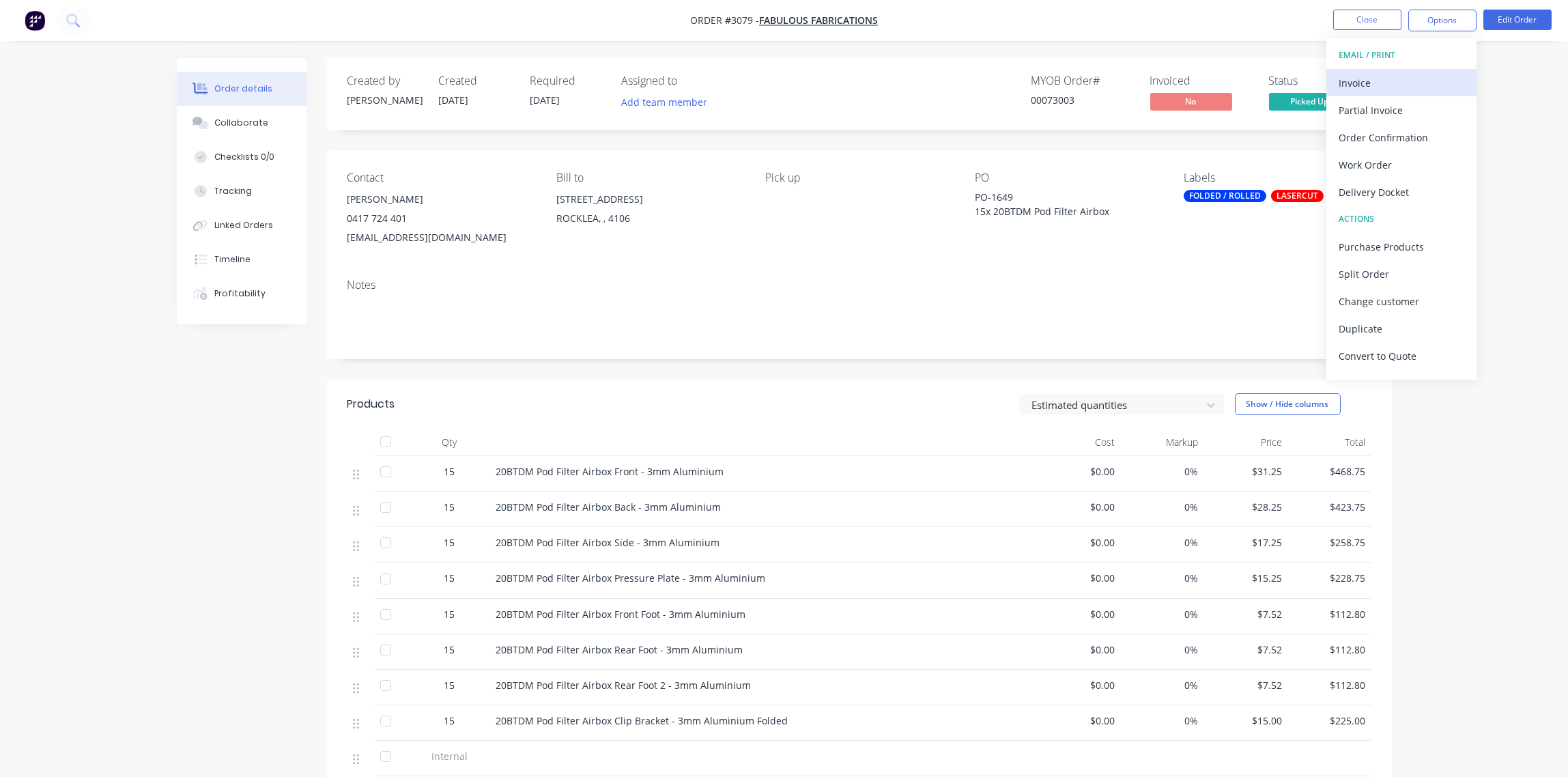
click at [1364, 82] on div "Invoice" at bounding box center [1402, 83] width 126 height 19
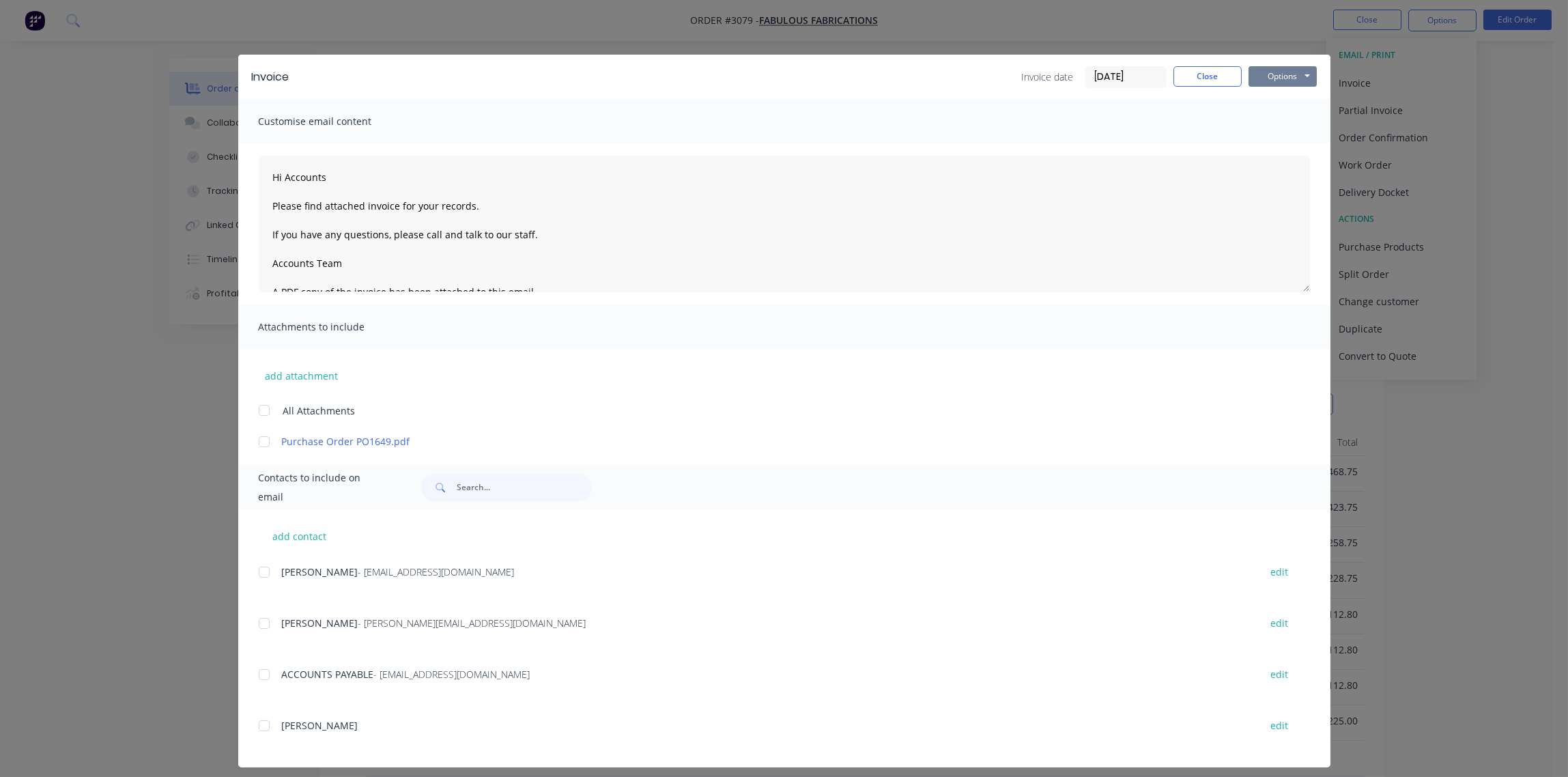
click at [1265, 76] on button "Options" at bounding box center [1282, 76] width 68 height 20
click at [1201, 73] on button "Close" at bounding box center [1207, 76] width 68 height 20
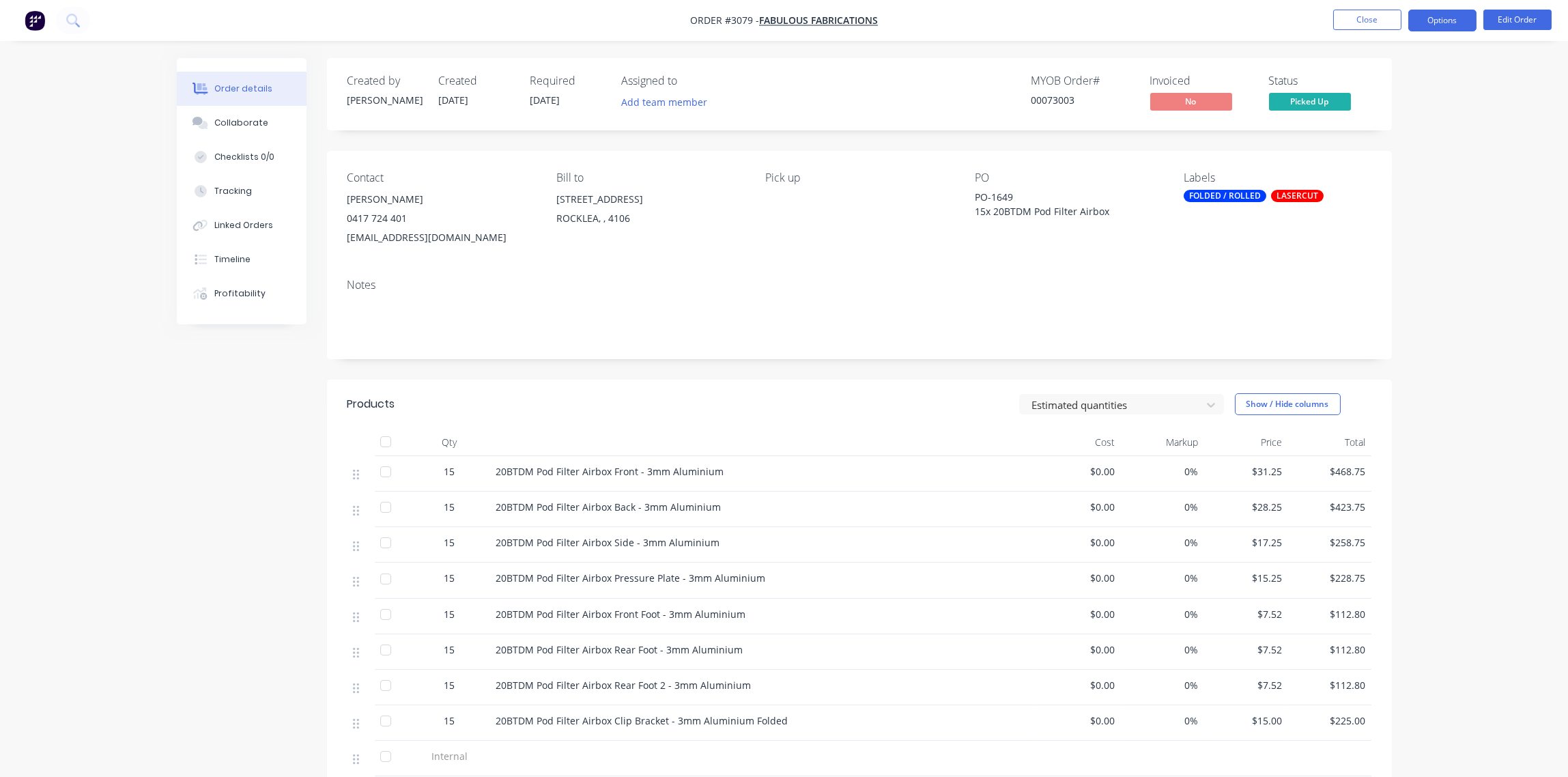
click at [1441, 18] on button "Options" at bounding box center [1442, 20] width 68 height 22
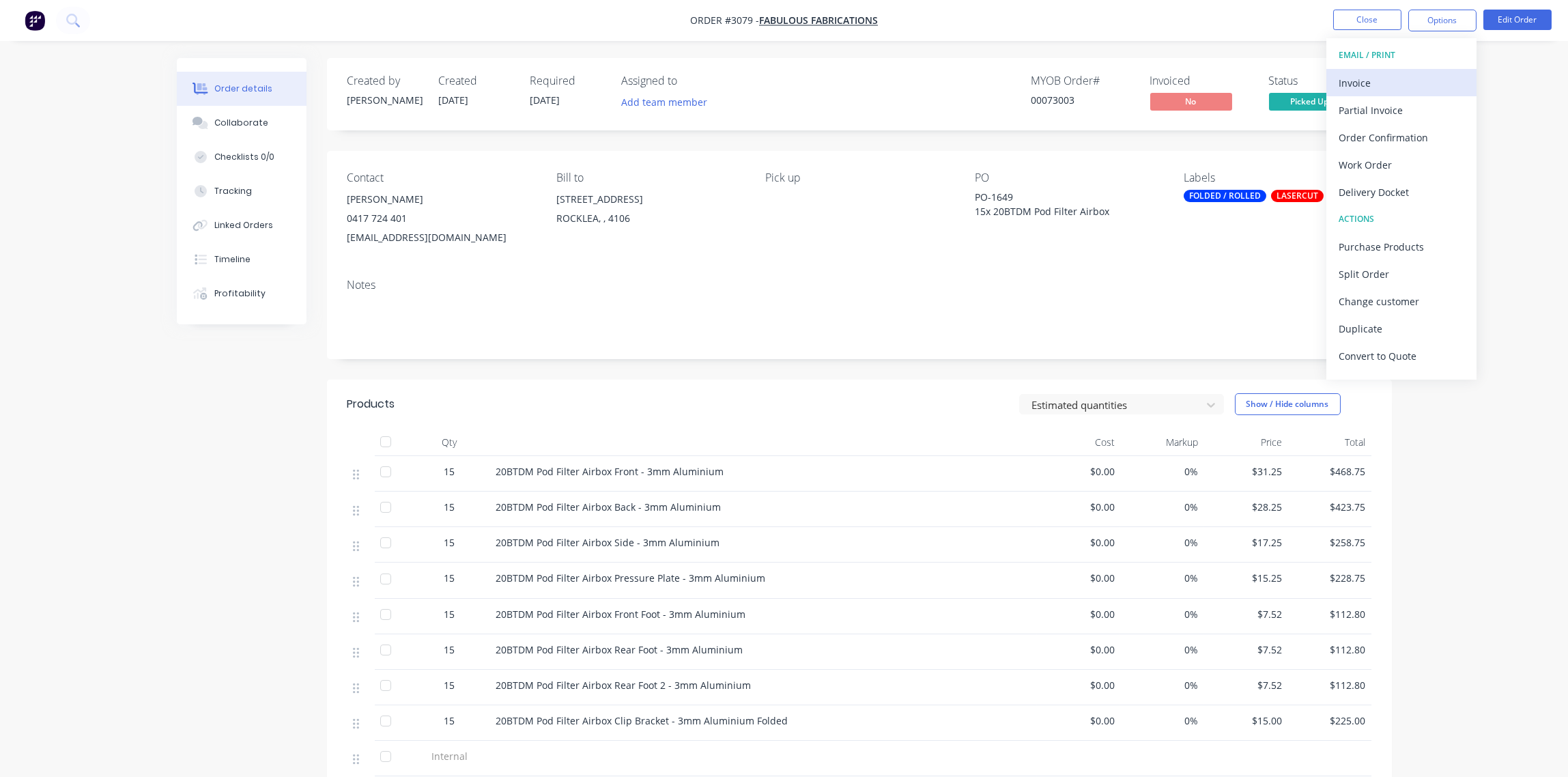
click at [1364, 83] on div "Invoice" at bounding box center [1402, 83] width 126 height 19
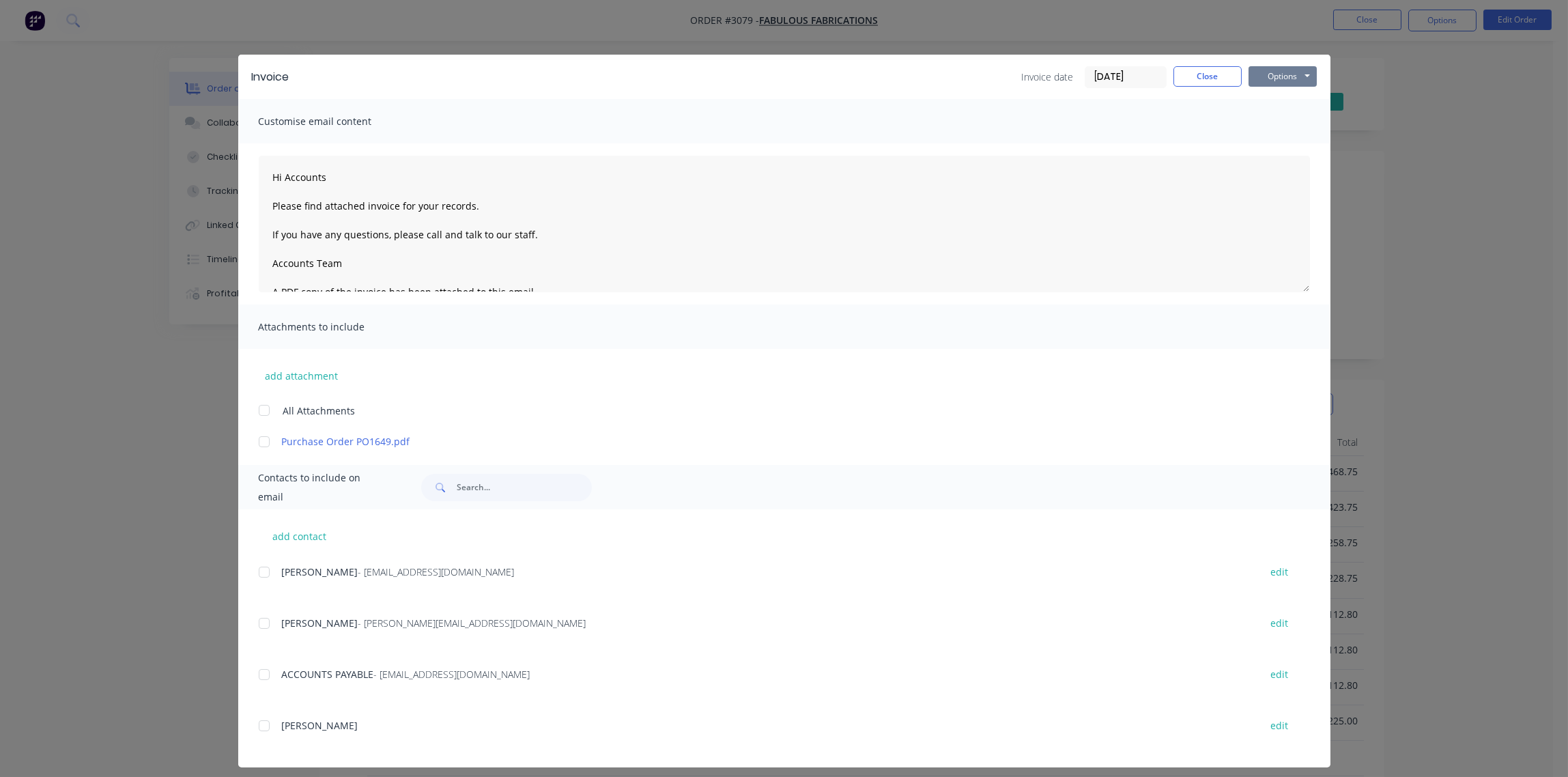
click at [1271, 78] on button "Options" at bounding box center [1282, 76] width 68 height 20
click at [1274, 127] on button "Print" at bounding box center [1292, 124] width 88 height 22
click at [1269, 73] on button "Options" at bounding box center [1282, 76] width 68 height 20
drag, startPoint x: 1275, startPoint y: 143, endPoint x: 1238, endPoint y: 150, distance: 37.7
click at [1275, 144] on button "Email" at bounding box center [1292, 146] width 88 height 22
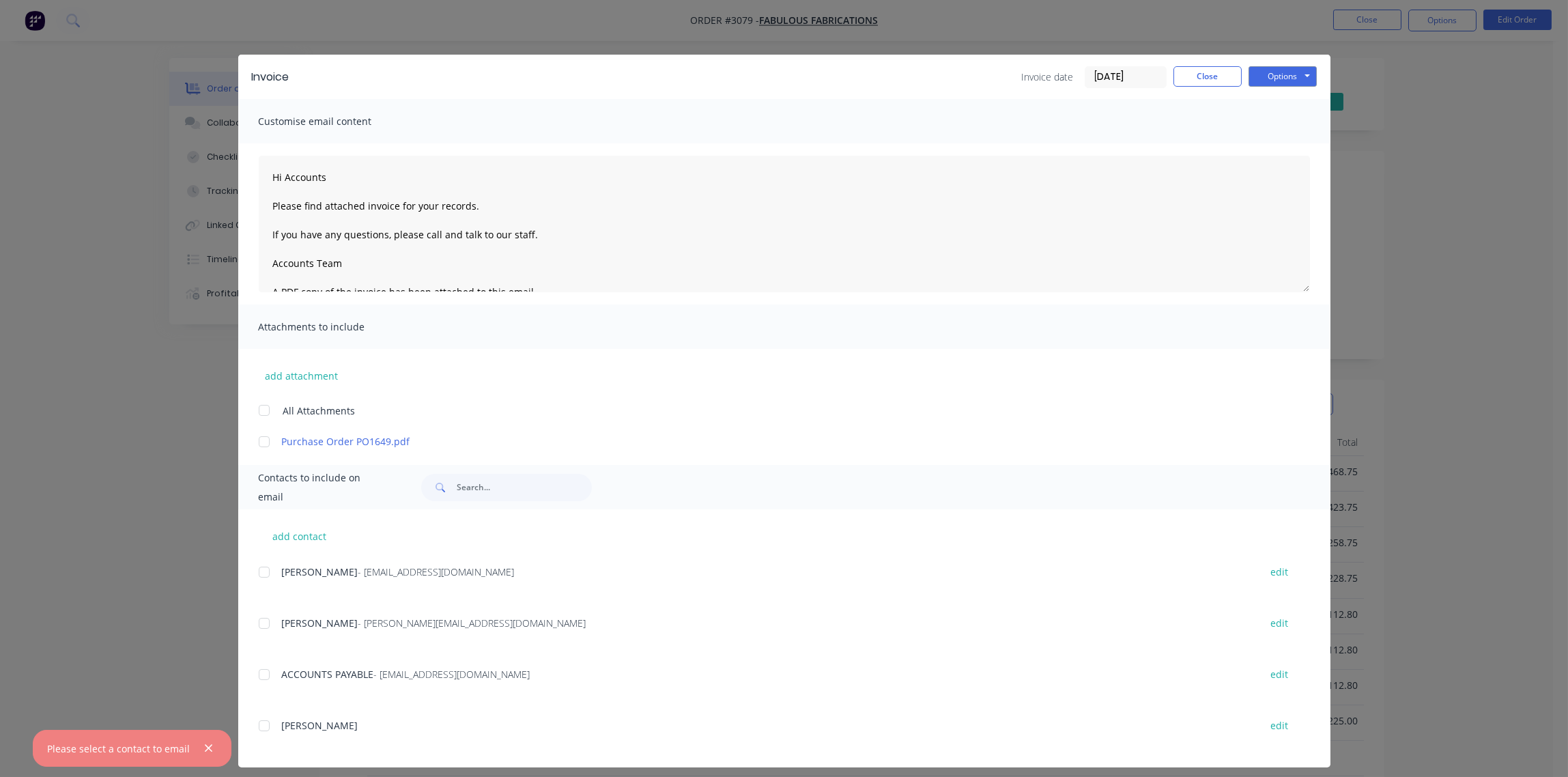
drag, startPoint x: 263, startPoint y: 571, endPoint x: 282, endPoint y: 570, distance: 19.0
click at [263, 570] on div at bounding box center [264, 572] width 27 height 27
click at [1290, 73] on button "Options" at bounding box center [1282, 76] width 68 height 20
click at [1274, 145] on button "Email" at bounding box center [1292, 146] width 88 height 22
click at [1196, 78] on button "Close" at bounding box center [1207, 76] width 68 height 20
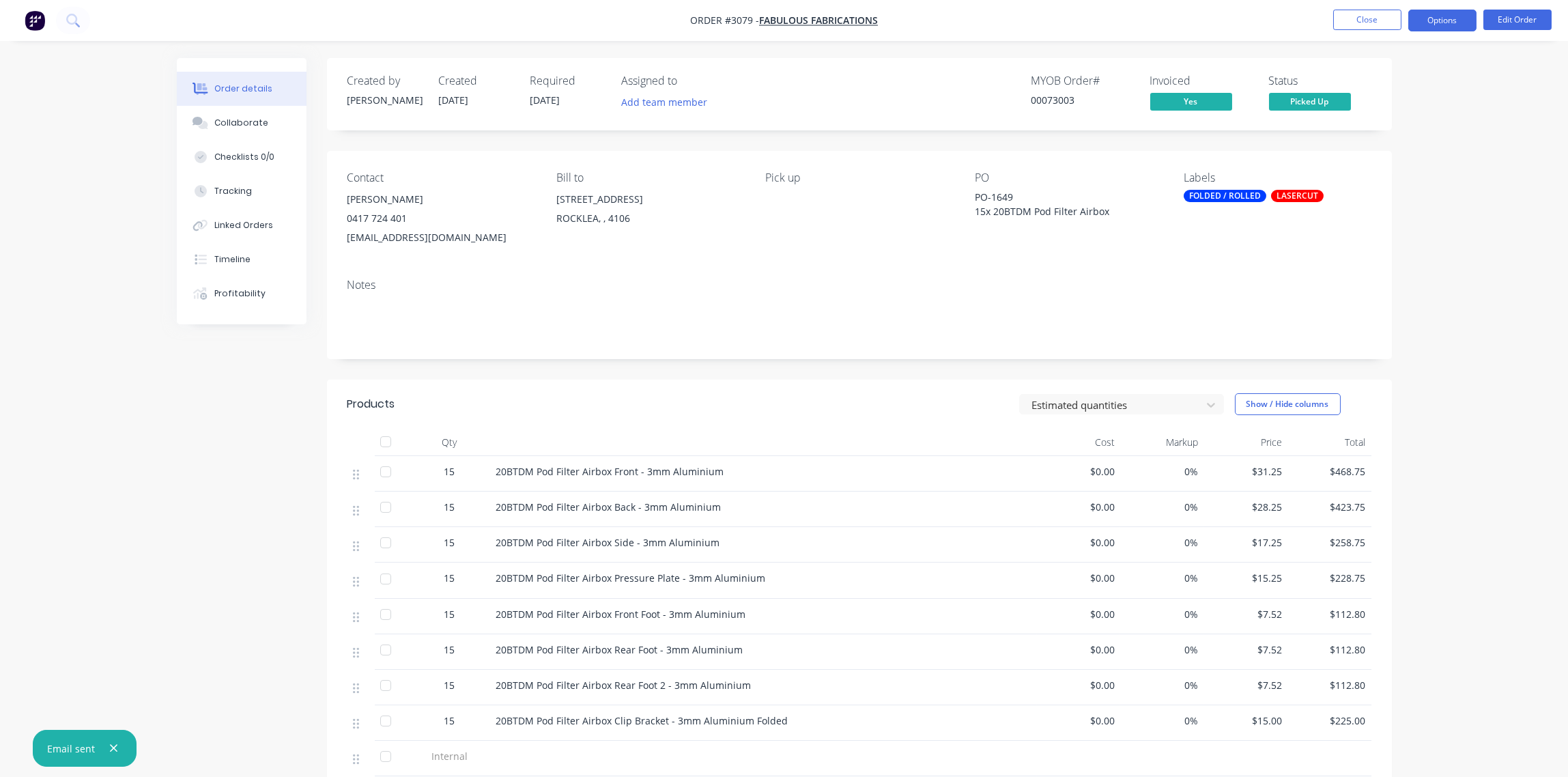
click at [1445, 21] on button "Options" at bounding box center [1442, 20] width 68 height 22
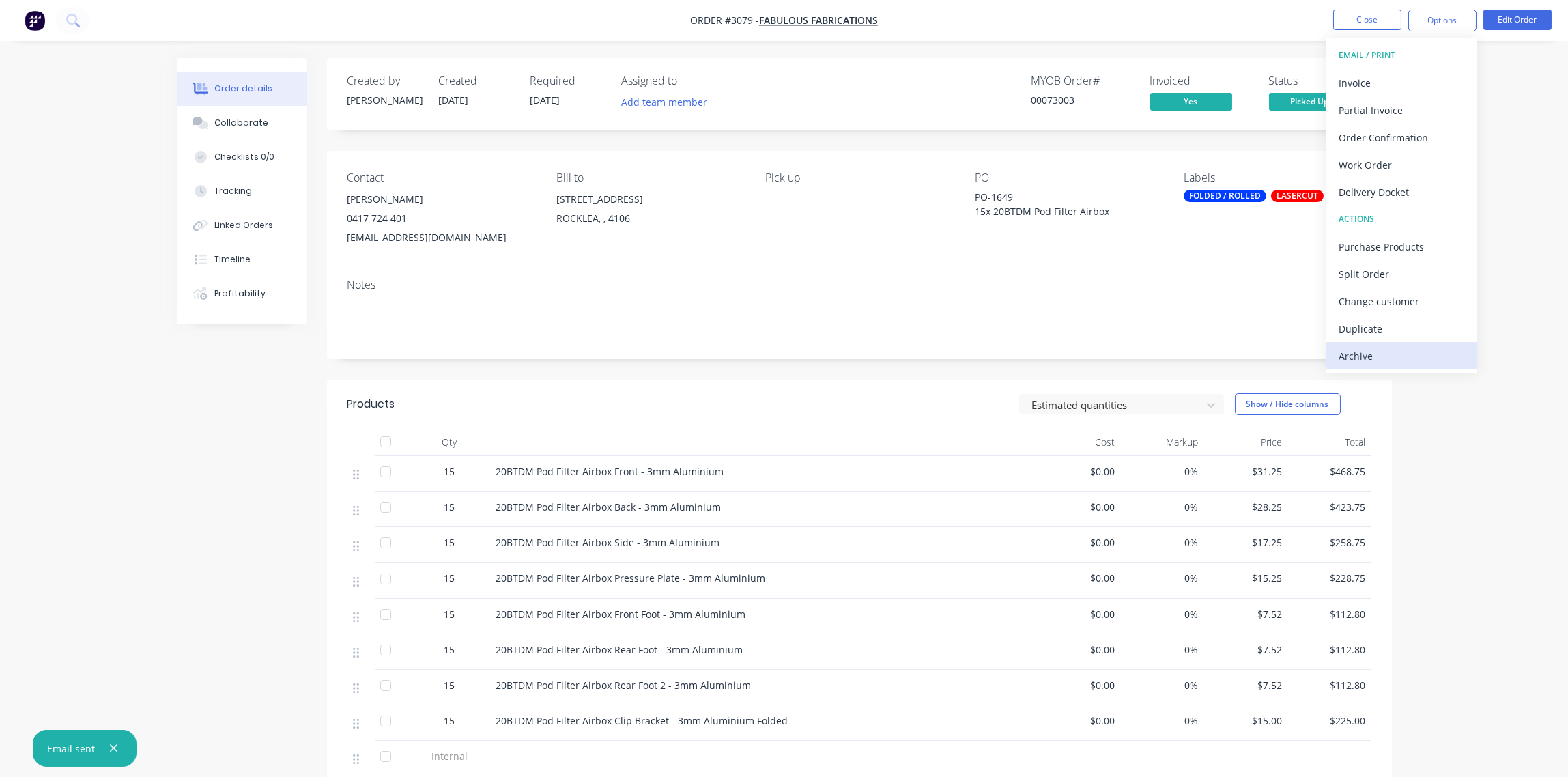
click at [1379, 352] on div "Archive" at bounding box center [1402, 356] width 126 height 19
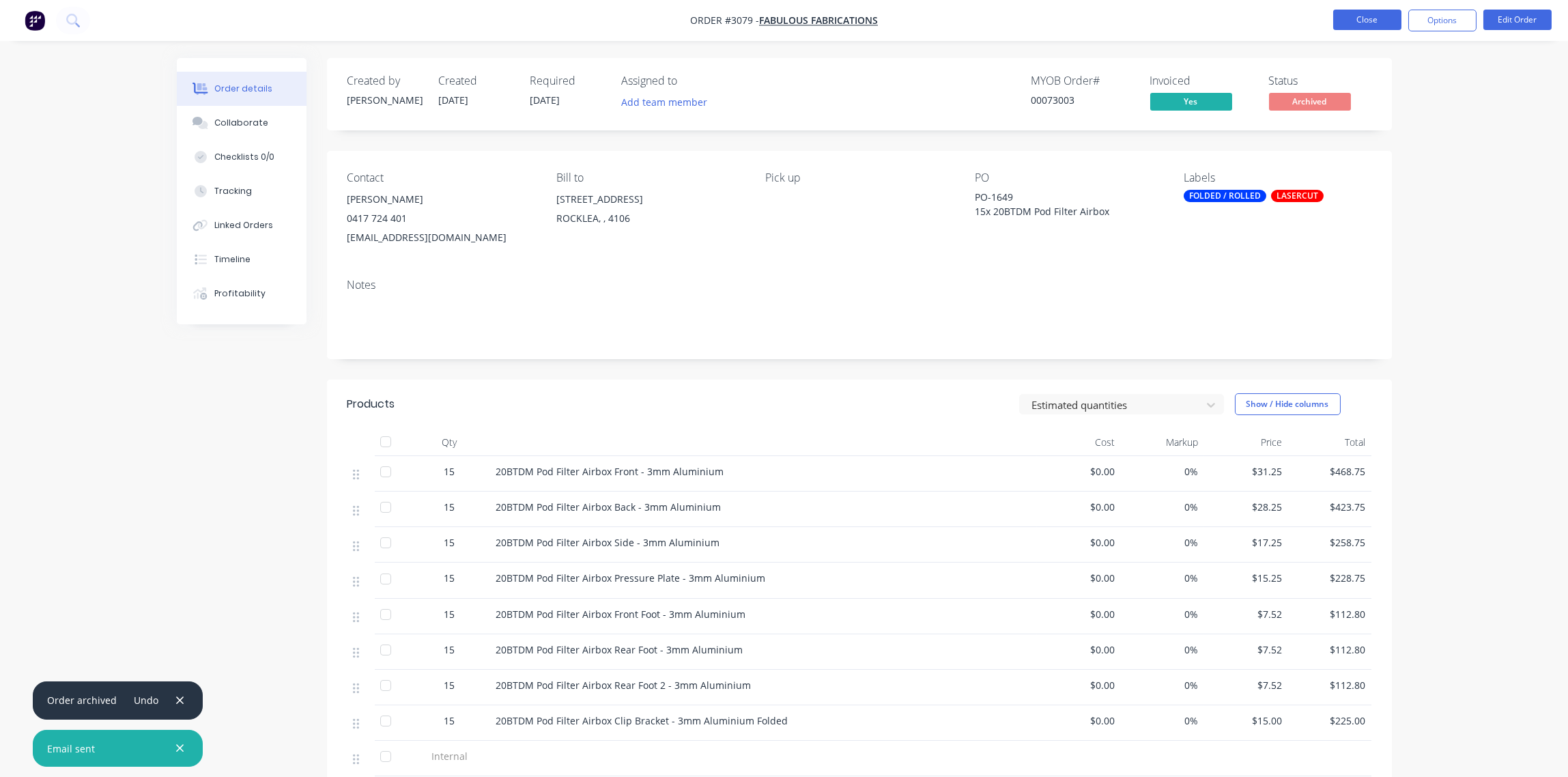
click at [1368, 21] on button "Close" at bounding box center [1367, 19] width 68 height 20
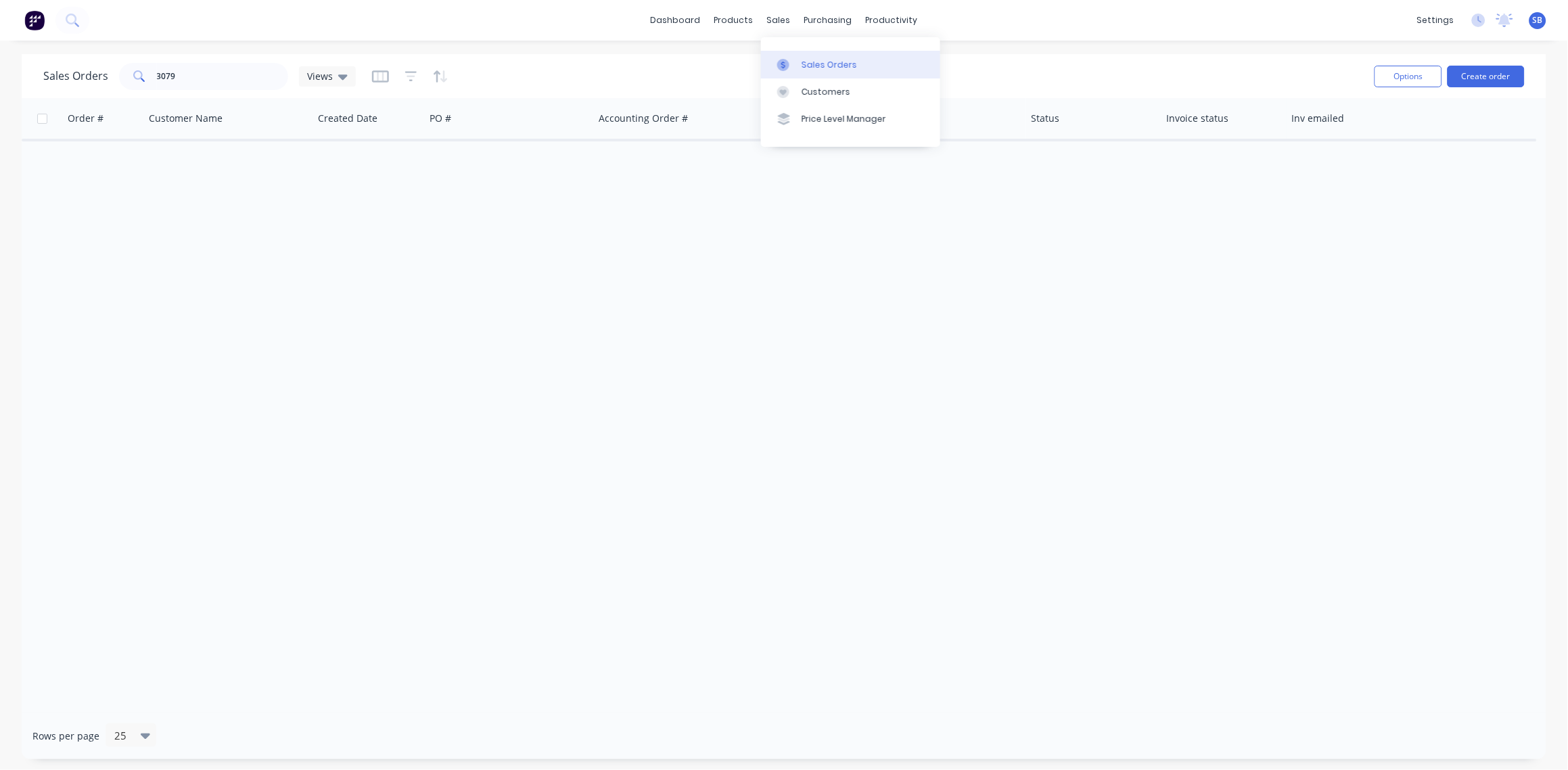
click at [850, 60] on div "Sales Orders" at bounding box center [829, 65] width 56 height 12
click at [409, 76] on icon "button" at bounding box center [411, 76] width 9 height 2
drag, startPoint x: 179, startPoint y: 72, endPoint x: 0, endPoint y: 39, distance: 182.0
click at [0, 40] on html "dashboard products sales purchasing productivity dashboard products Product Cat…" at bounding box center [784, 385] width 1568 height 770
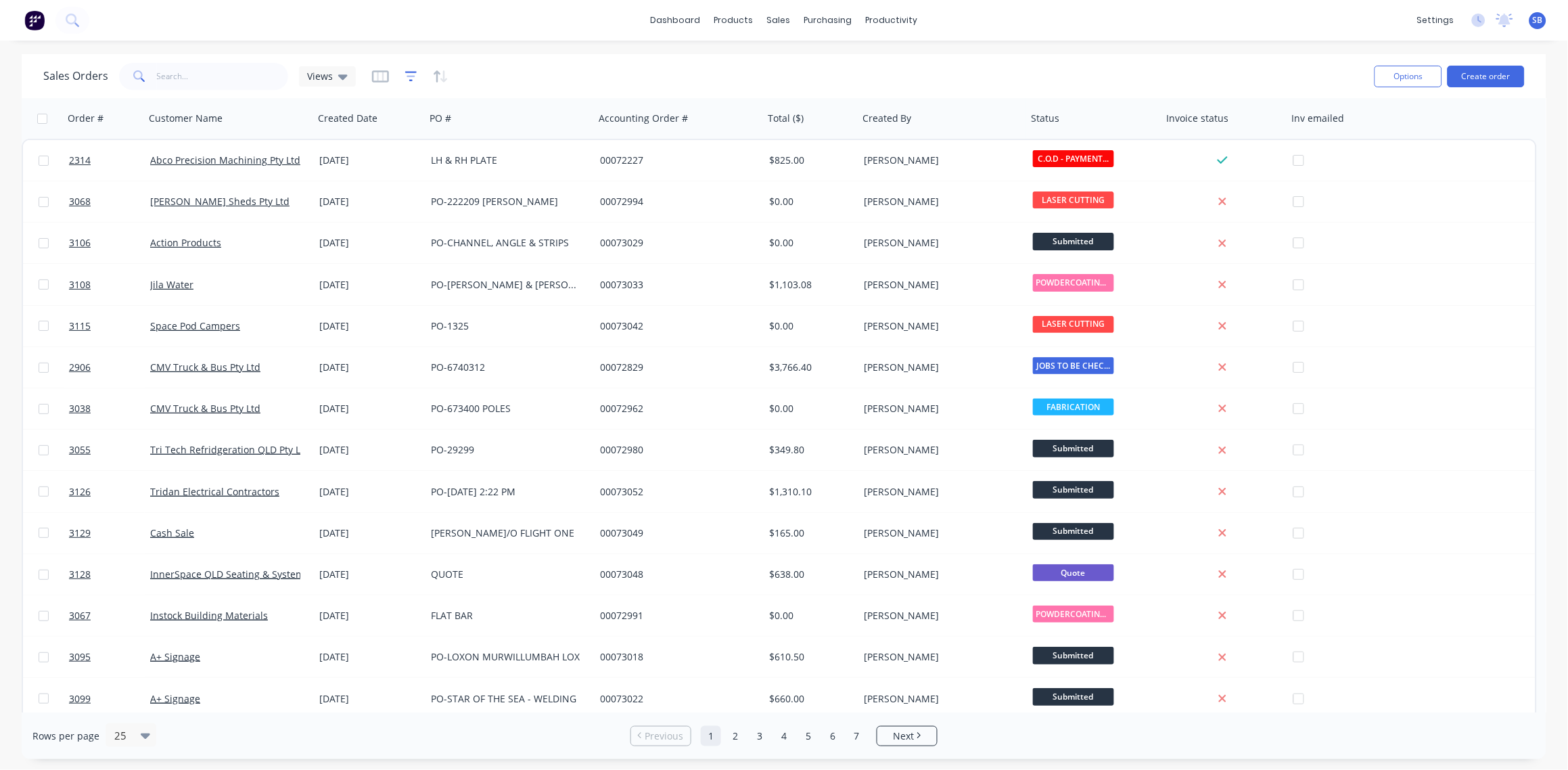
click at [406, 75] on icon "button" at bounding box center [411, 76] width 12 height 13
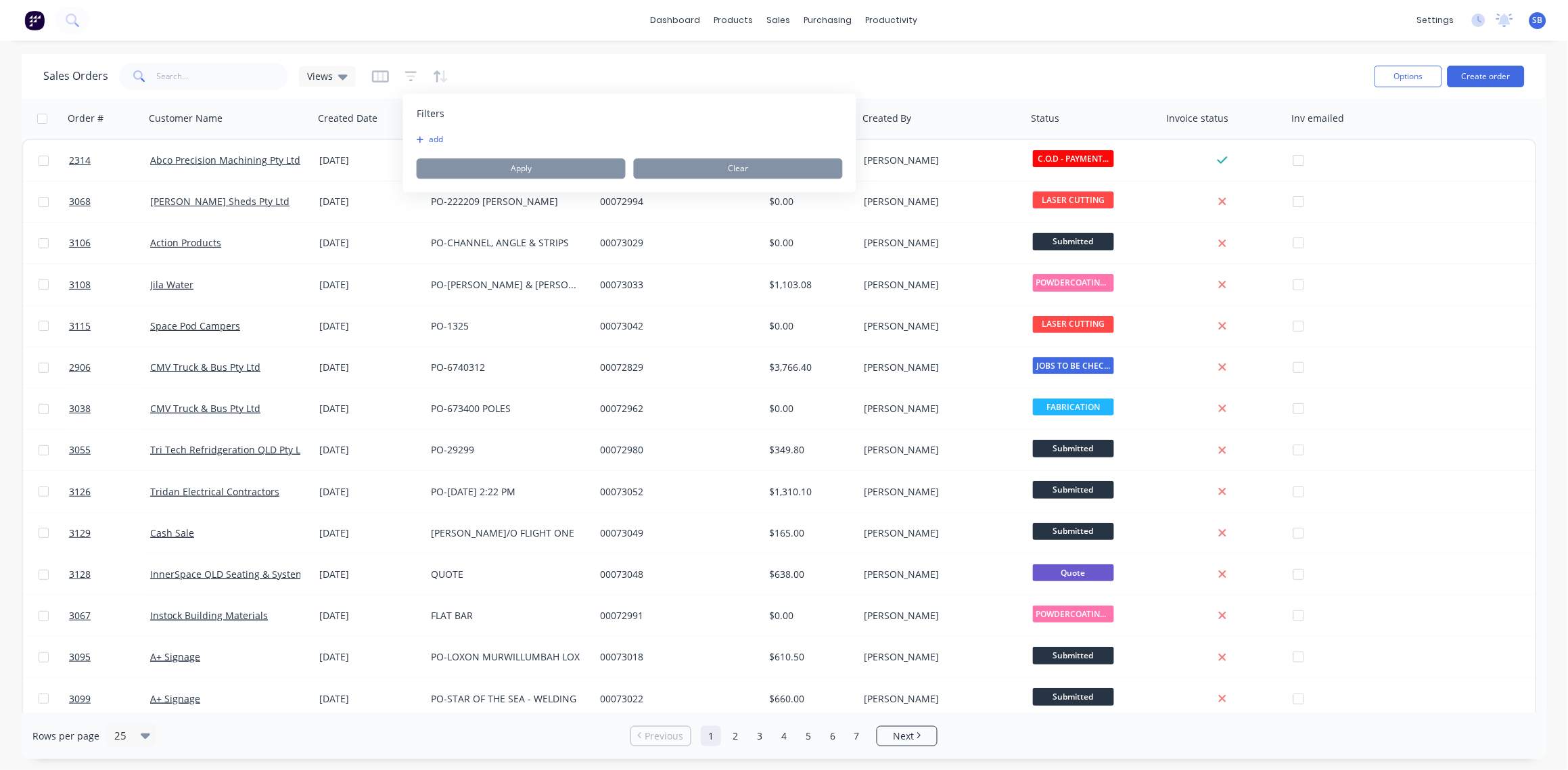
click at [440, 137] on button "add" at bounding box center [434, 139] width 34 height 11
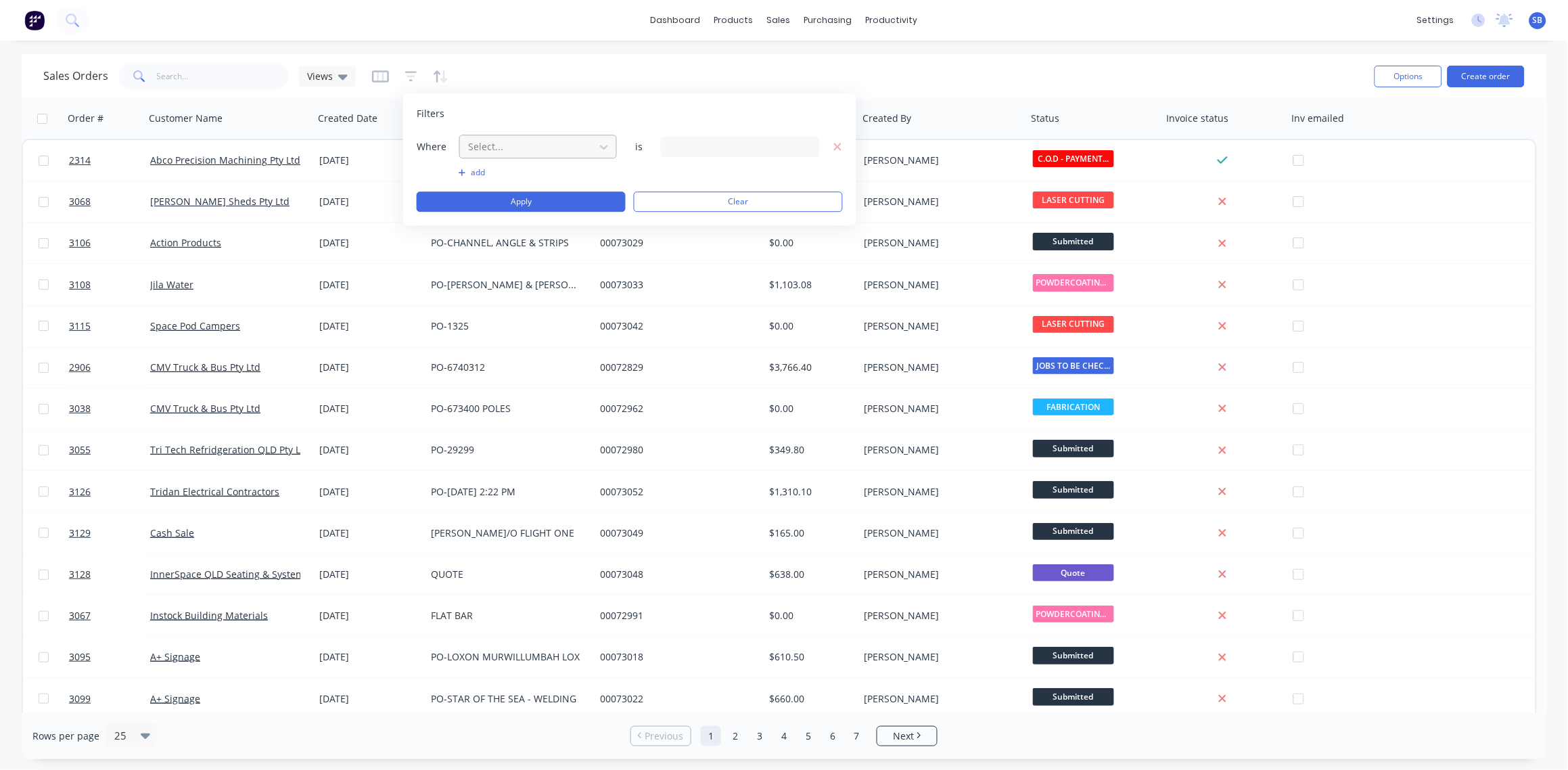
click at [509, 149] on div at bounding box center [527, 146] width 121 height 17
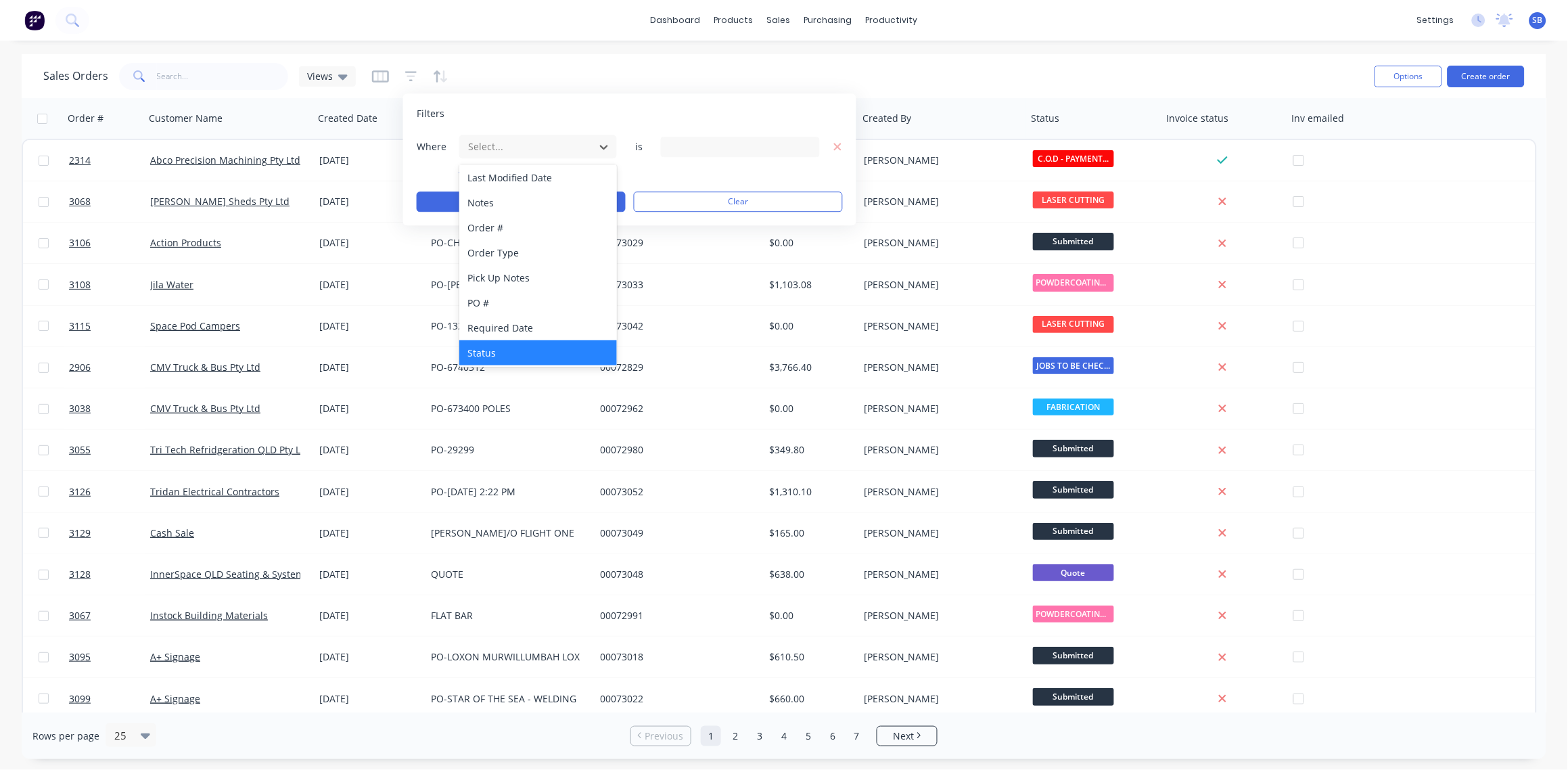
click at [521, 349] on div "Status" at bounding box center [538, 353] width 158 height 25
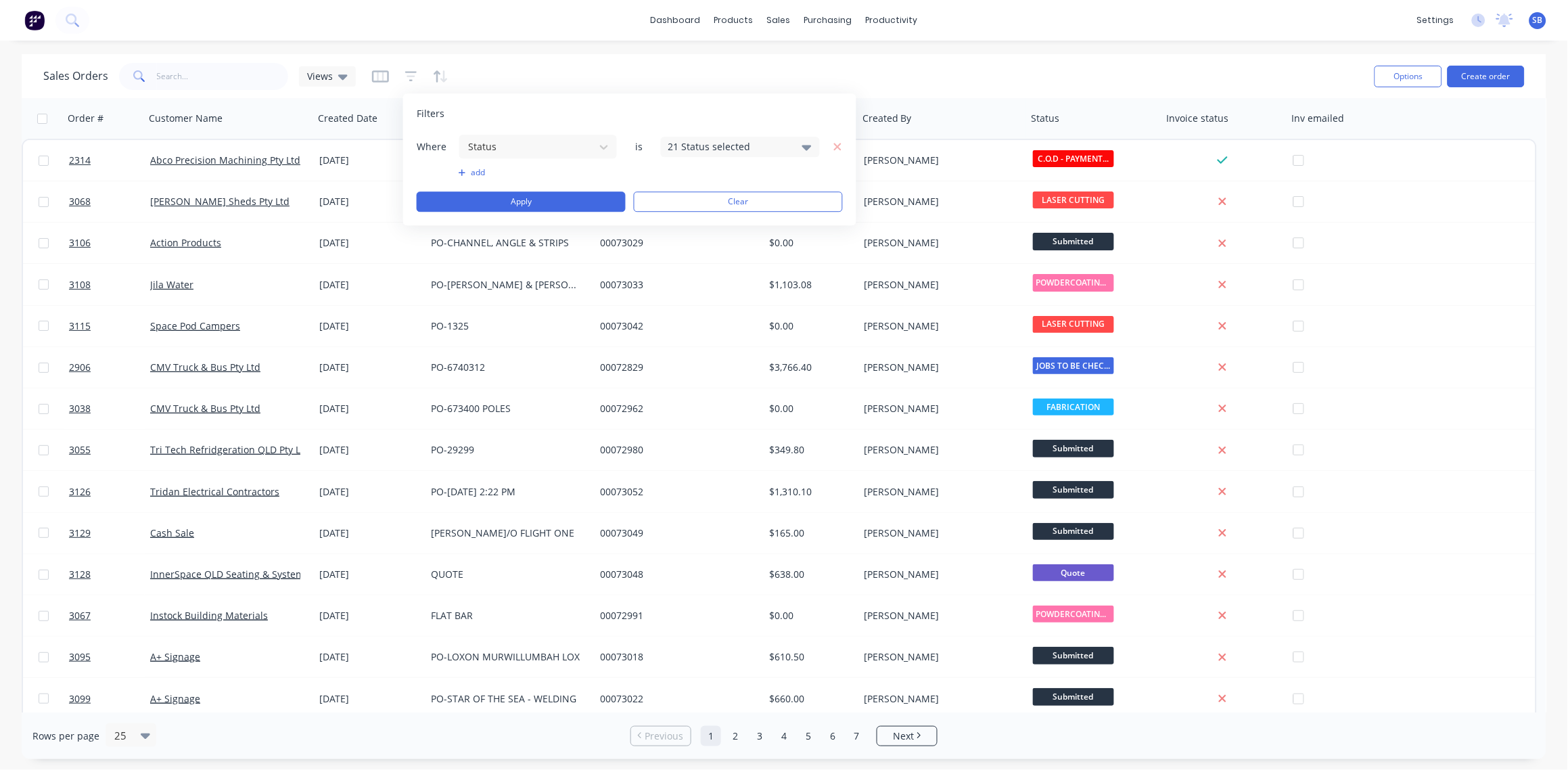
click at [788, 144] on div "21 Status selected" at bounding box center [729, 146] width 122 height 14
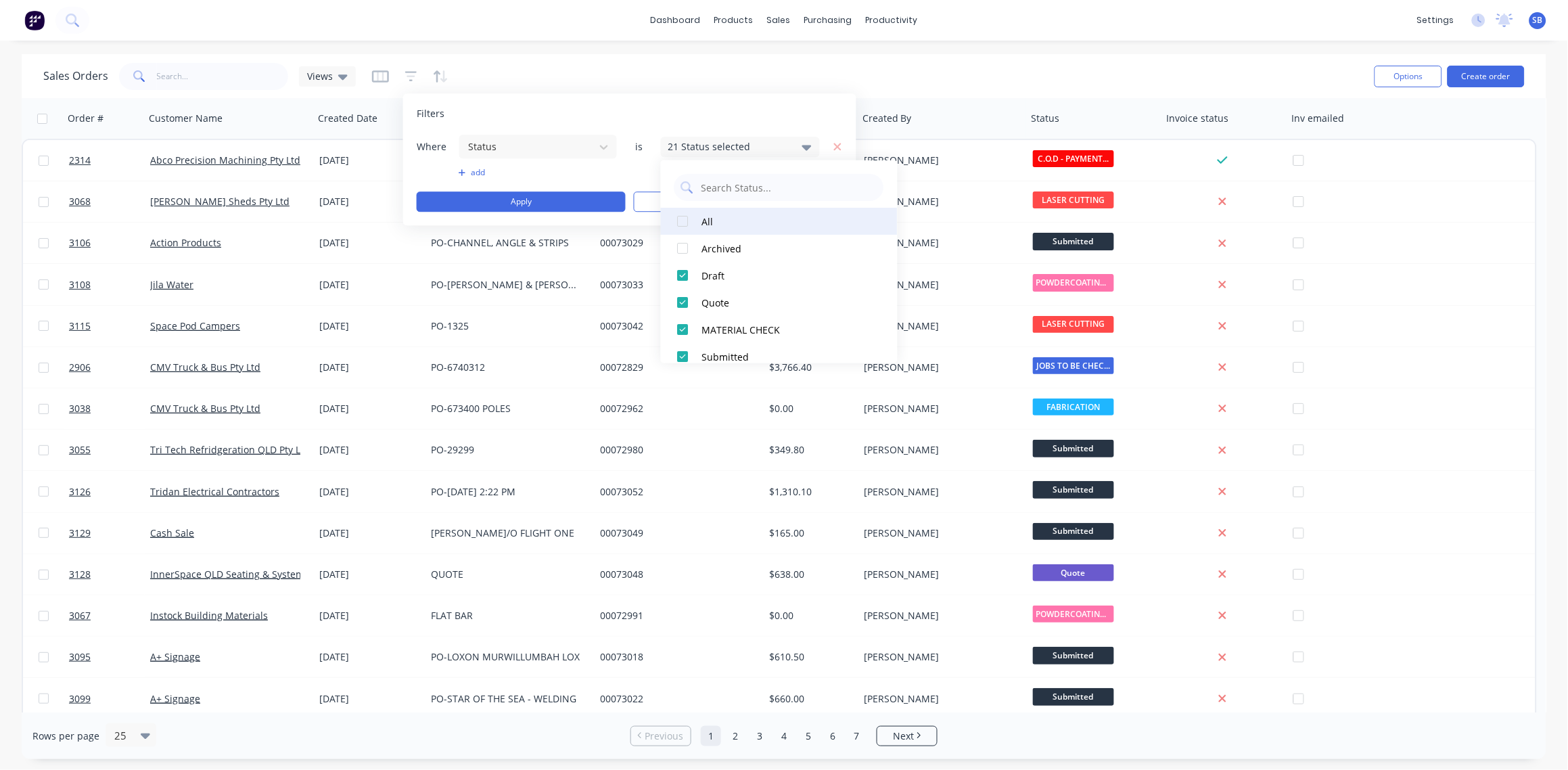
click at [682, 221] on div at bounding box center [683, 221] width 27 height 27
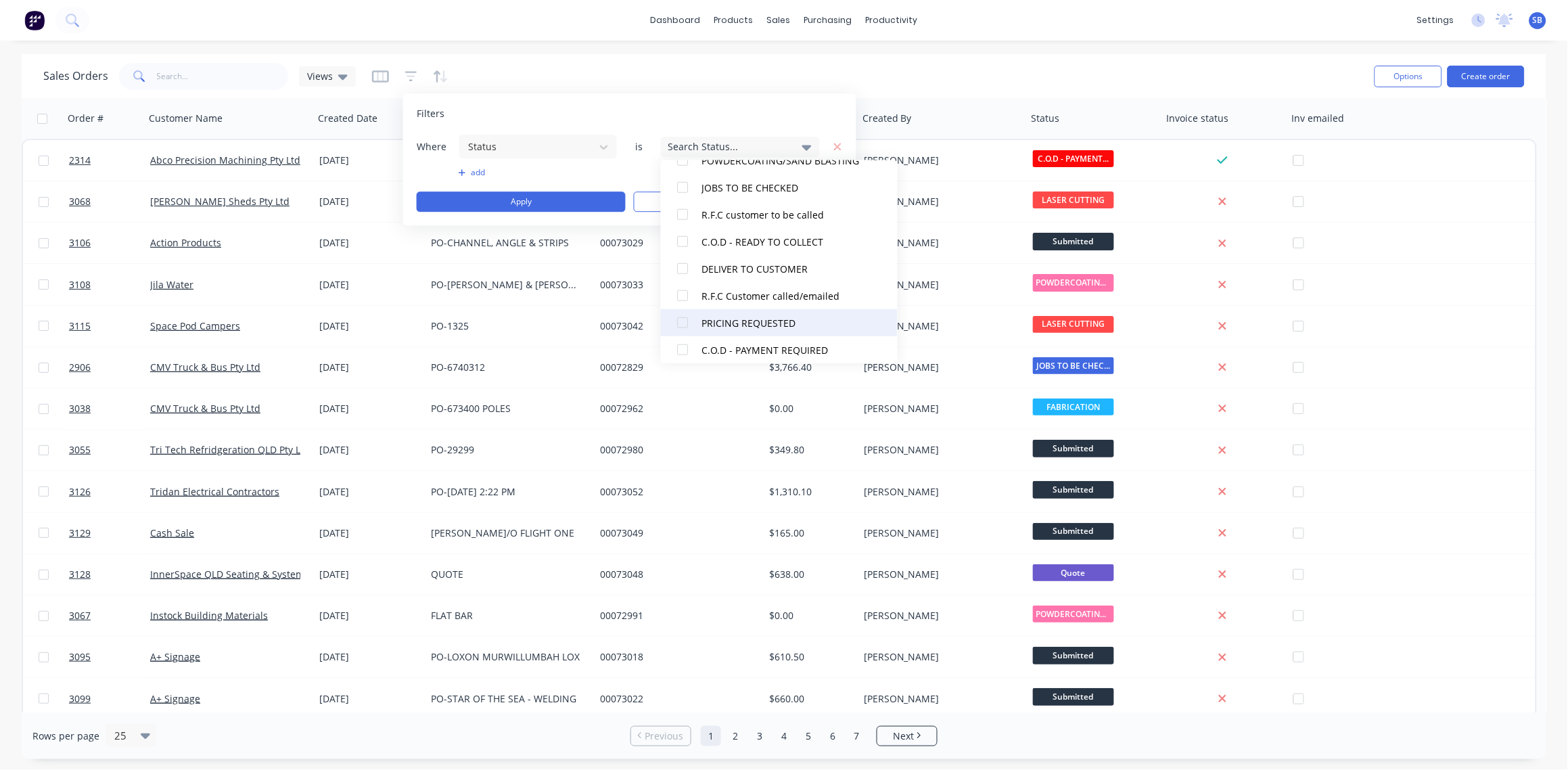
scroll to position [404, 0]
click at [686, 329] on div at bounding box center [683, 332] width 27 height 27
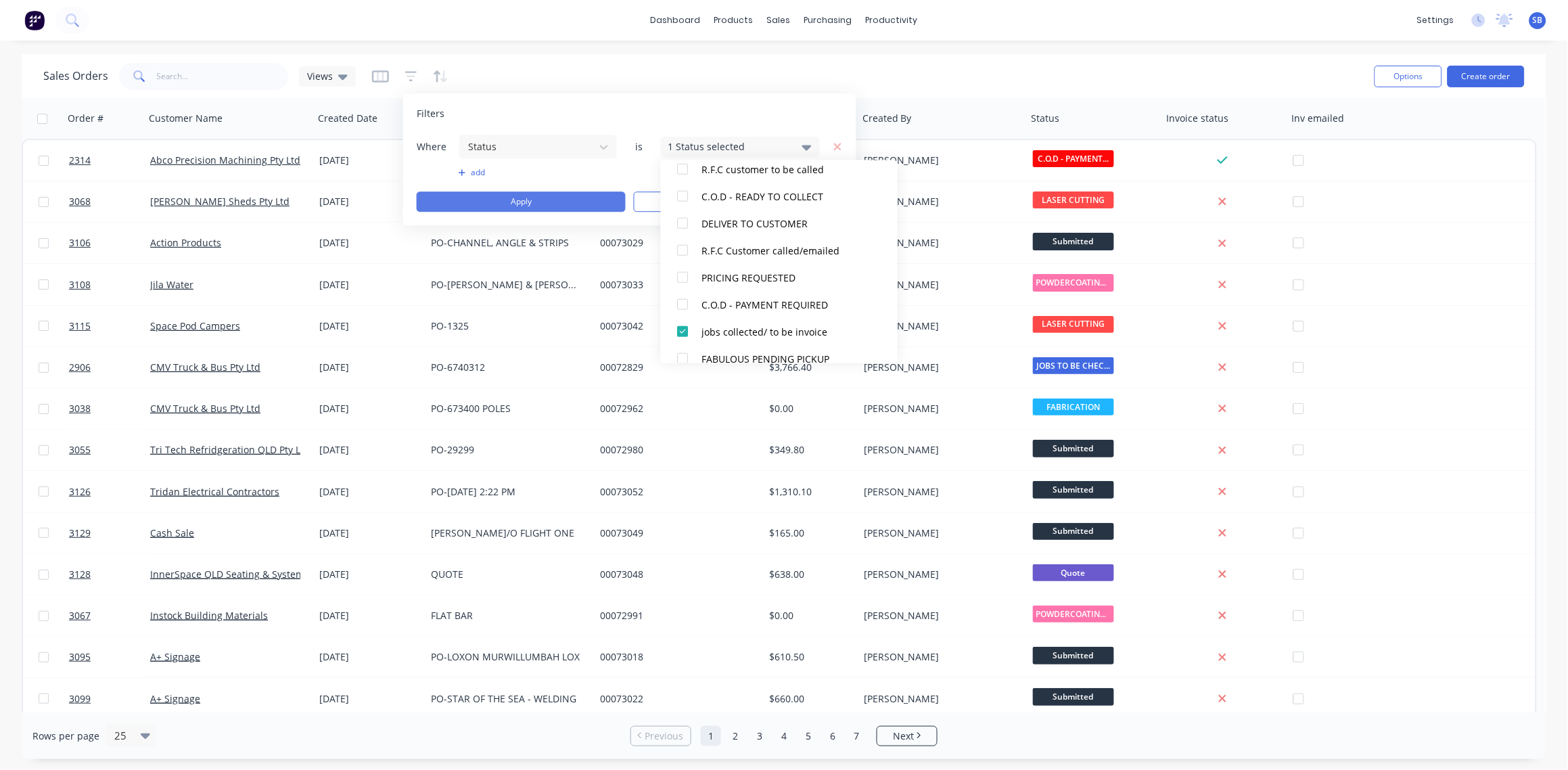
click at [551, 202] on button "Apply" at bounding box center [521, 201] width 209 height 20
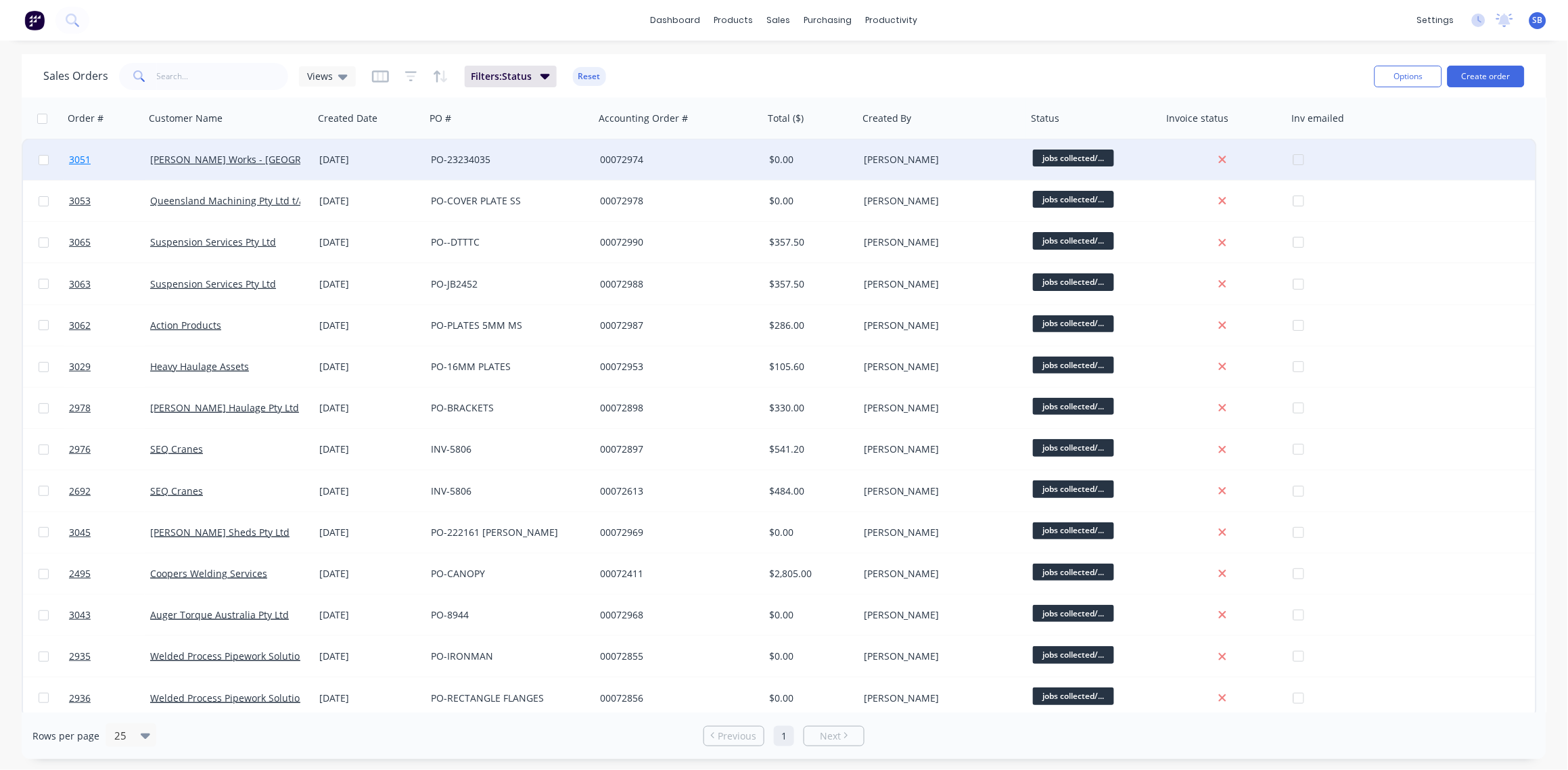
scroll to position [0, 0]
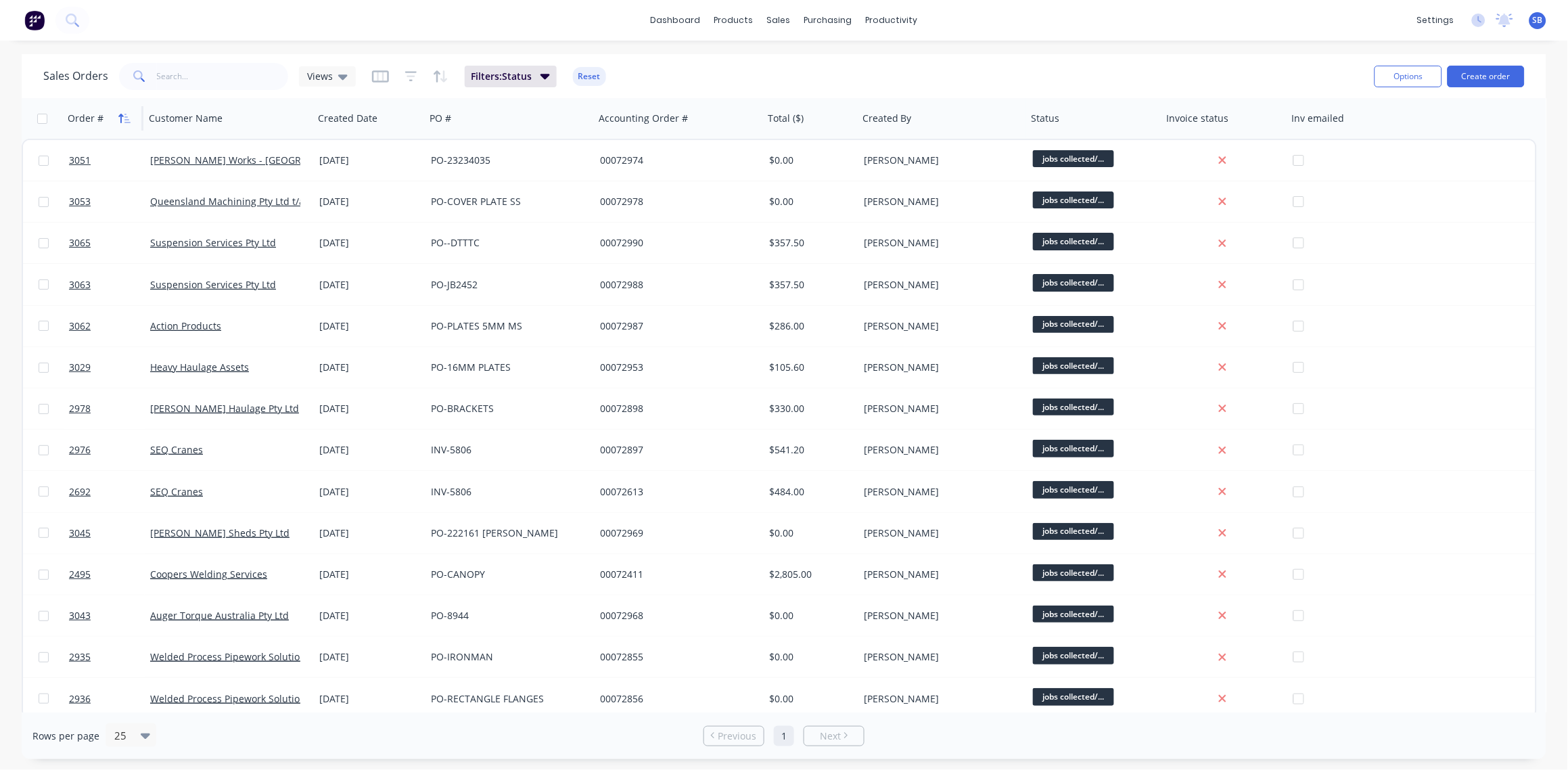
click at [122, 119] on icon "button" at bounding box center [125, 118] width 12 height 11
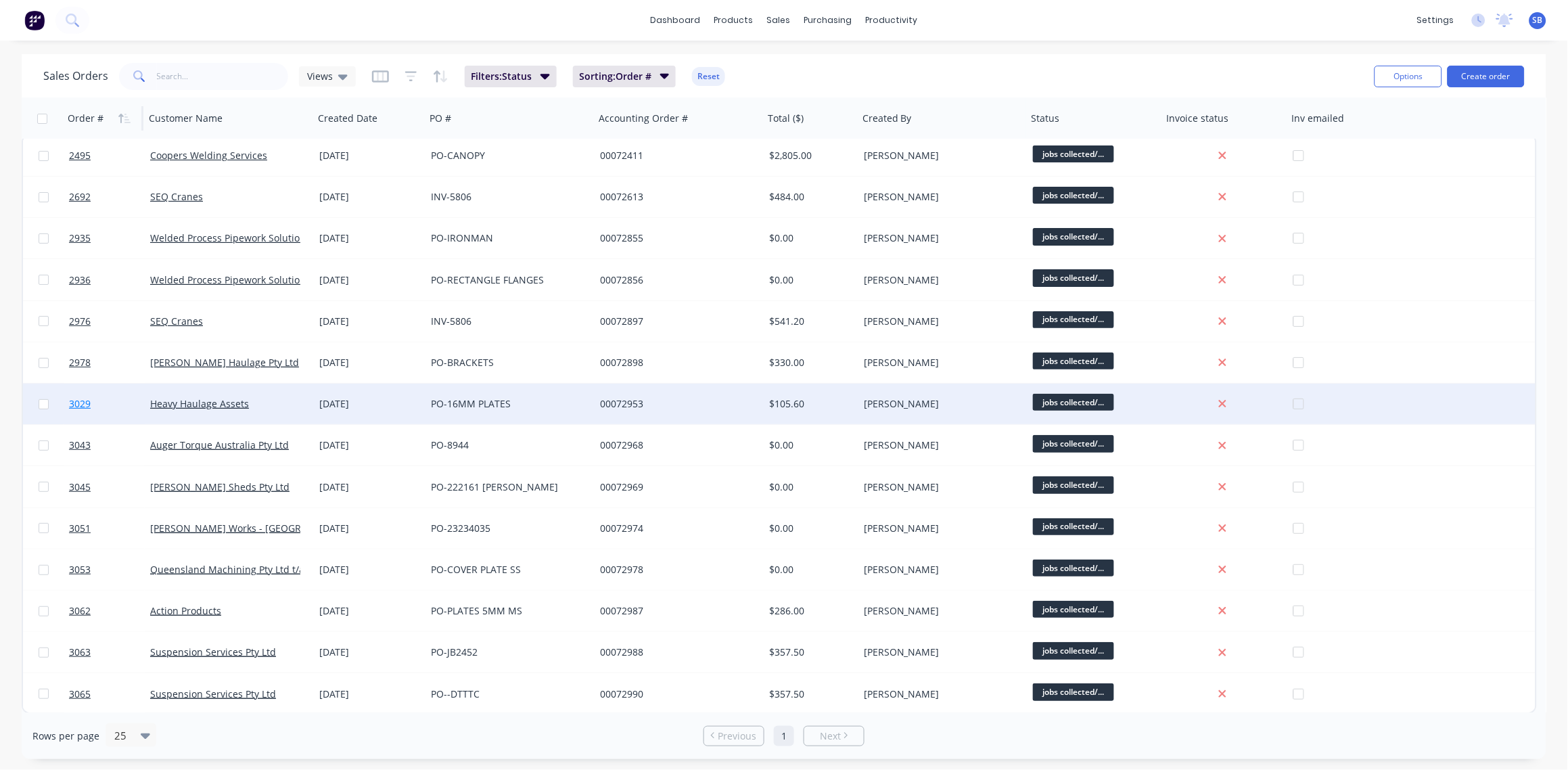
scroll to position [5, 0]
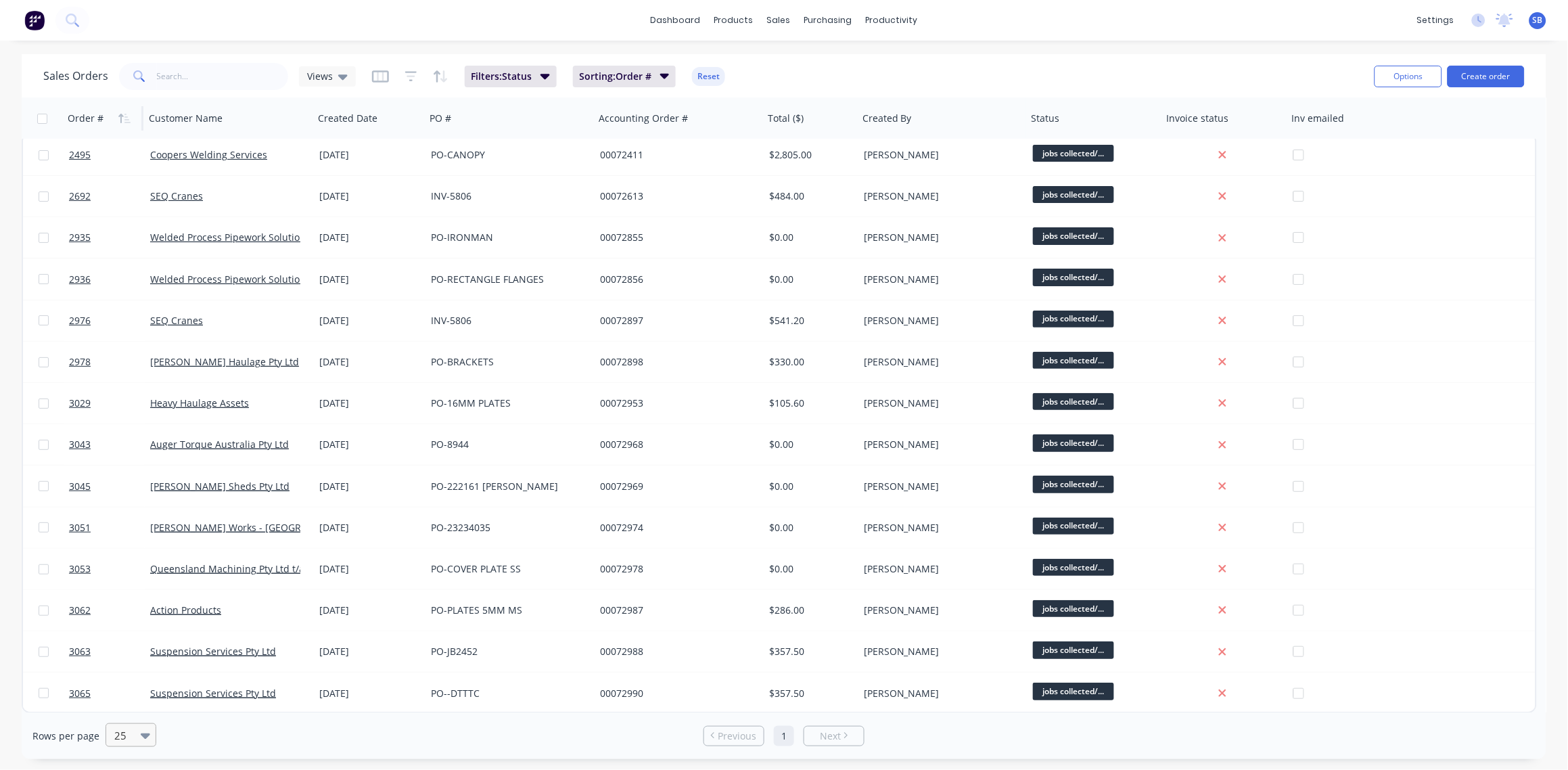
click at [143, 734] on icon at bounding box center [145, 736] width 10 height 5
click at [131, 704] on div "100" at bounding box center [129, 702] width 50 height 25
